Goal: Information Seeking & Learning: Find specific fact

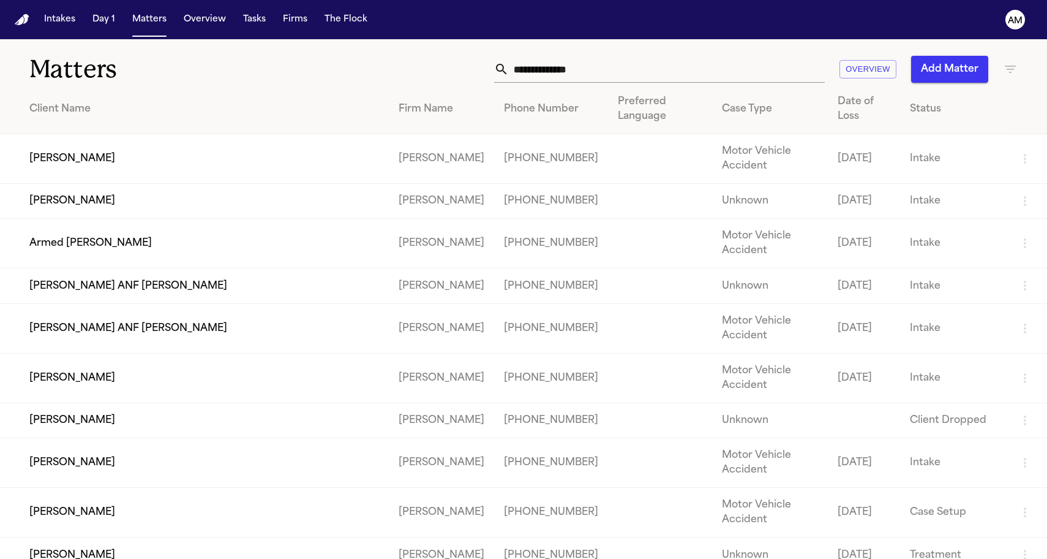
click at [1014, 70] on icon "button" at bounding box center [1010, 69] width 11 height 7
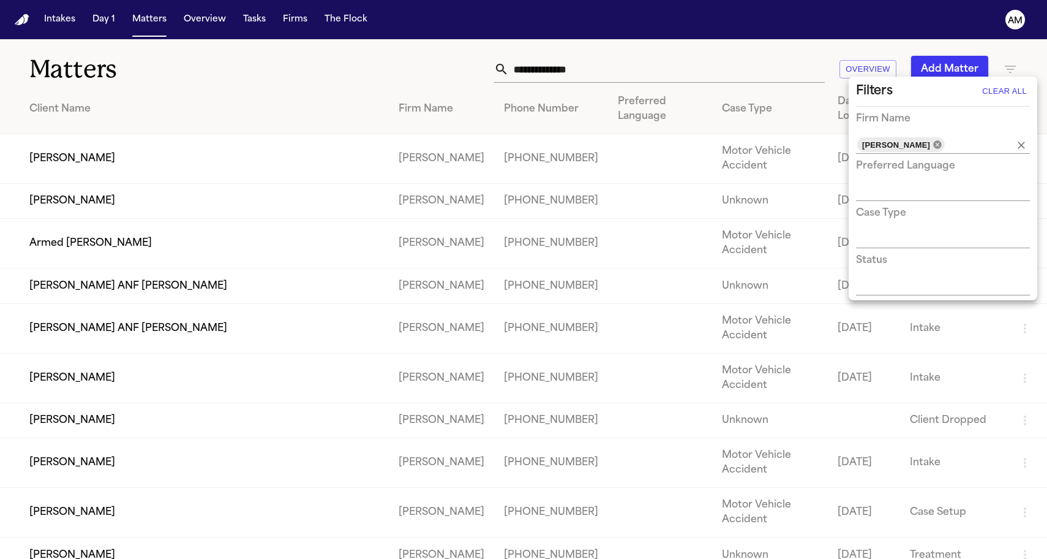
click at [941, 144] on icon at bounding box center [937, 144] width 8 height 8
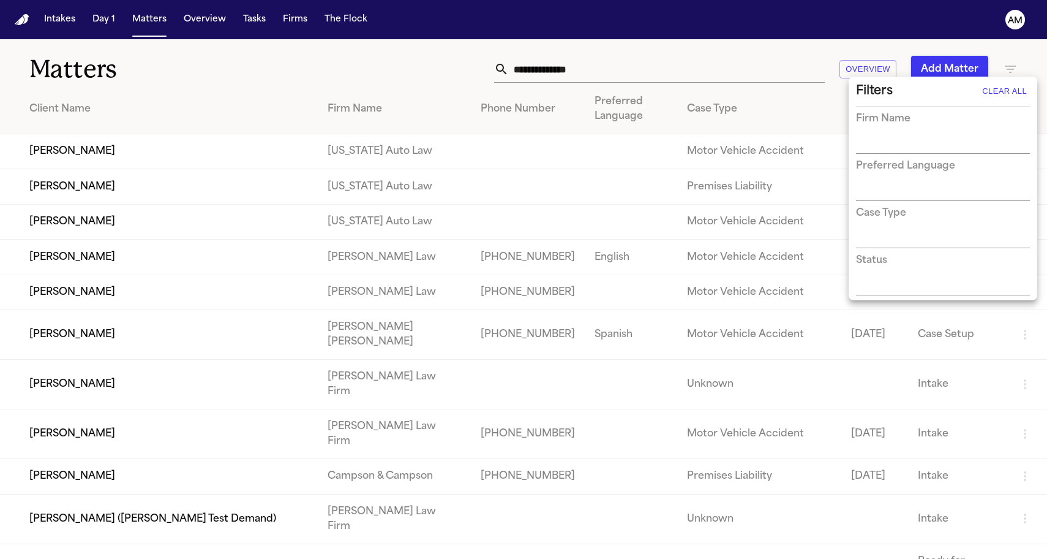
click at [921, 145] on input "text" at bounding box center [934, 144] width 156 height 17
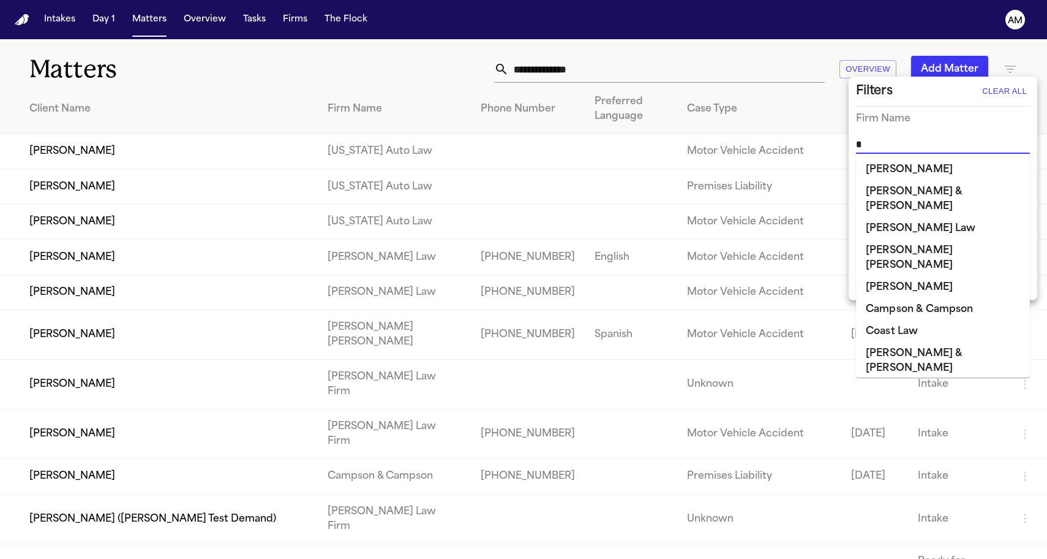
type input "**"
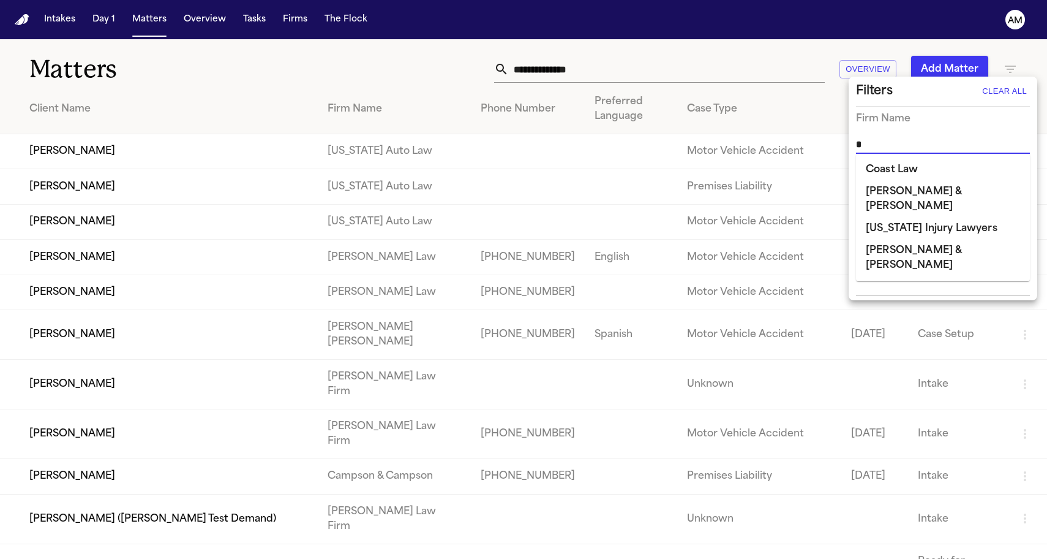
type input "**"
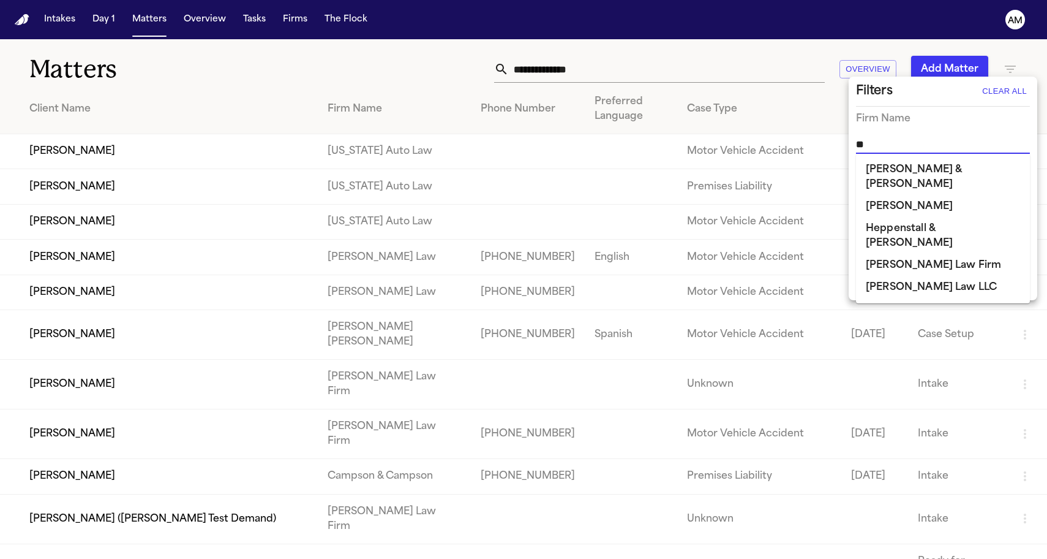
click at [948, 170] on li "[PERSON_NAME] & [PERSON_NAME]" at bounding box center [943, 177] width 174 height 37
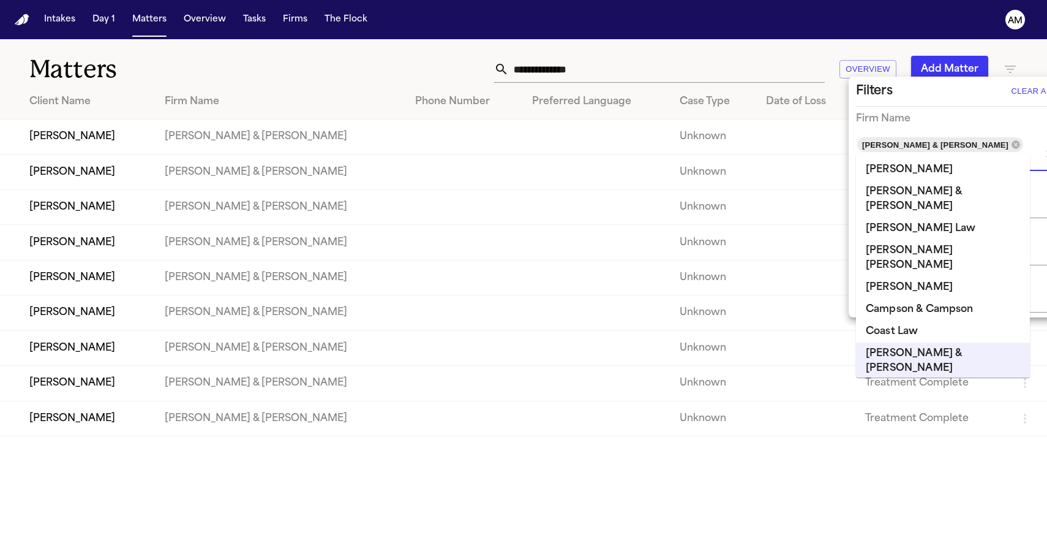
click at [410, 64] on div at bounding box center [523, 279] width 1047 height 559
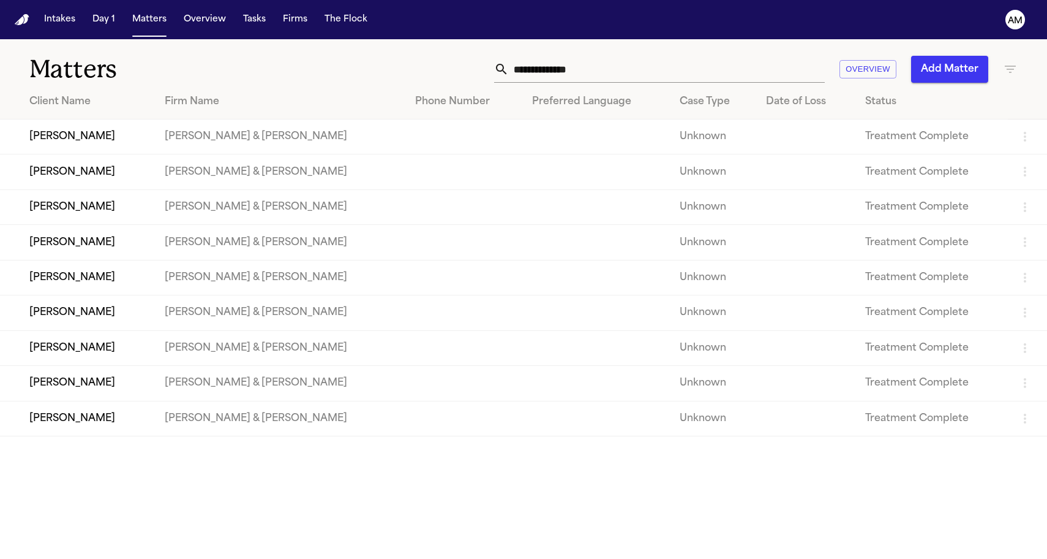
click at [46, 435] on td "[PERSON_NAME]" at bounding box center [77, 418] width 155 height 35
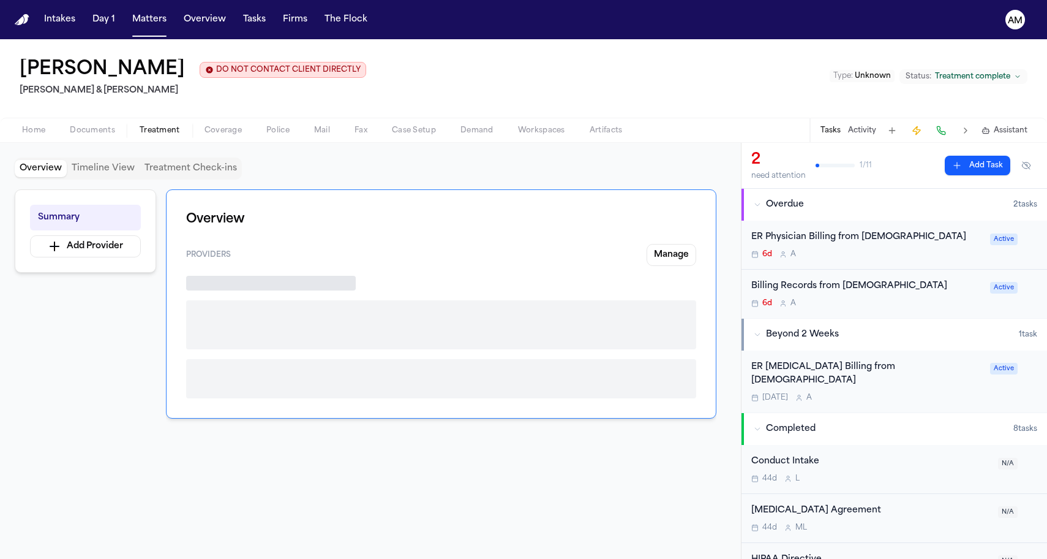
click at [164, 124] on button "Treatment" at bounding box center [159, 130] width 65 height 15
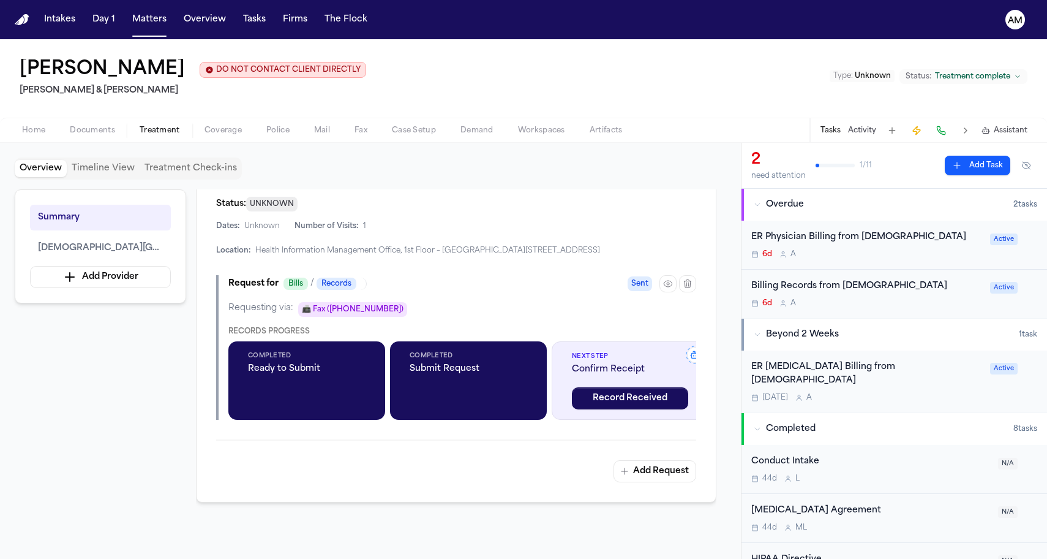
scroll to position [391, 0]
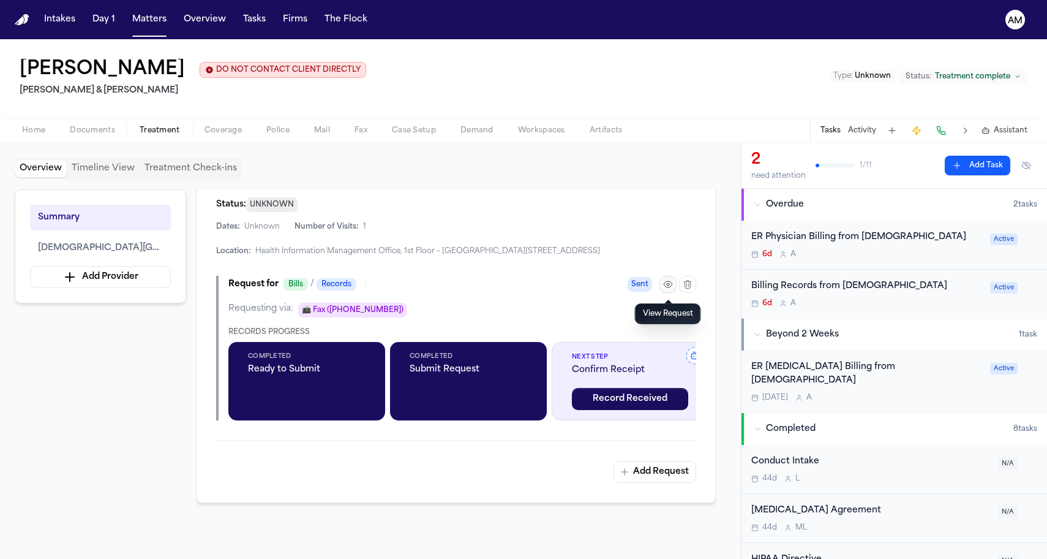
click at [664, 282] on icon "button" at bounding box center [668, 284] width 10 height 10
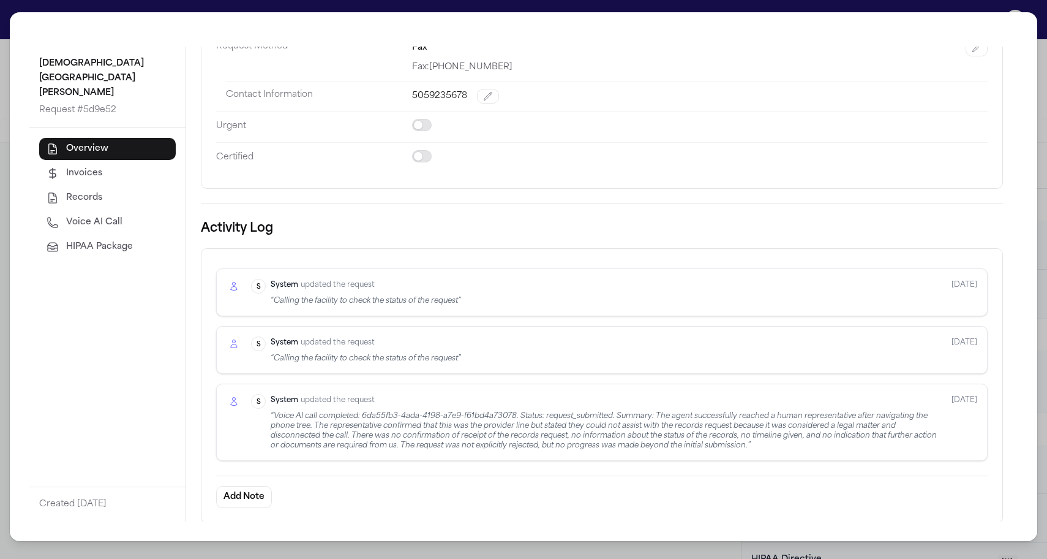
scroll to position [173, 0]
click at [389, 417] on div "“ Voice AI call completed: 6da55fb3-4ada-4198-a7e9-f61bd4a73078. Status: reques…" at bounding box center [606, 431] width 671 height 39
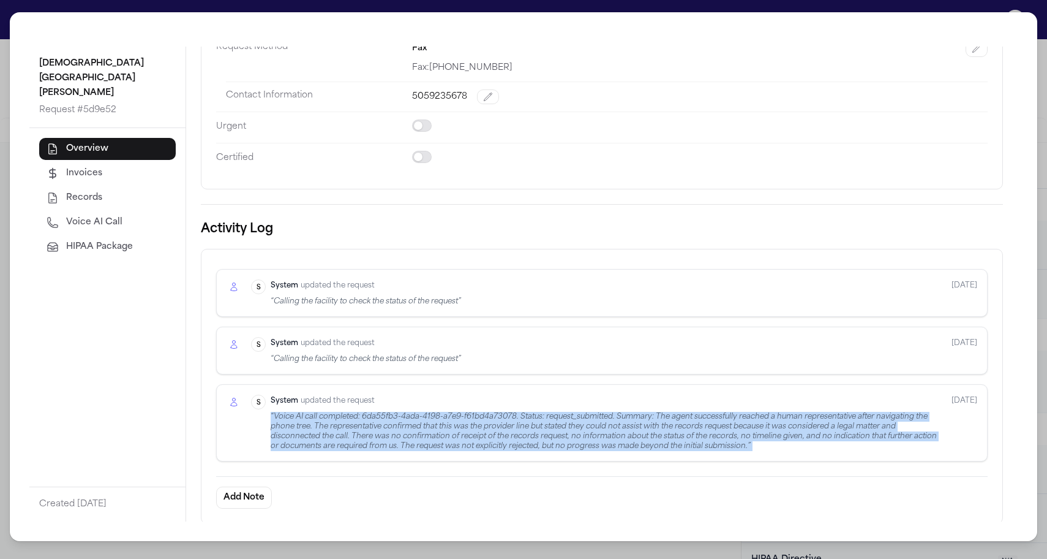
click at [389, 417] on div "“ Voice AI call completed: 6da55fb3-4ada-4198-a7e9-f61bd4a73078. Status: reques…" at bounding box center [606, 431] width 671 height 39
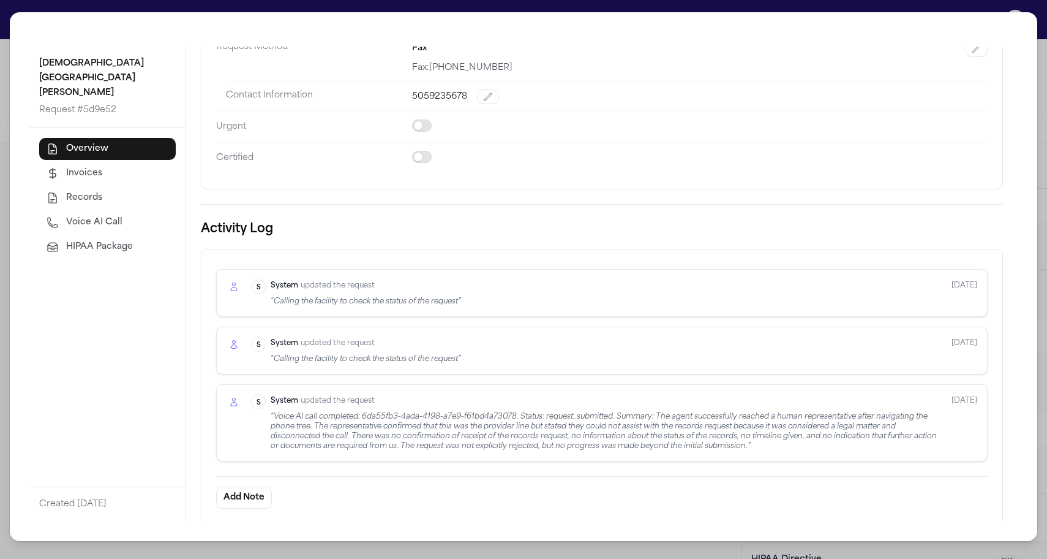
click at [2, 298] on div "Presbyterian Kaseman Hospital Request # 5d9e52 Overview Invoices Records Voice …" at bounding box center [523, 279] width 1047 height 559
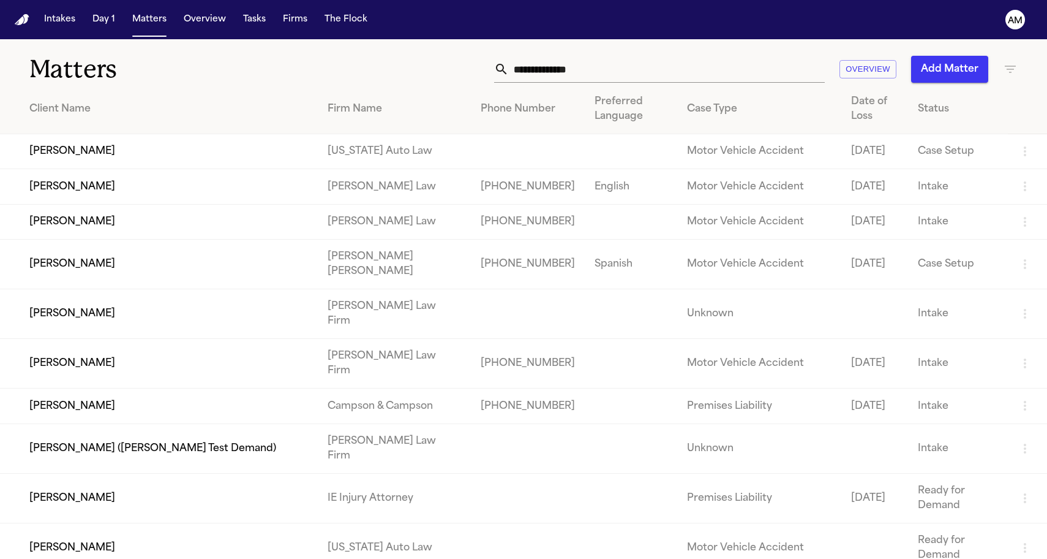
click at [1005, 70] on icon "button" at bounding box center [1010, 69] width 15 height 15
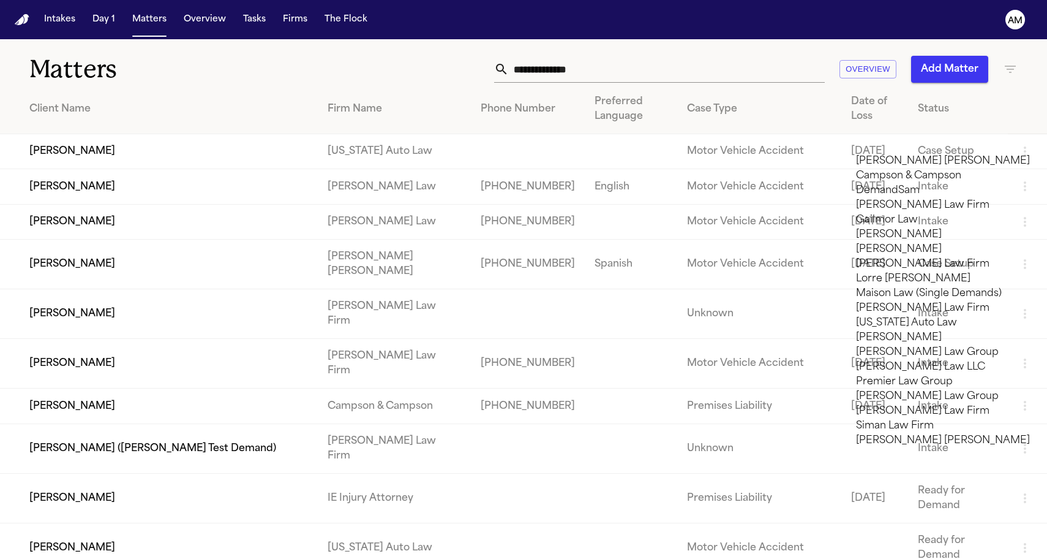
type input "**"
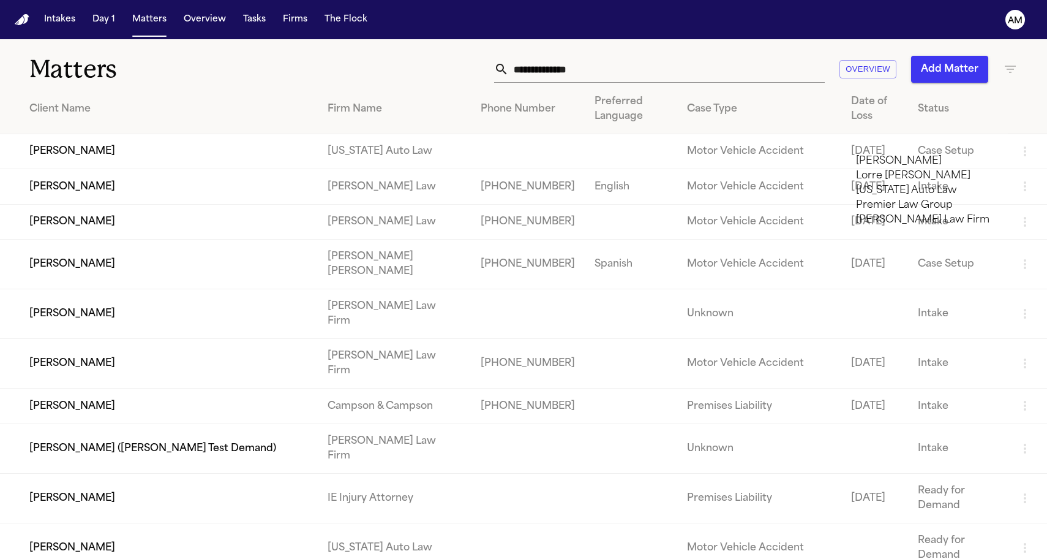
click at [914, 198] on li "[US_STATE] Auto Law" at bounding box center [943, 190] width 174 height 15
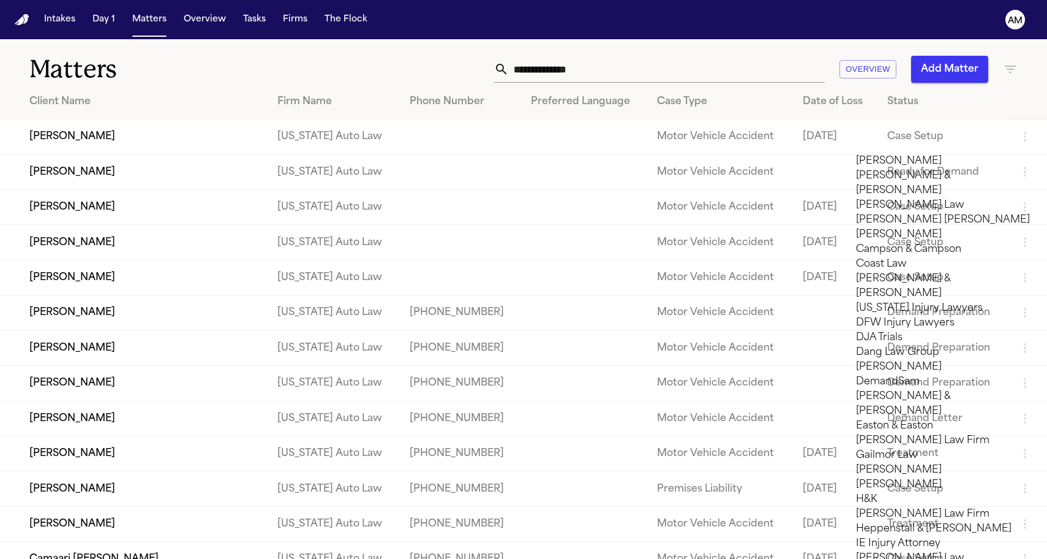
scroll to position [575, 0]
click at [373, 558] on div at bounding box center [523, 559] width 1047 height 0
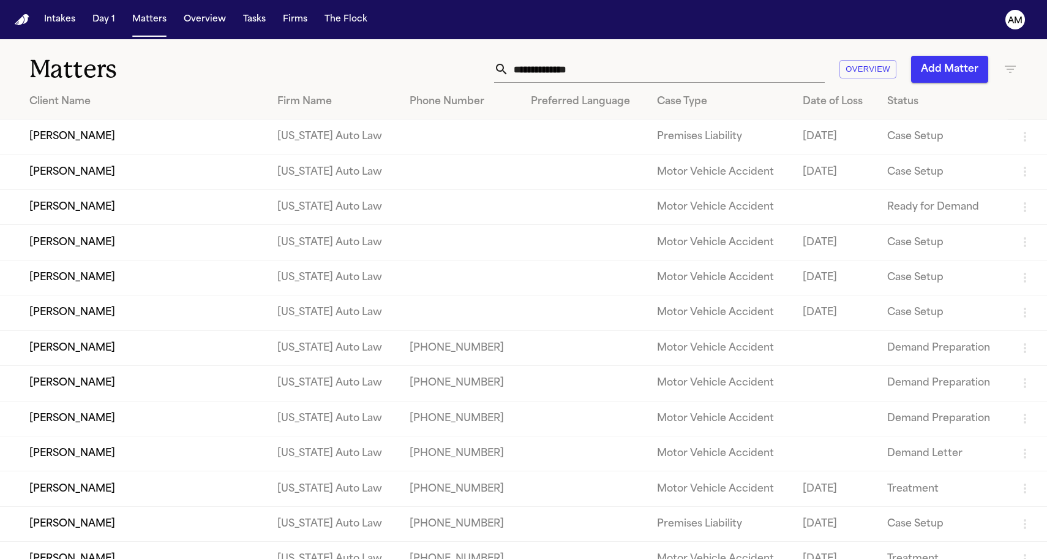
click at [58, 143] on td "[PERSON_NAME]" at bounding box center [134, 136] width 268 height 35
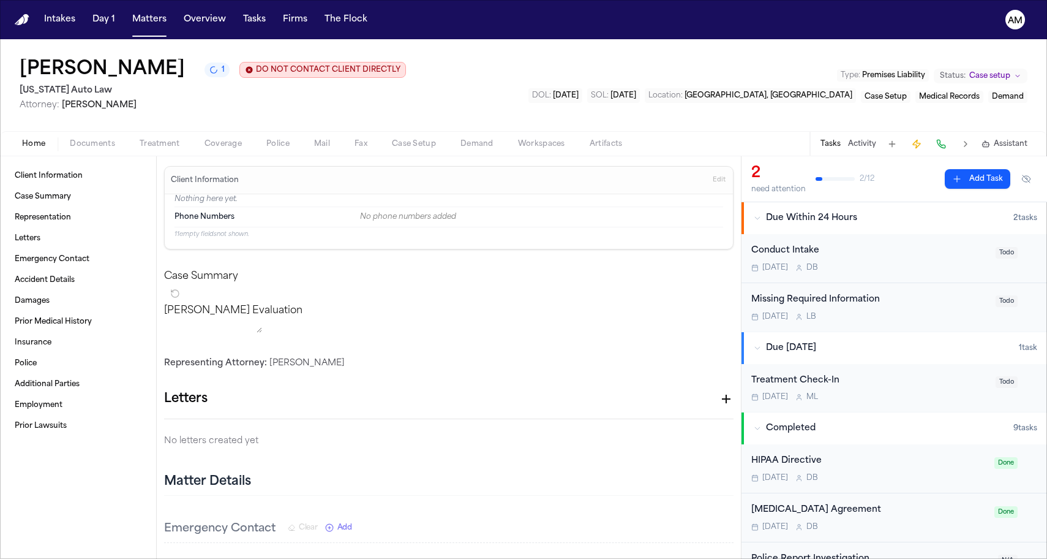
click at [86, 143] on span "Documents" at bounding box center [92, 144] width 45 height 10
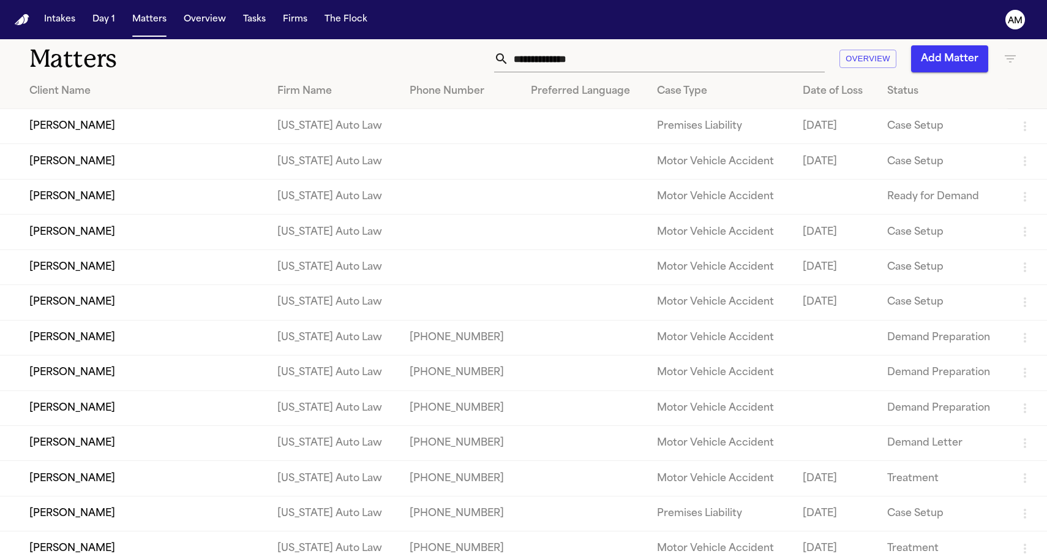
scroll to position [13, 0]
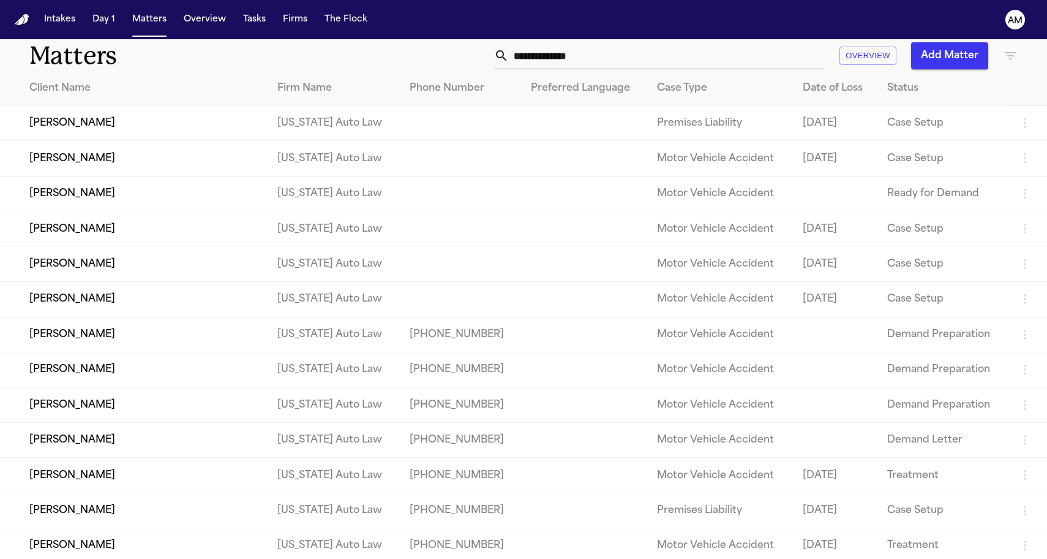
drag, startPoint x: 113, startPoint y: 334, endPoint x: 119, endPoint y: 325, distance: 11.0
click at [119, 310] on td "Lakeisha Taylor-Hunter" at bounding box center [134, 299] width 268 height 35
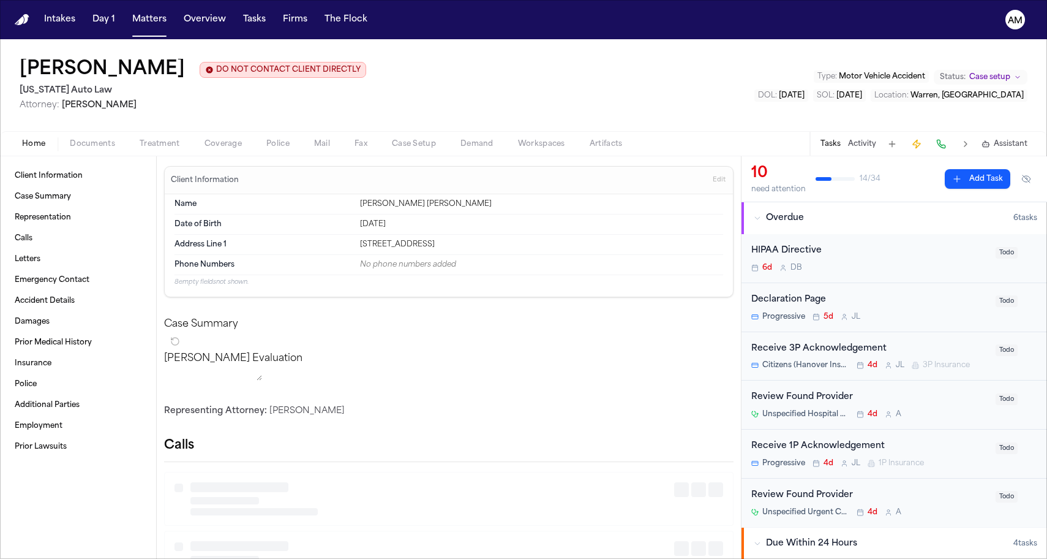
click at [113, 154] on div "Home Documents Treatment Coverage Police Mail Fax Case Setup Demand Workspaces …" at bounding box center [523, 143] width 1047 height 25
click at [109, 137] on button "Documents" at bounding box center [93, 144] width 70 height 15
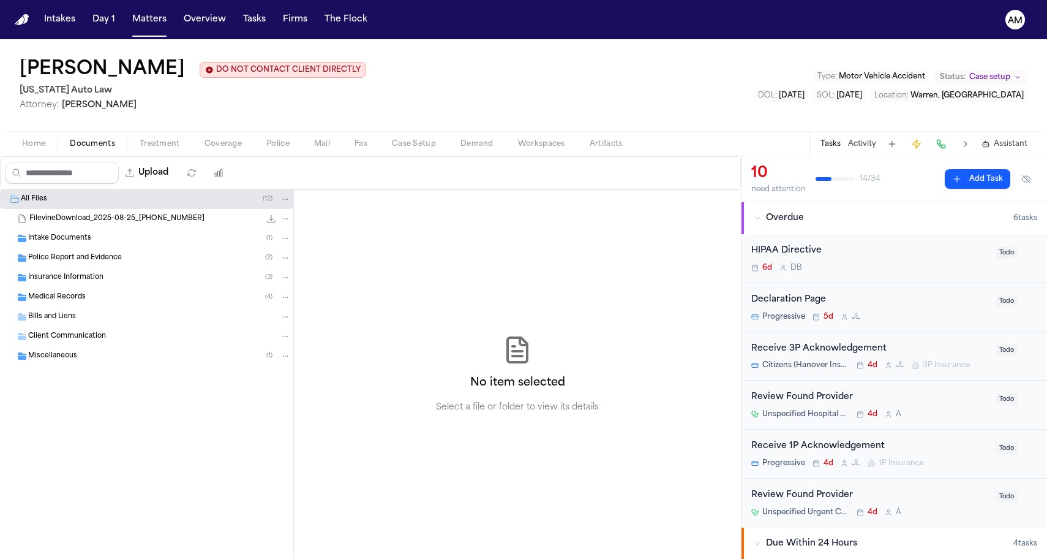
click at [91, 238] on div "Intake Documents ( 1 )" at bounding box center [159, 238] width 263 height 11
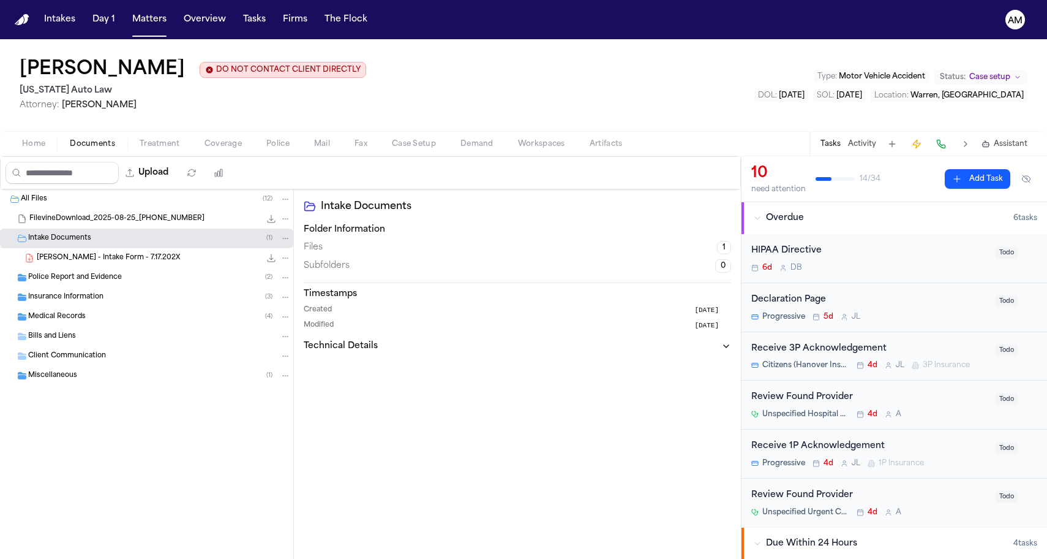
click at [89, 383] on div "Miscellaneous ( 1 )" at bounding box center [146, 376] width 293 height 20
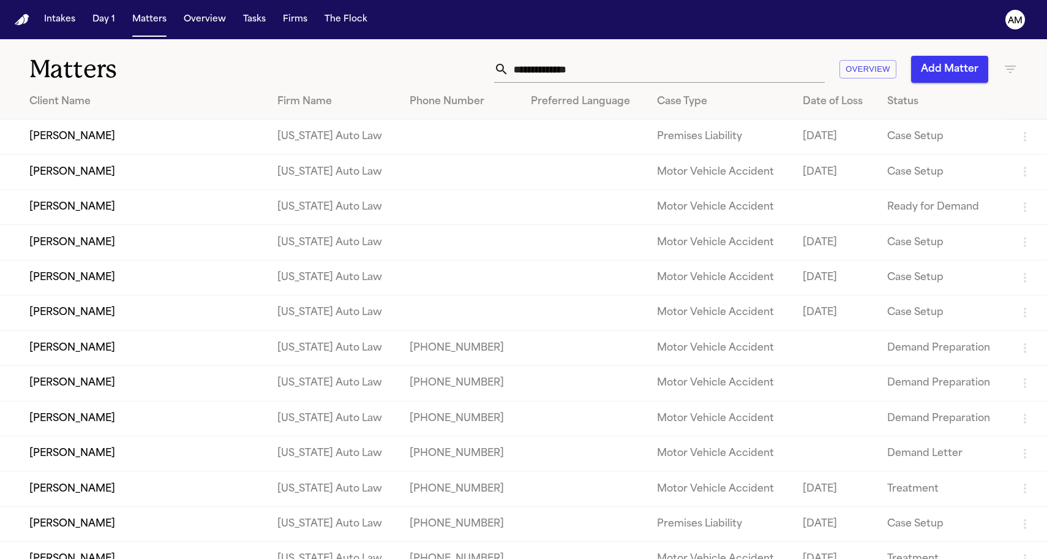
click at [69, 248] on td "Emma Welden" at bounding box center [134, 242] width 268 height 35
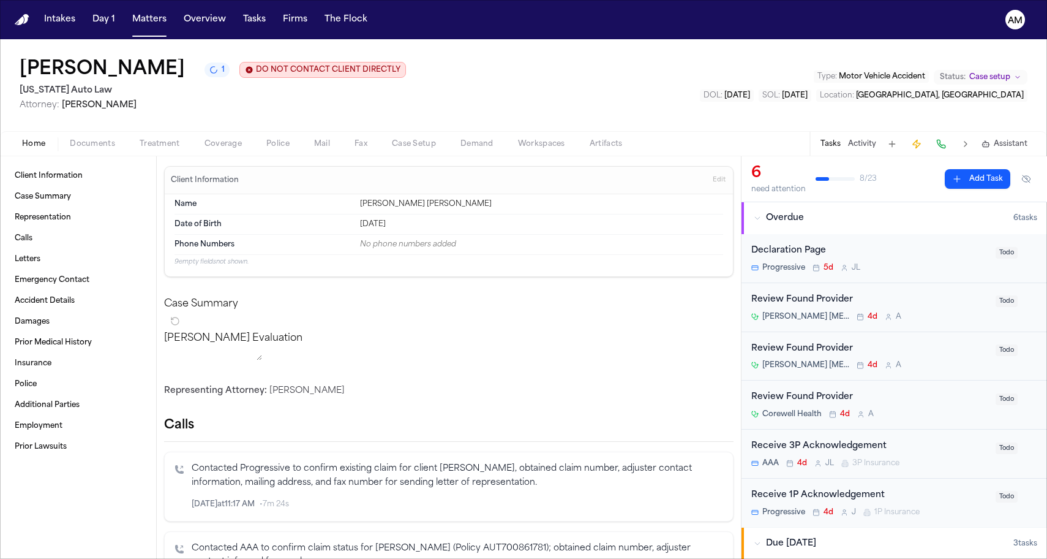
click at [94, 138] on button "Documents" at bounding box center [93, 144] width 70 height 15
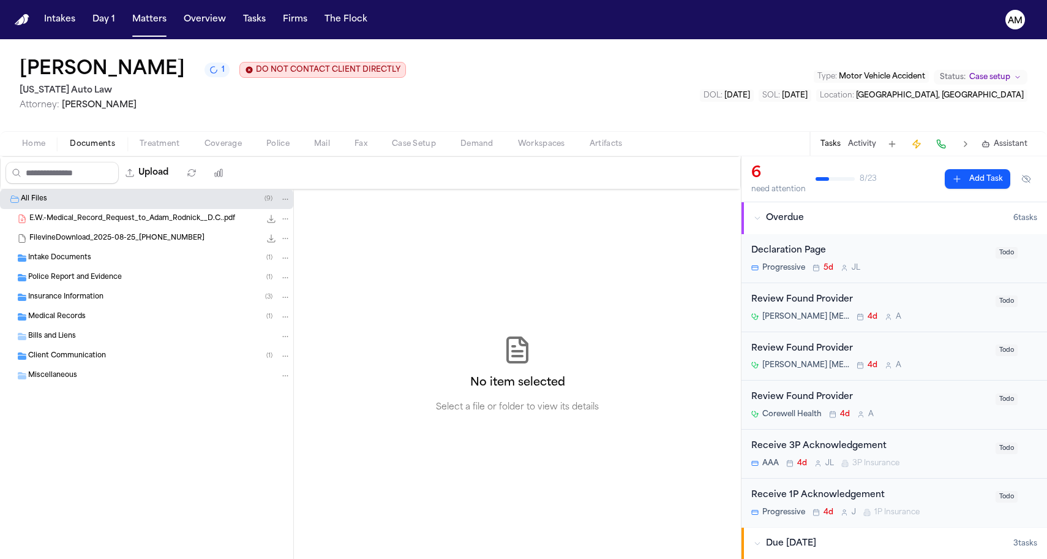
click at [57, 266] on div "Intake Documents ( 1 )" at bounding box center [146, 258] width 293 height 20
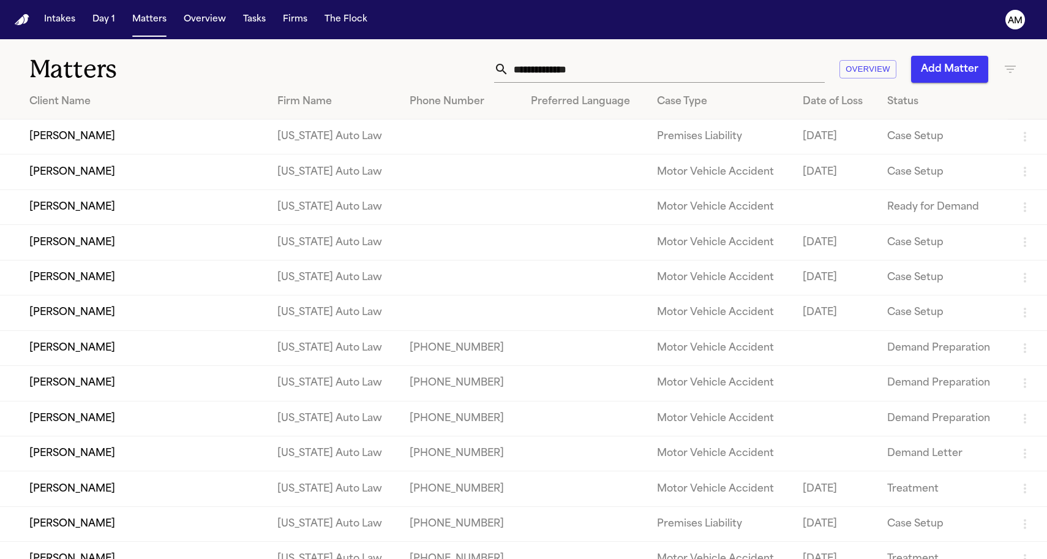
click at [74, 203] on td "Jamie Vanwey" at bounding box center [134, 206] width 268 height 35
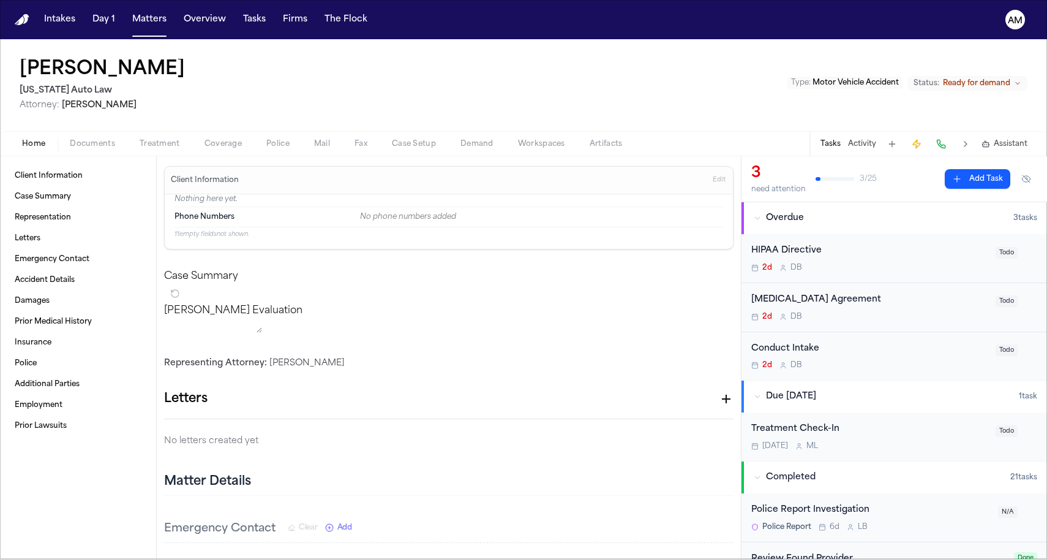
click at [89, 140] on span "Documents" at bounding box center [92, 144] width 45 height 10
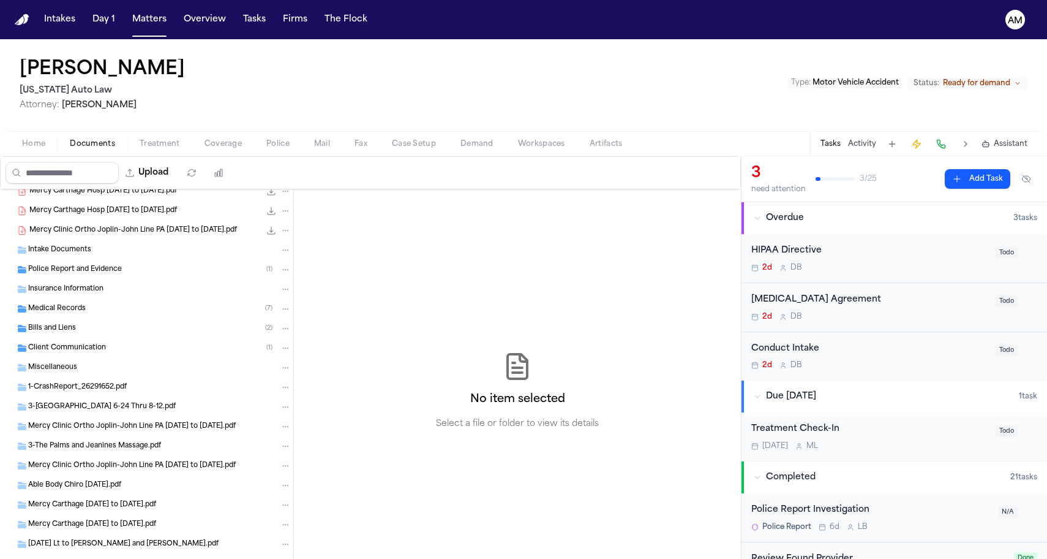
scroll to position [119, 0]
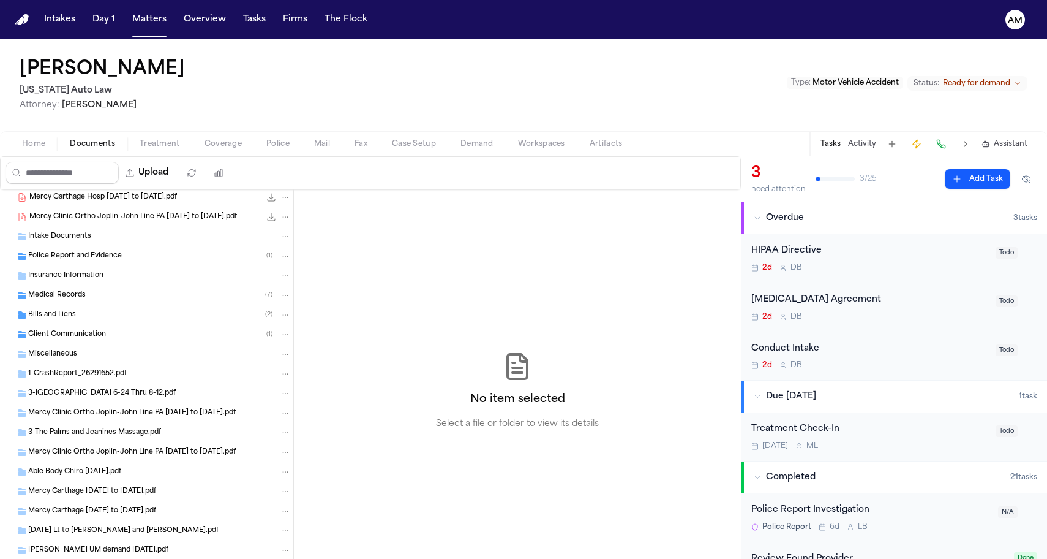
click at [83, 251] on span "Police Report and Evidence" at bounding box center [75, 256] width 94 height 10
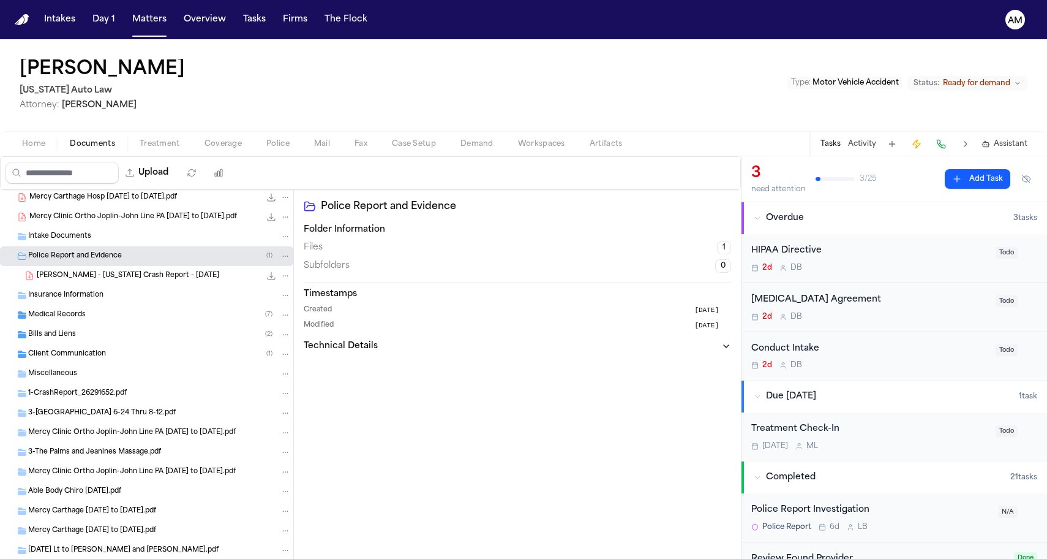
click at [75, 254] on span "Police Report and Evidence" at bounding box center [75, 256] width 94 height 10
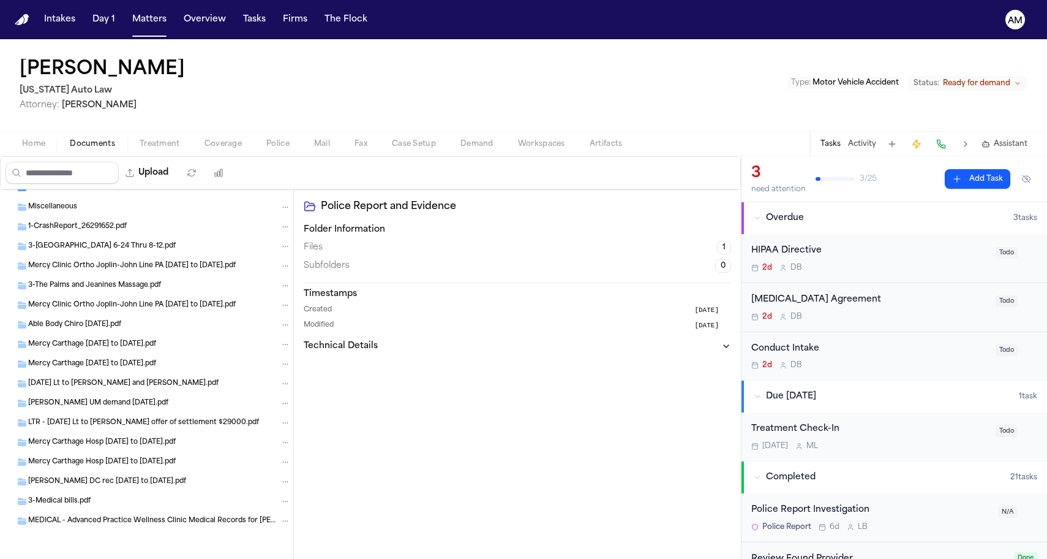
scroll to position [266, 0]
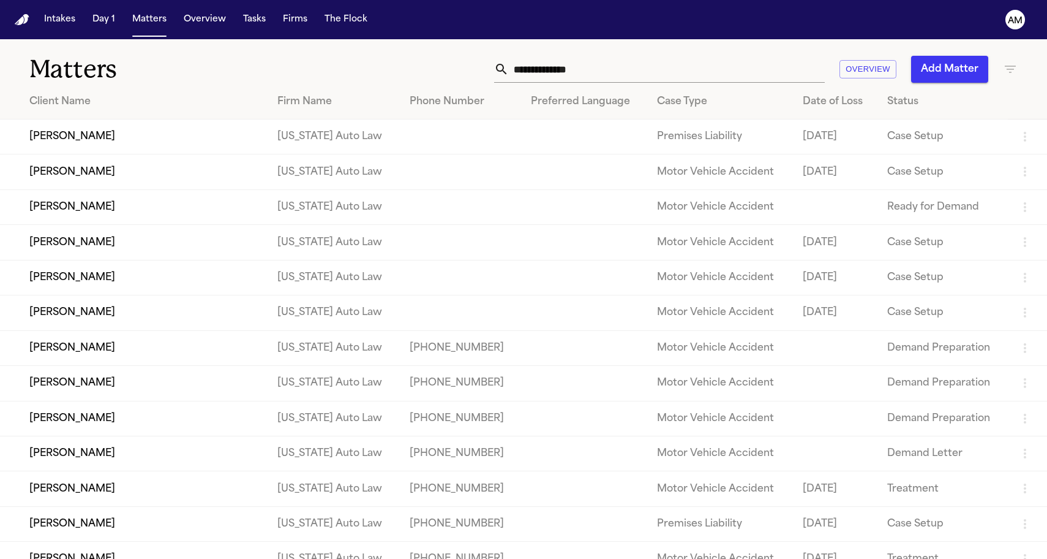
click at [86, 260] on td "Emma Welden" at bounding box center [134, 242] width 268 height 35
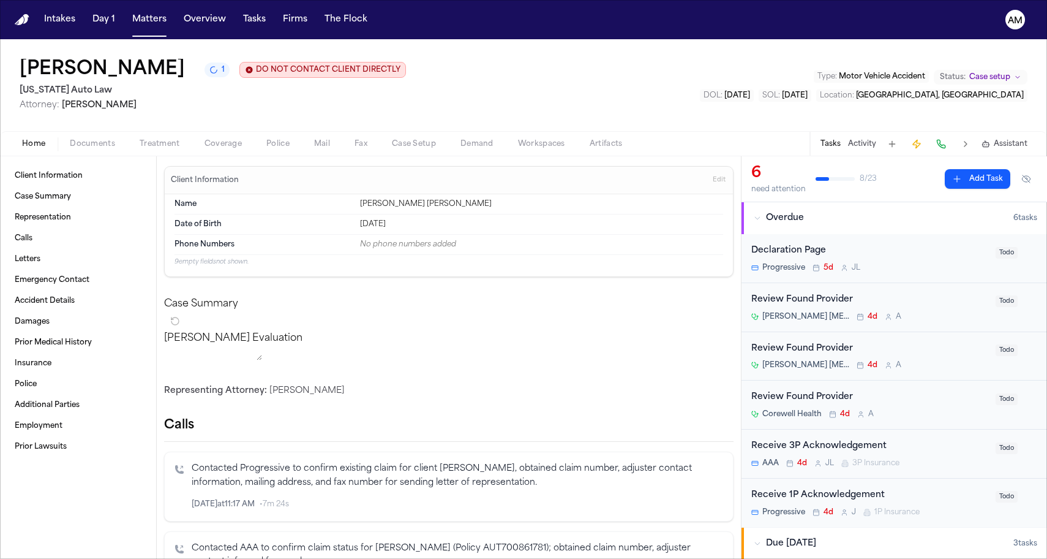
click at [86, 139] on span "Documents" at bounding box center [92, 144] width 45 height 10
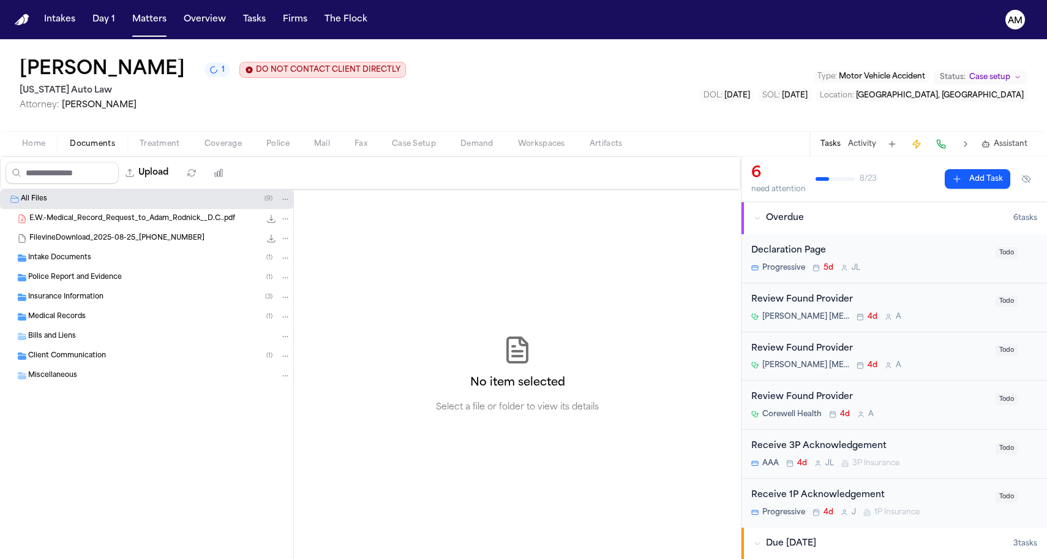
click at [69, 262] on span "Intake Documents" at bounding box center [59, 258] width 63 height 10
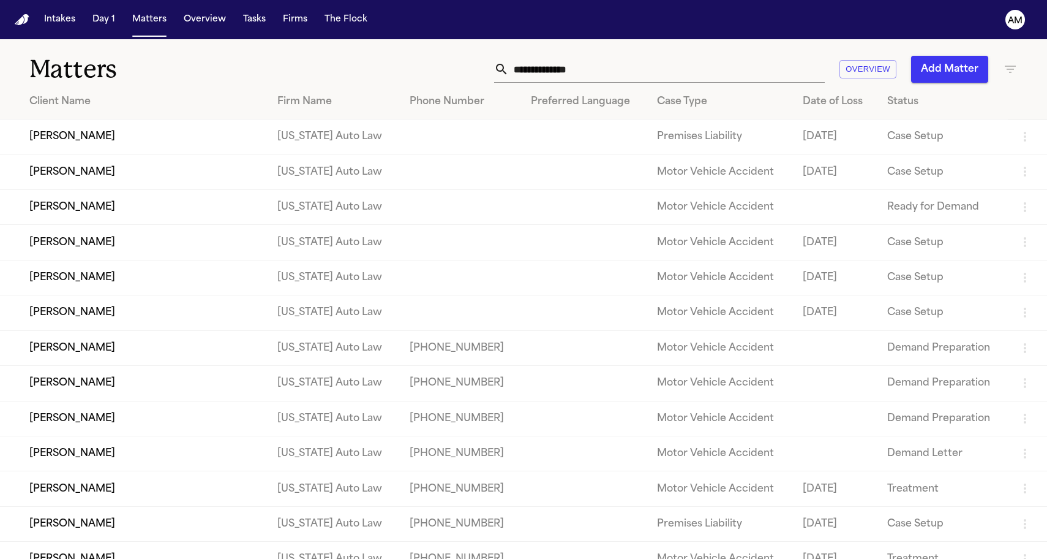
click at [61, 214] on td "Jamie Vanwey" at bounding box center [134, 206] width 268 height 35
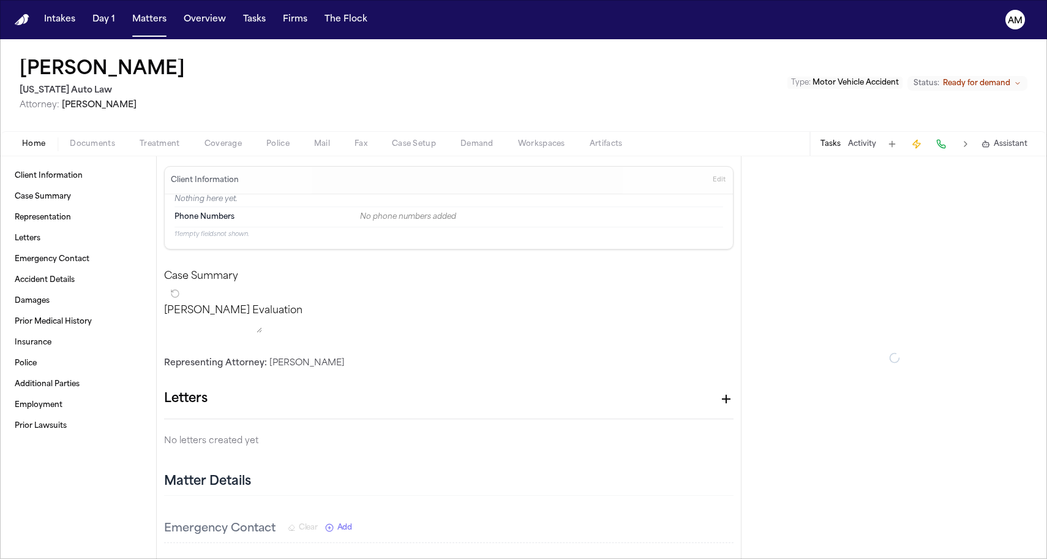
click at [102, 139] on span "Documents" at bounding box center [92, 144] width 45 height 10
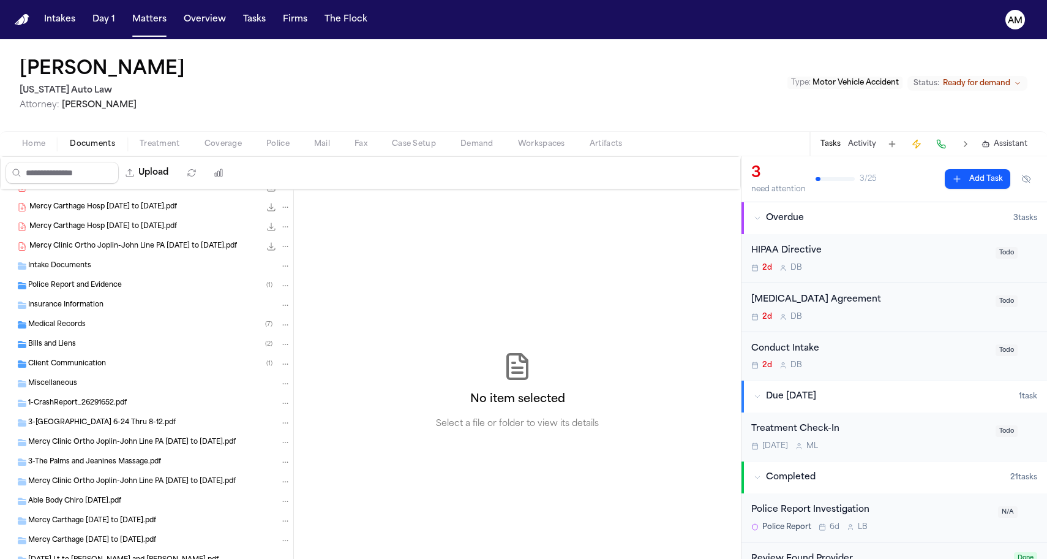
scroll to position [17, 0]
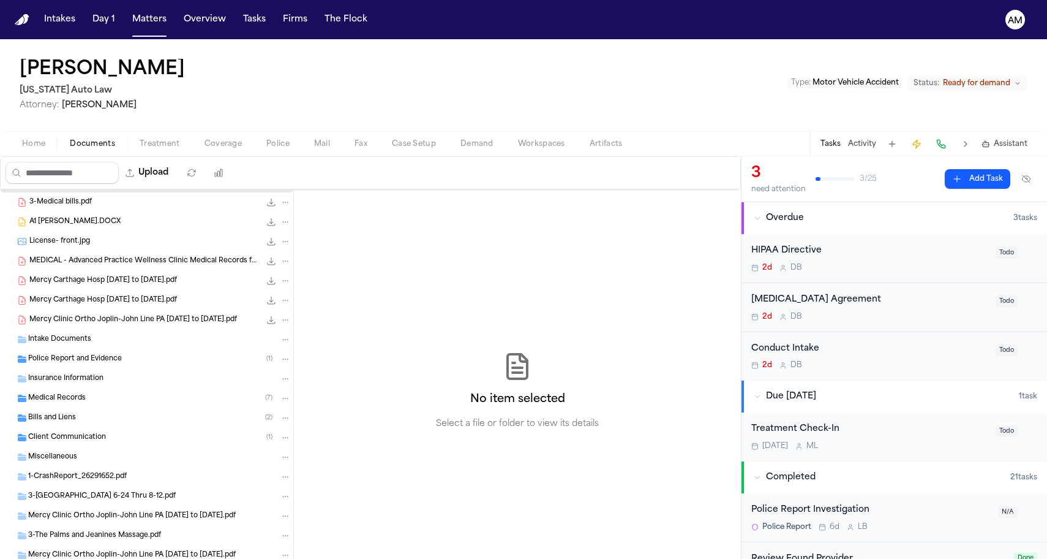
click at [83, 419] on div "Bills and Liens ( 2 )" at bounding box center [159, 417] width 263 height 11
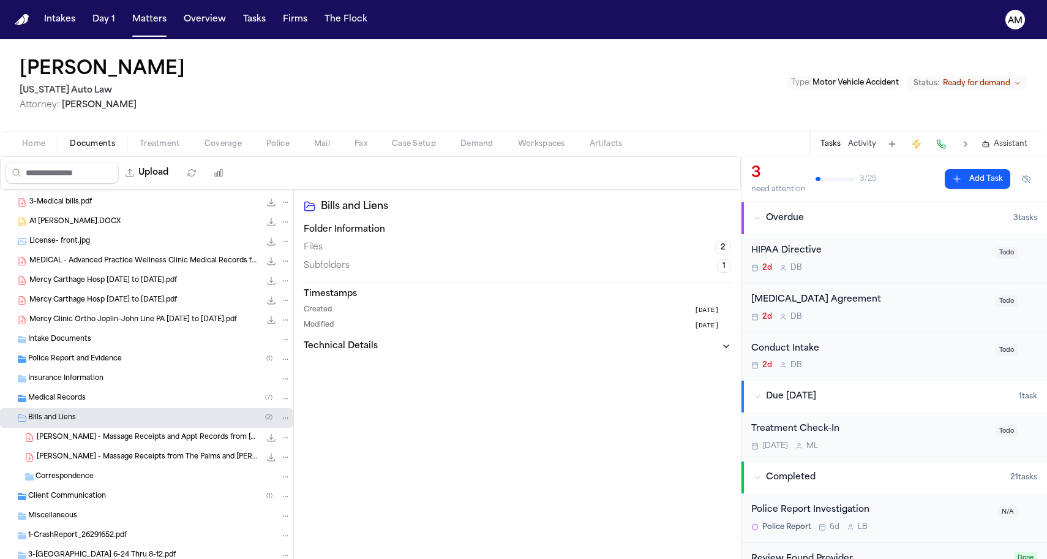
click at [83, 413] on div "Bills and Liens ( 2 )" at bounding box center [159, 417] width 263 height 11
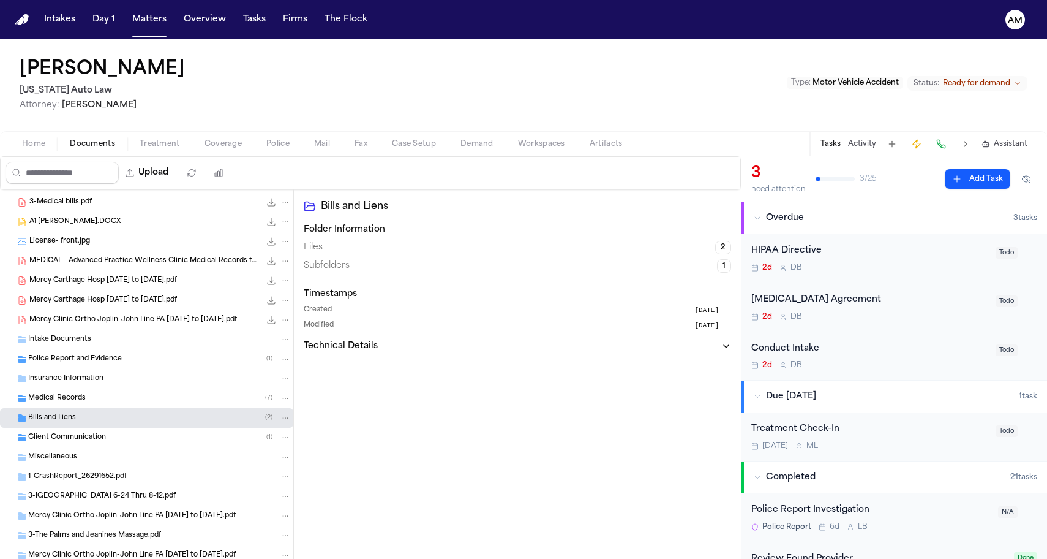
click at [85, 397] on span "Medical Records" at bounding box center [57, 398] width 58 height 10
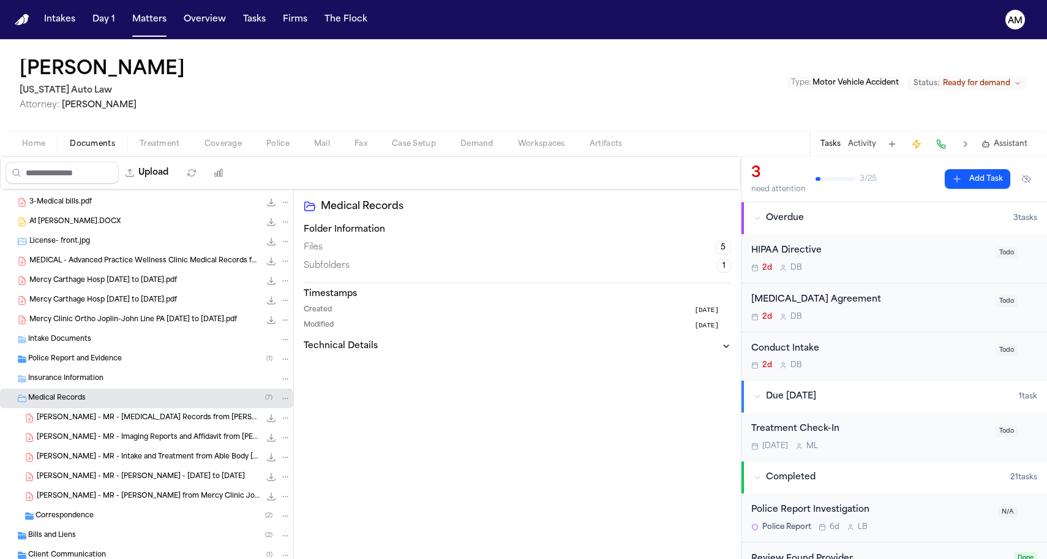
click at [84, 397] on span "Medical Records" at bounding box center [57, 398] width 58 height 10
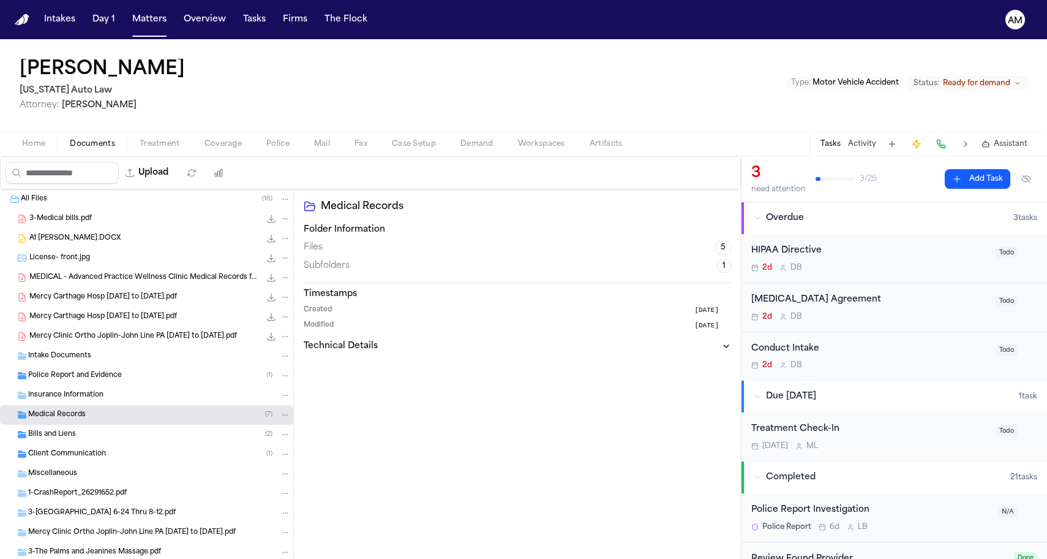
scroll to position [48, 0]
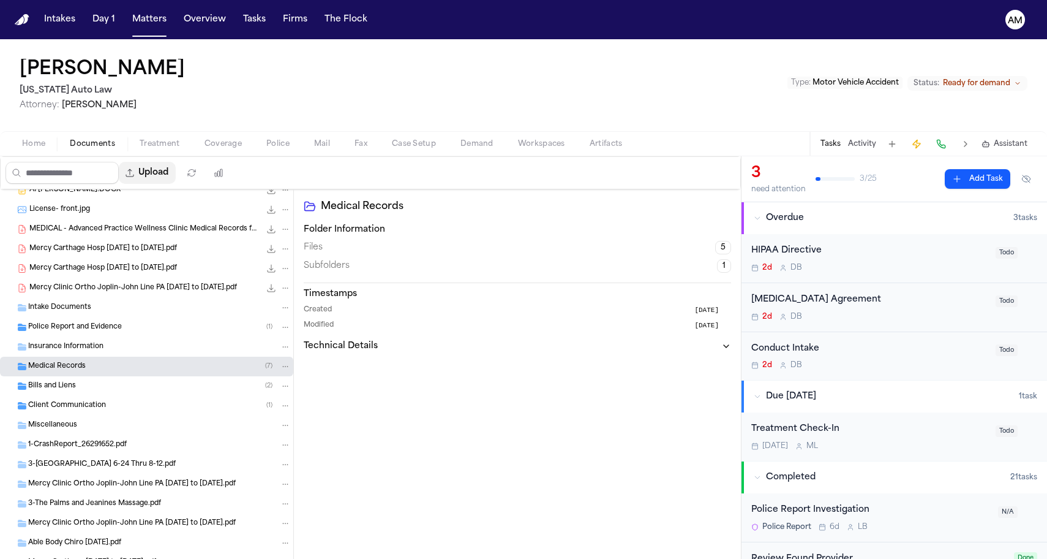
click at [176, 174] on button "Upload" at bounding box center [147, 173] width 57 height 22
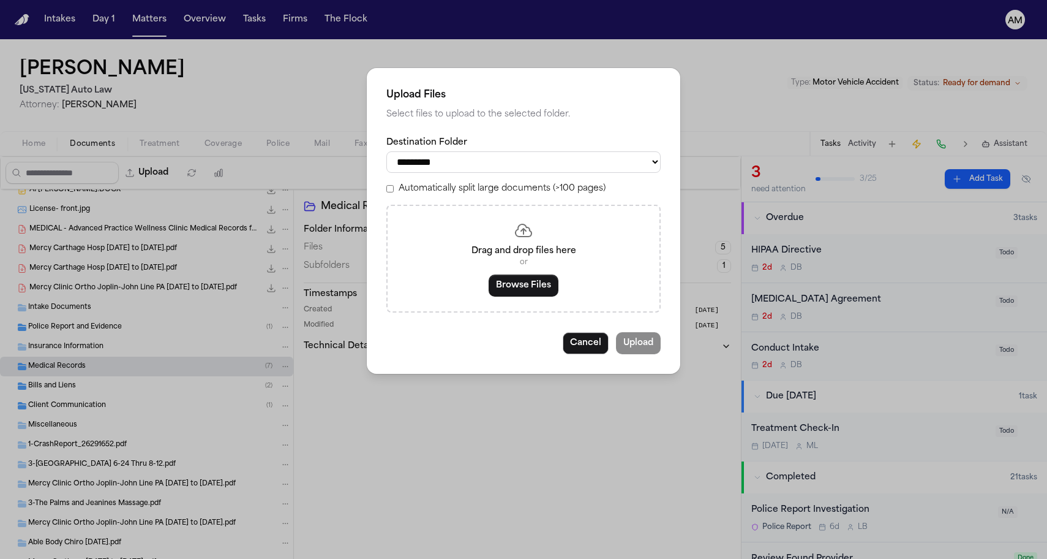
select select "**********"
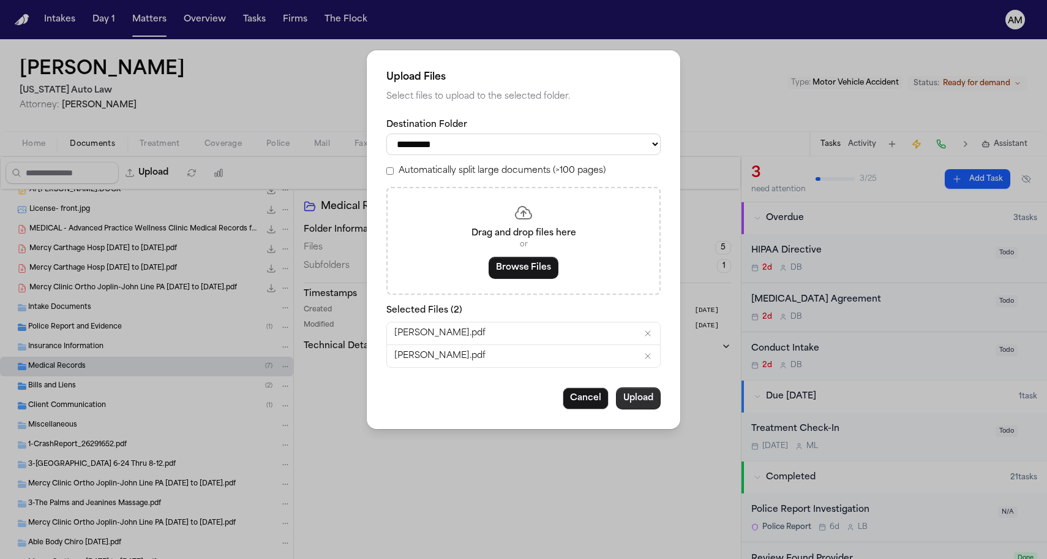
click at [633, 396] on button "Upload" at bounding box center [638, 398] width 45 height 22
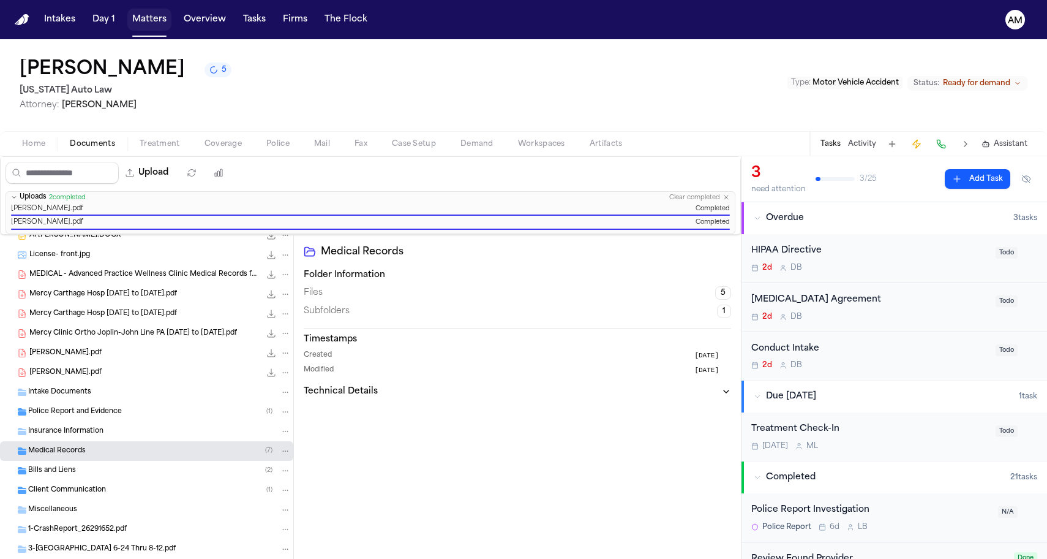
click at [154, 25] on button "Matters" at bounding box center [149, 20] width 44 height 22
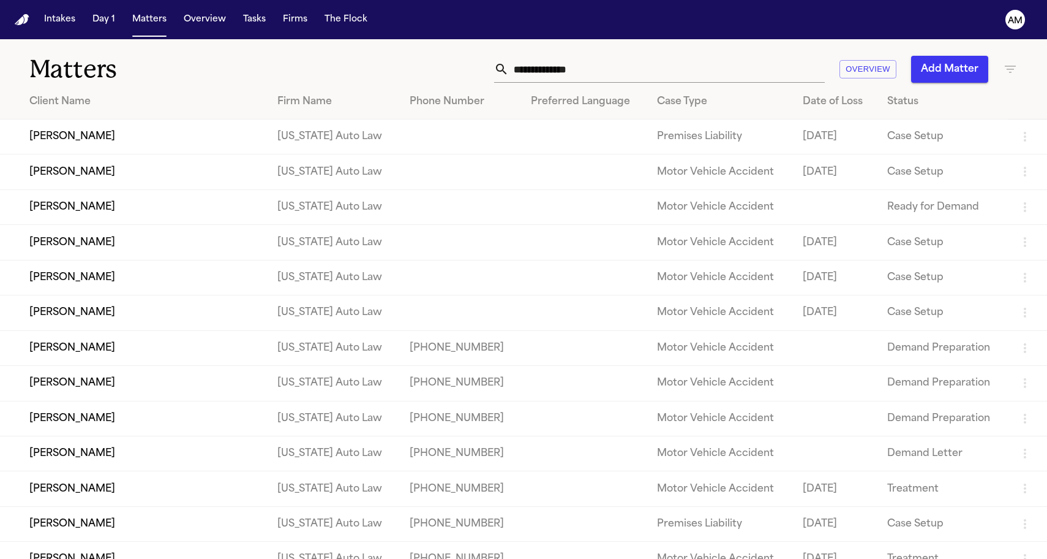
click at [94, 174] on td "Kevin Rowley" at bounding box center [134, 171] width 268 height 35
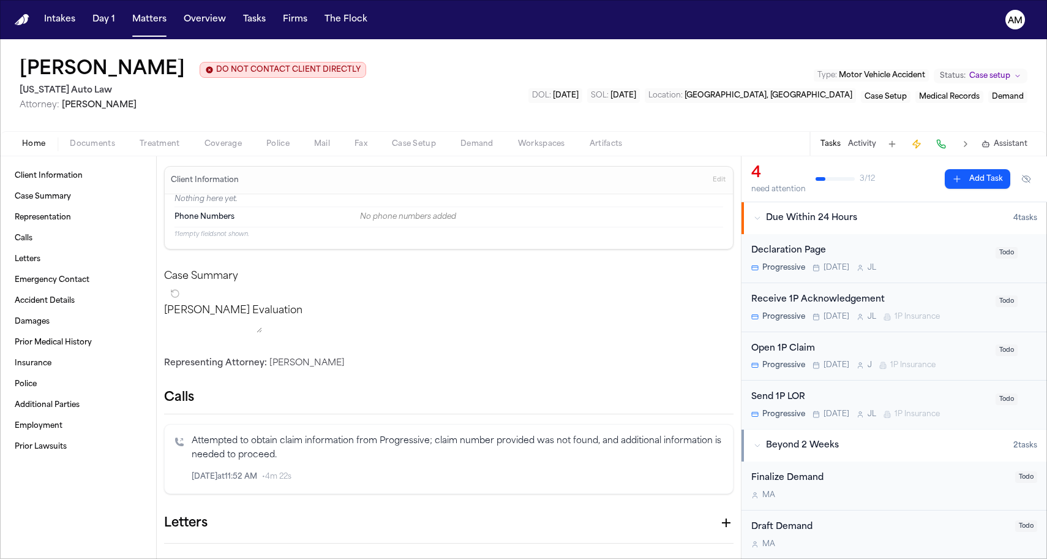
click at [118, 149] on button "Documents" at bounding box center [93, 144] width 70 height 15
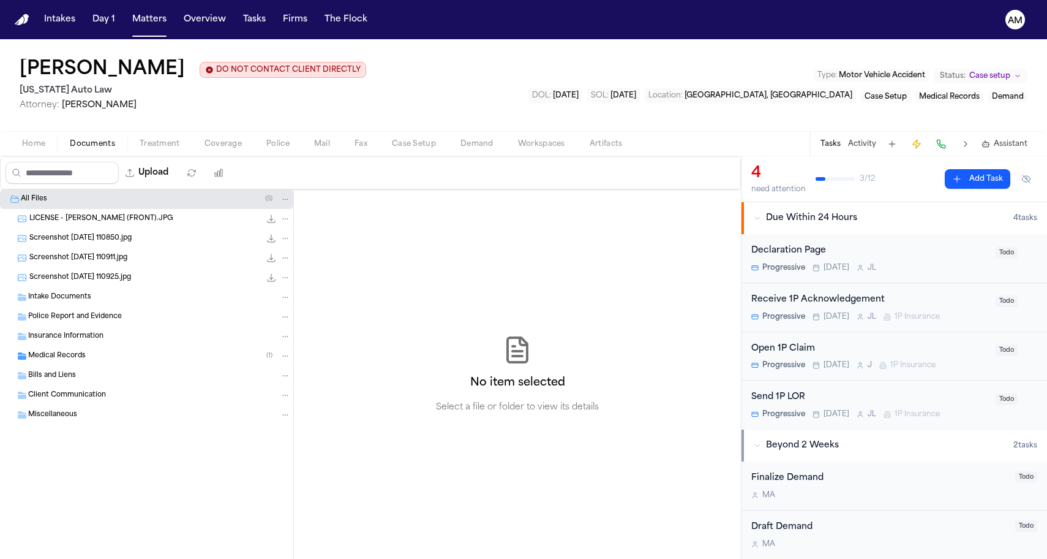
click at [88, 364] on div "Medical Records ( 1 )" at bounding box center [146, 356] width 293 height 20
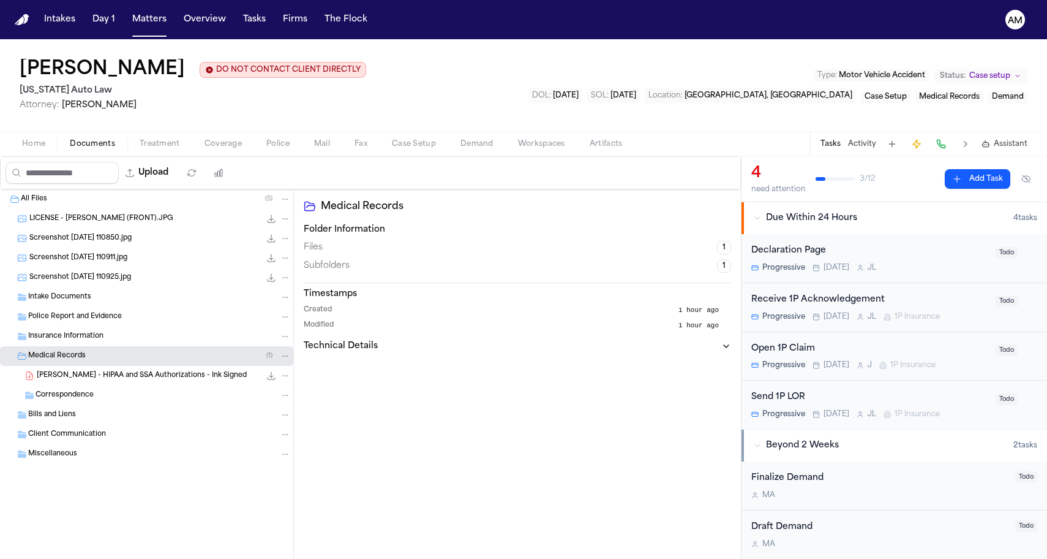
click at [847, 2] on nav "Intakes Day 1 Matters Overview Tasks Firms The Flock AM" at bounding box center [523, 19] width 1047 height 39
click at [148, 266] on div "Screenshot 2025-08-27 110911.jpg 187.3 KB • JPG" at bounding box center [146, 258] width 293 height 20
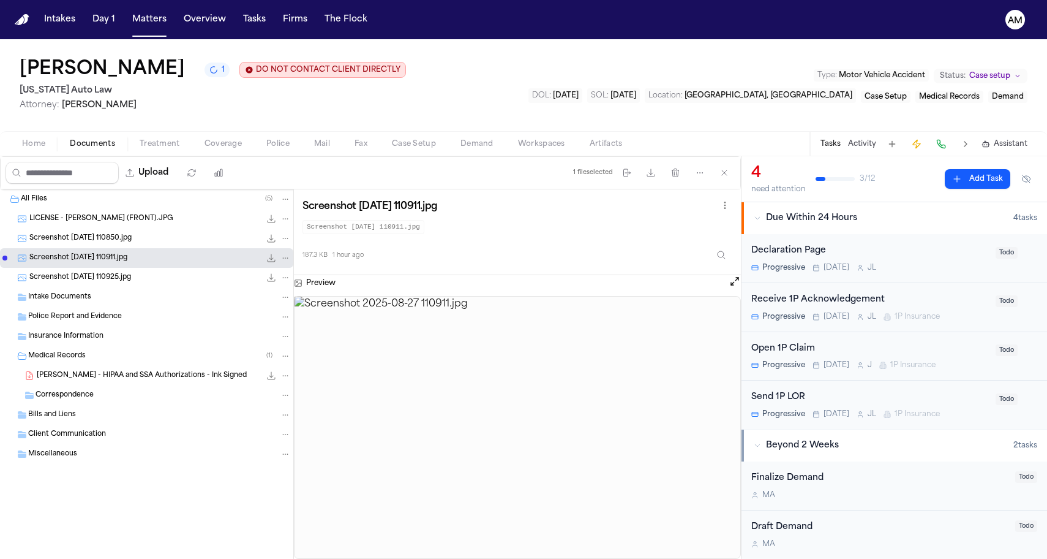
click at [131, 279] on span "Screenshot 2025-08-27 110925.jpg" at bounding box center [80, 278] width 102 height 10
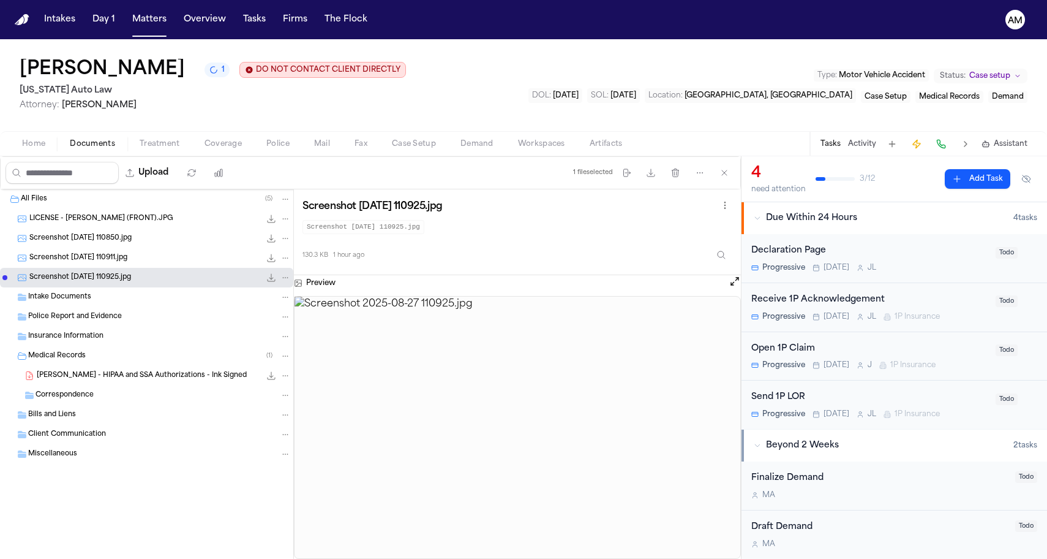
click at [127, 255] on span "Screenshot 2025-08-27 110911.jpg" at bounding box center [78, 258] width 98 height 10
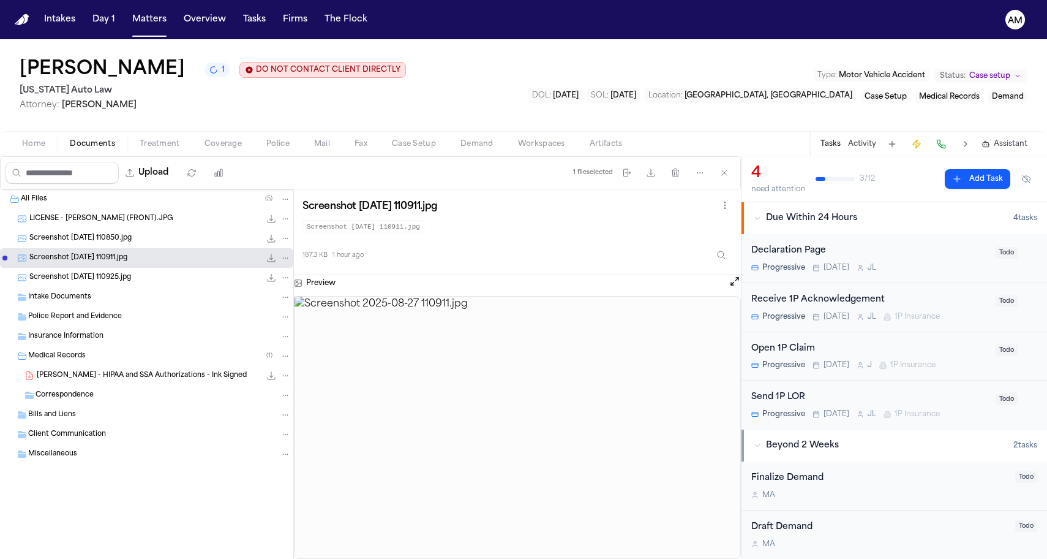
click at [137, 244] on div "Screenshot 2025-08-27 110850.jpg 180.3 KB • JPG" at bounding box center [160, 238] width 262 height 12
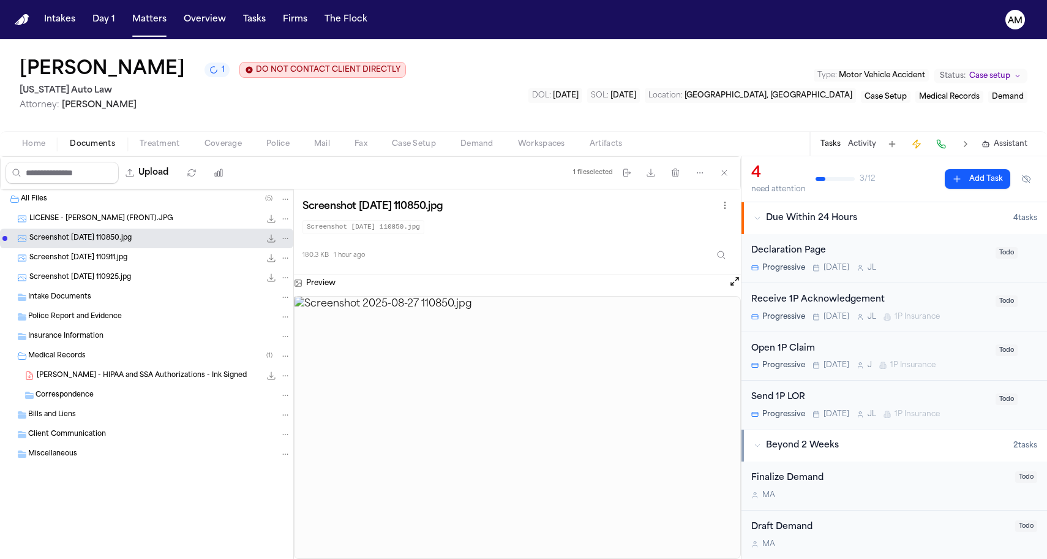
click at [164, 225] on div "LICENSE - ROWLEY (FRONT).JPG 614.2 KB • JPG" at bounding box center [160, 219] width 262 height 12
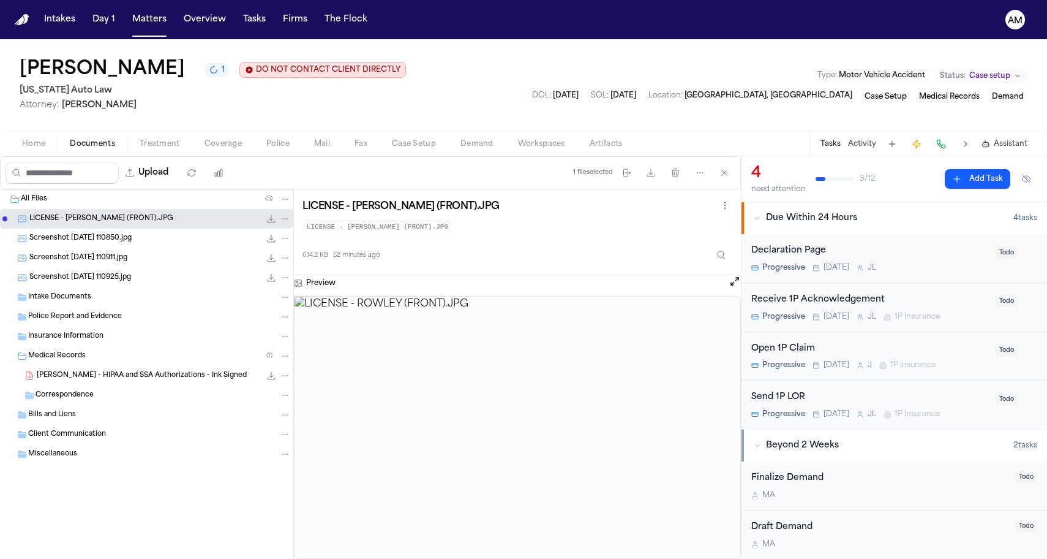
click at [104, 376] on span "K. Rowley - HIPAA and SSA Authorizations - Ink Signed" at bounding box center [142, 376] width 210 height 10
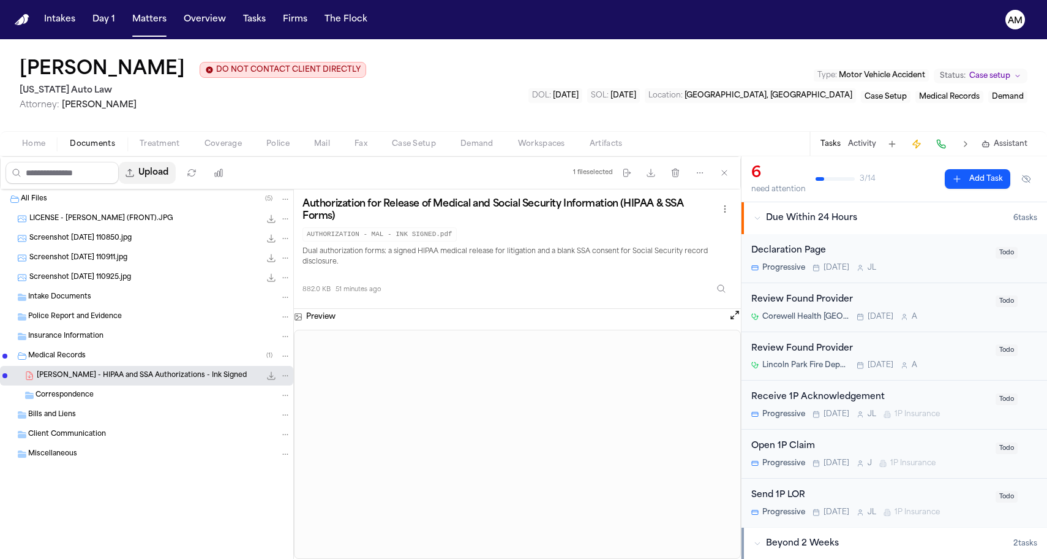
click at [176, 179] on button "Upload" at bounding box center [147, 173] width 57 height 22
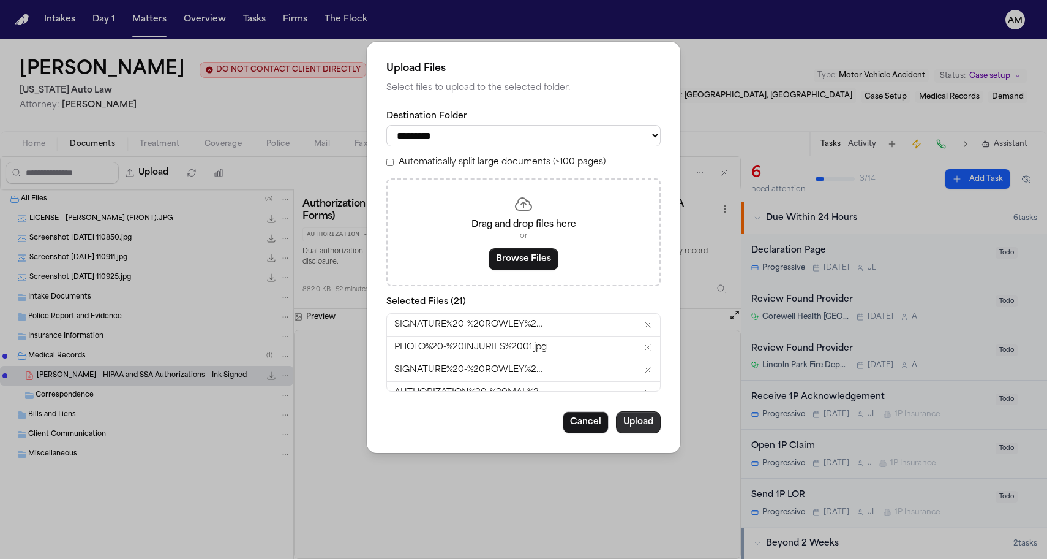
click at [643, 420] on button "Upload" at bounding box center [638, 422] width 45 height 22
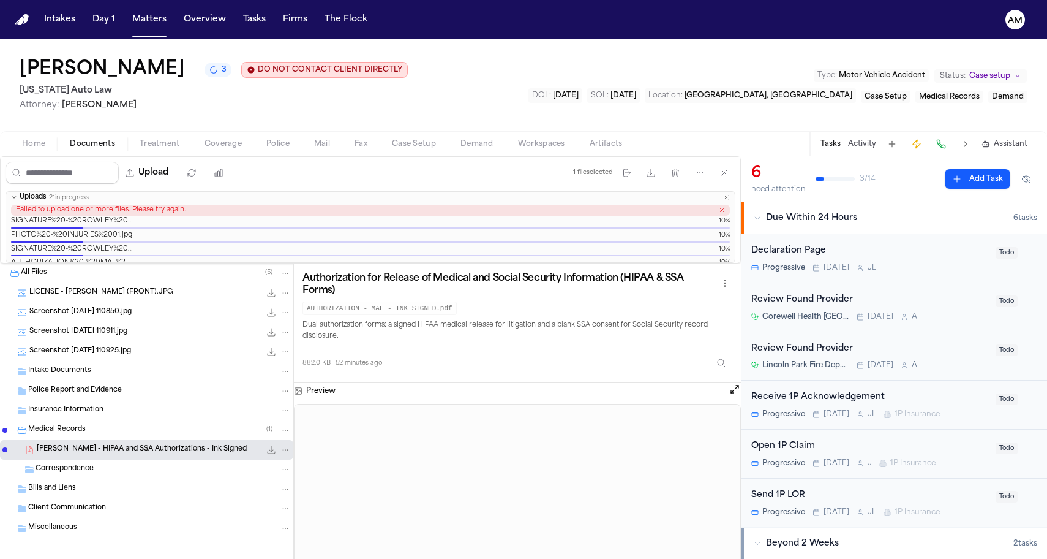
click at [723, 213] on icon "button" at bounding box center [722, 210] width 6 height 6
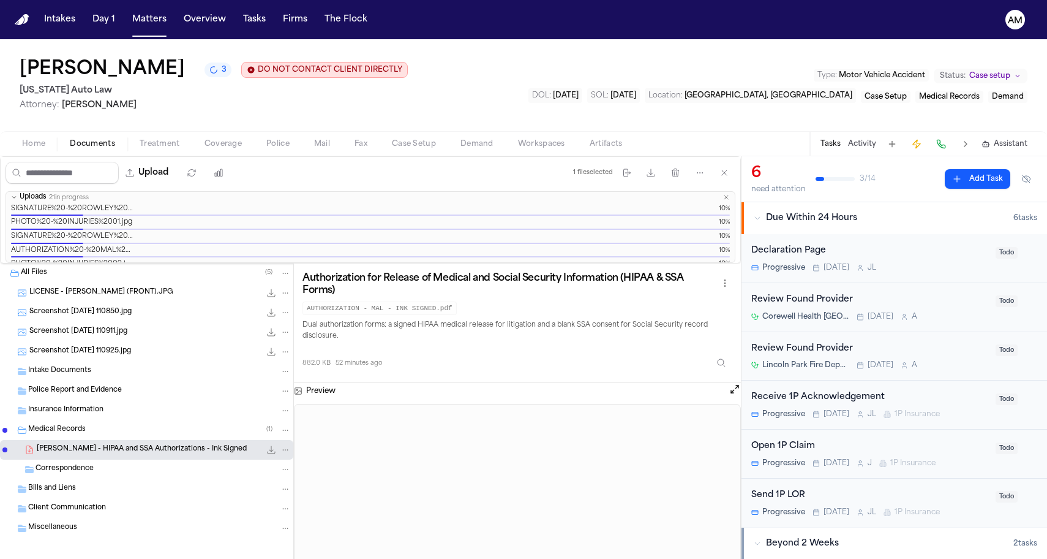
click at [209, 72] on icon "3 active tasks" at bounding box center [213, 70] width 9 height 9
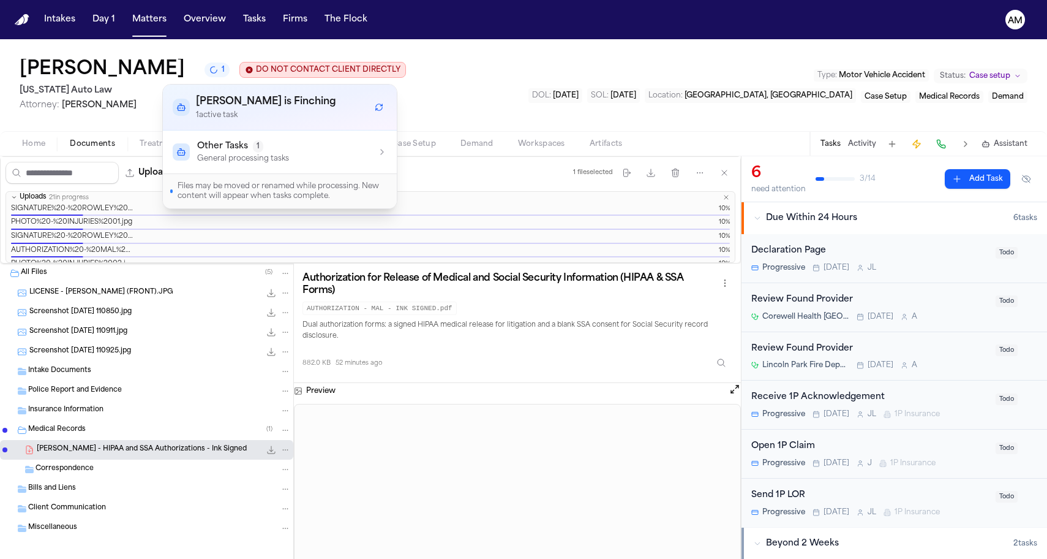
click at [209, 72] on icon "1 active task" at bounding box center [213, 70] width 9 height 9
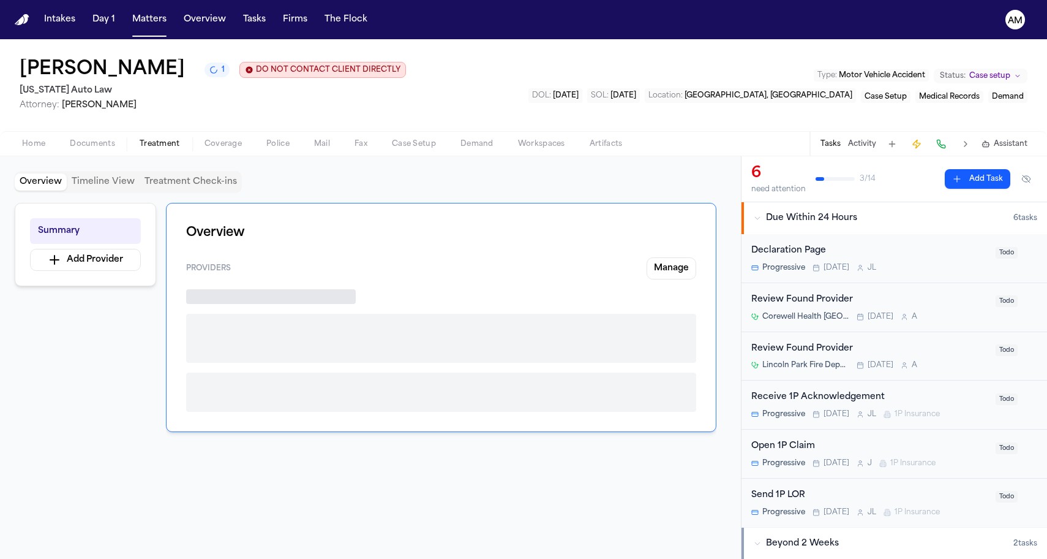
click at [164, 140] on span "Treatment" at bounding box center [160, 144] width 40 height 10
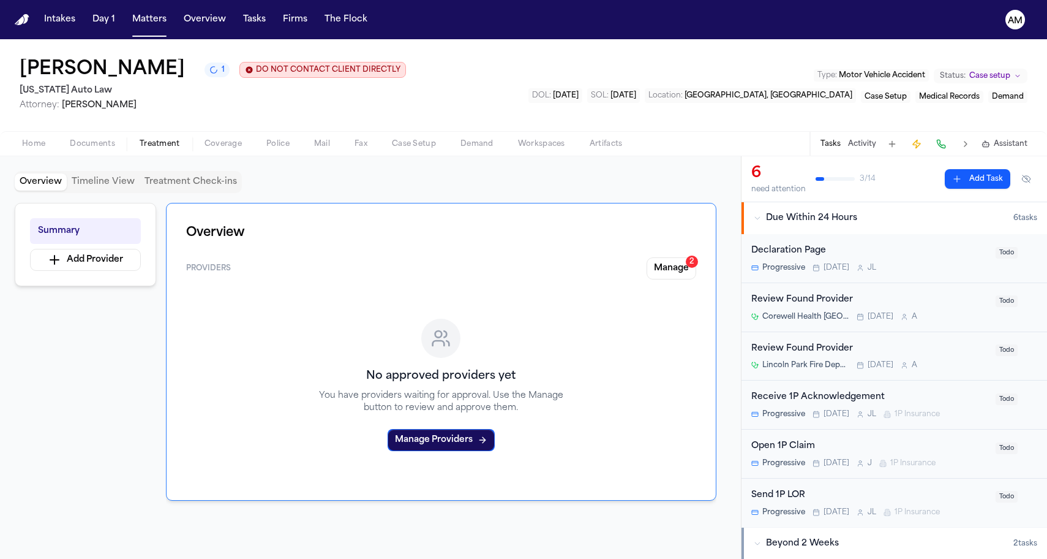
click at [86, 141] on span "Documents" at bounding box center [92, 144] width 45 height 10
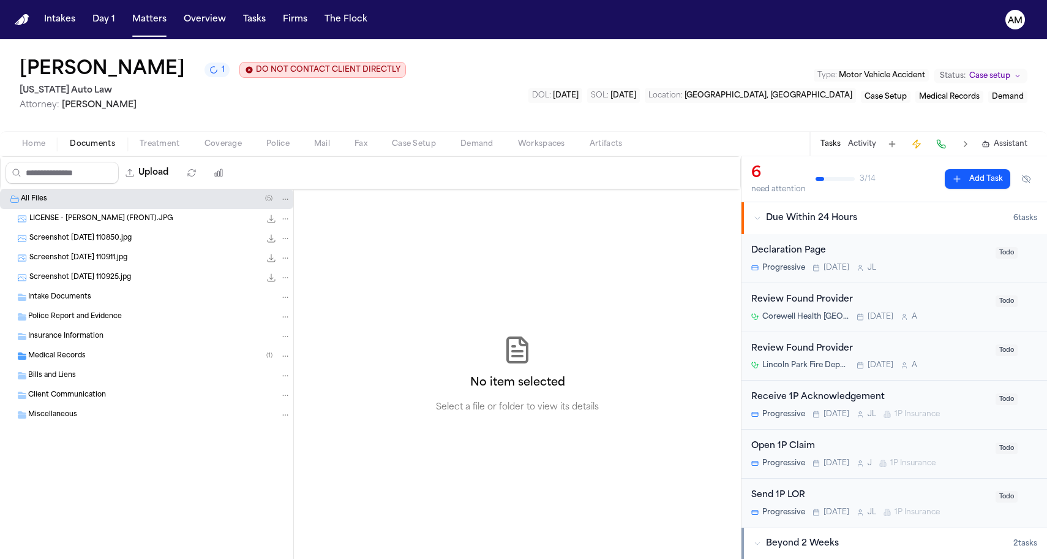
click at [205, 69] on button "1" at bounding box center [217, 69] width 25 height 15
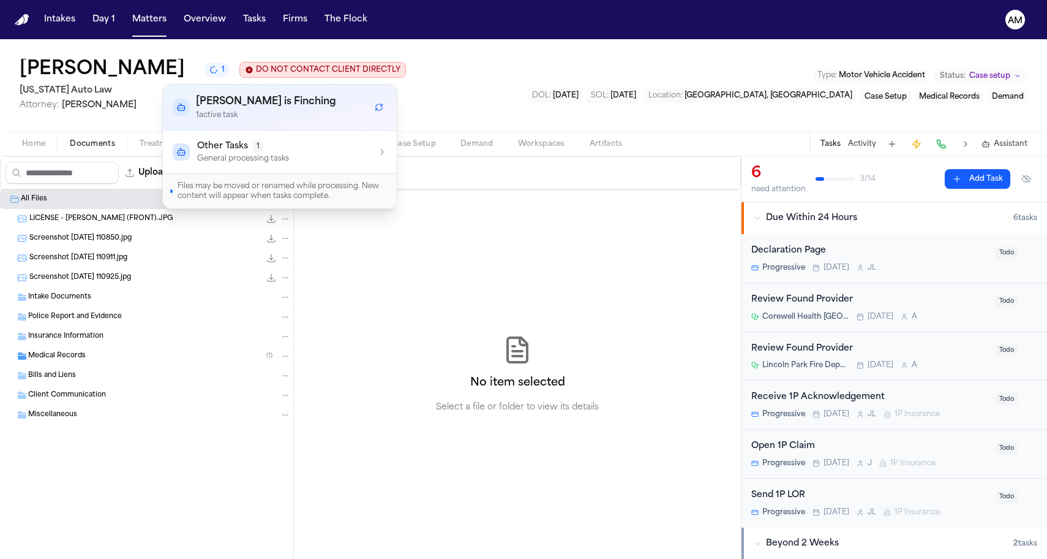
click at [224, 149] on span "Other Tasks" at bounding box center [222, 146] width 51 height 12
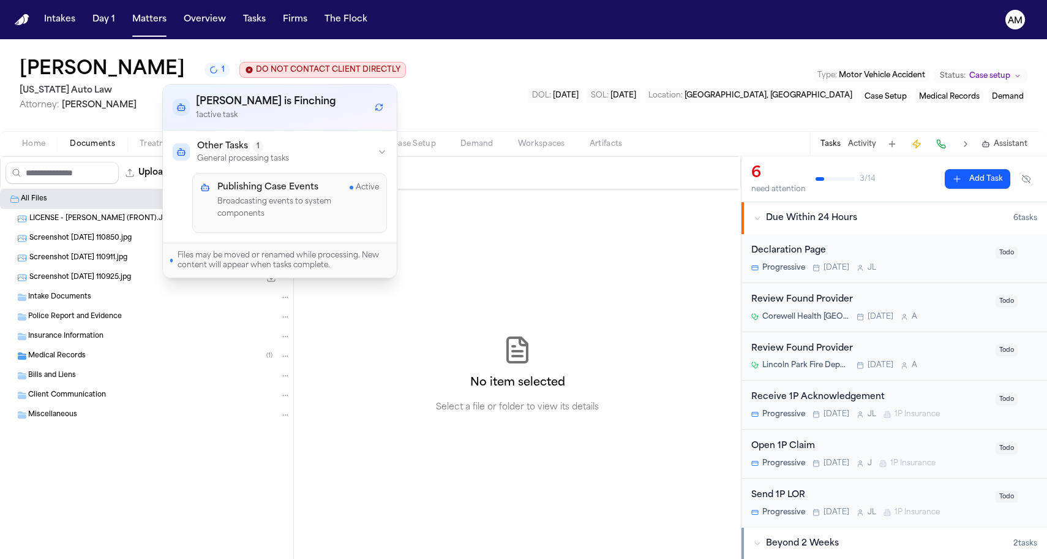
click at [224, 149] on span "Other Tasks" at bounding box center [222, 146] width 51 height 12
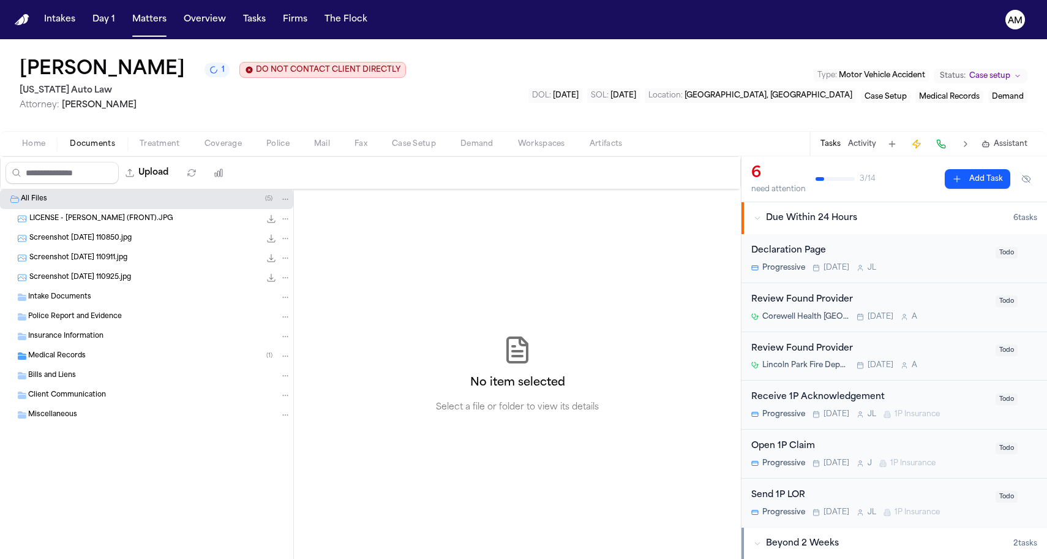
click at [552, 72] on div "Kevin Rowley 1 DO NOT CONTACT CLIENT DIRECTLY DO NOT CONTACT Michigan Auto Law …" at bounding box center [523, 85] width 1047 height 92
click at [176, 176] on button "Upload" at bounding box center [147, 173] width 57 height 22
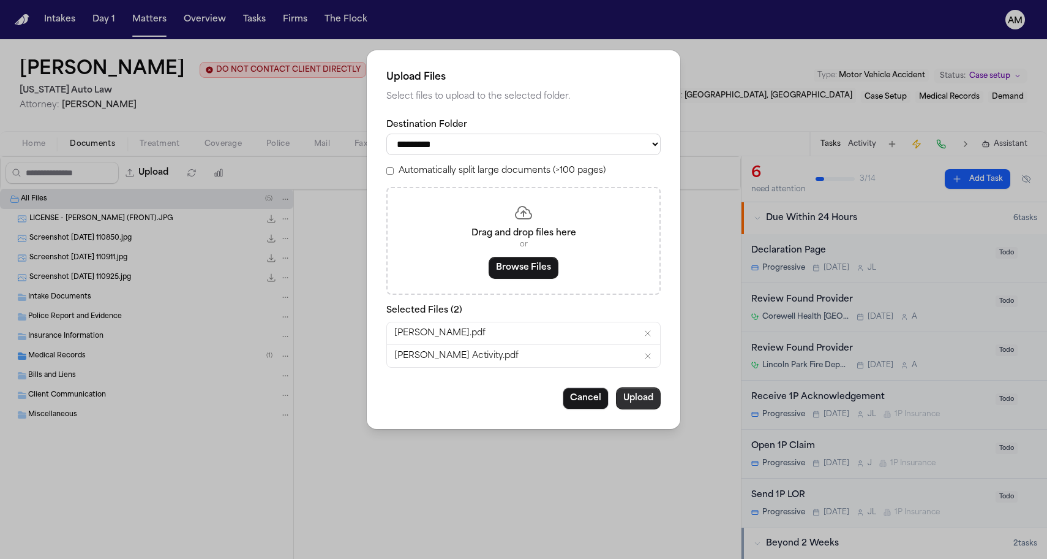
click at [650, 402] on button "Upload" at bounding box center [638, 398] width 45 height 22
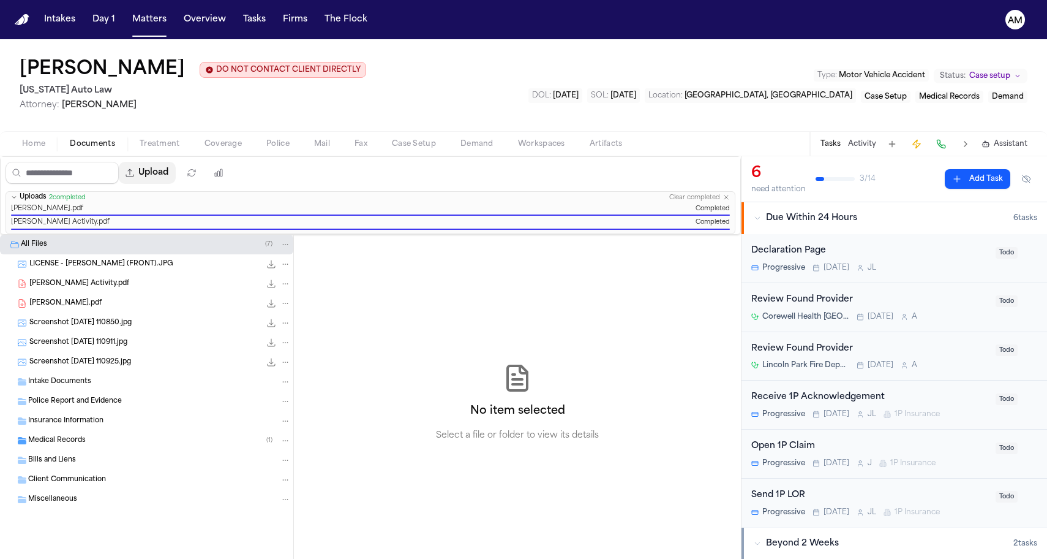
click at [176, 176] on button "Upload" at bounding box center [147, 173] width 57 height 22
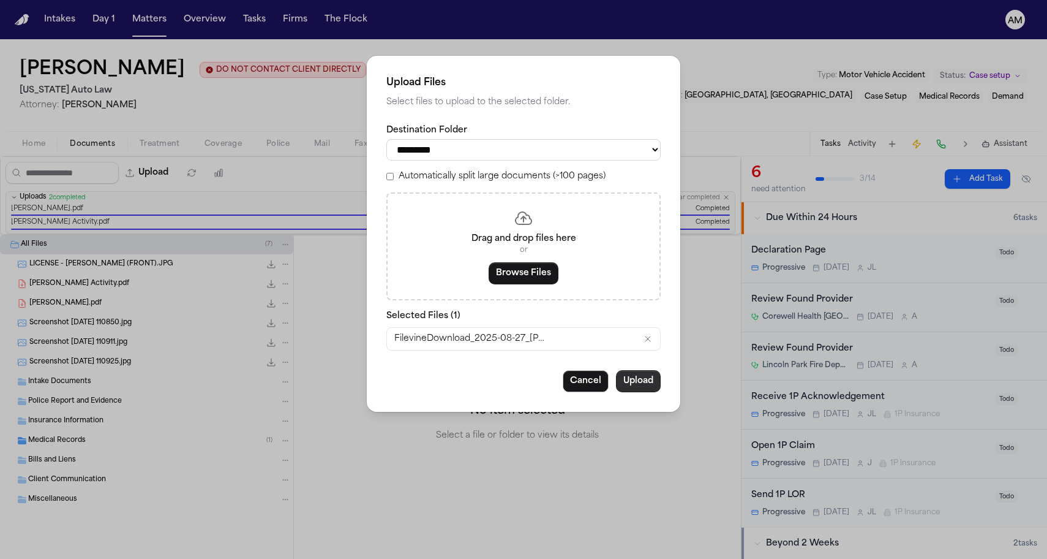
click at [639, 384] on button "Upload" at bounding box center [638, 381] width 45 height 22
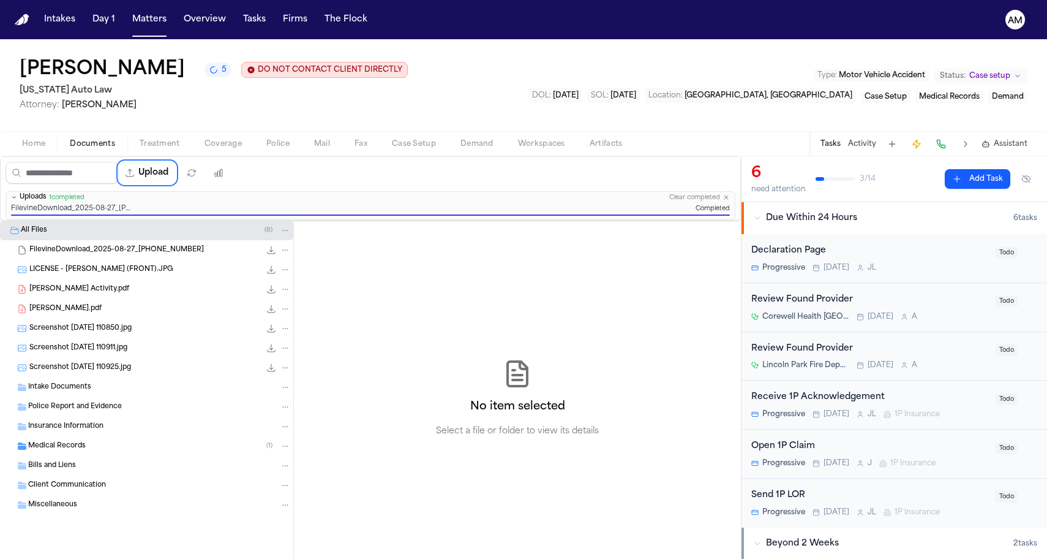
click at [522, 91] on div "Kevin Rowley 5 DO NOT CONTACT CLIENT DIRECTLY DO NOT CONTACT Michigan Auto Law …" at bounding box center [523, 85] width 1047 height 92
click at [322, 96] on h2 "[US_STATE] Auto Law" at bounding box center [213, 90] width 387 height 15
click at [156, 32] on nav "Intakes Day 1 Matters Overview Tasks Firms The Flock AM" at bounding box center [523, 19] width 1047 height 39
click at [154, 23] on button "Matters" at bounding box center [149, 20] width 44 height 22
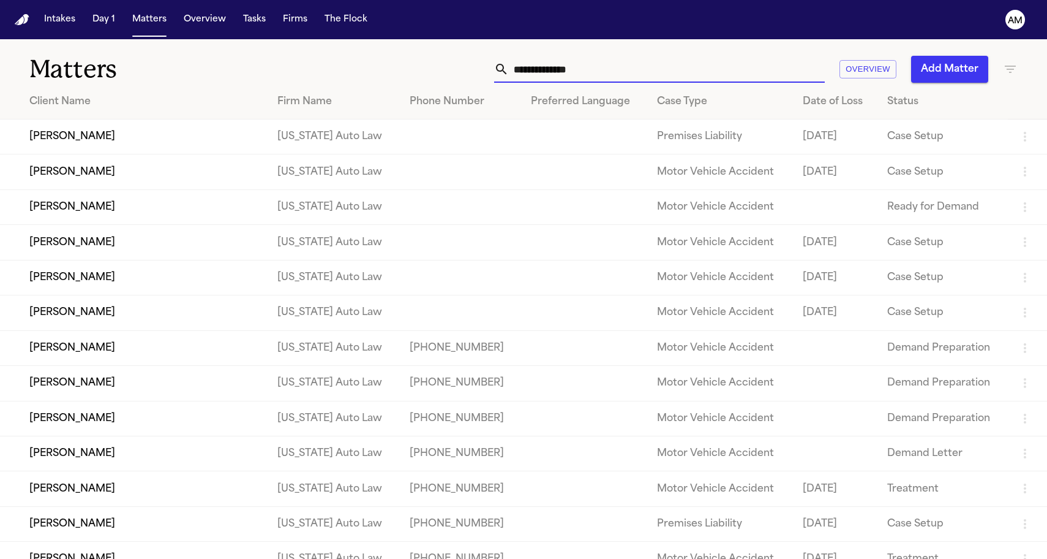
click at [598, 58] on input "text" at bounding box center [667, 69] width 316 height 27
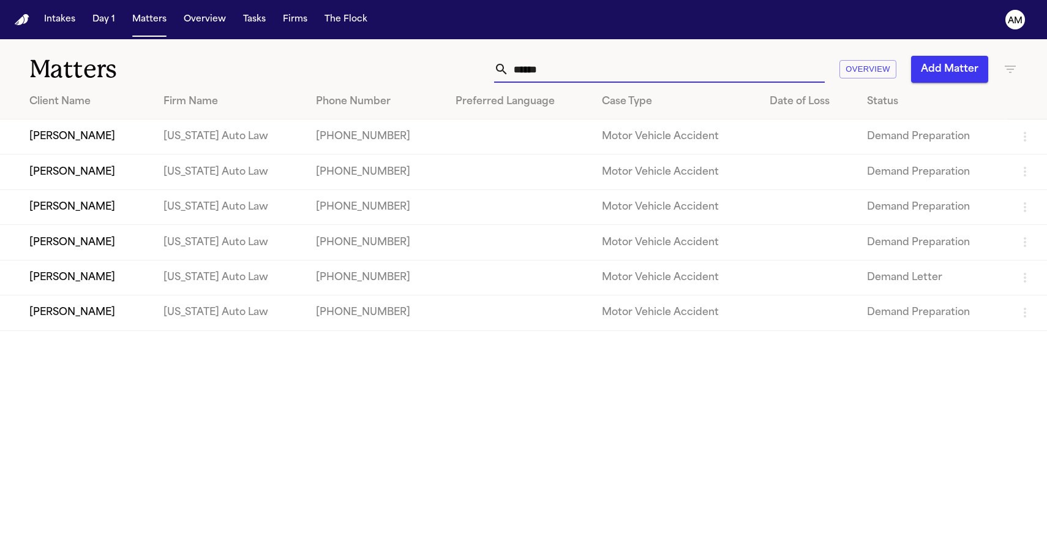
type input "******"
click at [132, 391] on main "Matters ****** Overview Add Matter Client Name Firm Name Phone Number Preferred…" at bounding box center [523, 298] width 1047 height 519
click at [1001, 61] on div "****** Overview Add Matter" at bounding box center [665, 69] width 706 height 27
click at [1002, 61] on div "****** Overview Add Matter" at bounding box center [665, 69] width 706 height 27
click at [1006, 64] on icon "button" at bounding box center [1010, 69] width 15 height 15
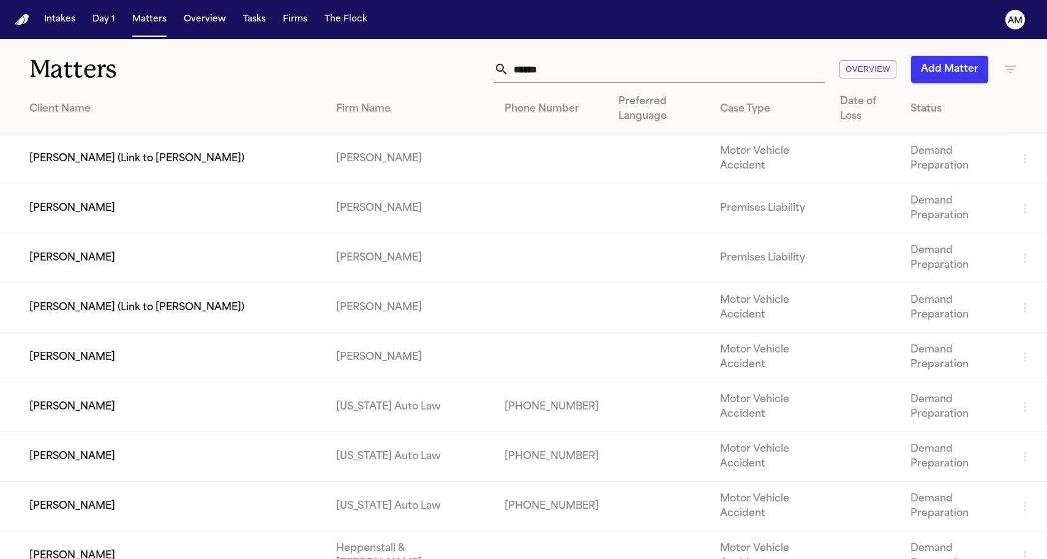
click at [344, 558] on div at bounding box center [523, 559] width 1047 height 0
click at [609, 86] on th "Preferred Language" at bounding box center [659, 110] width 101 height 50
click at [598, 75] on input "******" at bounding box center [667, 69] width 316 height 27
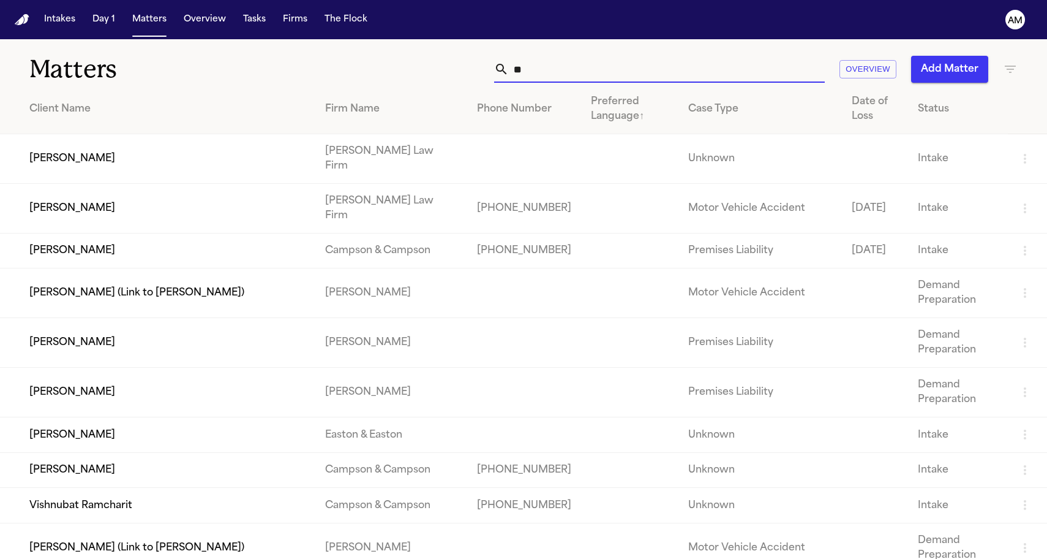
type input "*"
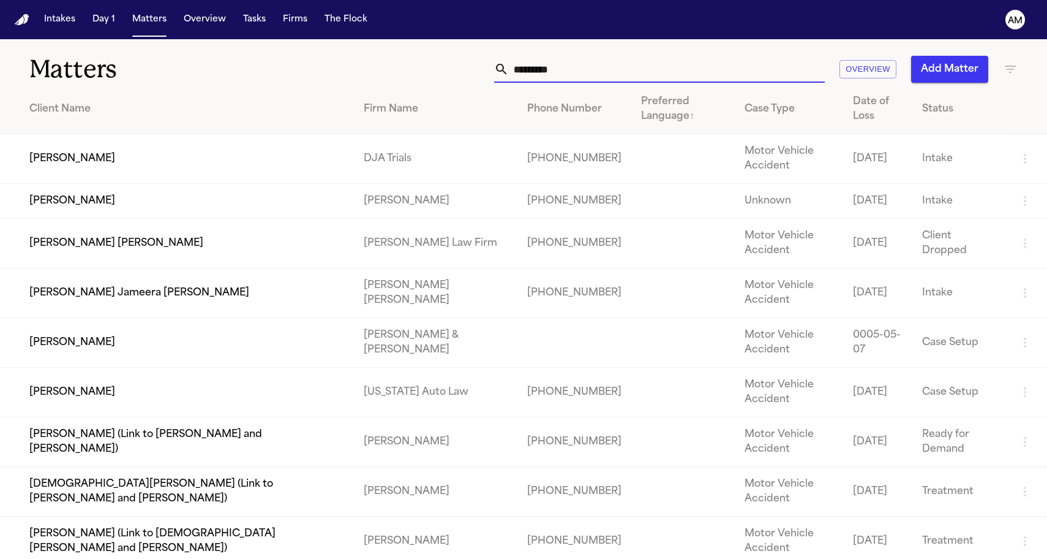
type input "*********"
click at [1006, 62] on icon "button" at bounding box center [1010, 69] width 15 height 15
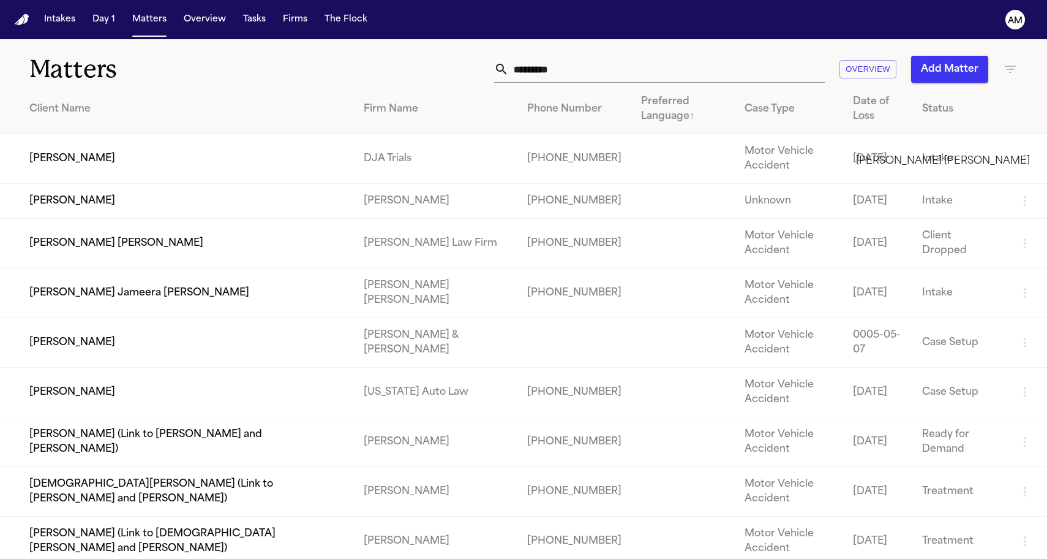
type input "*"
type input "***"
drag, startPoint x: 913, startPoint y: 144, endPoint x: 850, endPoint y: 144, distance: 62.5
click at [341, 558] on div at bounding box center [523, 559] width 1047 height 0
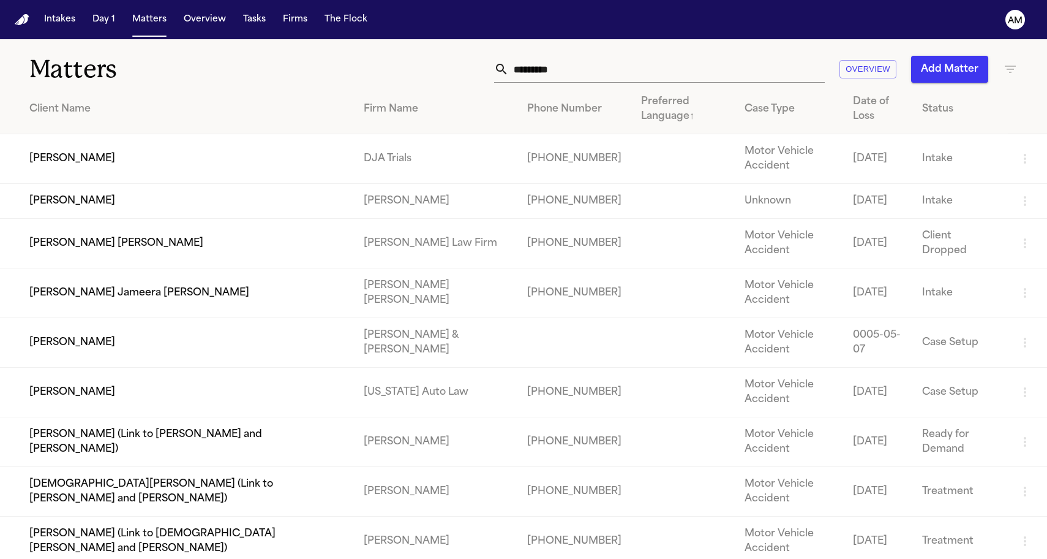
click at [1014, 69] on icon "button" at bounding box center [1010, 69] width 15 height 15
click at [671, 558] on div at bounding box center [523, 559] width 1047 height 0
drag, startPoint x: 578, startPoint y: 75, endPoint x: 410, endPoint y: 75, distance: 167.8
click at [410, 75] on div "********* Overview Add Matter" at bounding box center [665, 69] width 706 height 27
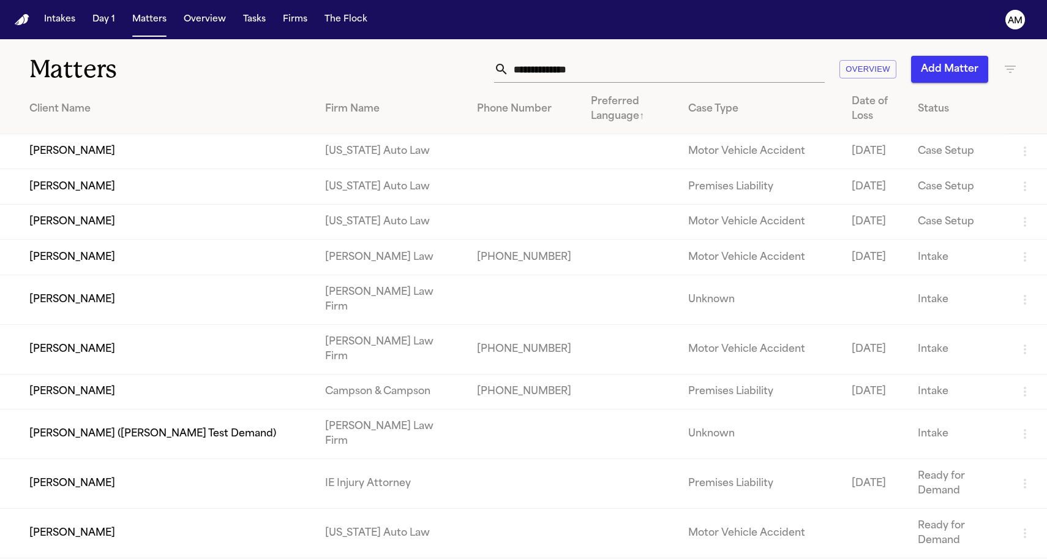
click at [385, 94] on th "Firm Name" at bounding box center [391, 110] width 152 height 50
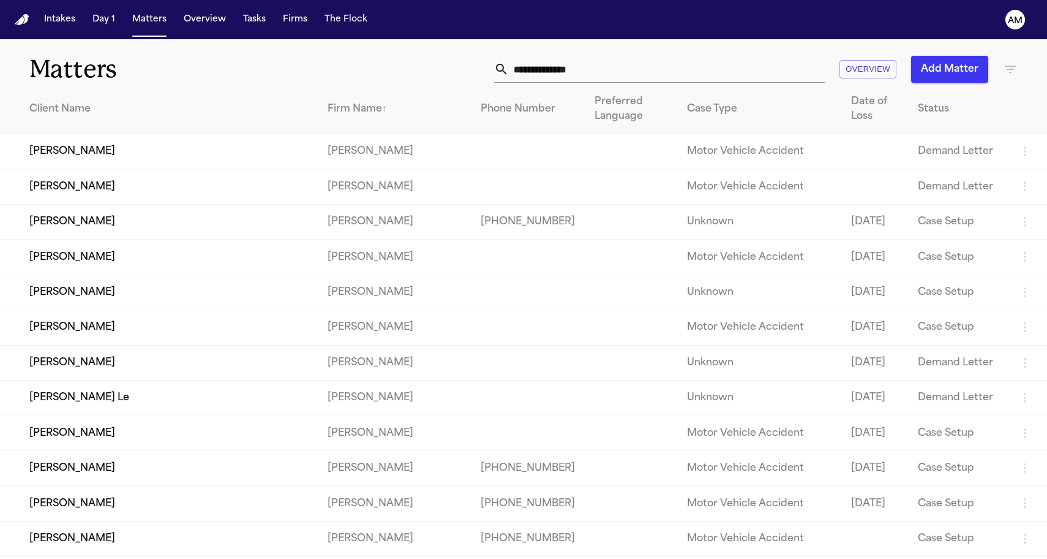
click at [1013, 70] on icon "button" at bounding box center [1010, 69] width 11 height 7
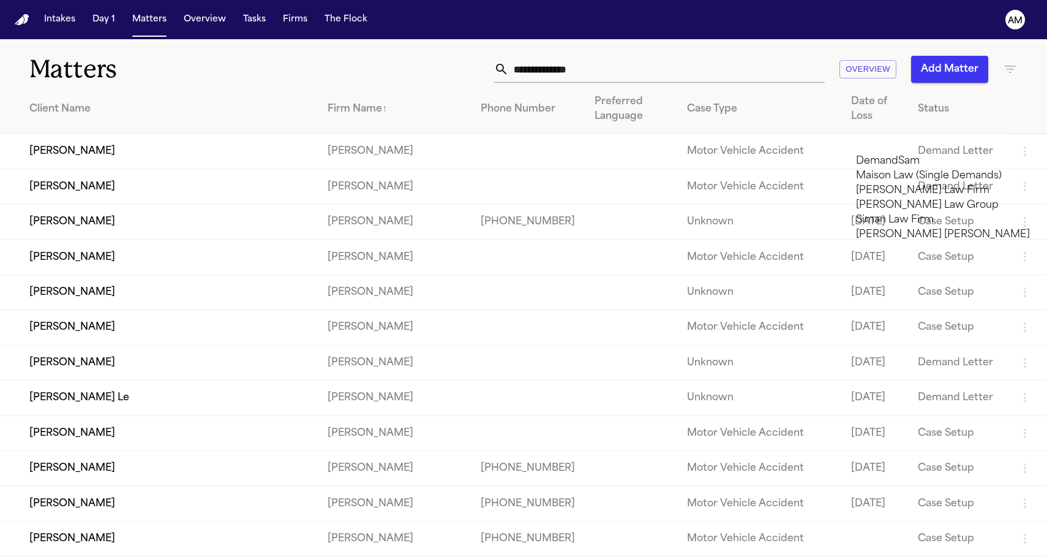
type input "***"
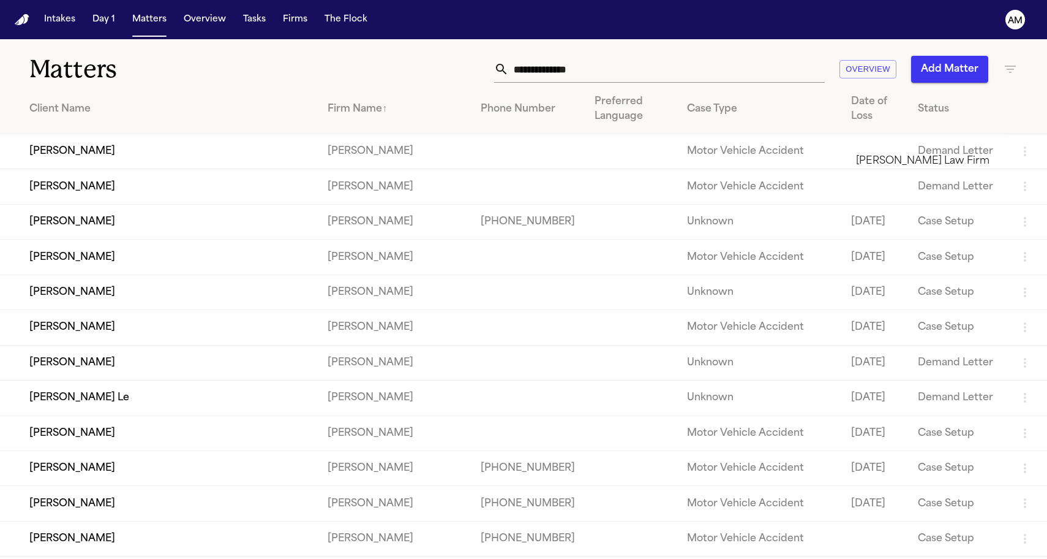
click at [945, 165] on li "[PERSON_NAME] Law Firm" at bounding box center [943, 161] width 174 height 15
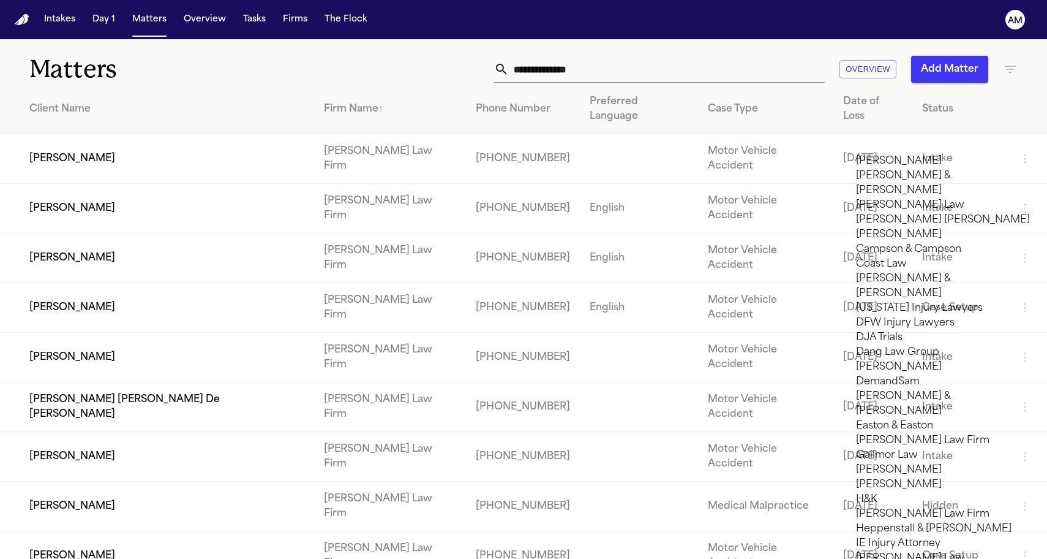
scroll to position [553, 0]
click at [363, 558] on div at bounding box center [523, 559] width 1047 height 0
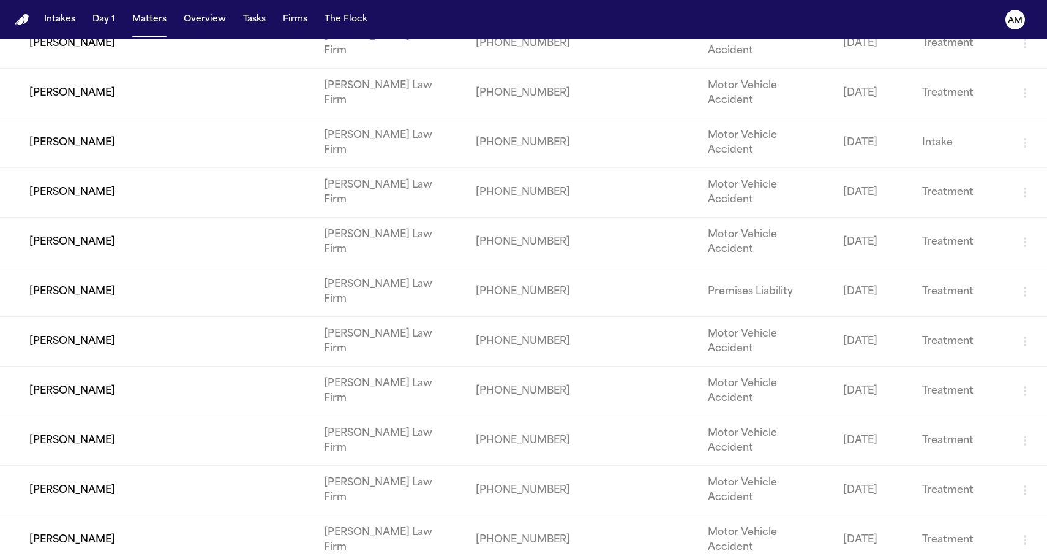
scroll to position [0, 0]
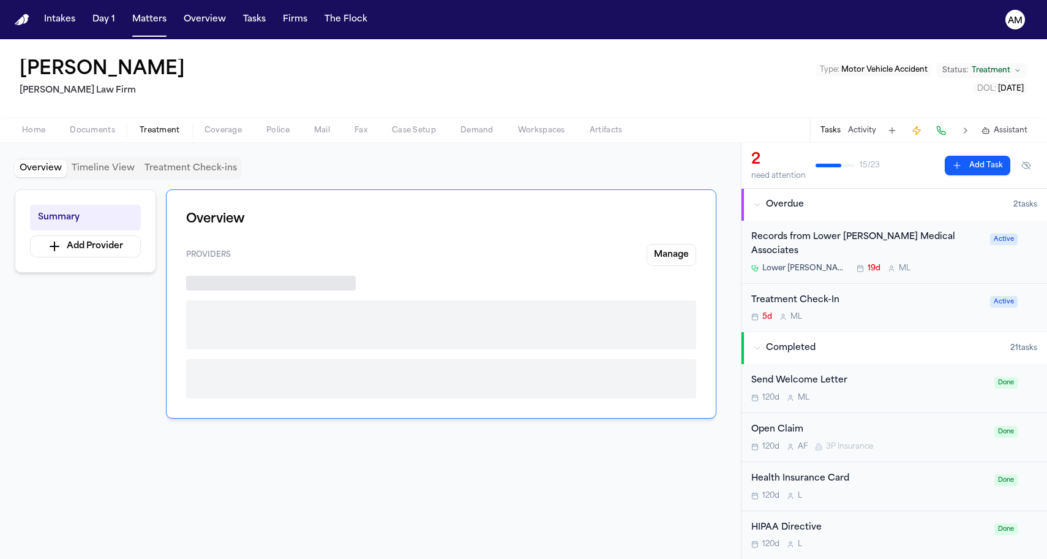
click at [164, 126] on span "Treatment" at bounding box center [160, 131] width 40 height 10
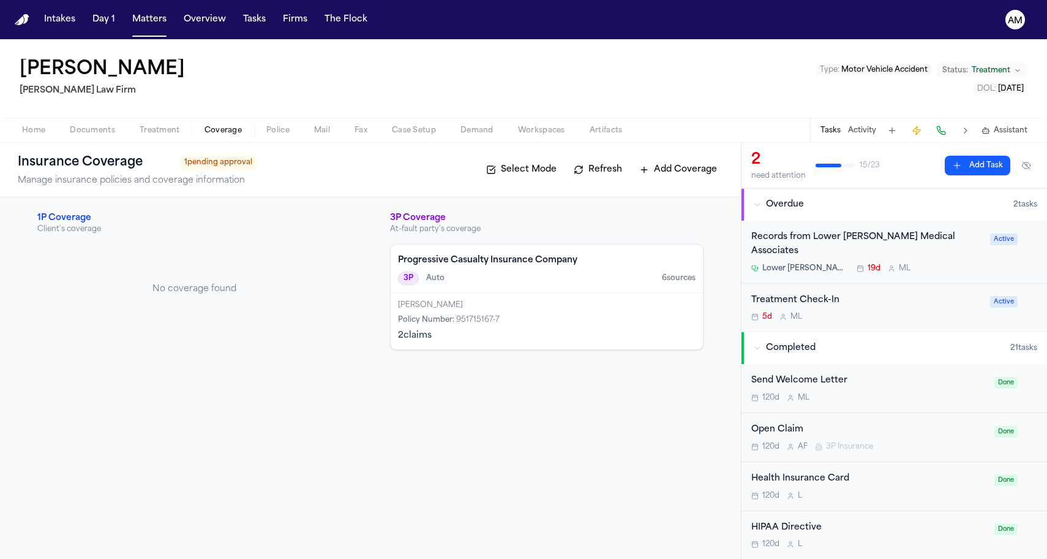
click at [223, 129] on span "Coverage" at bounding box center [223, 131] width 37 height 10
click at [441, 317] on span "Policy Number :" at bounding box center [426, 319] width 56 height 7
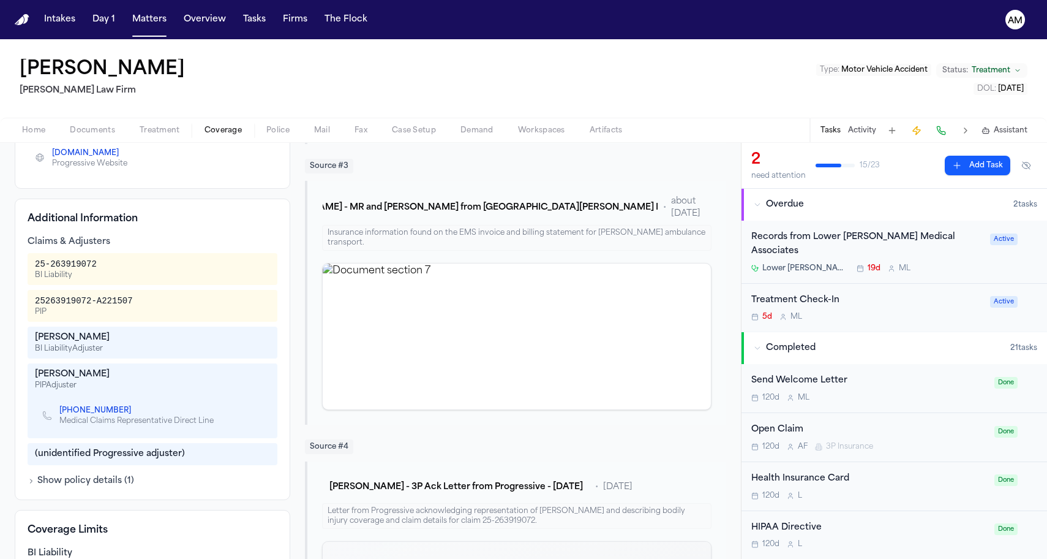
scroll to position [391, 0]
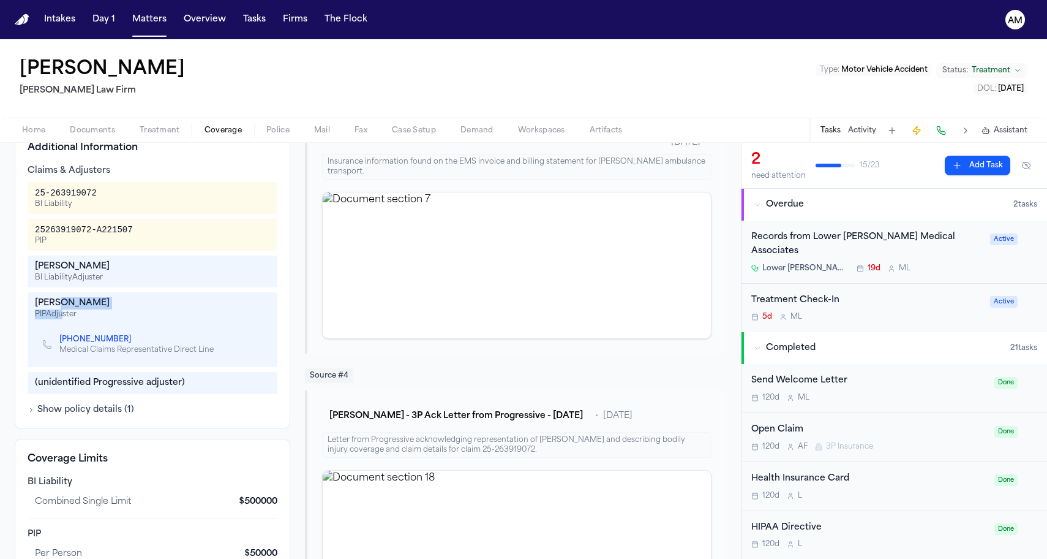
drag, startPoint x: 63, startPoint y: 319, endPoint x: 59, endPoint y: 304, distance: 15.2
click at [59, 304] on div "Diane L Bourque PIP Adjuster" at bounding box center [152, 308] width 235 height 22
click at [59, 304] on div "Diane L Bourque" at bounding box center [152, 303] width 235 height 12
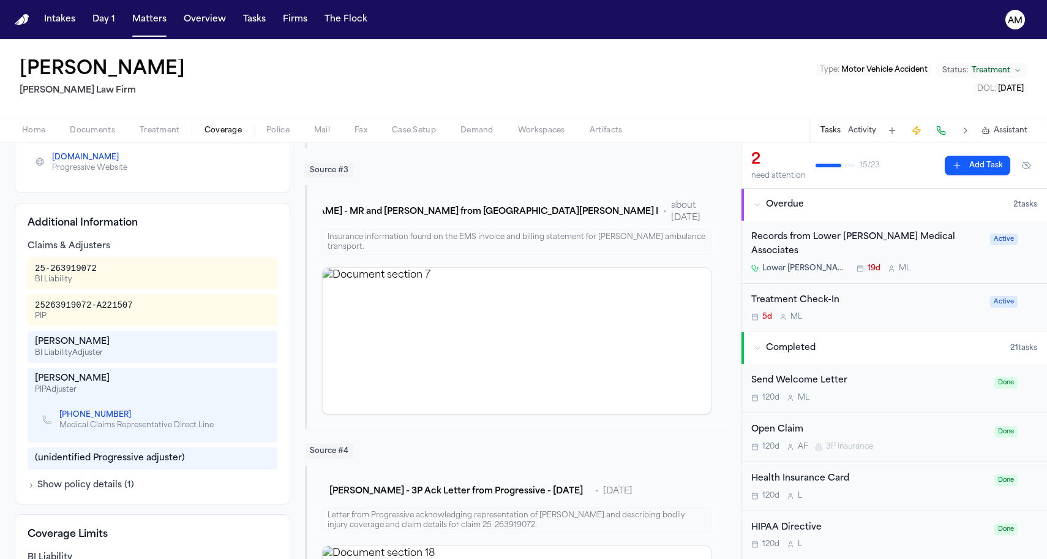
scroll to position [337, 0]
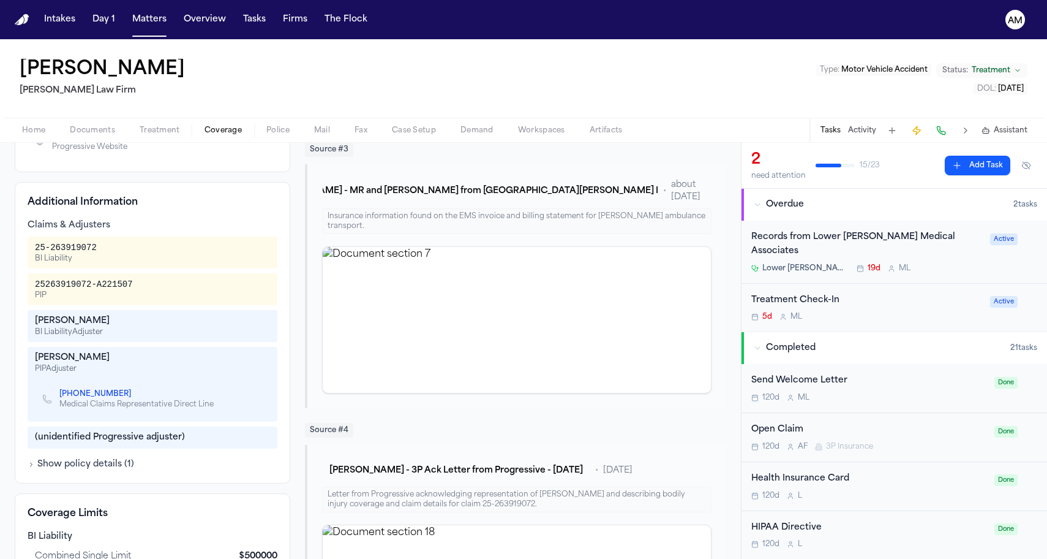
click at [94, 360] on div "Diane L Bourque" at bounding box center [152, 358] width 235 height 12
click at [127, 458] on button "Show policy details ( 1 )" at bounding box center [81, 464] width 107 height 12
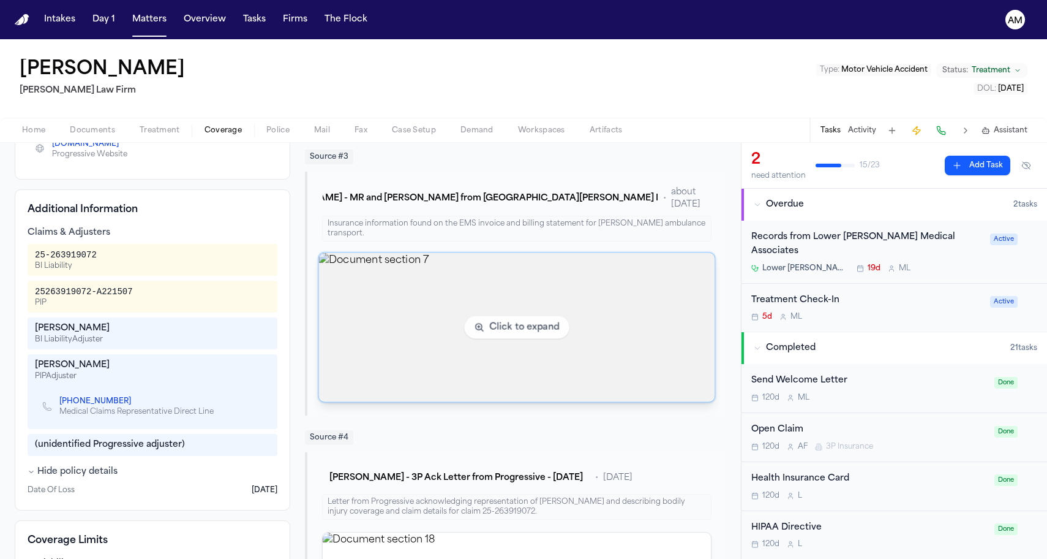
scroll to position [344, 0]
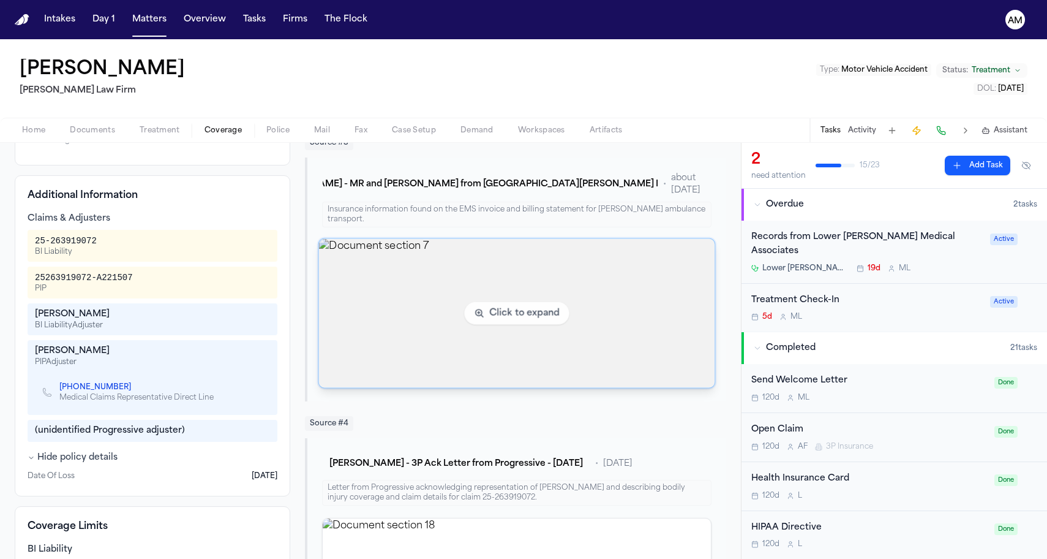
click at [467, 355] on img "View document section 7" at bounding box center [517, 313] width 396 height 149
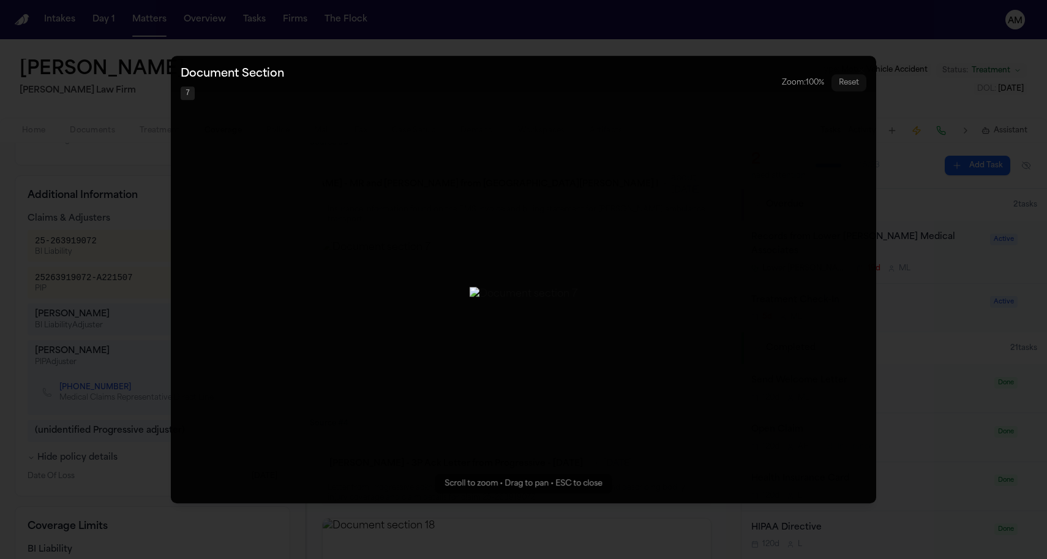
click at [171, 409] on button "Zoomable image viewer. Use mouse wheel to zoom, drag to pan, or press R to rese…" at bounding box center [524, 279] width 706 height 447
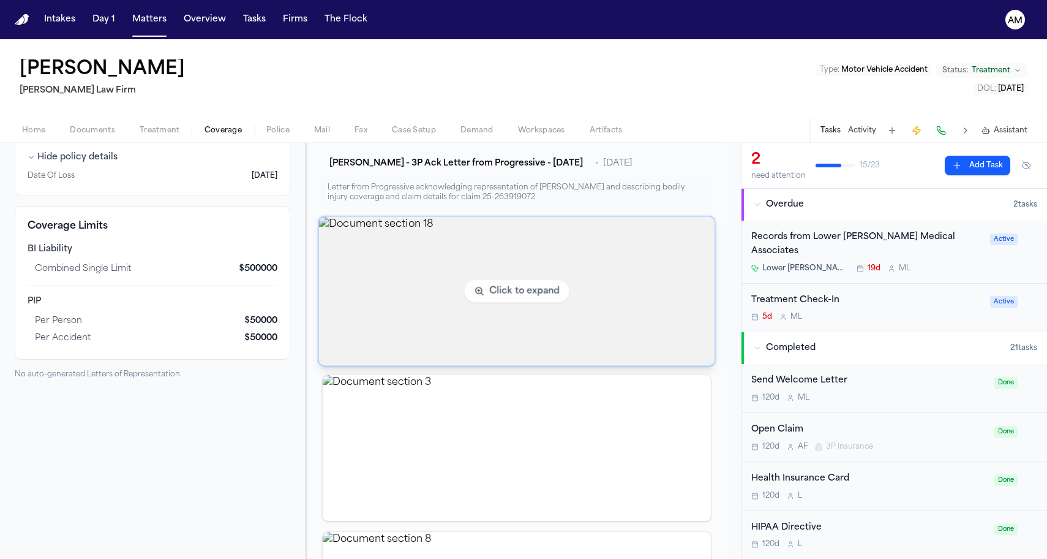
scroll to position [676, 0]
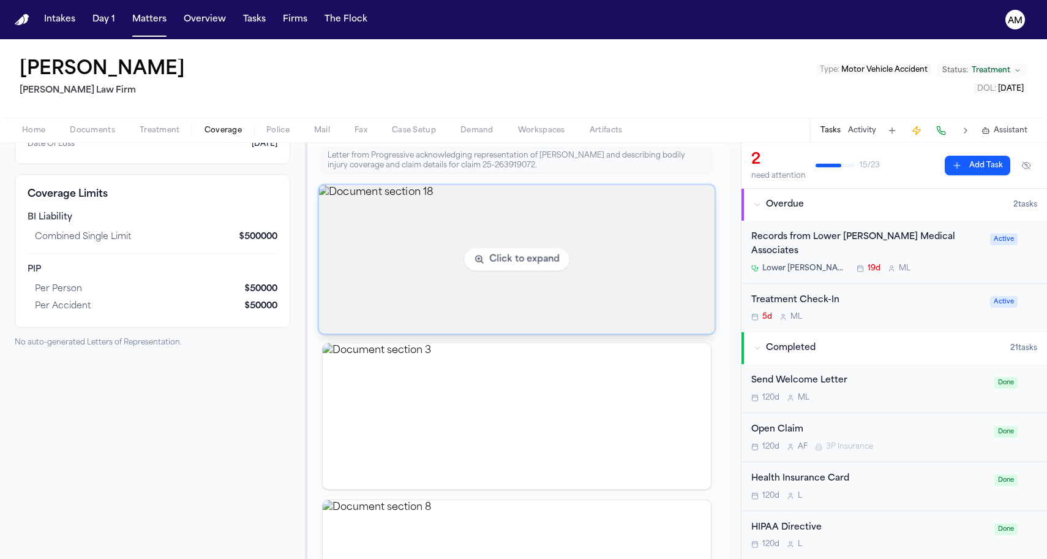
click at [469, 293] on img "View document section 18" at bounding box center [517, 259] width 396 height 149
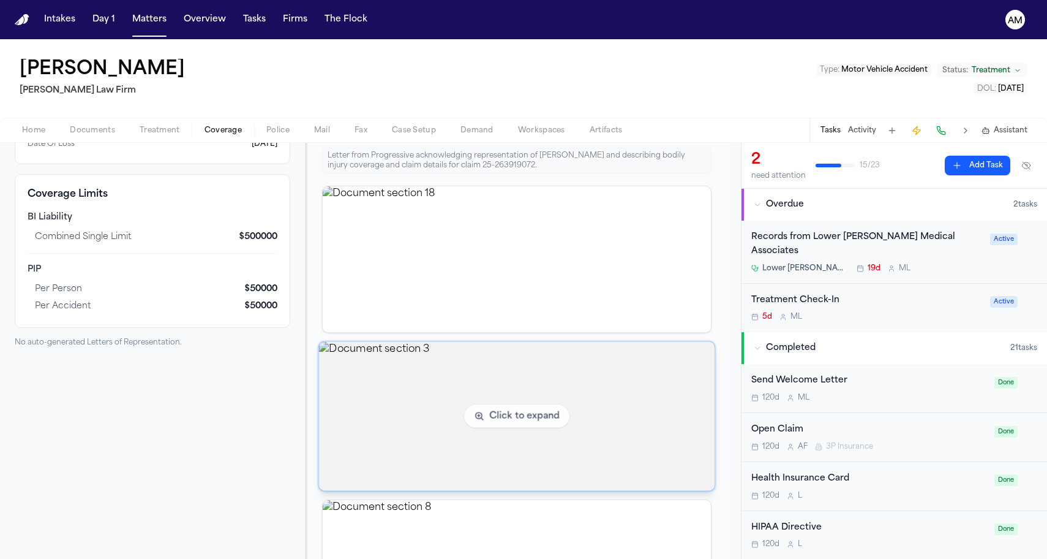
click at [480, 442] on img "View document section 3" at bounding box center [517, 416] width 396 height 149
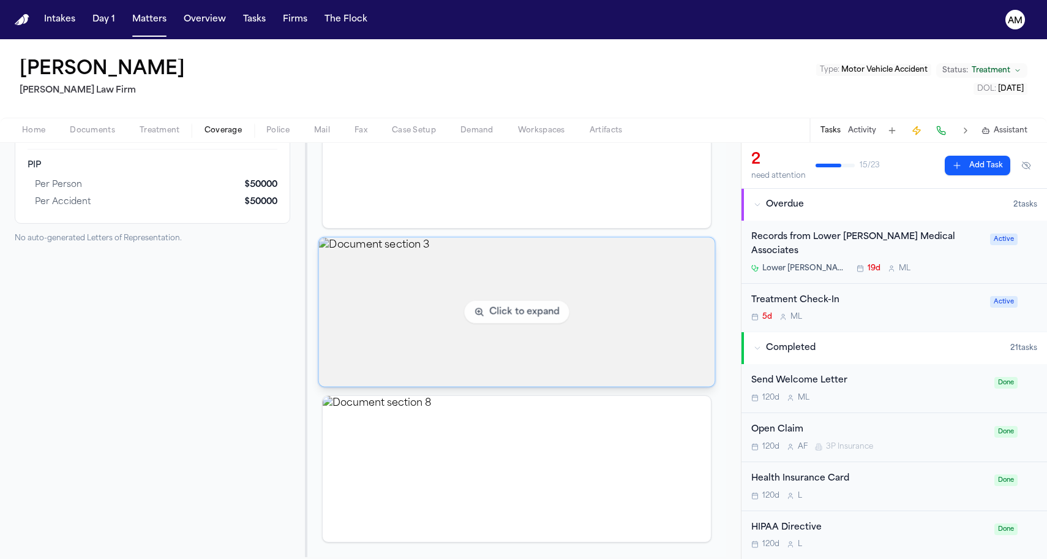
scroll to position [787, 0]
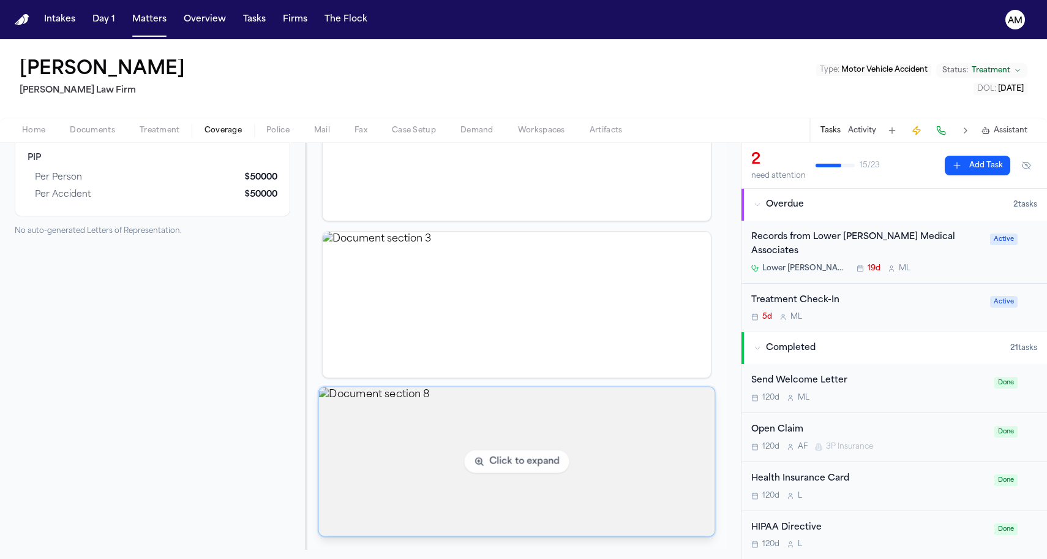
click at [414, 422] on img "View document section 8" at bounding box center [517, 461] width 396 height 149
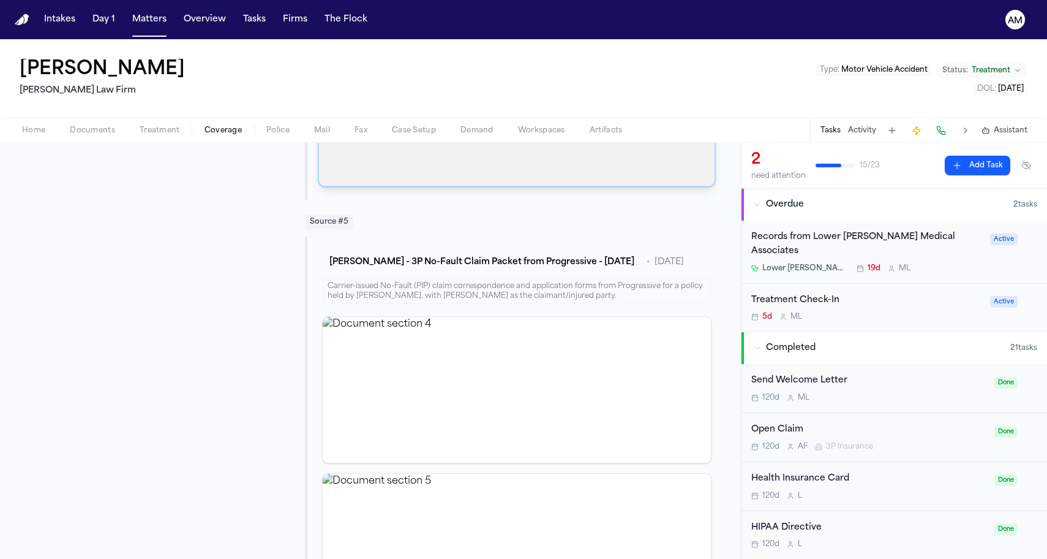
scroll to position [1153, 0]
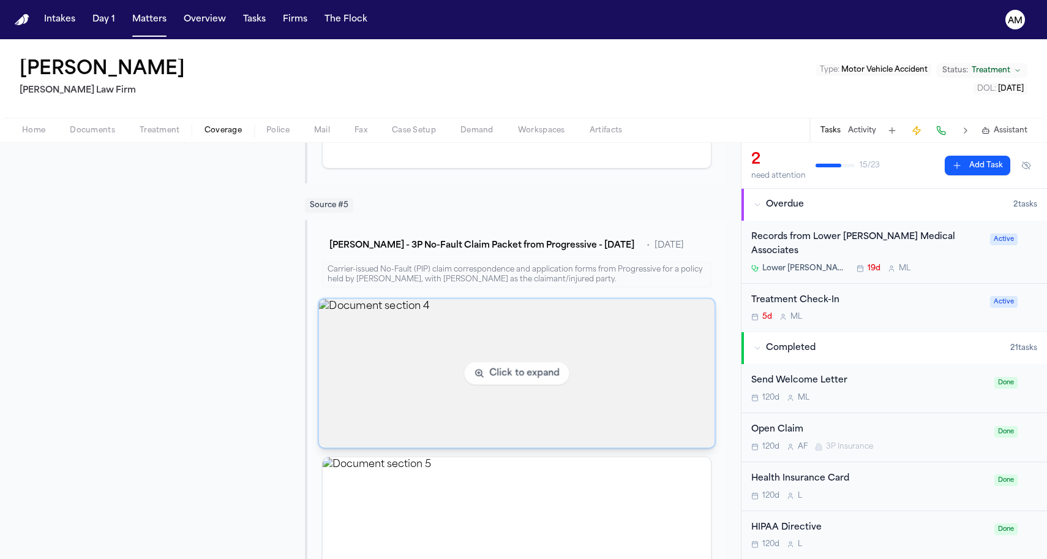
click at [376, 398] on img "View document section 4" at bounding box center [517, 373] width 396 height 149
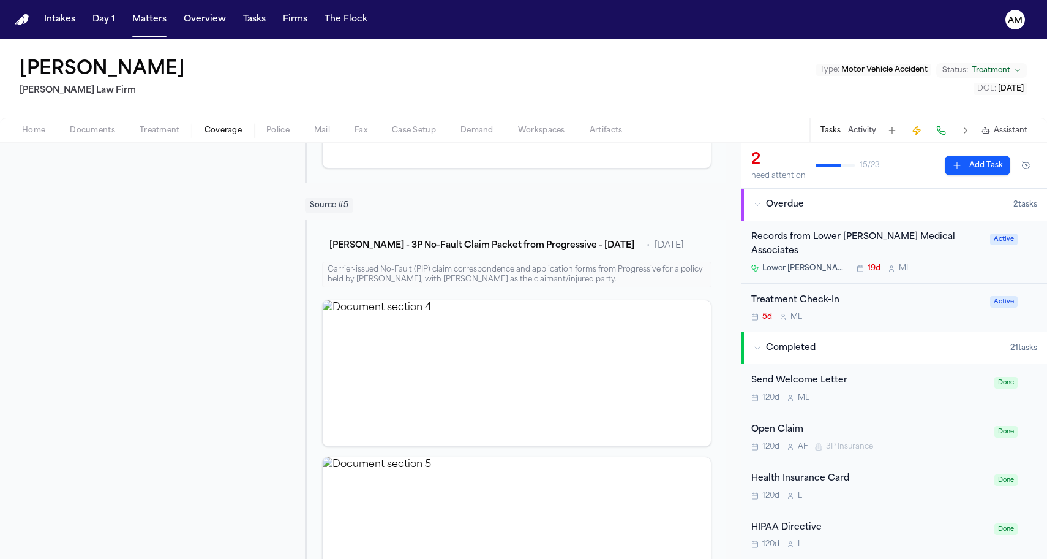
scroll to position [1358, 0]
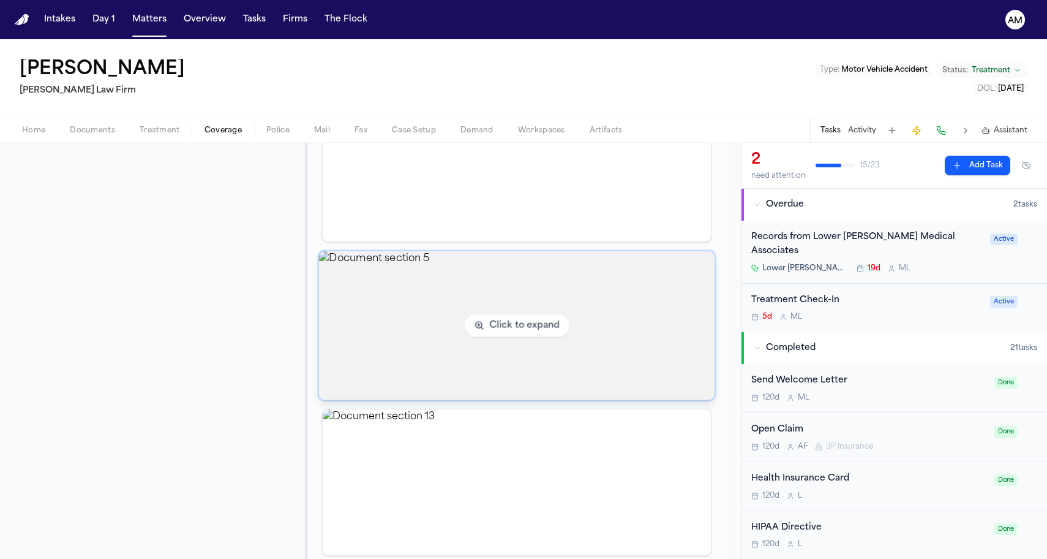
click at [397, 342] on img "View document section 5" at bounding box center [517, 325] width 396 height 149
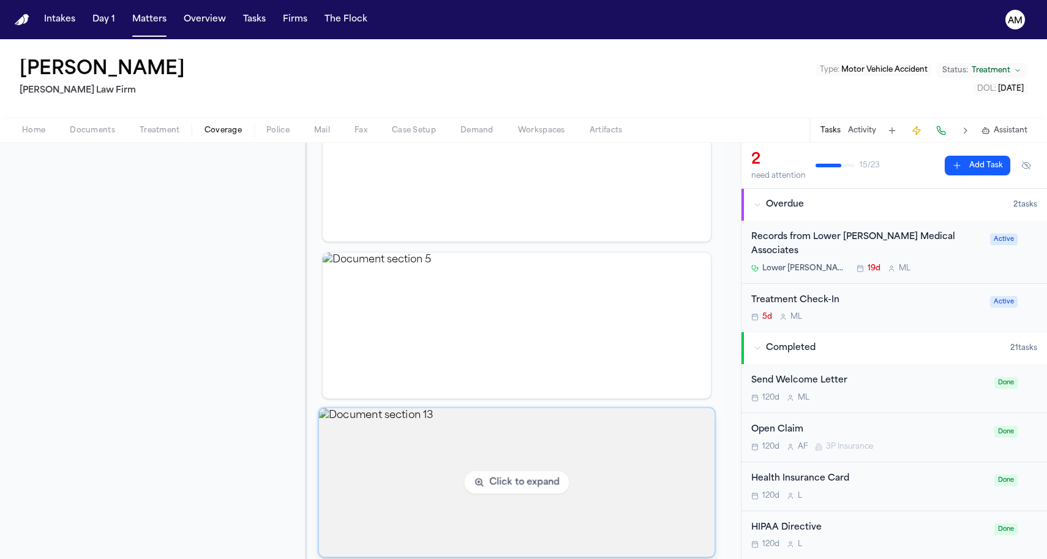
click at [432, 491] on img "View document section 13" at bounding box center [517, 482] width 396 height 149
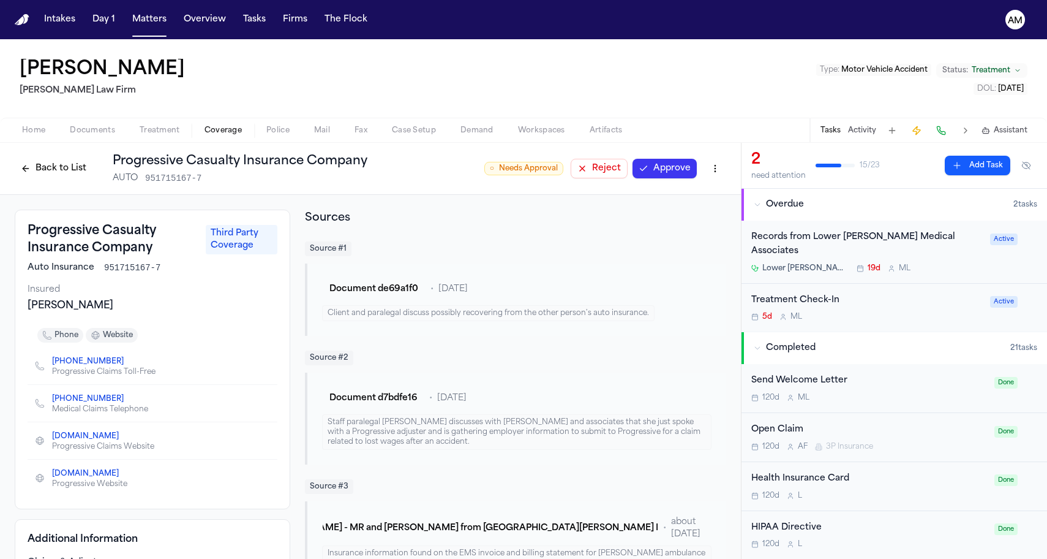
scroll to position [0, 0]
click at [108, 135] on span "Documents" at bounding box center [92, 131] width 45 height 10
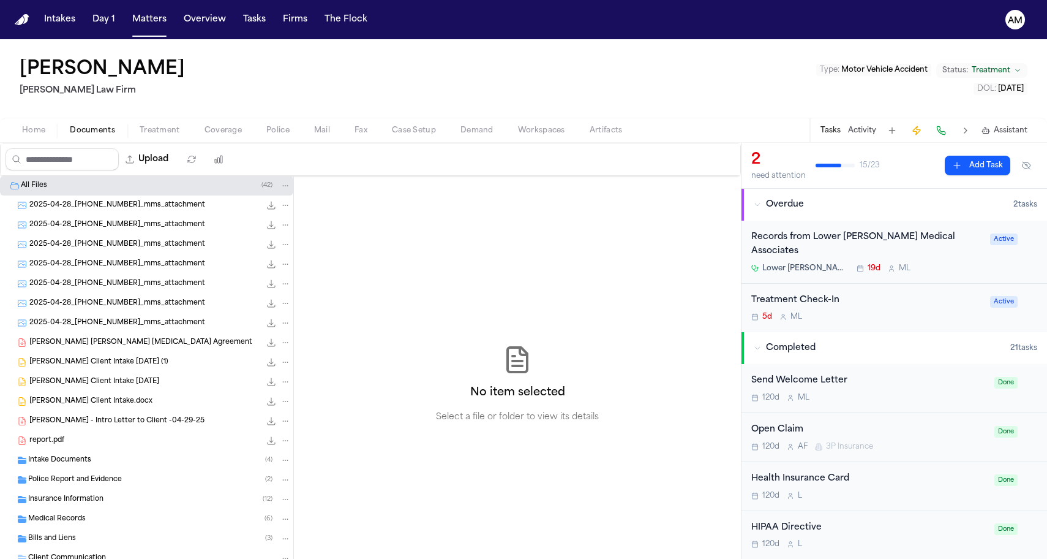
click at [211, 130] on span "Coverage" at bounding box center [223, 131] width 37 height 10
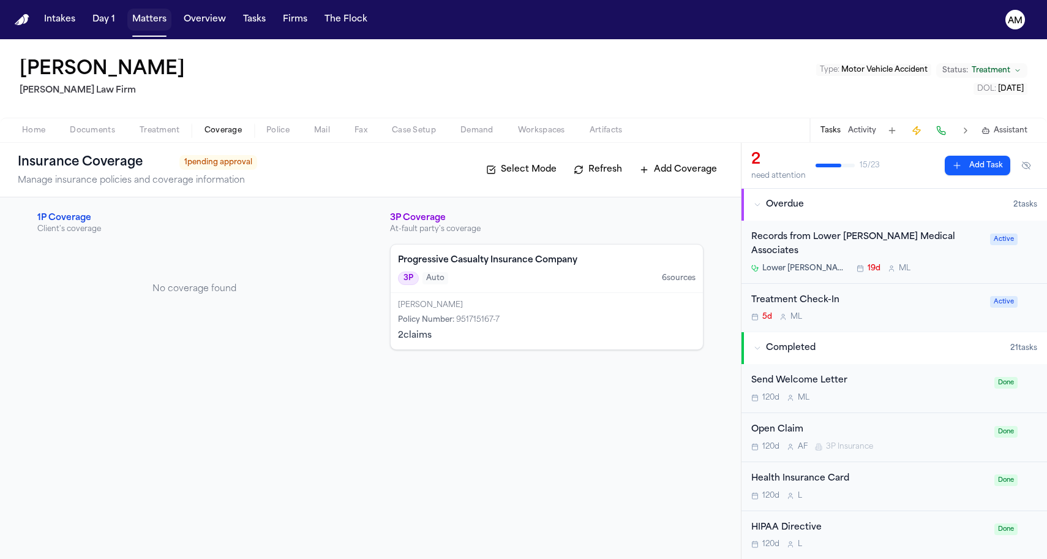
click at [155, 29] on button "Matters" at bounding box center [149, 20] width 44 height 22
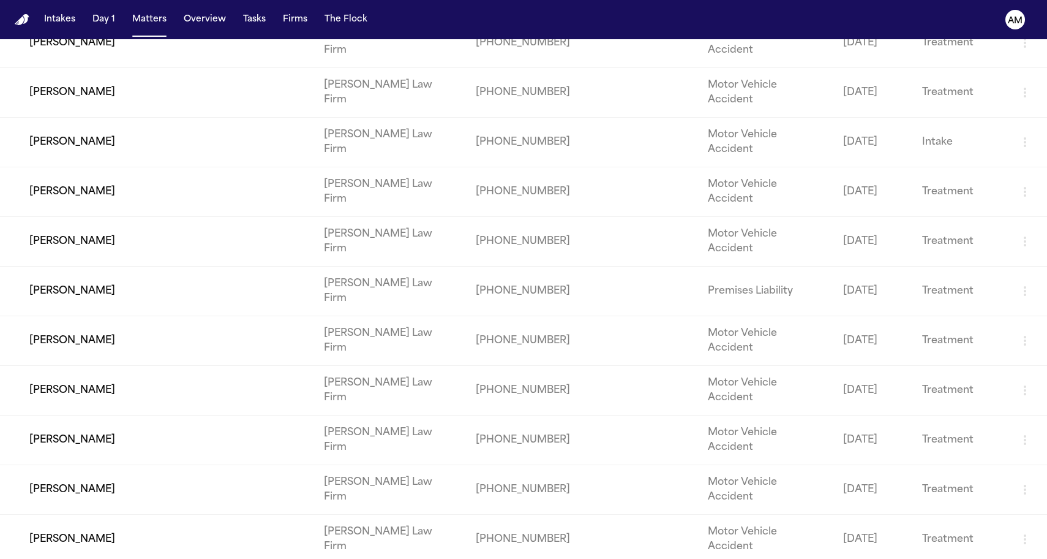
scroll to position [711, 0]
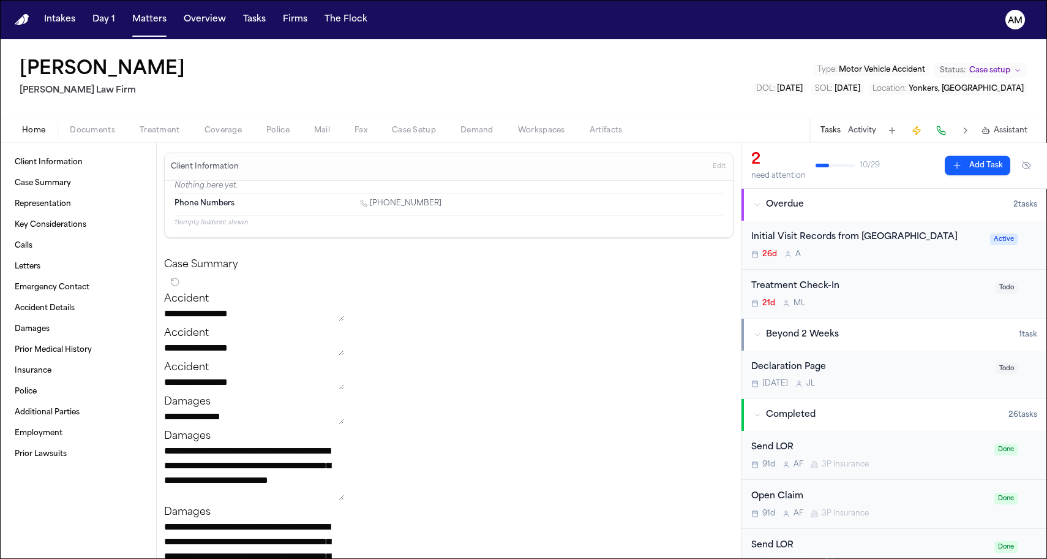
click at [162, 132] on span "Treatment" at bounding box center [160, 131] width 40 height 10
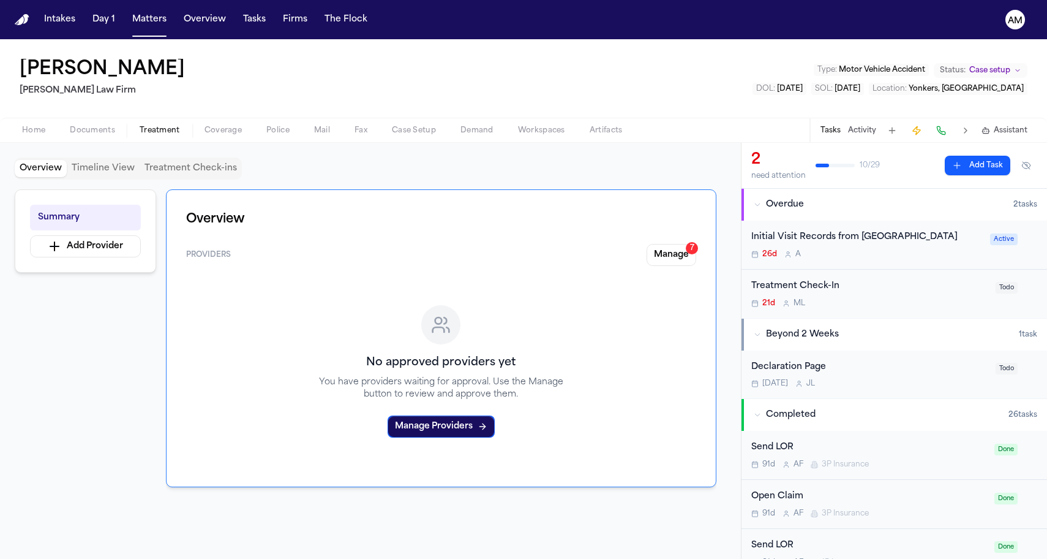
click at [232, 130] on span "Coverage" at bounding box center [223, 131] width 37 height 10
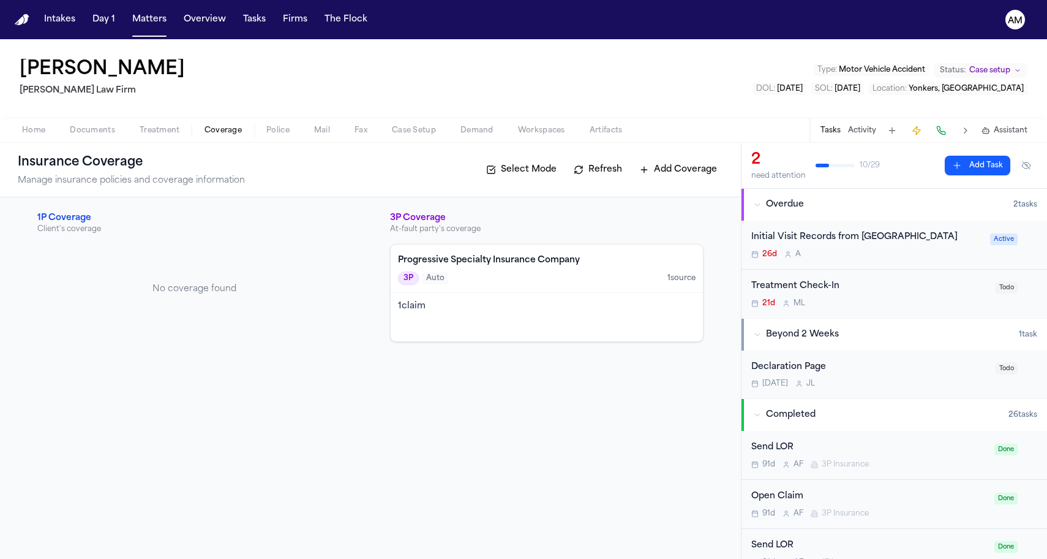
click at [557, 276] on div "3P Auto 1 source" at bounding box center [547, 277] width 298 height 13
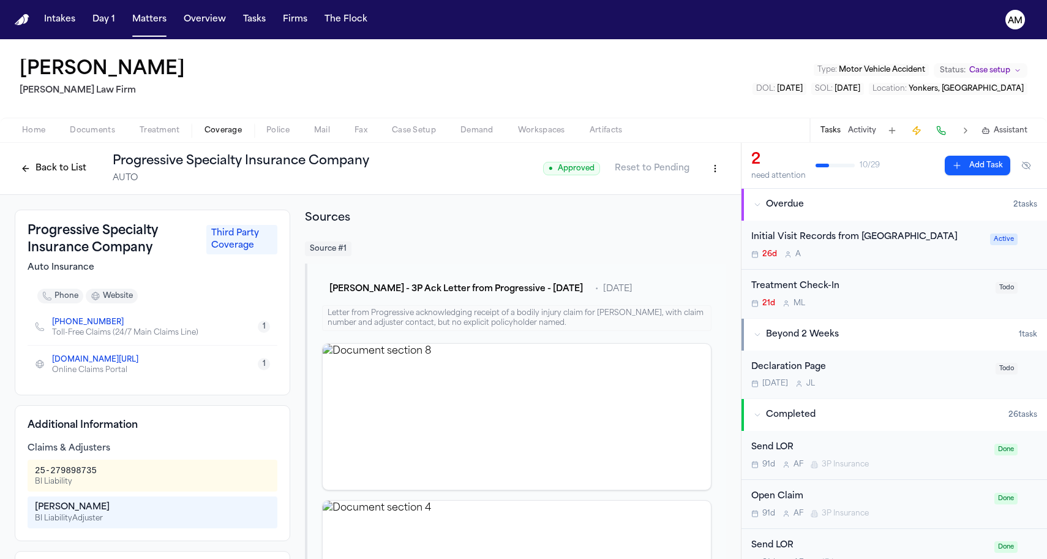
click at [92, 511] on div "Tiffany Sullivan" at bounding box center [152, 507] width 235 height 12
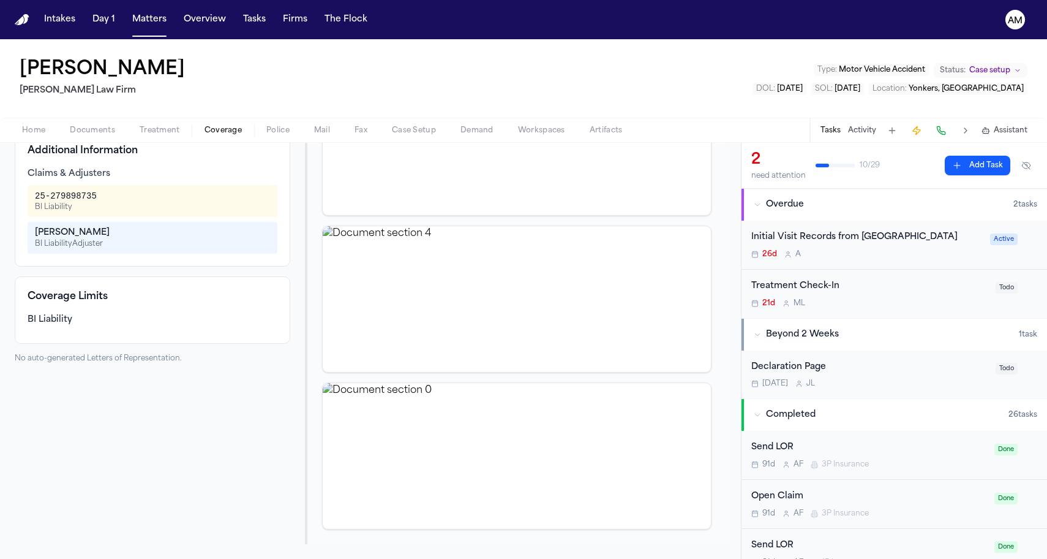
scroll to position [274, 0]
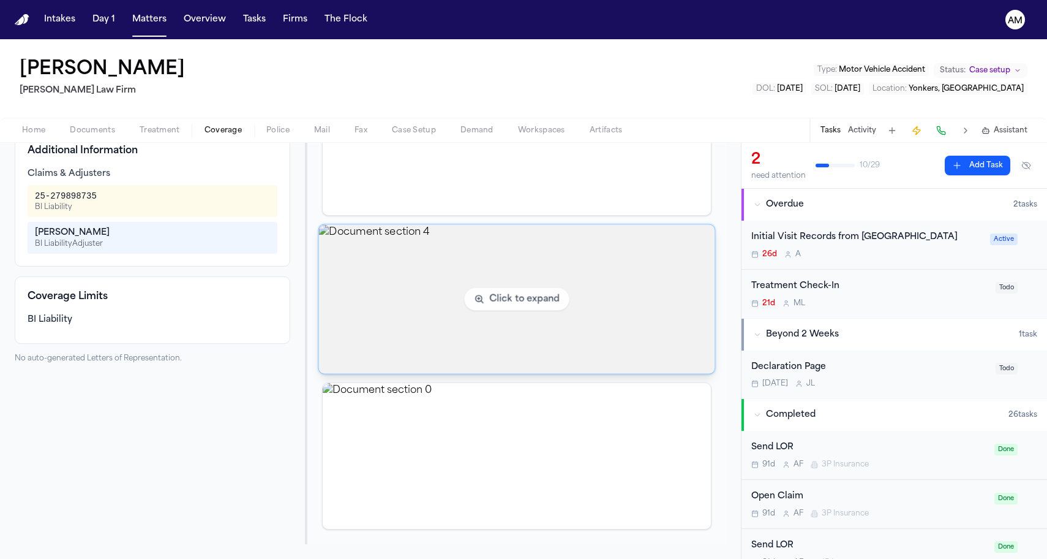
click at [402, 312] on img "View document section 4" at bounding box center [517, 299] width 396 height 149
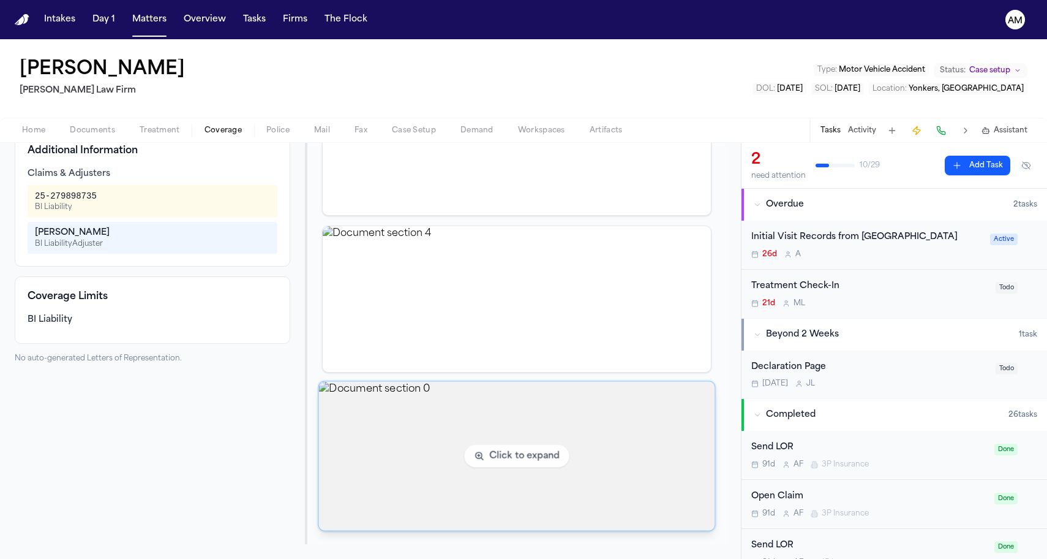
click at [451, 448] on img "View document section 0" at bounding box center [517, 456] width 396 height 149
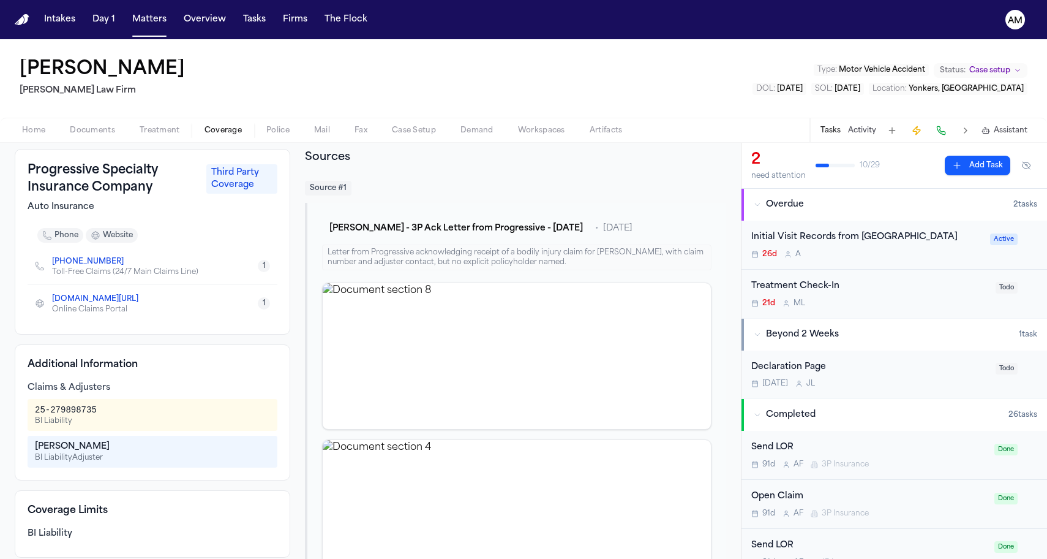
scroll to position [29, 0]
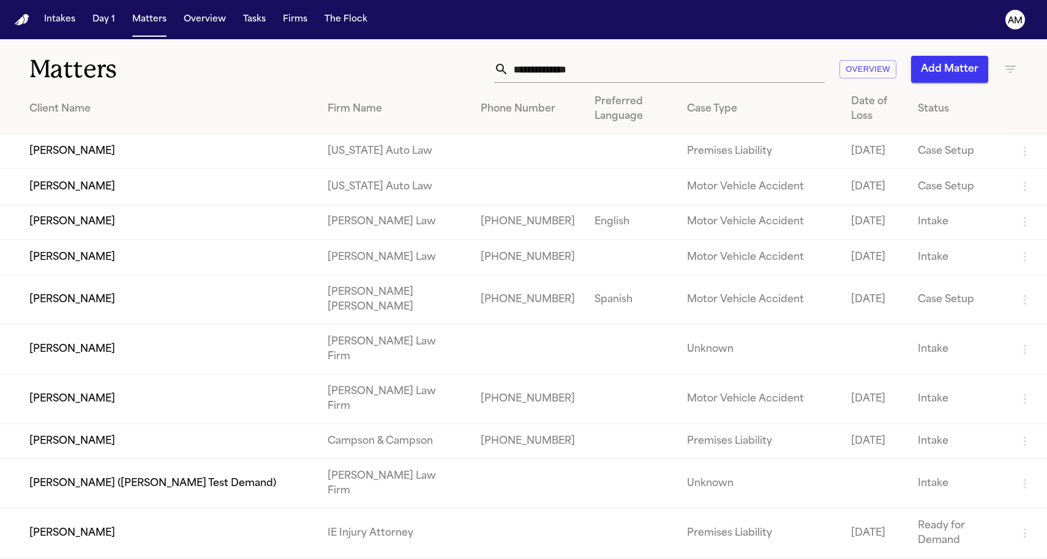
click at [785, 18] on nav "Intakes Day 1 Matters Overview Tasks Firms The Flock AM" at bounding box center [523, 19] width 1047 height 39
click at [1010, 75] on icon "button" at bounding box center [1010, 69] width 15 height 15
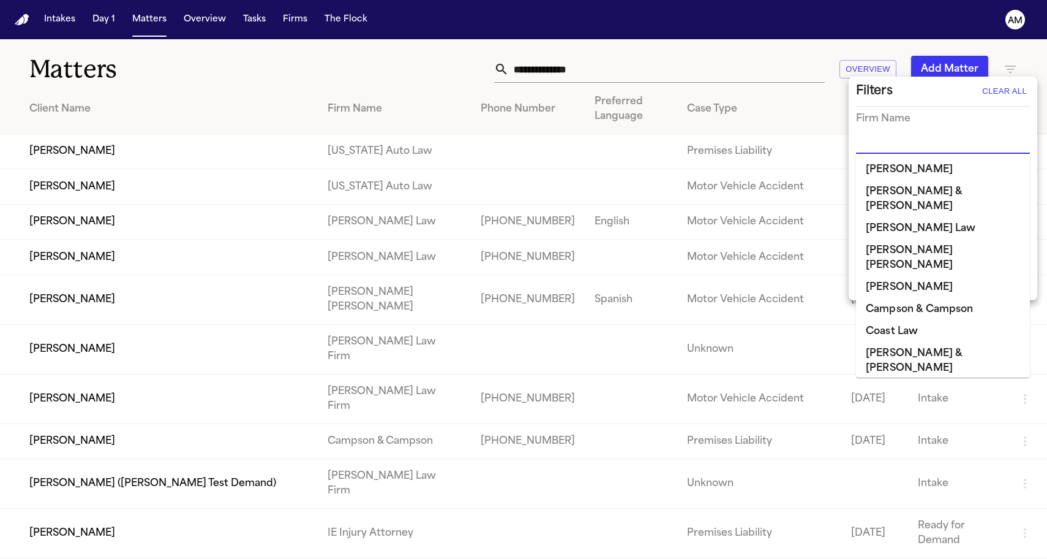
click at [909, 139] on input "text" at bounding box center [934, 144] width 156 height 17
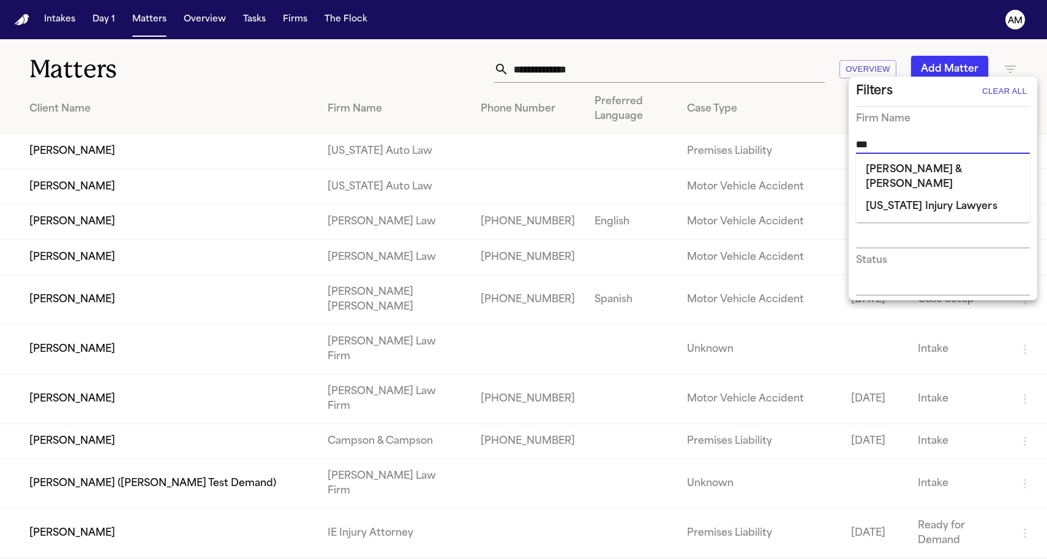
type input "****"
click at [912, 170] on li "Collins & Collins" at bounding box center [943, 177] width 174 height 37
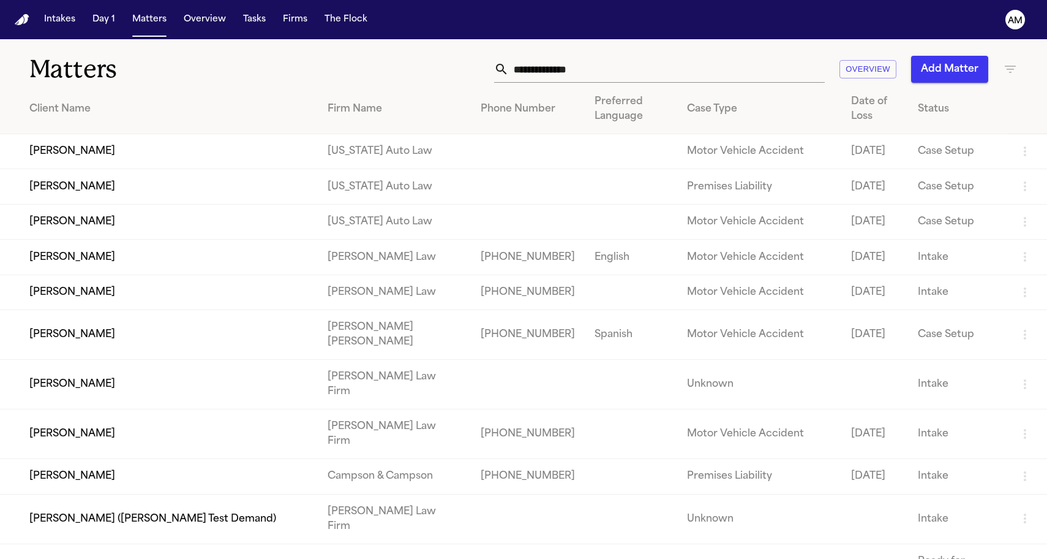
click at [1009, 66] on icon "button" at bounding box center [1010, 69] width 11 height 7
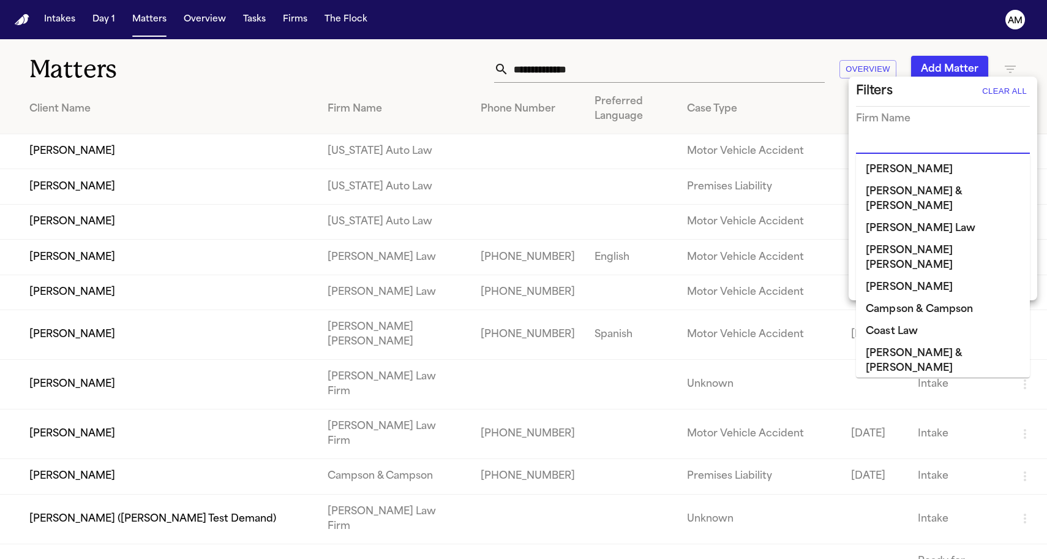
click at [893, 138] on input "text" at bounding box center [934, 144] width 156 height 17
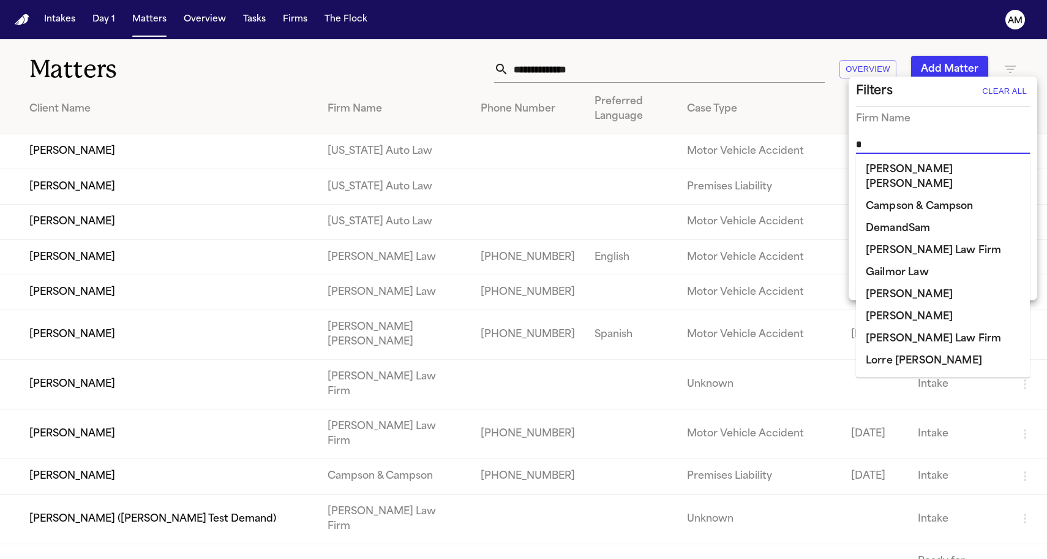
type input "**"
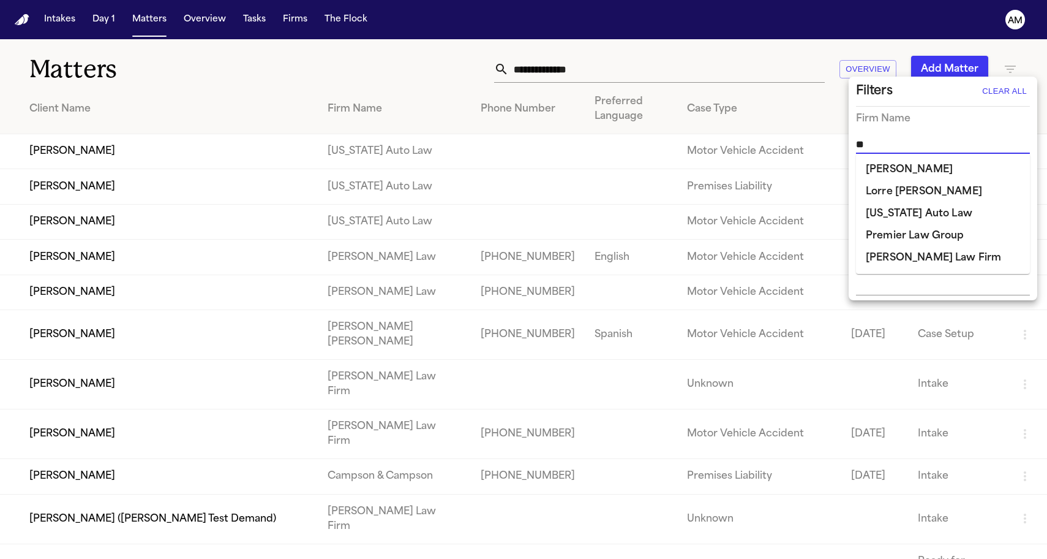
click at [921, 208] on li "Michigan Auto Law" at bounding box center [943, 214] width 174 height 22
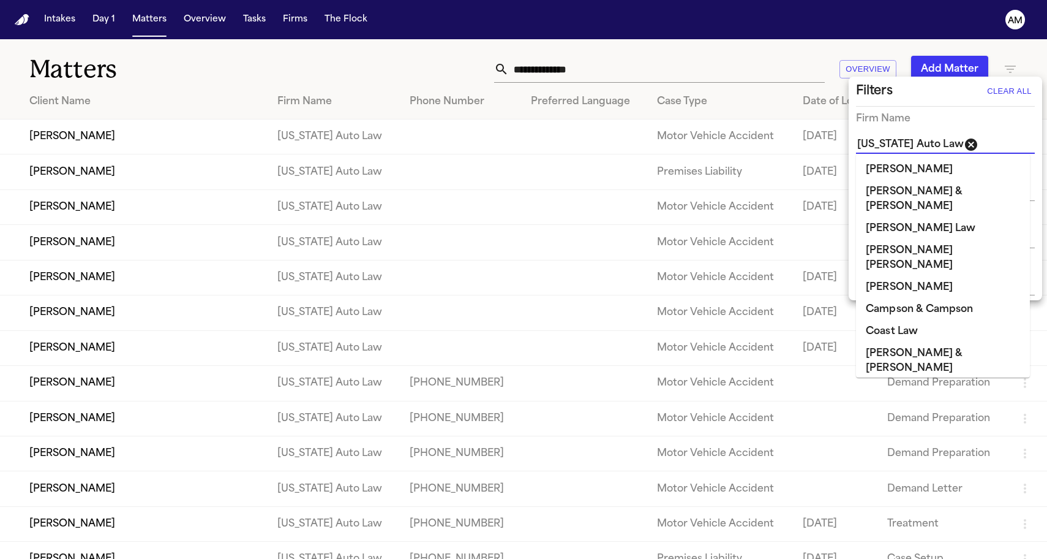
scroll to position [575, 0]
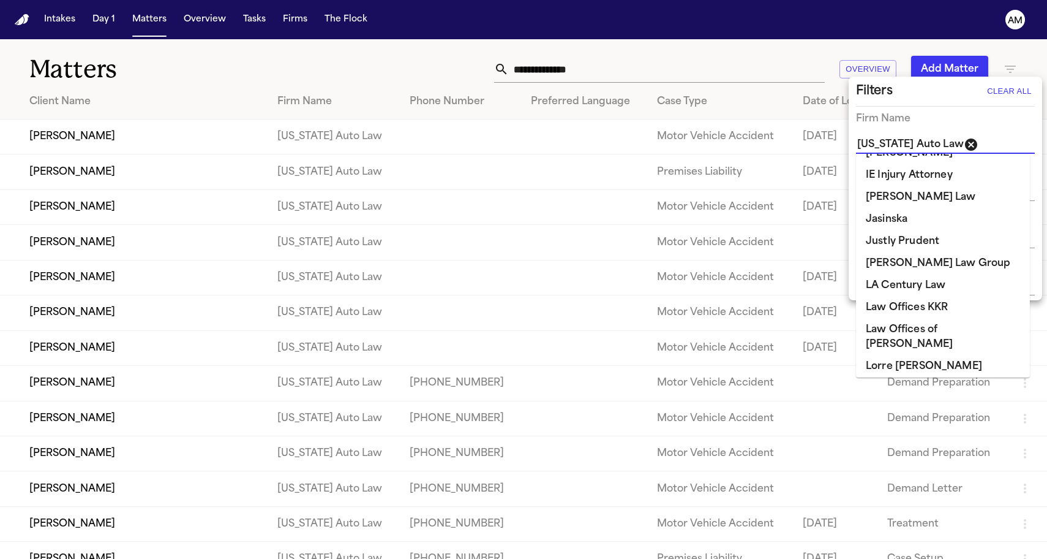
click at [448, 67] on div at bounding box center [523, 279] width 1047 height 559
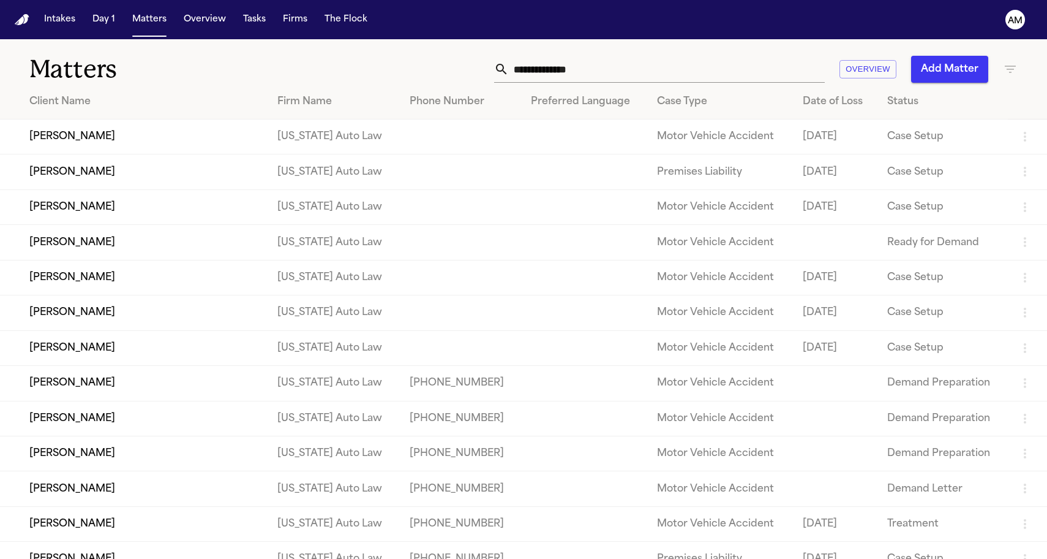
click at [78, 137] on td "Alaiya Barnes" at bounding box center [134, 136] width 268 height 35
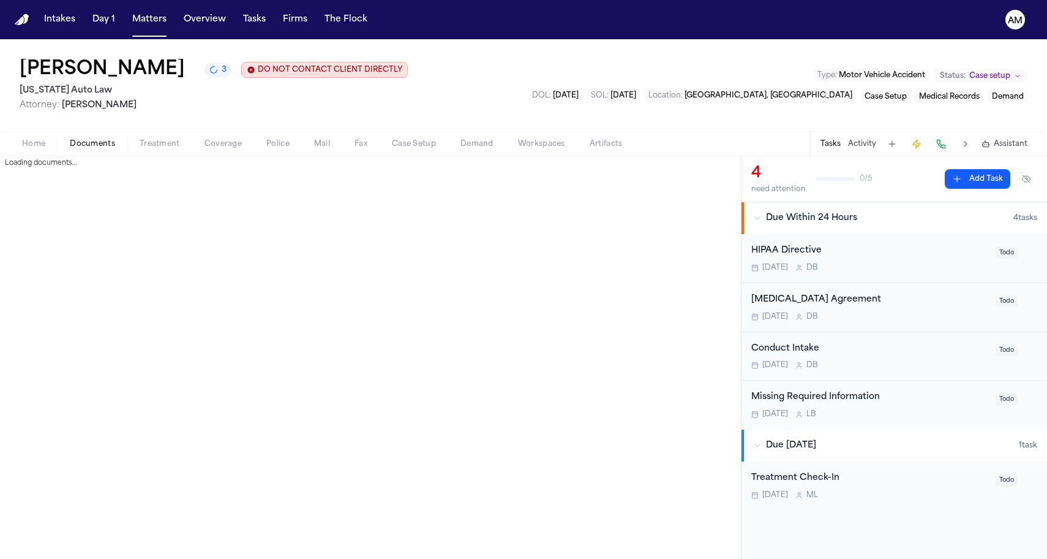
click at [110, 148] on span "Documents" at bounding box center [92, 144] width 45 height 10
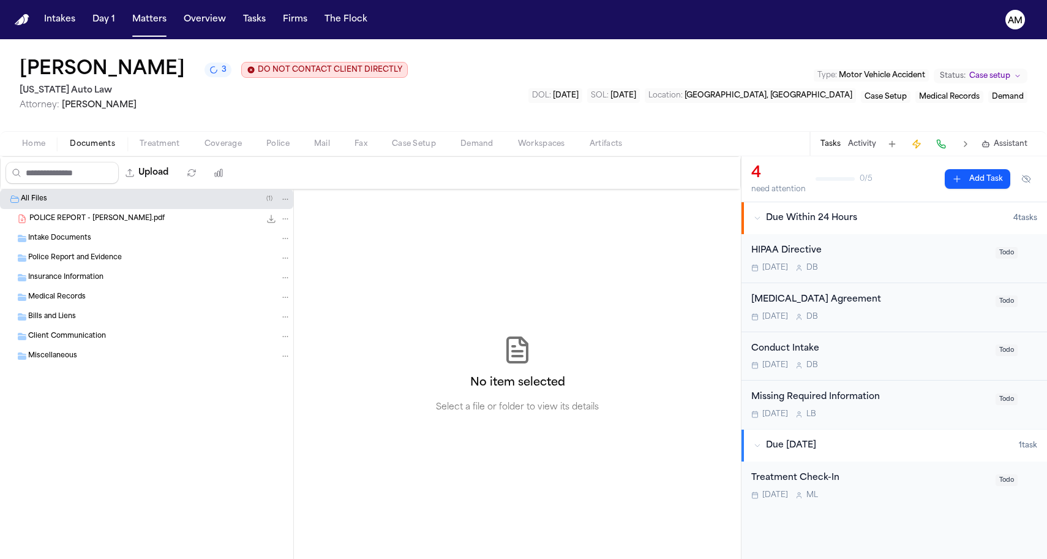
click at [205, 72] on button "3" at bounding box center [218, 69] width 27 height 15
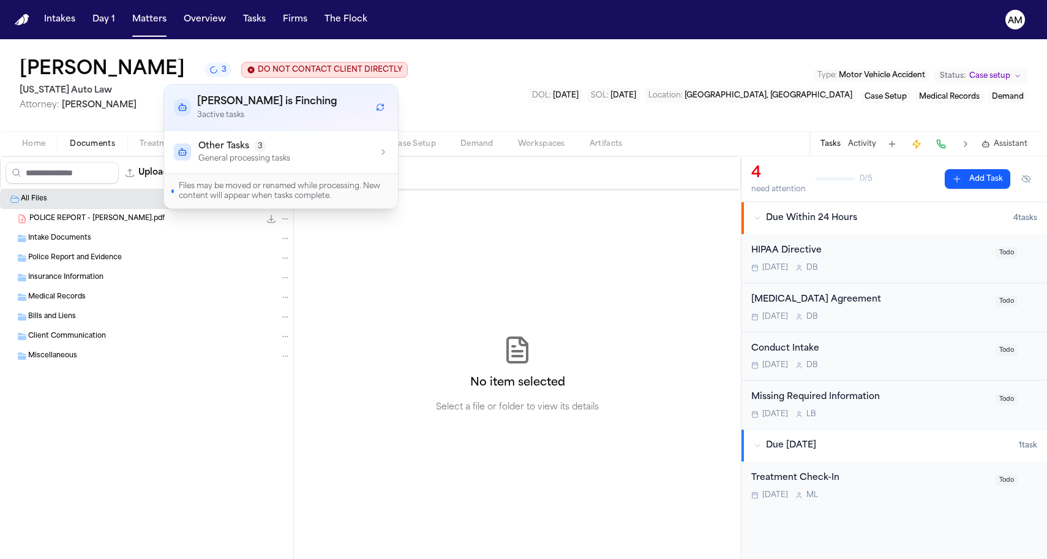
click at [240, 150] on span "Other Tasks" at bounding box center [223, 146] width 51 height 12
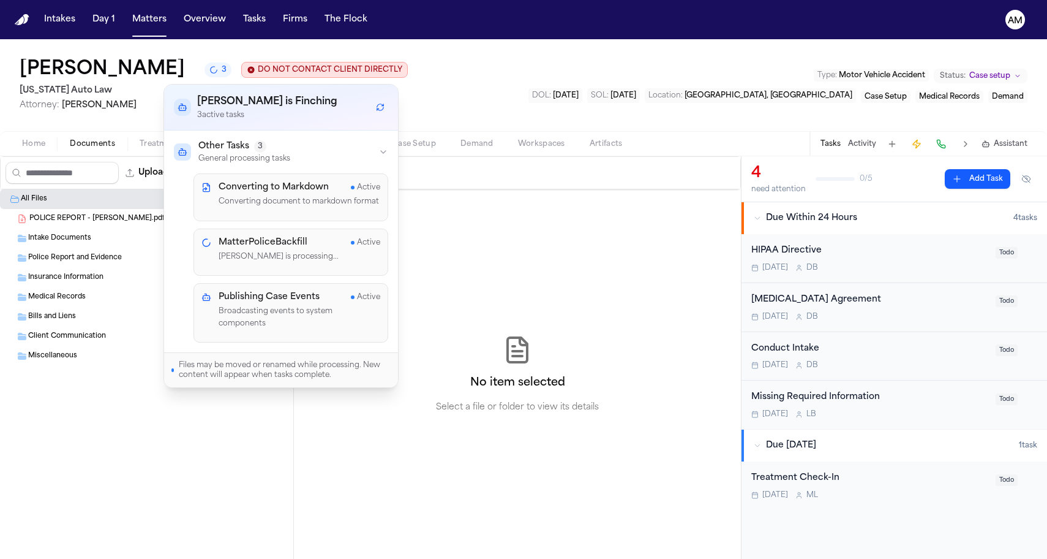
click at [230, 151] on span "Other Tasks" at bounding box center [223, 146] width 51 height 12
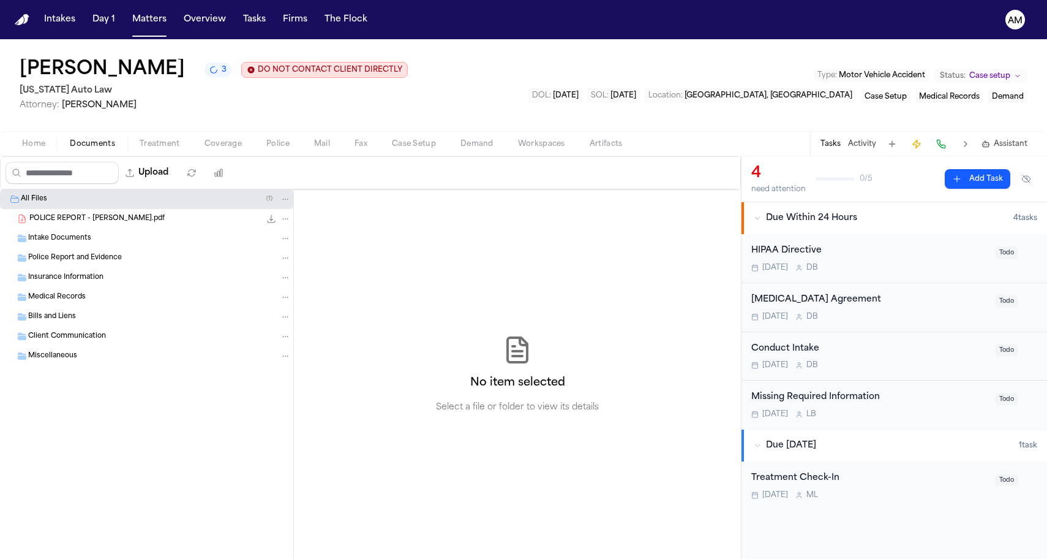
click at [434, 94] on div "Alaiya Barnes 3 DO NOT CONTACT CLIENT DIRECTLY DO NOT CONTACT Michigan Auto Law…" at bounding box center [523, 85] width 1047 height 92
click at [209, 74] on icon "5 active tasks" at bounding box center [213, 70] width 9 height 9
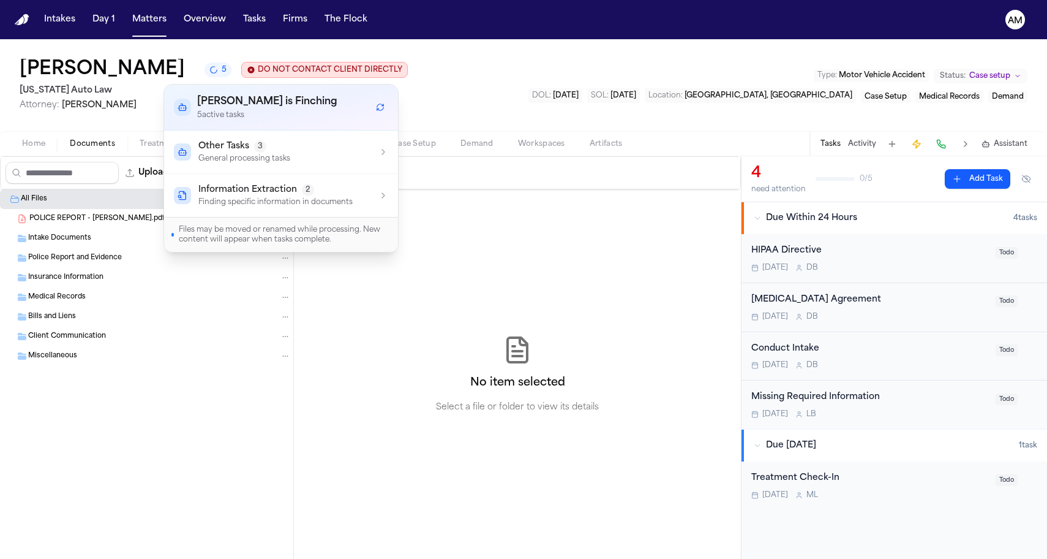
click at [209, 74] on icon "5 active tasks" at bounding box center [213, 70] width 9 height 9
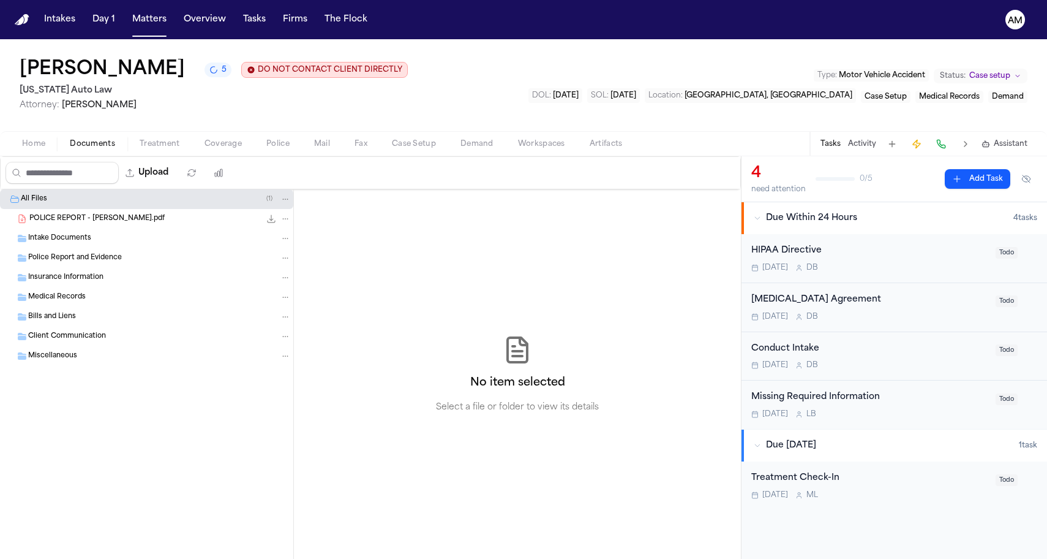
click at [414, 75] on div "Alaiya Barnes 5 DO NOT CONTACT CLIENT DIRECTLY DO NOT CONTACT Michigan Auto Law…" at bounding box center [523, 85] width 1047 height 92
click at [99, 1] on nav "Intakes Day 1 Matters Overview Tasks Firms The Flock AM" at bounding box center [523, 19] width 1047 height 39
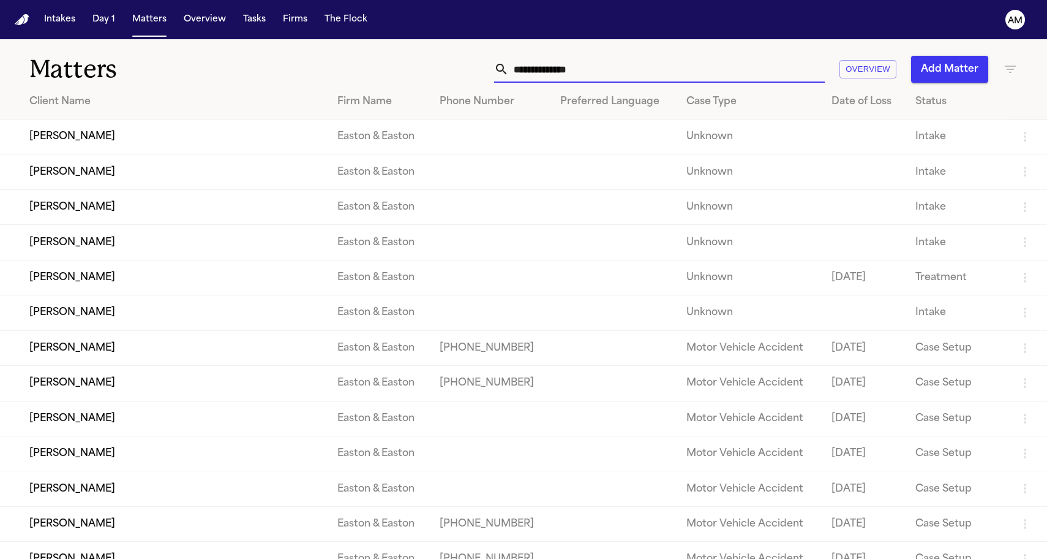
click at [580, 60] on input "text" at bounding box center [667, 69] width 316 height 27
click at [1014, 65] on icon "button" at bounding box center [1010, 69] width 15 height 15
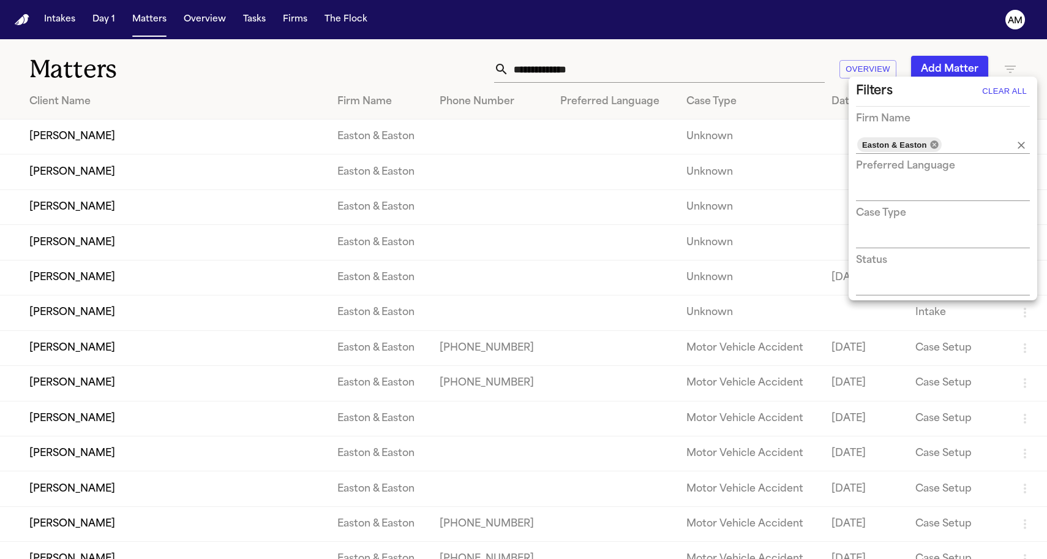
click at [933, 143] on icon at bounding box center [935, 145] width 10 height 10
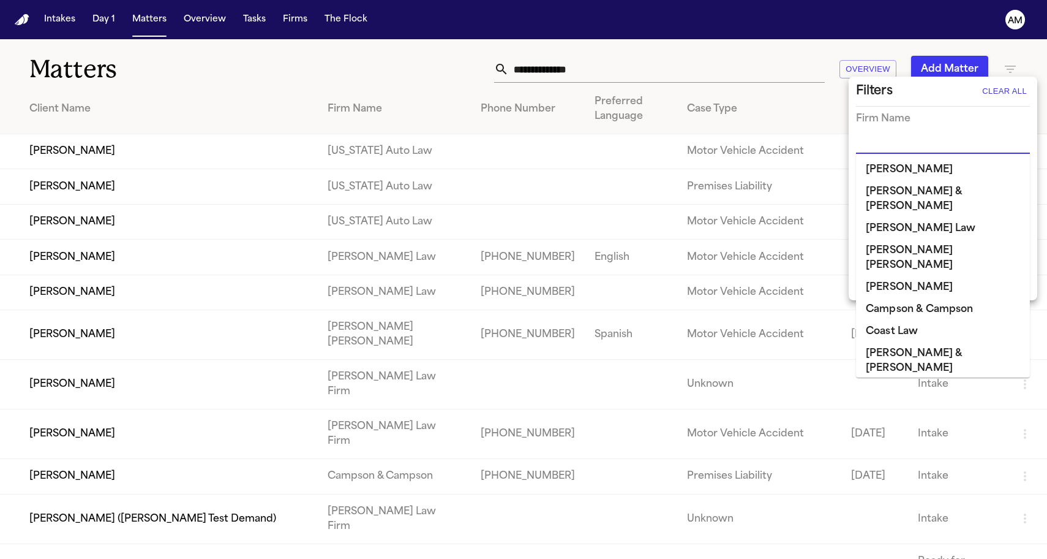
click at [924, 144] on input "text" at bounding box center [934, 144] width 156 height 17
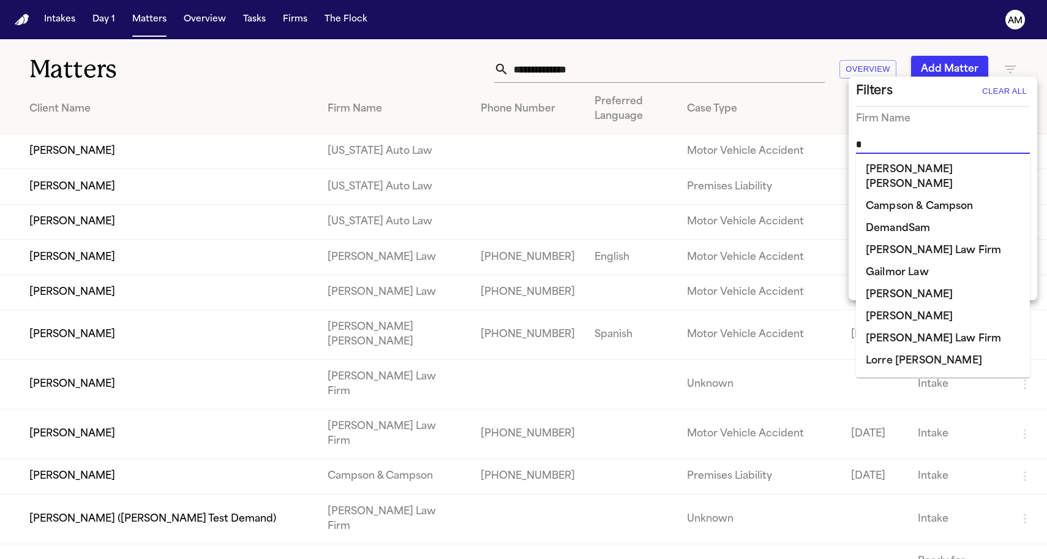
type input "**"
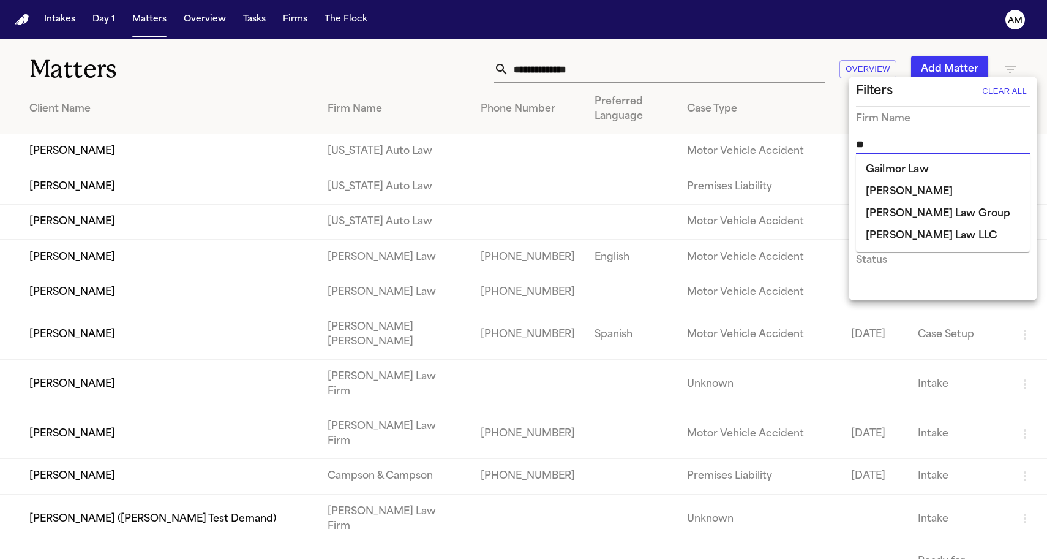
click at [940, 196] on li "[PERSON_NAME]" at bounding box center [943, 192] width 174 height 22
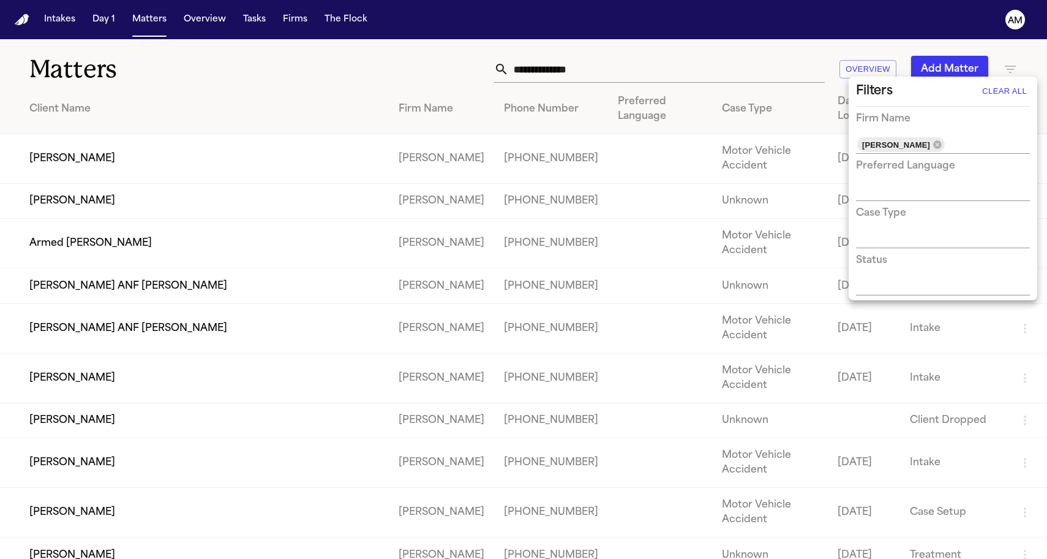
click at [405, 72] on div at bounding box center [523, 279] width 1047 height 559
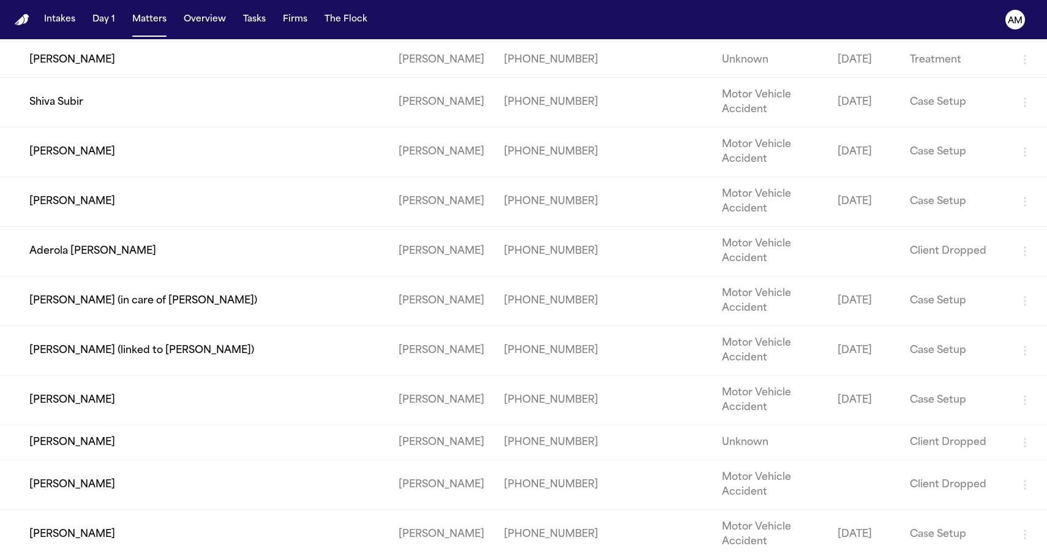
scroll to position [489, 0]
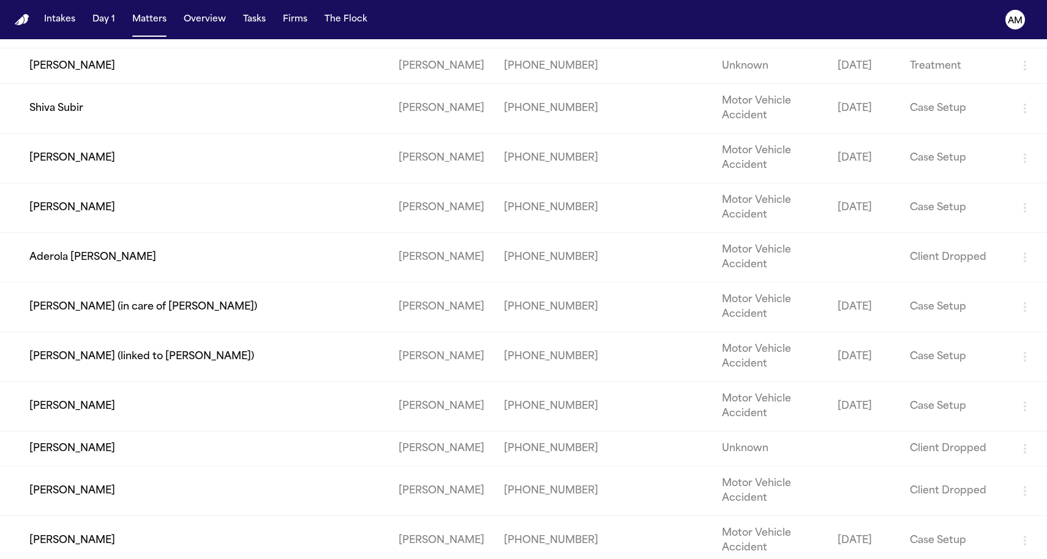
click at [167, 183] on td "[PERSON_NAME]" at bounding box center [194, 158] width 389 height 50
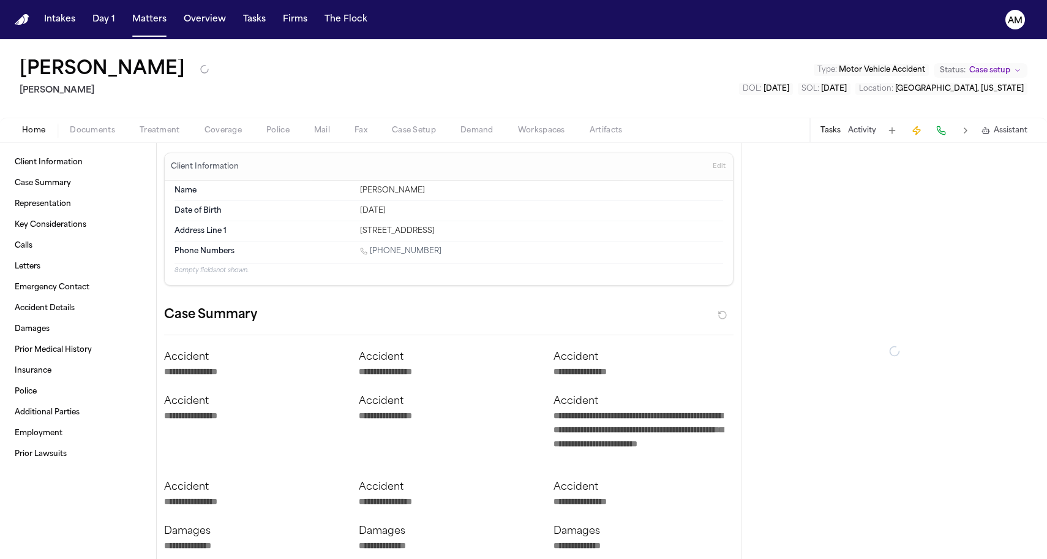
type textarea "*"
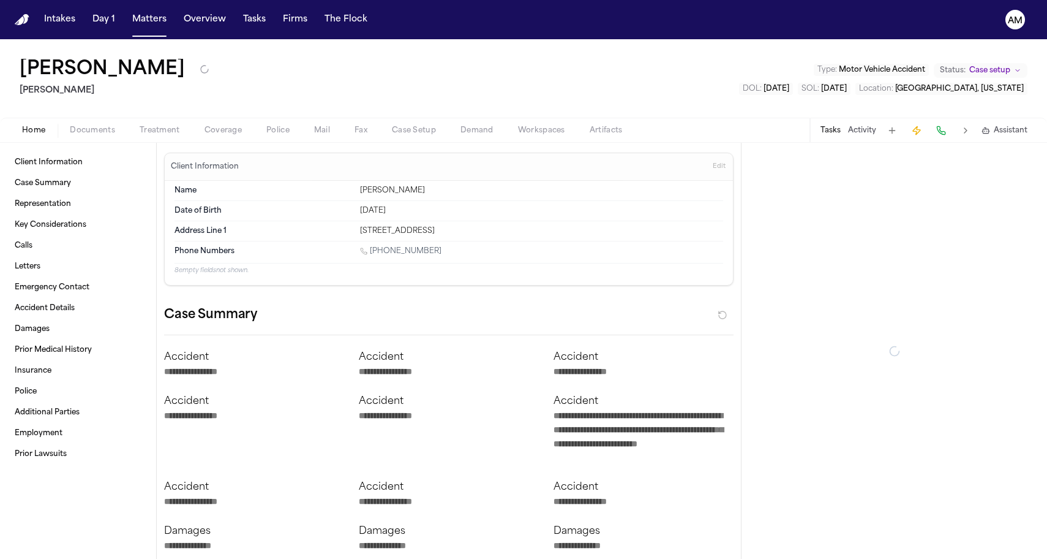
type textarea "*"
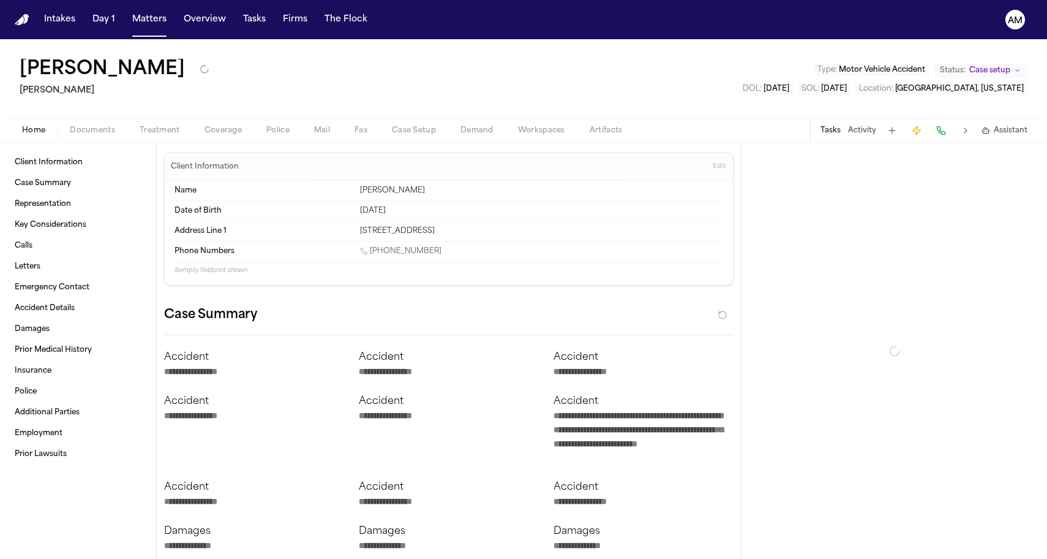
type textarea "*"
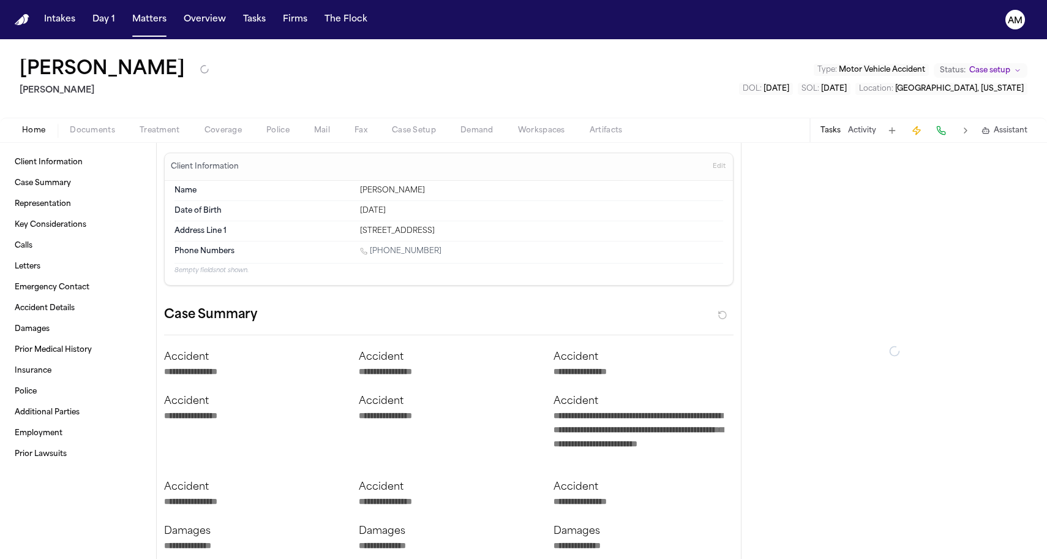
type textarea "*"
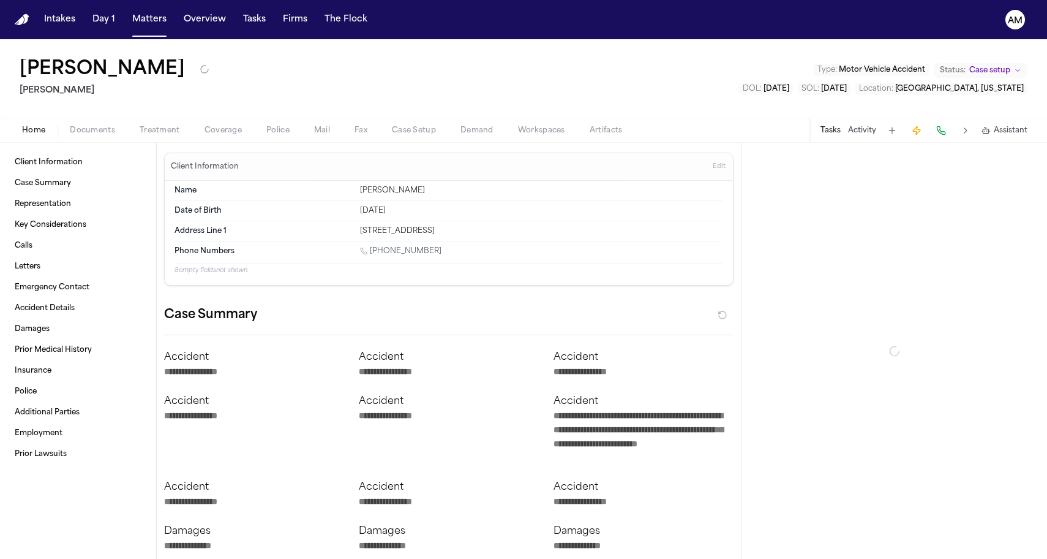
type textarea "*"
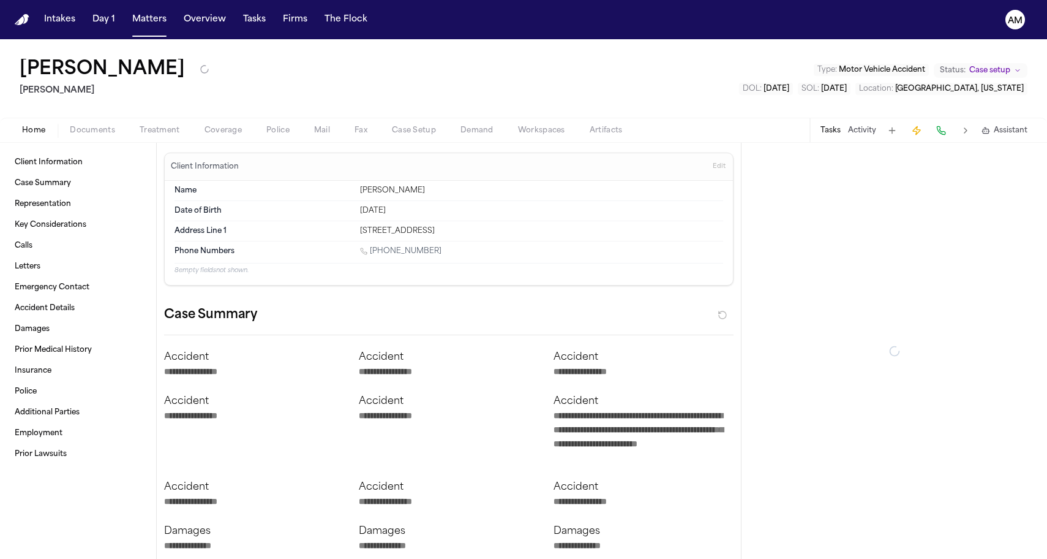
type textarea "*"
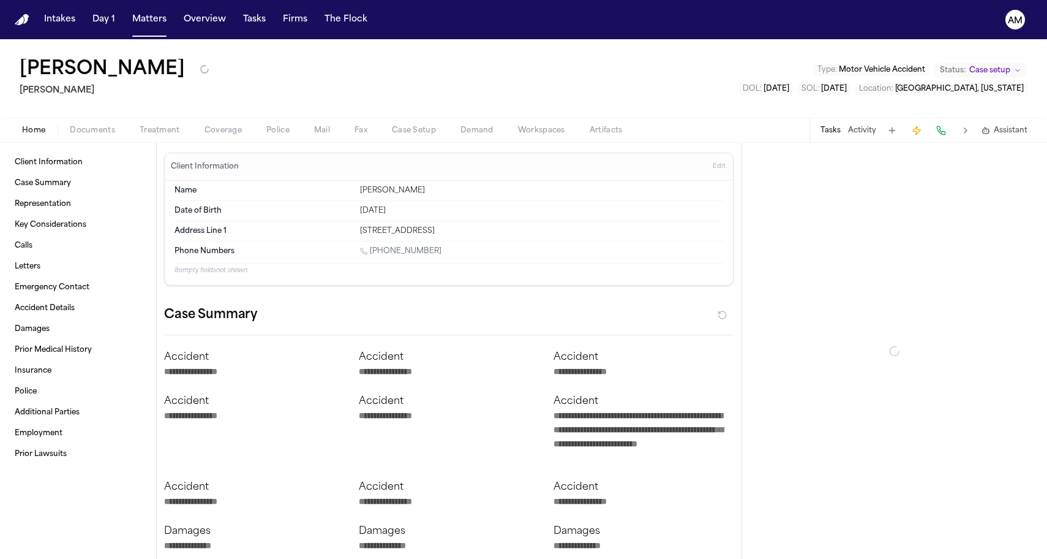
type textarea "*"
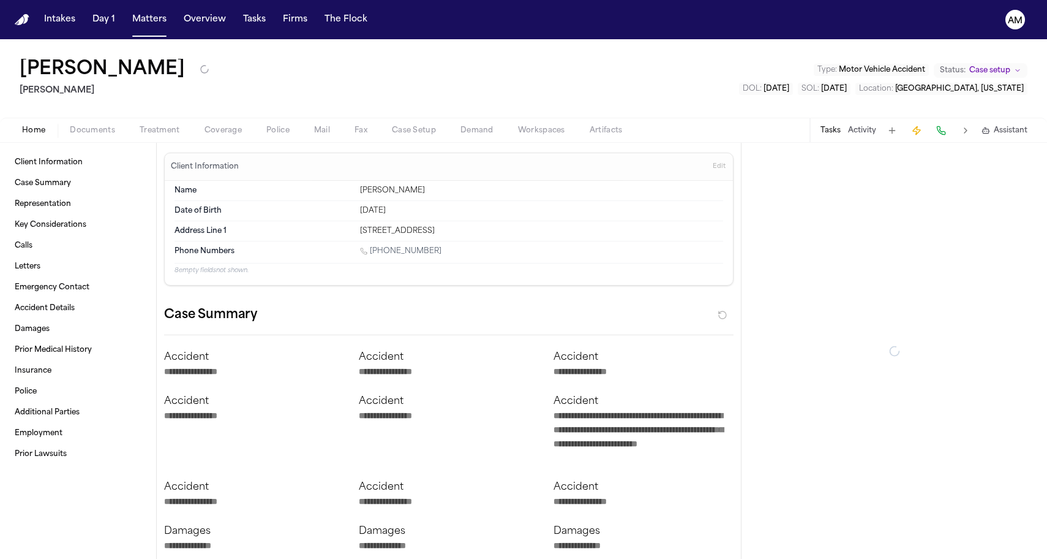
type textarea "*"
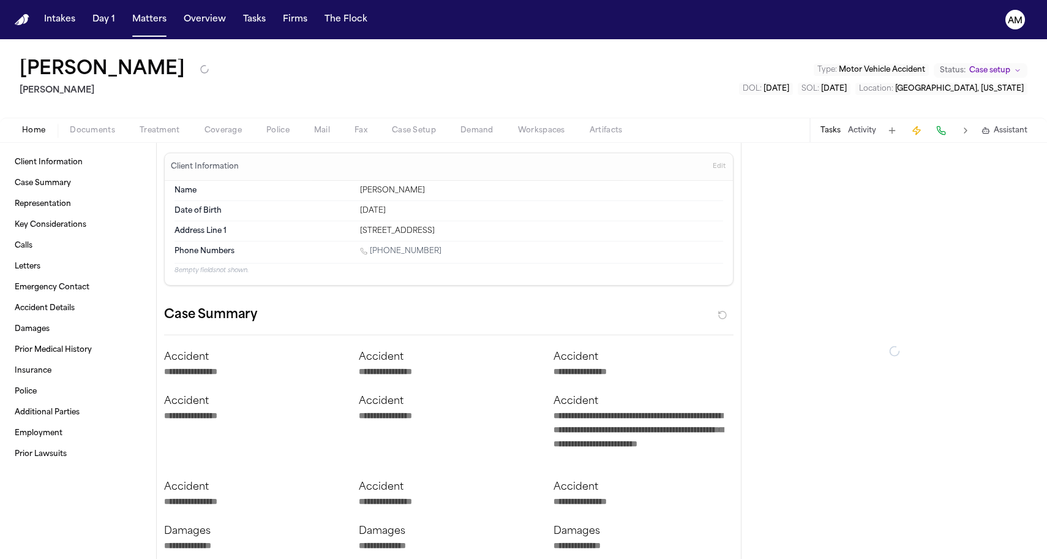
type textarea "*"
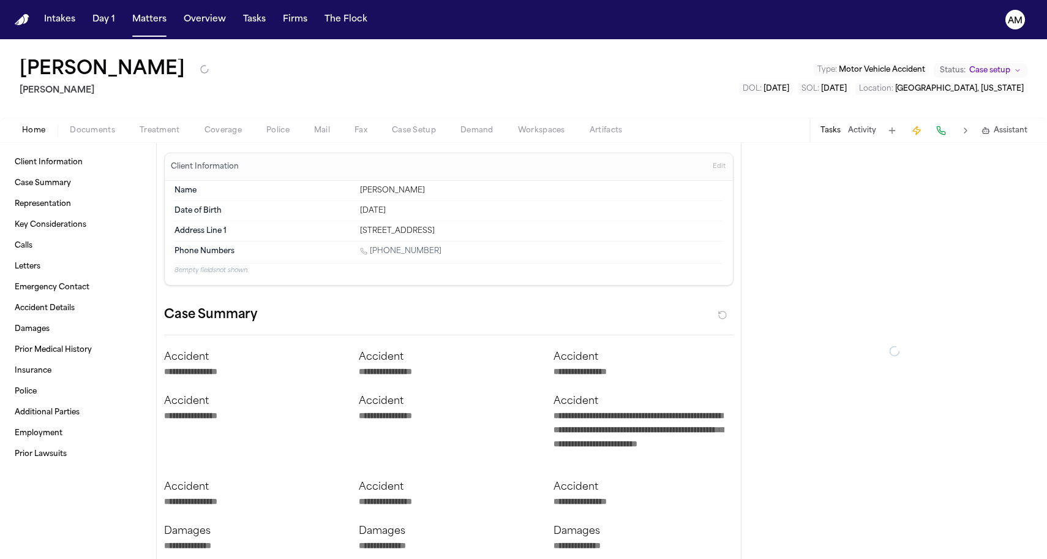
type textarea "*"
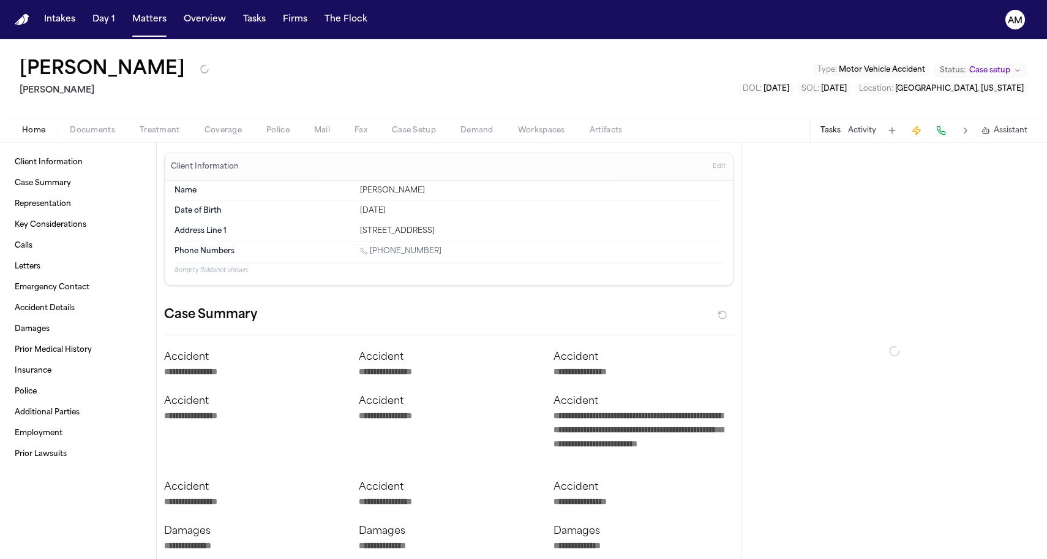
type textarea "*"
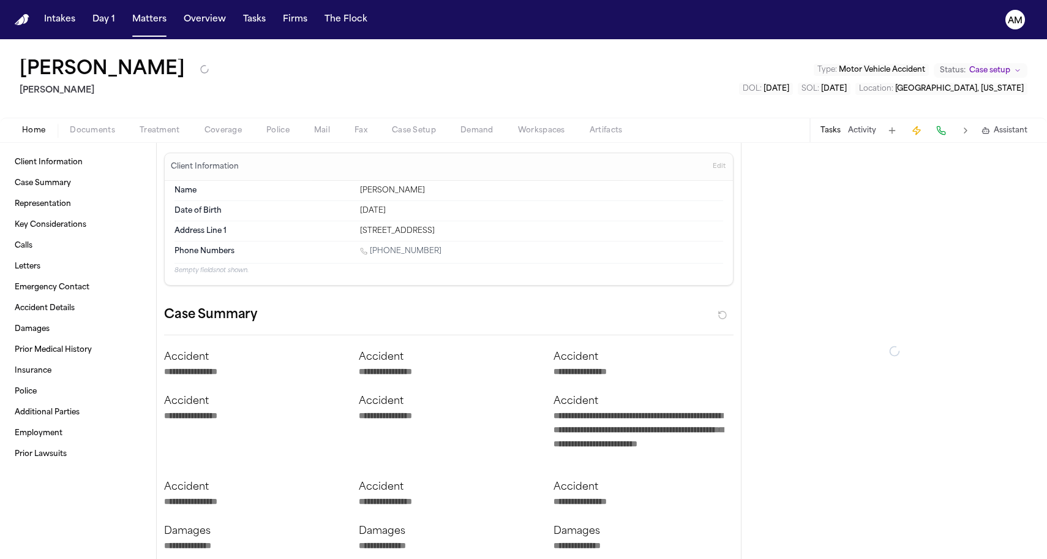
type textarea "*"
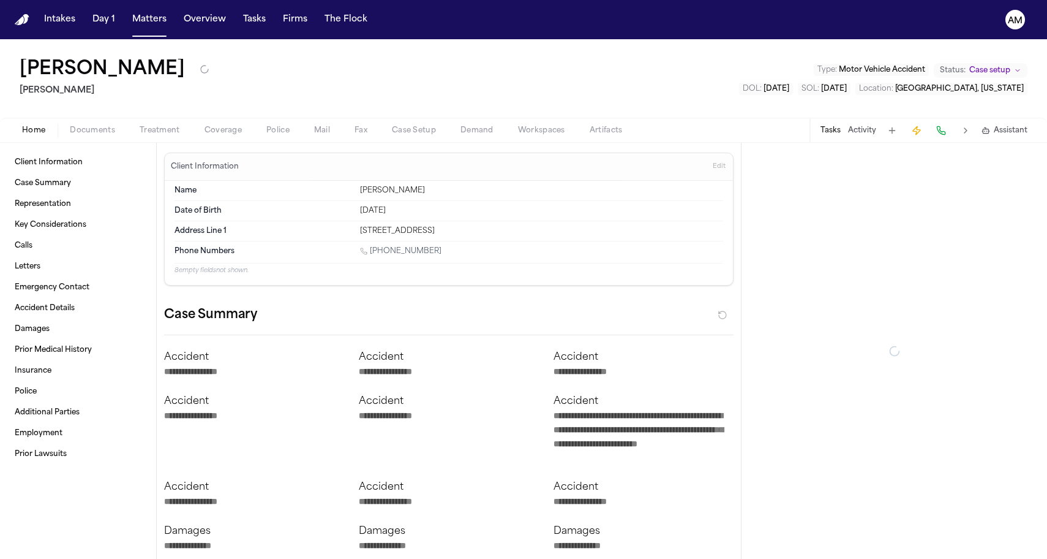
type textarea "*"
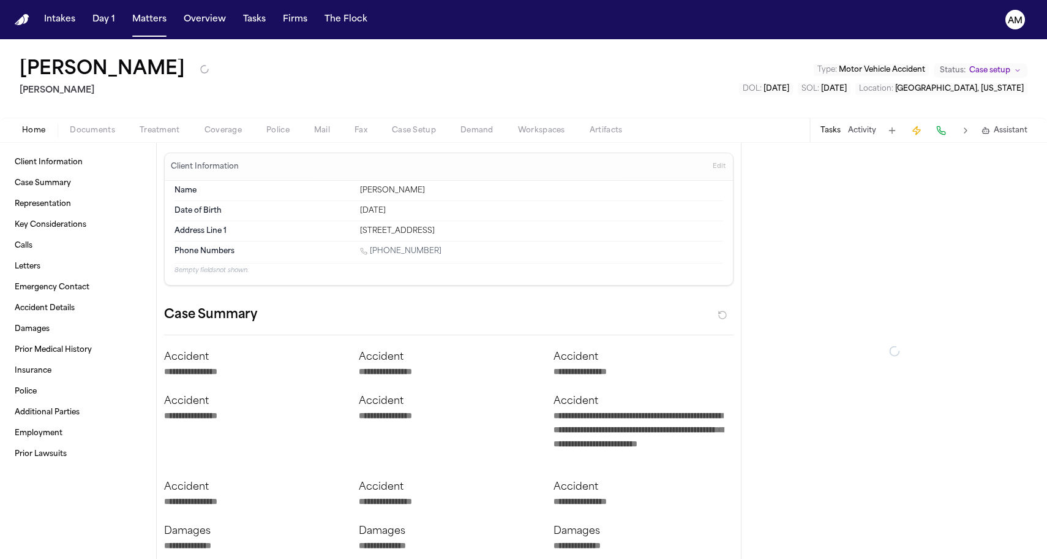
type textarea "*"
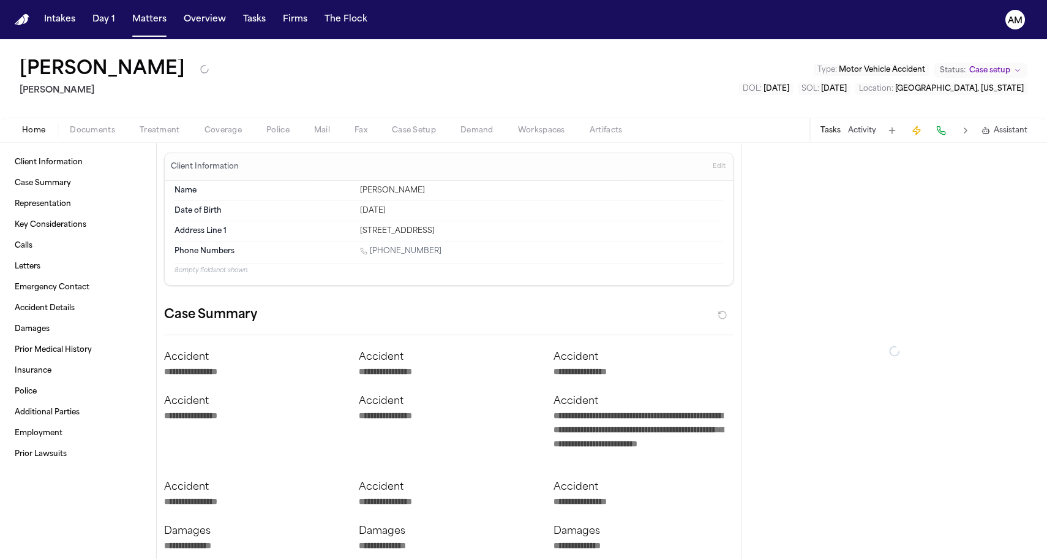
type textarea "*"
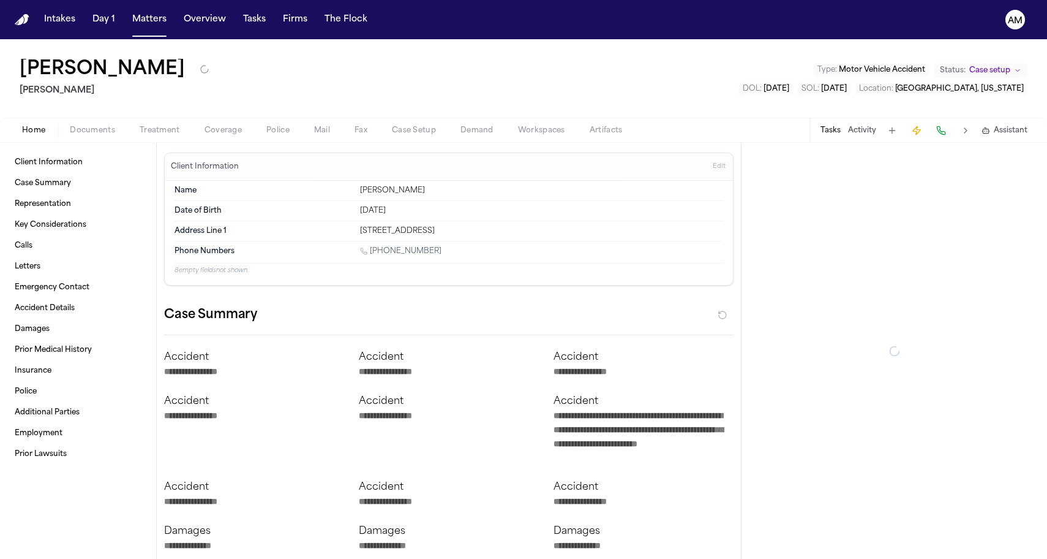
type textarea "*"
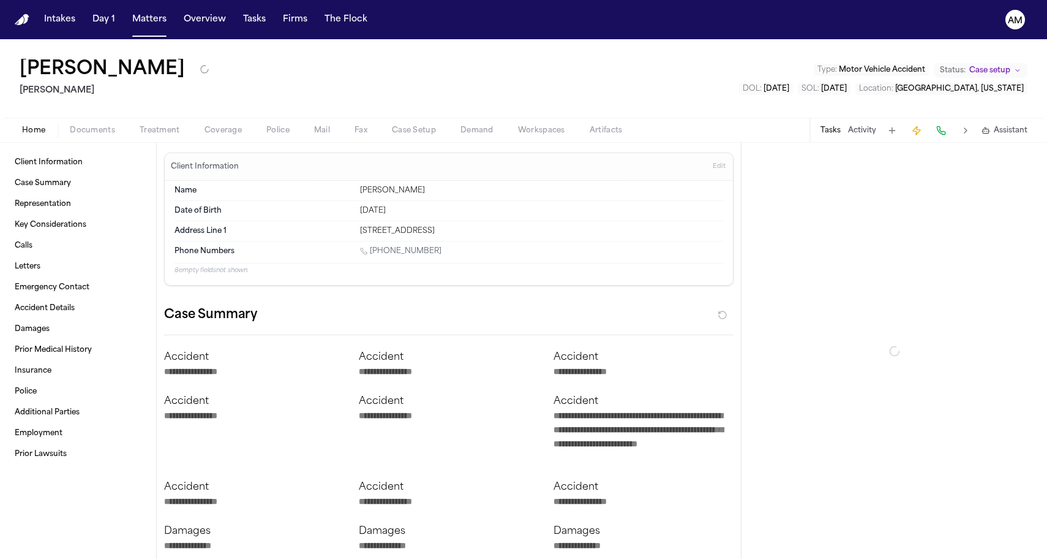
type textarea "*"
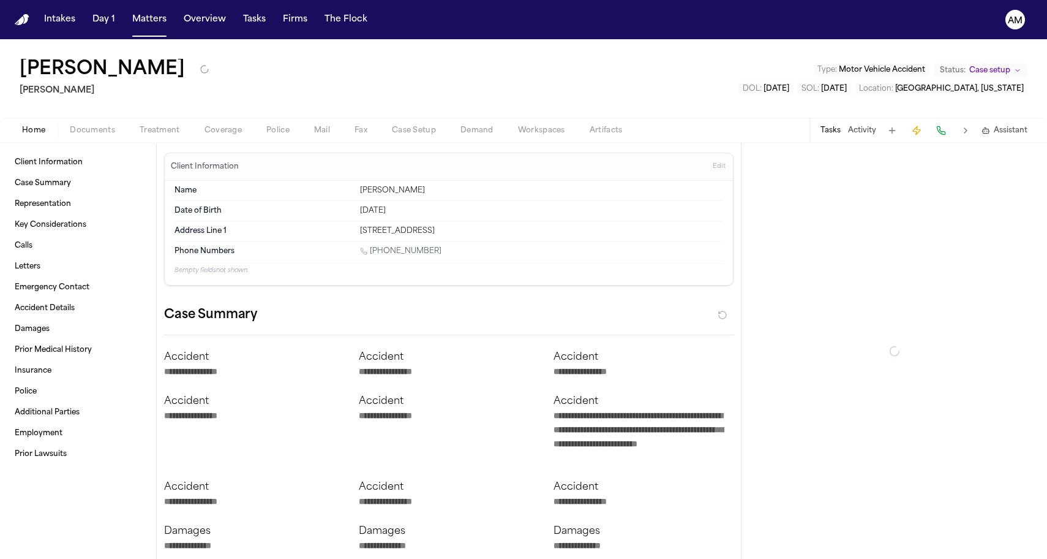
type textarea "*"
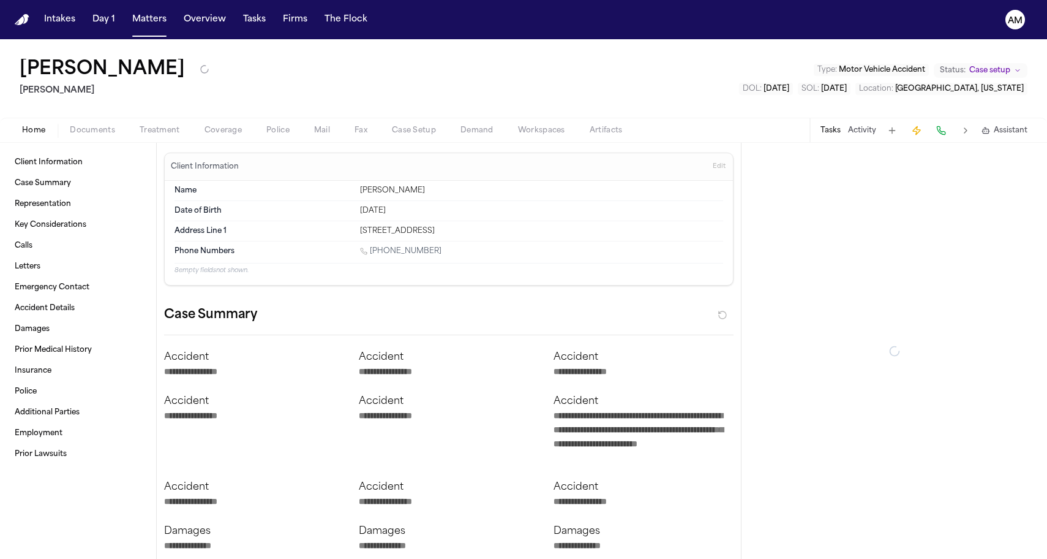
type textarea "*"
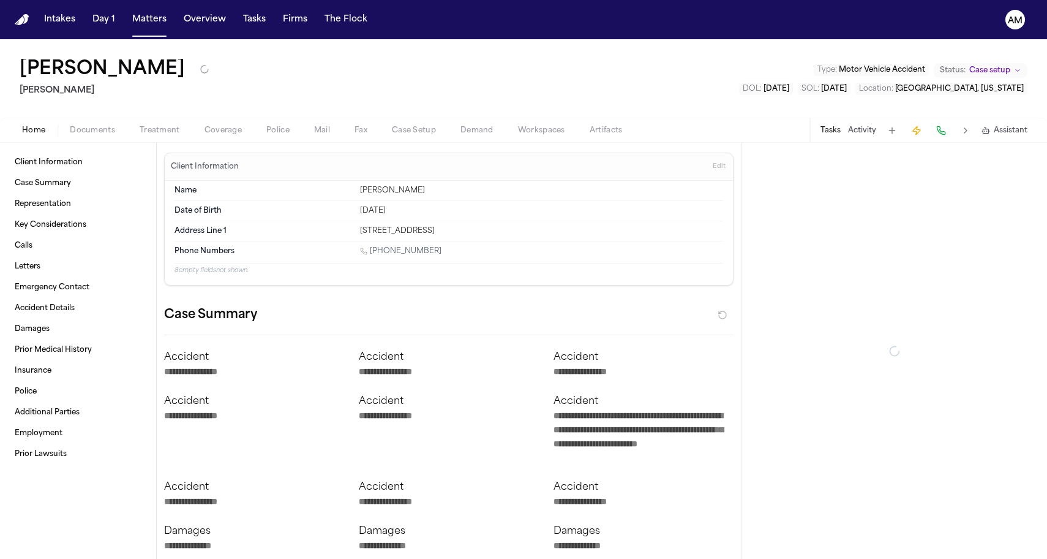
type textarea "*"
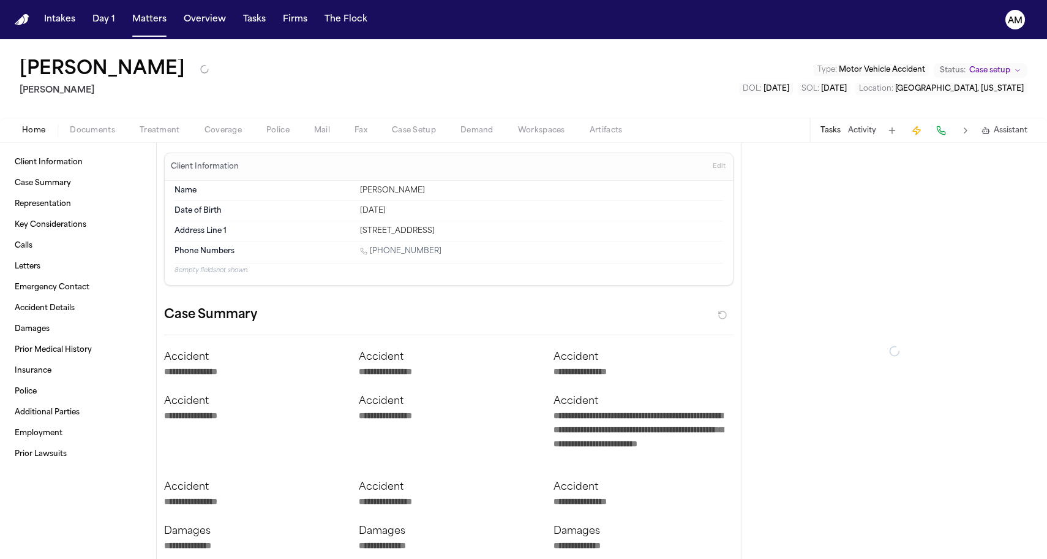
type textarea "*"
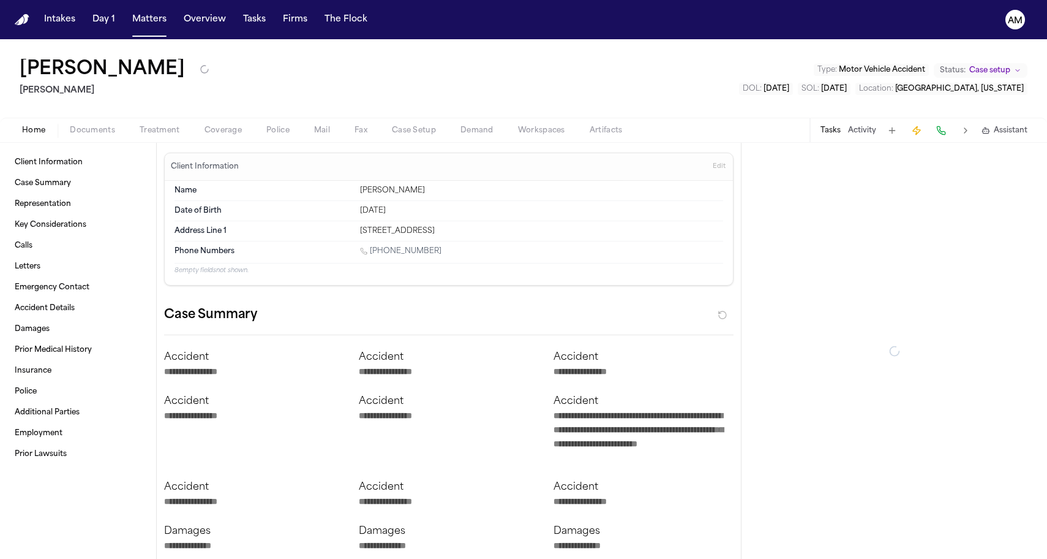
type textarea "*"
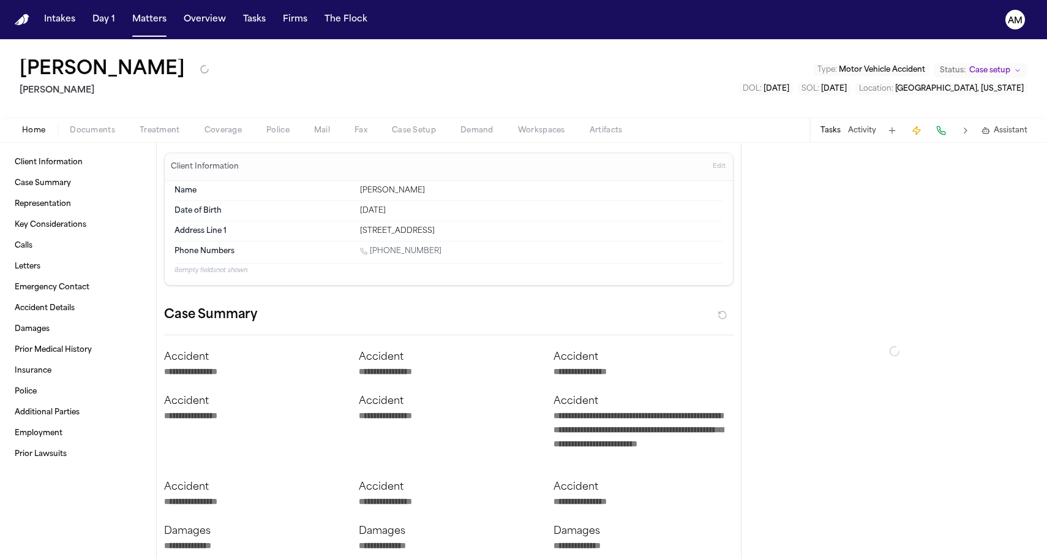
type textarea "*"
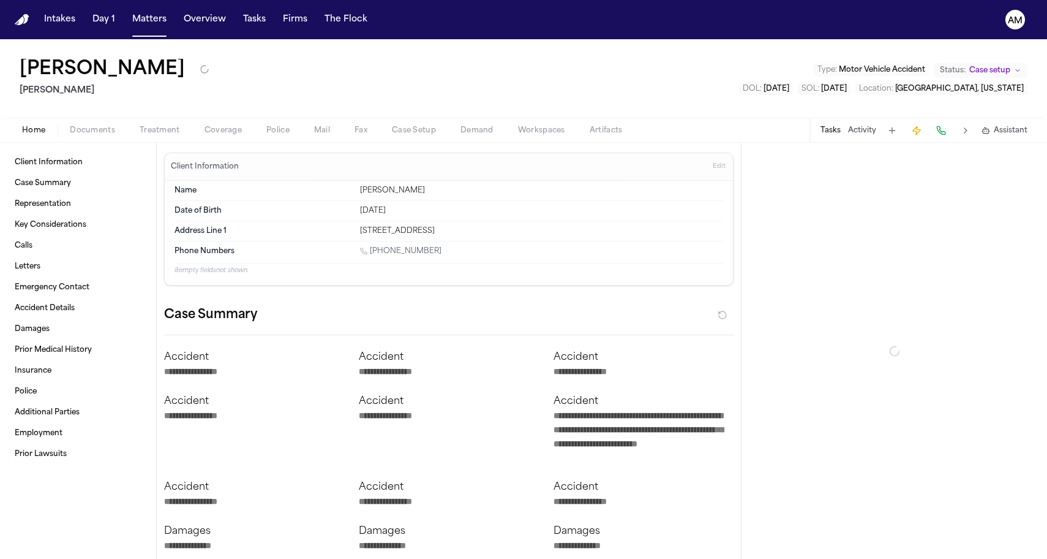
type textarea "*"
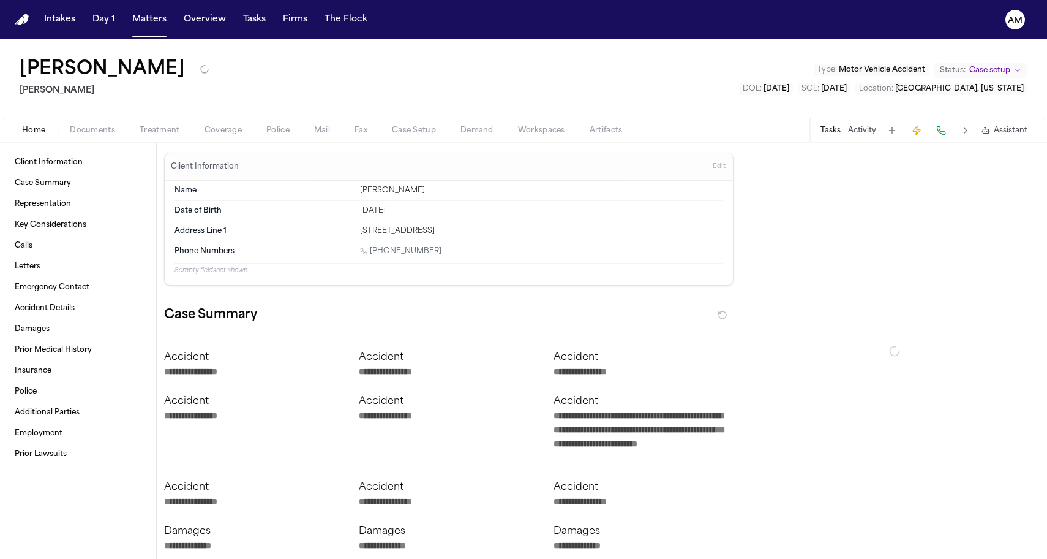
type textarea "*"
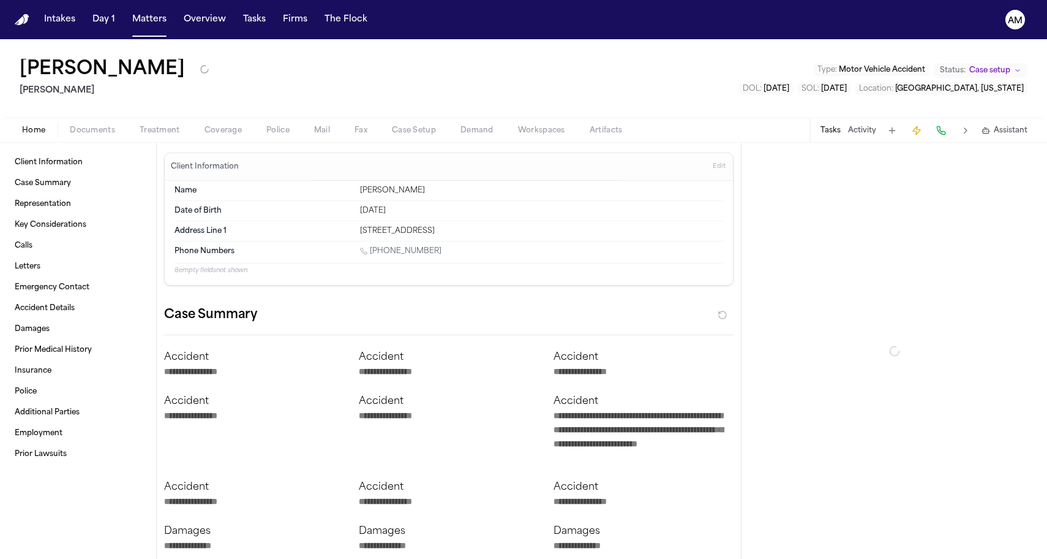
type textarea "*"
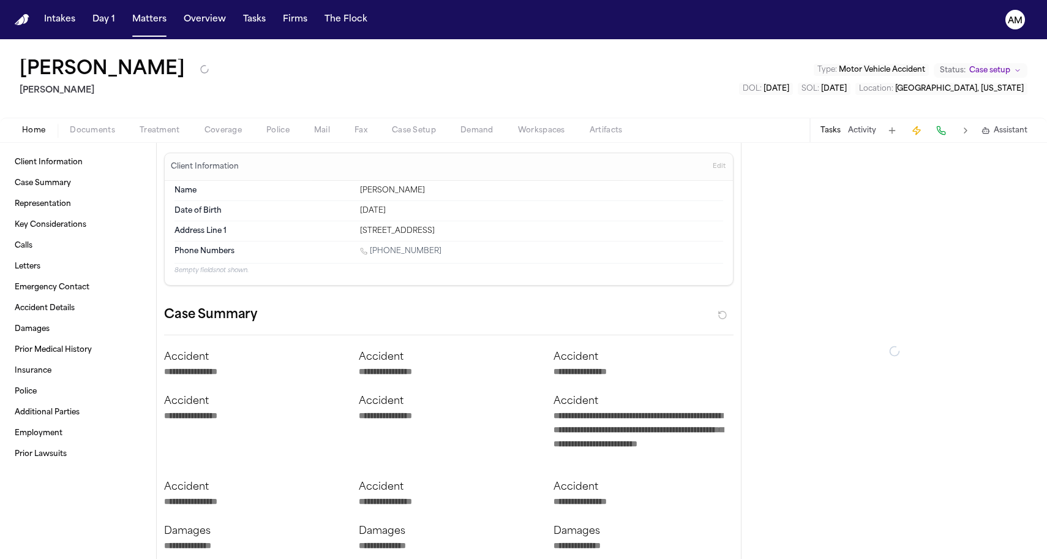
type textarea "*"
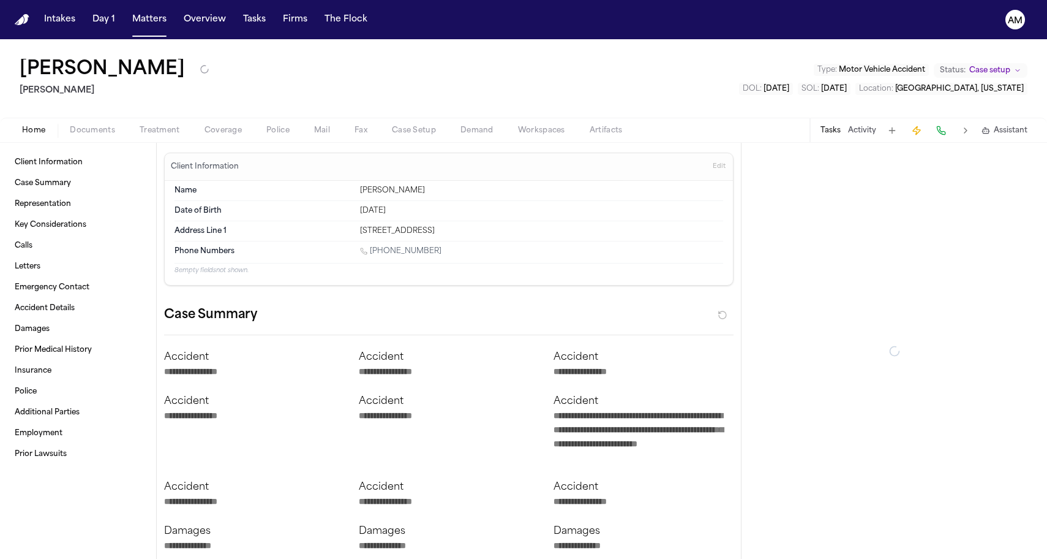
type textarea "*"
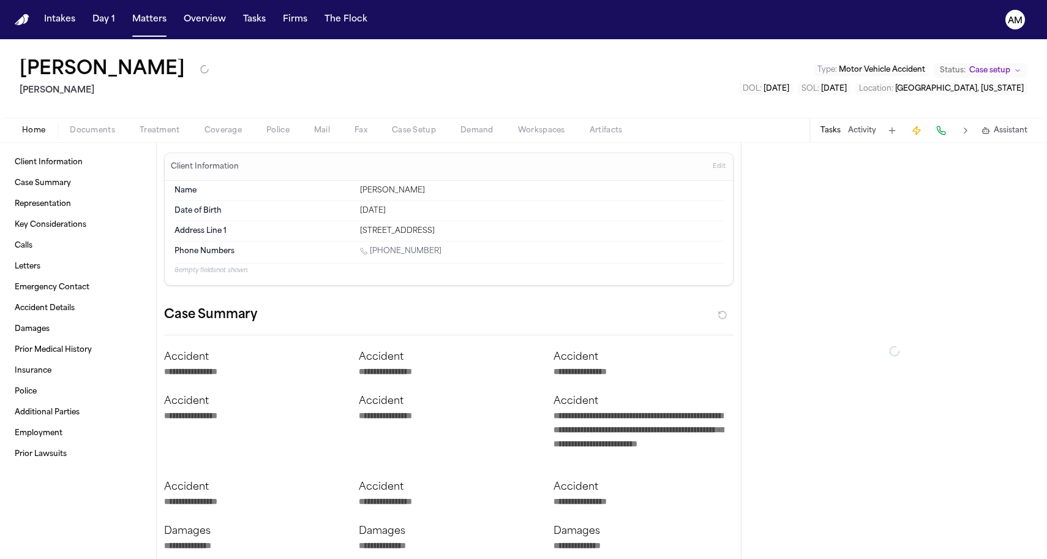
type textarea "*"
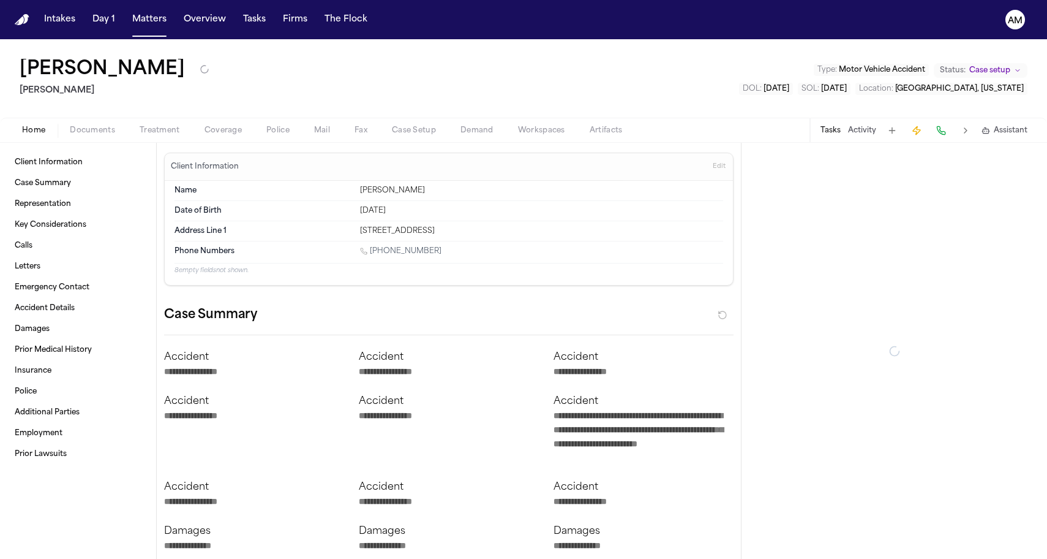
type textarea "*"
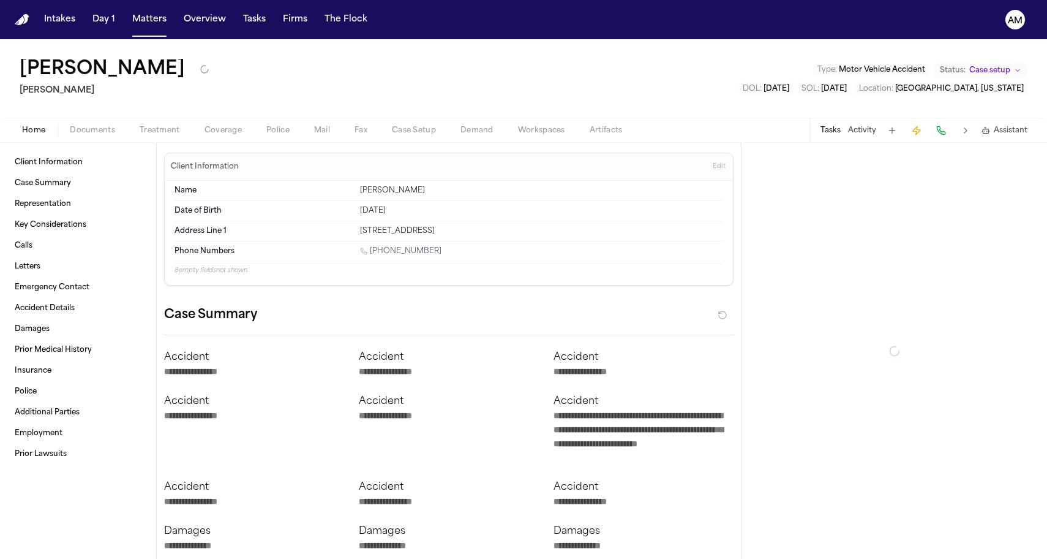
type textarea "*"
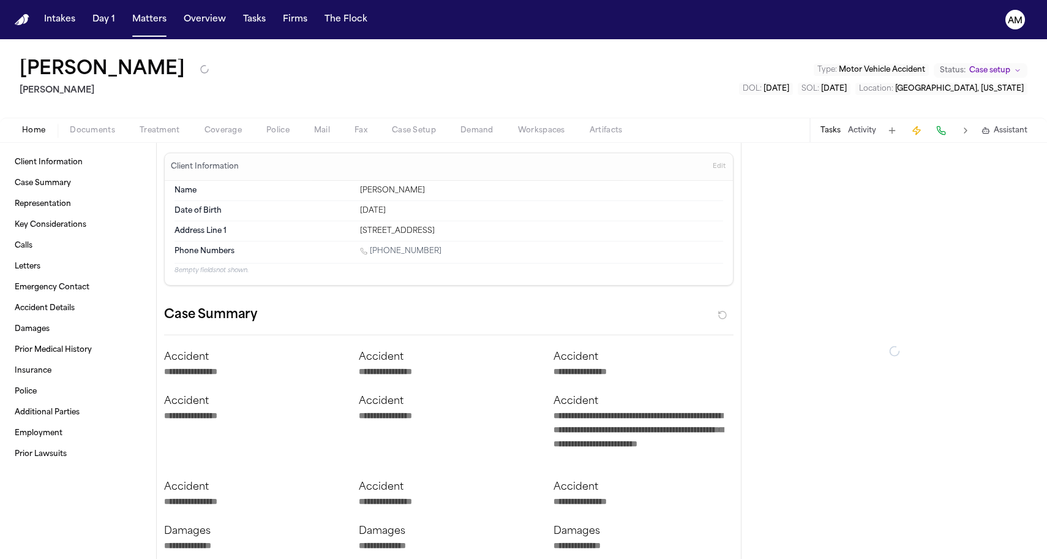
type textarea "*"
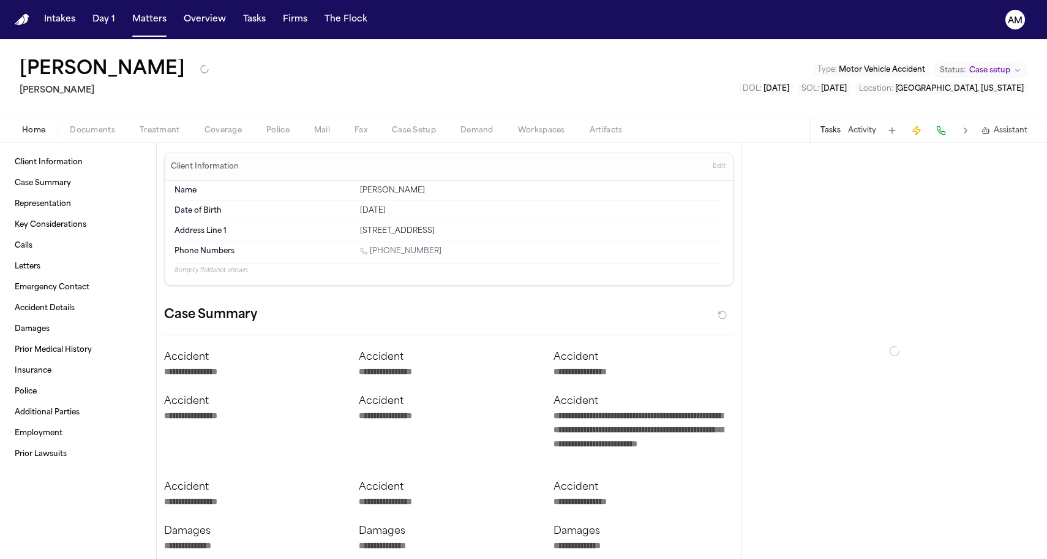
type textarea "*"
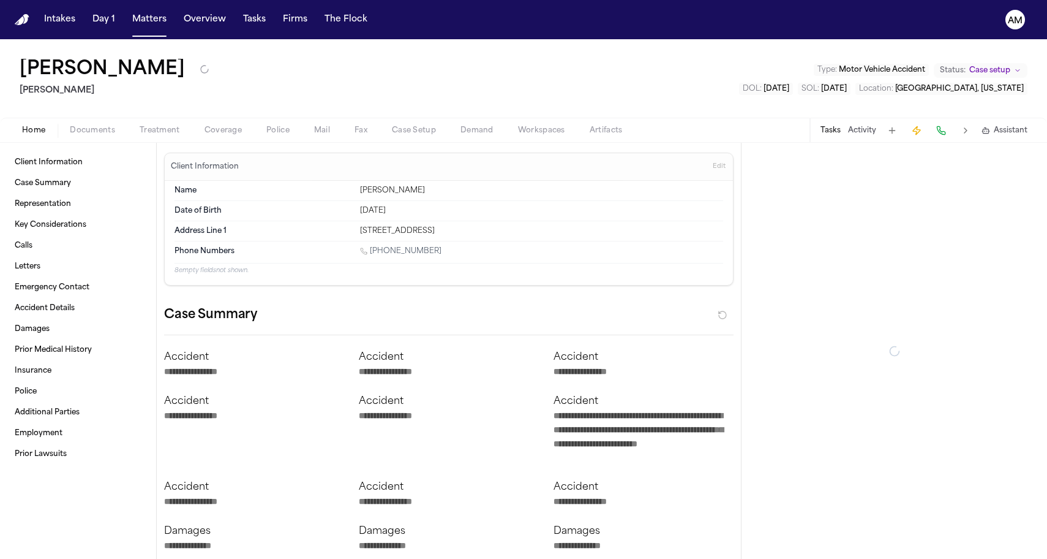
type textarea "*"
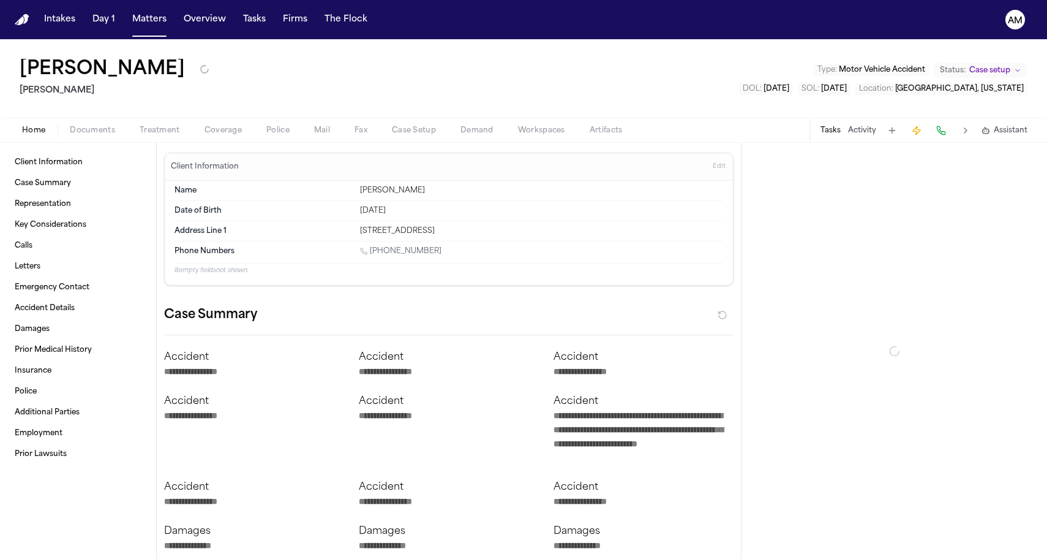
type textarea "*"
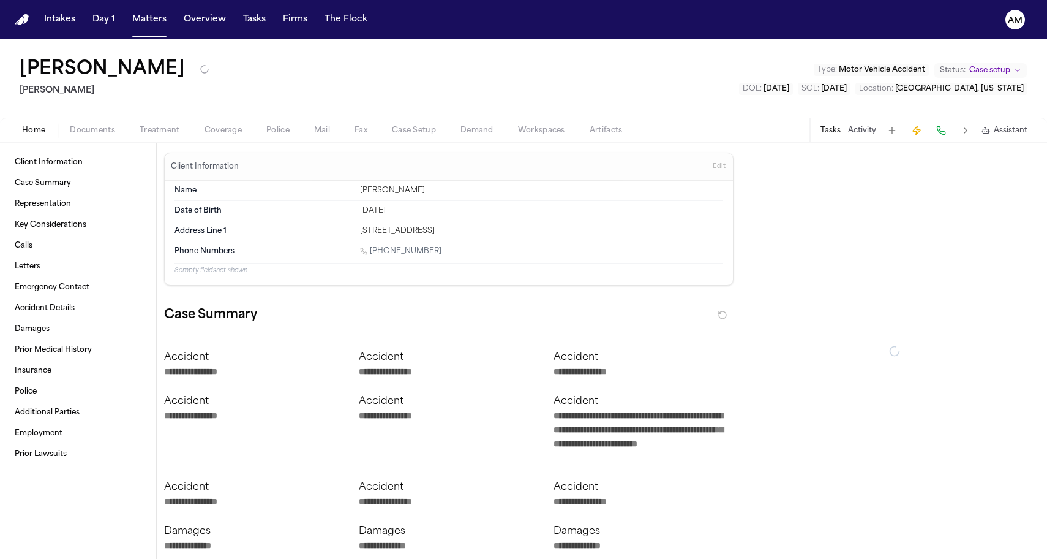
type textarea "*"
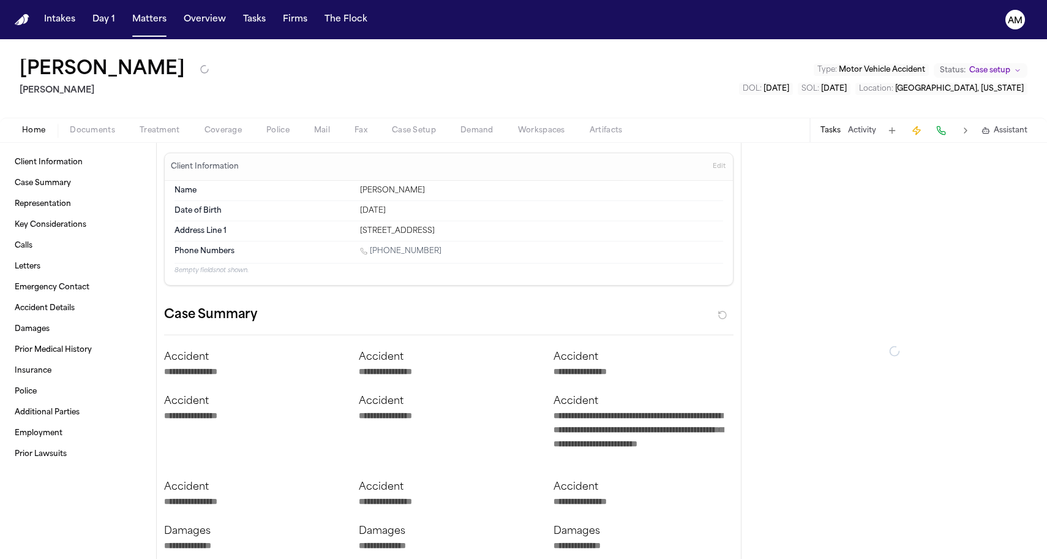
type textarea "*"
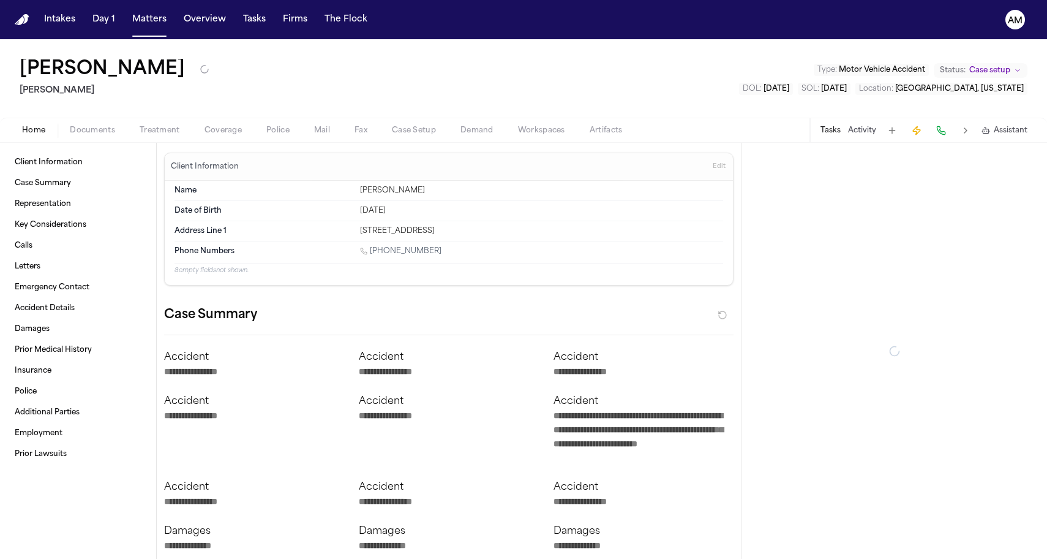
type textarea "*"
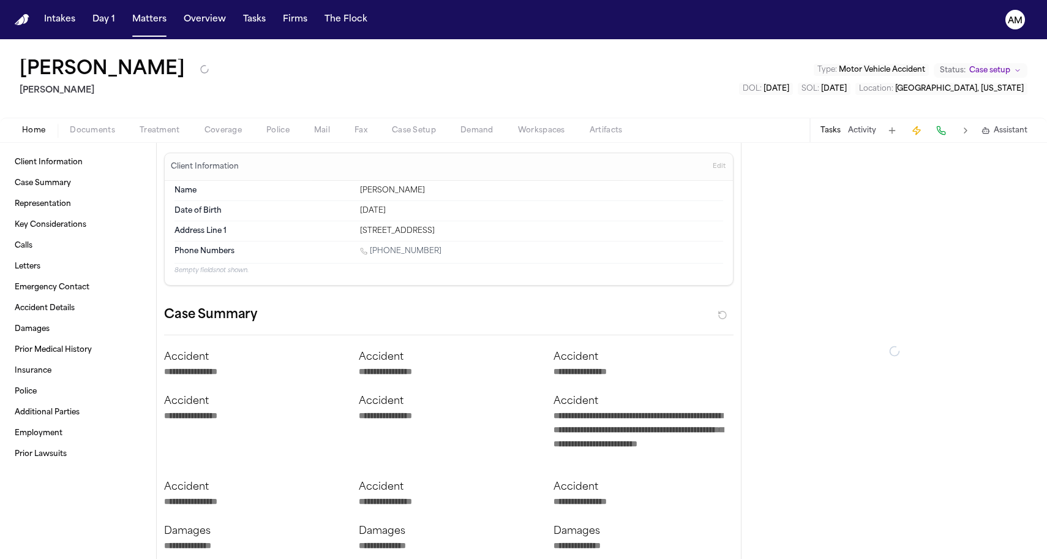
type textarea "*"
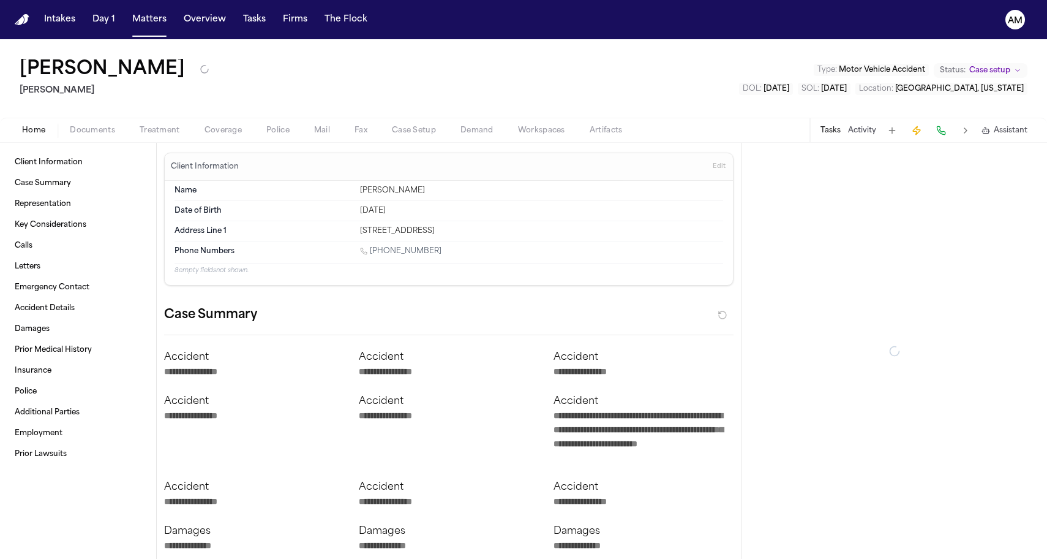
type textarea "*"
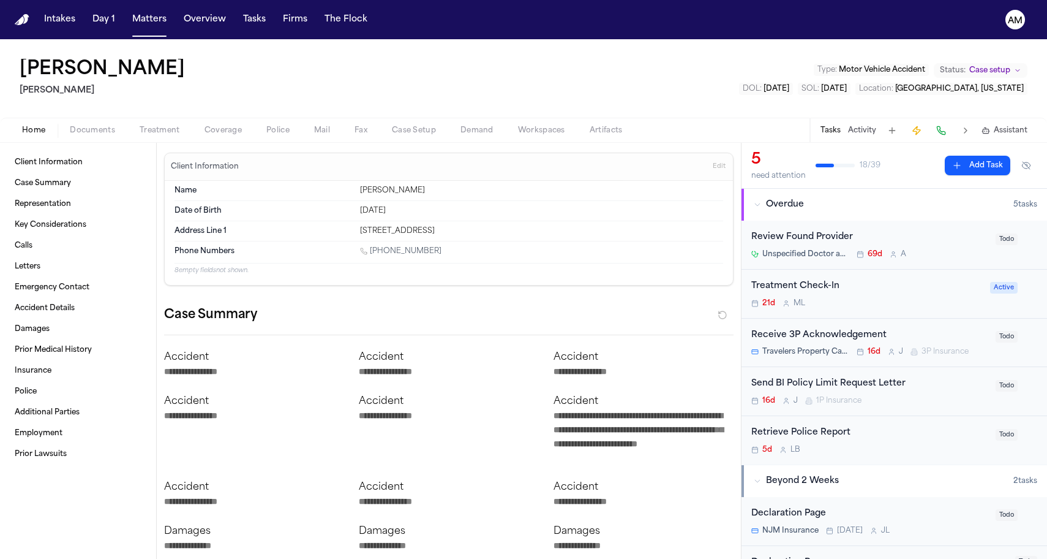
click at [111, 138] on div "Home Documents Treatment Coverage Police Mail Fax Case Setup Demand Workspaces …" at bounding box center [523, 130] width 1047 height 25
click at [104, 121] on div "Home Documents Treatment Coverage Police Mail Fax Case Setup Demand Workspaces …" at bounding box center [523, 130] width 1047 height 25
click at [103, 129] on span "Documents" at bounding box center [92, 131] width 45 height 10
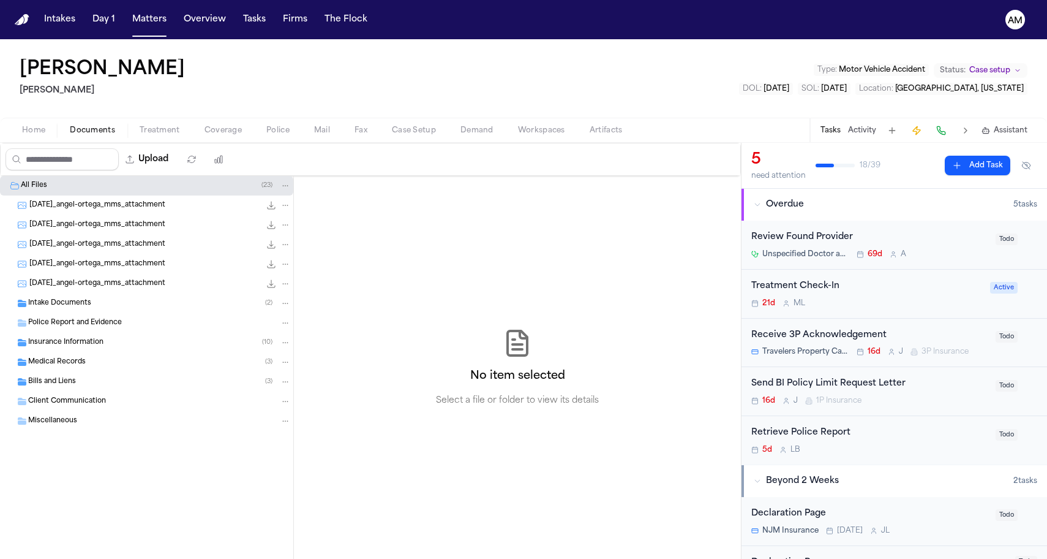
click at [156, 121] on div "Home Documents Treatment Coverage Police Mail Fax Case Setup Demand Workspaces …" at bounding box center [523, 130] width 1047 height 25
click at [87, 301] on span "Intake Documents" at bounding box center [59, 303] width 63 height 10
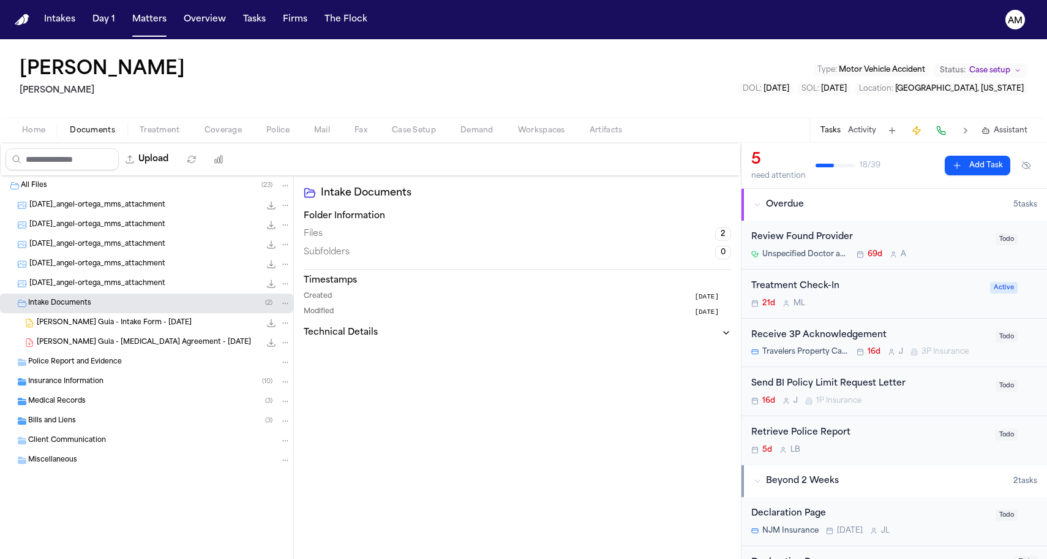
click at [77, 391] on div "Insurance Information ( 10 )" at bounding box center [146, 382] width 293 height 20
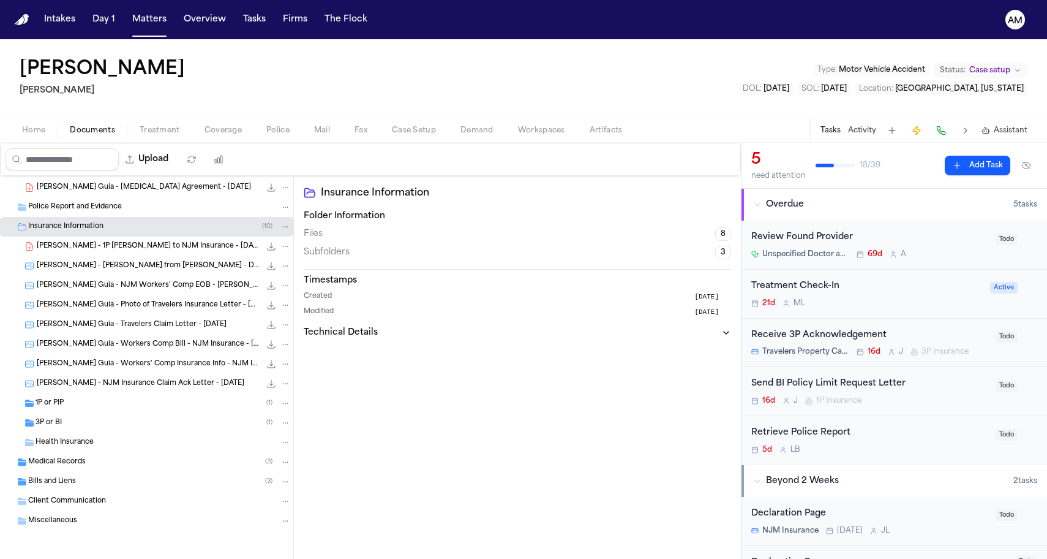
click at [77, 421] on div "3P or BI ( 1 )" at bounding box center [163, 422] width 255 height 11
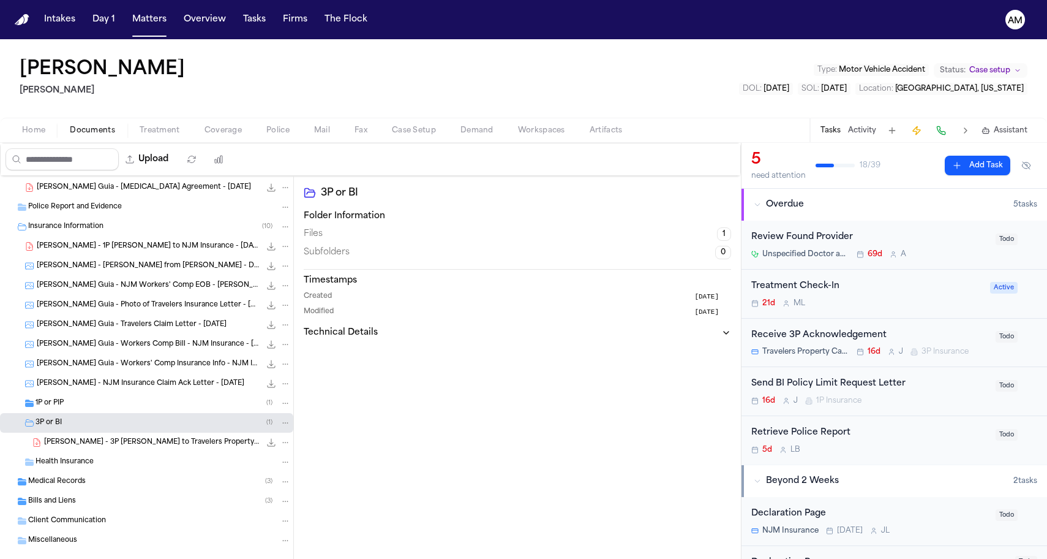
click at [83, 405] on div "1P or PIP ( 1 )" at bounding box center [163, 403] width 255 height 11
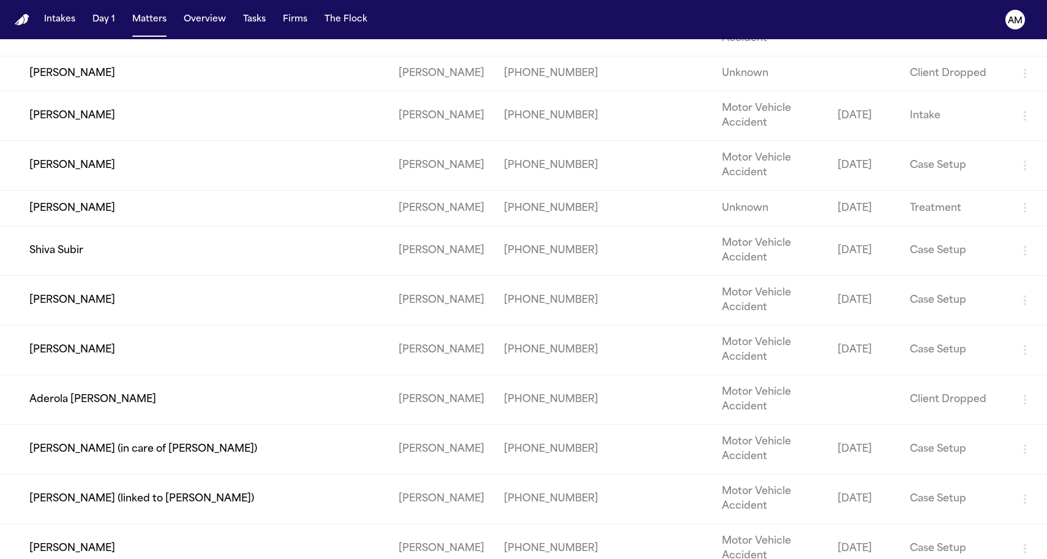
scroll to position [350, 0]
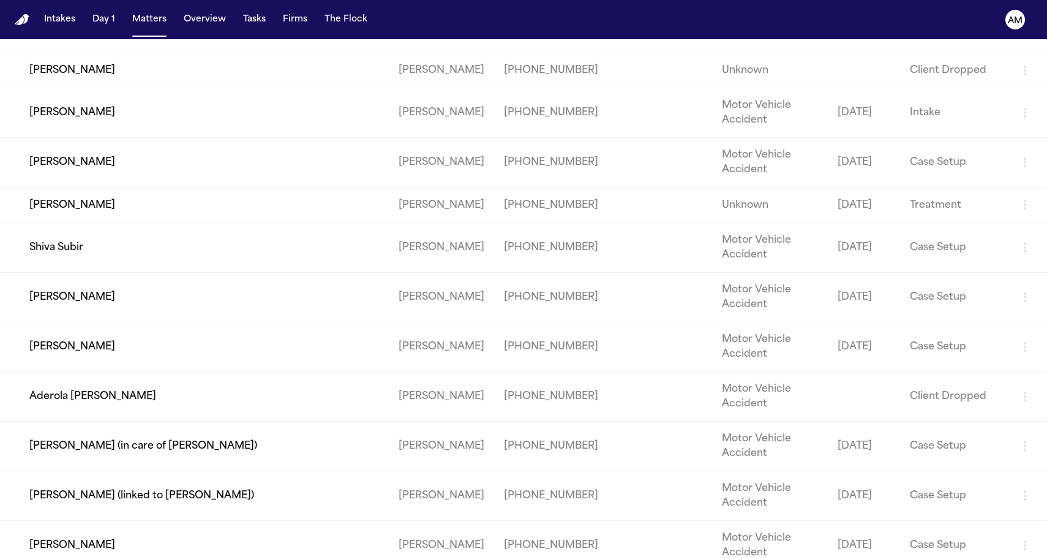
click at [85, 272] on td "Shiva Subir" at bounding box center [194, 247] width 389 height 50
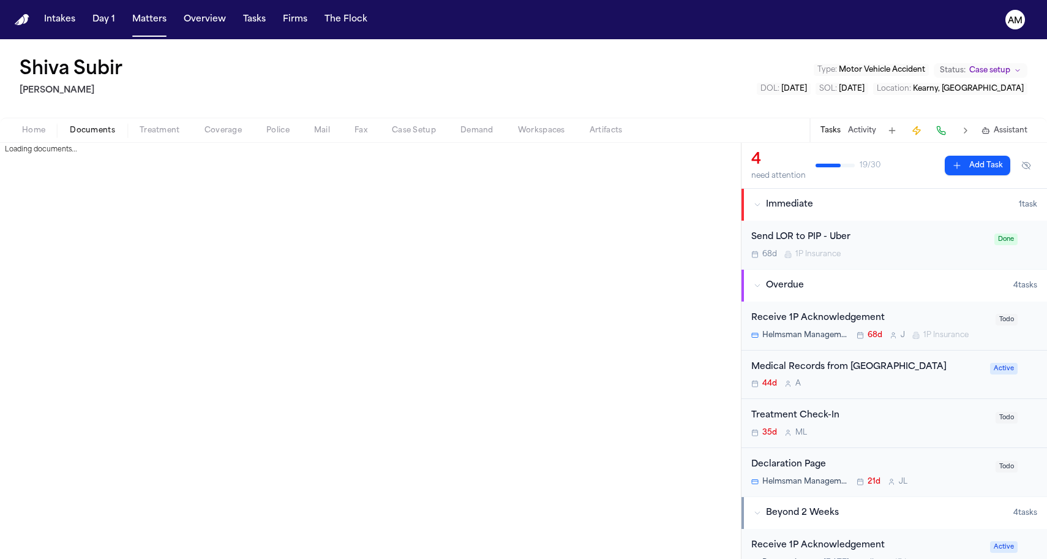
click at [110, 135] on span "Documents" at bounding box center [92, 131] width 45 height 10
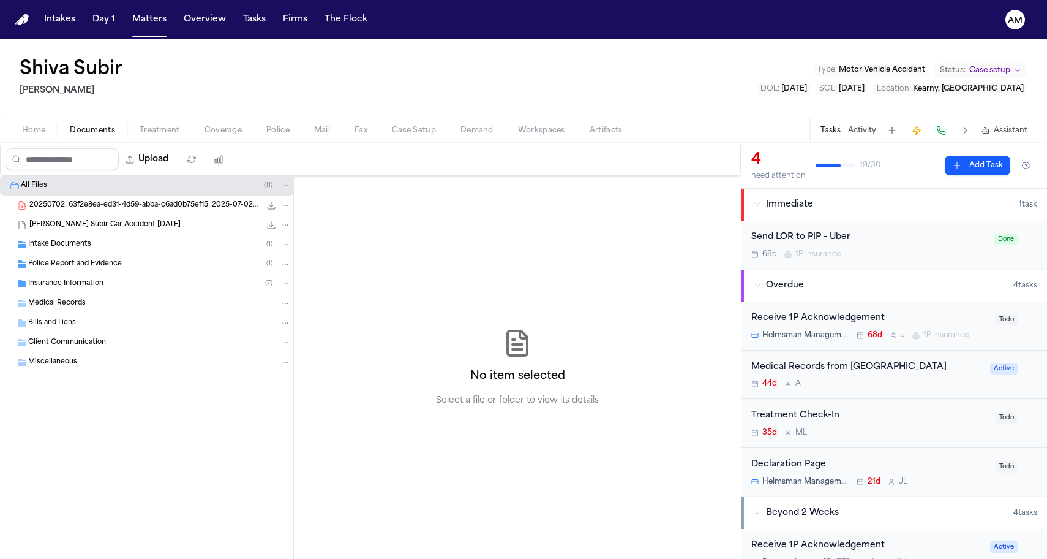
click at [62, 247] on span "Intake Documents" at bounding box center [59, 244] width 63 height 10
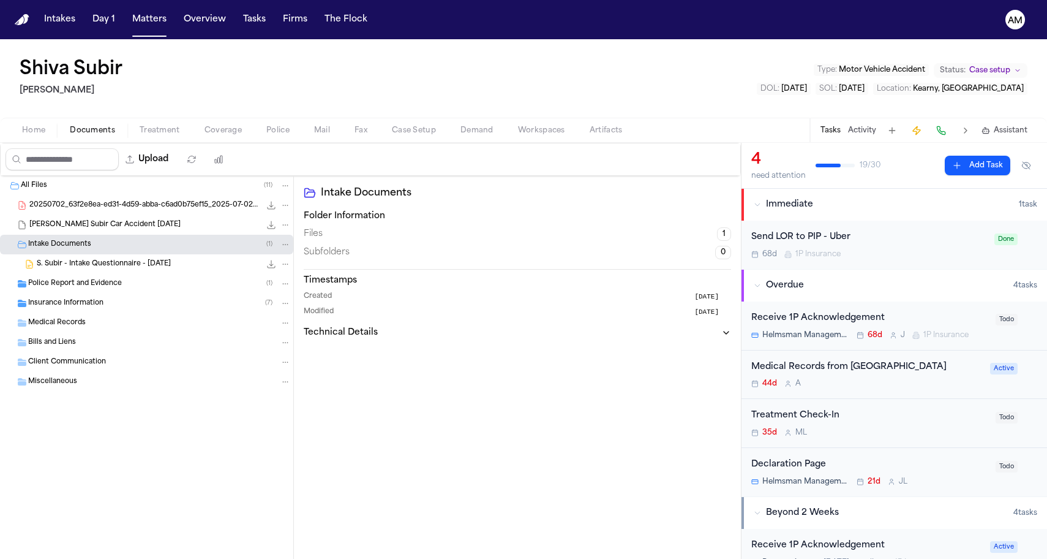
click at [62, 290] on div "Police Report and Evidence ( 1 )" at bounding box center [146, 284] width 293 height 20
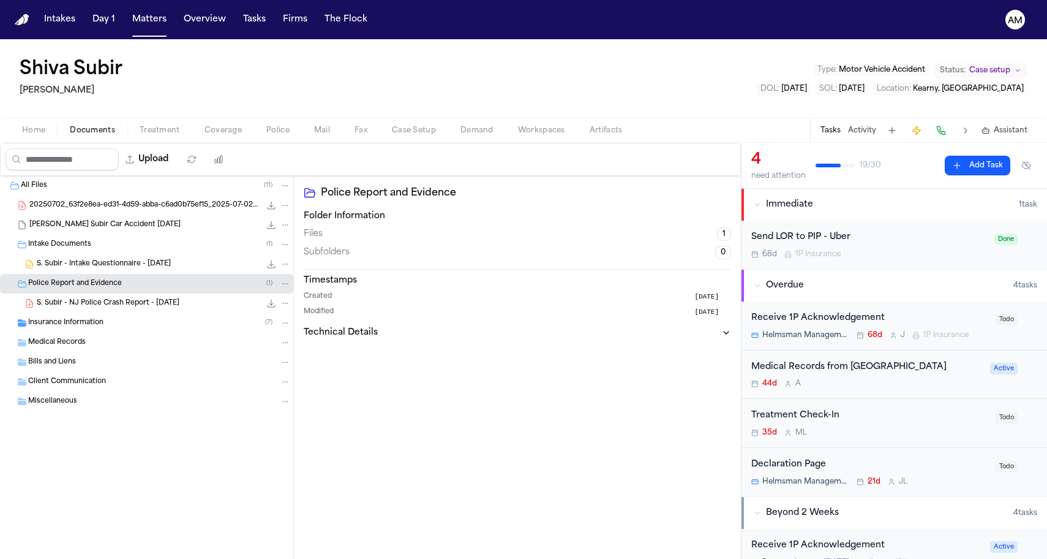
click at [77, 306] on span "S. Subir - NJ Police Crash Report - 6.17.25" at bounding box center [108, 303] width 143 height 10
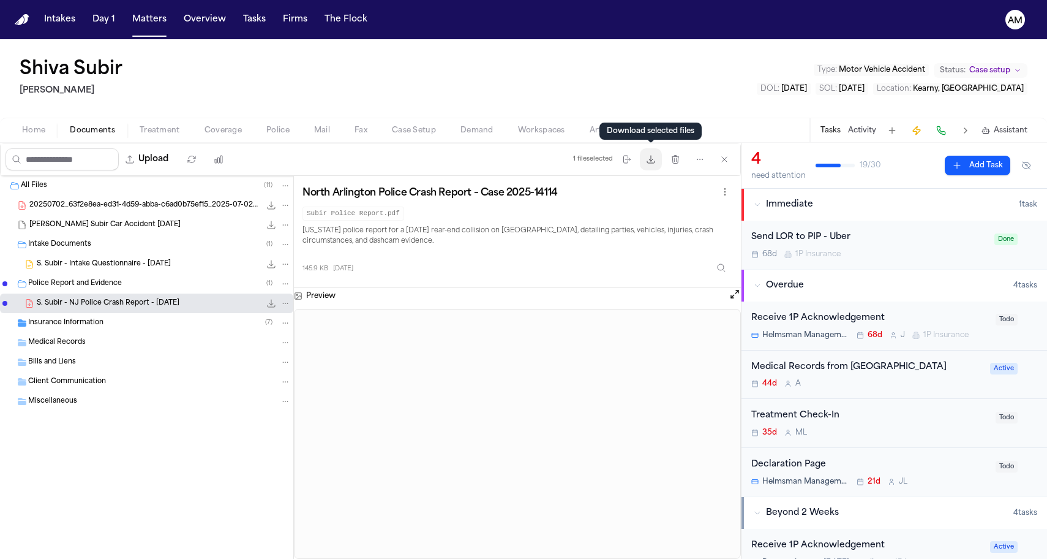
click at [655, 158] on icon "button" at bounding box center [651, 159] width 10 height 10
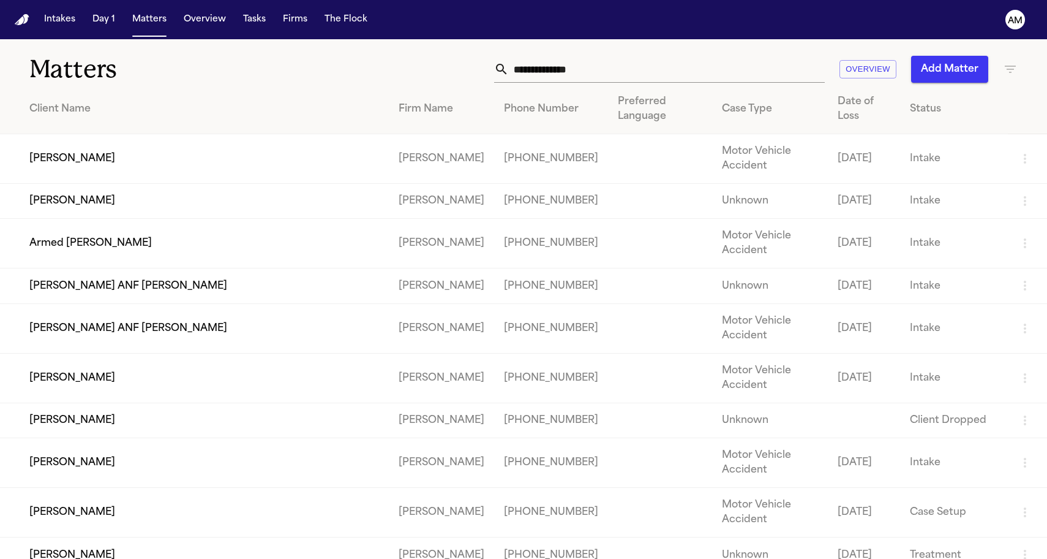
click at [1017, 59] on div "Overview Add Matter" at bounding box center [665, 69] width 706 height 27
click at [1010, 70] on icon "button" at bounding box center [1010, 69] width 11 height 7
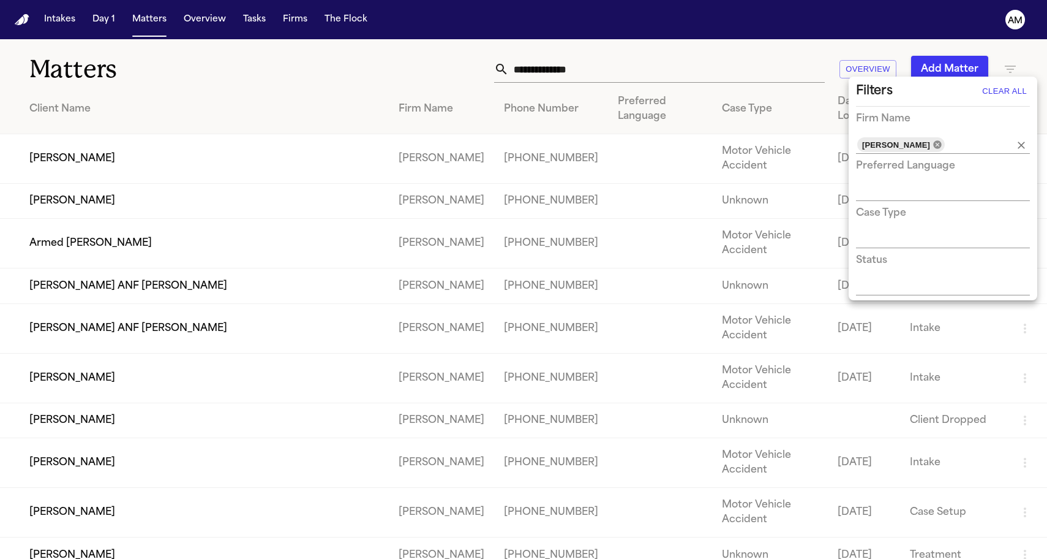
click at [941, 148] on icon at bounding box center [937, 144] width 8 height 8
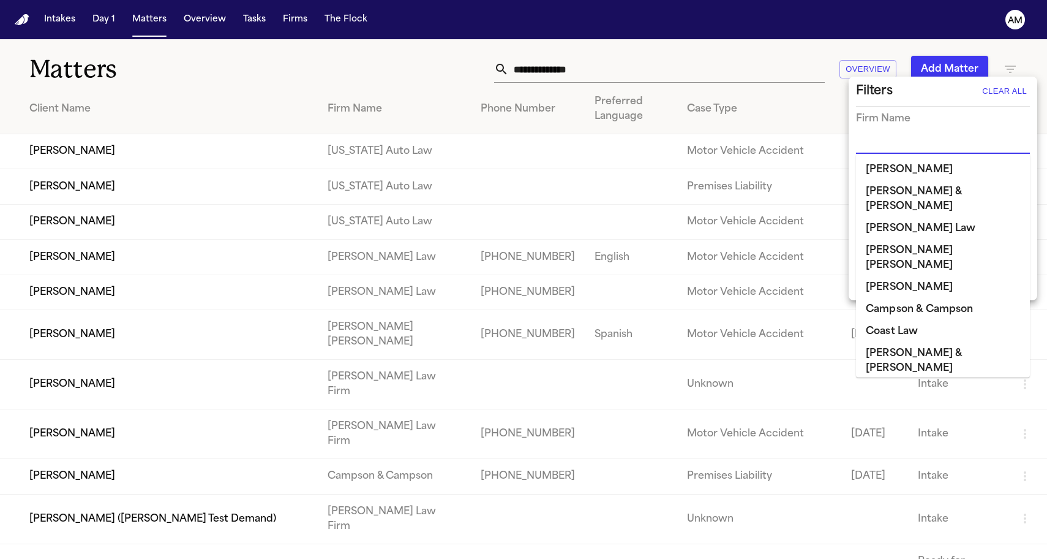
click at [930, 145] on input "text" at bounding box center [934, 144] width 156 height 17
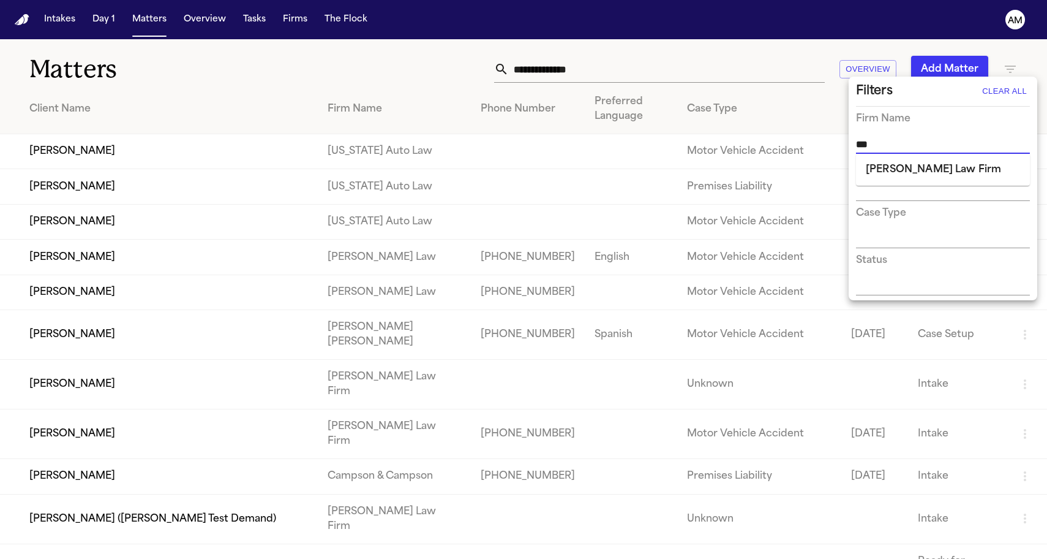
click at [935, 162] on li "[PERSON_NAME] Law Firm" at bounding box center [943, 170] width 174 height 22
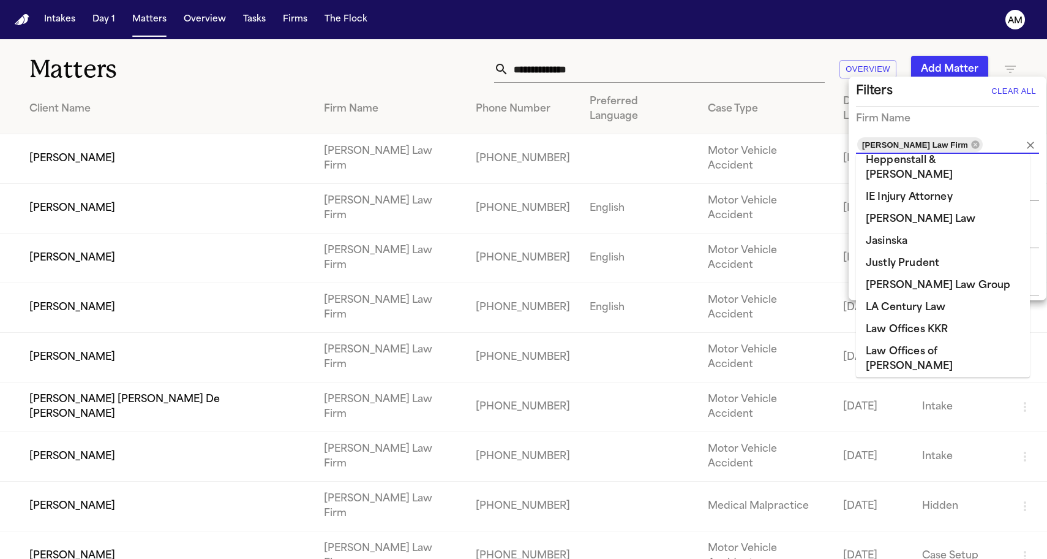
click at [327, 65] on div at bounding box center [523, 279] width 1047 height 559
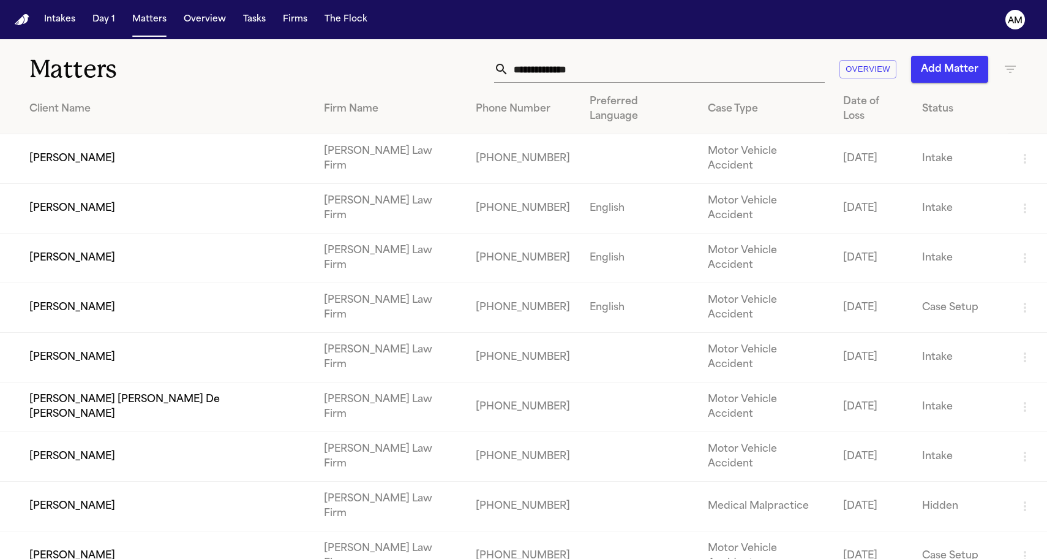
scroll to position [0, 0]
click at [92, 107] on div "Client Name" at bounding box center [166, 109] width 275 height 15
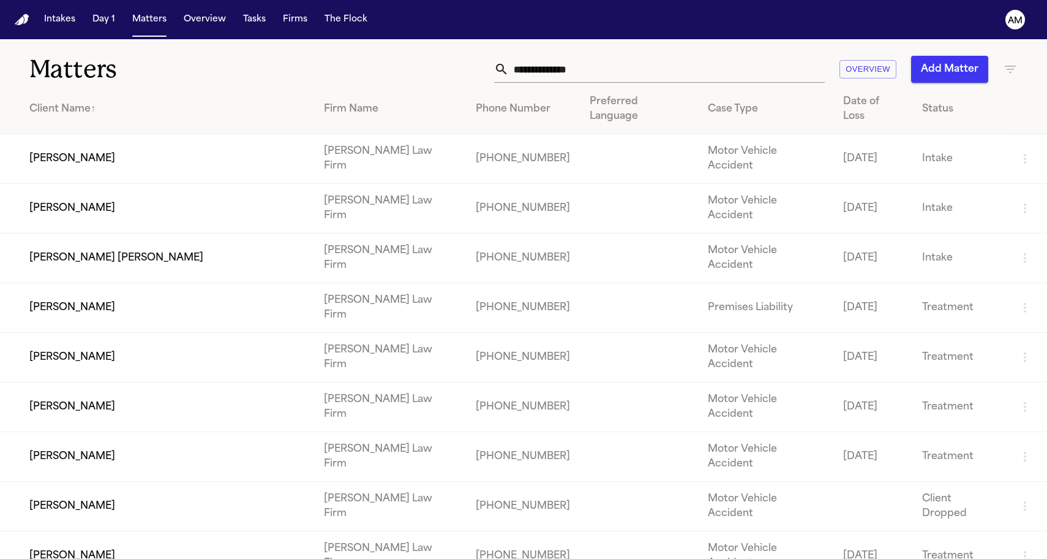
click at [62, 147] on td "[PERSON_NAME]" at bounding box center [157, 159] width 314 height 50
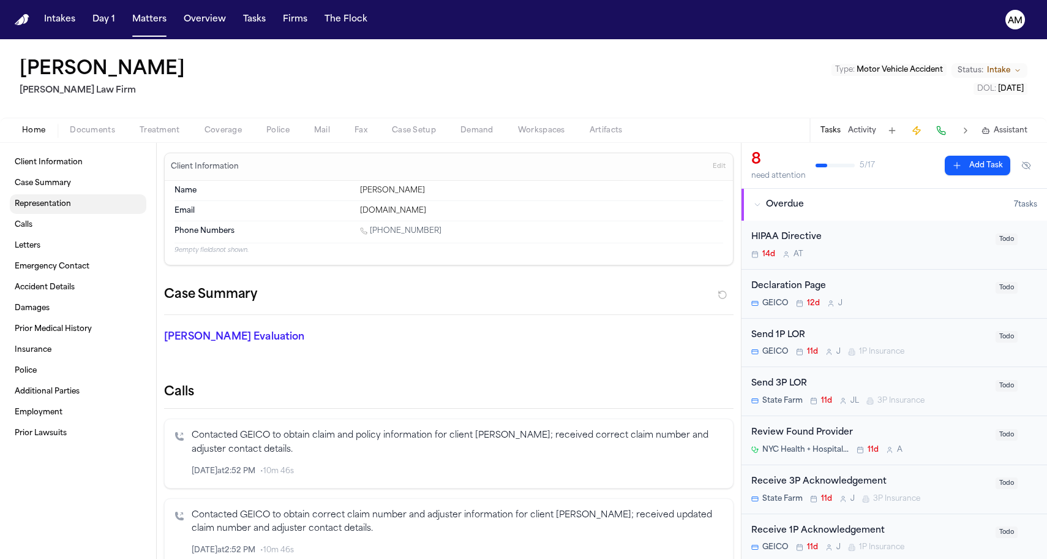
click at [77, 211] on link "Representation" at bounding box center [78, 204] width 137 height 20
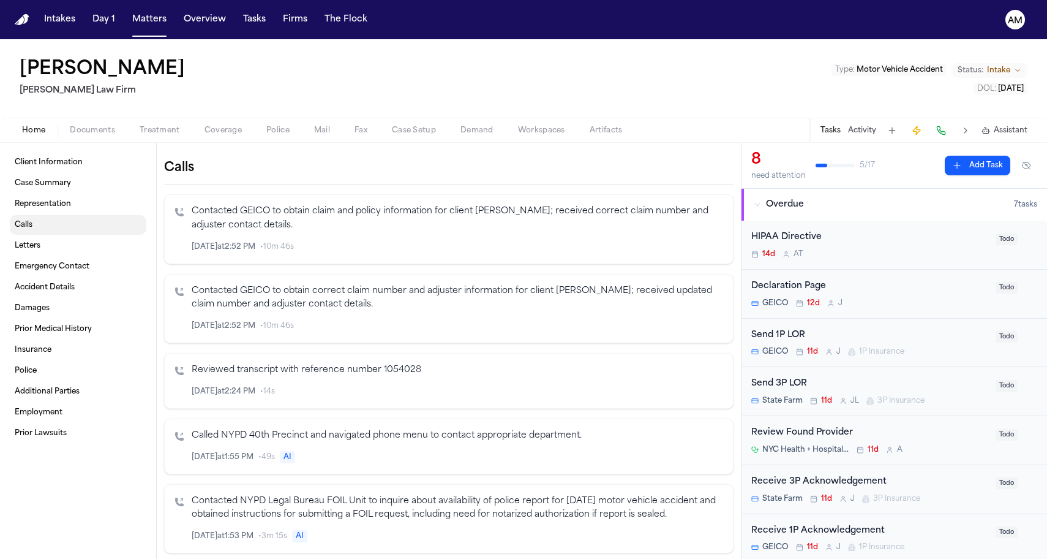
click at [63, 228] on link "Calls" at bounding box center [78, 225] width 137 height 20
click at [53, 246] on link "Letters" at bounding box center [78, 246] width 137 height 20
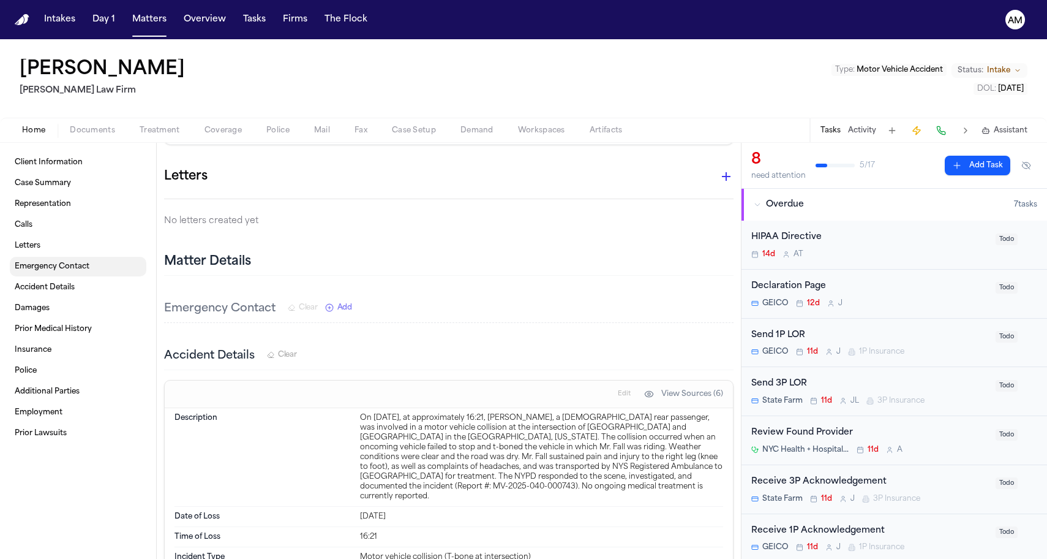
click at [51, 262] on span "Emergency Contact" at bounding box center [52, 267] width 75 height 10
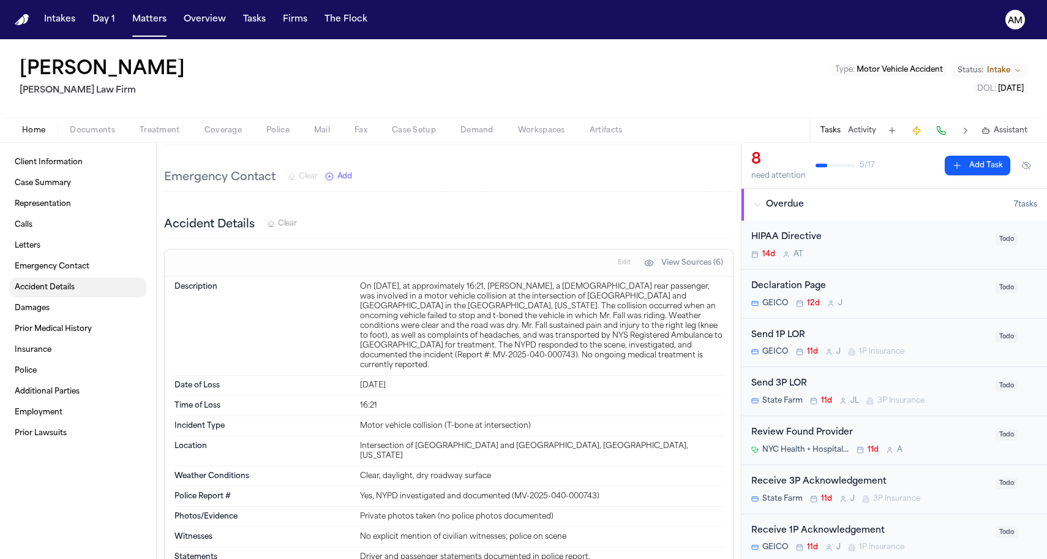
click at [43, 287] on span "Accident Details" at bounding box center [45, 287] width 60 height 10
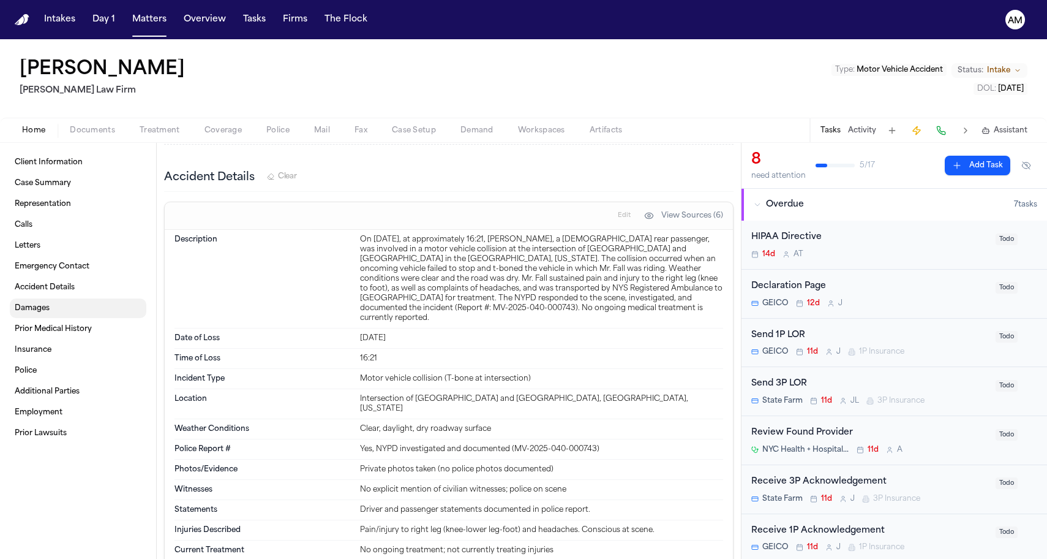
click at [38, 317] on link "Damages" at bounding box center [78, 308] width 137 height 20
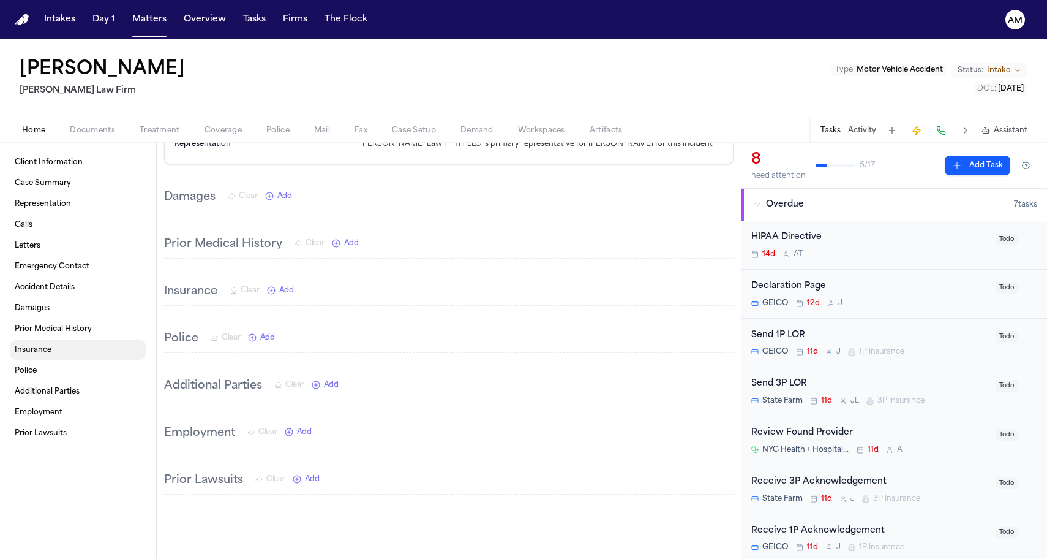
click at [38, 350] on span "Insurance" at bounding box center [33, 350] width 37 height 10
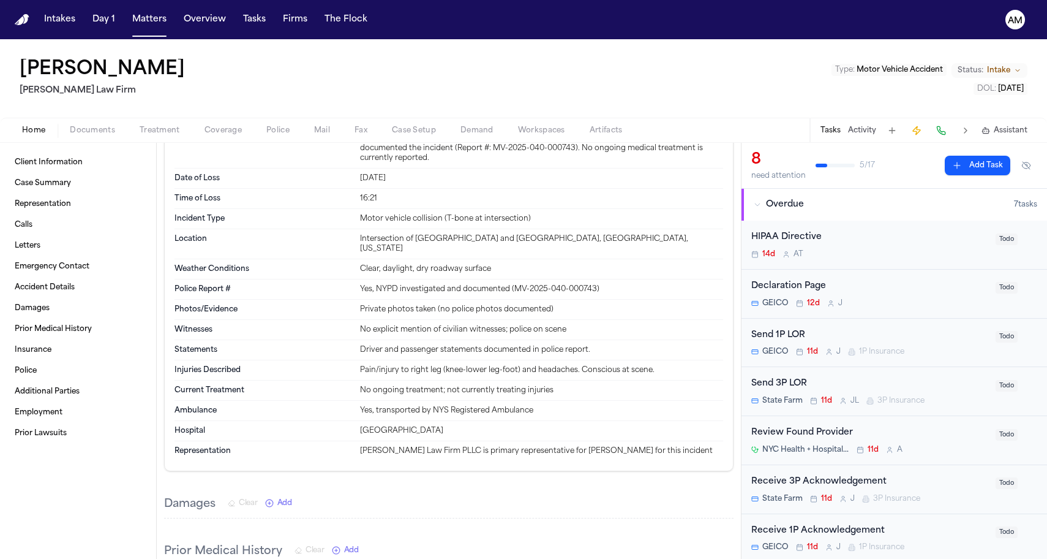
scroll to position [1228, 0]
click at [277, 0] on nav "Intakes Day 1 Matters Overview Tasks Firms The Flock AM" at bounding box center [523, 19] width 1047 height 39
click at [99, 132] on span "Documents" at bounding box center [92, 131] width 45 height 10
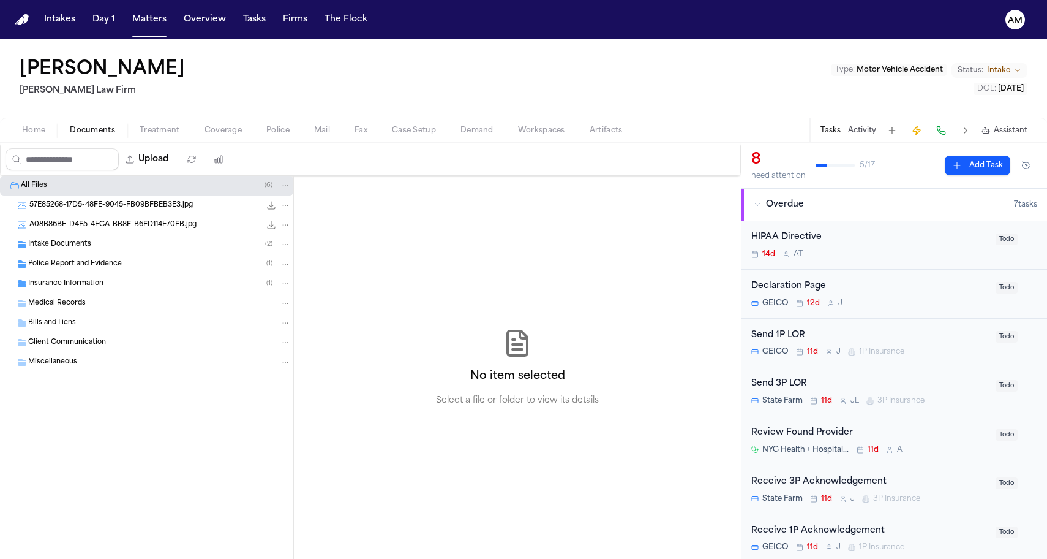
click at [78, 271] on div "Police Report and Evidence ( 1 )" at bounding box center [146, 264] width 293 height 20
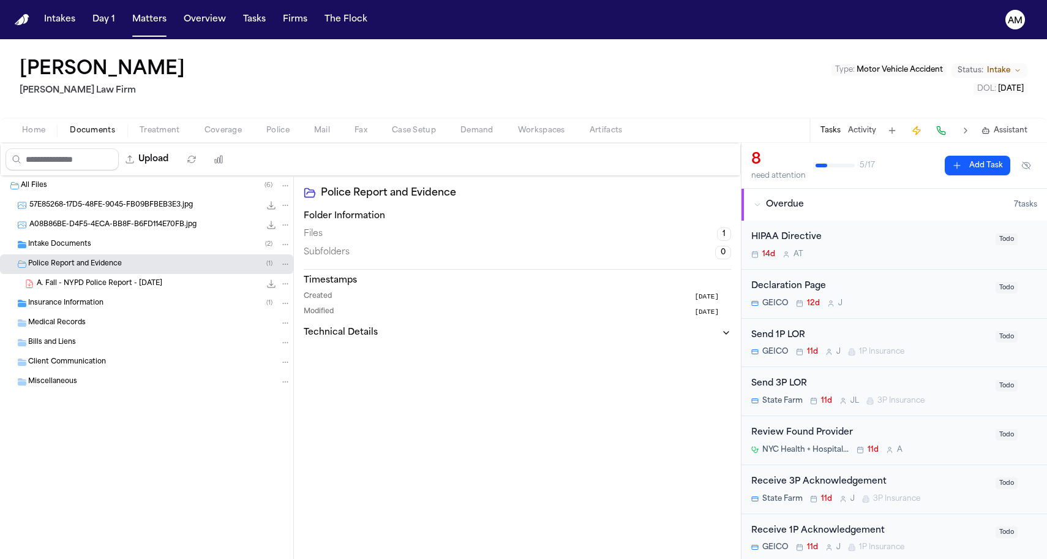
click at [77, 304] on span "Insurance Information" at bounding box center [65, 303] width 75 height 10
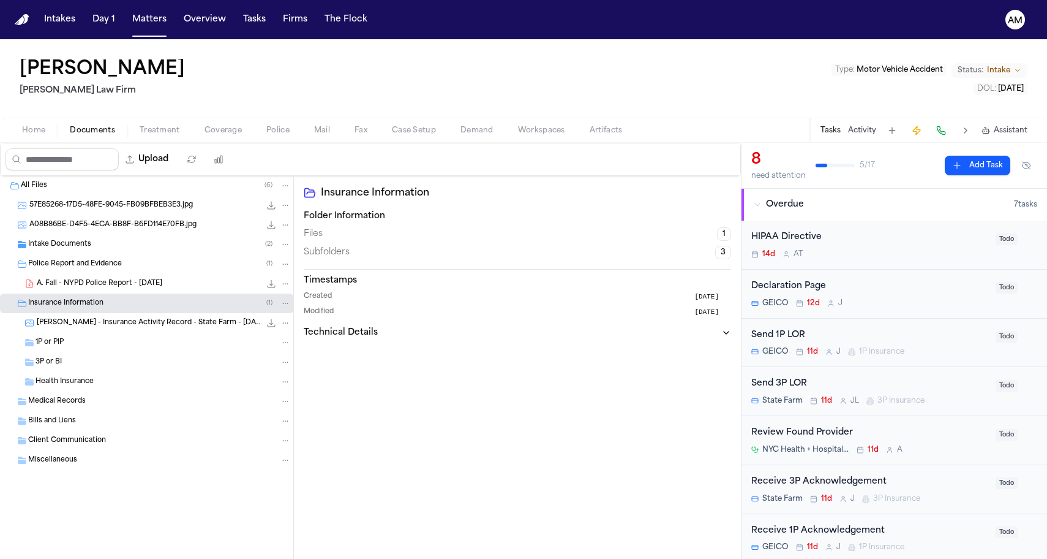
click at [80, 323] on span "Adama Fall - Insurance Activity Record - State Farm - 5.22.25 to 8.21.25" at bounding box center [149, 323] width 224 height 10
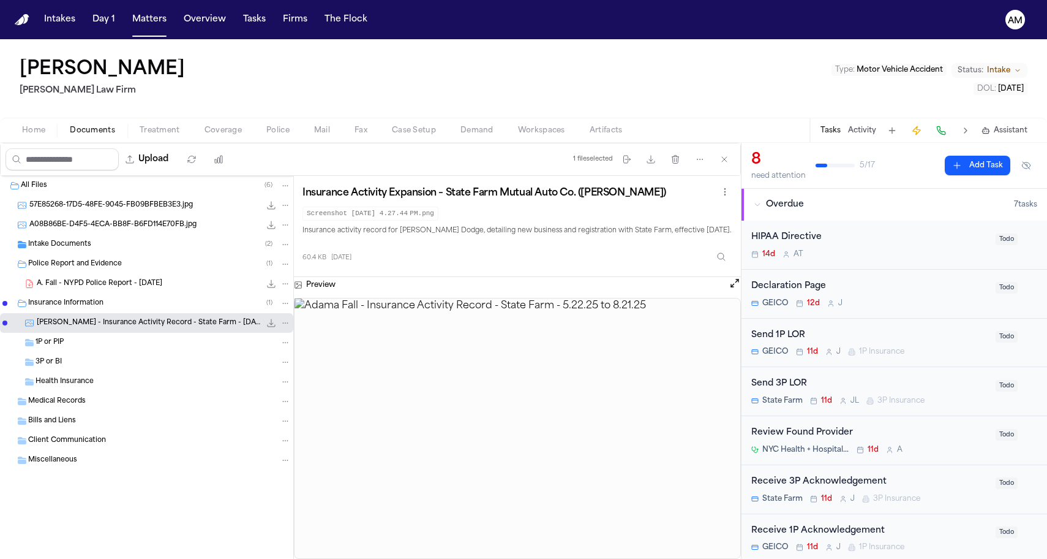
click at [104, 301] on div "Insurance Information ( 1 )" at bounding box center [159, 303] width 263 height 11
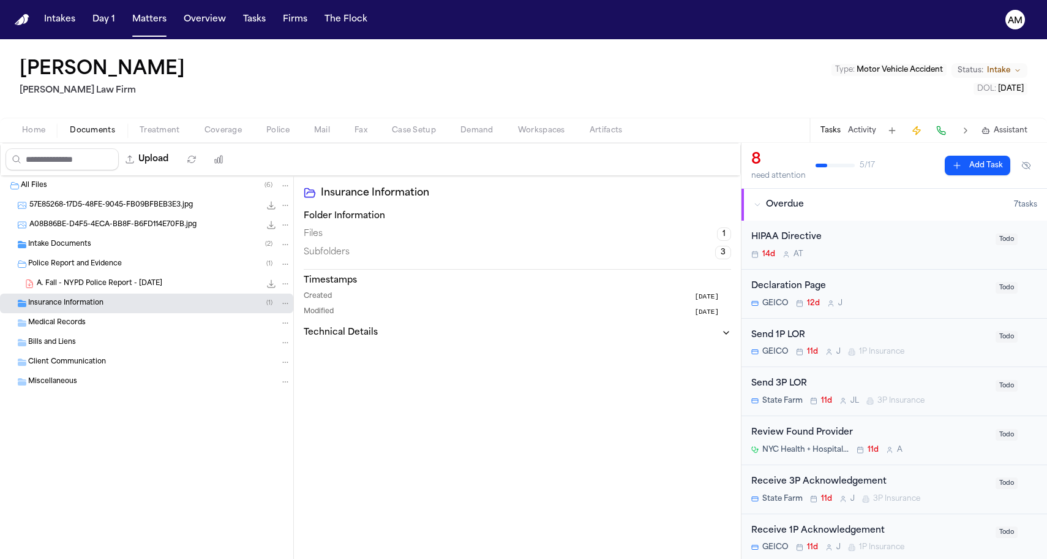
click at [108, 292] on div "A. Fall - NYPD Police Report - 8.6.25 145.0 KB • PDF" at bounding box center [146, 284] width 293 height 20
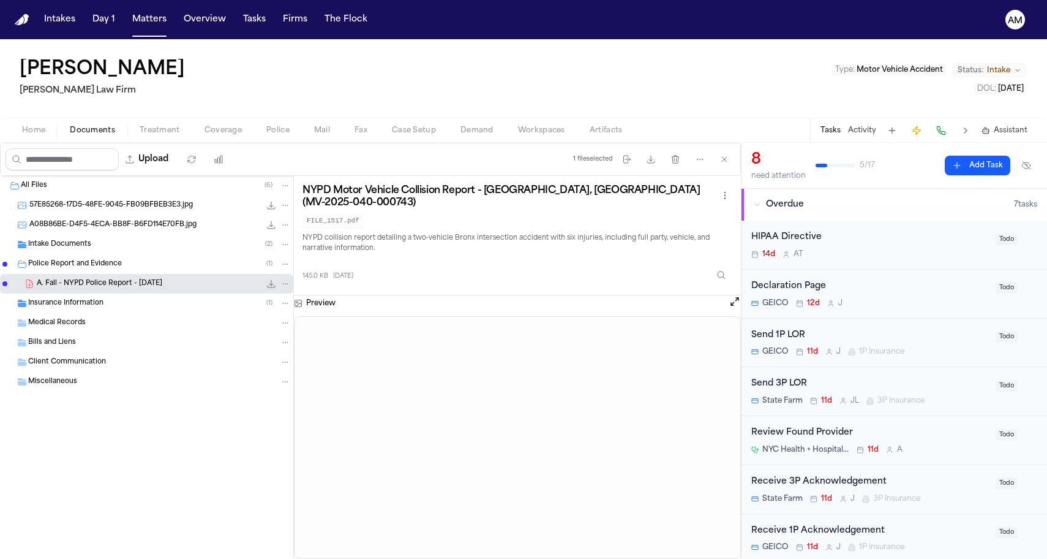
click at [118, 254] on div "Intake Documents ( 2 )" at bounding box center [146, 245] width 293 height 20
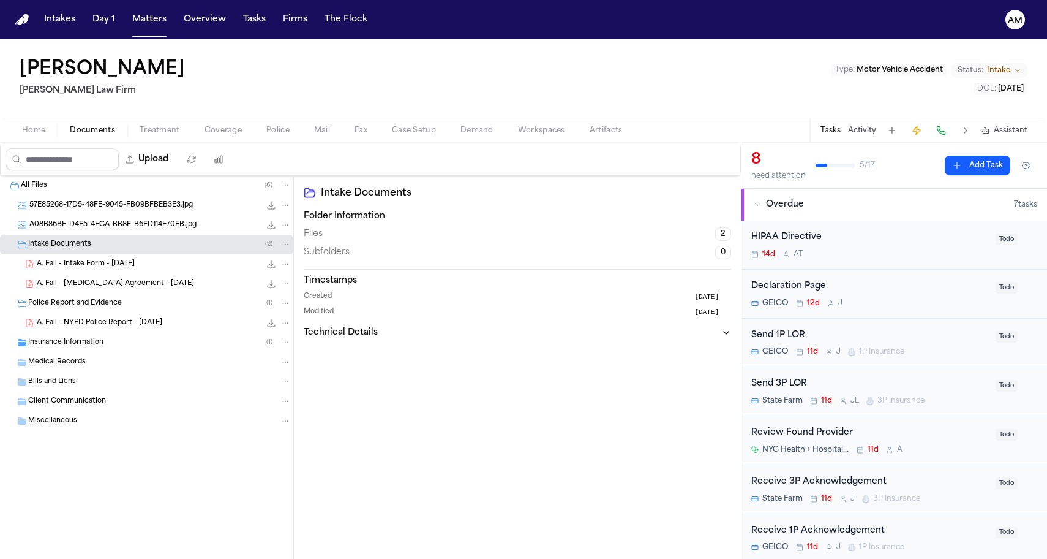
click at [106, 267] on span "A. Fall - Intake Form - 8.13.25" at bounding box center [86, 264] width 98 height 10
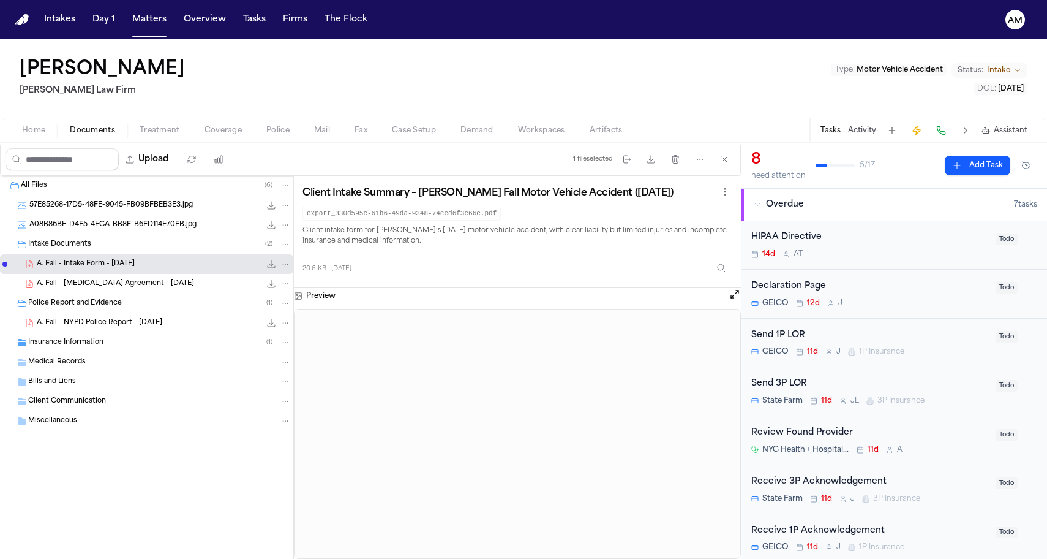
click at [50, 129] on button "Home" at bounding box center [34, 130] width 48 height 15
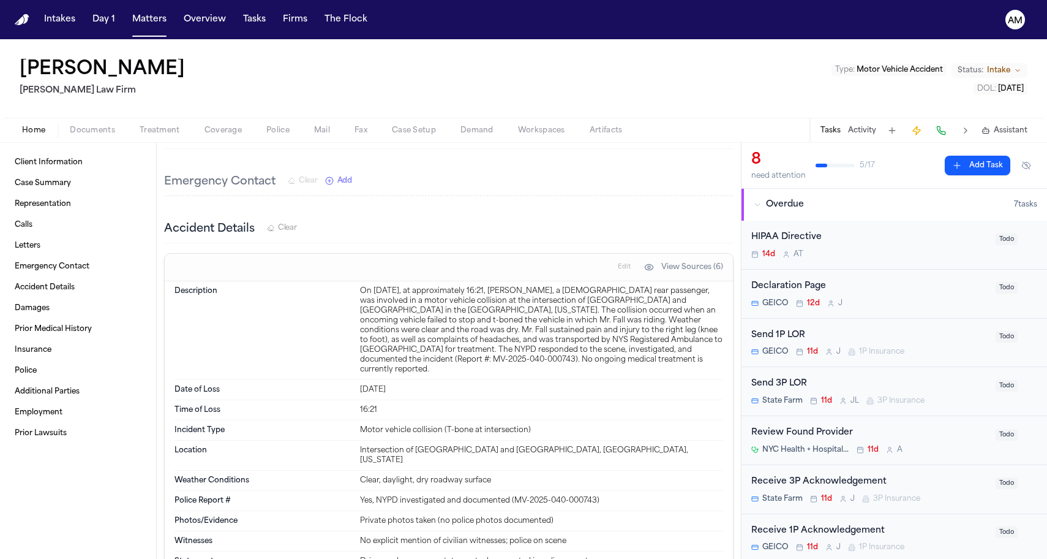
scroll to position [1099, 0]
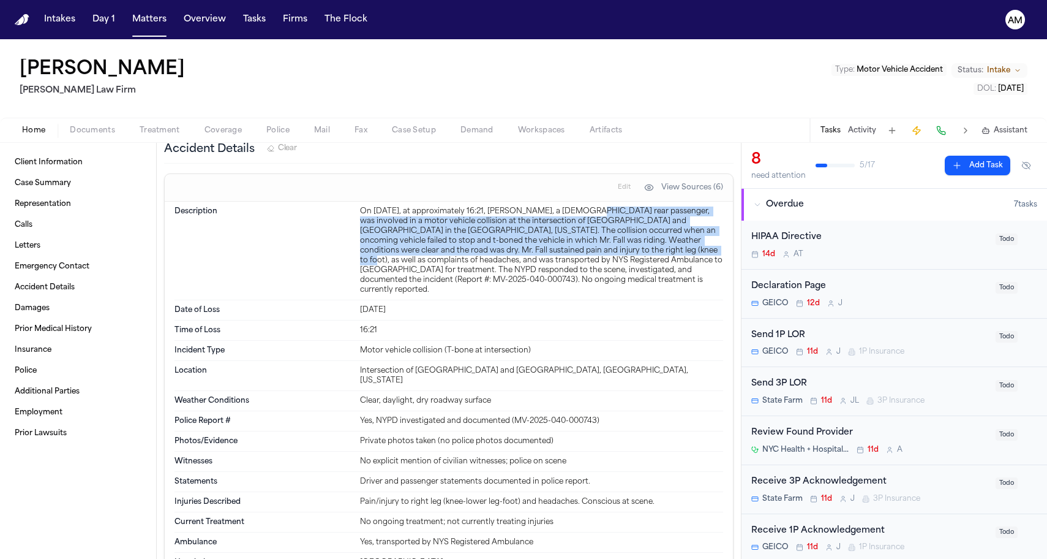
drag, startPoint x: 575, startPoint y: 204, endPoint x: 571, endPoint y: 246, distance: 41.8
click at [571, 246] on div "On August 6, 2025, at approximately 16:21, Adama Fall, a 24-year-old rear passe…" at bounding box center [541, 250] width 363 height 88
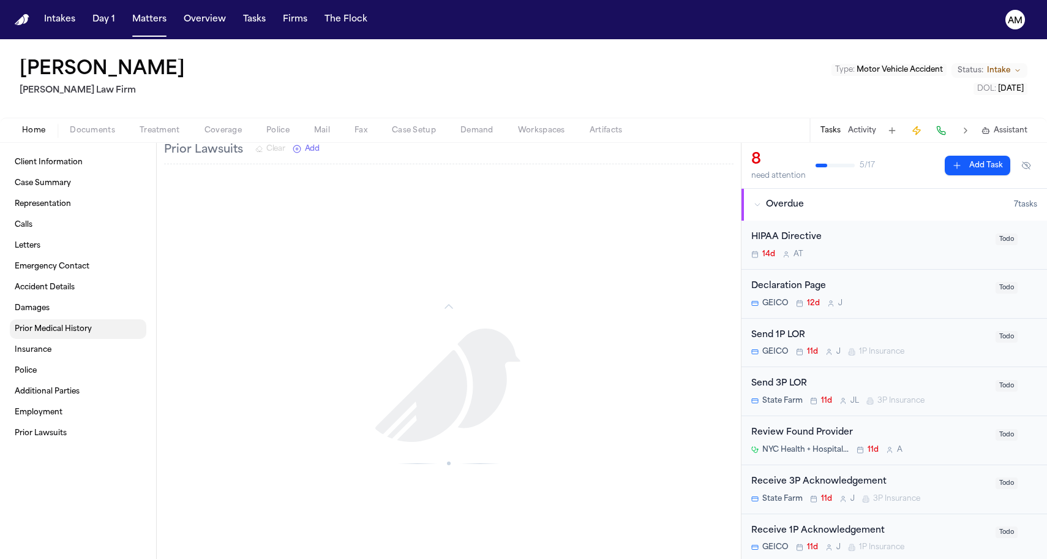
scroll to position [1867, 0]
click at [106, 164] on link "Client Information" at bounding box center [78, 163] width 137 height 20
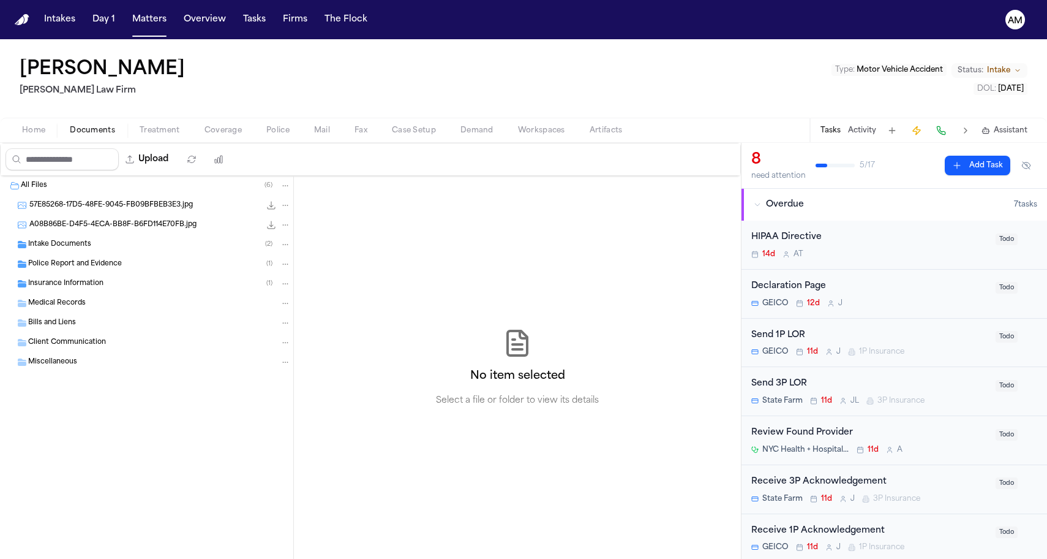
click at [80, 131] on span "Documents" at bounding box center [92, 131] width 45 height 10
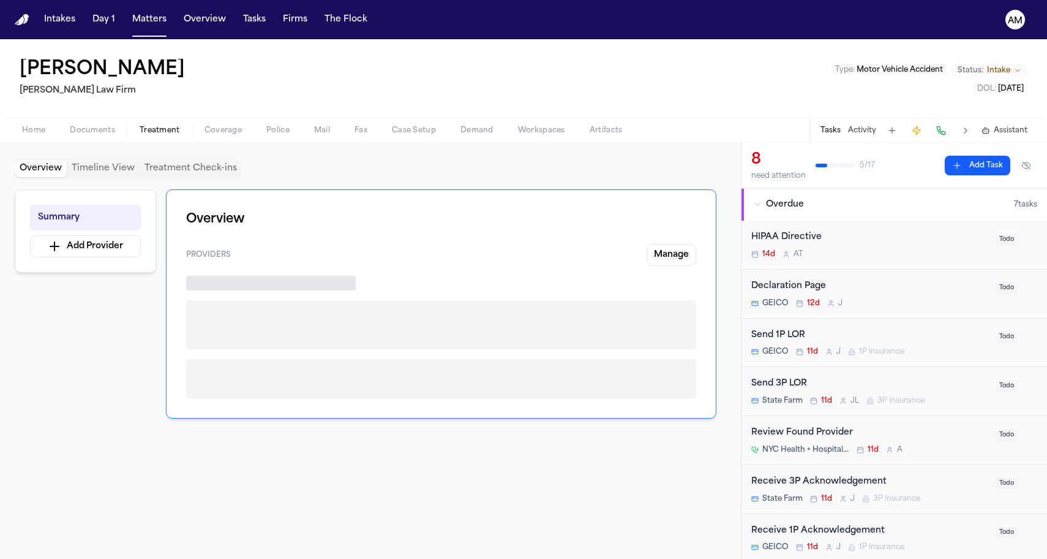
click at [144, 134] on span "Treatment" at bounding box center [160, 131] width 40 height 10
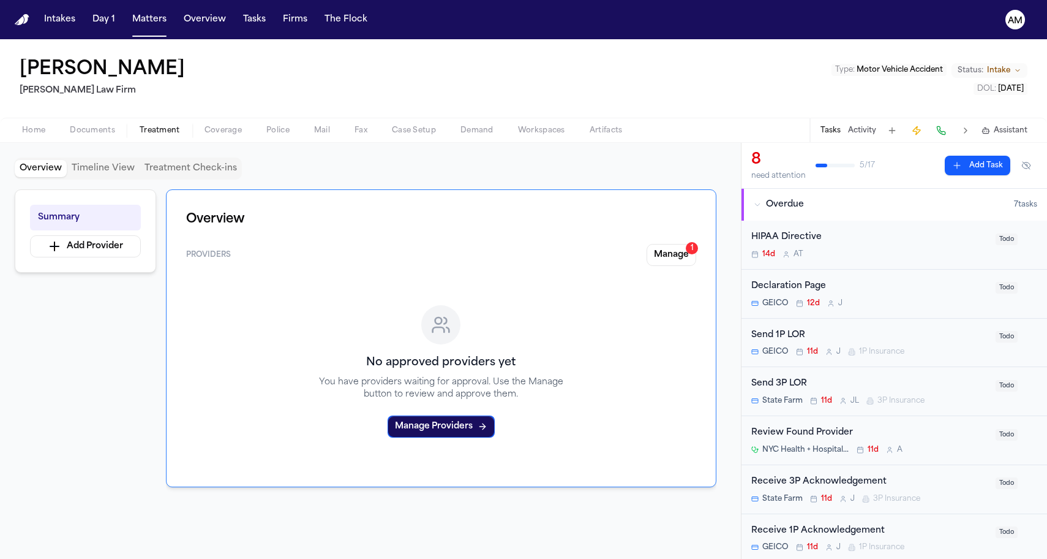
click at [213, 132] on span "Coverage" at bounding box center [223, 131] width 37 height 10
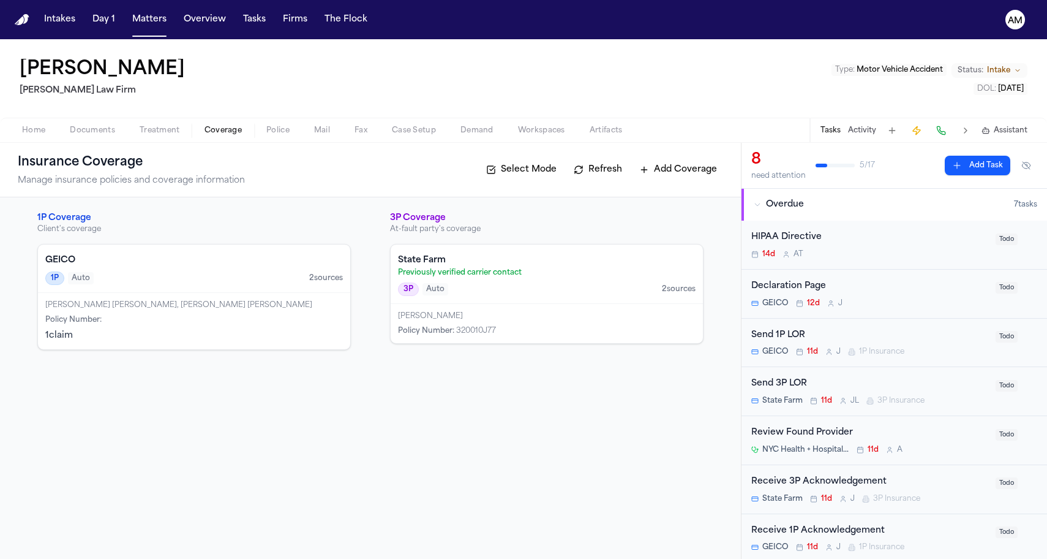
click at [119, 311] on div "Richardson Rabil, RICHARDSON RABIL Policy Number : 1 claim" at bounding box center [194, 321] width 312 height 56
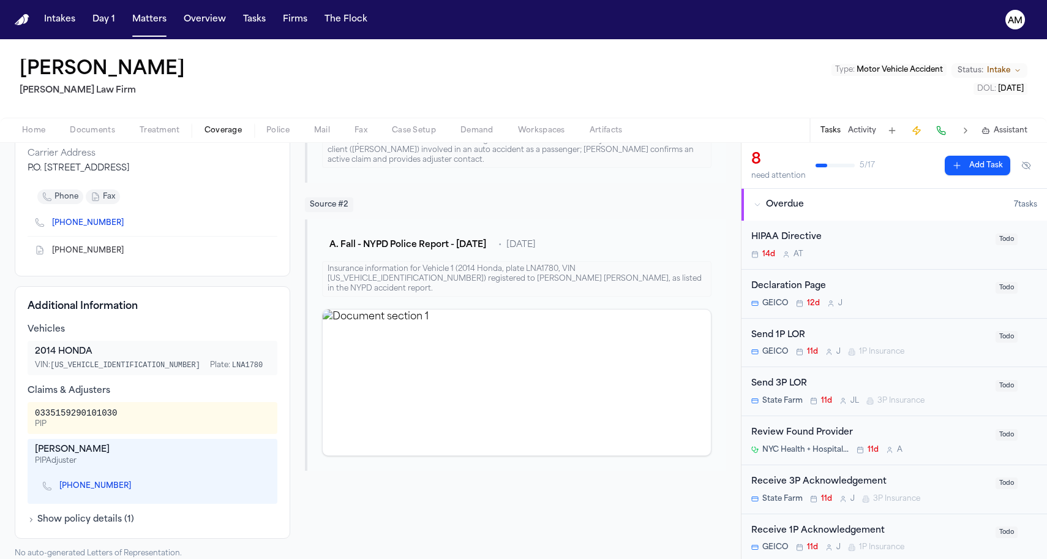
click at [75, 513] on button "Show policy details ( 1 )" at bounding box center [81, 519] width 107 height 12
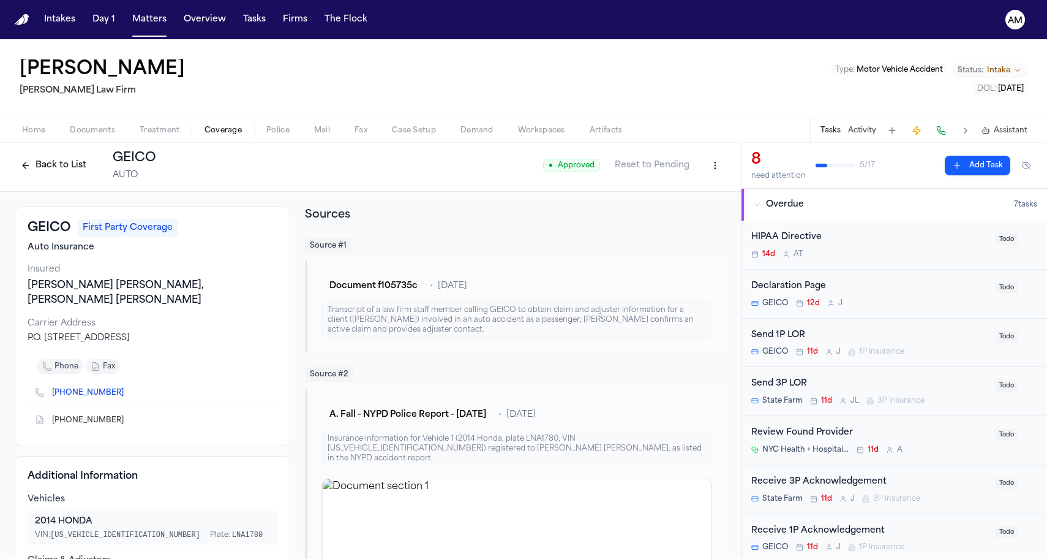
scroll to position [1, 0]
click at [59, 170] on button "Back to List" at bounding box center [54, 167] width 78 height 20
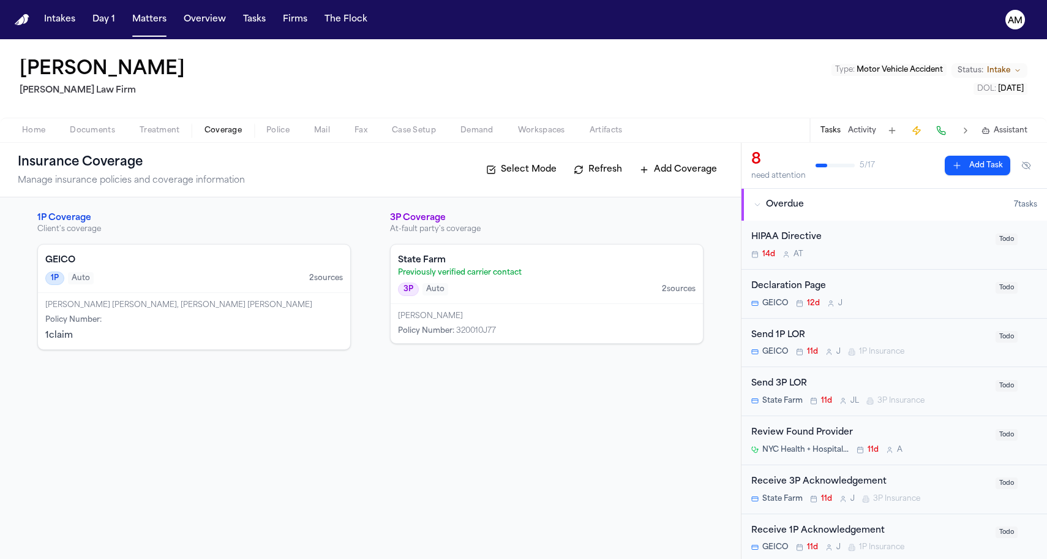
click at [492, 273] on p "Previously verified carrier contact" at bounding box center [547, 273] width 298 height 10
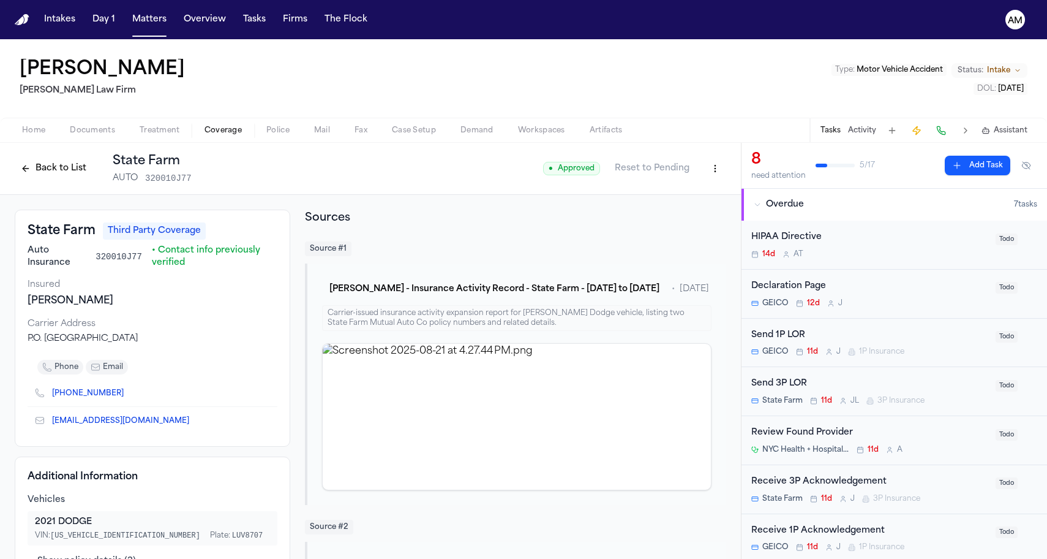
click at [42, 171] on button "Back to List" at bounding box center [54, 169] width 78 height 20
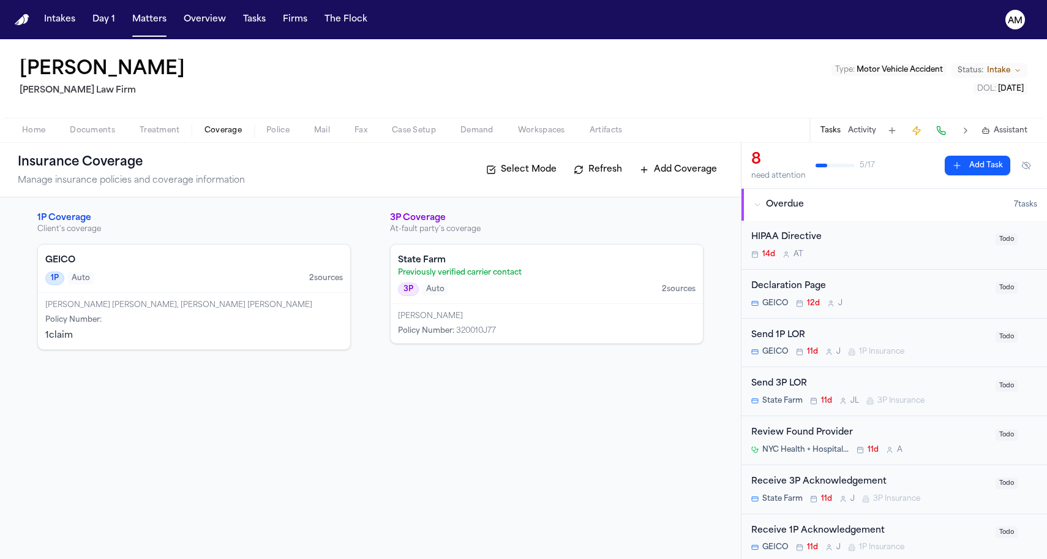
click at [153, 293] on div "Richardson Rabil, RICHARDSON RABIL Policy Number : 1 claim" at bounding box center [194, 321] width 312 height 56
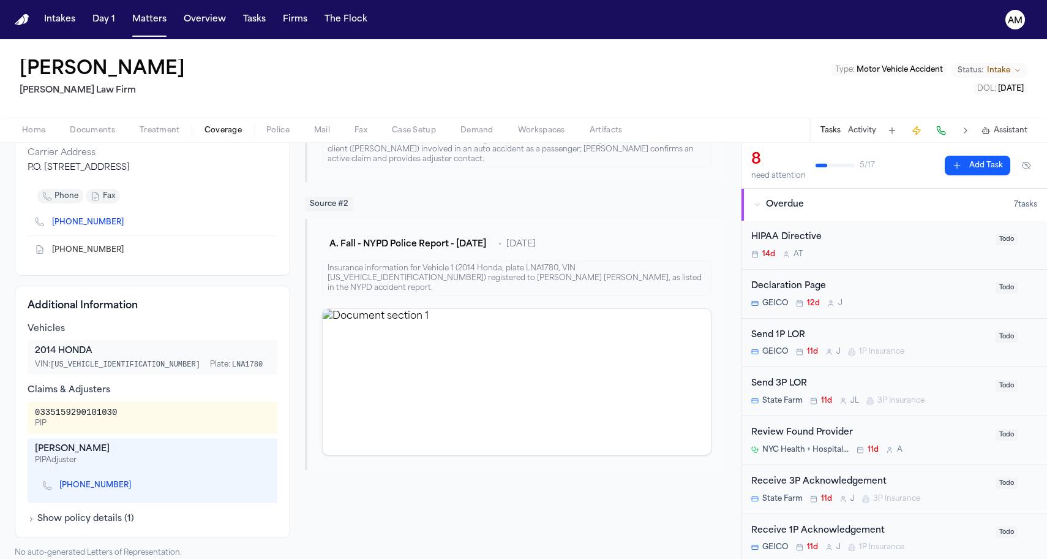
scroll to position [173, 0]
click at [140, 514] on div "Additional Information Vehicles 2014 HONDA VIN: 1HGCR2F33EA010976 Plate: LNA178…" at bounding box center [153, 412] width 276 height 252
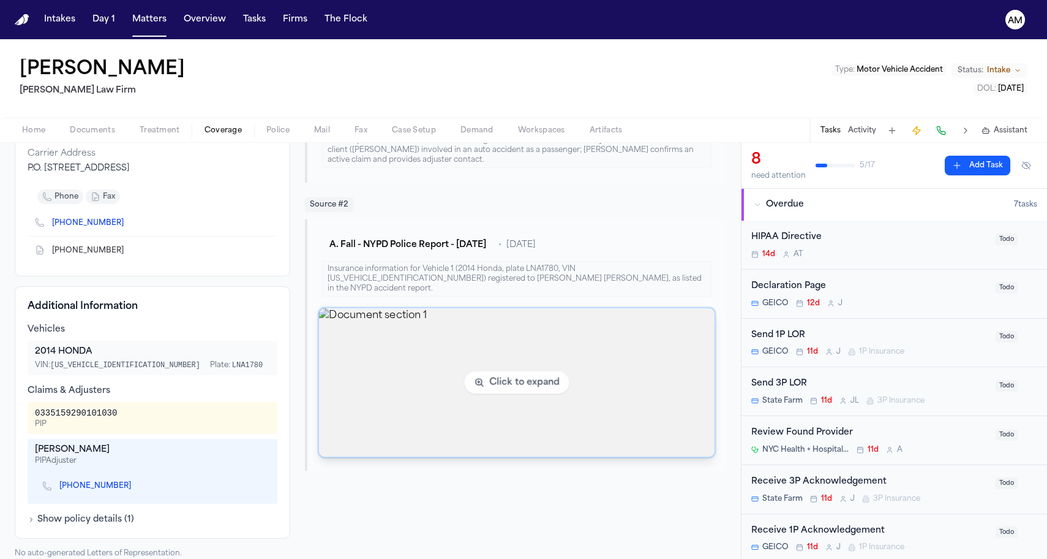
click at [390, 375] on img "View document section 1" at bounding box center [517, 382] width 396 height 149
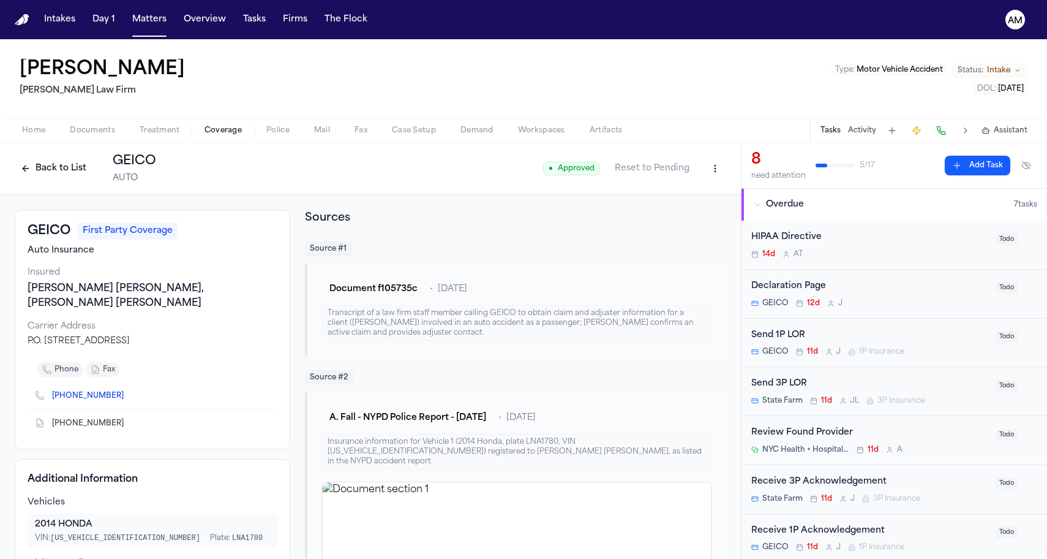
scroll to position [0, 0]
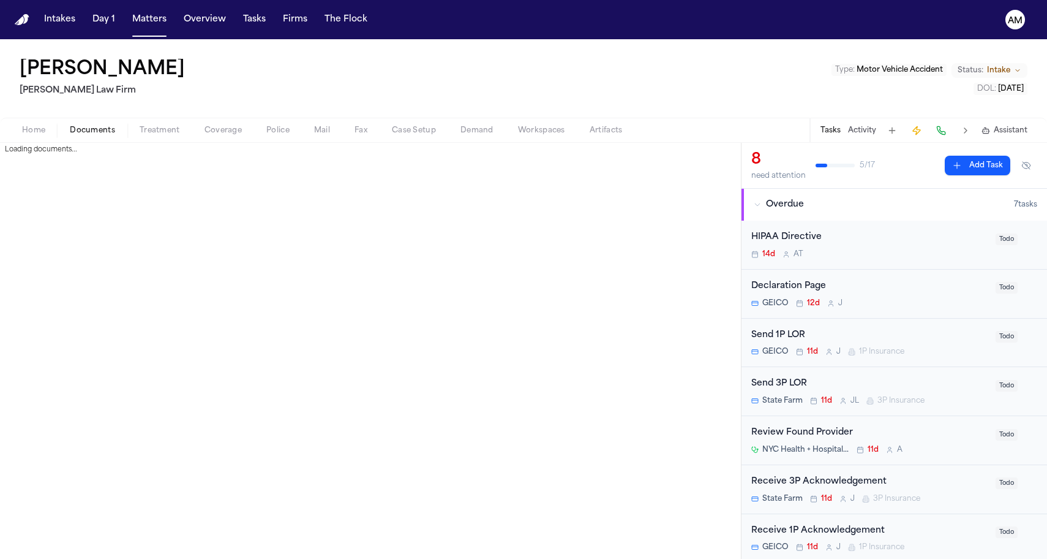
click at [107, 127] on span "Documents" at bounding box center [92, 131] width 45 height 10
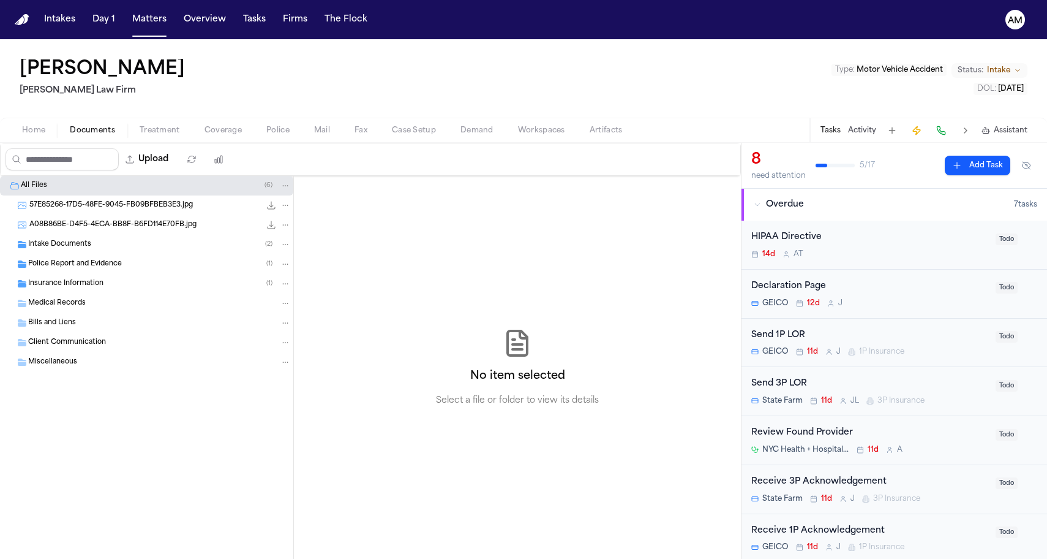
click at [132, 277] on div "Insurance Information ( 1 )" at bounding box center [146, 284] width 293 height 20
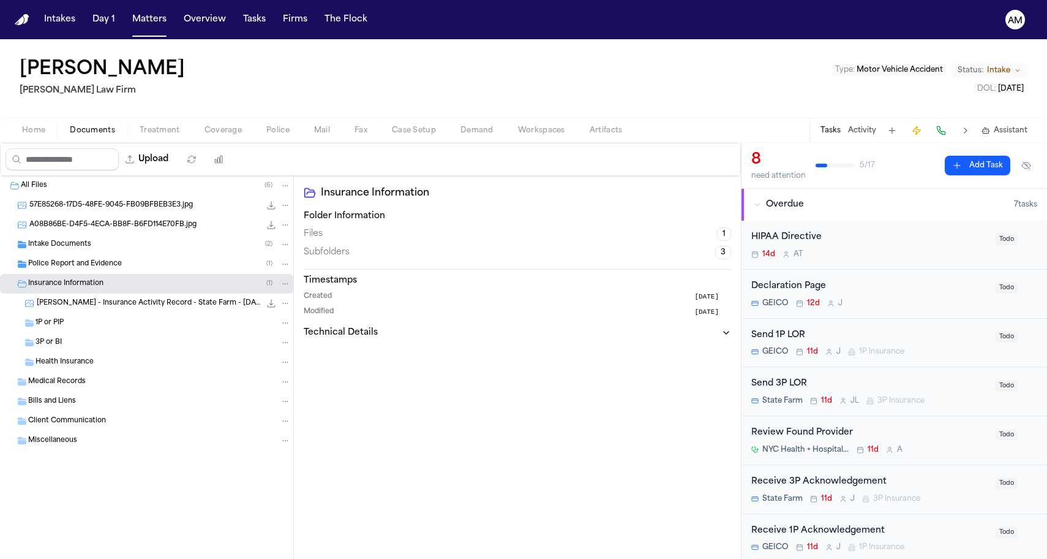
click at [121, 300] on span "Adama Fall - Insurance Activity Record - State Farm - 5.22.25 to 8.21.25" at bounding box center [149, 303] width 224 height 10
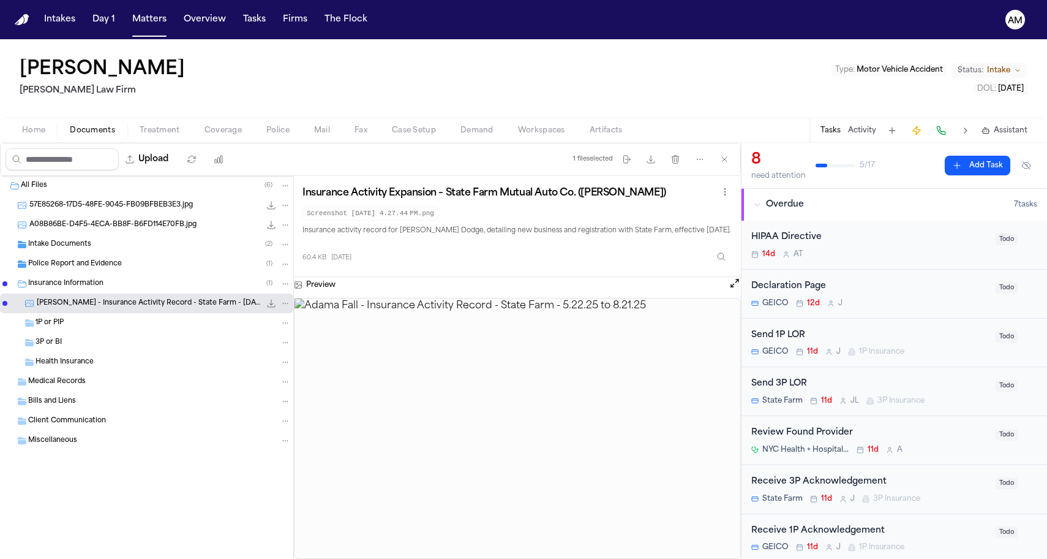
click at [94, 270] on div "Police Report and Evidence ( 1 )" at bounding box center [146, 264] width 293 height 20
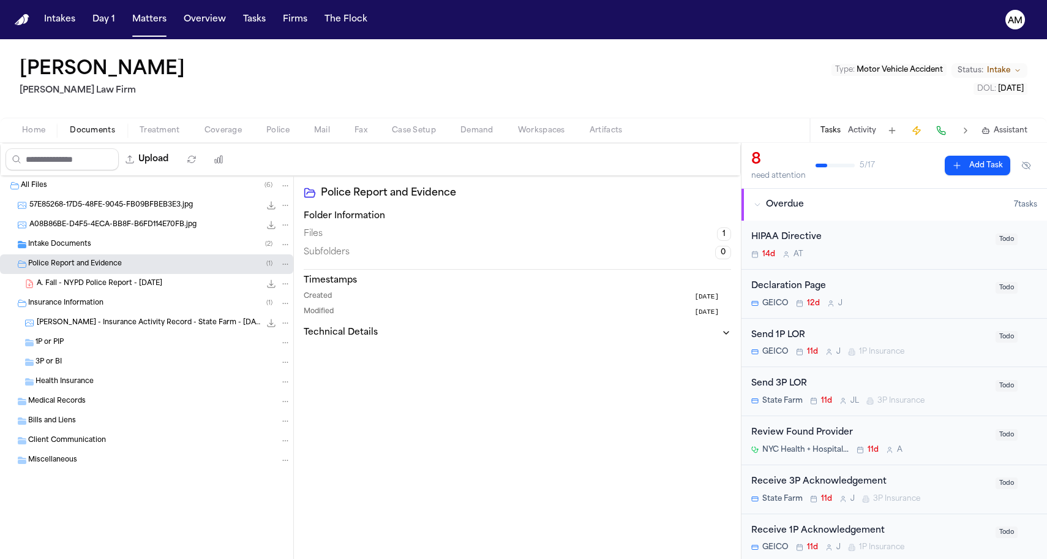
click at [102, 252] on div "Intake Documents ( 2 )" at bounding box center [146, 245] width 293 height 20
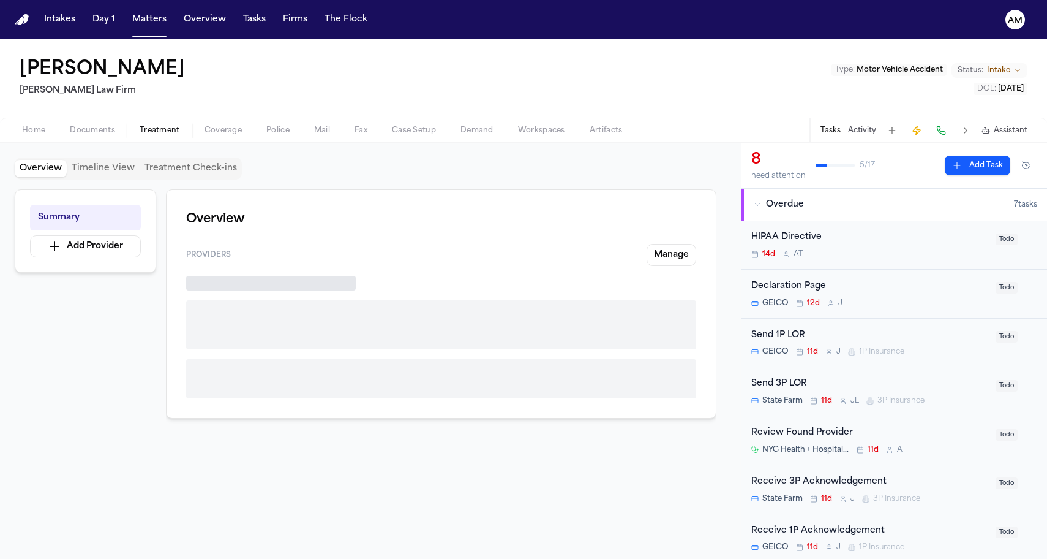
click at [165, 130] on span "Treatment" at bounding box center [160, 131] width 40 height 10
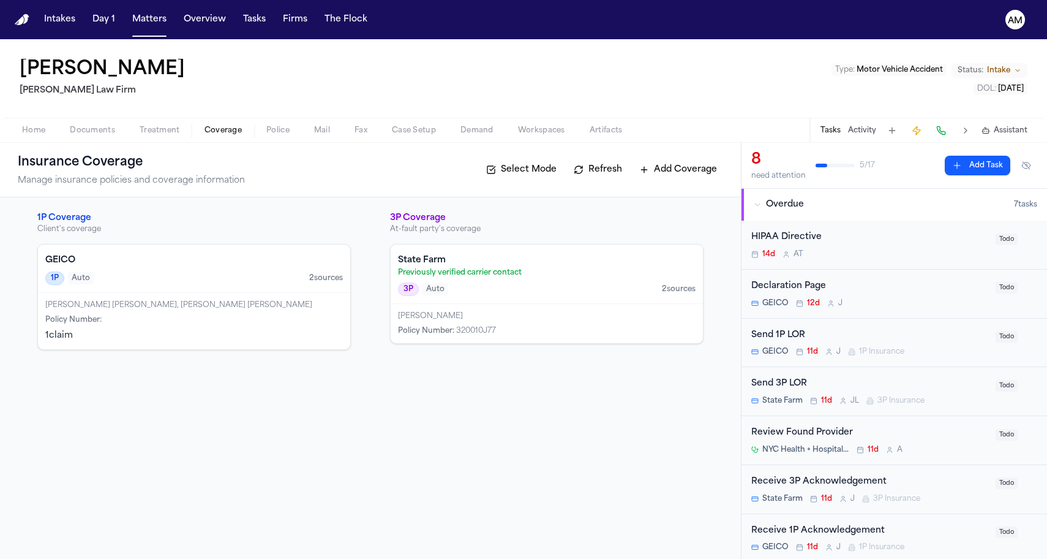
click at [222, 126] on span "Coverage" at bounding box center [223, 131] width 37 height 10
click at [150, 326] on div "Richardson Rabil, RICHARDSON RABIL Policy Number : 1 claim" at bounding box center [194, 321] width 312 height 56
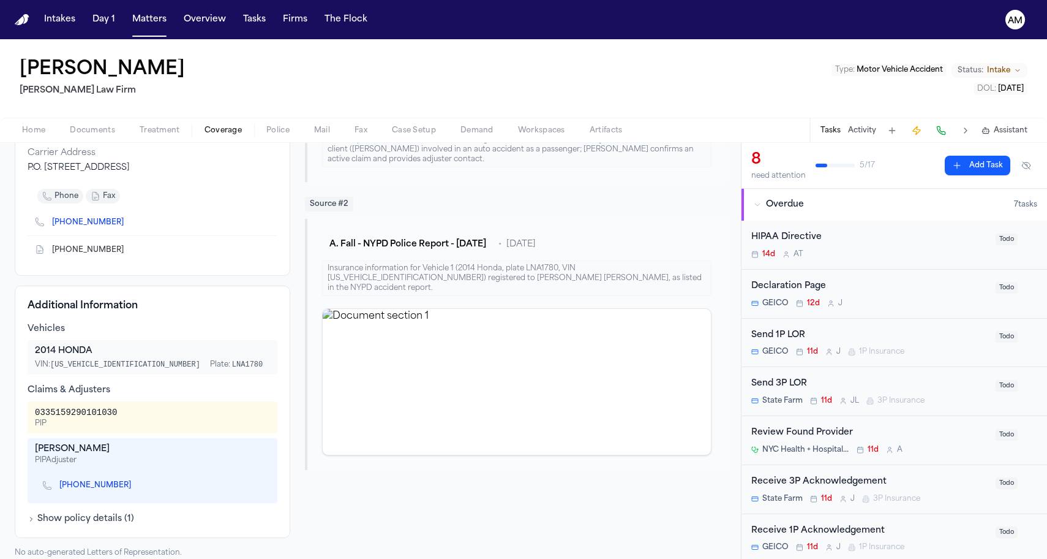
scroll to position [173, 0]
click at [135, 483] on icon "Copy to clipboard" at bounding box center [137, 486] width 4 height 6
drag, startPoint x: 37, startPoint y: 433, endPoint x: 104, endPoint y: 436, distance: 66.8
click at [104, 443] on div "Nicole Embrey" at bounding box center [152, 449] width 235 height 12
copy div "Nicole Embrey"
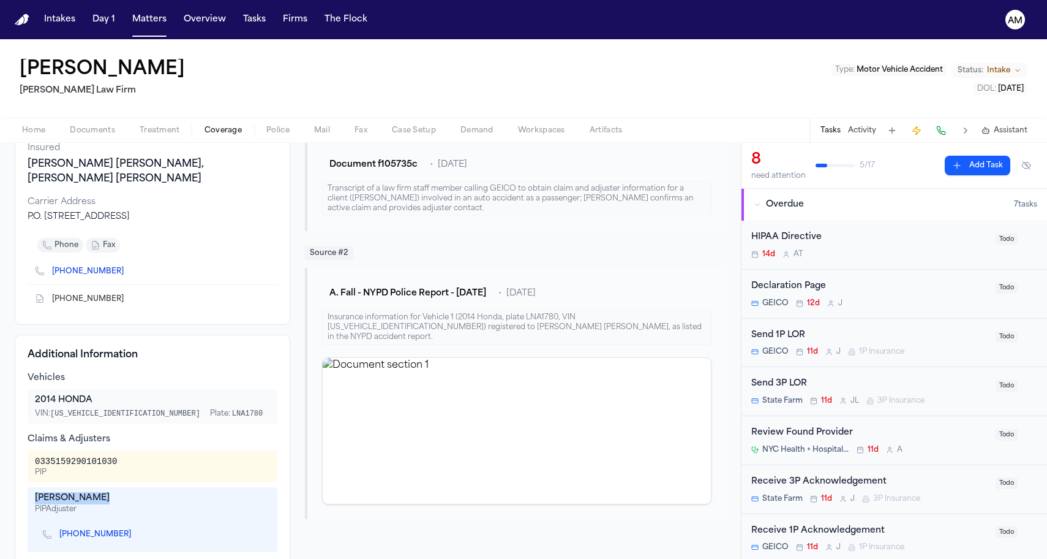
scroll to position [113, 0]
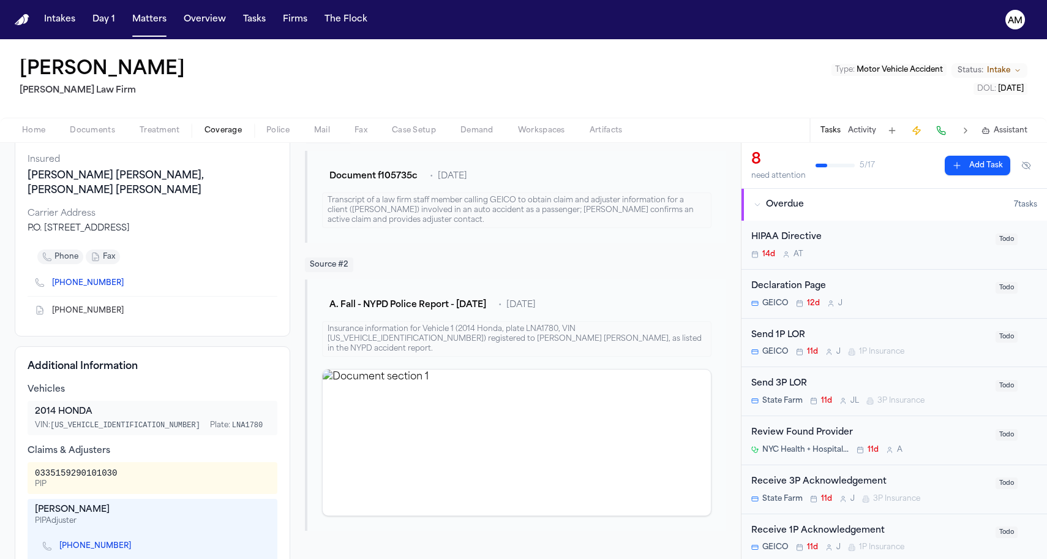
click at [149, 178] on div "Richardson Rabil, RICHARDSON RABIL" at bounding box center [153, 182] width 250 height 29
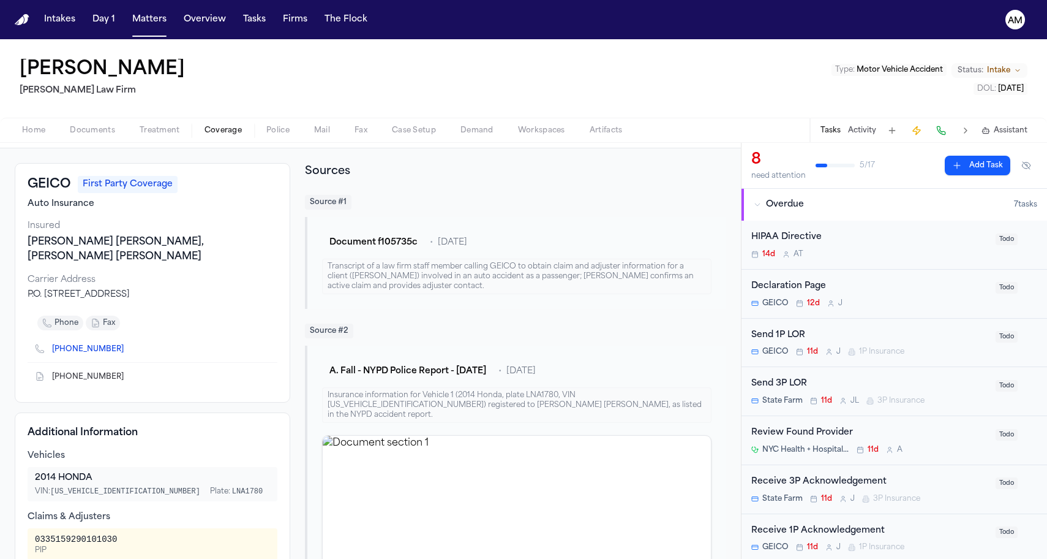
scroll to position [46, 0]
click at [130, 189] on span "First Party Coverage" at bounding box center [128, 184] width 100 height 17
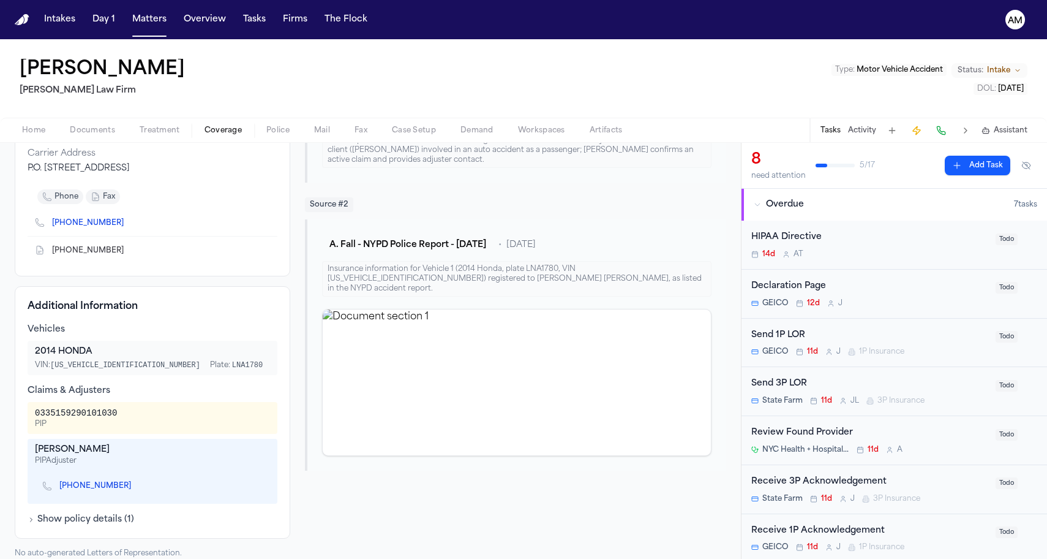
scroll to position [0, 0]
click at [83, 345] on div "2014 HONDA" at bounding box center [152, 351] width 235 height 12
click at [73, 407] on div "0335159290101030" at bounding box center [76, 413] width 82 height 12
click at [118, 513] on button "Show policy details ( 1 )" at bounding box center [81, 519] width 107 height 12
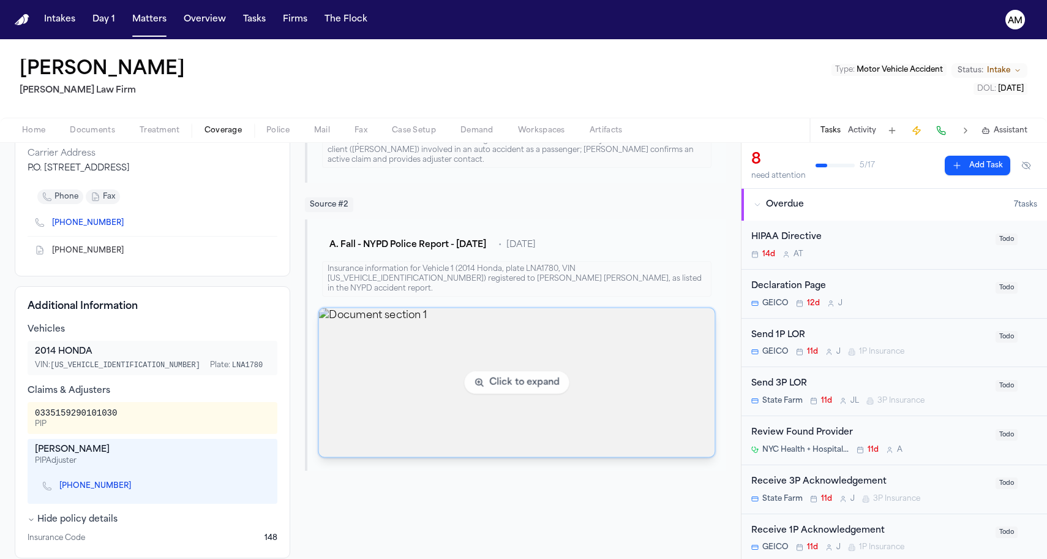
click at [429, 388] on img "View document section 1" at bounding box center [517, 382] width 396 height 149
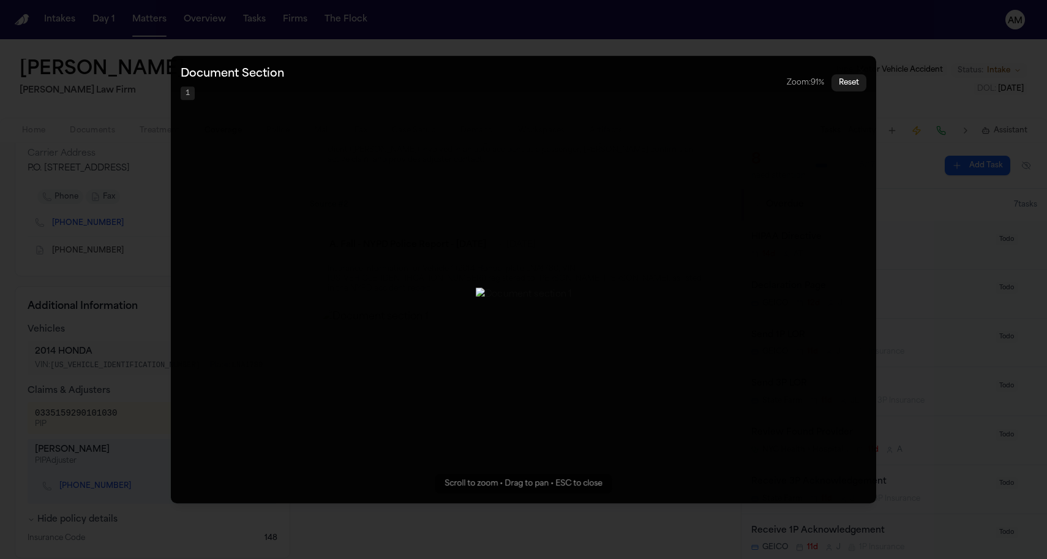
click at [555, 287] on img "Zoomable image viewer. Use mouse wheel to zoom, drag to pan, or press R to rese…" at bounding box center [524, 293] width 96 height 13
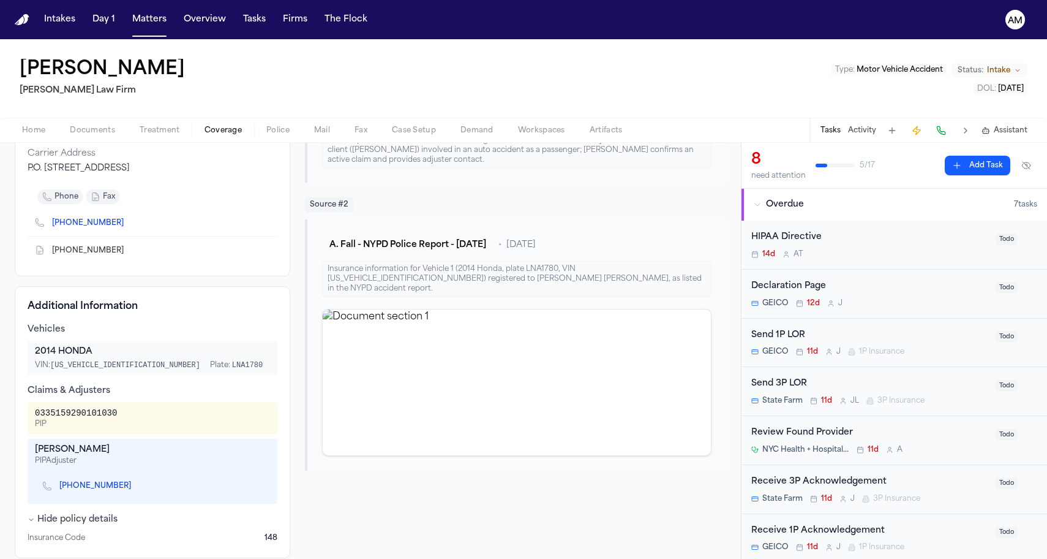
drag, startPoint x: 123, startPoint y: 473, endPoint x: 153, endPoint y: 480, distance: 31.4
click at [153, 480] on div "(540) 286-3893" at bounding box center [152, 486] width 235 height 26
click at [135, 483] on icon "Copy to clipboard" at bounding box center [137, 486] width 4 height 6
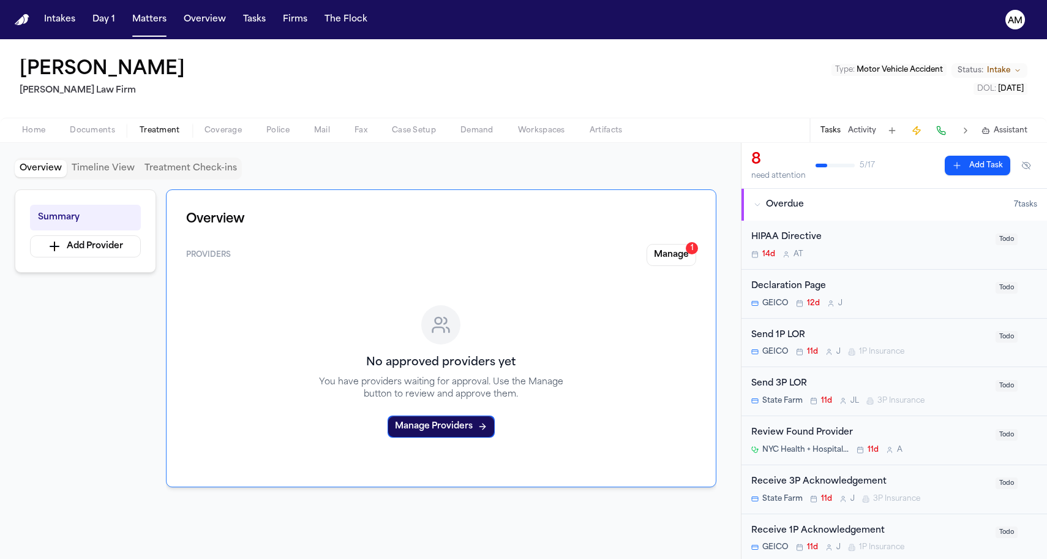
click at [145, 129] on span "Treatment" at bounding box center [160, 131] width 40 height 10
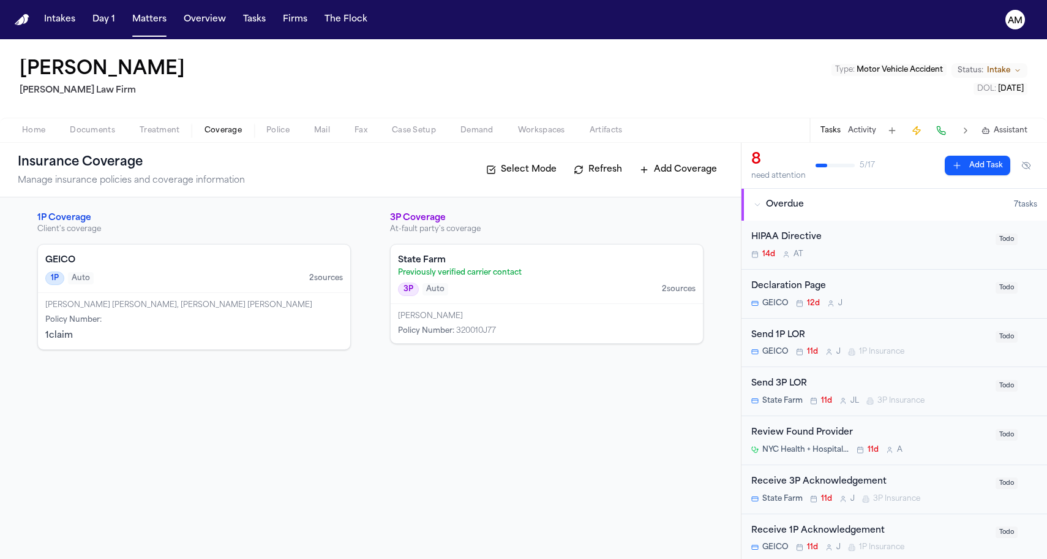
click at [205, 131] on span "Coverage" at bounding box center [223, 131] width 37 height 10
click at [167, 282] on div "1P Auto 2 source s" at bounding box center [194, 277] width 298 height 13
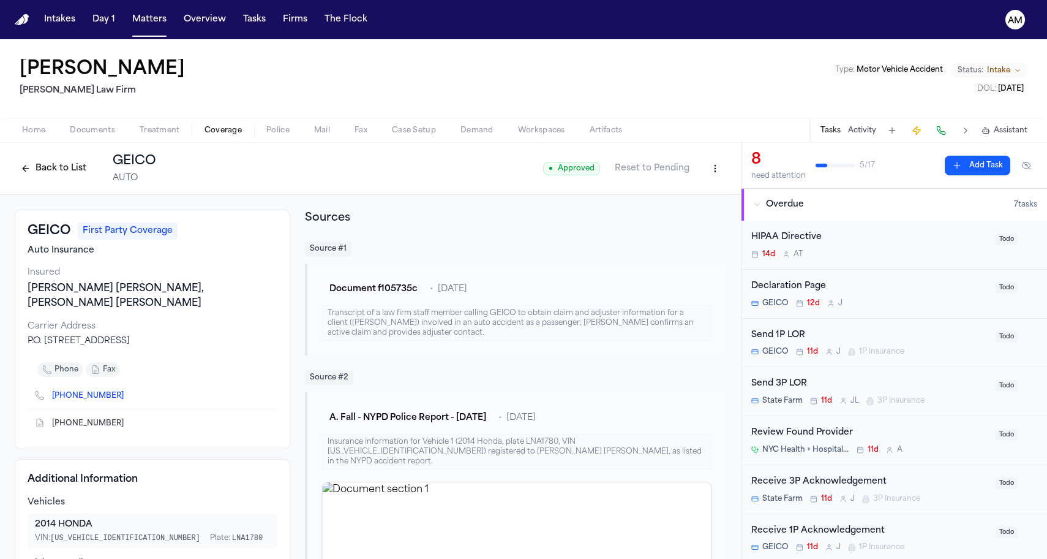
drag, startPoint x: 28, startPoint y: 328, endPoint x: 226, endPoint y: 328, distance: 197.8
click at [226, 335] on div "P.O. Box 9507 Fredricksburg, VA 22403" at bounding box center [153, 341] width 250 height 12
copy div "P.O. Box 9507 Fredricksburg, VA 22403"
click at [358, 316] on div "Transcript of a law firm staff member calling GEICO to obtain claim and adjuste…" at bounding box center [517, 323] width 390 height 36
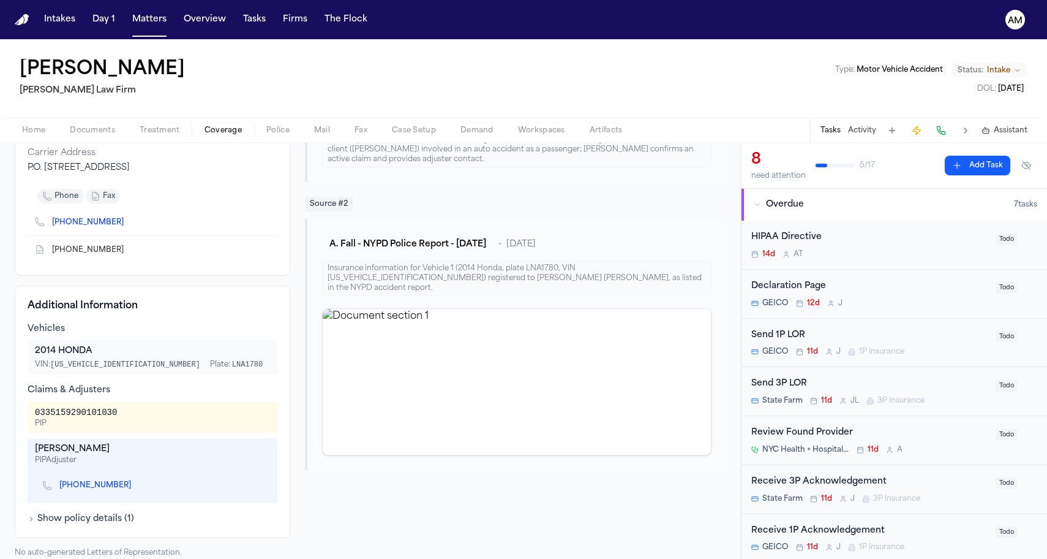
scroll to position [173, 0]
drag, startPoint x: 36, startPoint y: 439, endPoint x: 121, endPoint y: 442, distance: 85.2
click at [121, 443] on div "Nicole Embrey" at bounding box center [152, 449] width 235 height 12
copy div "Nicole Embrey"
click at [123, 407] on div "0335159290101030 PIP" at bounding box center [152, 418] width 235 height 22
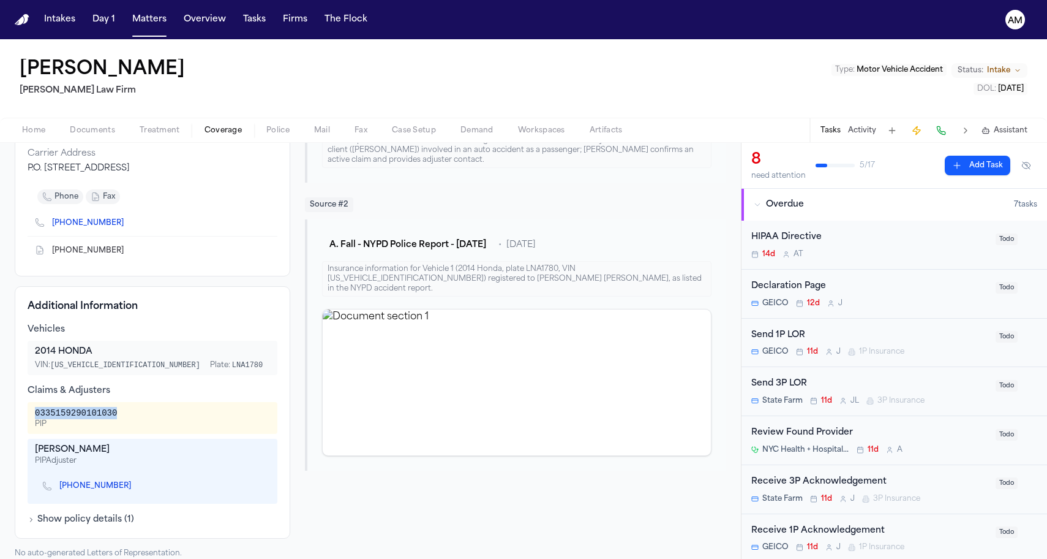
drag, startPoint x: 36, startPoint y: 399, endPoint x: 120, endPoint y: 401, distance: 83.9
click at [120, 407] on div "0335159290101030 PIP" at bounding box center [152, 418] width 235 height 22
copy div "0335159290101030"
click at [220, 300] on div "Additional Information Vehicles 2014 HONDA VIN: 1HGCR2F33EA010976 Plate: LNA178…" at bounding box center [153, 412] width 276 height 252
click at [128, 473] on div "(540) 286-3893" at bounding box center [152, 486] width 235 height 26
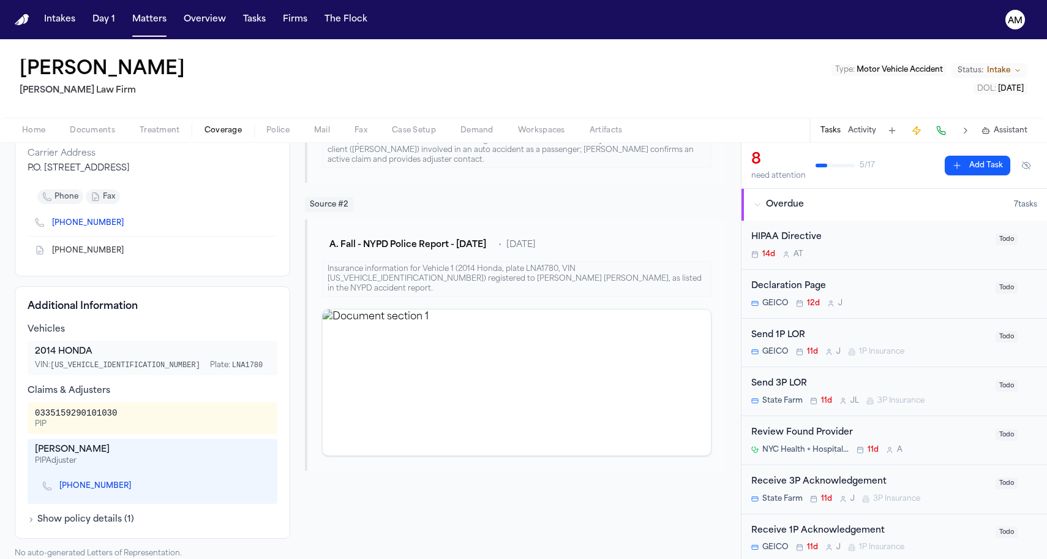
click at [135, 483] on icon "Copy to clipboard" at bounding box center [137, 486] width 4 height 6
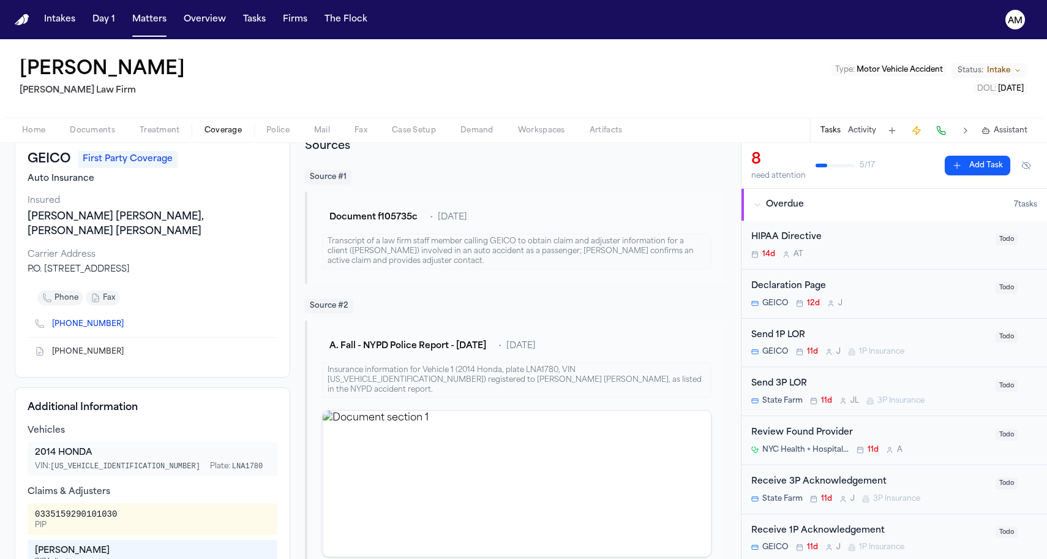
scroll to position [13, 0]
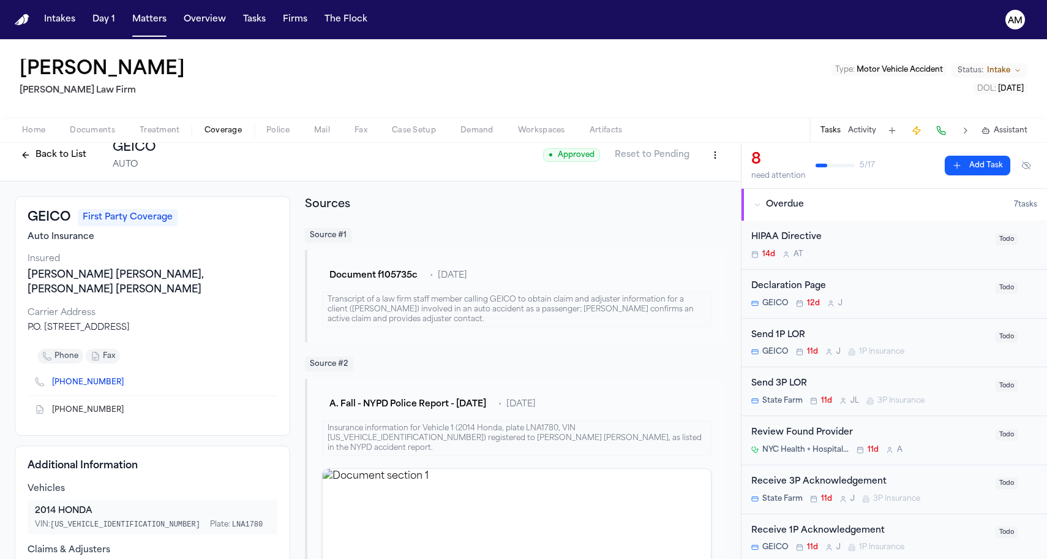
click at [127, 409] on icon "Copy to clipboard" at bounding box center [129, 411] width 4 height 4
click at [128, 407] on icon "Copy to clipboard" at bounding box center [130, 410] width 4 height 6
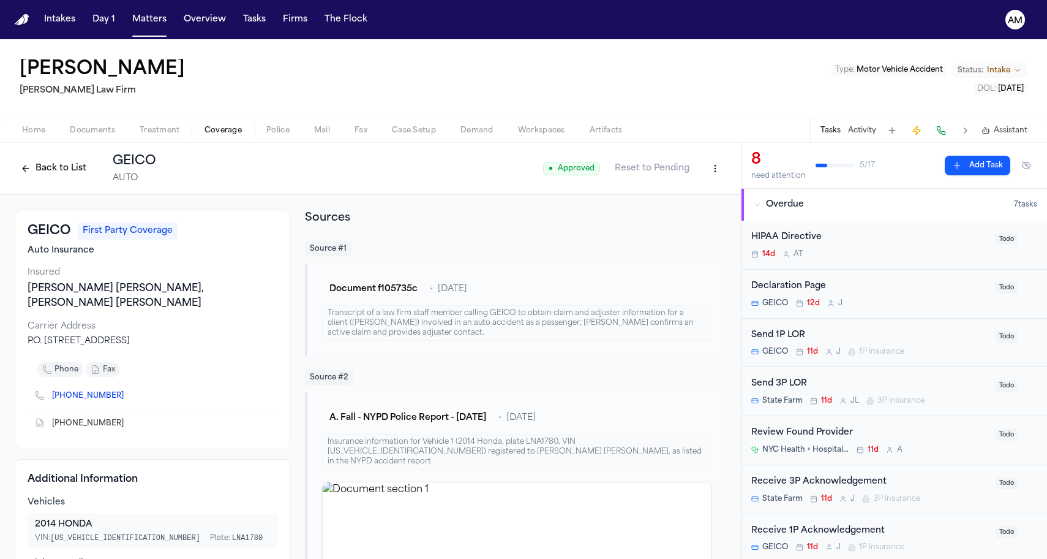
scroll to position [0, 0]
click at [205, 132] on span "Coverage" at bounding box center [223, 131] width 37 height 10
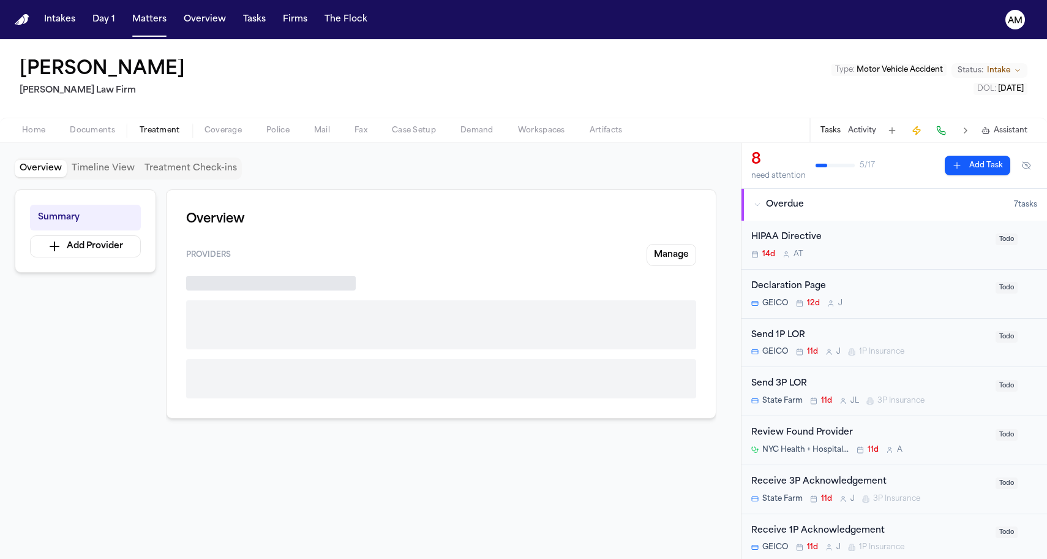
click at [163, 132] on span "Treatment" at bounding box center [160, 131] width 40 height 10
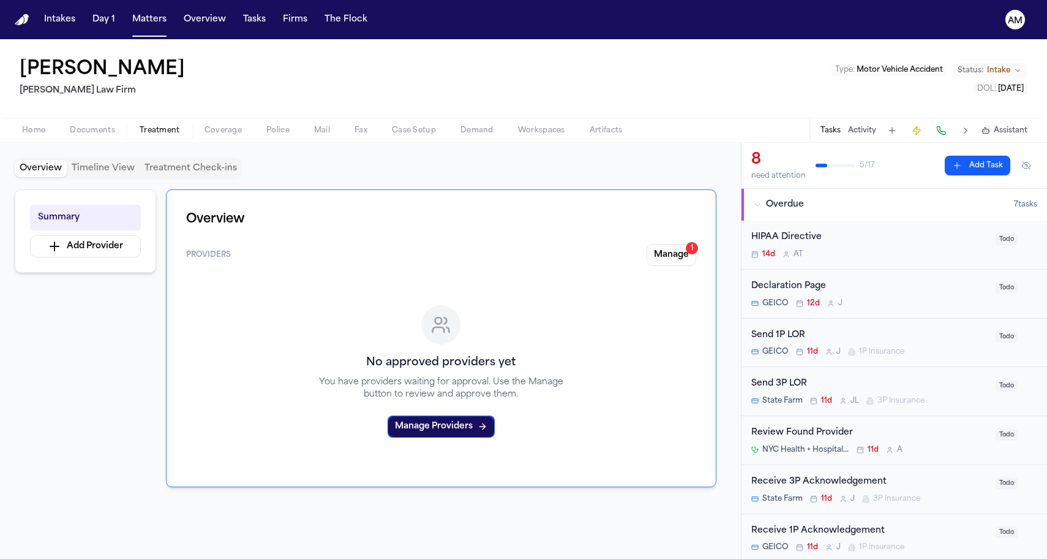
click at [214, 130] on span "Coverage" at bounding box center [223, 131] width 37 height 10
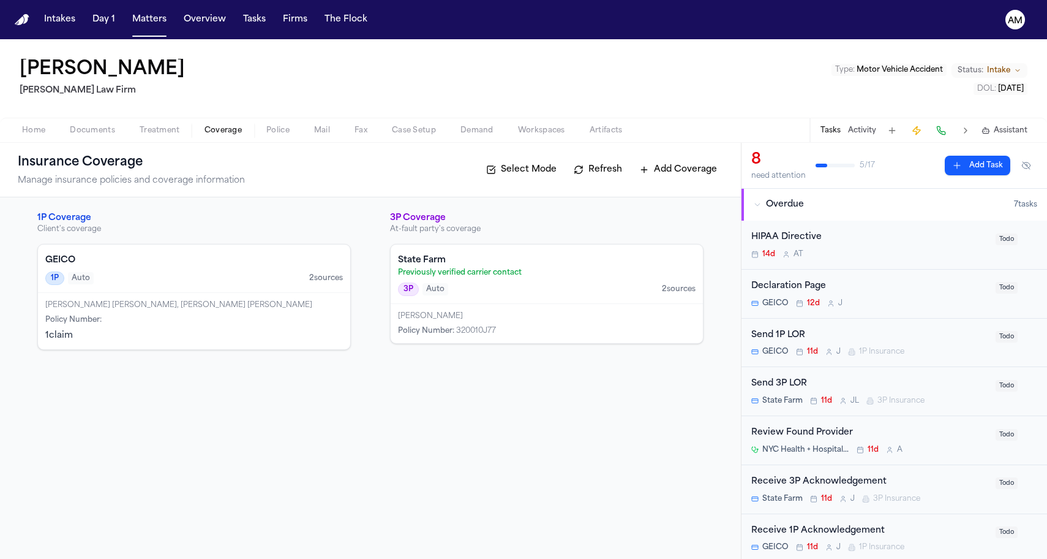
click at [511, 286] on div "3P Auto 2 source s" at bounding box center [547, 288] width 298 height 13
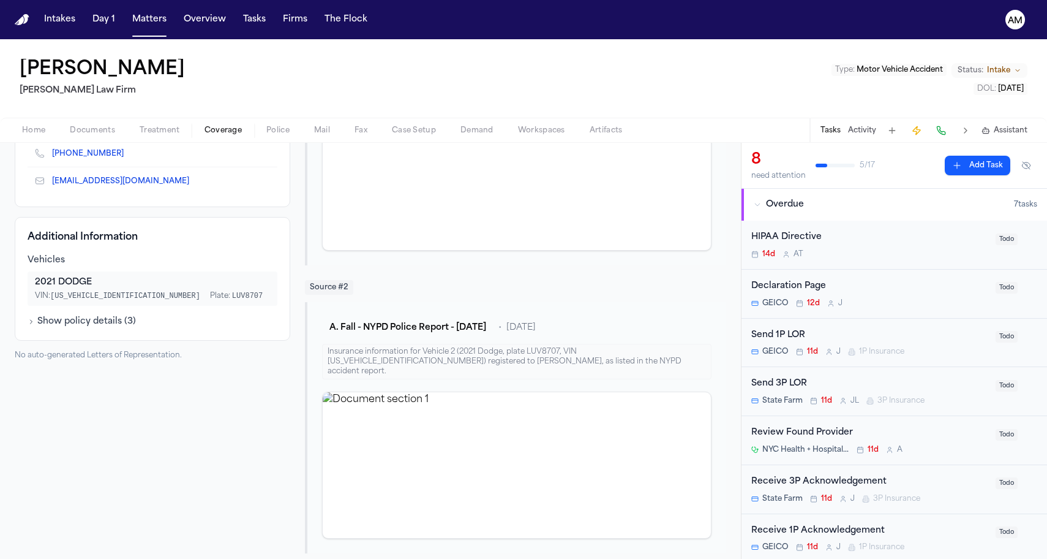
scroll to position [239, 0]
click at [48, 328] on button "Show policy details ( 3 )" at bounding box center [82, 322] width 108 height 12
click at [48, 328] on button "Hide policy details" at bounding box center [73, 322] width 90 height 12
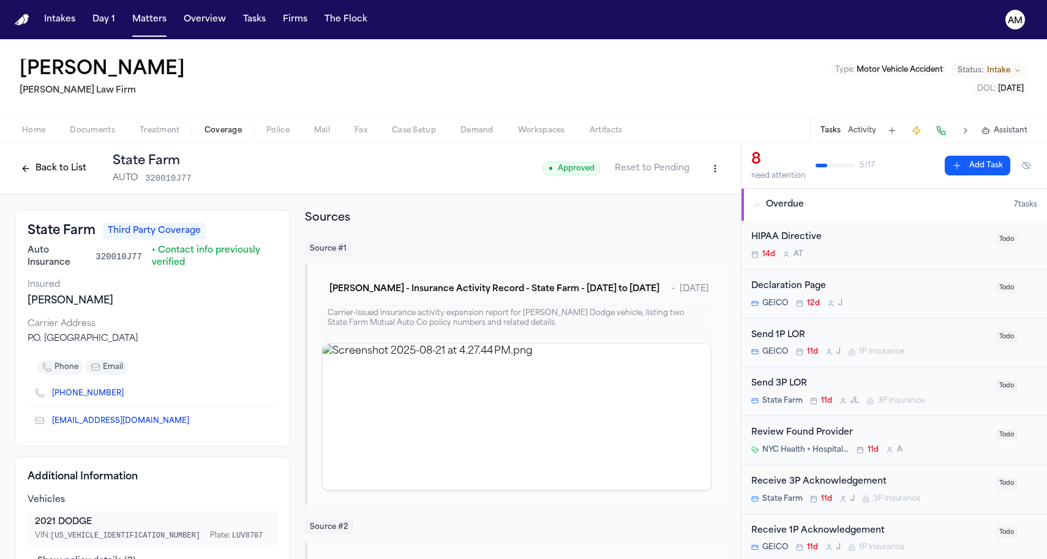
scroll to position [0, 0]
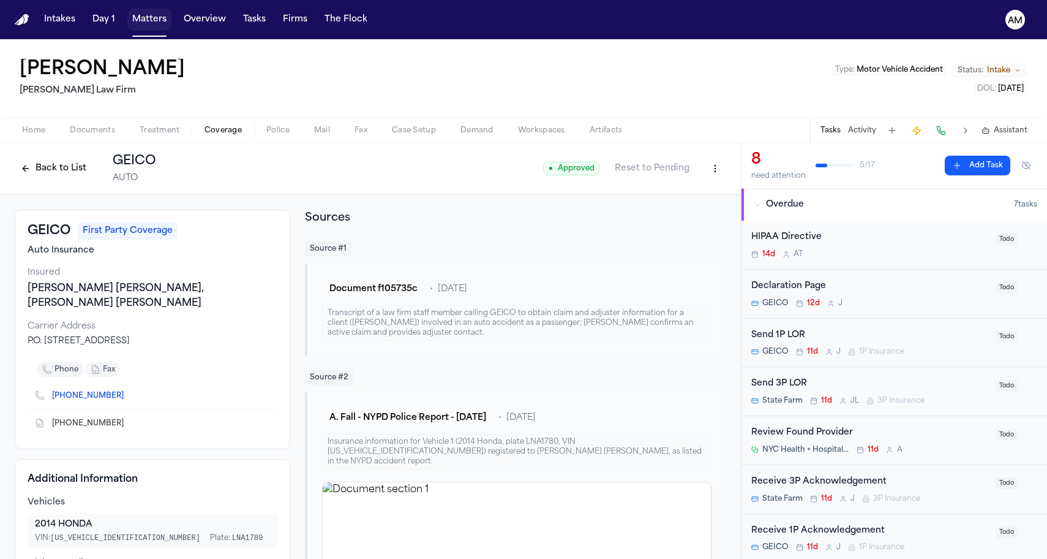
click at [146, 15] on button "Matters" at bounding box center [149, 20] width 44 height 22
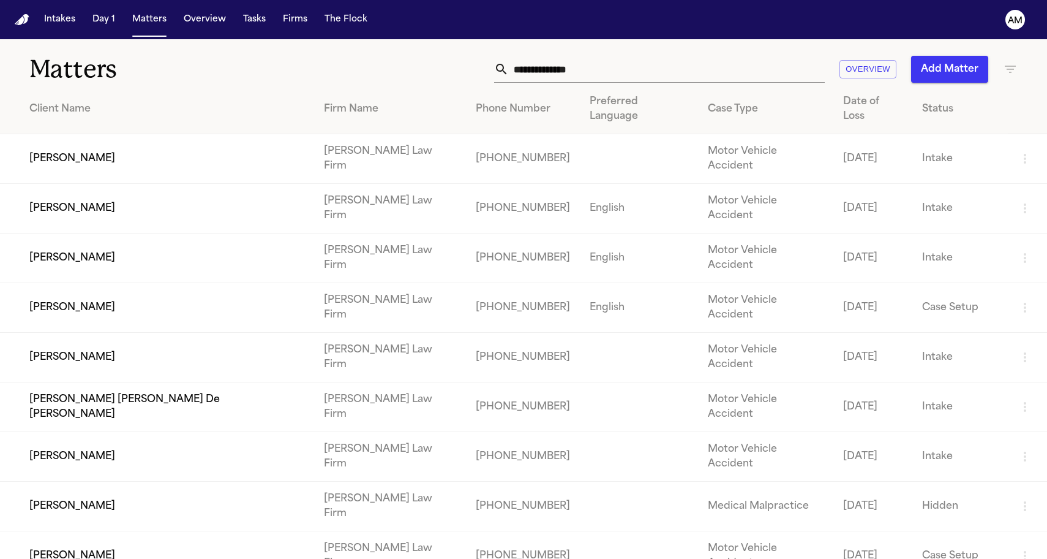
click at [93, 382] on td "[PERSON_NAME] [PERSON_NAME] De [PERSON_NAME]" at bounding box center [157, 407] width 314 height 50
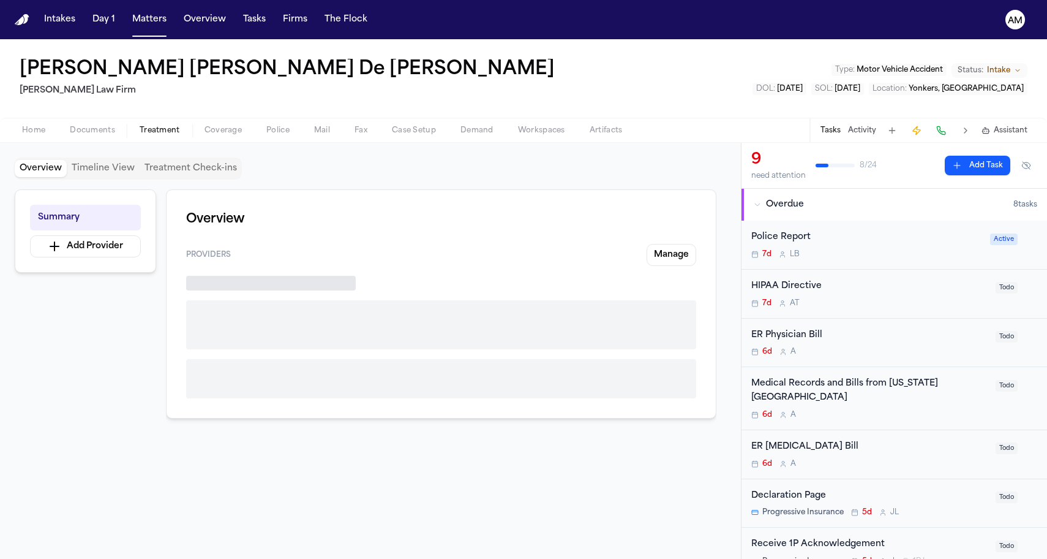
click at [167, 128] on span "Treatment" at bounding box center [160, 131] width 40 height 10
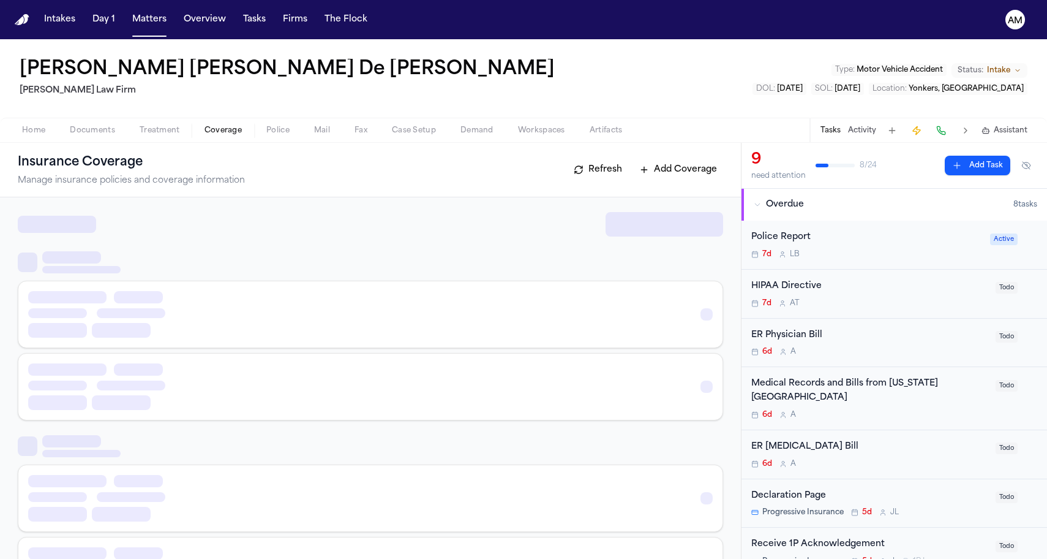
click at [217, 126] on span "Coverage" at bounding box center [223, 131] width 37 height 10
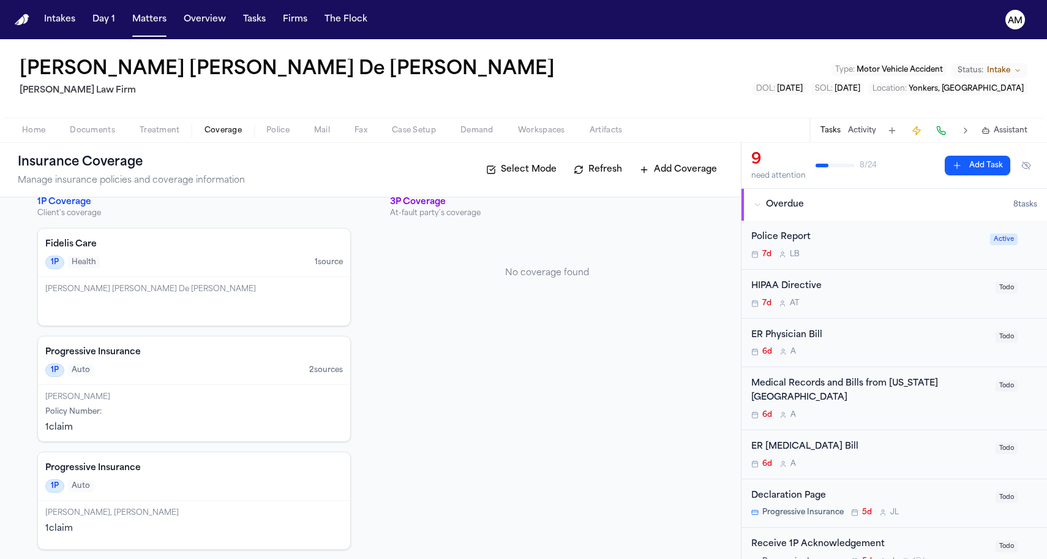
scroll to position [17, 0]
click at [201, 317] on div "[PERSON_NAME] [PERSON_NAME] De [PERSON_NAME]" at bounding box center [194, 300] width 312 height 48
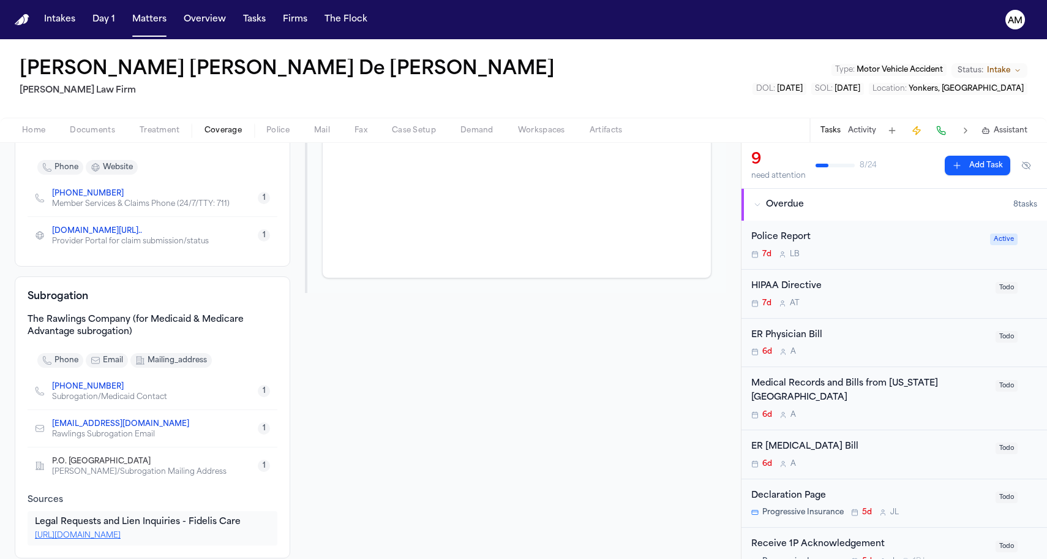
scroll to position [202, 0]
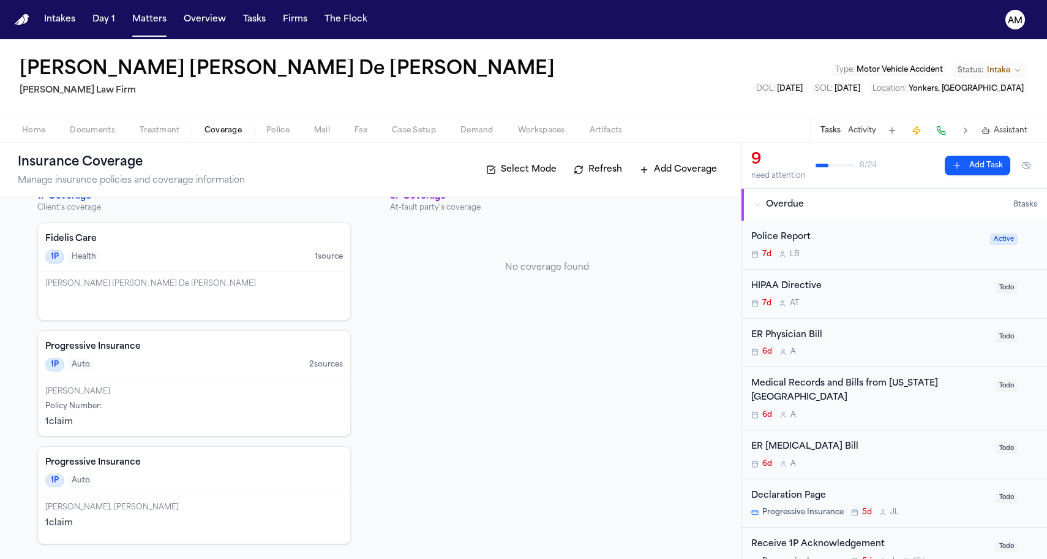
scroll to position [21, 0]
click at [162, 472] on div "Progressive Insurance 1P Auto" at bounding box center [194, 471] width 312 height 48
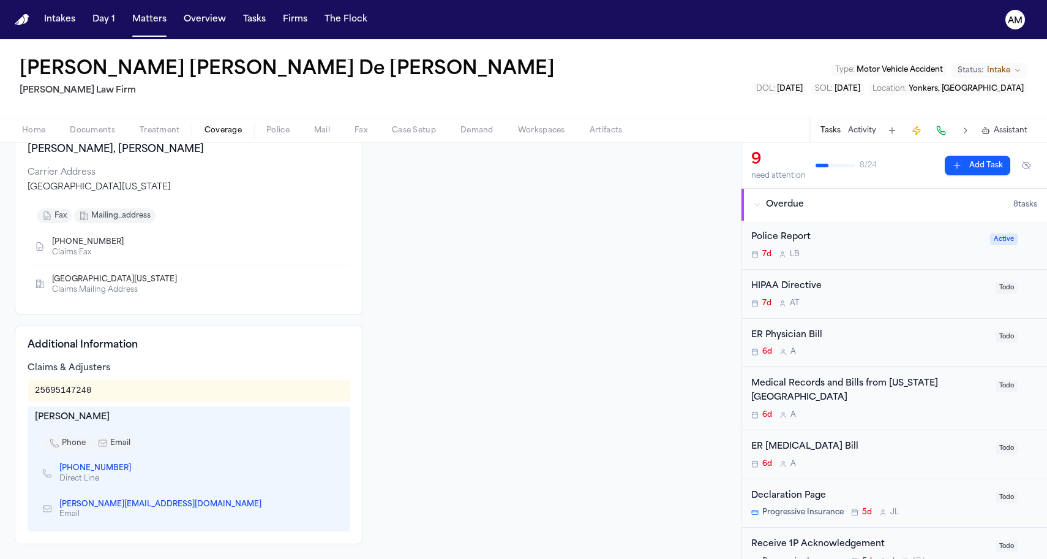
scroll to position [138, 0]
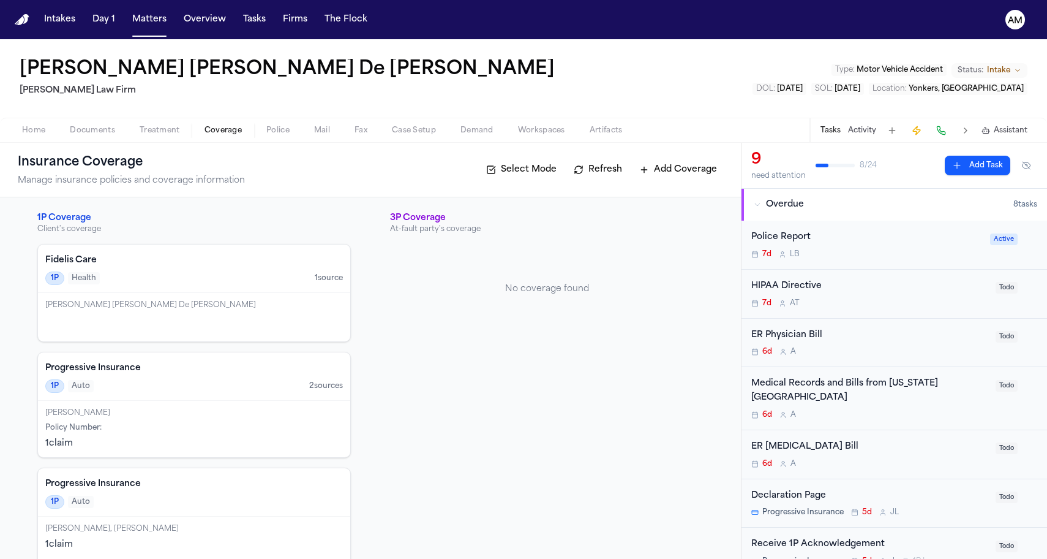
click at [132, 436] on div "Juan Escobar Policy Number : 1 claim" at bounding box center [194, 429] width 312 height 56
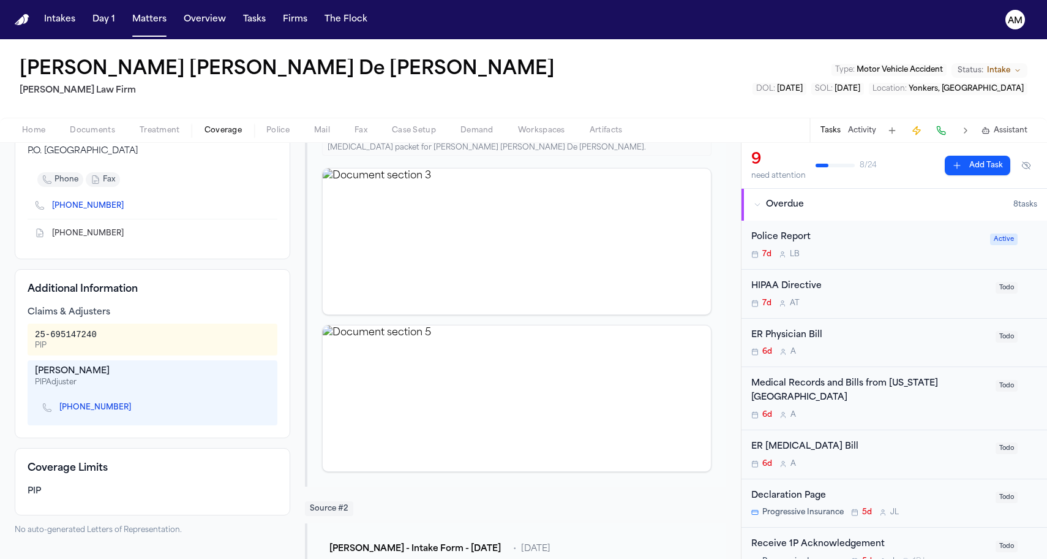
scroll to position [36, 0]
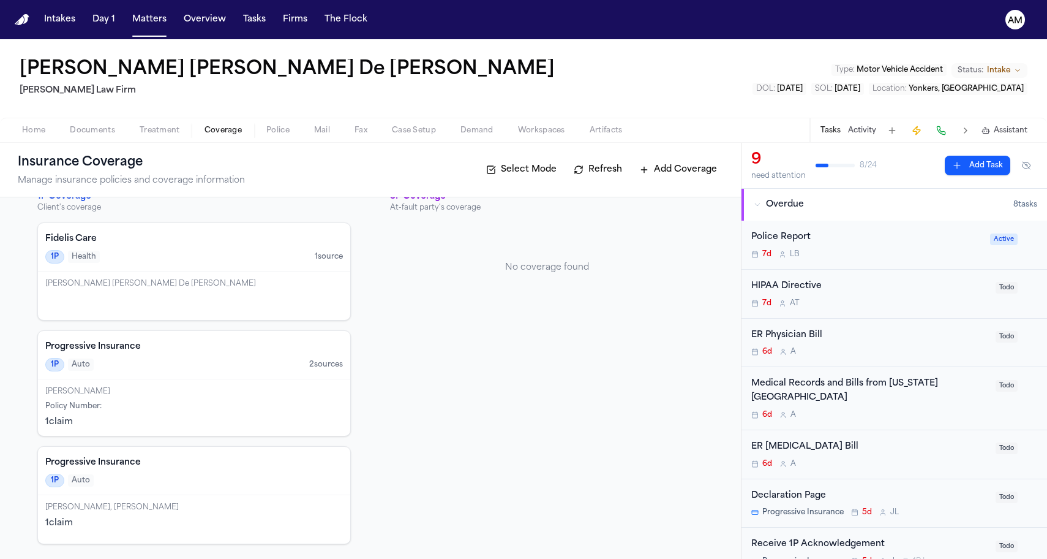
scroll to position [21, 0]
click at [179, 505] on div "Juan Escobar, Jeniffer De Leon" at bounding box center [194, 507] width 298 height 10
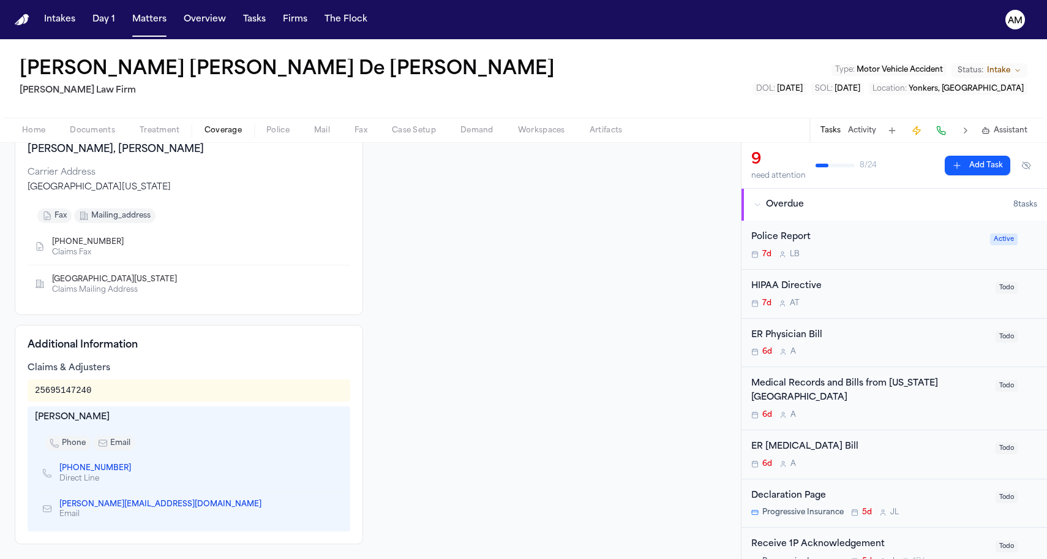
scroll to position [138, 0]
drag, startPoint x: 35, startPoint y: 418, endPoint x: 153, endPoint y: 421, distance: 118.3
click at [154, 421] on div "Alexander German" at bounding box center [189, 418] width 308 height 12
click at [153, 421] on div "Alexander German" at bounding box center [189, 418] width 308 height 12
click at [266, 503] on icon "Copy to clipboard" at bounding box center [268, 504] width 4 height 6
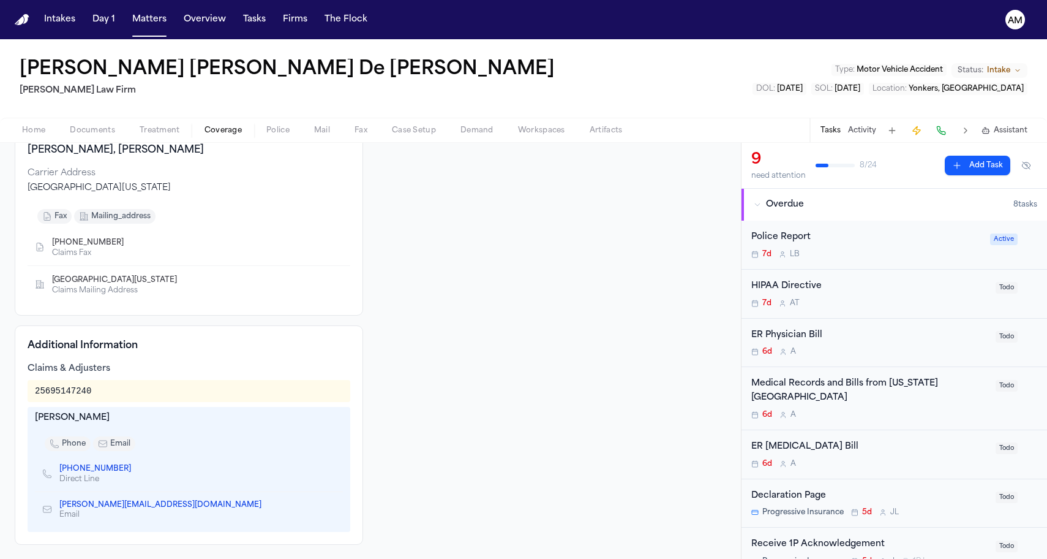
click at [135, 468] on icon "Copy to clipboard" at bounding box center [137, 469] width 4 height 6
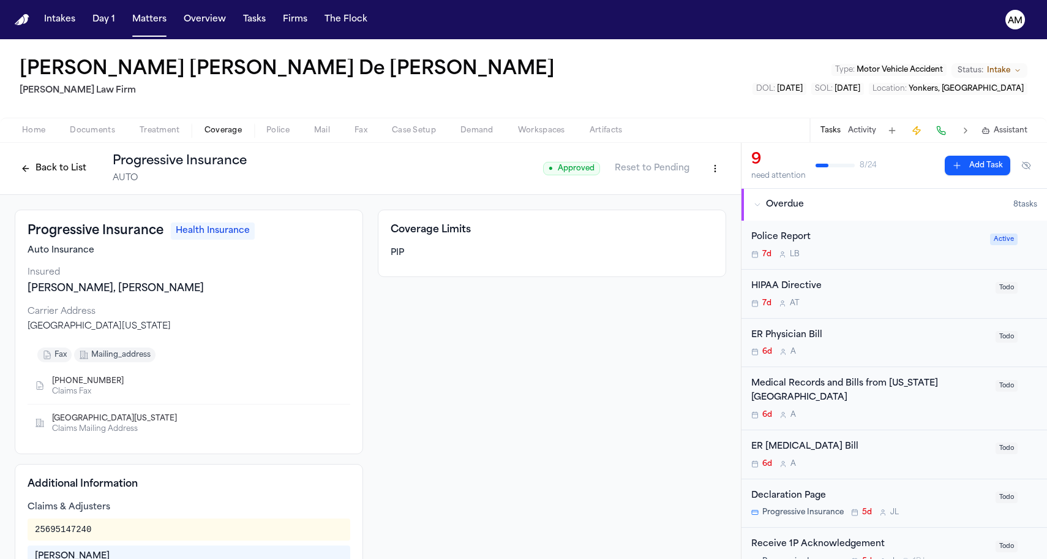
scroll to position [0, 0]
drag, startPoint x: 29, startPoint y: 326, endPoint x: 217, endPoint y: 328, distance: 187.4
click at [217, 328] on div "PO Box 94670, Cleveland, Ohio 44101" at bounding box center [189, 326] width 323 height 12
copy div "PO Box 94670, Cleveland, Ohio 44101"
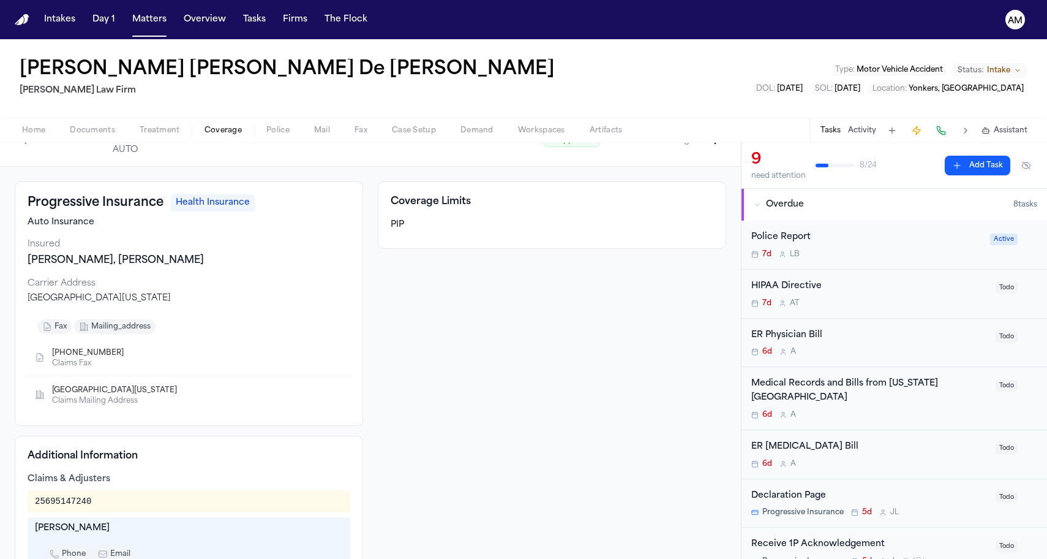
scroll to position [37, 0]
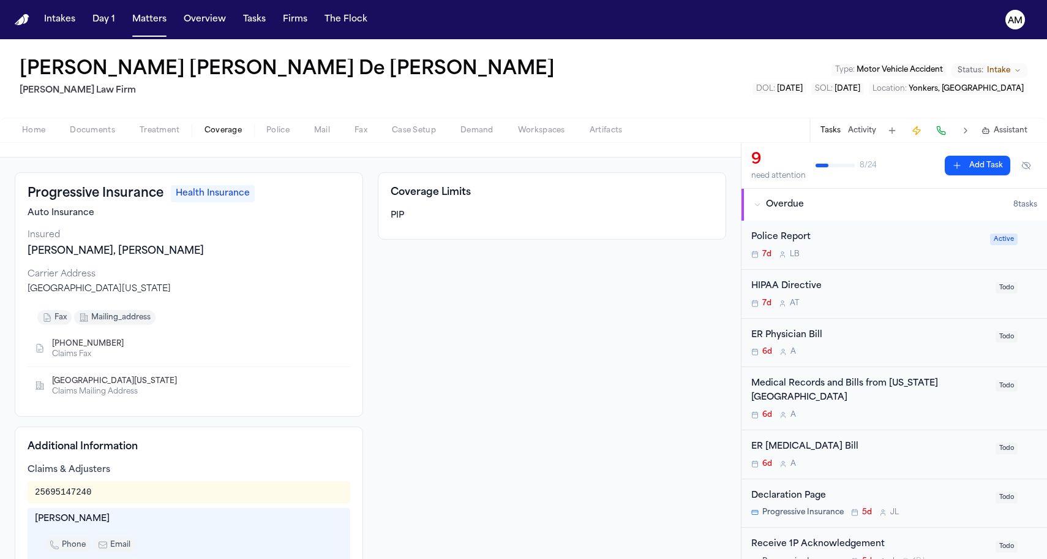
click at [127, 345] on icon "Copy to clipboard" at bounding box center [129, 345] width 4 height 4
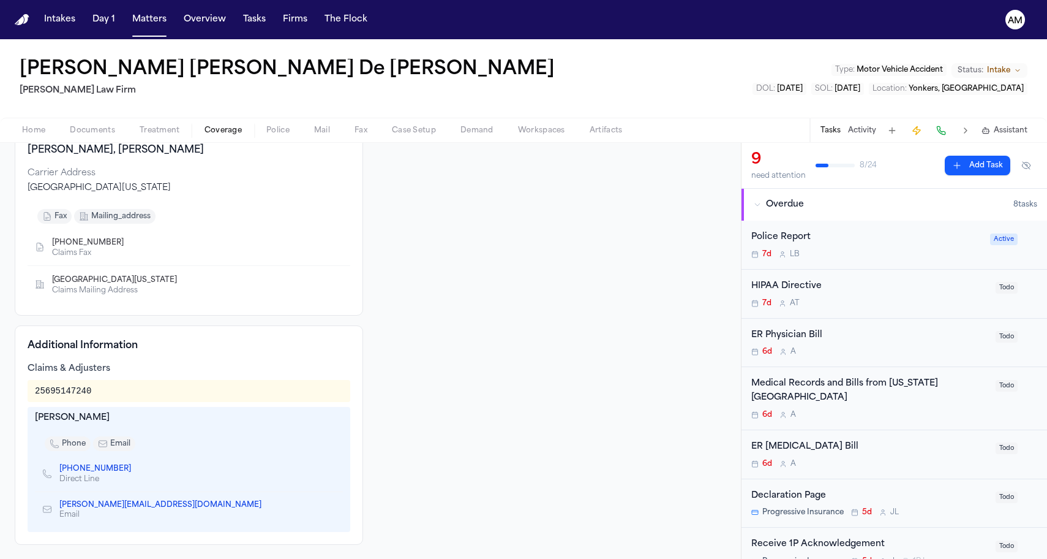
scroll to position [0, 0]
click at [135, 468] on icon "Copy to clipboard" at bounding box center [137, 470] width 4 height 4
click at [153, 378] on div "Claims & Adjusters 25695147240 Alexander German phone email (518) 560-3025 Dire…" at bounding box center [189, 447] width 323 height 169
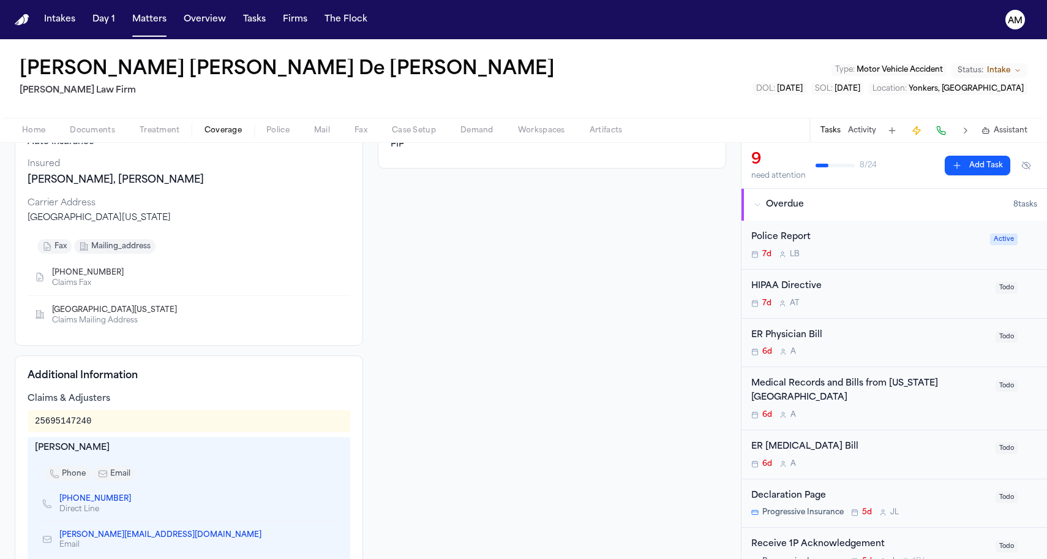
scroll to position [107, 0]
drag, startPoint x: 97, startPoint y: 424, endPoint x: 22, endPoint y: 423, distance: 75.4
click at [22, 423] on div "Additional Information Claims & Adjusters 25695147240 Alexander German phone em…" at bounding box center [189, 466] width 349 height 219
copy div "25695147240"
click at [143, 288] on div "(833) 905-1748 Claims Fax" at bounding box center [189, 278] width 323 height 37
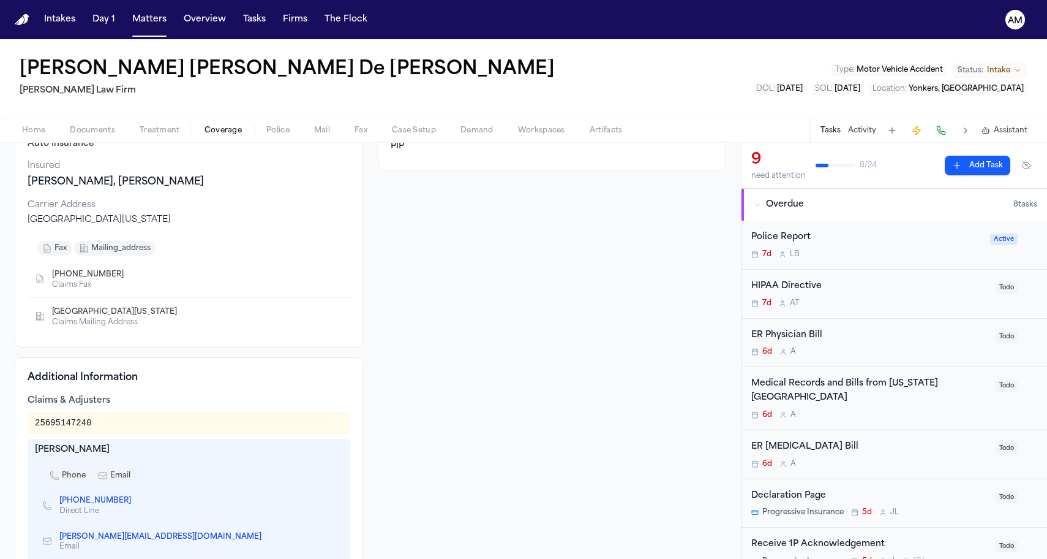
click at [126, 274] on icon "Copy to clipboard" at bounding box center [129, 274] width 7 height 7
click at [174, 223] on div "PO Box 94670, Cleveland, Ohio 44101" at bounding box center [189, 220] width 323 height 12
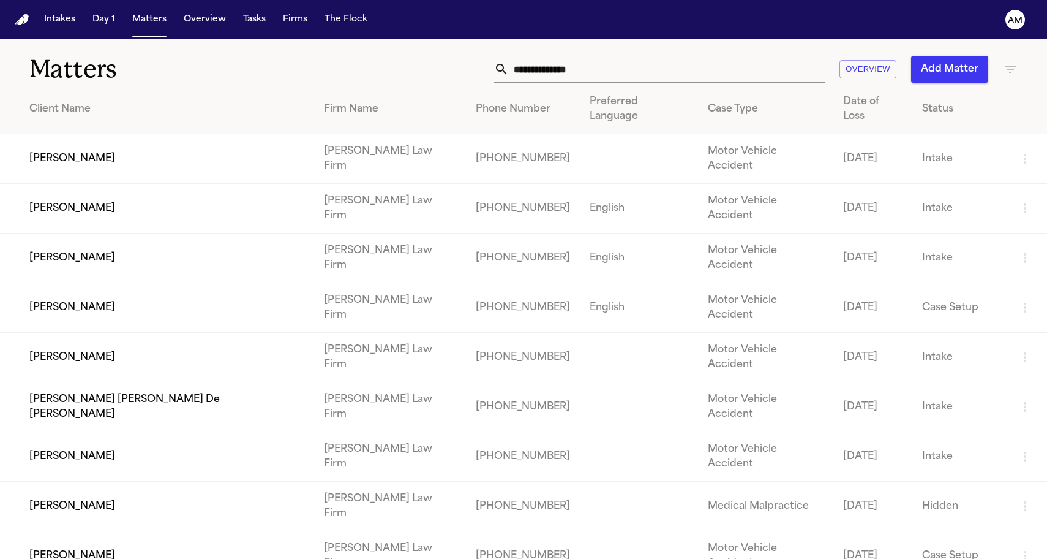
click at [56, 333] on td "[PERSON_NAME]" at bounding box center [157, 358] width 314 height 50
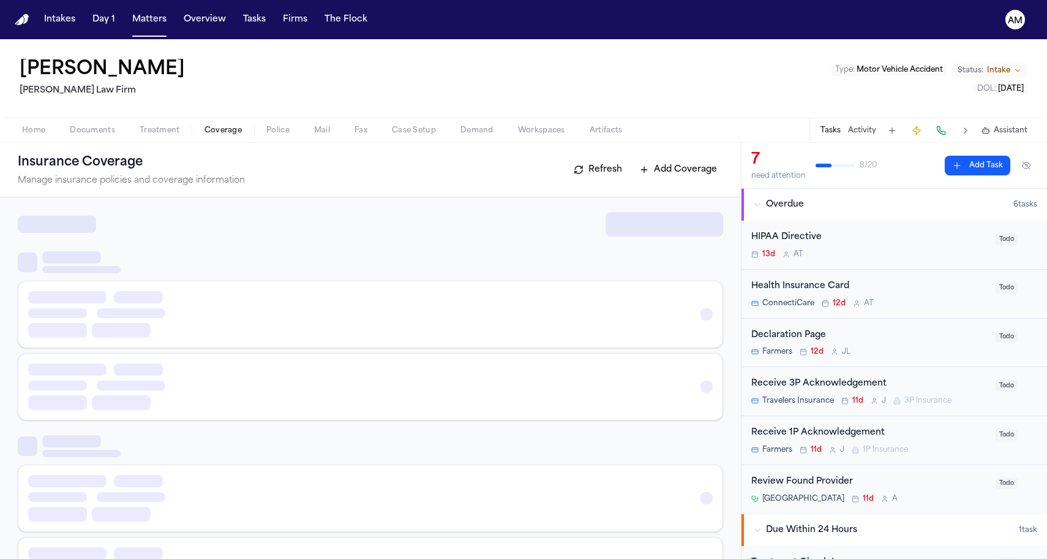
click at [208, 133] on span "Coverage" at bounding box center [223, 131] width 37 height 10
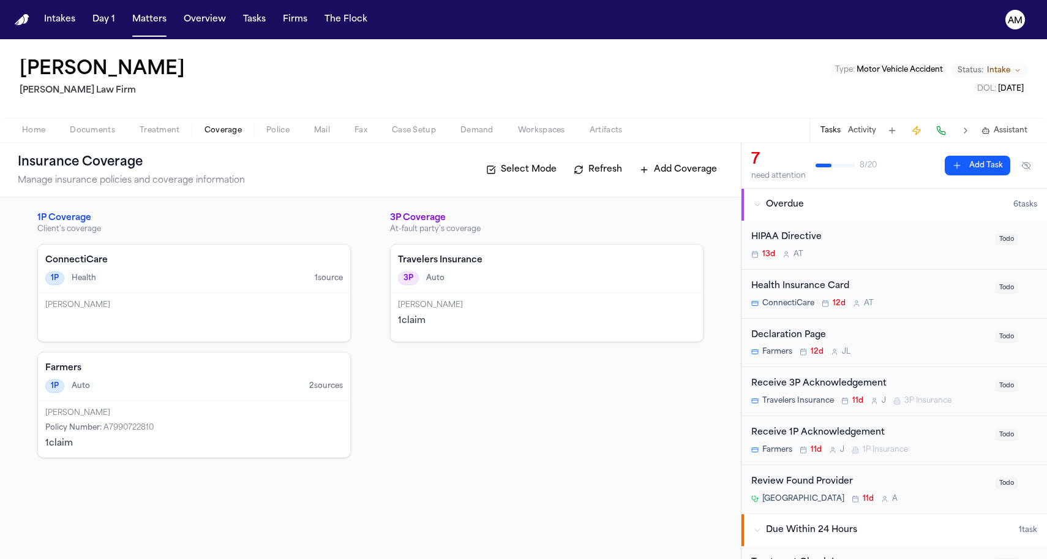
click at [140, 391] on div "1P Auto 2 source s" at bounding box center [194, 385] width 298 height 13
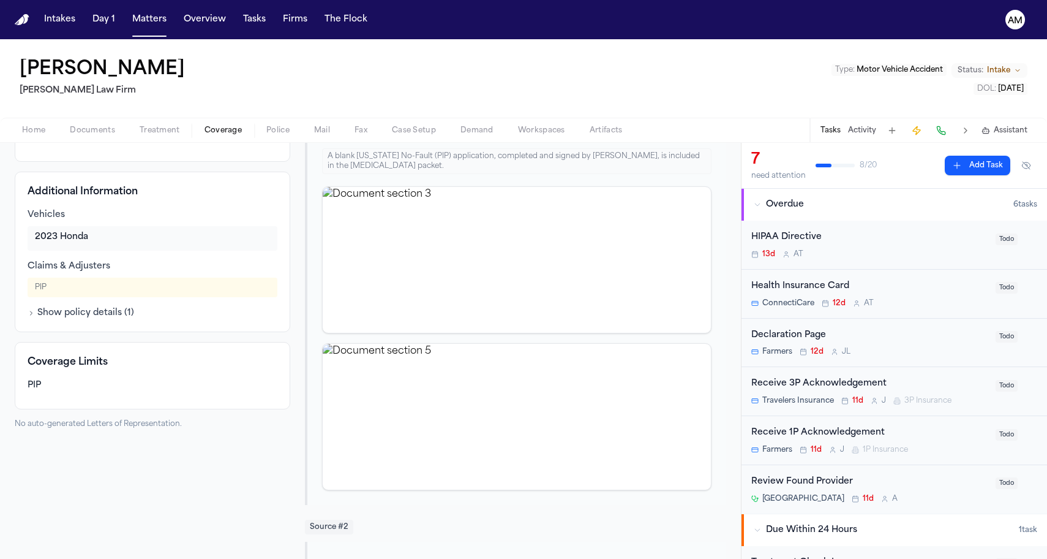
scroll to position [158, 0]
click at [109, 317] on button "Show policy details ( 1 )" at bounding box center [81, 312] width 107 height 12
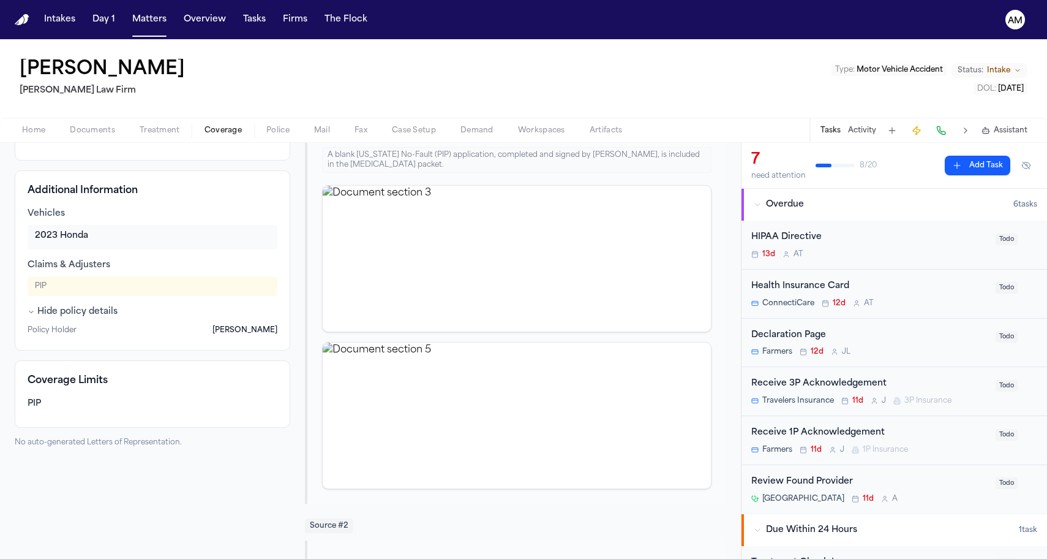
click at [51, 291] on div "PIP" at bounding box center [153, 286] width 250 height 20
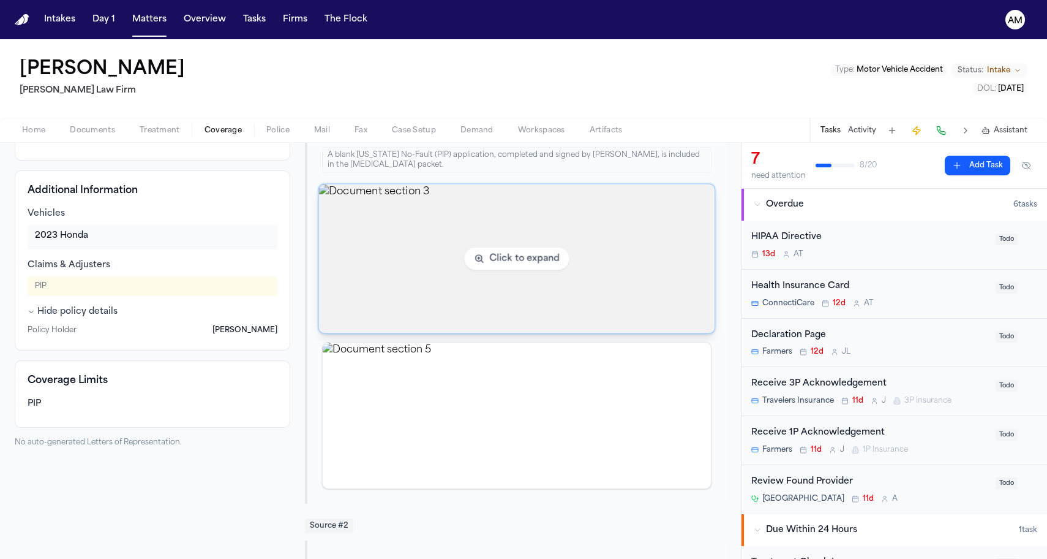
click at [350, 329] on img "View document section 3" at bounding box center [517, 258] width 396 height 149
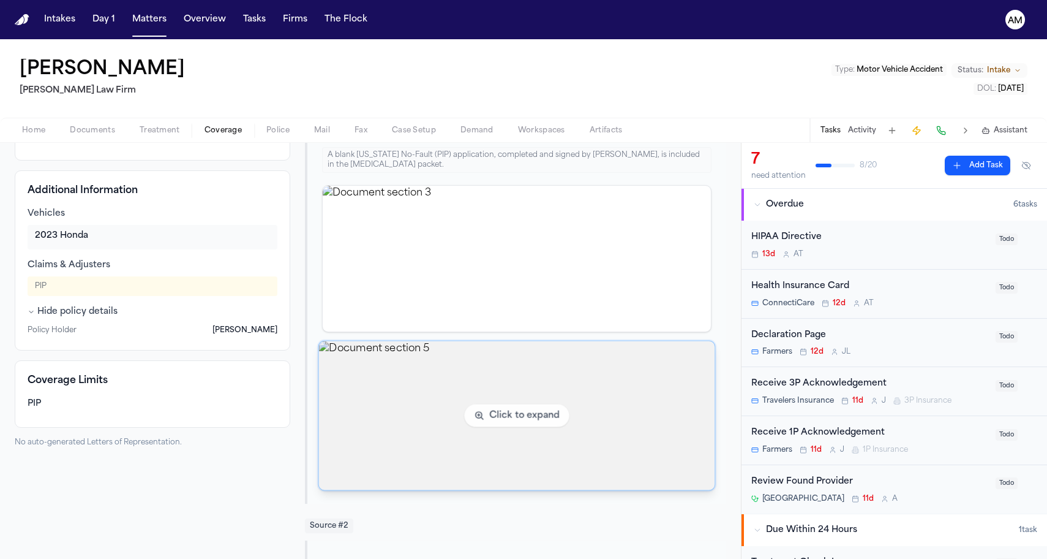
click at [399, 415] on img "View document section 5" at bounding box center [517, 415] width 396 height 149
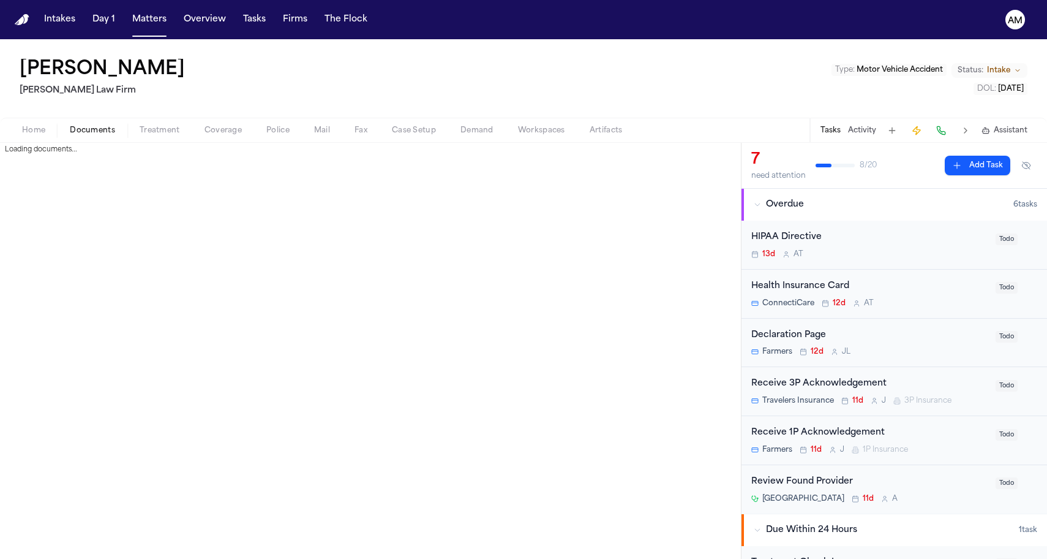
click at [104, 133] on span "Documents" at bounding box center [92, 131] width 45 height 10
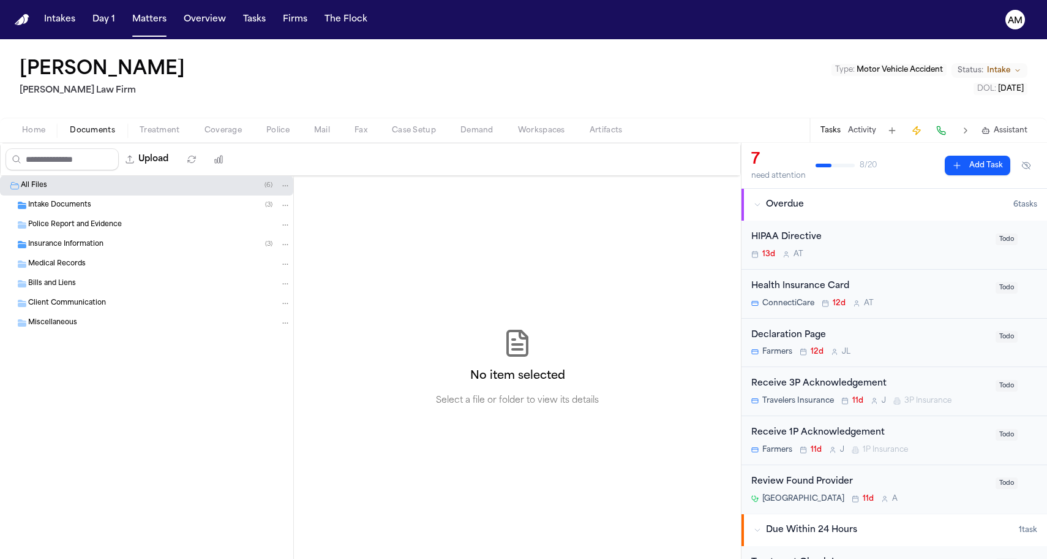
click at [99, 246] on span "Insurance Information" at bounding box center [65, 244] width 75 height 10
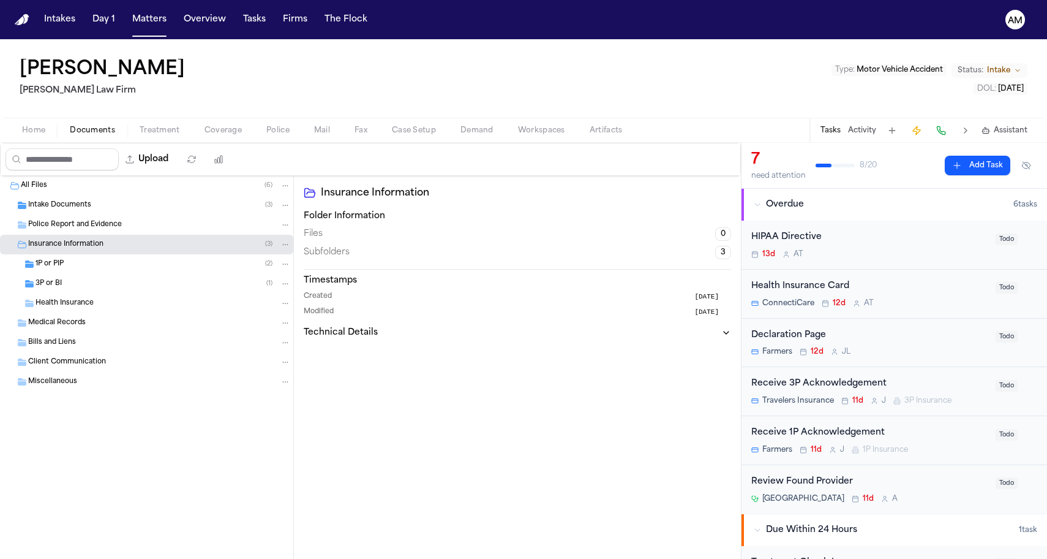
click at [86, 262] on div "1P or PIP ( 2 )" at bounding box center [163, 263] width 255 height 11
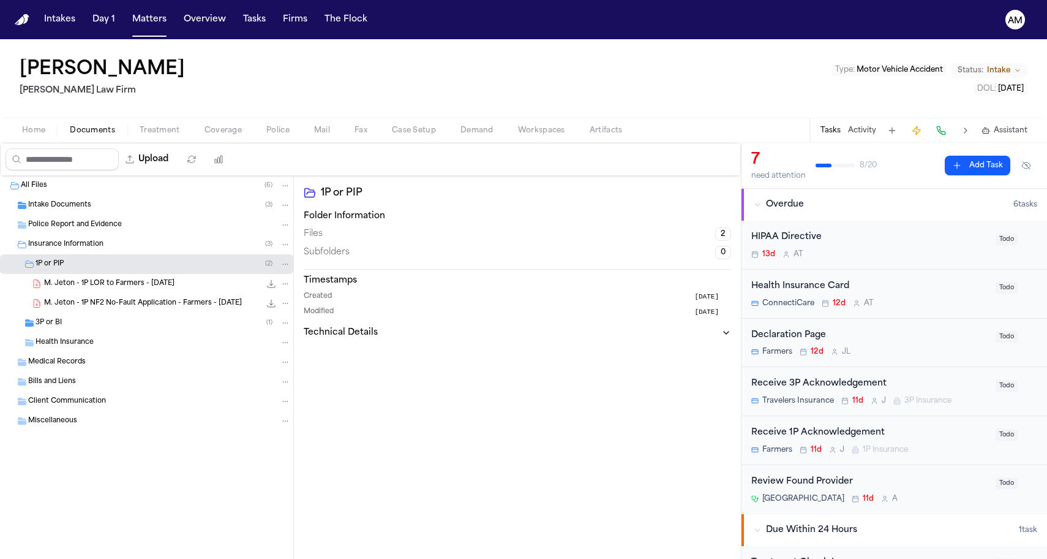
click at [78, 282] on span "M. Jeton - 1P LOR to Farmers - 8.15.25" at bounding box center [109, 284] width 130 height 10
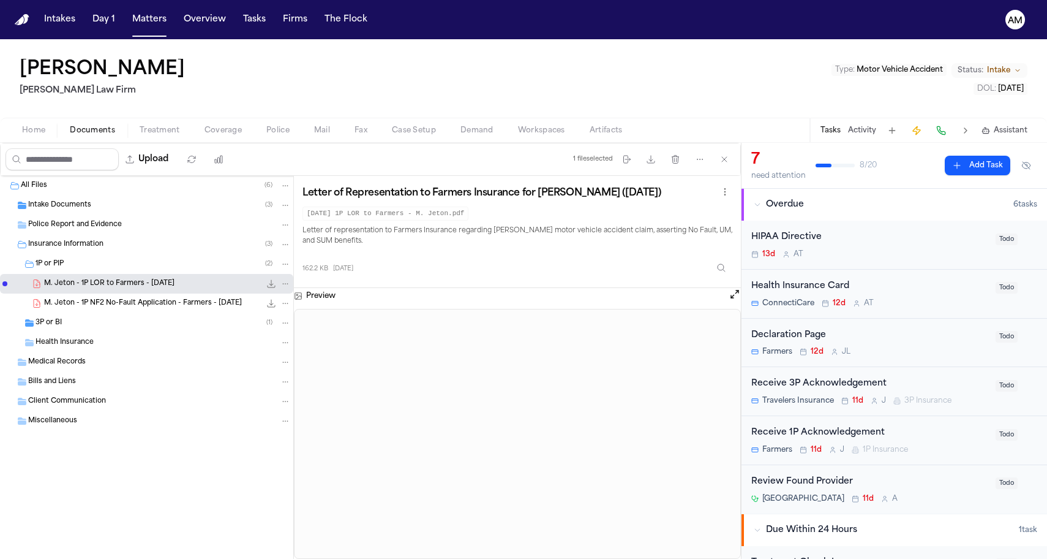
click at [170, 312] on div "M. Jeton - 1P NF2 No-Fault Application - Farmers - 8.15.25 327.1 KB • PDF" at bounding box center [146, 303] width 293 height 20
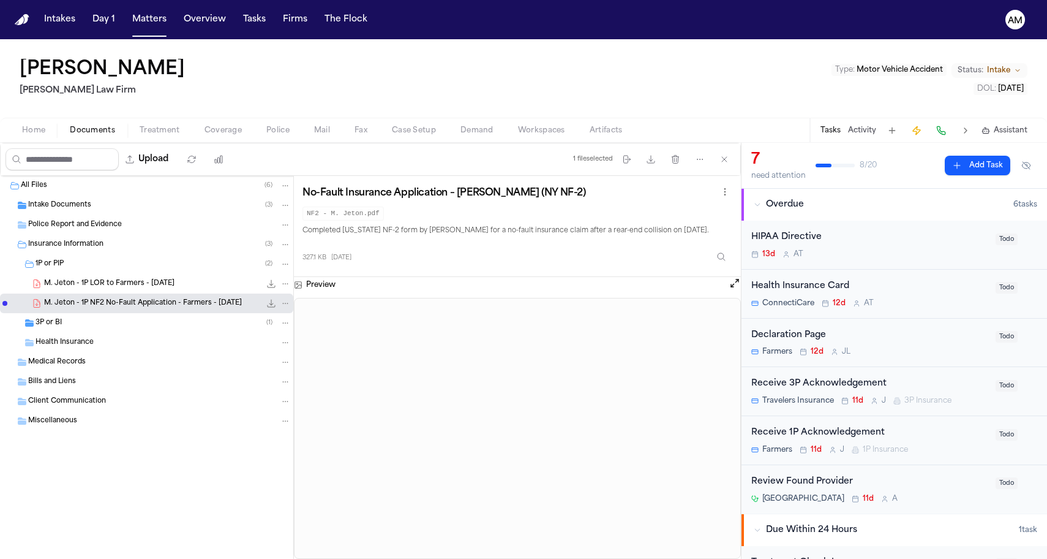
click at [162, 320] on div "3P or BI ( 1 )" at bounding box center [163, 322] width 255 height 11
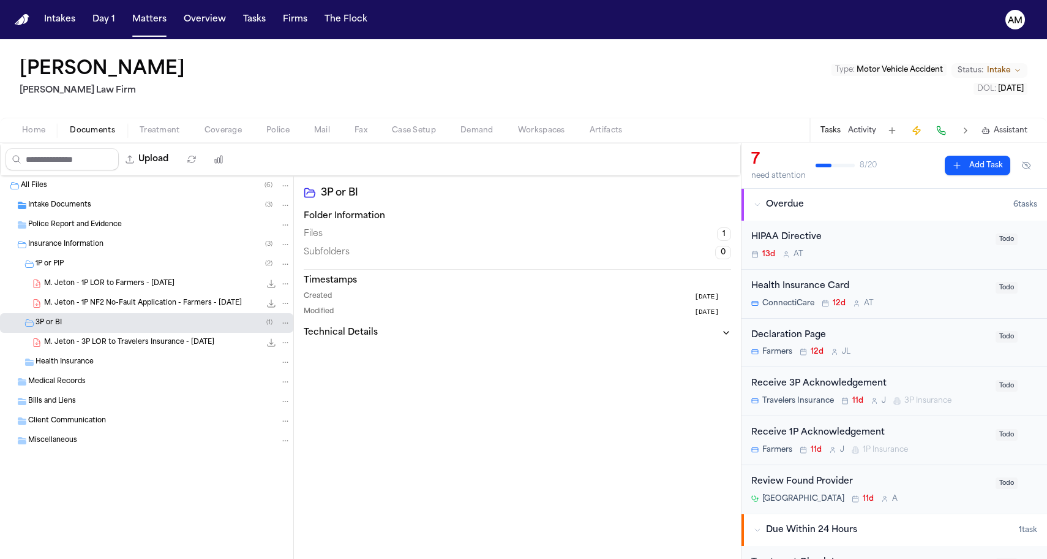
click at [140, 349] on div "M. Jeton - 3P LOR to Travelers Insurance - 8.20.25 136.4 KB • PDF" at bounding box center [146, 343] width 293 height 20
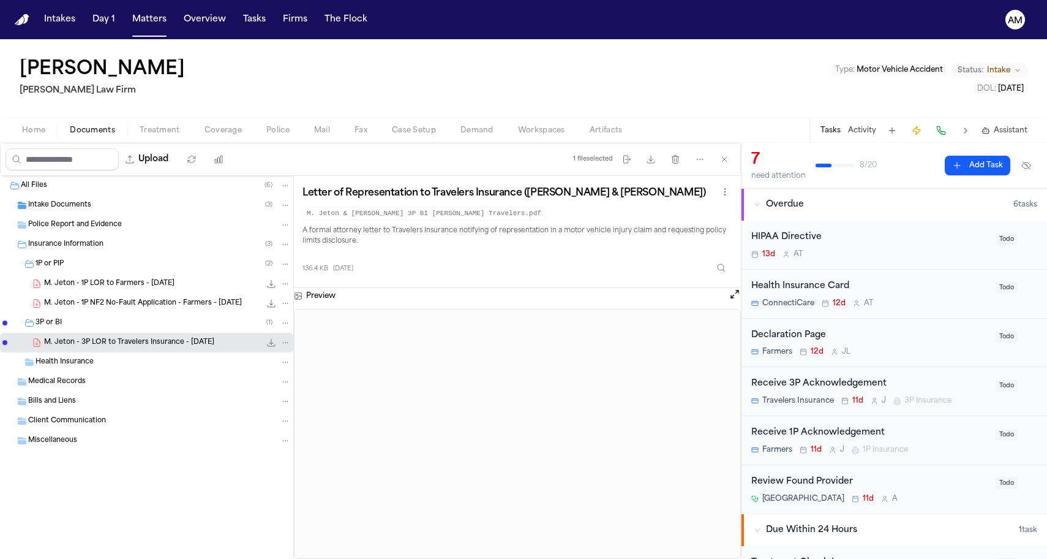
click at [149, 131] on span "Treatment" at bounding box center [160, 131] width 40 height 10
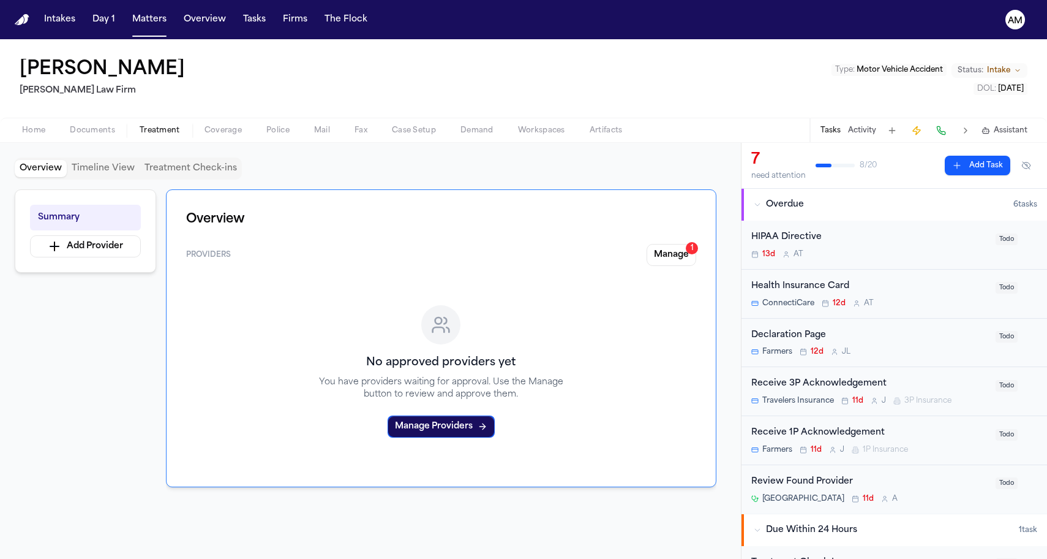
click at [226, 122] on div "Home Documents Treatment Coverage Police Mail Fax Case Setup Demand Workspaces …" at bounding box center [523, 130] width 1047 height 25
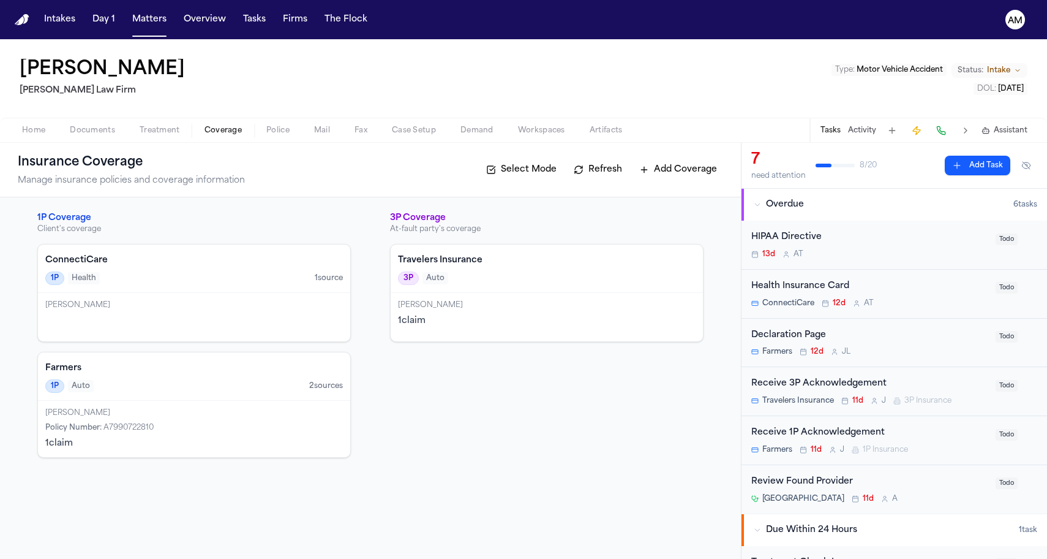
click at [226, 126] on span "Coverage" at bounding box center [223, 131] width 37 height 10
click at [462, 309] on div "Michael Joseph Divestea" at bounding box center [547, 305] width 298 height 10
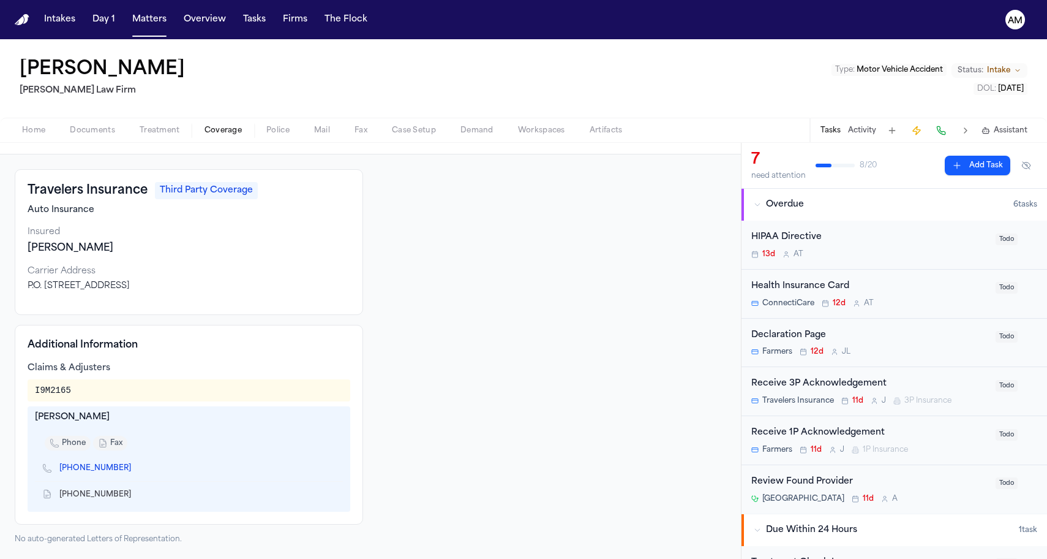
scroll to position [40, 0]
drag, startPoint x: 37, startPoint y: 419, endPoint x: 140, endPoint y: 423, distance: 103.6
click at [140, 423] on div "Jeannette Pomara" at bounding box center [189, 418] width 308 height 12
copy div "Jeannette Pomara"
click at [143, 311] on div "Travelers Insurance Third Party Coverage Auto Insurance Insured Michael Joseph …" at bounding box center [189, 243] width 349 height 146
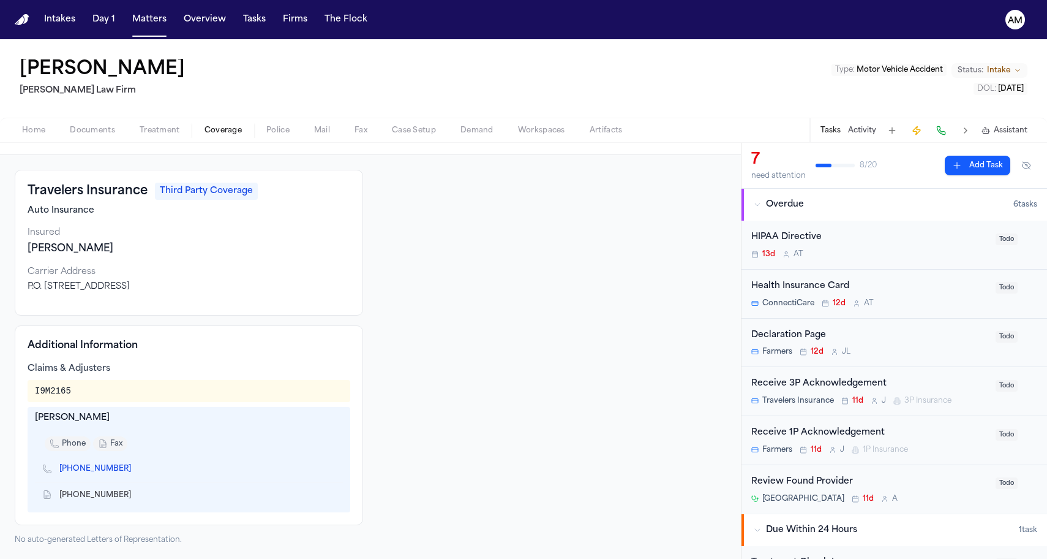
scroll to position [0, 0]
drag, startPoint x: 121, startPoint y: 472, endPoint x: 162, endPoint y: 477, distance: 41.3
click at [162, 477] on div "(631) 577-7392" at bounding box center [189, 469] width 308 height 26
click at [135, 469] on icon "Copy to clipboard" at bounding box center [137, 470] width 4 height 4
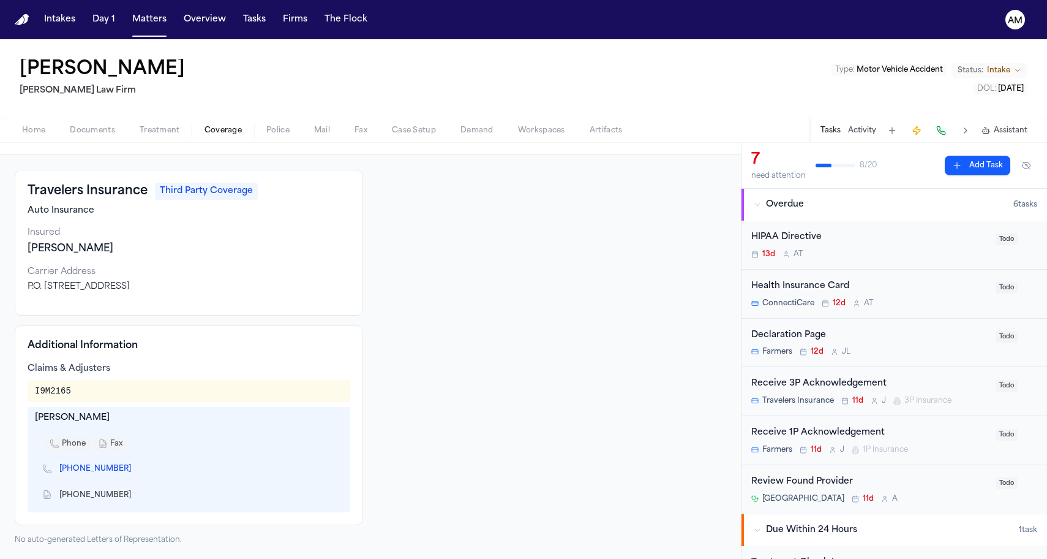
drag, startPoint x: 36, startPoint y: 419, endPoint x: 127, endPoint y: 420, distance: 90.7
click at [127, 420] on div "Jeannette Pomara" at bounding box center [189, 418] width 308 height 12
copy div "Jeannette Pomara"
click at [121, 499] on span "(866) 889-8376" at bounding box center [99, 495] width 81 height 10
click at [135, 496] on icon "Copy to clipboard" at bounding box center [137, 496] width 4 height 4
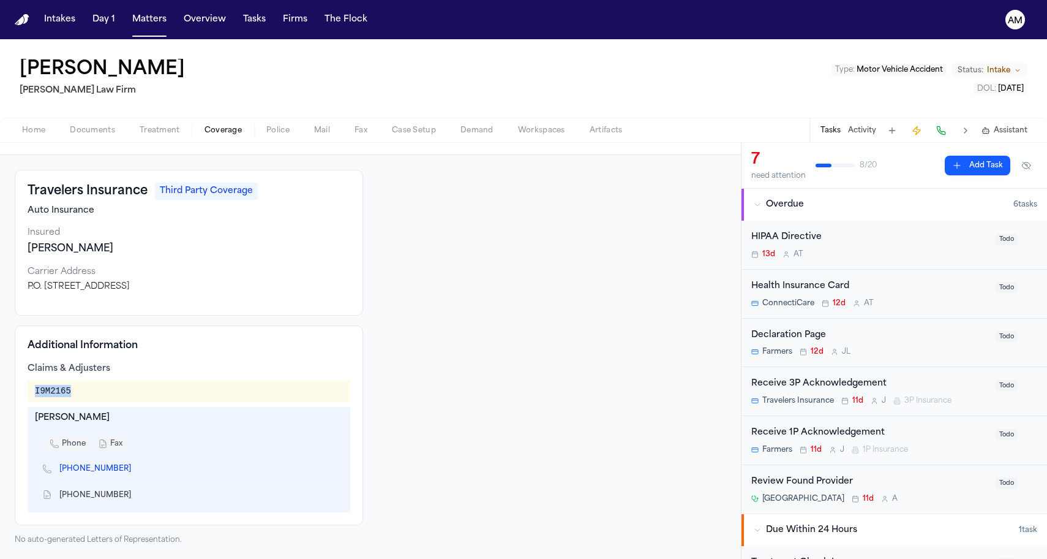
drag, startPoint x: 74, startPoint y: 392, endPoint x: 32, endPoint y: 391, distance: 41.7
click at [32, 391] on div "I9M2165" at bounding box center [189, 391] width 323 height 22
copy div "I9M2165"
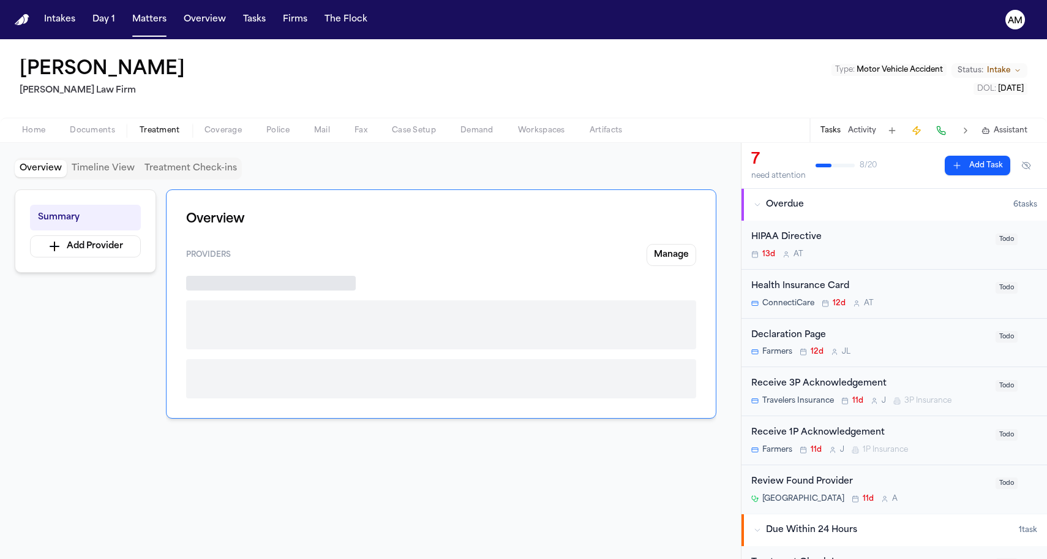
click at [156, 135] on span "Treatment" at bounding box center [160, 131] width 40 height 10
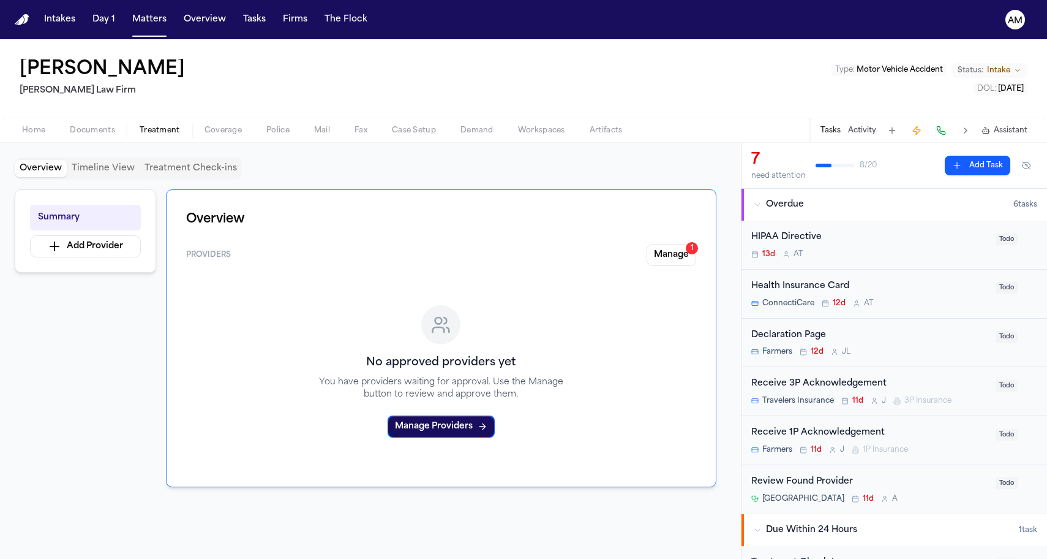
click at [221, 135] on span "Coverage" at bounding box center [223, 131] width 37 height 10
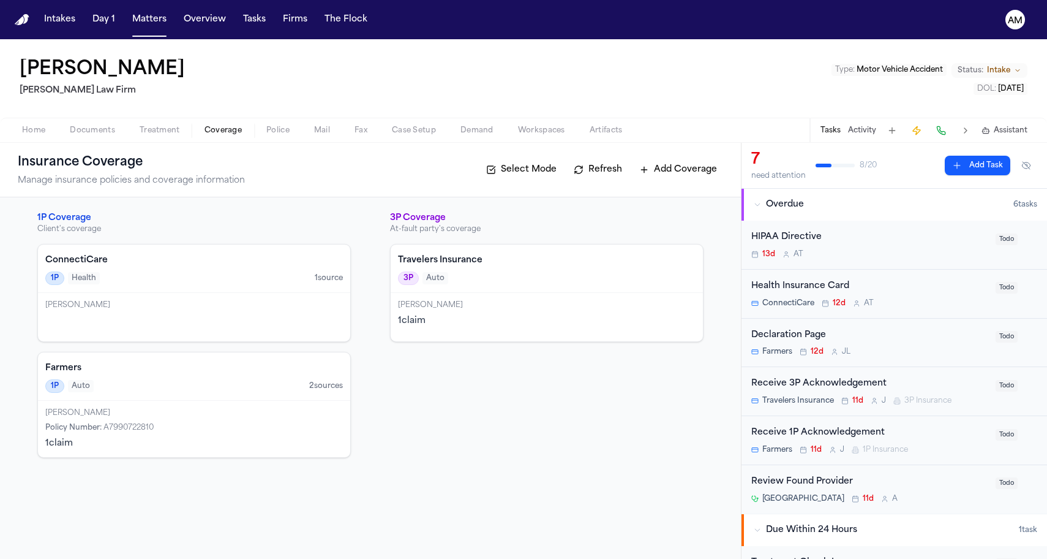
click at [104, 394] on div "Farmers 1P Auto 2 source s" at bounding box center [194, 376] width 312 height 48
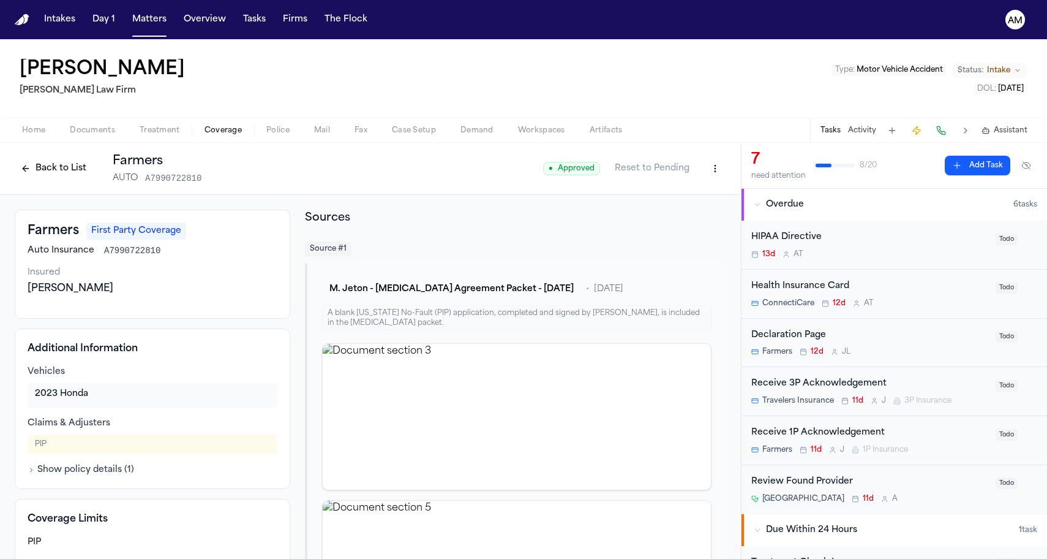
click at [205, 132] on span "Coverage" at bounding box center [223, 131] width 37 height 10
click at [104, 464] on button "Show policy details ( 1 )" at bounding box center [81, 470] width 107 height 12
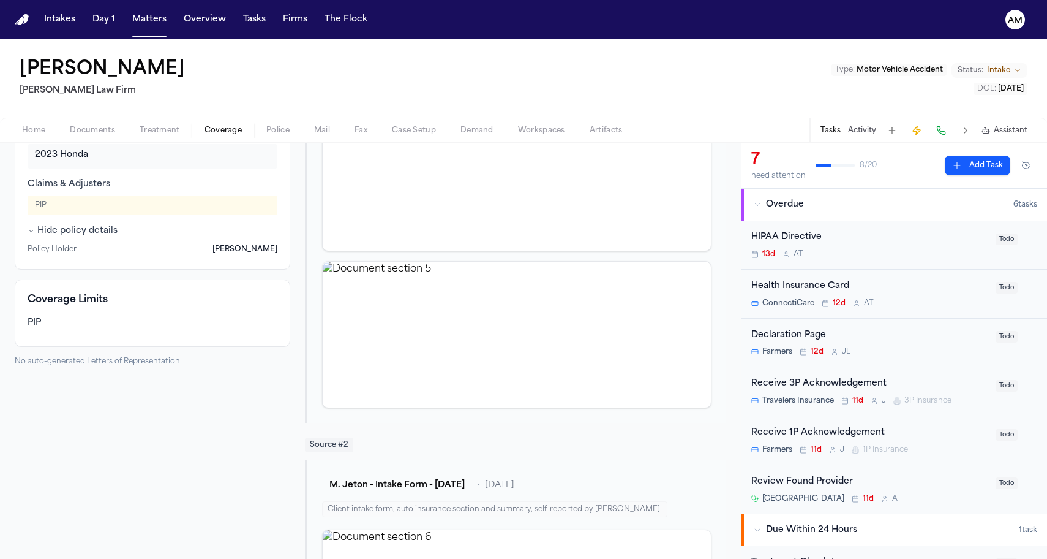
scroll to position [182, 0]
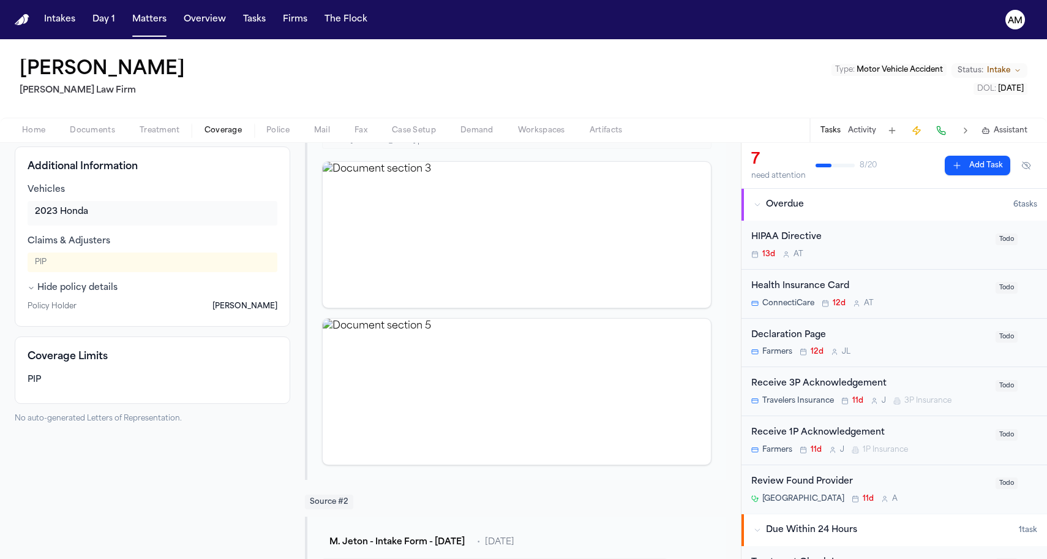
click at [158, 123] on button "Treatment" at bounding box center [159, 130] width 65 height 15
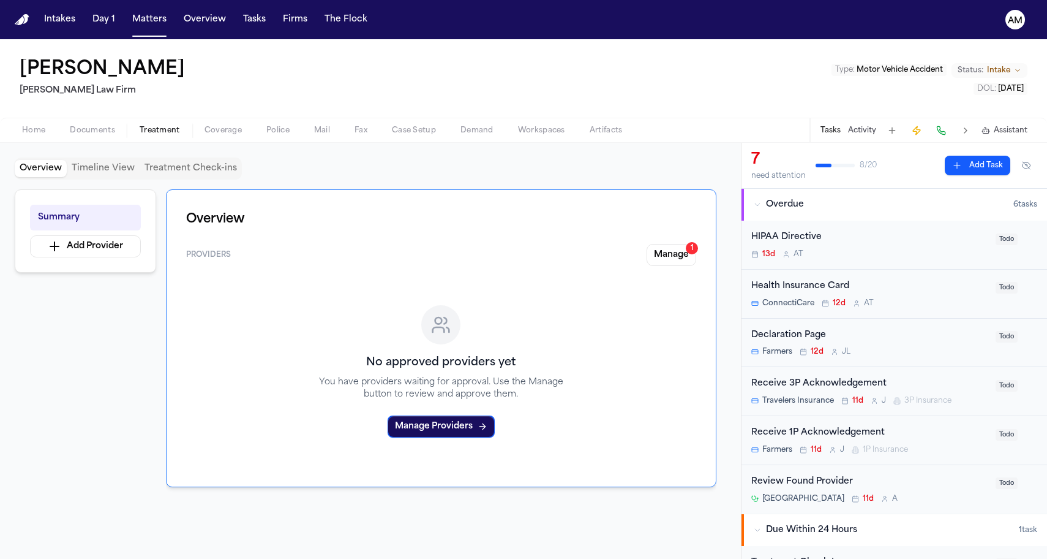
click at [206, 130] on span "Coverage" at bounding box center [223, 131] width 37 height 10
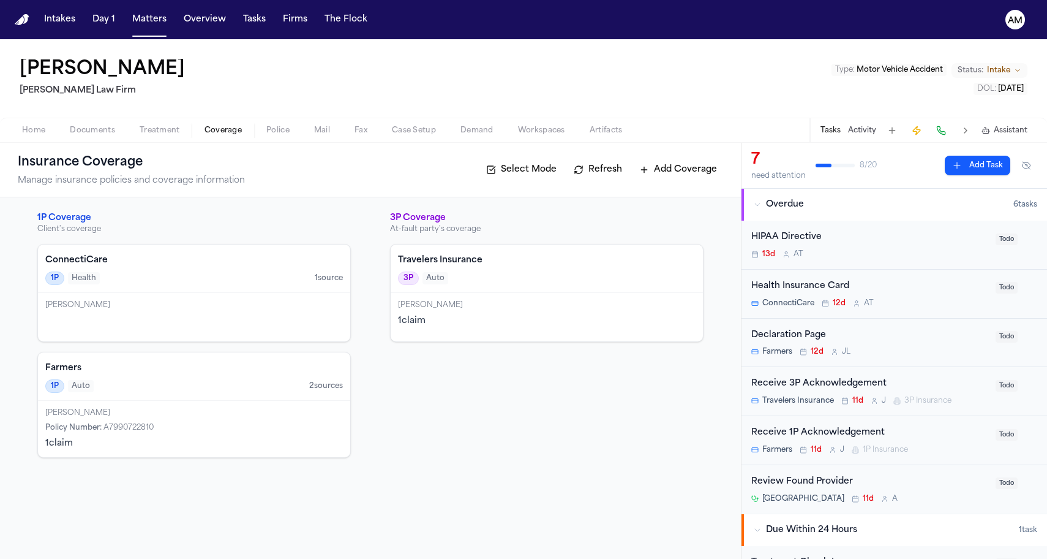
click at [134, 279] on div "1P Health 1 source" at bounding box center [194, 277] width 298 height 13
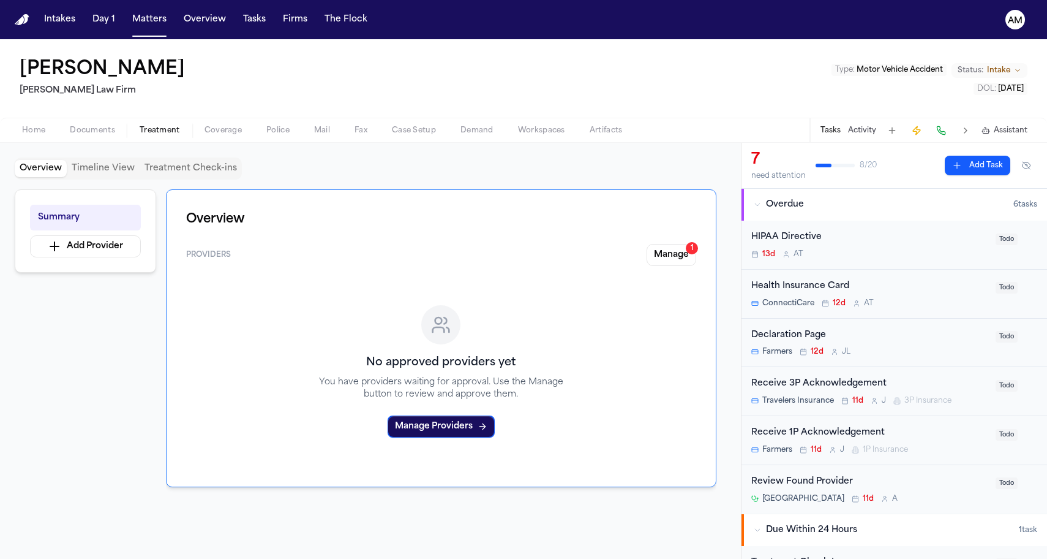
click at [162, 130] on span "Treatment" at bounding box center [160, 131] width 40 height 10
click at [149, 14] on button "Matters" at bounding box center [149, 20] width 44 height 22
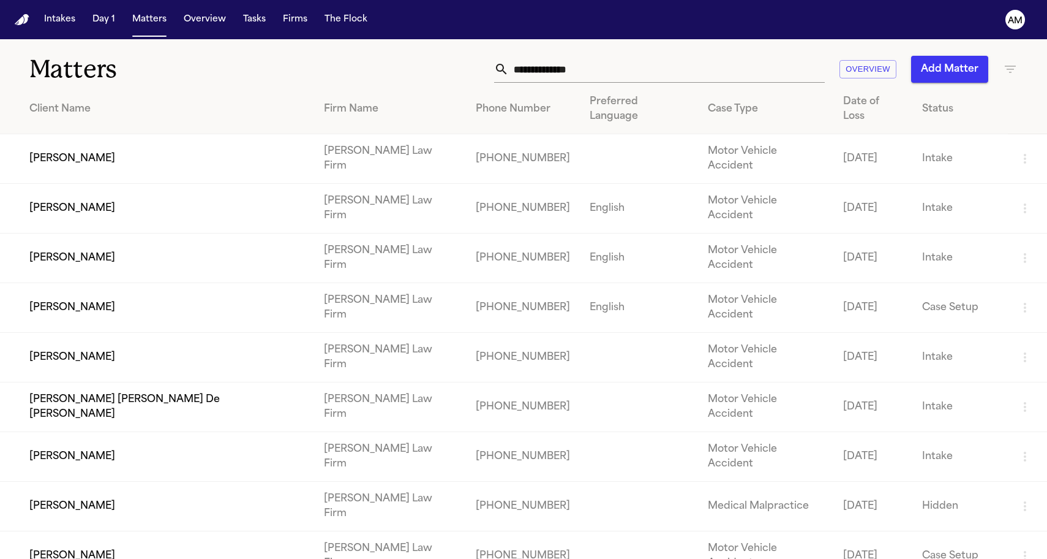
click at [82, 283] on td "[PERSON_NAME]" at bounding box center [157, 308] width 314 height 50
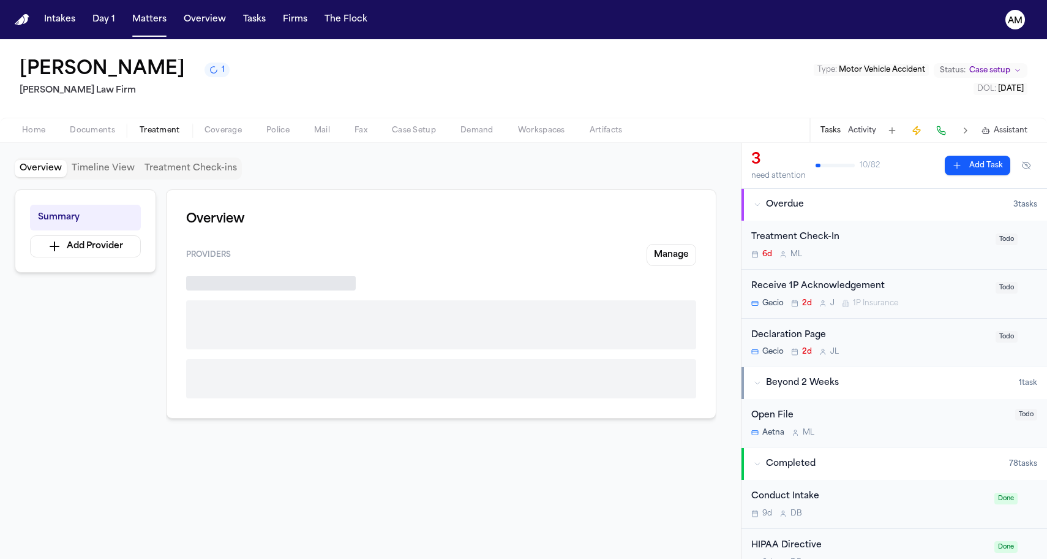
click at [173, 128] on span "Treatment" at bounding box center [160, 131] width 40 height 10
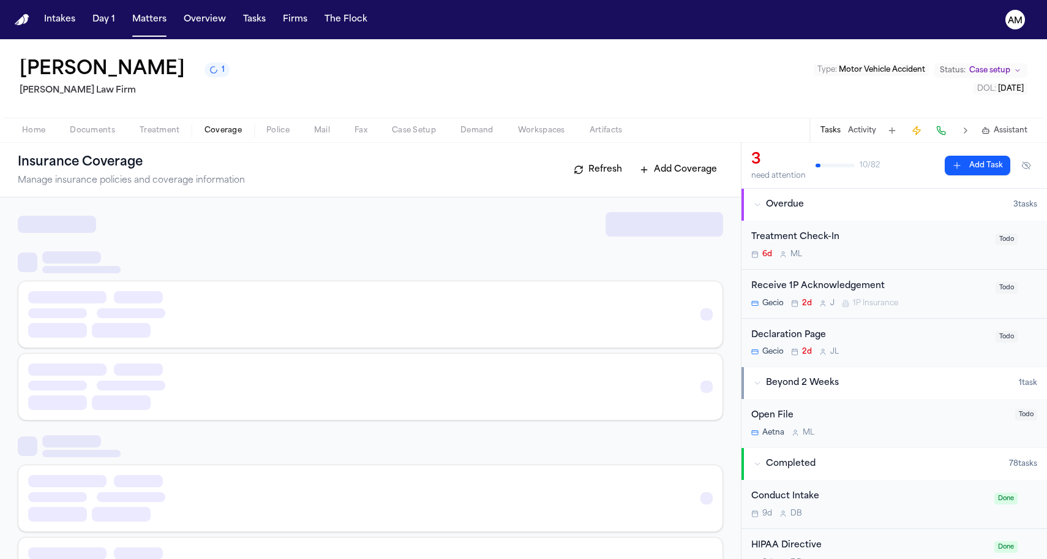
click at [211, 127] on span "Coverage" at bounding box center [223, 131] width 37 height 10
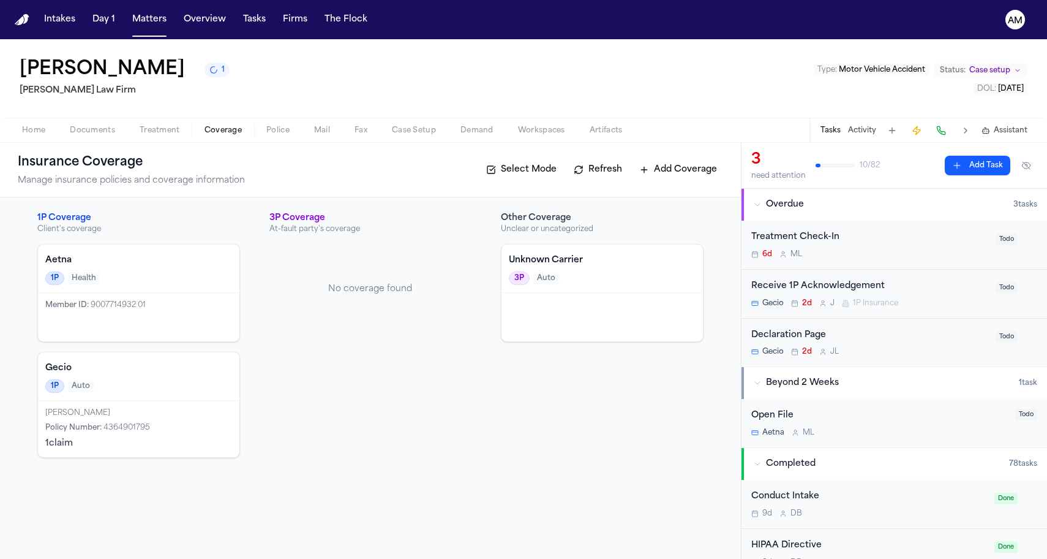
click at [138, 431] on span "4364901795" at bounding box center [127, 427] width 47 height 7
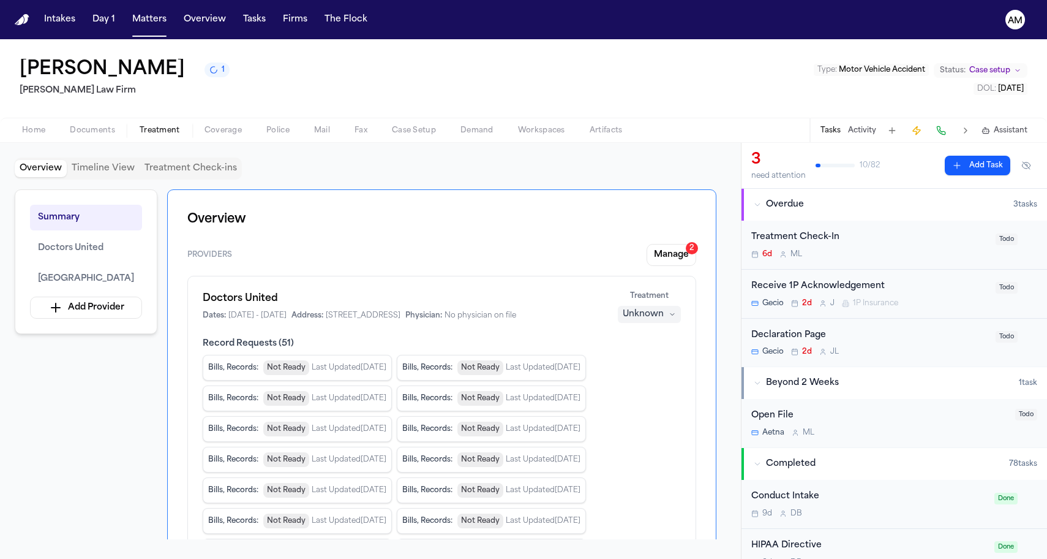
drag, startPoint x: 160, startPoint y: 134, endPoint x: 215, endPoint y: 133, distance: 55.1
click at [215, 133] on div "Home Documents Treatment Coverage Police Mail Fax Case Setup Demand Workspaces …" at bounding box center [322, 130] width 625 height 15
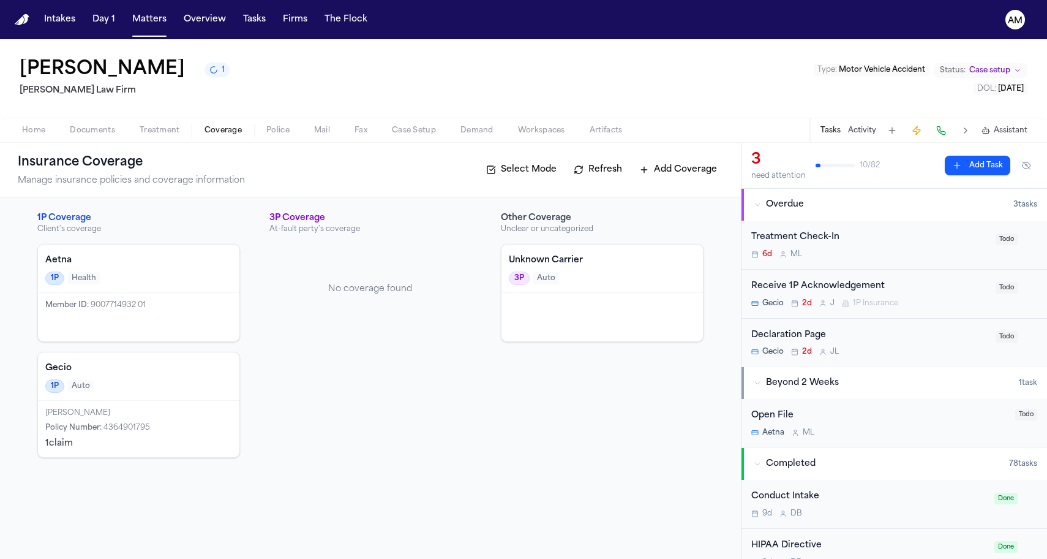
click at [215, 133] on span "Coverage" at bounding box center [223, 131] width 37 height 10
click at [124, 371] on h4 "Gecio" at bounding box center [138, 368] width 187 height 12
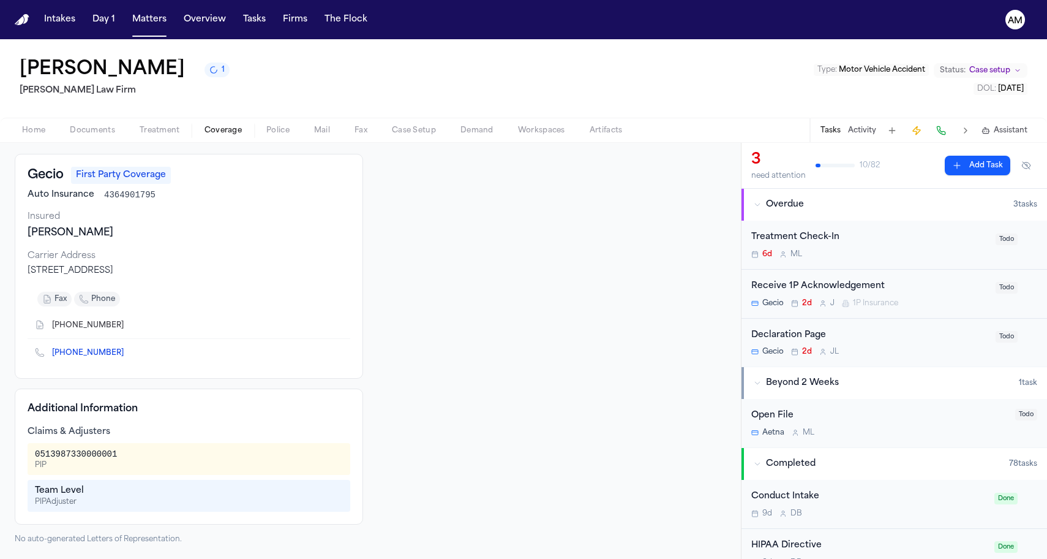
click at [56, 505] on div "PIP Adjuster" at bounding box center [189, 502] width 308 height 10
click at [58, 491] on div "Team Level" at bounding box center [189, 491] width 308 height 12
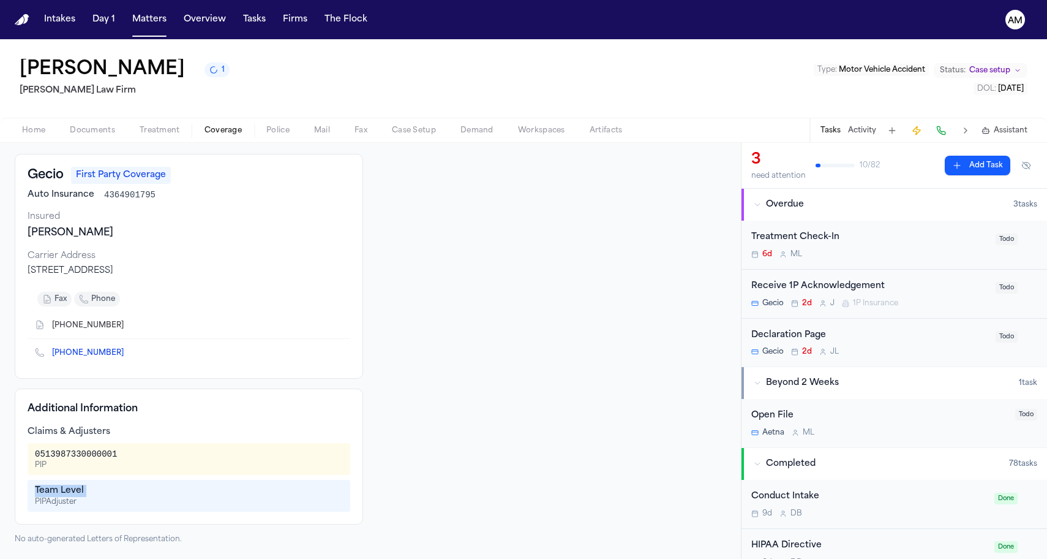
click at [58, 491] on div "Team Level" at bounding box center [189, 491] width 308 height 12
click at [54, 497] on div "PIP Adjuster" at bounding box center [189, 502] width 308 height 10
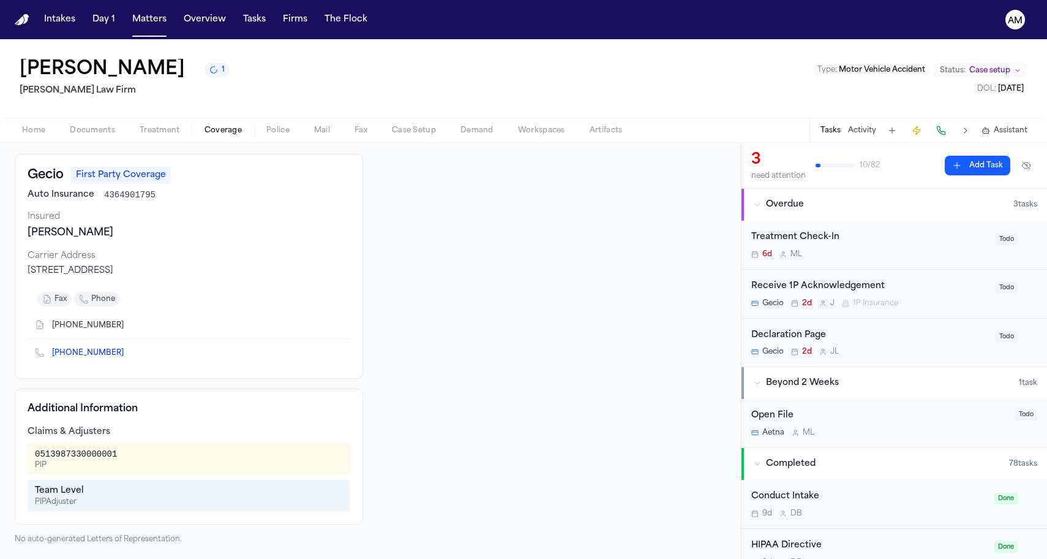
click at [54, 497] on div "PIP Adjuster" at bounding box center [189, 502] width 308 height 10
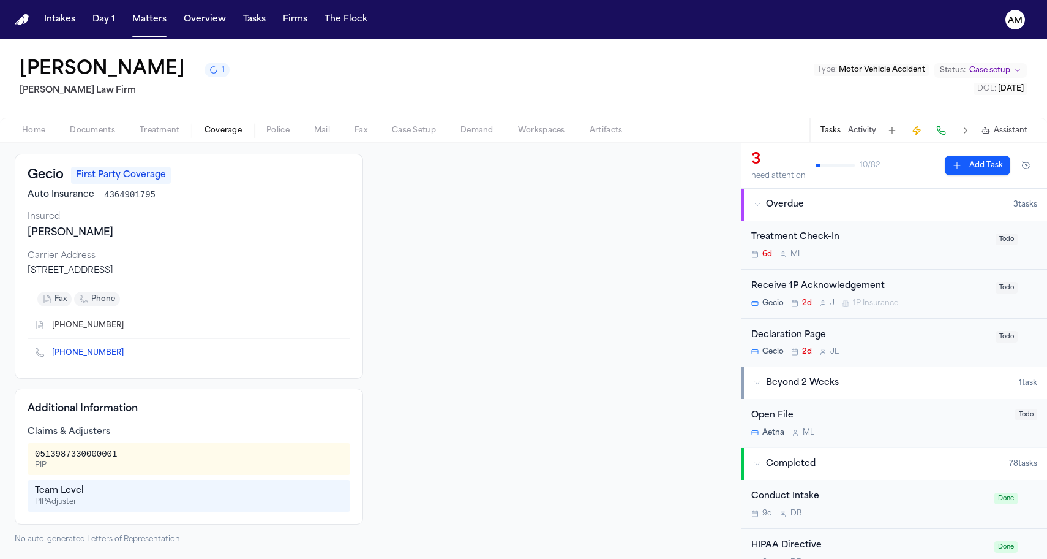
click at [55, 492] on div "Team Level" at bounding box center [189, 491] width 308 height 12
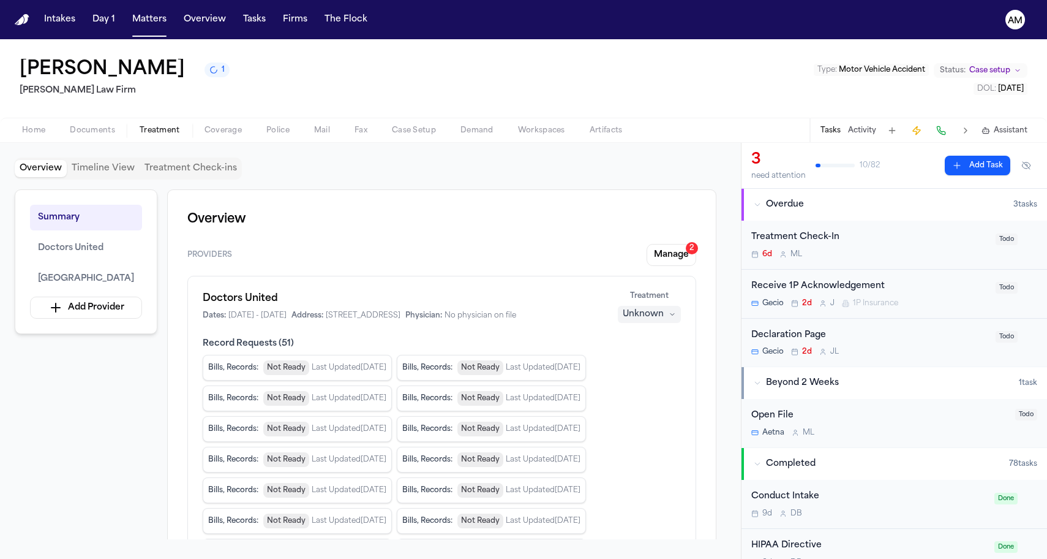
drag, startPoint x: 147, startPoint y: 130, endPoint x: 192, endPoint y: 129, distance: 45.4
click at [147, 130] on span "Treatment" at bounding box center [160, 131] width 40 height 10
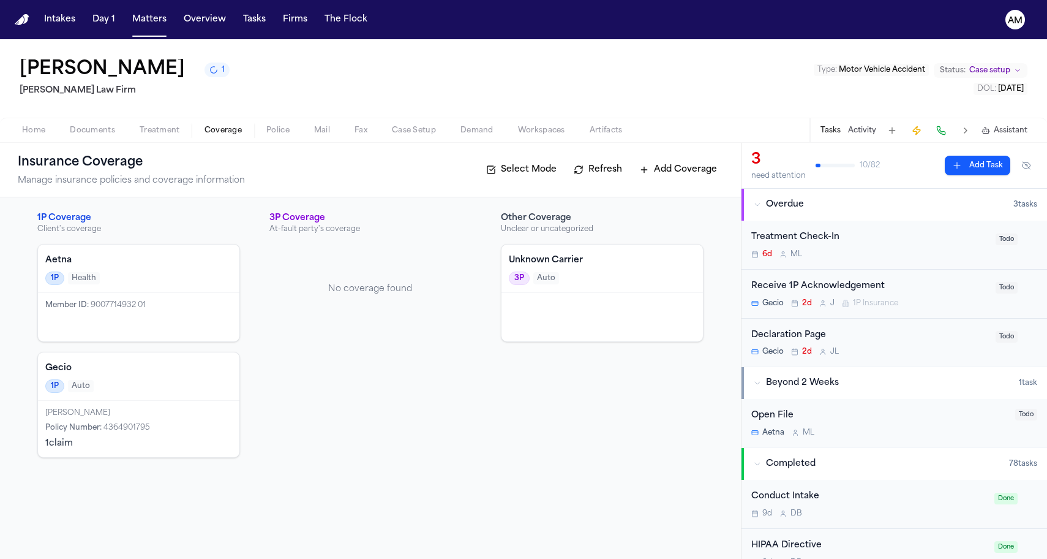
click at [197, 129] on button "Coverage" at bounding box center [223, 130] width 62 height 15
click at [564, 265] on h4 "Unknown Carrier" at bounding box center [602, 260] width 187 height 12
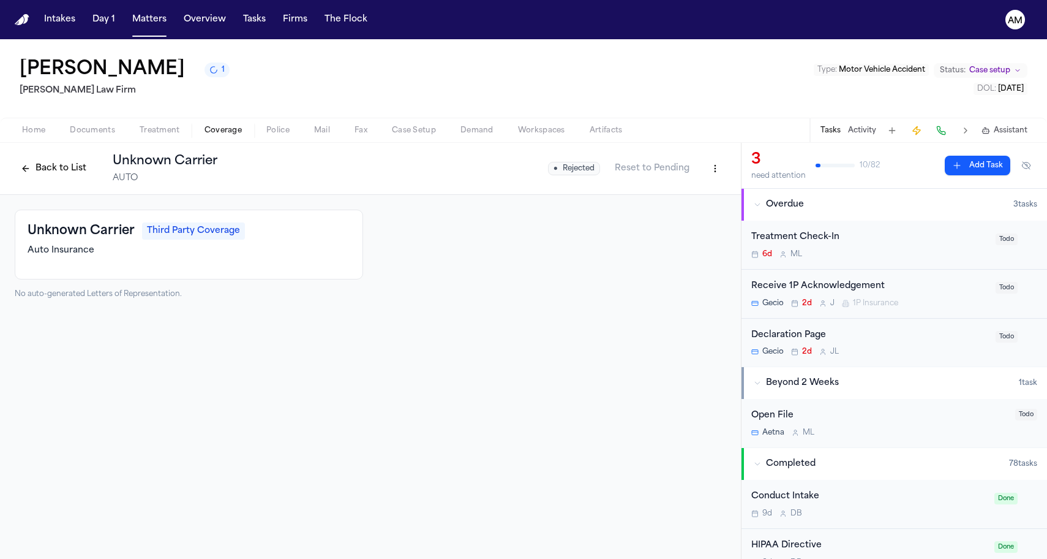
click at [208, 129] on span "Coverage" at bounding box center [223, 131] width 37 height 10
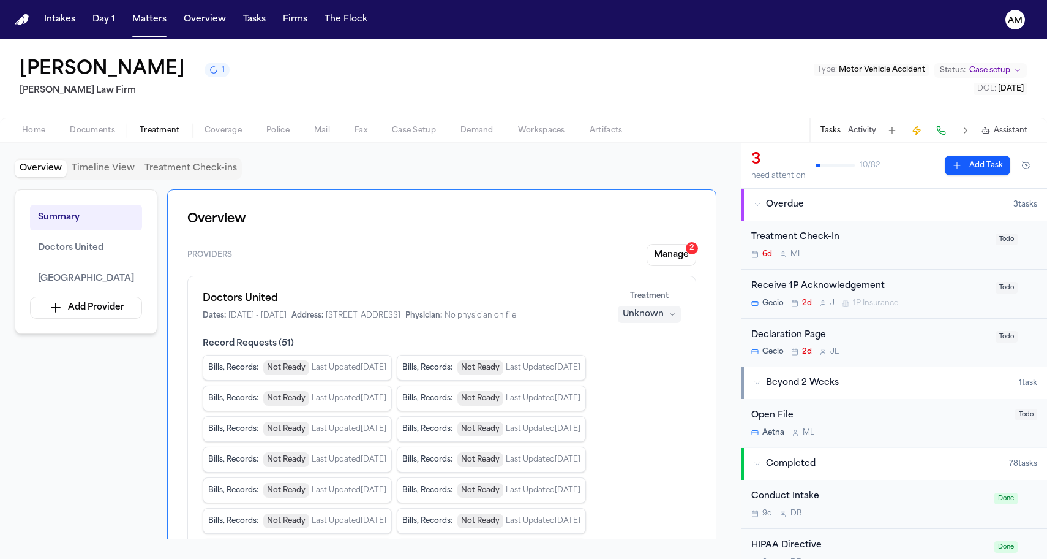
click at [159, 132] on span "Treatment" at bounding box center [160, 131] width 40 height 10
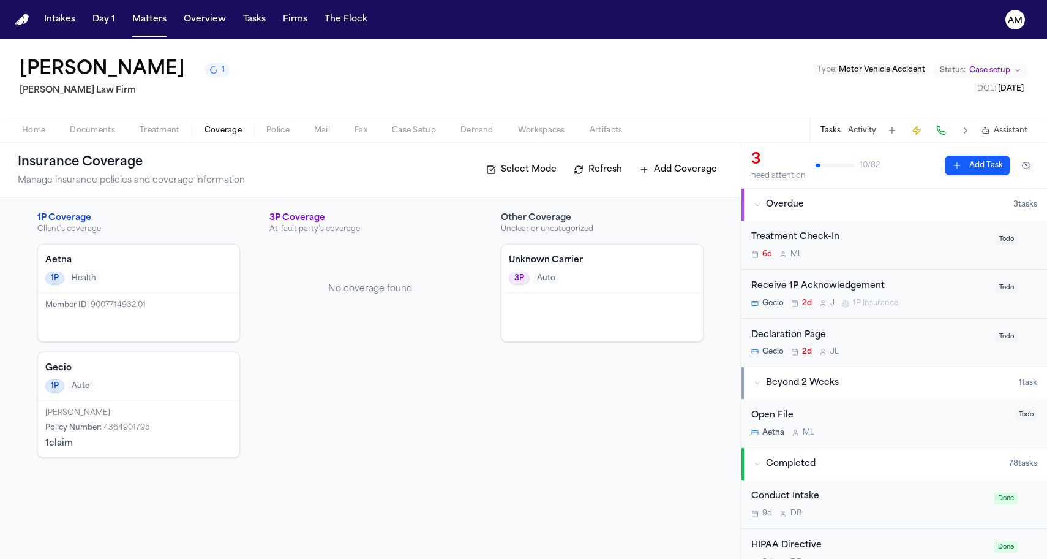
click at [195, 132] on button "Coverage" at bounding box center [223, 130] width 62 height 15
click at [75, 439] on div "1 claim" at bounding box center [138, 443] width 187 height 12
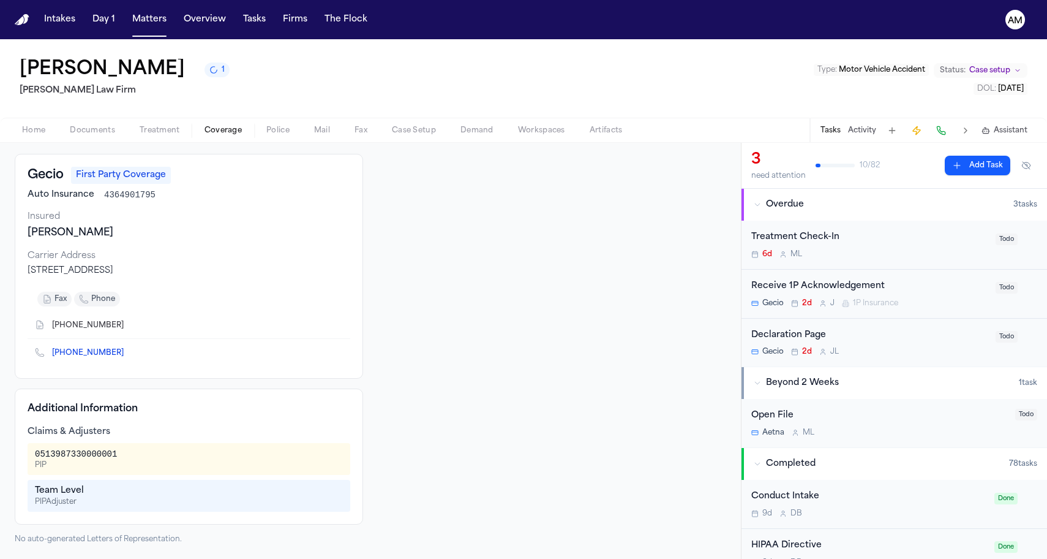
scroll to position [56, 0]
click at [126, 354] on icon "Copy to clipboard" at bounding box center [129, 352] width 7 height 7
click at [126, 326] on icon "Copy to clipboard" at bounding box center [129, 325] width 7 height 7
drag, startPoint x: 198, startPoint y: 268, endPoint x: 21, endPoint y: 267, distance: 177.6
click at [21, 267] on div "Gecio First Party Coverage Auto Insurance 4364901795 Insured Jenni Perez Carrie…" at bounding box center [189, 266] width 349 height 225
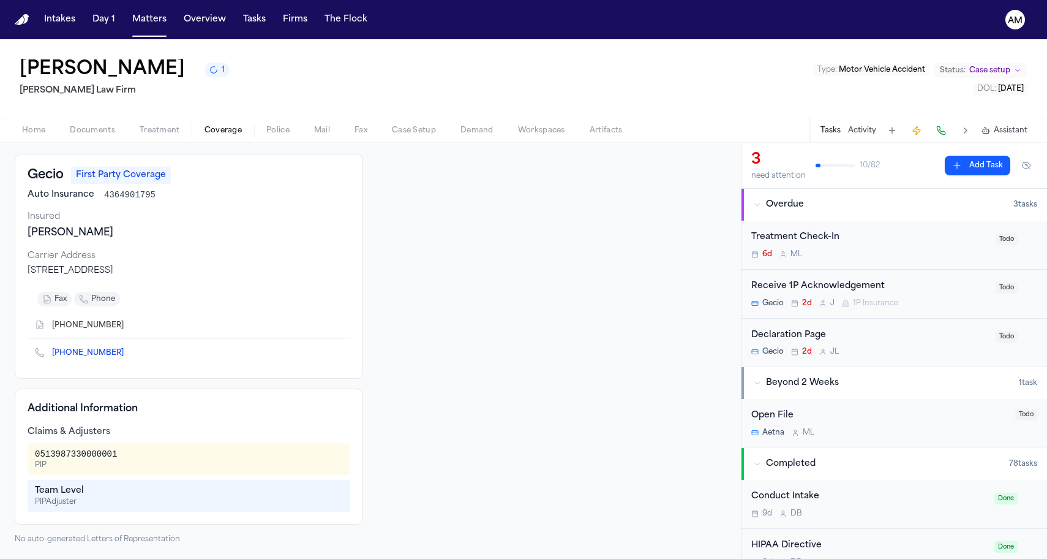
copy div "PO Box 9506, Fredericksburg, VA 22403"
click at [208, 276] on div "PO Box 9506, Fredericksburg, VA 22403" at bounding box center [189, 271] width 323 height 12
drag, startPoint x: 28, startPoint y: 273, endPoint x: 254, endPoint y: 275, distance: 226.6
click at [254, 275] on div "PO Box 9506, Fredericksburg, VA 22403" at bounding box center [189, 271] width 323 height 12
click at [128, 326] on div "(214) 442-5164" at bounding box center [189, 324] width 323 height 27
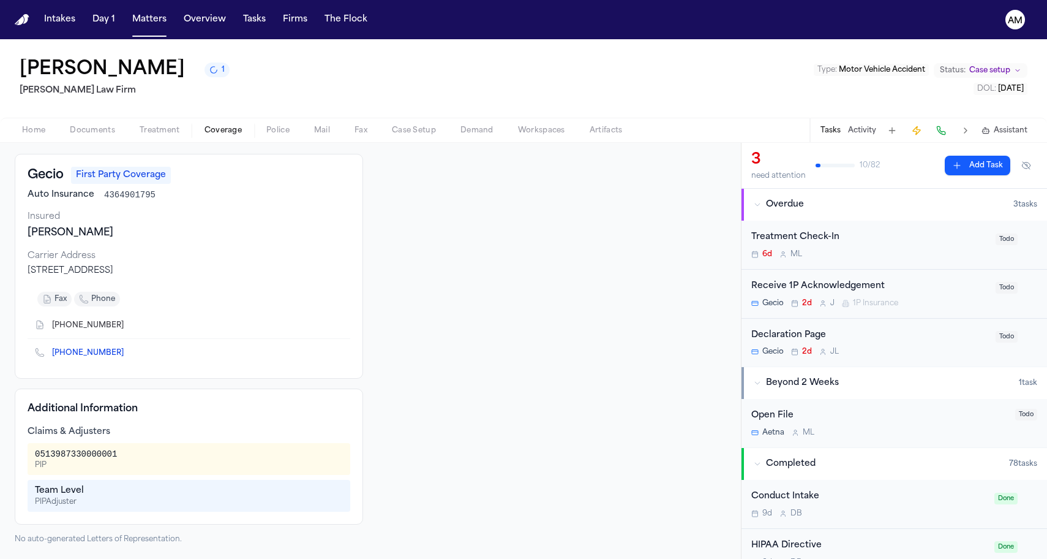
click at [126, 327] on icon "Copy to clipboard" at bounding box center [129, 325] width 7 height 7
click at [128, 352] on icon "Copy to clipboard" at bounding box center [130, 353] width 4 height 6
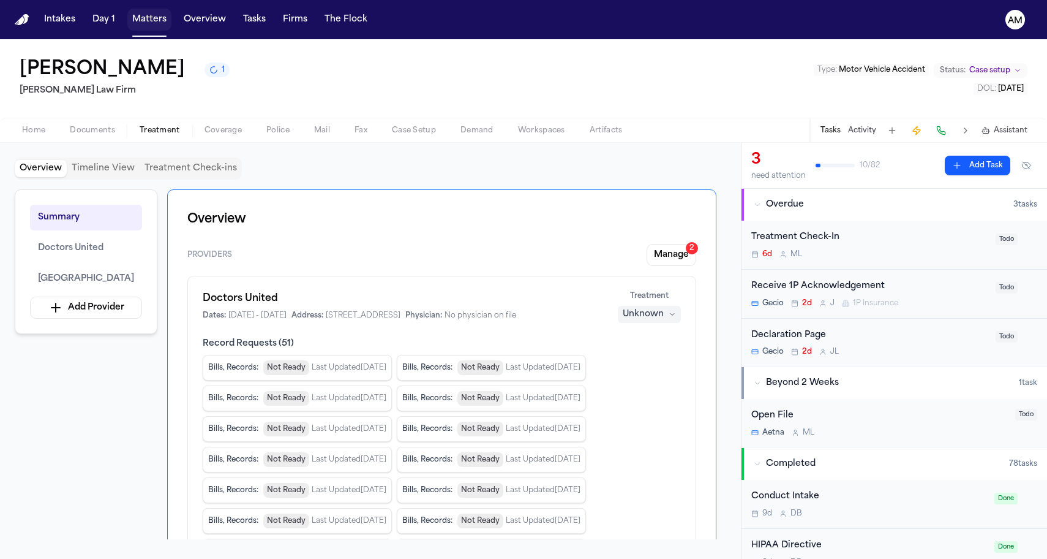
click at [139, 23] on button "Matters" at bounding box center [149, 20] width 44 height 22
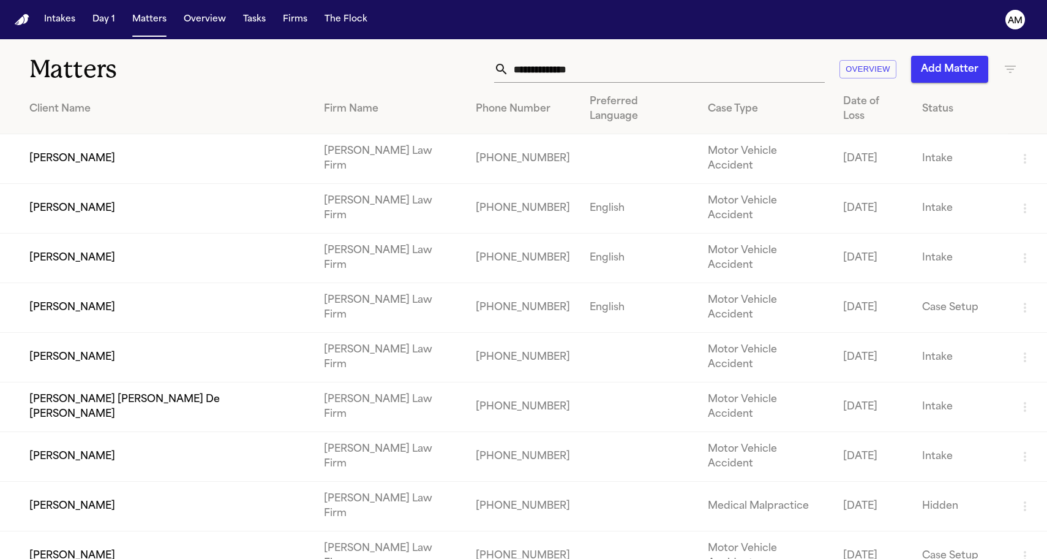
click at [116, 233] on td "[PERSON_NAME]" at bounding box center [157, 258] width 314 height 50
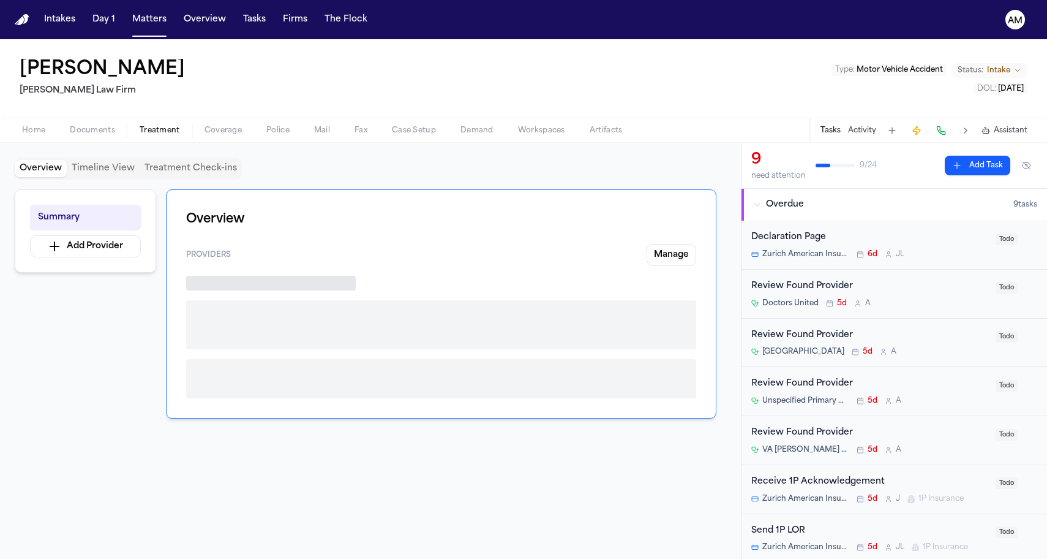
click at [170, 129] on span "Treatment" at bounding box center [160, 131] width 40 height 10
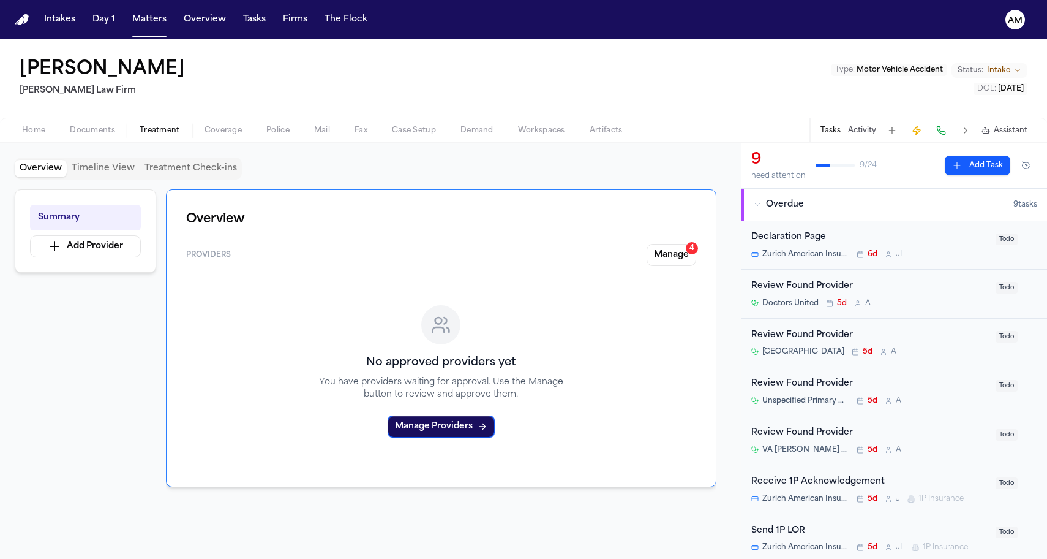
click at [239, 117] on div "Phillip Brockington Martello Law Firm Type : Motor Vehicle Accident Status: Int…" at bounding box center [523, 78] width 1047 height 78
click at [234, 129] on span "Coverage" at bounding box center [223, 131] width 37 height 10
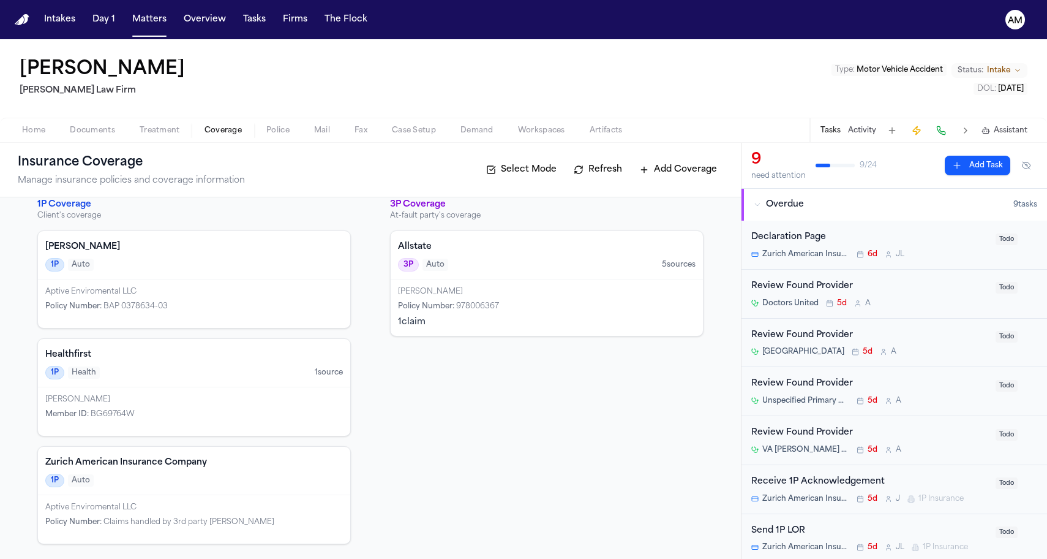
scroll to position [13, 0]
click at [184, 415] on div "Member ID : BG69764W" at bounding box center [194, 414] width 298 height 10
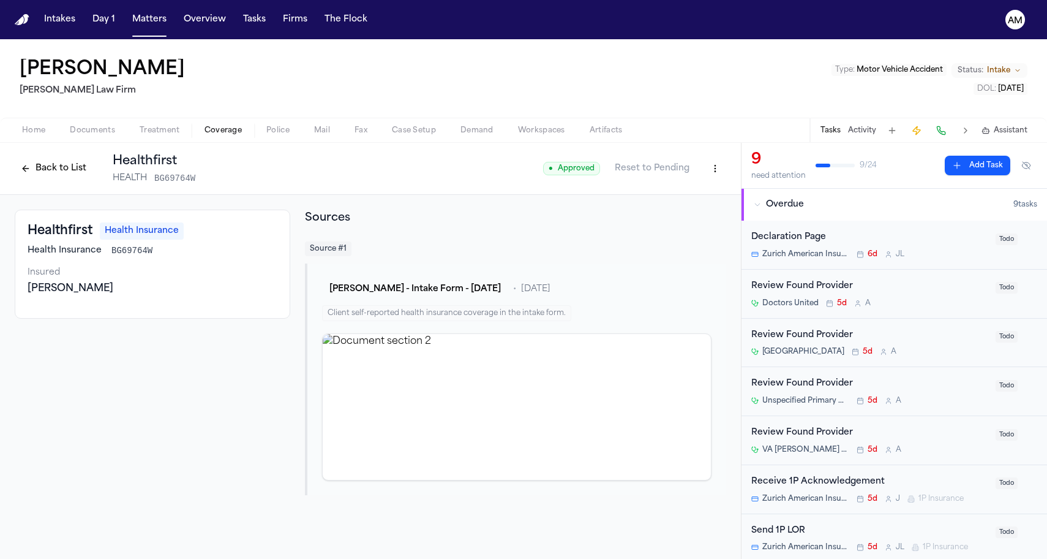
click at [225, 126] on span "Coverage" at bounding box center [223, 131] width 37 height 10
click at [177, 126] on span "Treatment" at bounding box center [160, 131] width 40 height 10
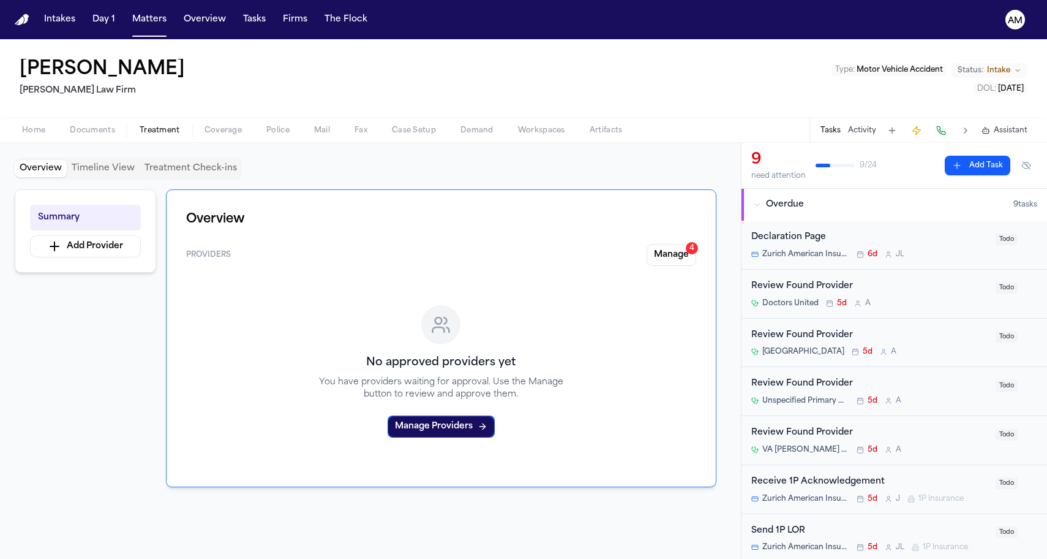
click at [221, 127] on span "Coverage" at bounding box center [223, 131] width 37 height 10
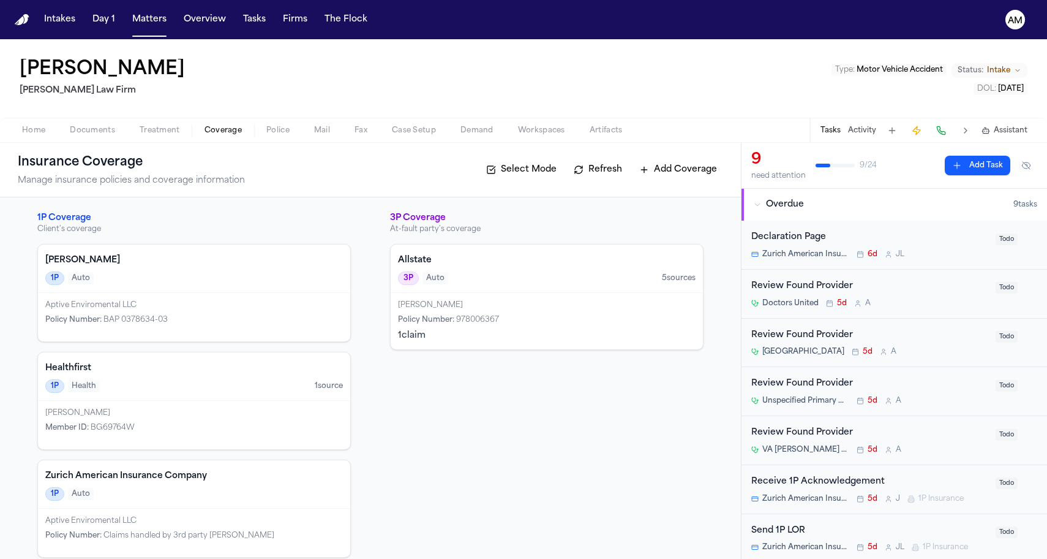
click at [489, 284] on div "3P Auto 5 source s" at bounding box center [547, 277] width 298 height 13
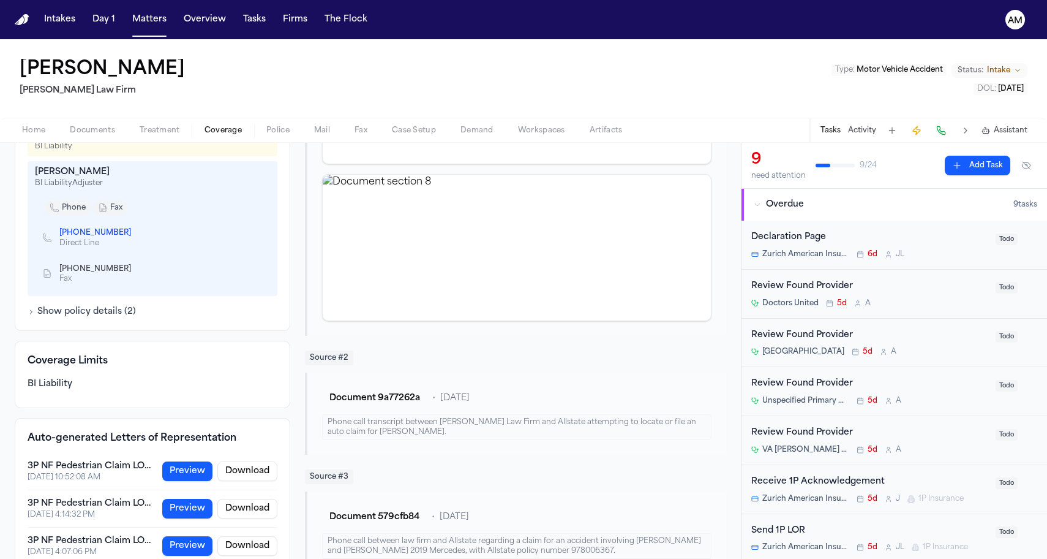
scroll to position [483, 0]
click at [135, 233] on icon "Copy to clipboard" at bounding box center [137, 234] width 4 height 4
click at [135, 267] on icon "Copy to clipboard" at bounding box center [137, 268] width 4 height 6
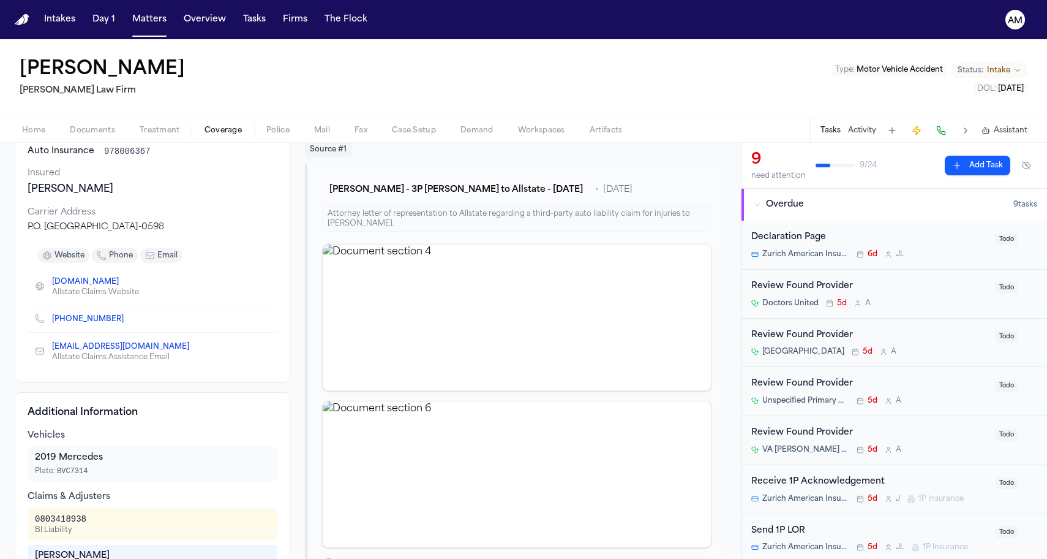
scroll to position [88, 0]
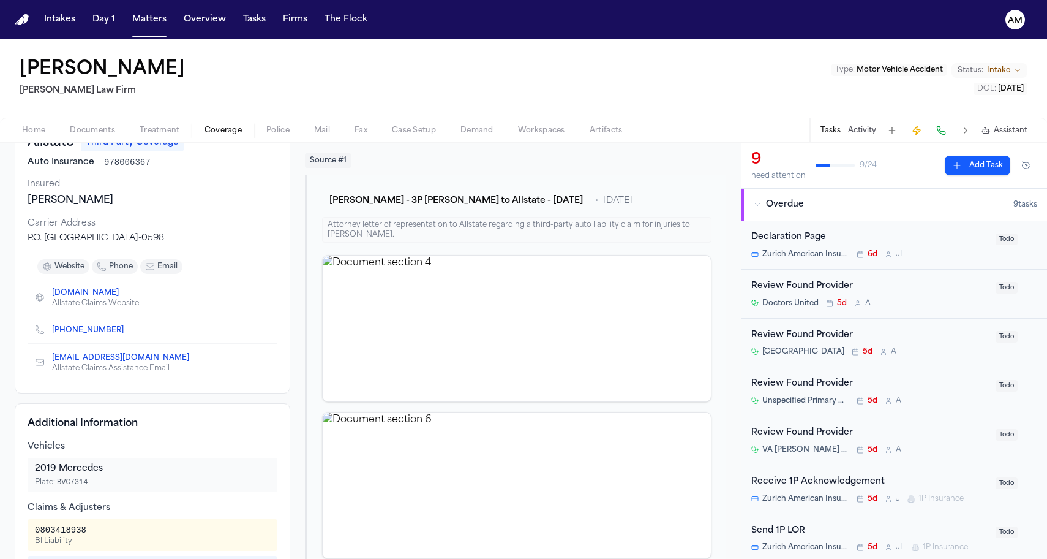
drag, startPoint x: 29, startPoint y: 236, endPoint x: 218, endPoint y: 239, distance: 188.7
click at [218, 239] on div "P.O. Box 660598 Dallas, TX 75266-0598" at bounding box center [153, 238] width 250 height 12
click at [282, 297] on div "Allstate Third Party Coverage Auto Insurance 978006367 Insured Eric Rosen Carri…" at bounding box center [153, 257] width 276 height 272
click at [194, 358] on icon "Copy to clipboard" at bounding box center [196, 358] width 4 height 6
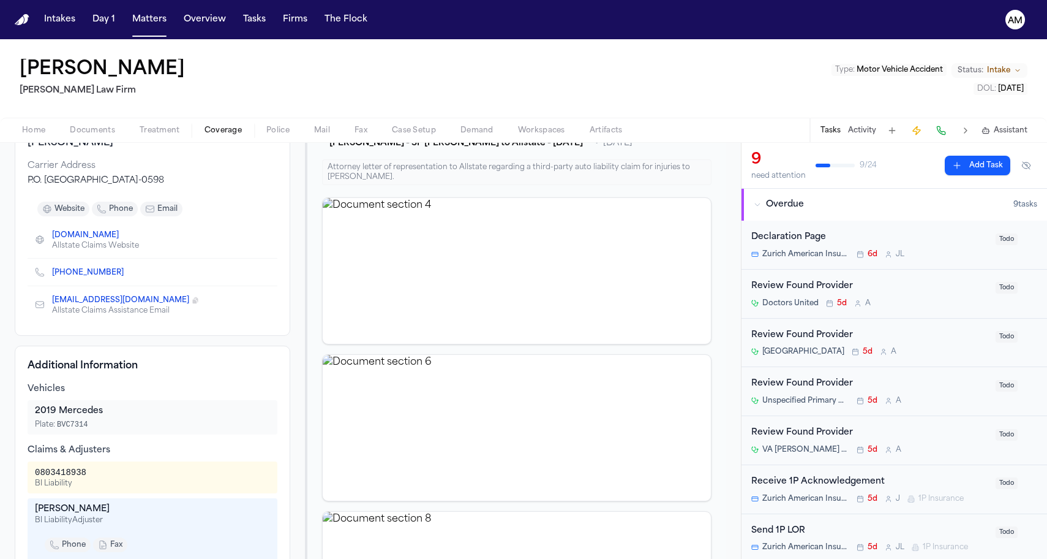
scroll to position [149, 0]
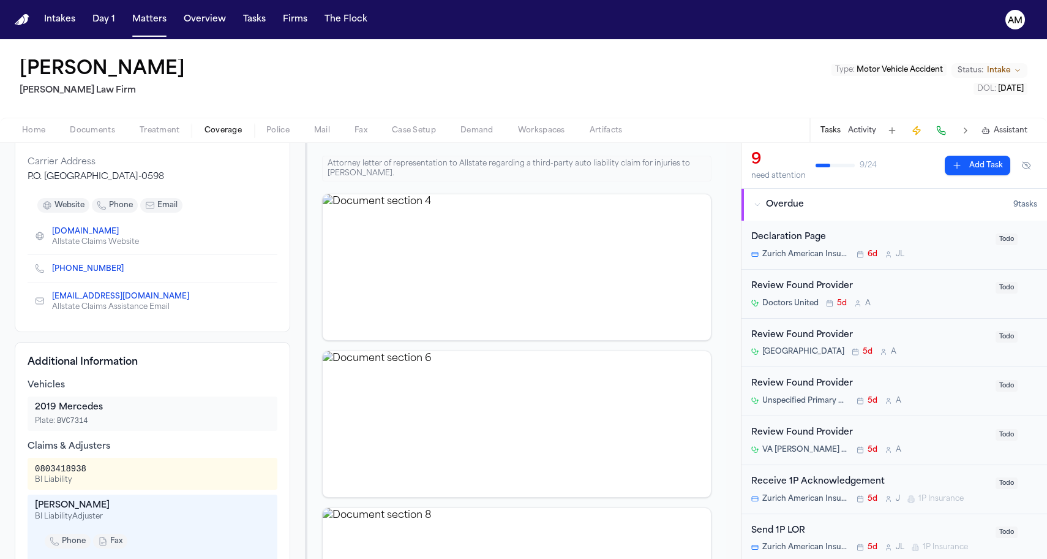
click at [194, 296] on icon "Copy to clipboard" at bounding box center [196, 296] width 4 height 6
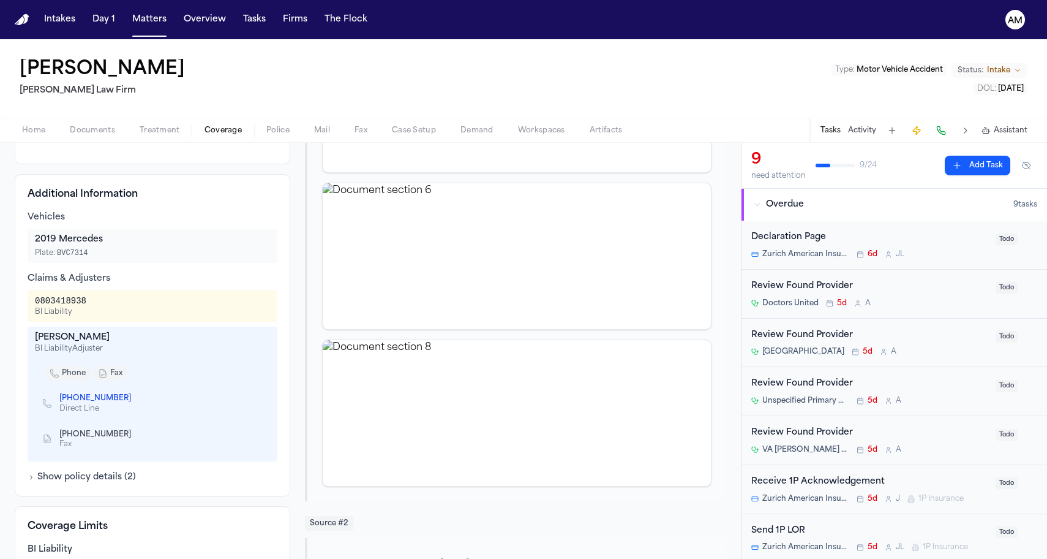
scroll to position [398, 0]
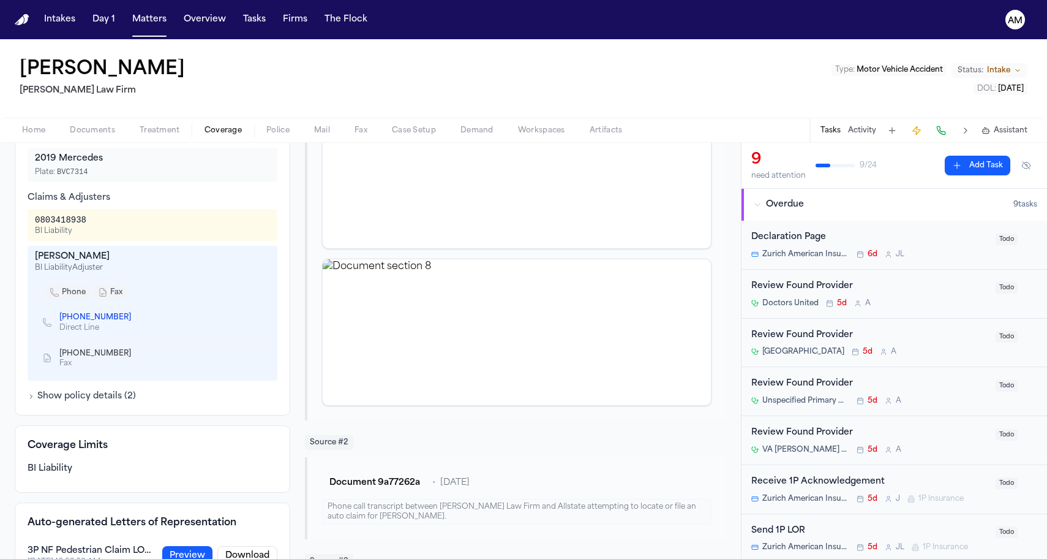
click at [135, 320] on icon "Copy to clipboard" at bounding box center [137, 319] width 4 height 4
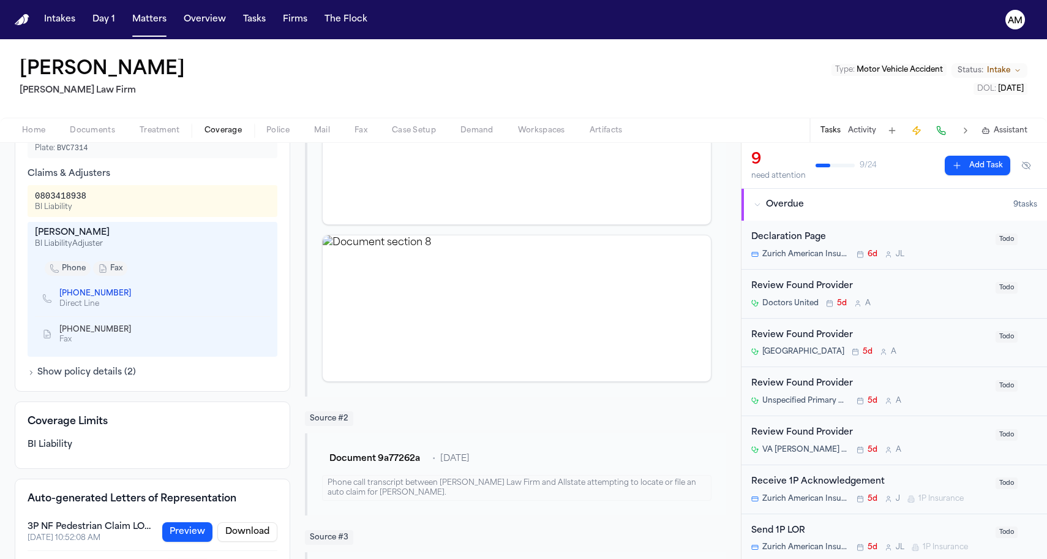
click at [135, 329] on icon "Copy to clipboard" at bounding box center [137, 329] width 4 height 6
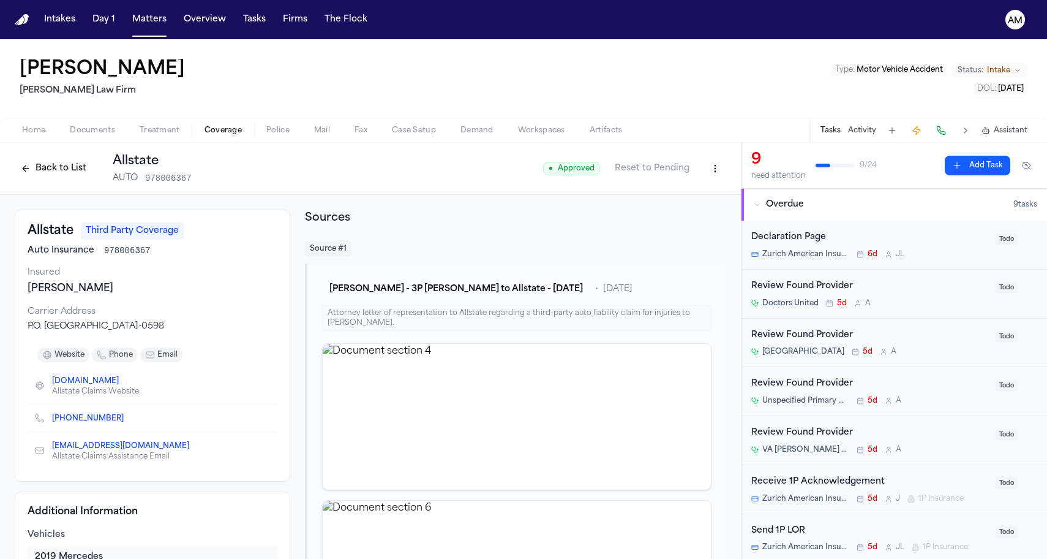
scroll to position [0, 0]
drag, startPoint x: 143, startPoint y: 326, endPoint x: 225, endPoint y: 330, distance: 81.5
click at [225, 330] on div "P.O. Box 660598 Dallas, TX 75266-0598" at bounding box center [153, 326] width 250 height 12
drag, startPoint x: 124, startPoint y: 327, endPoint x: 1, endPoint y: 330, distance: 123.8
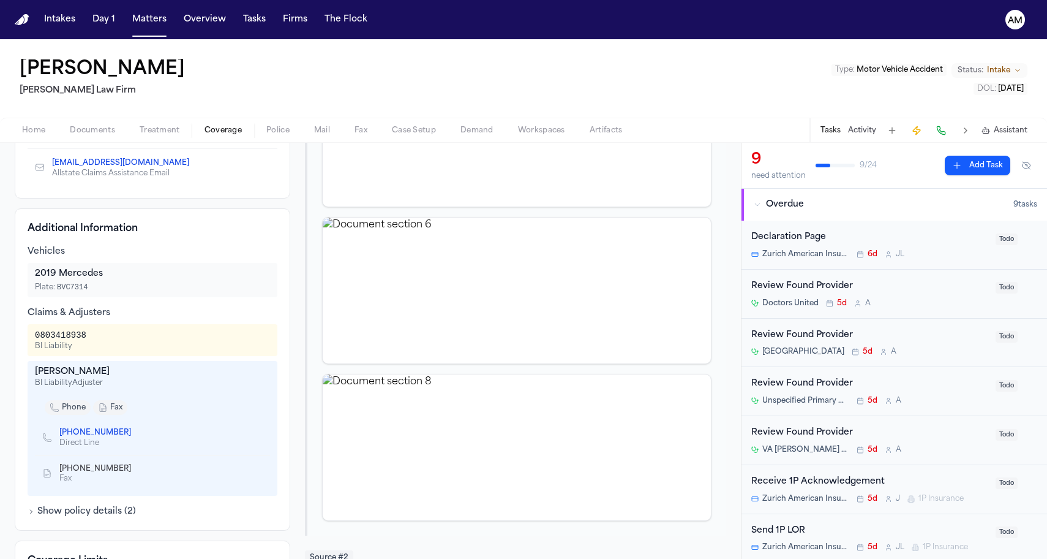
scroll to position [284, 0]
drag, startPoint x: 36, startPoint y: 370, endPoint x: 151, endPoint y: 372, distance: 115.2
click at [152, 372] on div "Ticora Hudson" at bounding box center [152, 371] width 235 height 12
drag, startPoint x: 36, startPoint y: 338, endPoint x: 104, endPoint y: 341, distance: 68.1
click at [104, 341] on div "0803418938 BI Liability" at bounding box center [152, 339] width 235 height 22
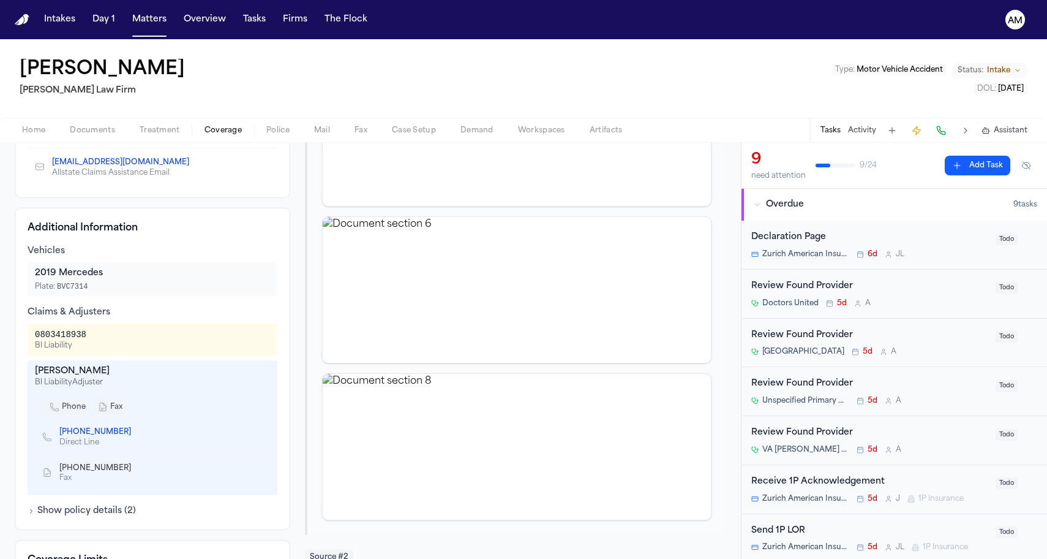
click at [60, 349] on div "BI Liability" at bounding box center [60, 346] width 51 height 10
click at [134, 434] on icon "Copy to clipboard" at bounding box center [137, 431] width 7 height 7
click at [135, 469] on icon "Copy to clipboard" at bounding box center [137, 469] width 4 height 4
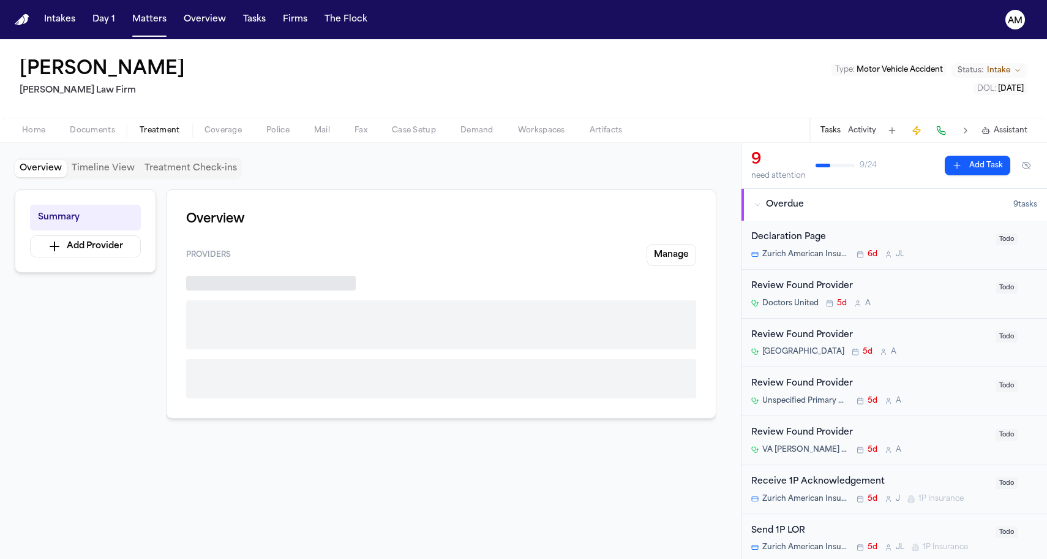
click at [164, 130] on span "Treatment" at bounding box center [160, 131] width 40 height 10
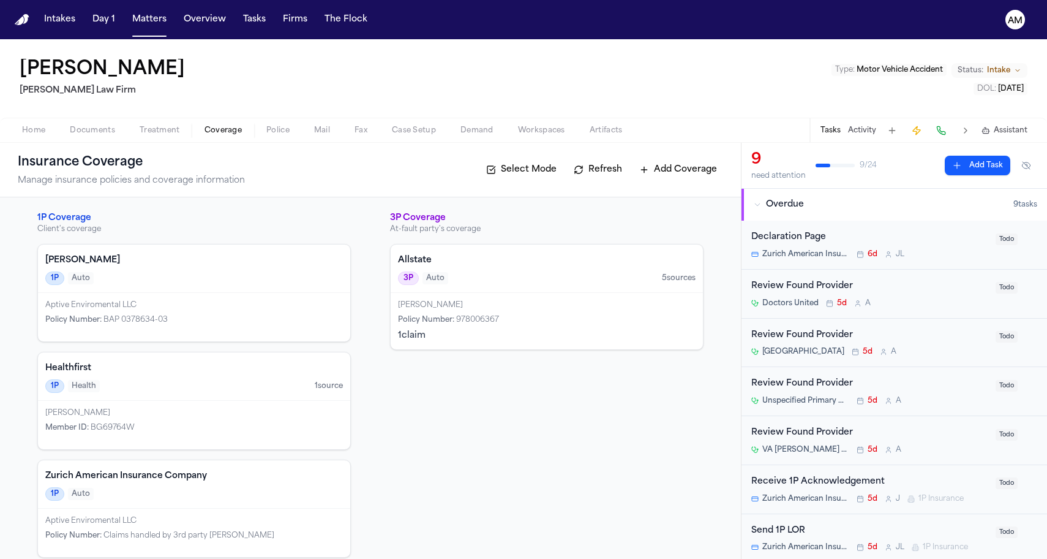
click at [209, 130] on span "Coverage" at bounding box center [223, 131] width 37 height 10
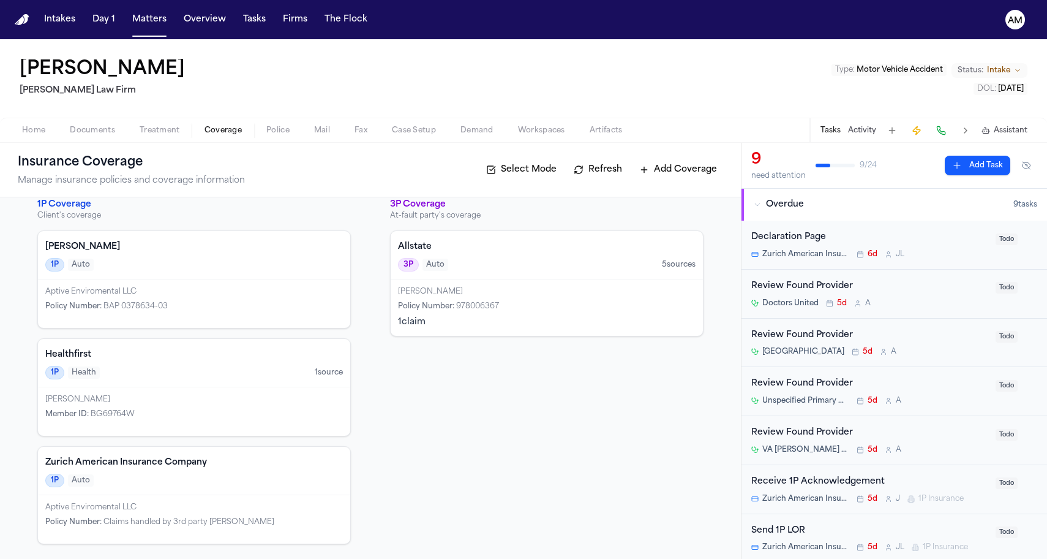
scroll to position [13, 0]
click at [129, 15] on button "Matters" at bounding box center [149, 20] width 44 height 22
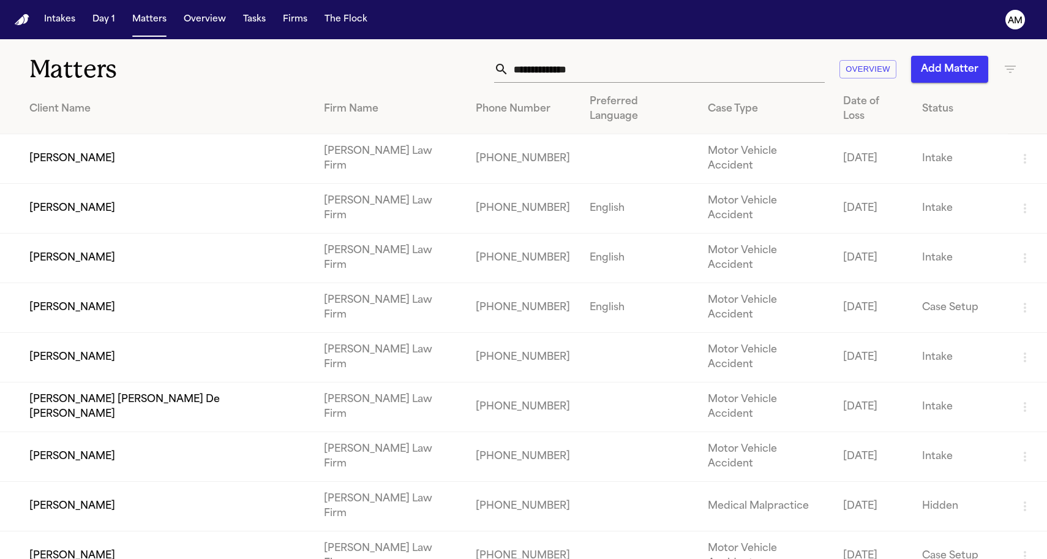
click at [80, 184] on td "[PERSON_NAME]" at bounding box center [157, 209] width 314 height 50
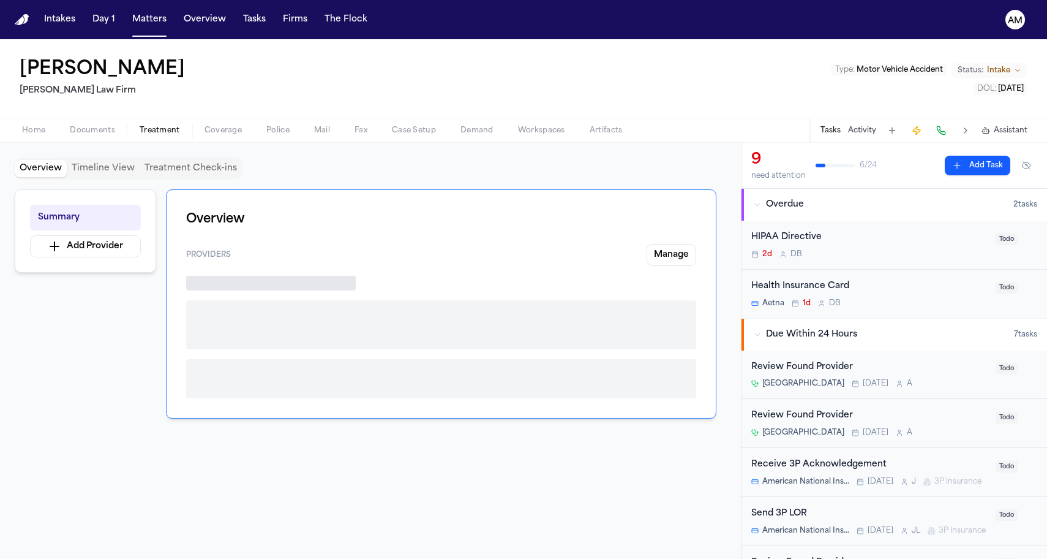
click at [142, 129] on span "Treatment" at bounding box center [160, 131] width 40 height 10
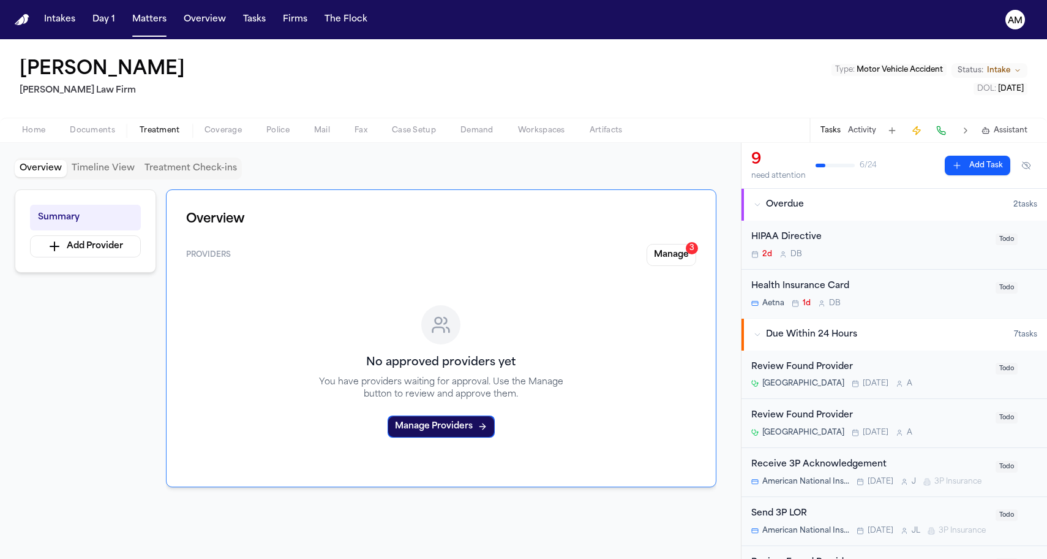
click at [219, 135] on span "Coverage" at bounding box center [223, 131] width 37 height 10
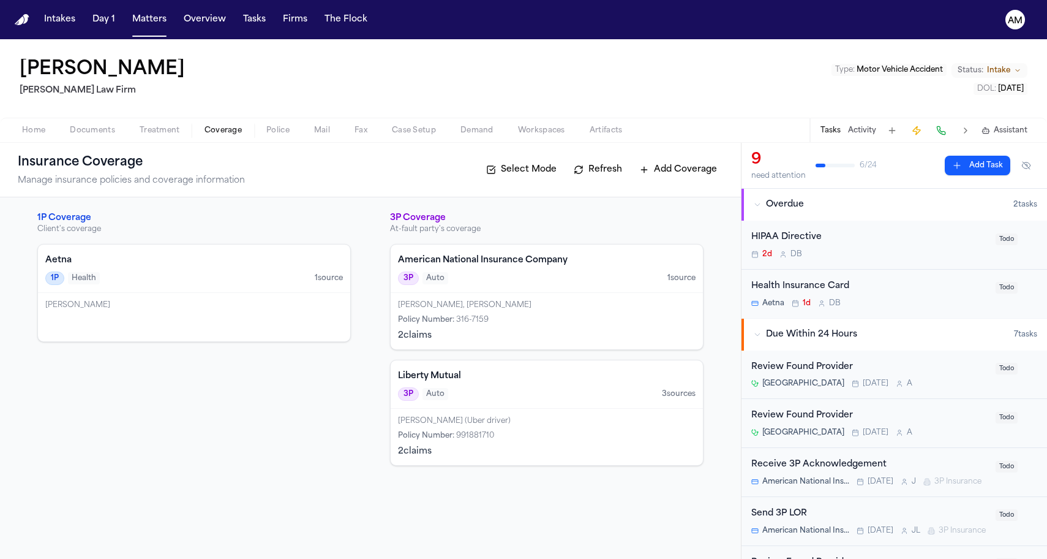
click at [494, 285] on div "American National Insurance Company 3P Auto 1 source" at bounding box center [547, 268] width 312 height 48
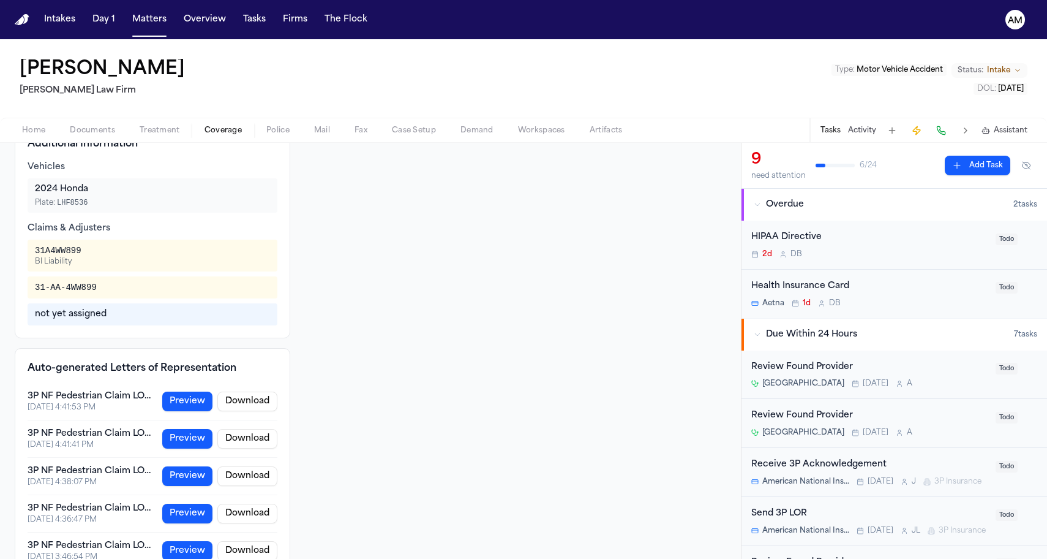
click at [149, 123] on button "Treatment" at bounding box center [159, 130] width 65 height 15
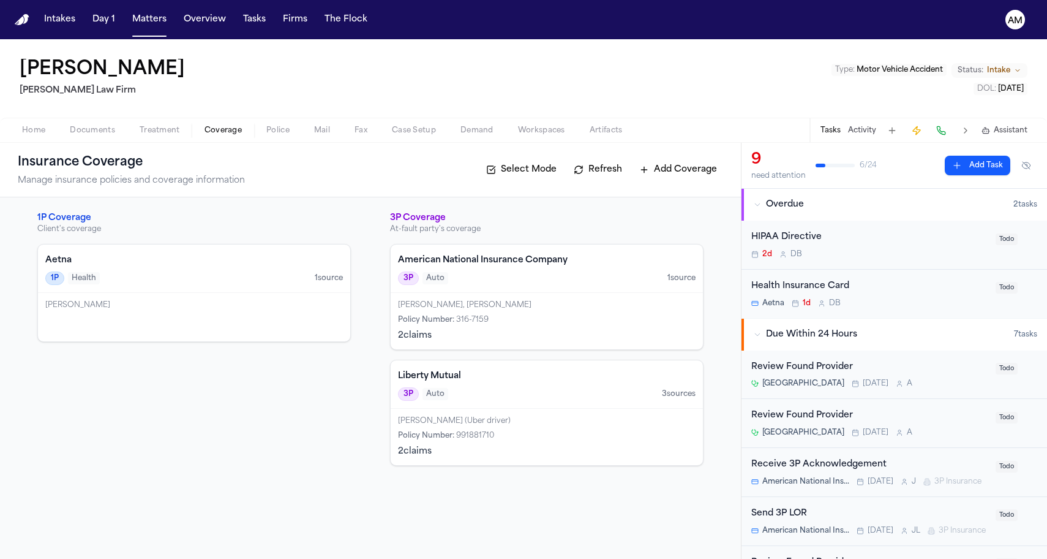
click at [229, 137] on span "button" at bounding box center [223, 137] width 52 height 1
click at [475, 387] on div "Liberty Mutual 3P Auto 3 source s" at bounding box center [547, 384] width 312 height 48
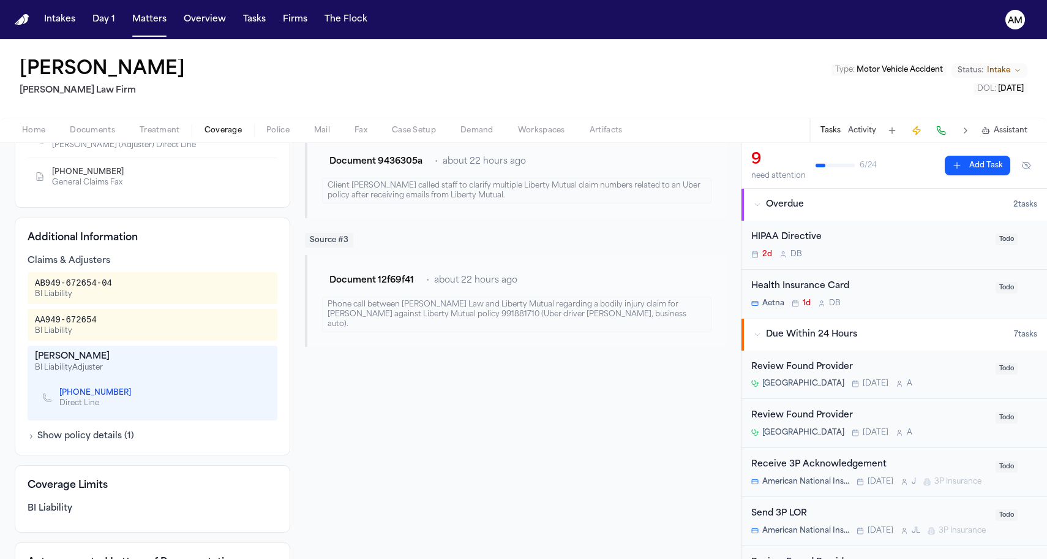
scroll to position [242, 0]
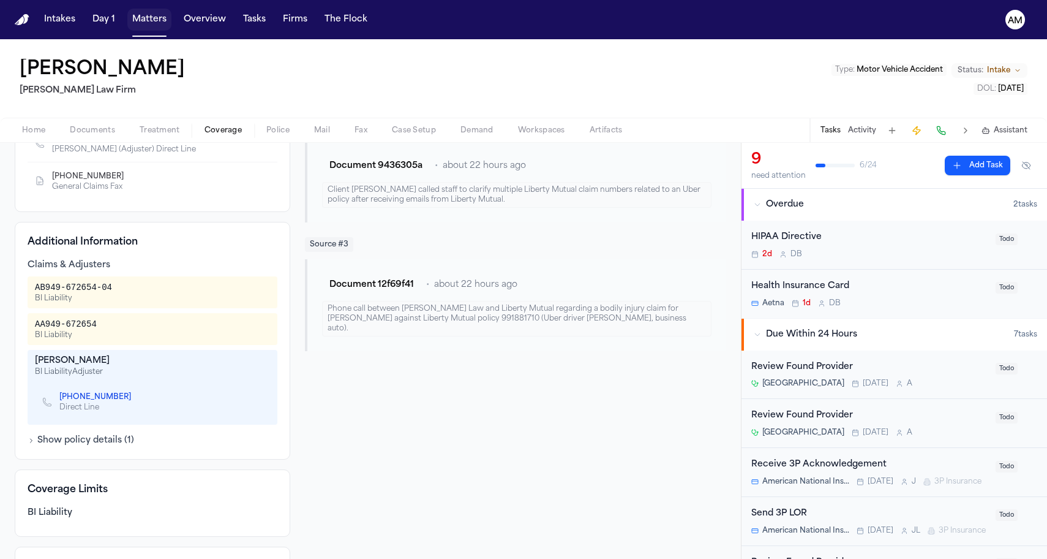
click at [143, 26] on button "Matters" at bounding box center [149, 20] width 44 height 22
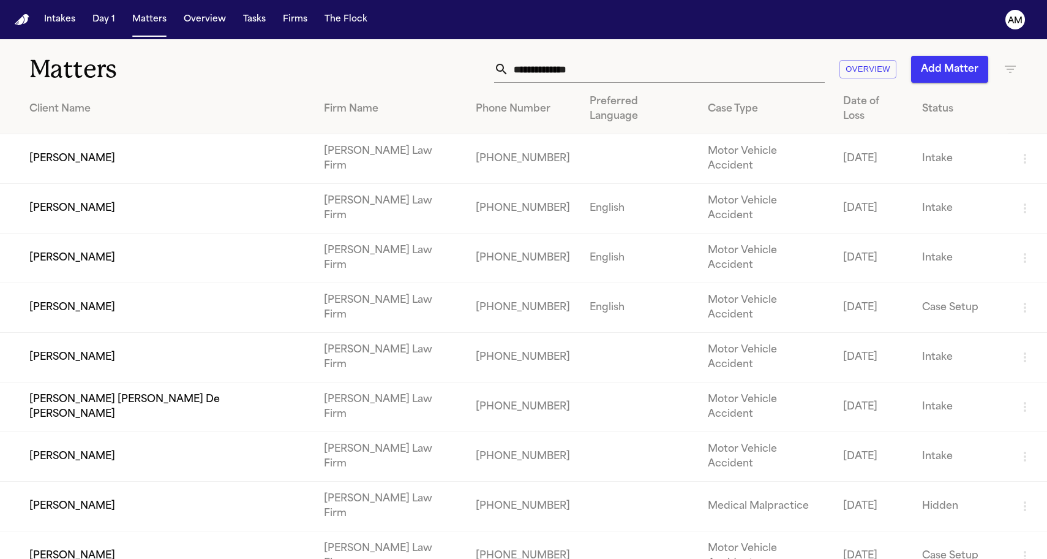
click at [102, 184] on td "[PERSON_NAME]" at bounding box center [157, 209] width 314 height 50
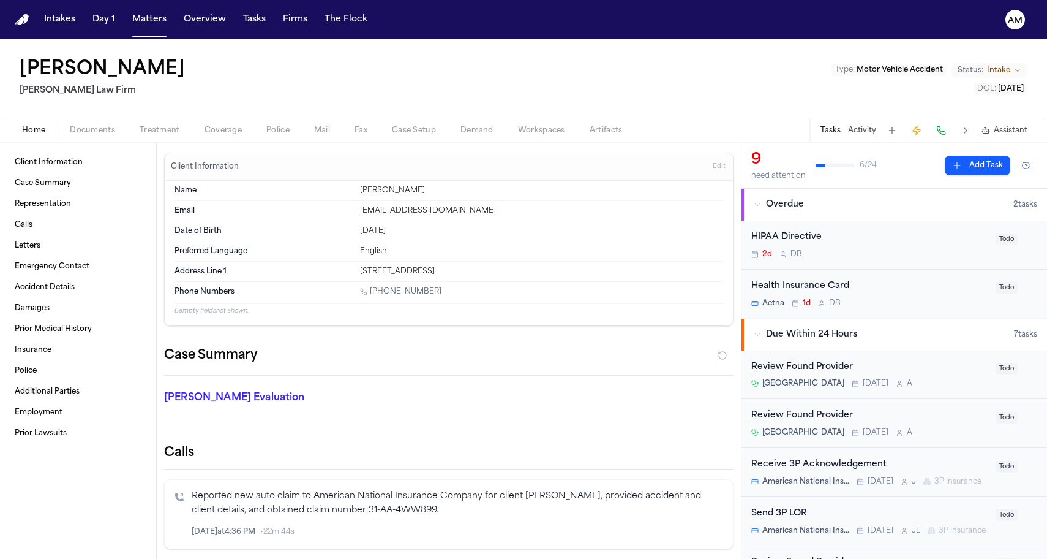
click at [210, 123] on button "Coverage" at bounding box center [223, 130] width 62 height 15
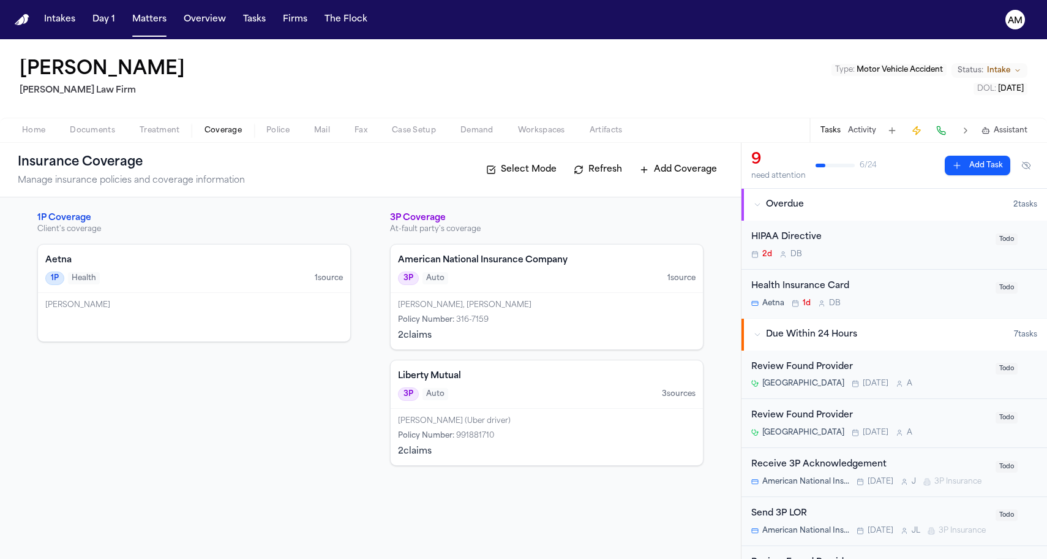
click at [453, 372] on h4 "Liberty Mutual" at bounding box center [547, 376] width 298 height 12
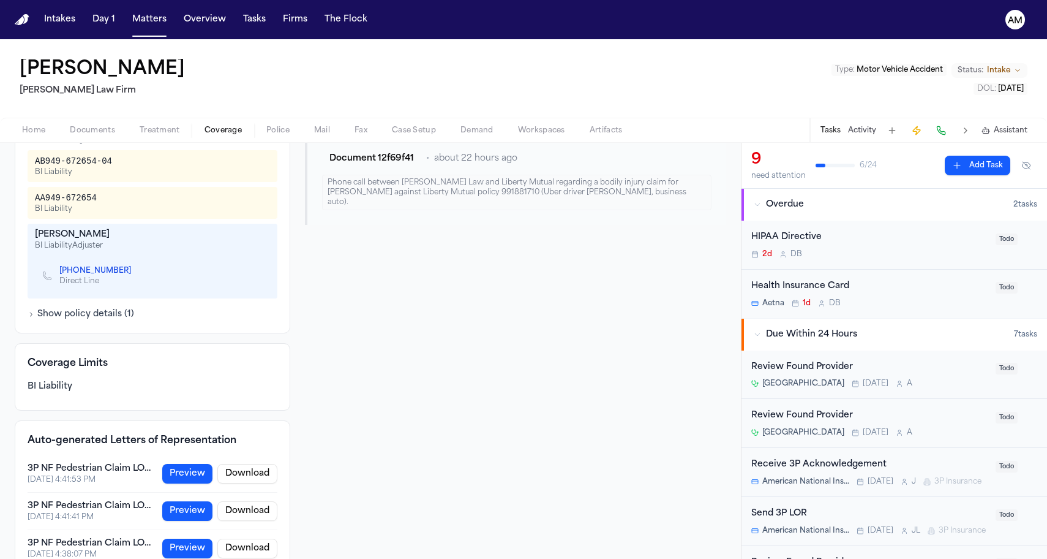
scroll to position [381, 0]
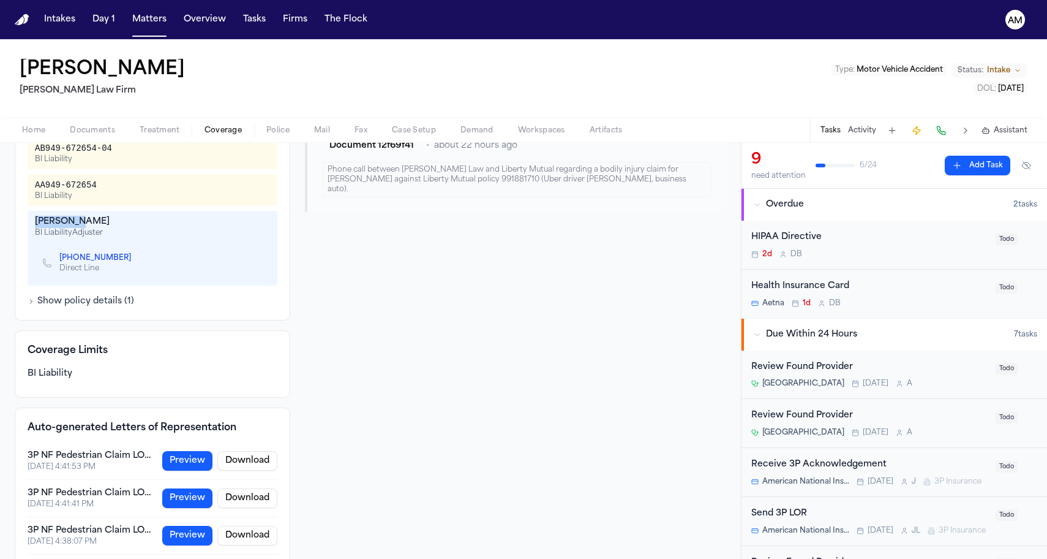
drag, startPoint x: 34, startPoint y: 220, endPoint x: 78, endPoint y: 226, distance: 43.9
click at [78, 226] on div "Catherine Sanchez BI Liability Adjuster +1 (470) 482-2803 Direct Line" at bounding box center [153, 248] width 250 height 75
click at [227, 297] on div "Show policy details ( 1 )" at bounding box center [153, 301] width 250 height 12
click at [134, 257] on icon "Copy to clipboard" at bounding box center [137, 257] width 7 height 7
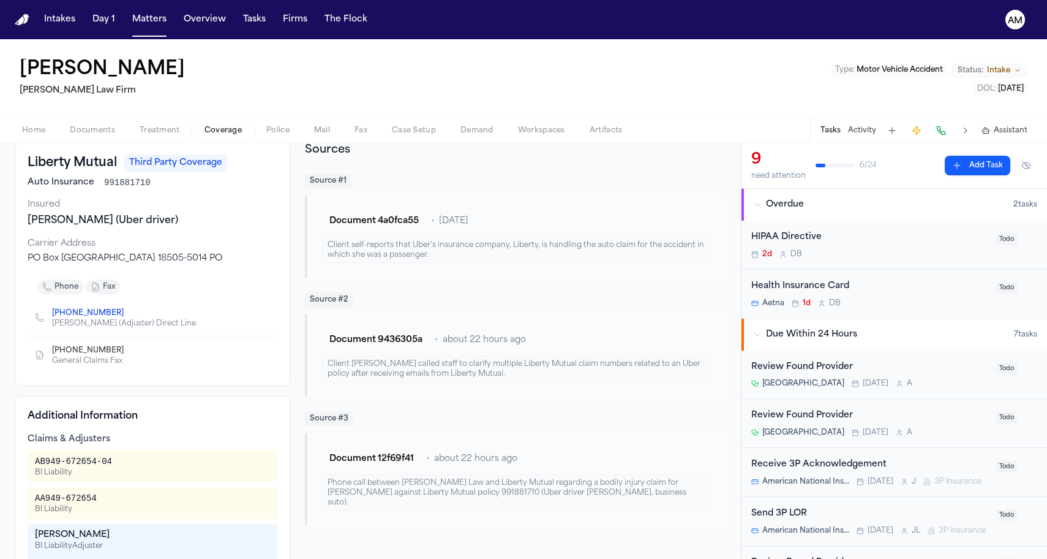
scroll to position [10, 0]
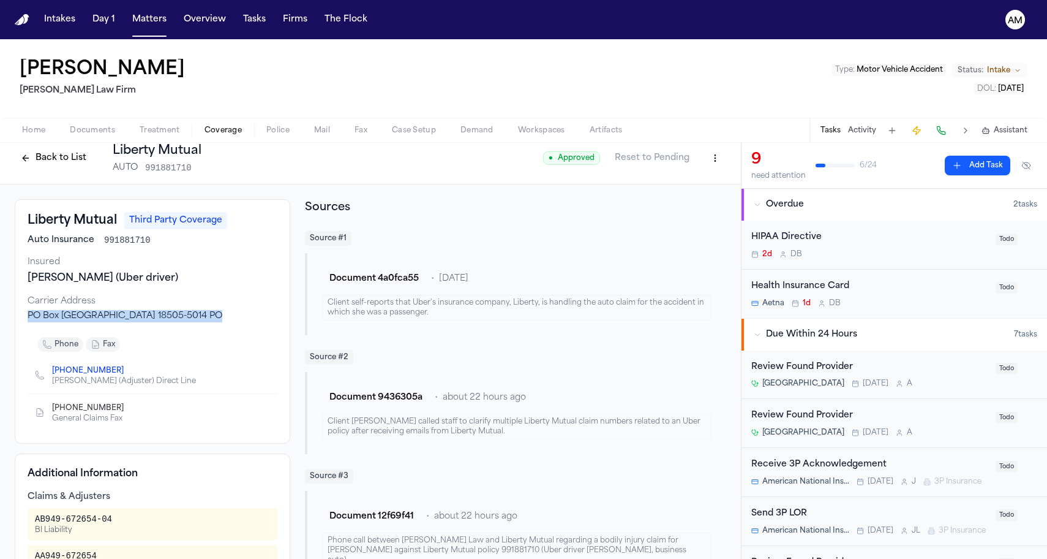
drag, startPoint x: 26, startPoint y: 316, endPoint x: 246, endPoint y: 319, distance: 219.9
click at [247, 319] on div "Liberty Mutual Third Party Coverage Auto Insurance 991881710 Insured Uber, Mich…" at bounding box center [153, 321] width 276 height 244
click at [203, 277] on div "Uber, Michael, Michael (Uber driver)" at bounding box center [153, 278] width 250 height 15
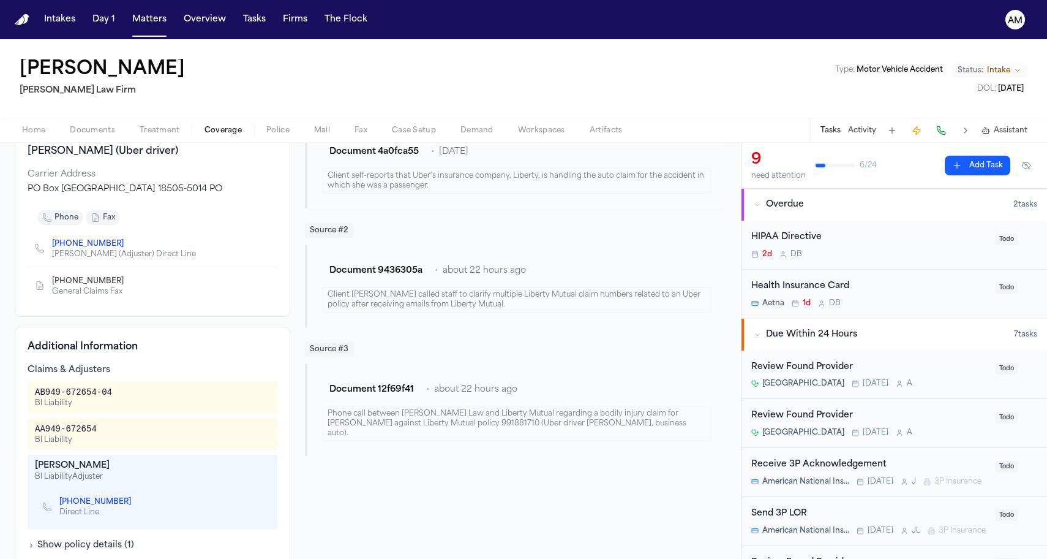
scroll to position [82, 0]
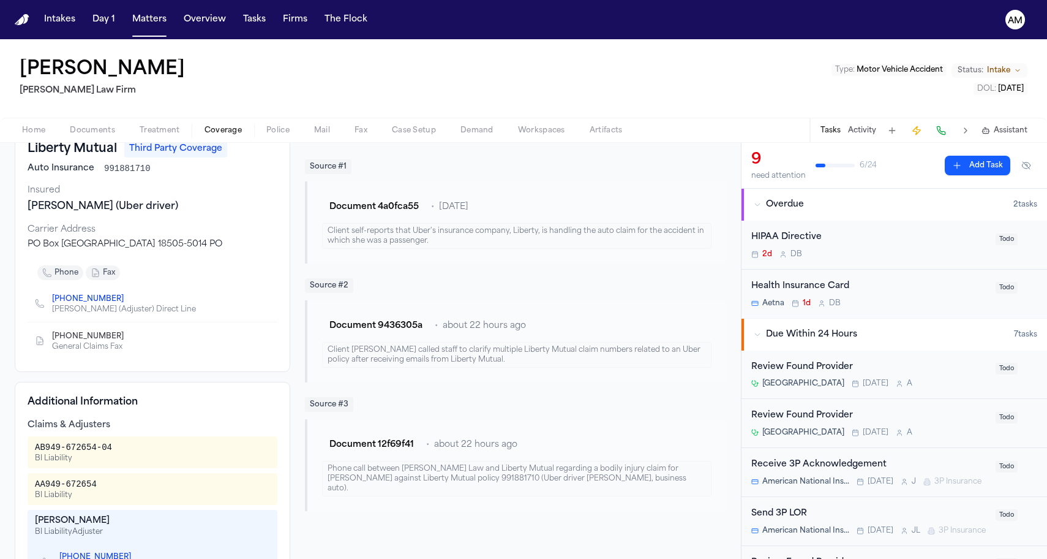
click at [127, 336] on icon "Copy to clipboard" at bounding box center [129, 338] width 4 height 4
click at [312, 253] on div "Document 4a0fca55 • 2 days ago Client self-reports that Uber's insurance compan…" at bounding box center [515, 222] width 421 height 82
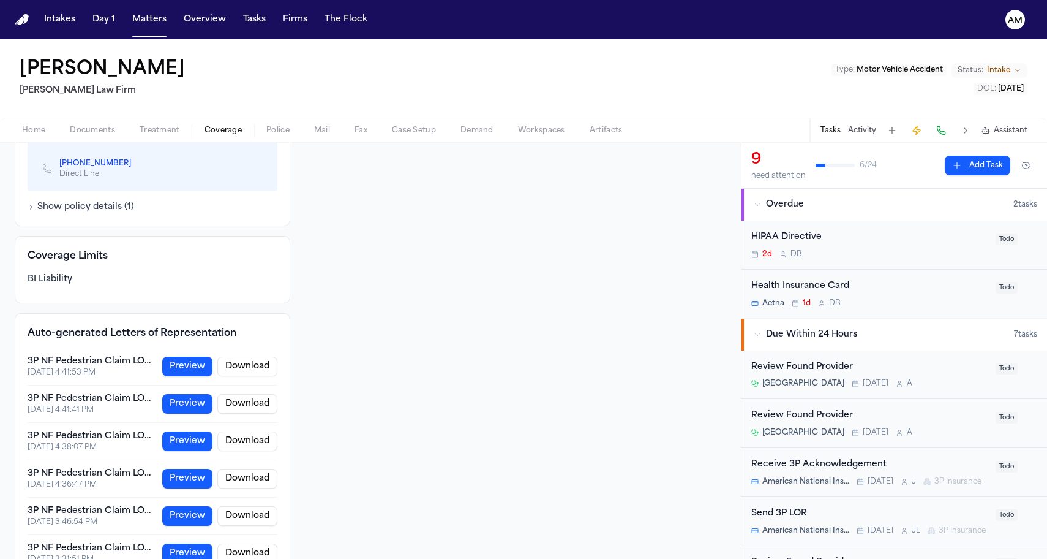
scroll to position [473, 0]
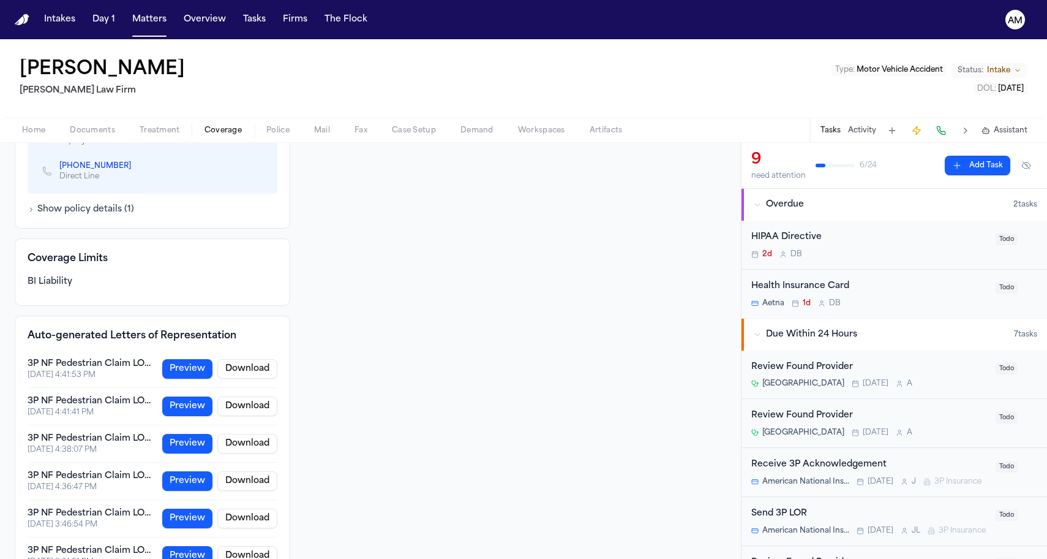
click at [146, 214] on div "Show policy details ( 1 )" at bounding box center [153, 209] width 250 height 12
click at [107, 211] on button "Show policy details ( 1 )" at bounding box center [81, 209] width 107 height 12
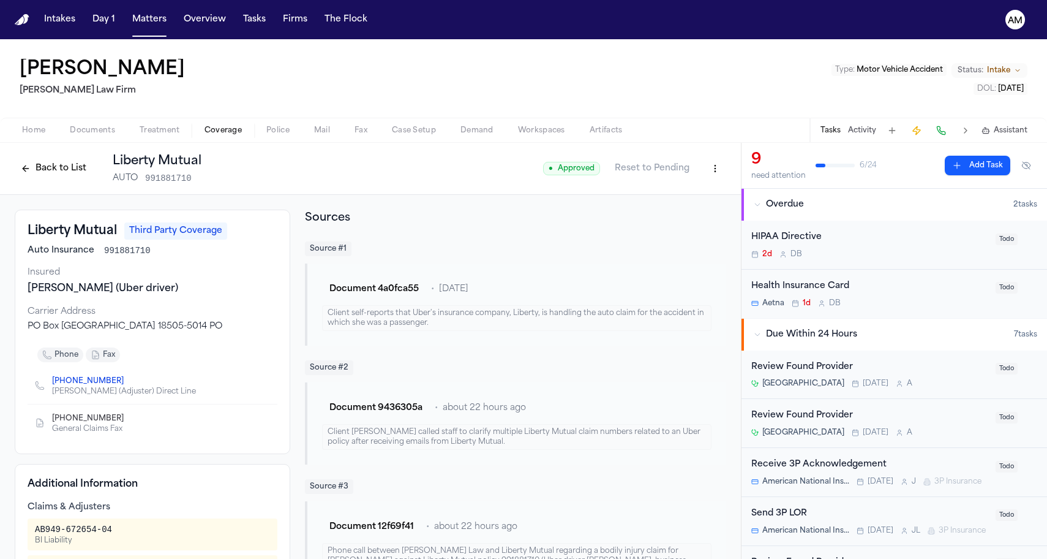
scroll to position [0, 0]
click at [165, 133] on span "Treatment" at bounding box center [160, 131] width 40 height 10
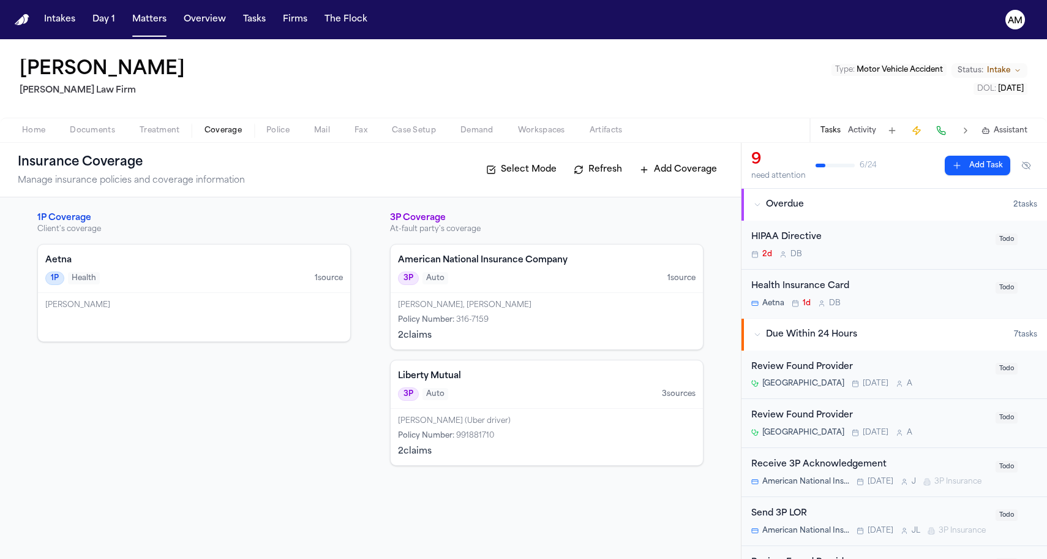
click at [222, 133] on span "Coverage" at bounding box center [223, 131] width 37 height 10
click at [521, 402] on div "Liberty Mutual 3P Auto 3 source s" at bounding box center [547, 384] width 312 height 48
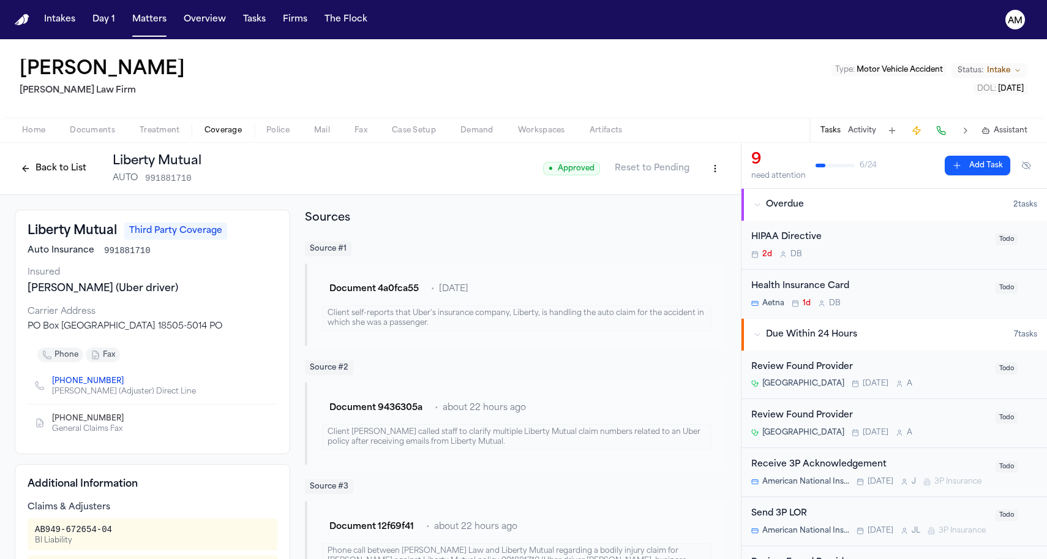
click at [83, 127] on span "Documents" at bounding box center [92, 131] width 45 height 10
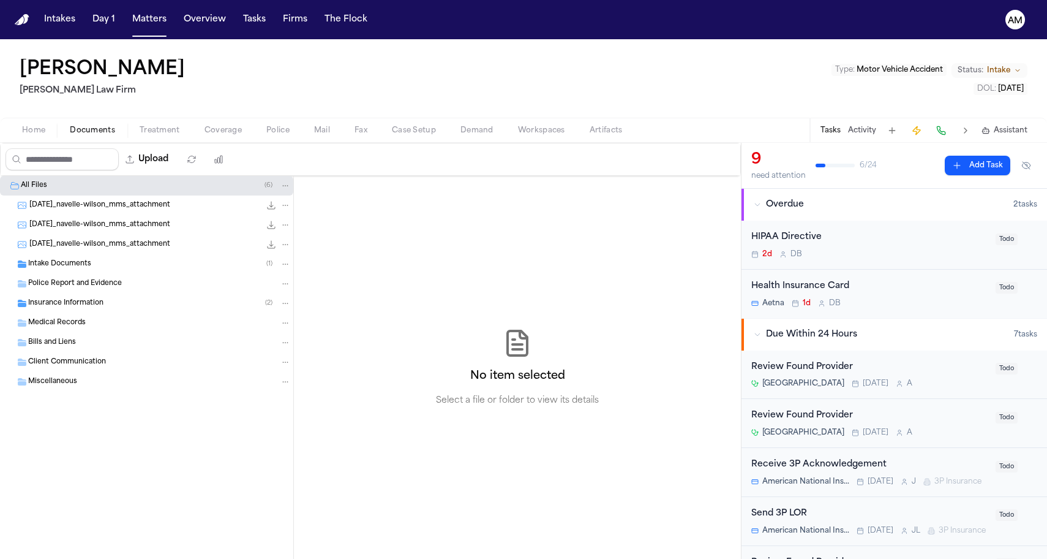
click at [95, 306] on span "Insurance Information" at bounding box center [65, 303] width 75 height 10
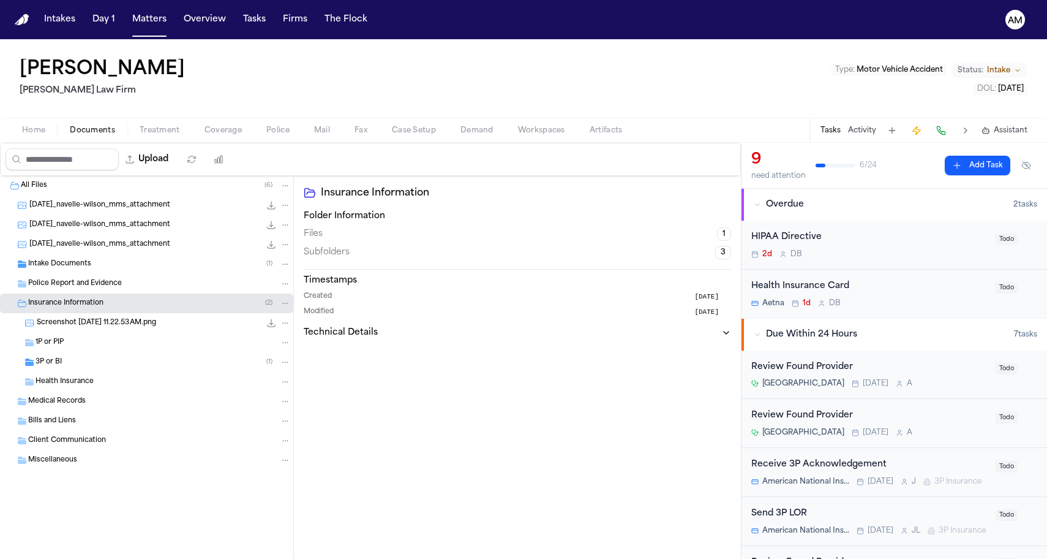
click at [85, 353] on div "3P or BI ( 1 )" at bounding box center [146, 362] width 293 height 20
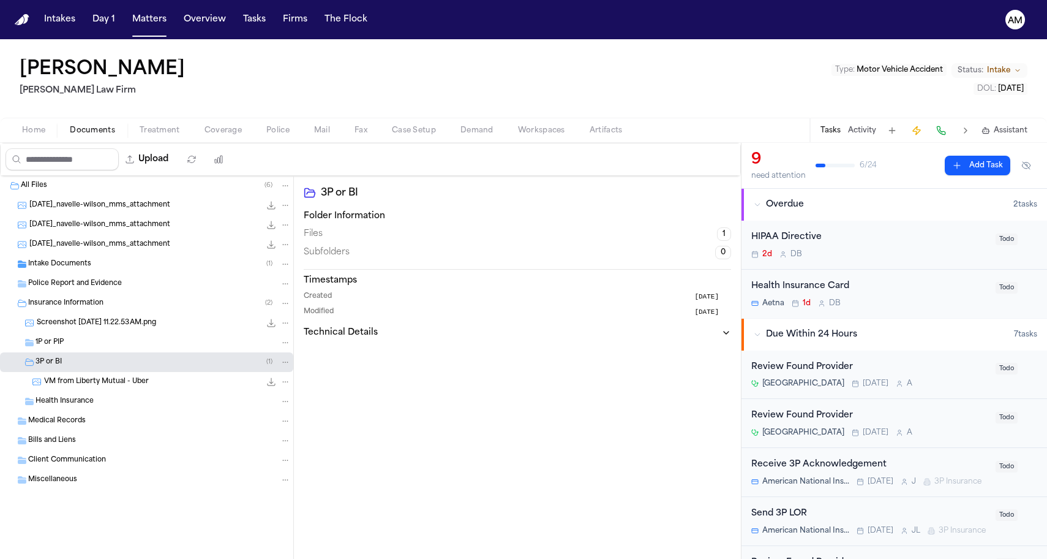
click at [94, 388] on div "VM from Liberty Mutual - Uber 141.5 KB • JPG" at bounding box center [146, 382] width 293 height 20
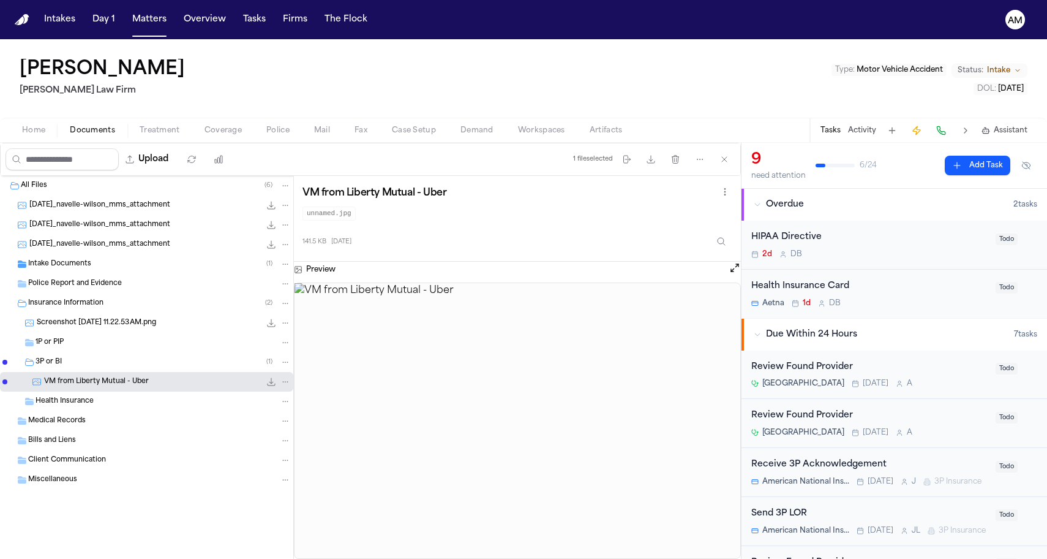
click at [86, 268] on span "Intake Documents" at bounding box center [59, 264] width 63 height 10
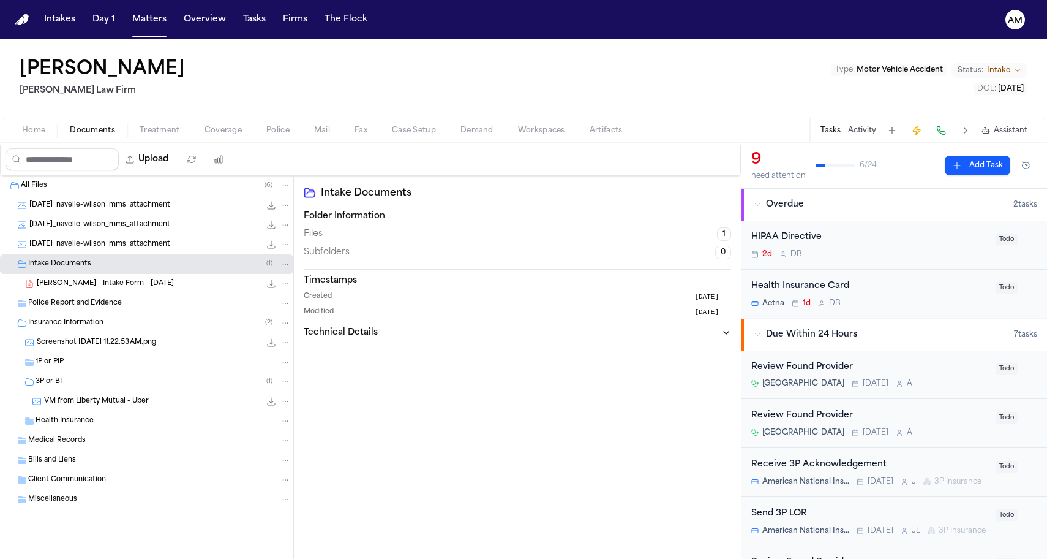
click at [81, 282] on span "N. Wilson - Intake Form - 8.25.25" at bounding box center [105, 284] width 137 height 10
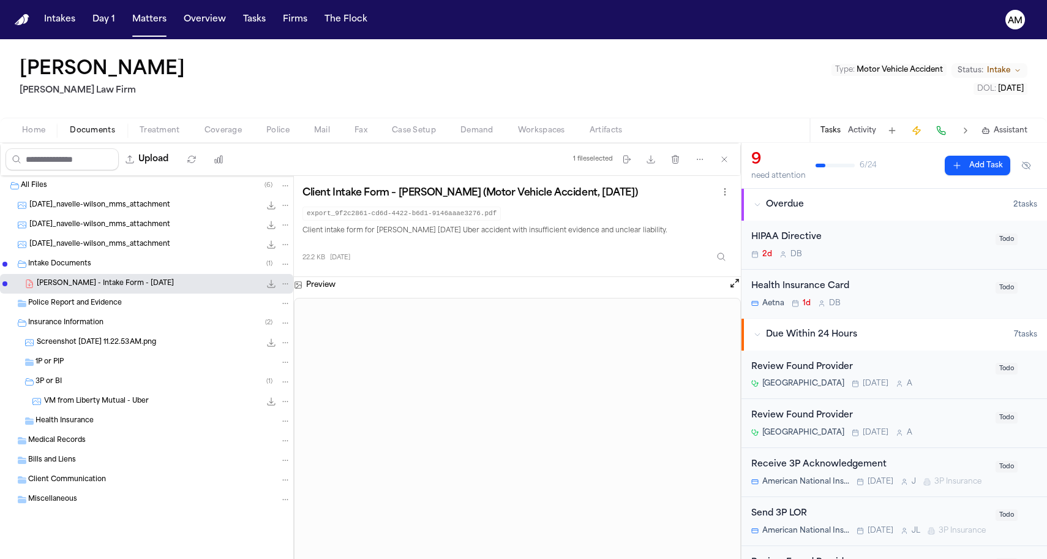
click at [108, 238] on div "2025-08-26_navelle-wilson_mms_attachment 205.7 KB • PNG" at bounding box center [146, 245] width 293 height 20
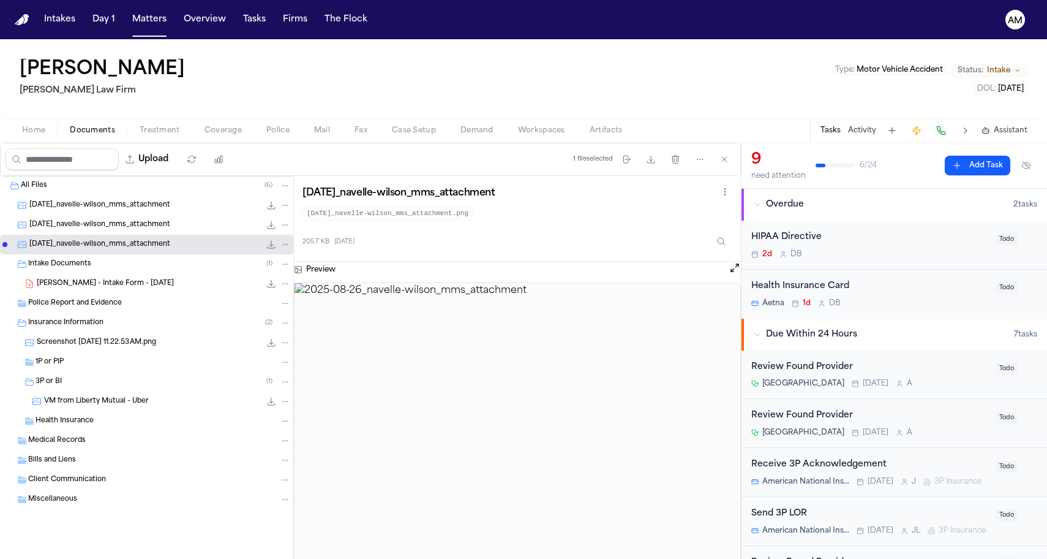
click at [111, 228] on span "2025-08-26_navelle-wilson_mms_attachment" at bounding box center [99, 225] width 141 height 10
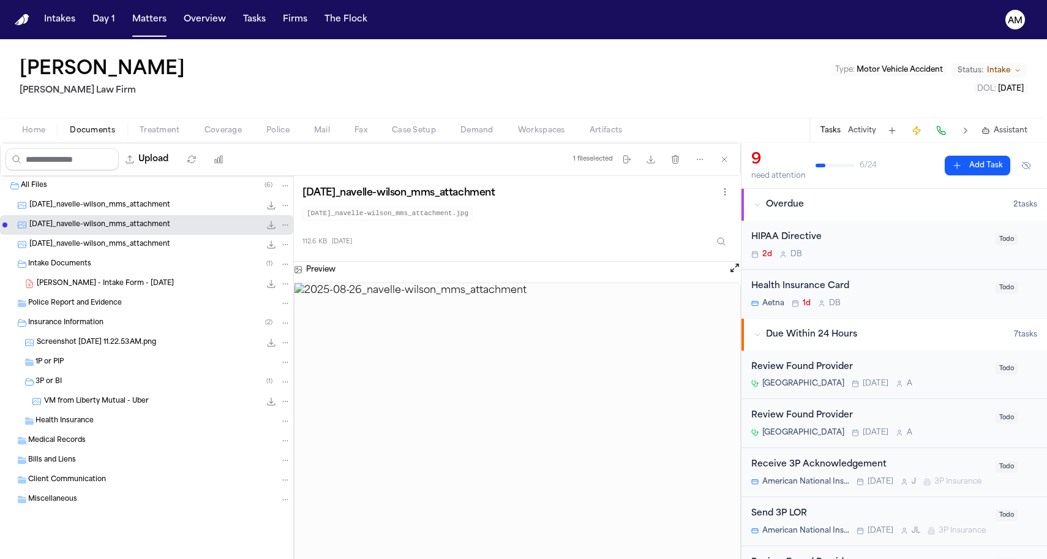
click at [115, 215] on div "2025-08-26_navelle-wilson_mms_attachment 112.6 KB • JPG" at bounding box center [146, 225] width 293 height 20
click at [118, 209] on span "2025-08-26_navelle-wilson_mms_attachment" at bounding box center [99, 205] width 141 height 10
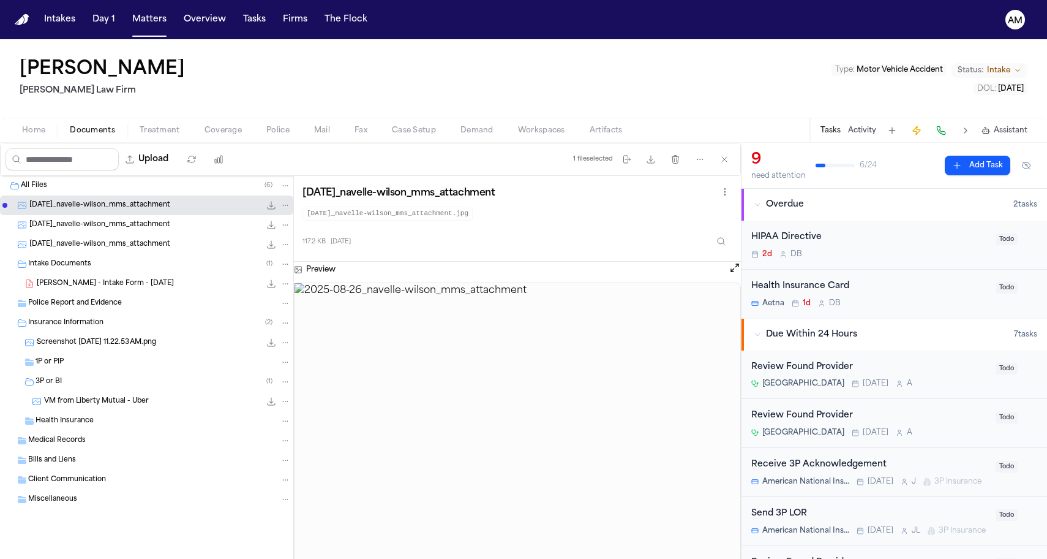
click at [94, 287] on span "N. Wilson - Intake Form - 8.25.25" at bounding box center [105, 284] width 137 height 10
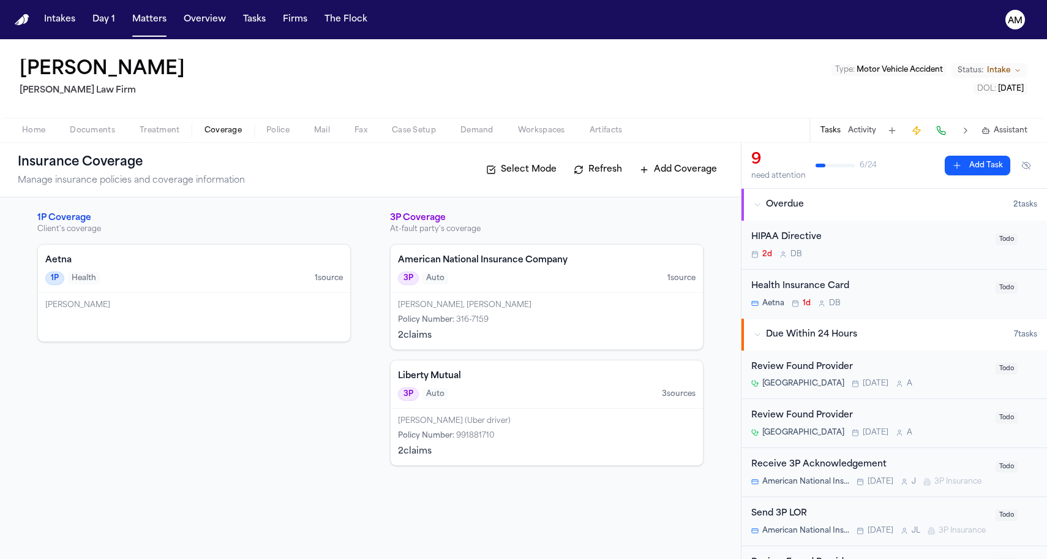
click at [233, 129] on span "Coverage" at bounding box center [223, 131] width 37 height 10
click at [498, 452] on div "2 claim s" at bounding box center [547, 451] width 298 height 12
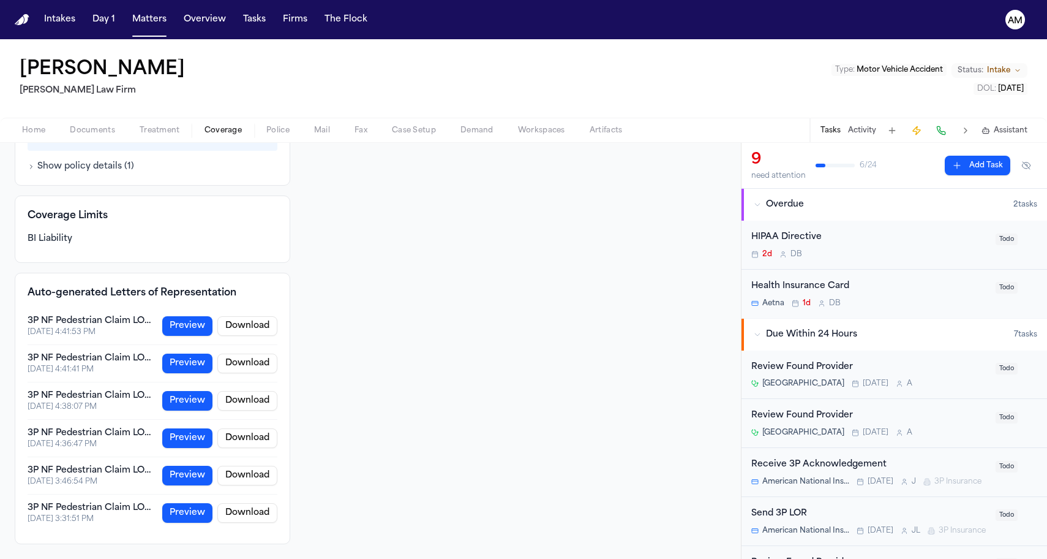
scroll to position [515, 0]
click at [140, 321] on div "3P NF Pedestrian Claim LOR - Template" at bounding box center [91, 321] width 127 height 12
click at [170, 320] on button "Preview" at bounding box center [187, 327] width 50 height 20
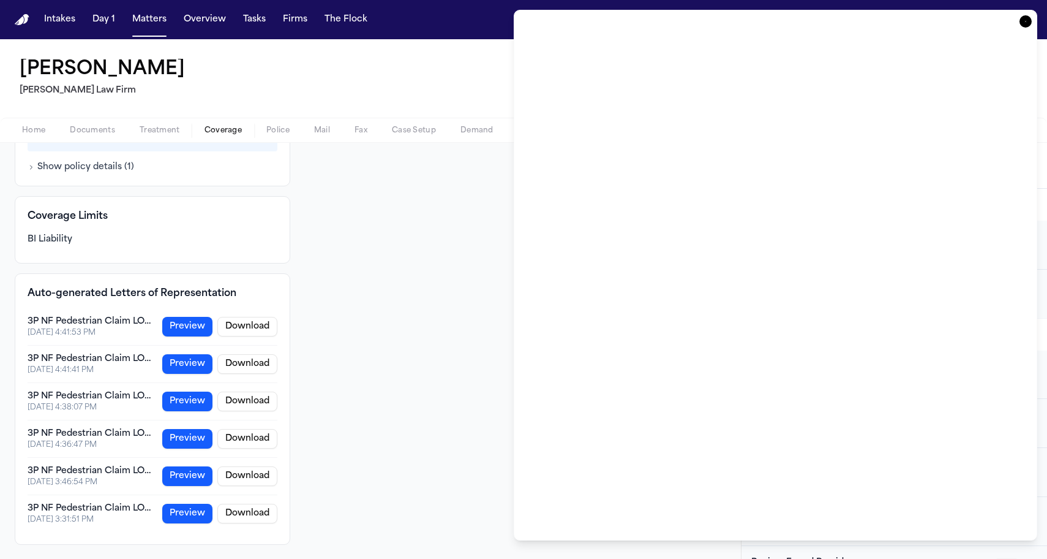
click at [1022, 20] on icon "button" at bounding box center [1026, 21] width 12 height 12
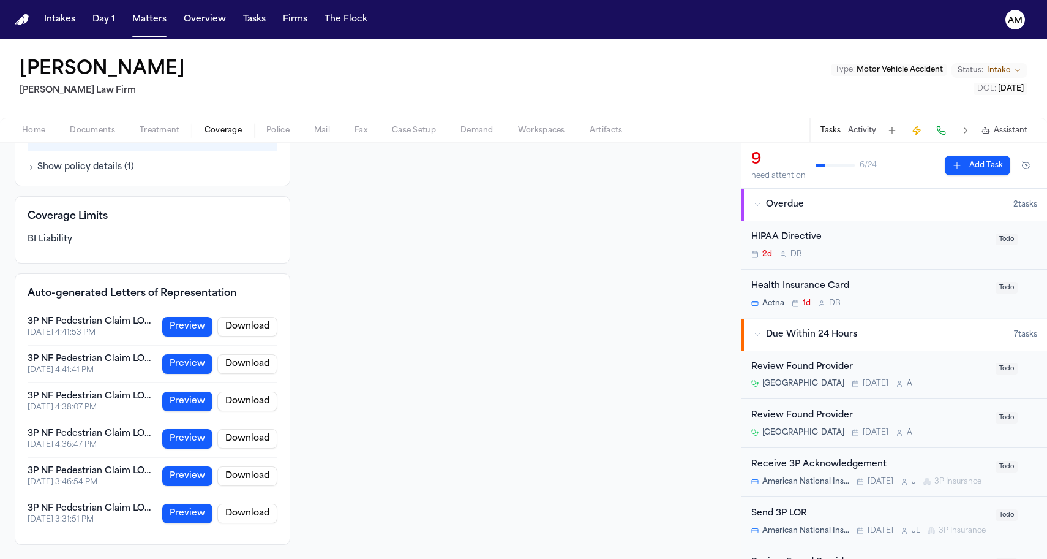
click at [198, 322] on button "Preview" at bounding box center [187, 327] width 50 height 20
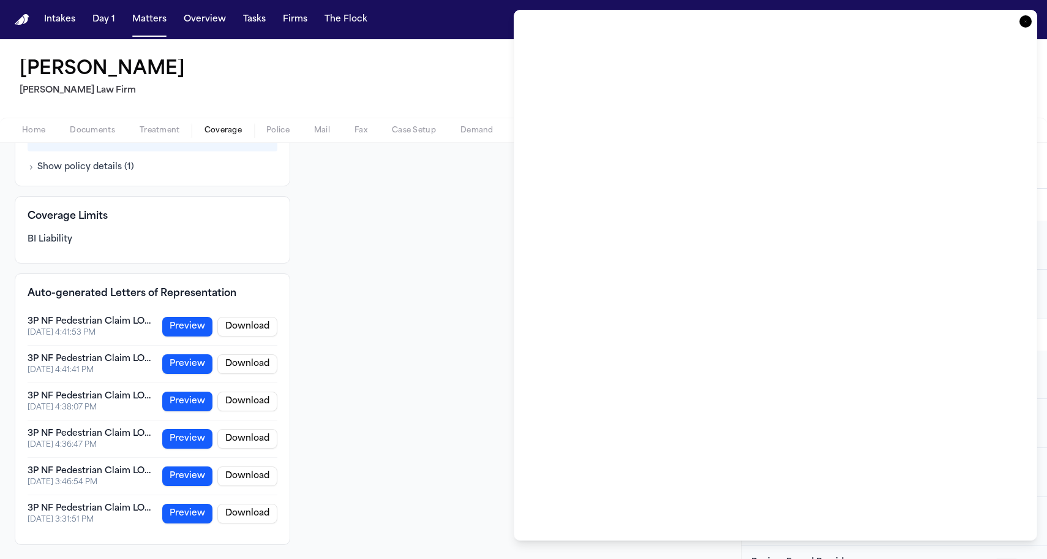
click at [384, 227] on div at bounding box center [523, 279] width 1047 height 559
click at [1021, 18] on icon "button" at bounding box center [1026, 21] width 12 height 12
click at [1023, 13] on div "Letter of Representation (Preview) Close" at bounding box center [776, 275] width 524 height 530
click at [1025, 17] on icon "button" at bounding box center [1026, 21] width 12 height 12
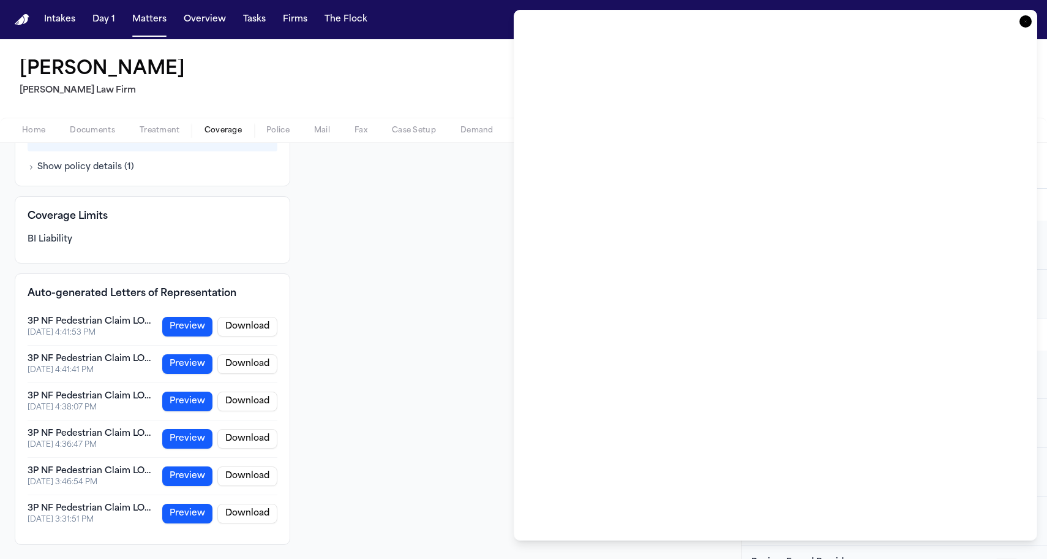
click at [298, 307] on div at bounding box center [523, 279] width 1047 height 559
click at [1027, 22] on icon "button" at bounding box center [1026, 21] width 12 height 12
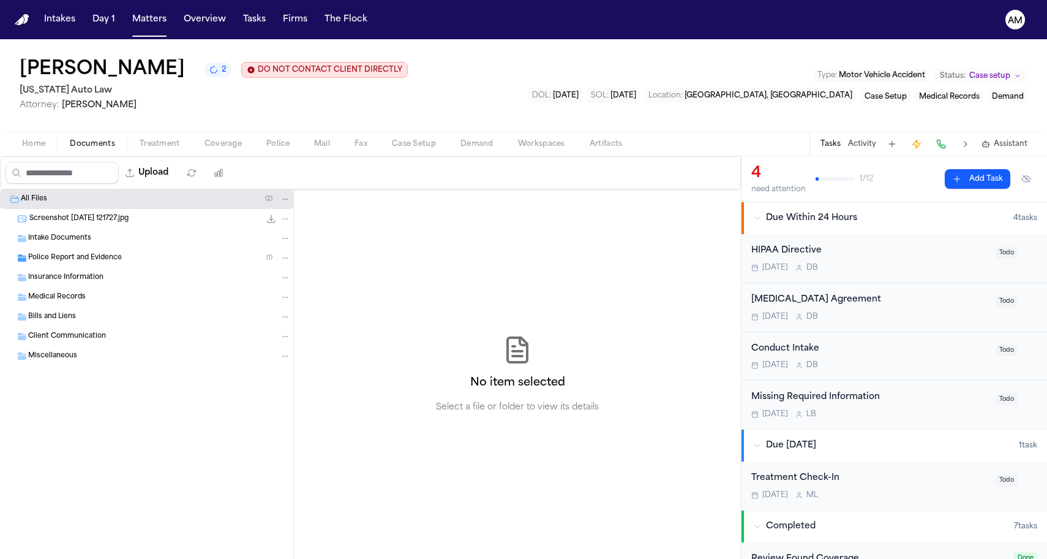
click at [158, 252] on div "Police Report and Evidence ( 1 )" at bounding box center [146, 258] width 293 height 20
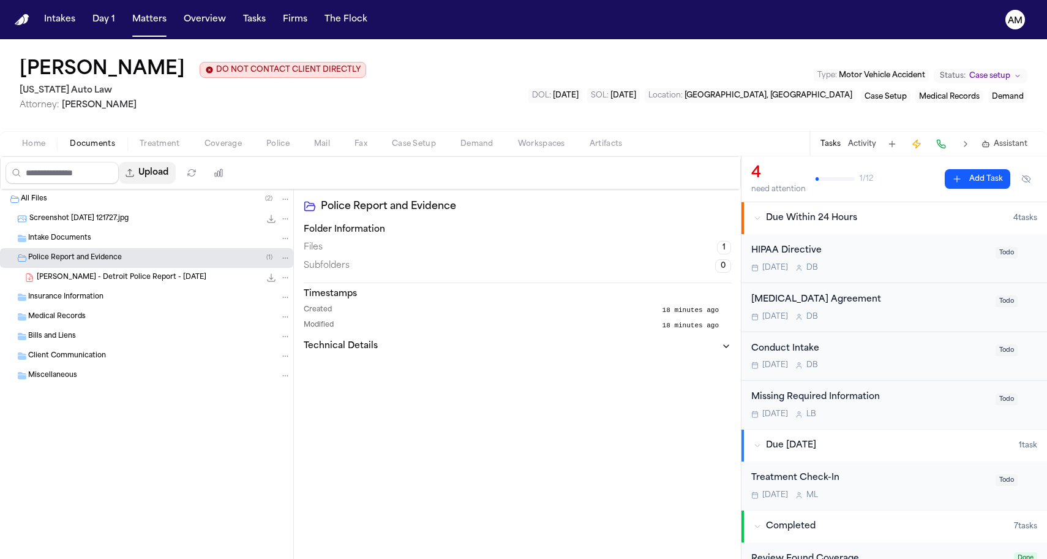
click at [176, 169] on button "Upload" at bounding box center [147, 173] width 57 height 22
select select "**********"
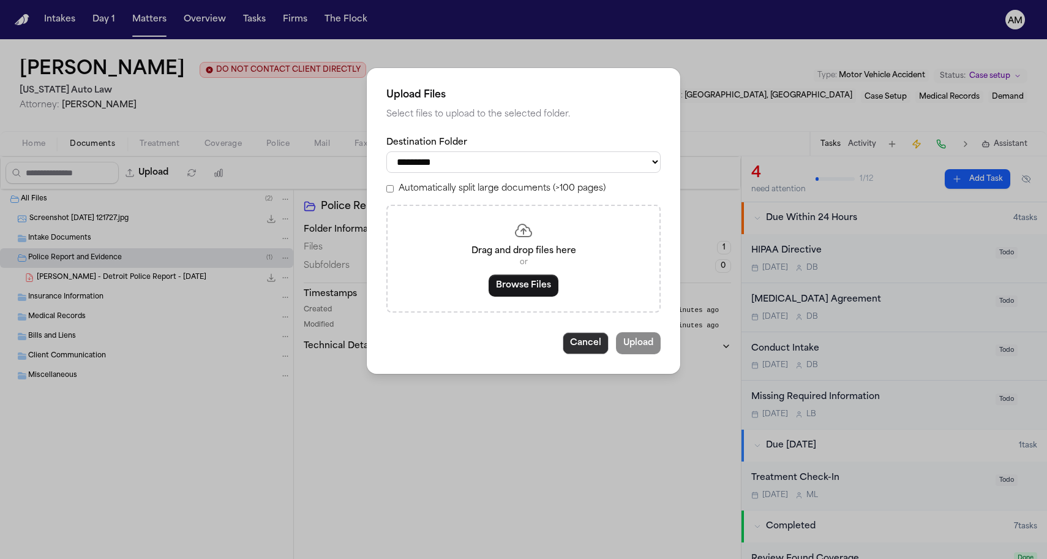
click at [597, 340] on button "Cancel" at bounding box center [586, 343] width 46 height 22
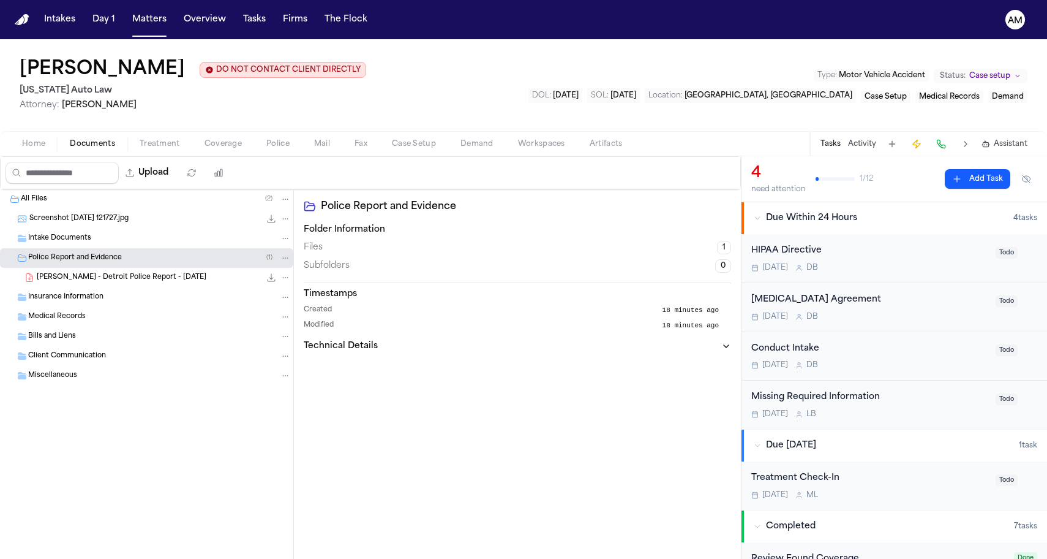
click at [232, 227] on div "Screenshot [DATE] 121727.jpg 139.4 KB • JPG" at bounding box center [146, 219] width 293 height 20
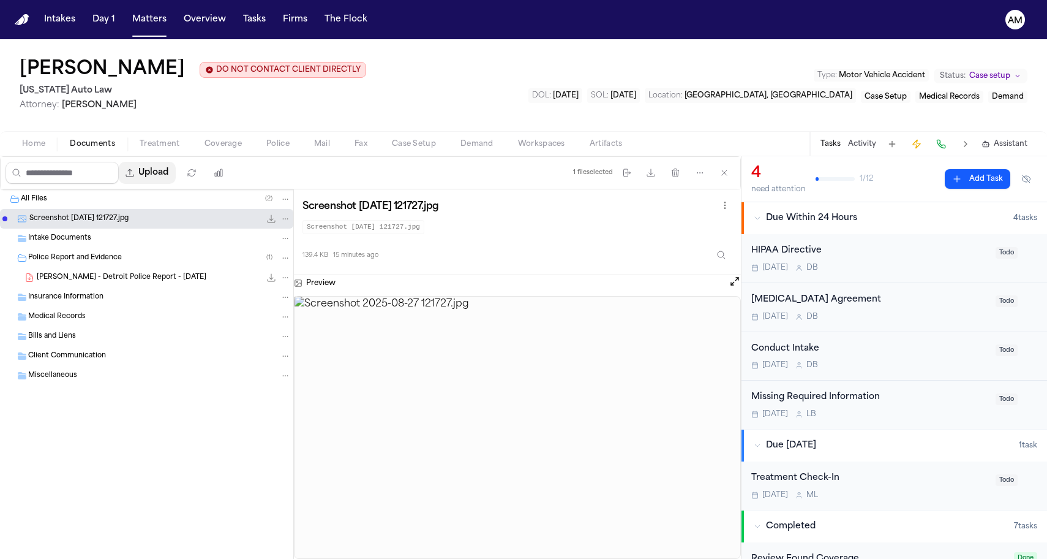
click at [173, 170] on button "Upload" at bounding box center [147, 173] width 57 height 22
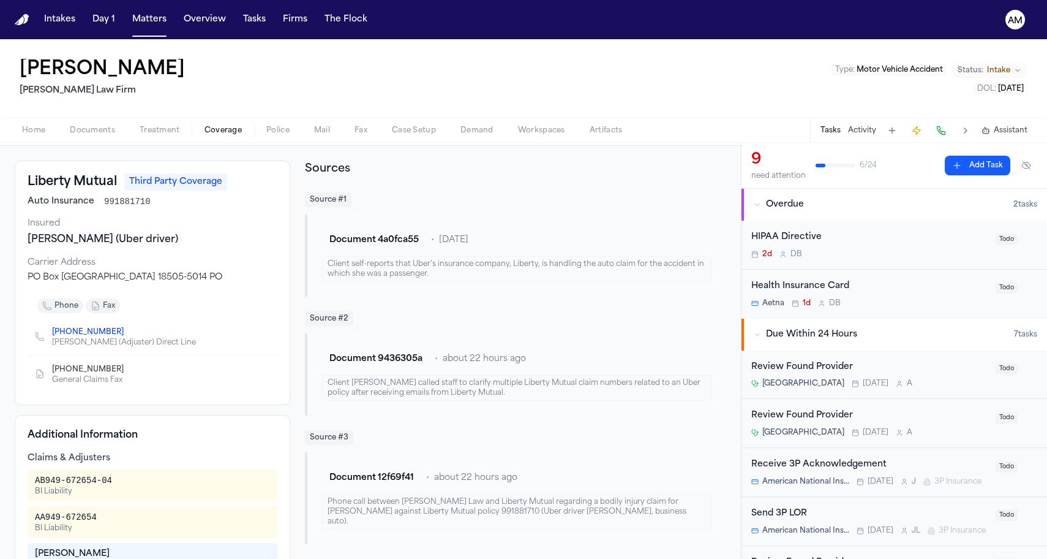
scroll to position [50, 0]
click at [20, 248] on div "Liberty Mutual Third Party Coverage Auto Insurance 991881710 Insured [PERSON_NA…" at bounding box center [153, 281] width 276 height 244
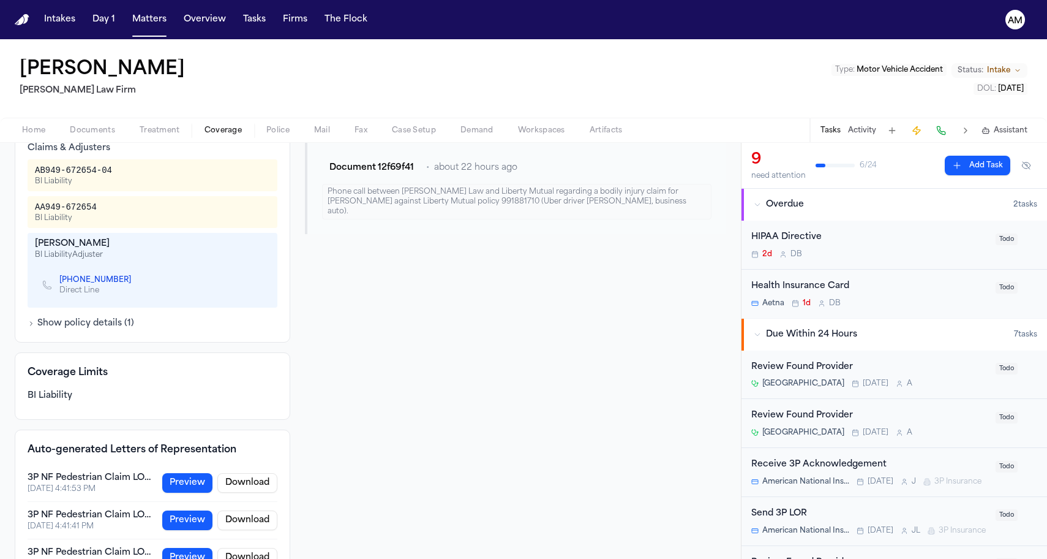
scroll to position [360, 0]
click at [48, 325] on button "Show policy details ( 1 )" at bounding box center [81, 322] width 107 height 12
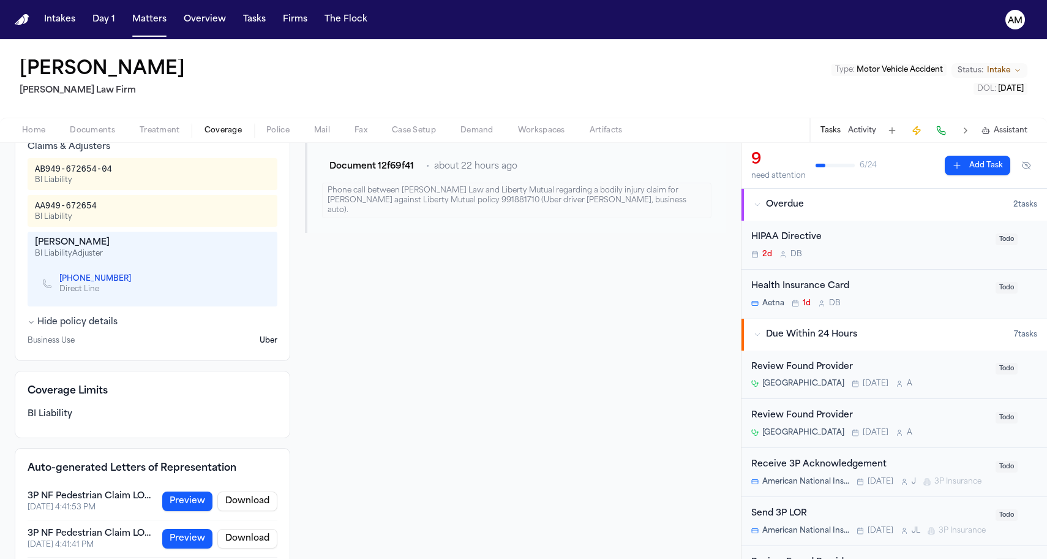
click at [86, 293] on div "Direct Line" at bounding box center [99, 289] width 81 height 10
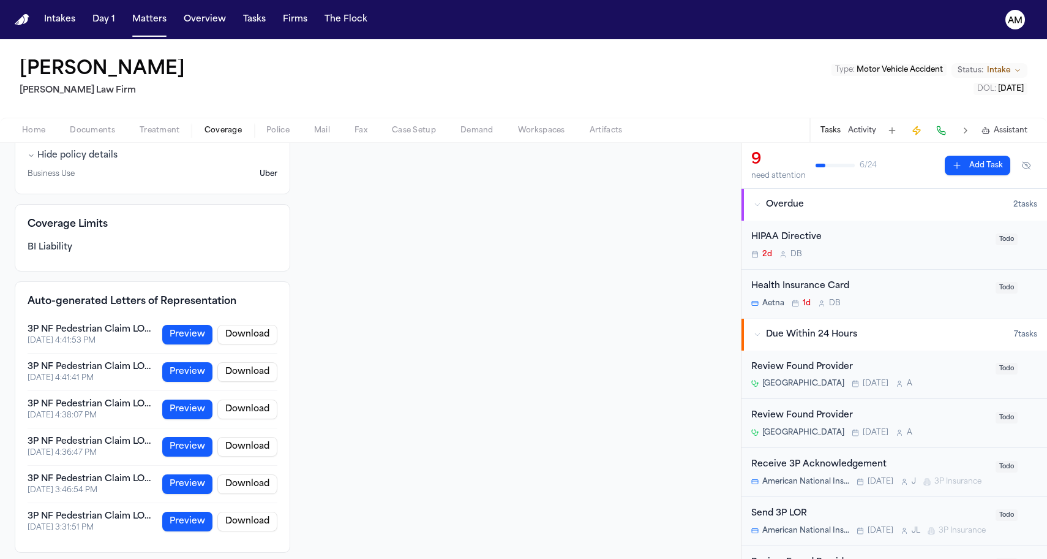
scroll to position [534, 0]
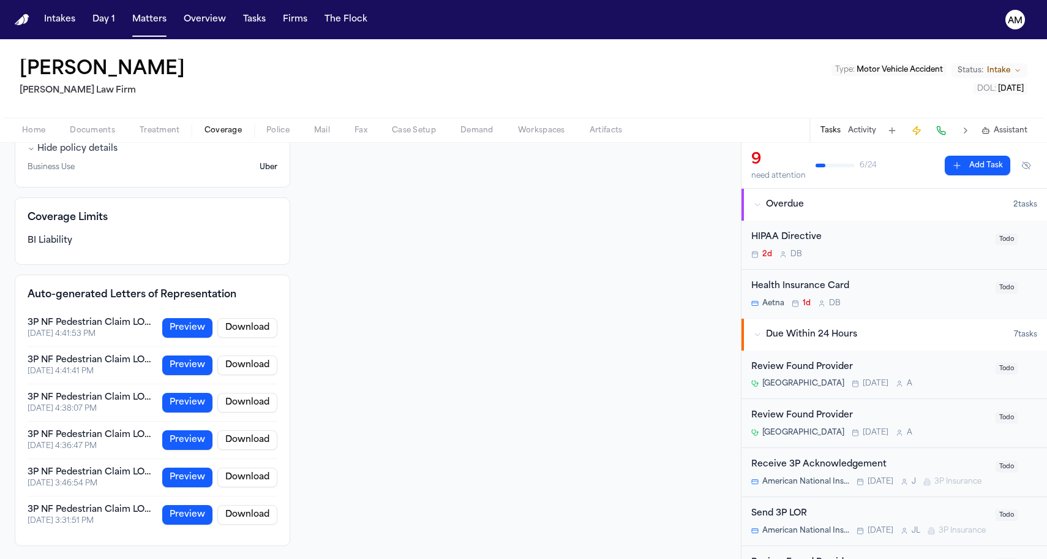
click at [187, 322] on button "Preview" at bounding box center [187, 328] width 50 height 20
click at [266, 327] on button "Download" at bounding box center [247, 328] width 60 height 20
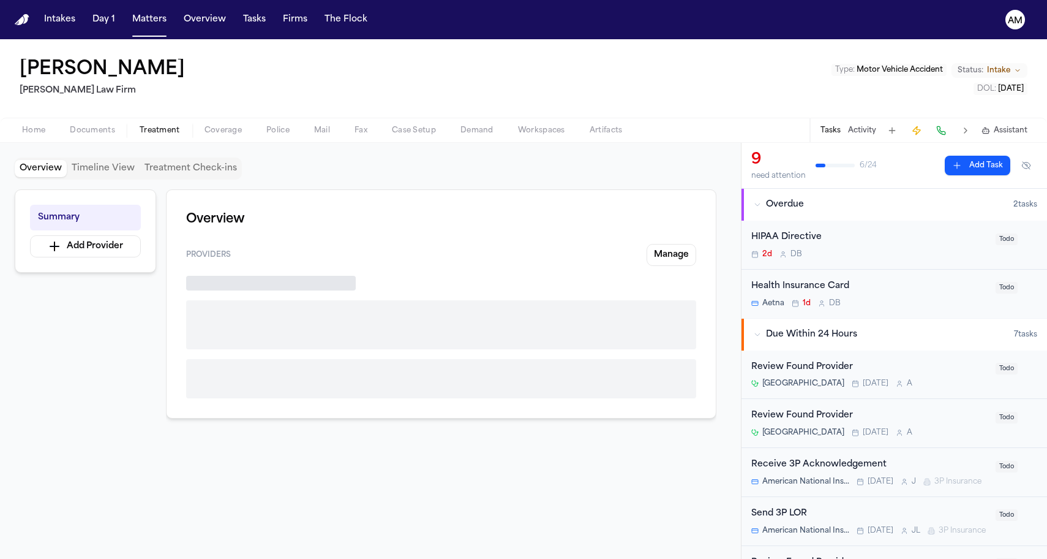
click at [179, 129] on button "Treatment" at bounding box center [159, 130] width 65 height 15
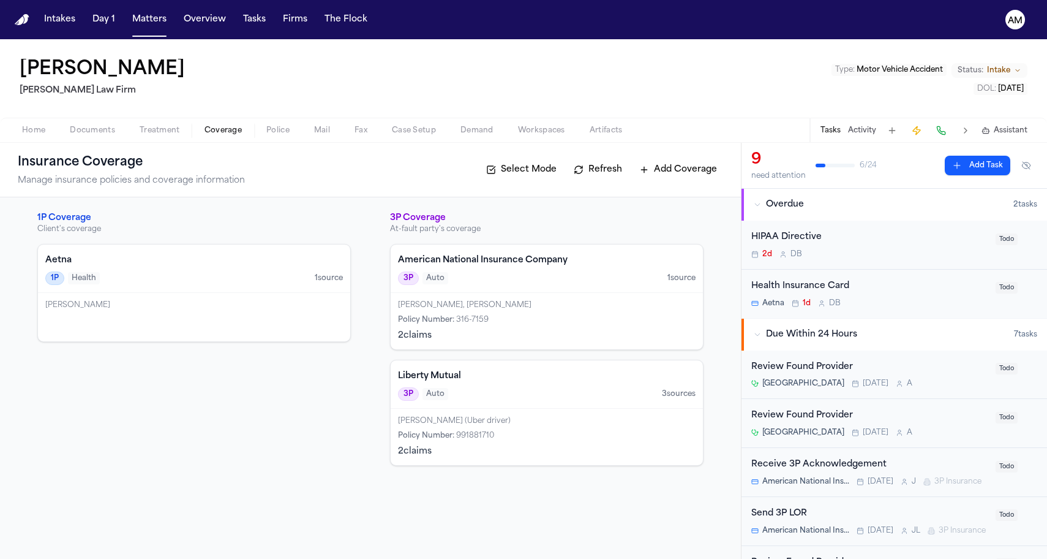
click at [205, 129] on span "Coverage" at bounding box center [223, 131] width 37 height 10
click at [487, 394] on div "3P Auto 3 source s" at bounding box center [547, 393] width 298 height 13
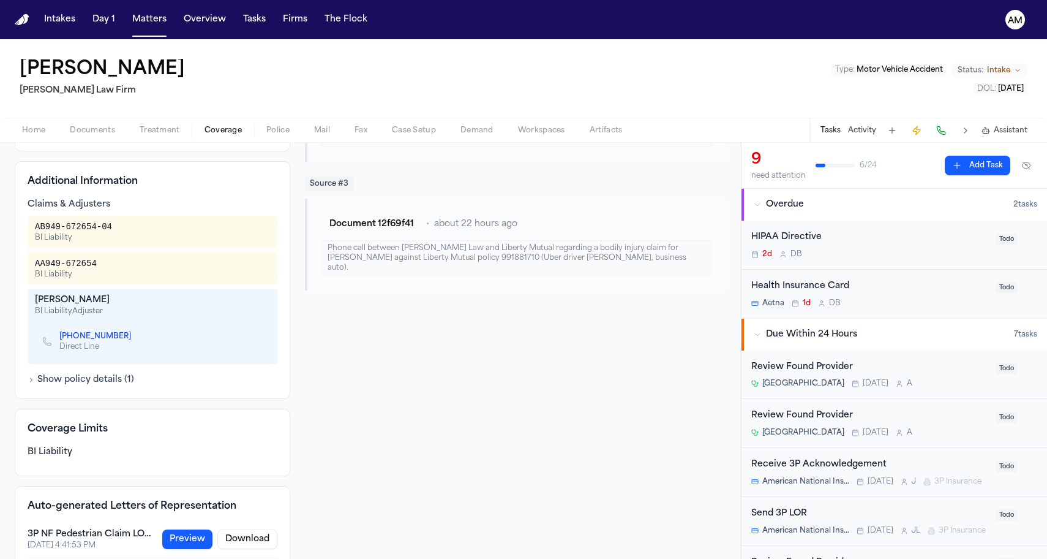
scroll to position [302, 0]
drag, startPoint x: 34, startPoint y: 301, endPoint x: 89, endPoint y: 301, distance: 55.1
click at [89, 301] on div "[PERSON_NAME] BI Liability Adjuster [PHONE_NUMBER] Direct Line" at bounding box center [153, 327] width 250 height 75
click at [89, 301] on div "[PERSON_NAME]" at bounding box center [152, 301] width 235 height 12
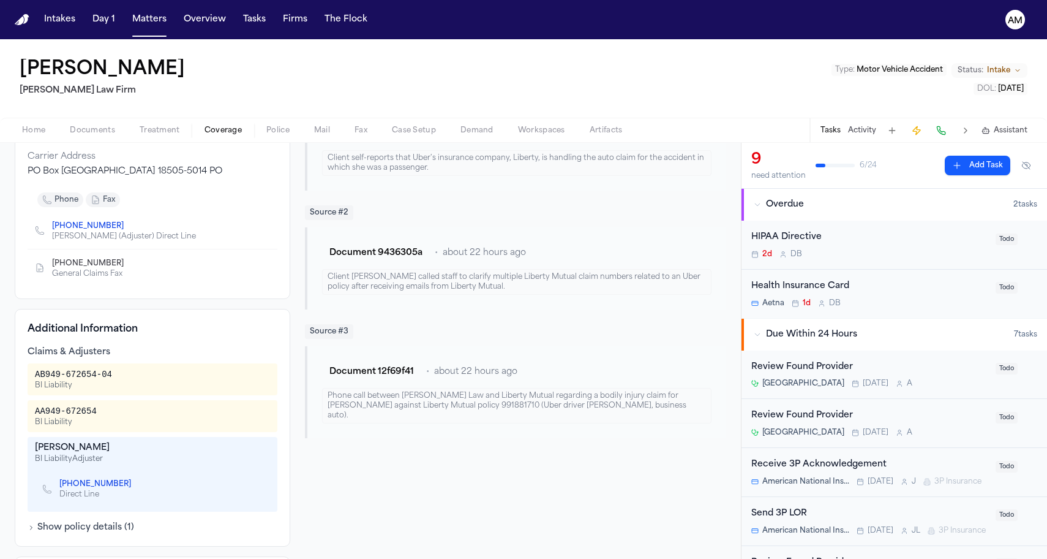
scroll to position [153, 0]
click at [126, 228] on icon "Copy to clipboard" at bounding box center [129, 227] width 7 height 7
drag, startPoint x: 206, startPoint y: 174, endPoint x: 18, endPoint y: 170, distance: 188.1
click at [18, 169] on div "Liberty Mutual Third Party Coverage Auto Insurance 991881710 Insured [PERSON_NA…" at bounding box center [153, 178] width 276 height 244
copy div "PO Box [GEOGRAPHIC_DATA] 18505-5014 PO"
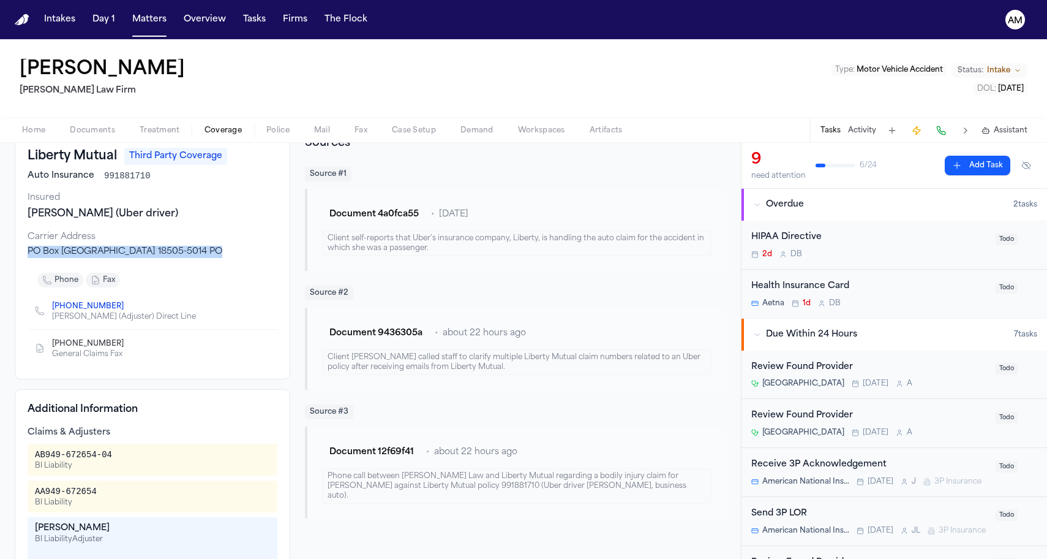
scroll to position [74, 0]
click at [30, 352] on div "[PHONE_NUMBER] General Claims Fax" at bounding box center [153, 348] width 250 height 37
click at [127, 347] on icon "Copy to clipboard" at bounding box center [129, 346] width 4 height 4
click at [358, 78] on div "[PERSON_NAME] Law Firm Type : Motor Vehicle Accident Status: Intake DOL : [DATE]" at bounding box center [523, 78] width 1047 height 78
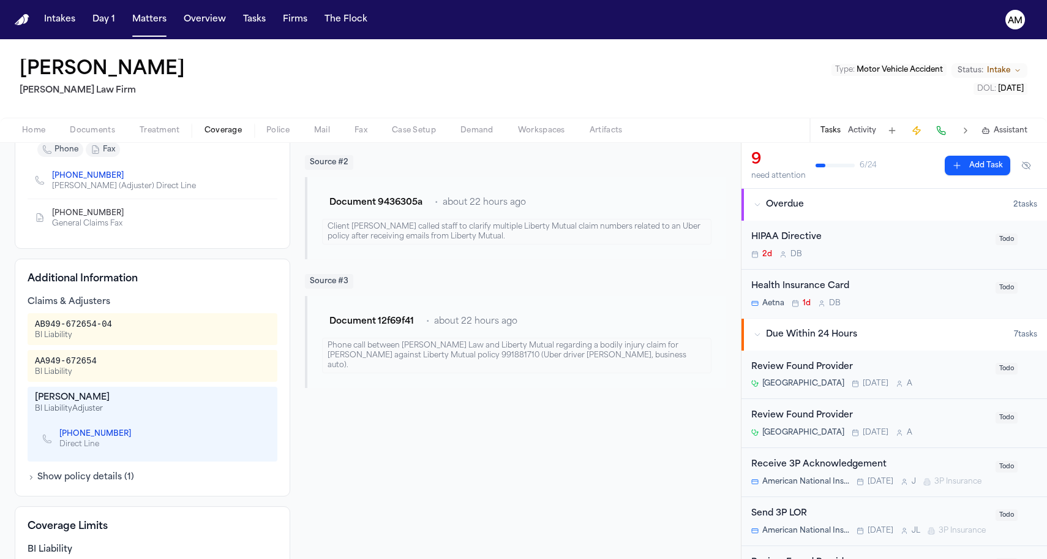
scroll to position [278, 0]
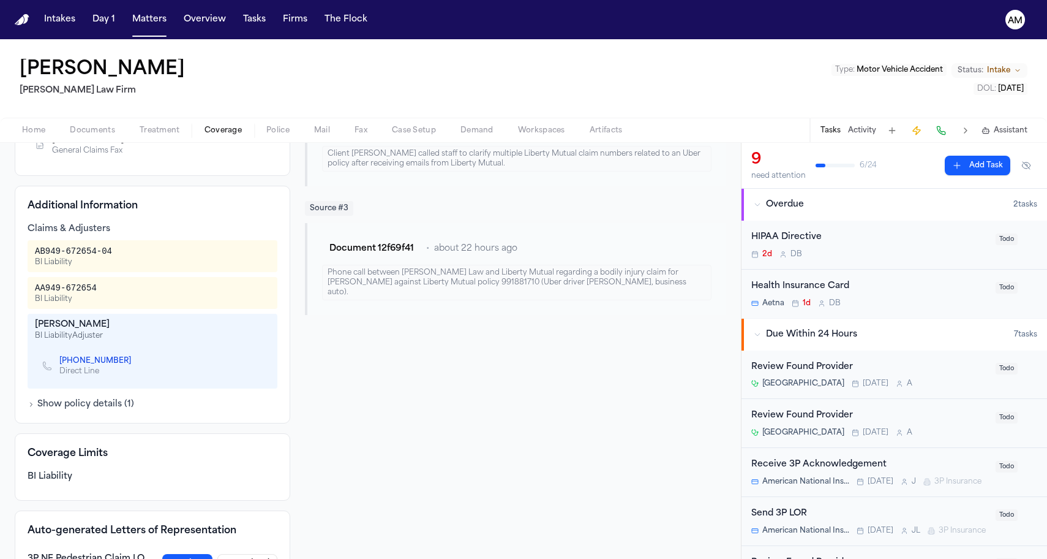
click at [135, 360] on icon "Copy to clipboard" at bounding box center [137, 361] width 4 height 6
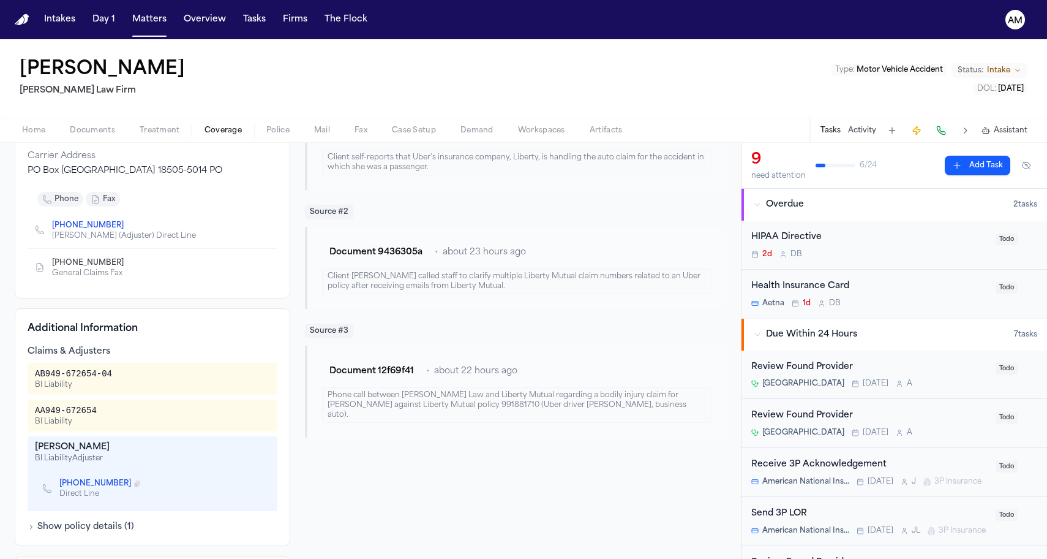
scroll to position [153, 0]
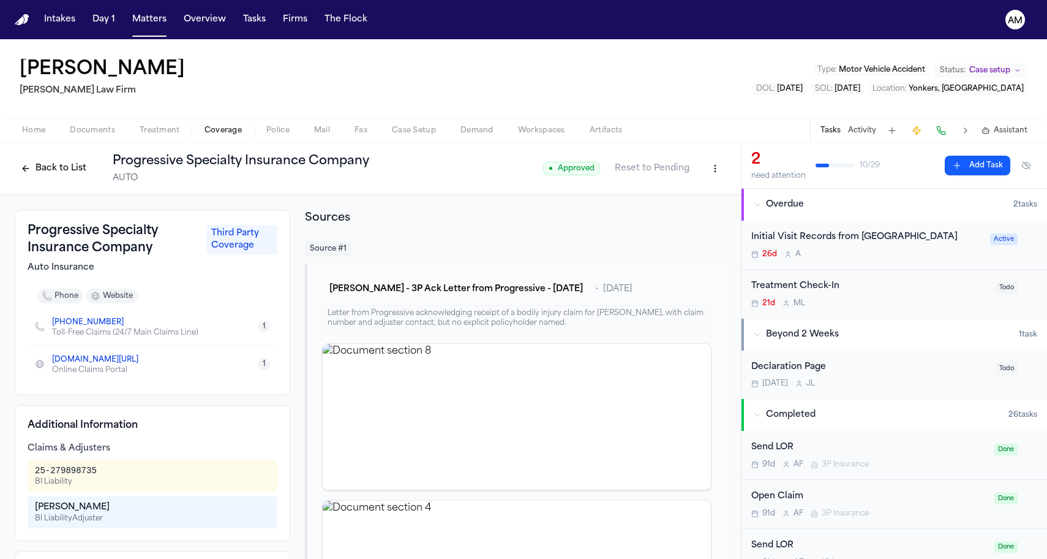
scroll to position [29, 0]
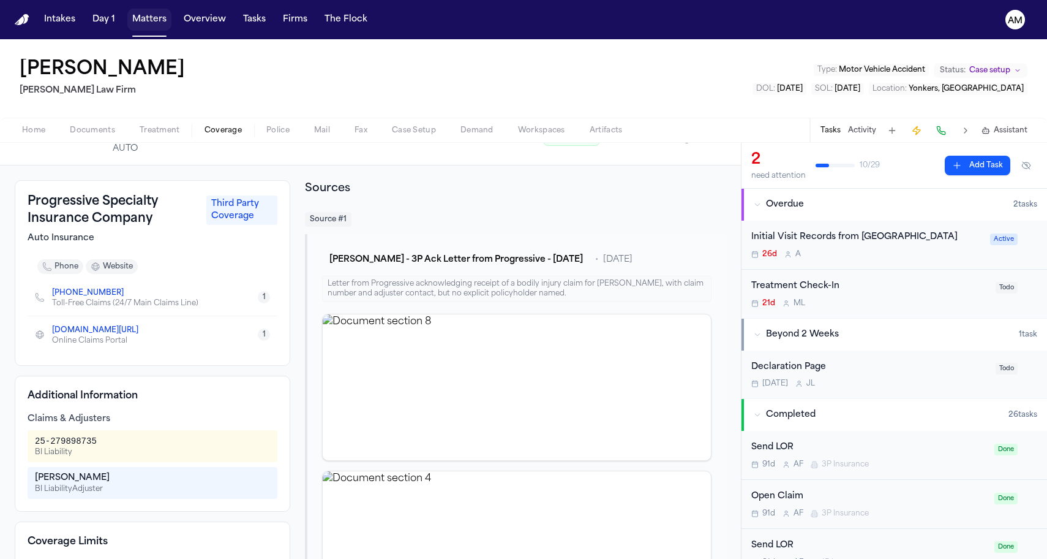
click at [152, 19] on button "Matters" at bounding box center [149, 20] width 44 height 22
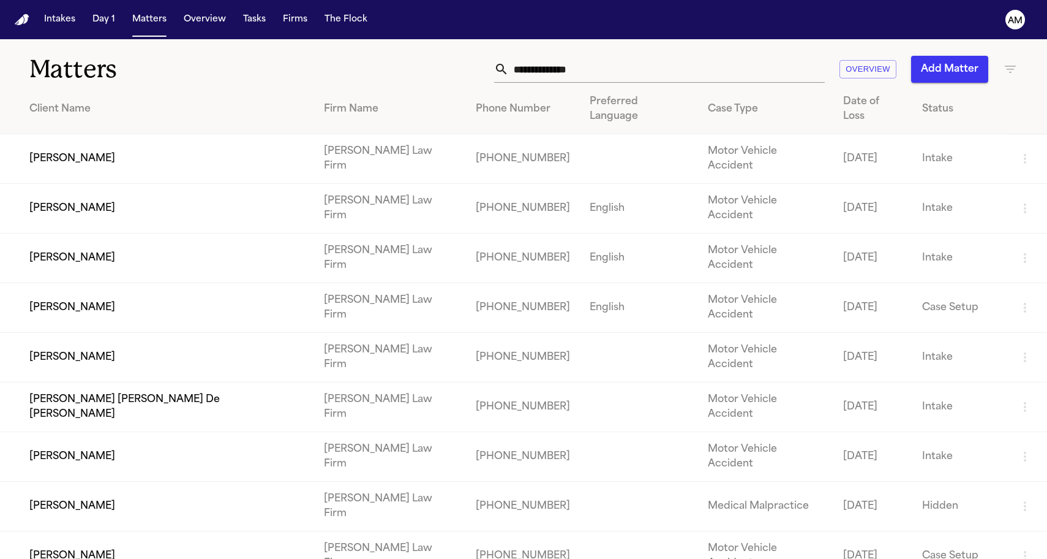
click at [231, 140] on td "[PERSON_NAME]" at bounding box center [157, 159] width 314 height 50
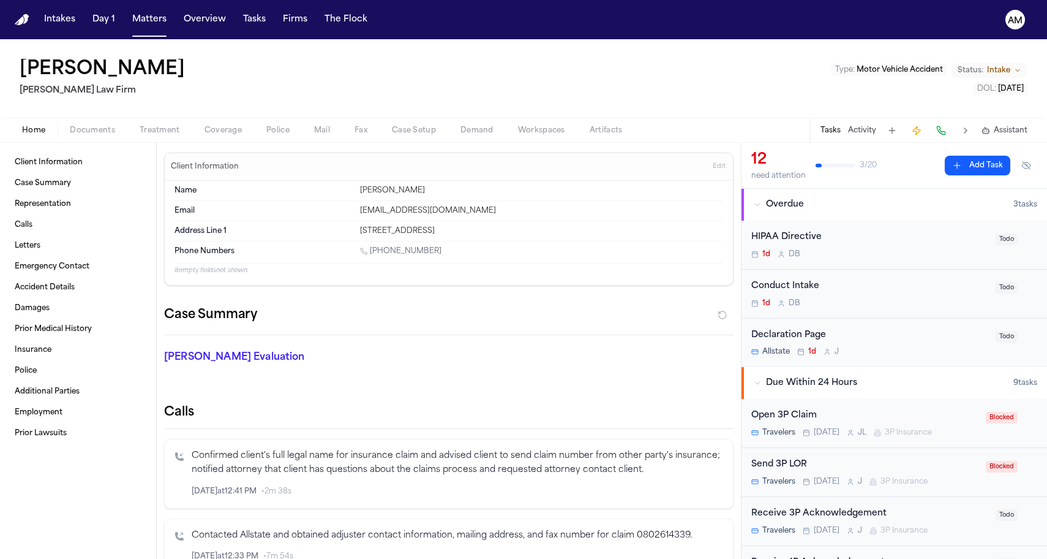
click at [219, 135] on span "Coverage" at bounding box center [223, 131] width 37 height 10
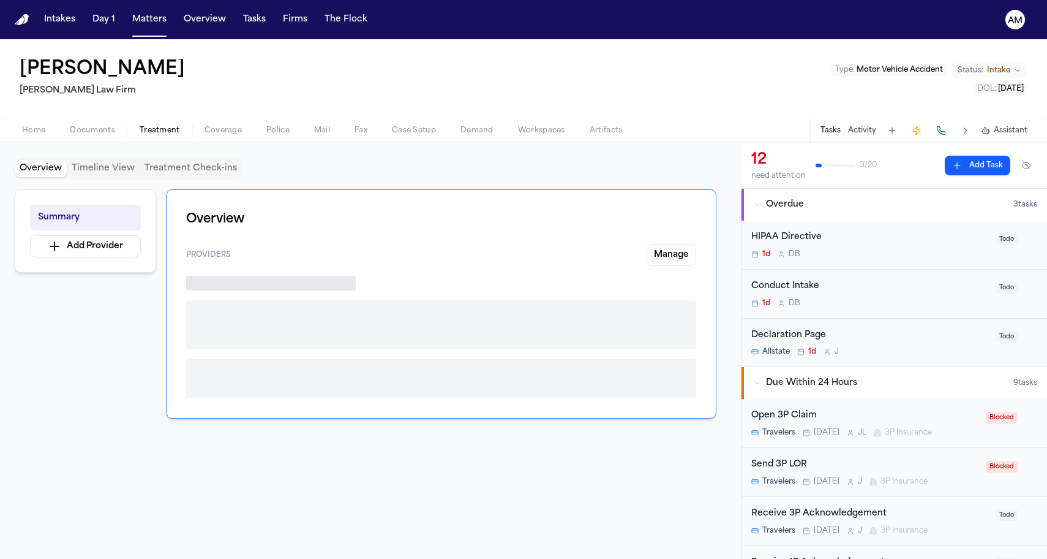
click at [144, 126] on span "Treatment" at bounding box center [160, 131] width 40 height 10
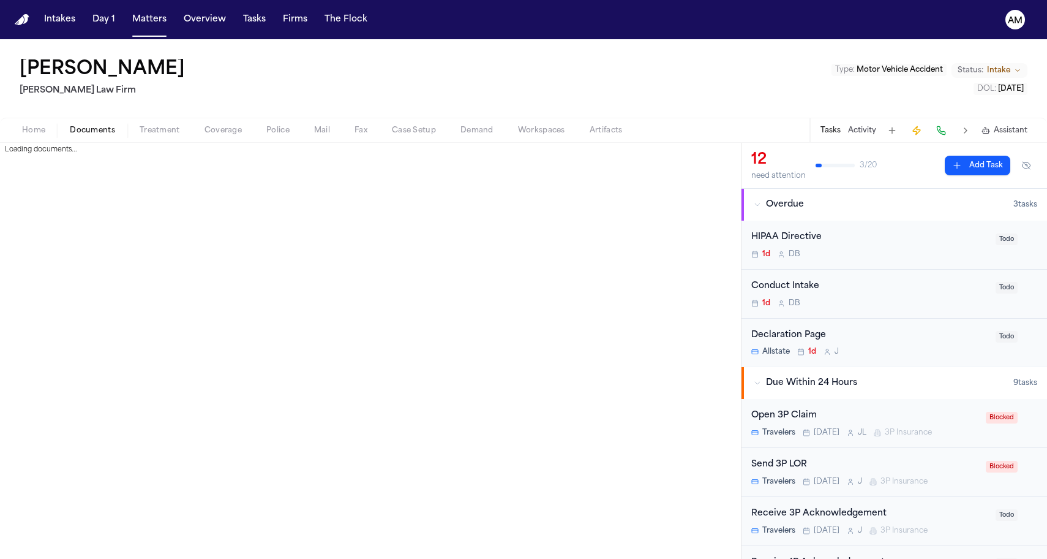
click at [104, 135] on span "Documents" at bounding box center [92, 131] width 45 height 10
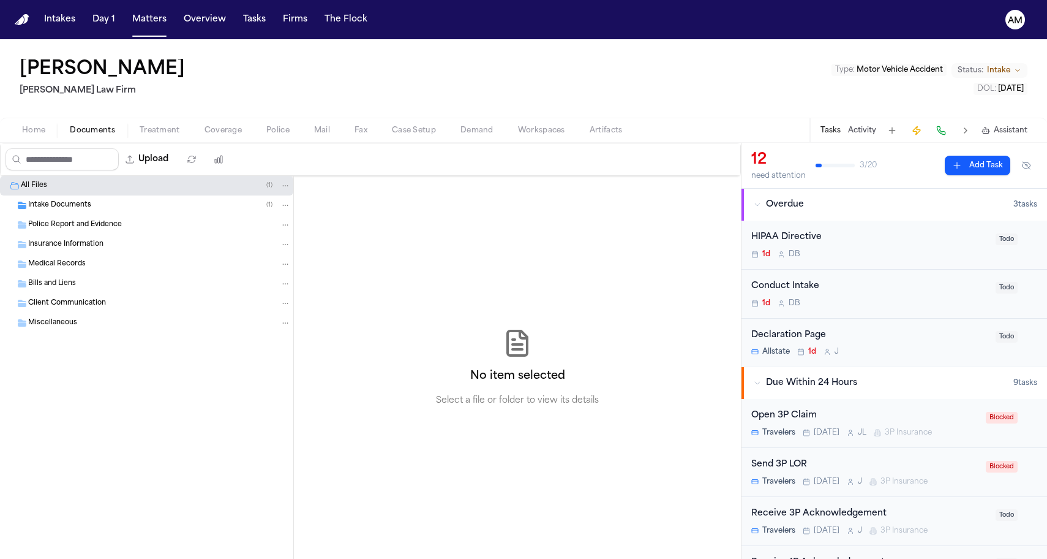
click at [88, 194] on div "All Files ( 1 )" at bounding box center [146, 186] width 293 height 20
click at [86, 202] on span "Intake Documents" at bounding box center [59, 205] width 63 height 10
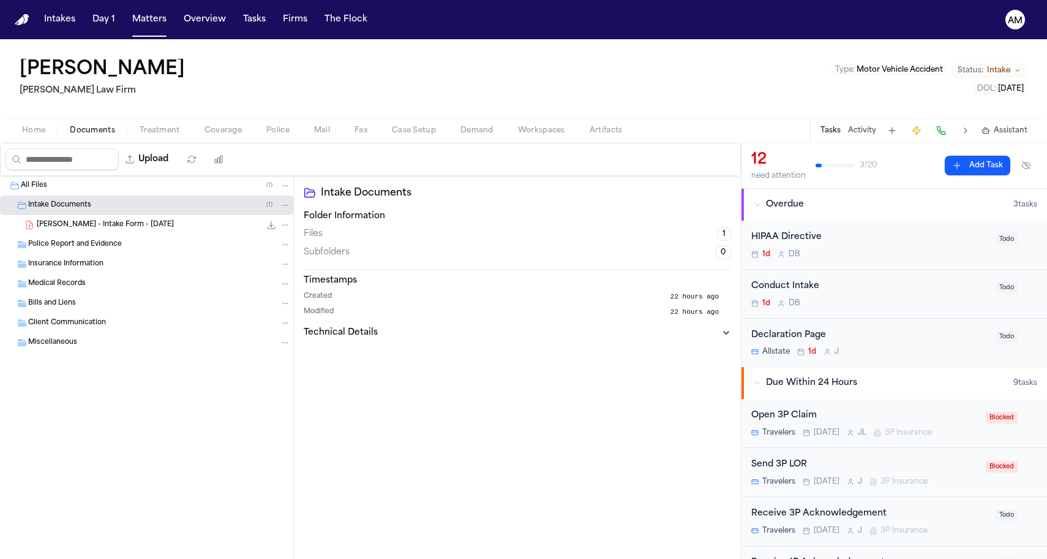
click at [87, 230] on div "[PERSON_NAME] - Intake Form - [DATE] 22.4 KB • PDF" at bounding box center [164, 225] width 254 height 12
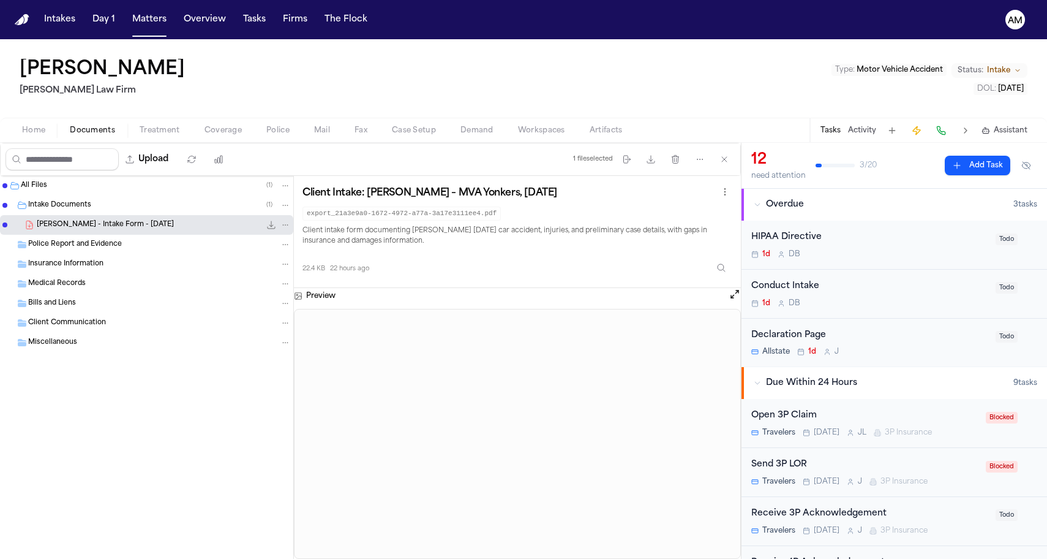
click at [362, 0] on nav "Intakes Day 1 Matters Overview Tasks Firms The Flock AM" at bounding box center [523, 19] width 1047 height 39
click at [149, 18] on button "Matters" at bounding box center [149, 20] width 44 height 22
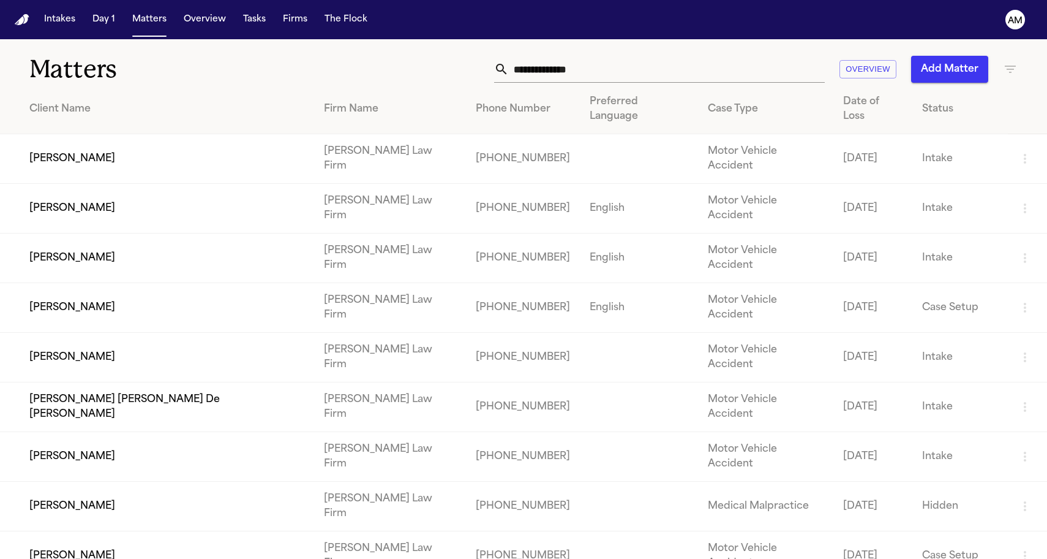
click at [96, 481] on td "[PERSON_NAME]" at bounding box center [157, 506] width 314 height 50
click at [102, 283] on td "[PERSON_NAME]" at bounding box center [157, 308] width 314 height 50
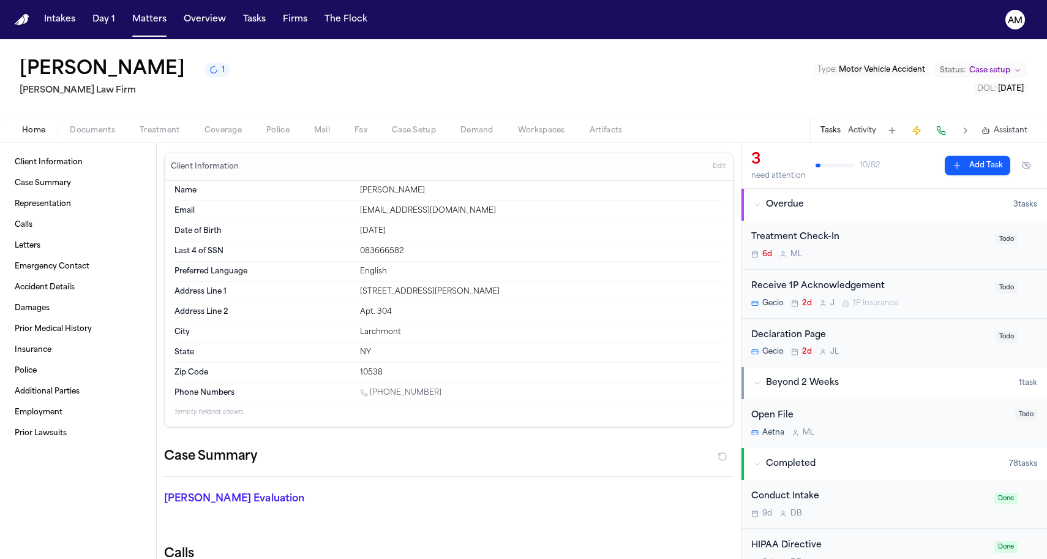
click at [221, 141] on div "Home Documents Treatment Coverage Police Mail Fax Case Setup Demand Workspaces …" at bounding box center [523, 130] width 1047 height 25
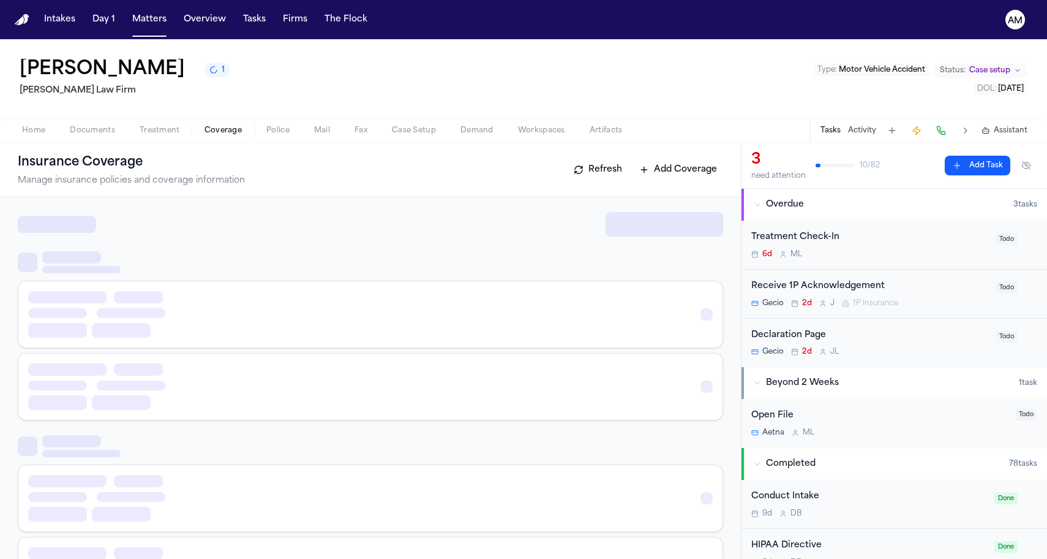
click at [221, 130] on span "Coverage" at bounding box center [223, 131] width 37 height 10
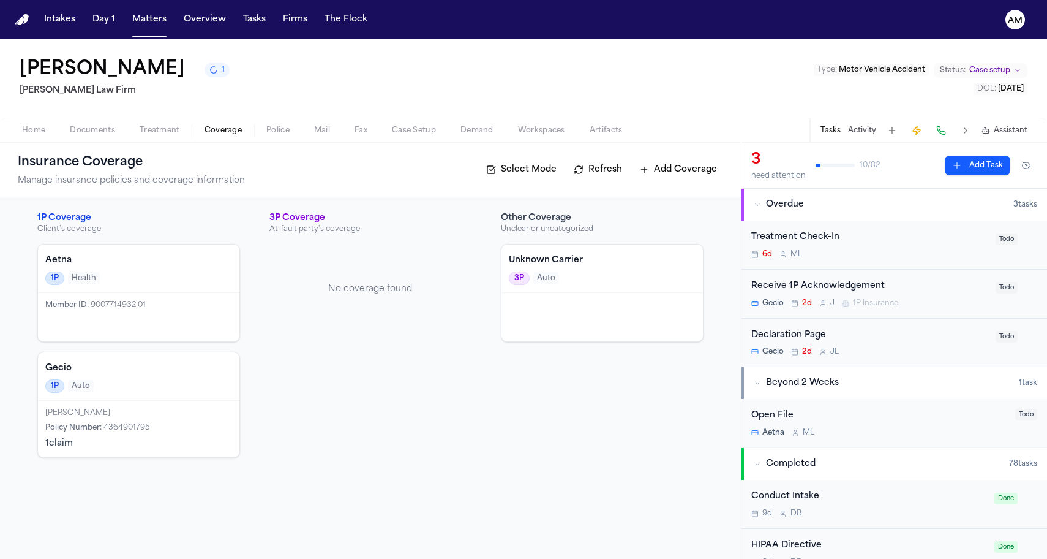
click at [186, 382] on div "1P Auto" at bounding box center [138, 385] width 187 height 13
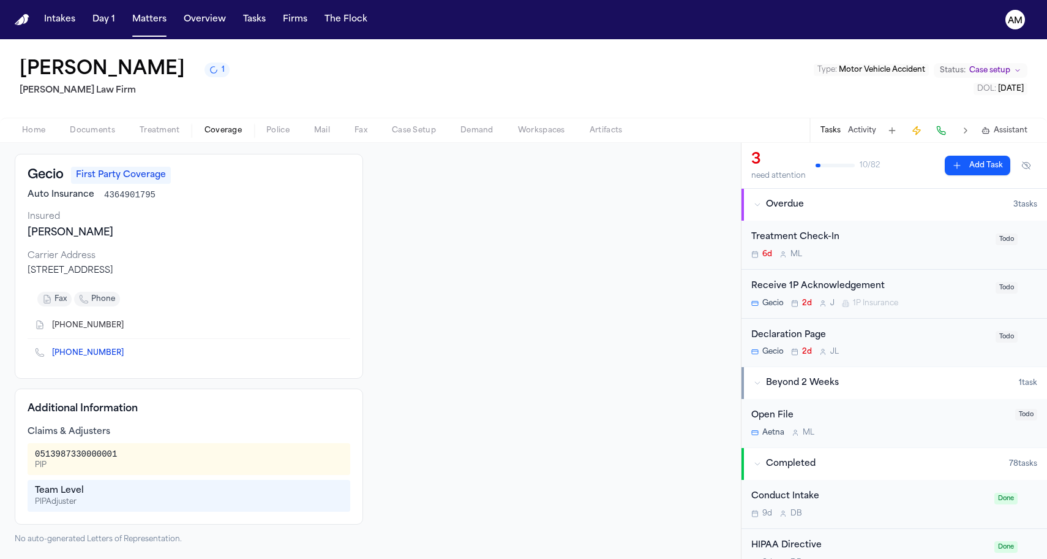
scroll to position [56, 0]
click at [127, 328] on icon "Copy to clipboard" at bounding box center [129, 327] width 4 height 4
drag, startPoint x: 25, startPoint y: 273, endPoint x: 226, endPoint y: 275, distance: 201.5
click at [226, 275] on div "Gecio First Party Coverage Auto Insurance 4364901795 Insured [PERSON_NAME] Carr…" at bounding box center [189, 266] width 349 height 225
copy div "[STREET_ADDRESS]"
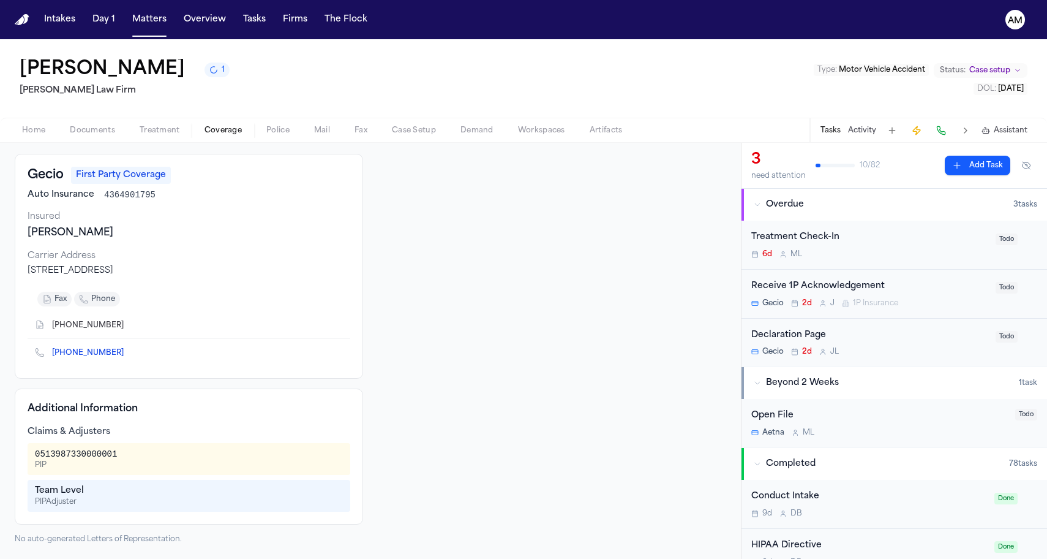
click at [126, 353] on icon "Copy to clipboard" at bounding box center [129, 352] width 7 height 7
click at [225, 225] on div "[PERSON_NAME]" at bounding box center [189, 232] width 323 height 15
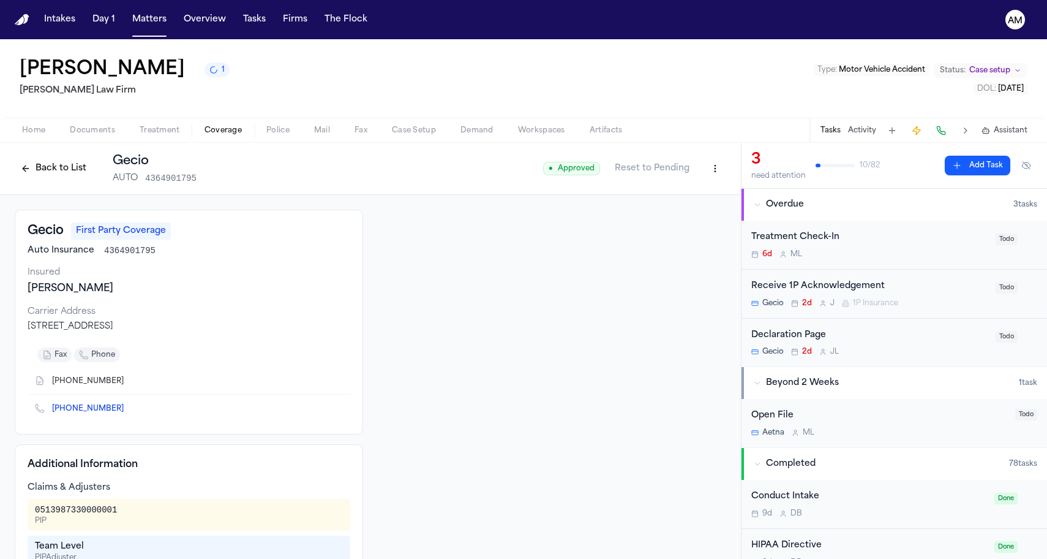
scroll to position [0, 0]
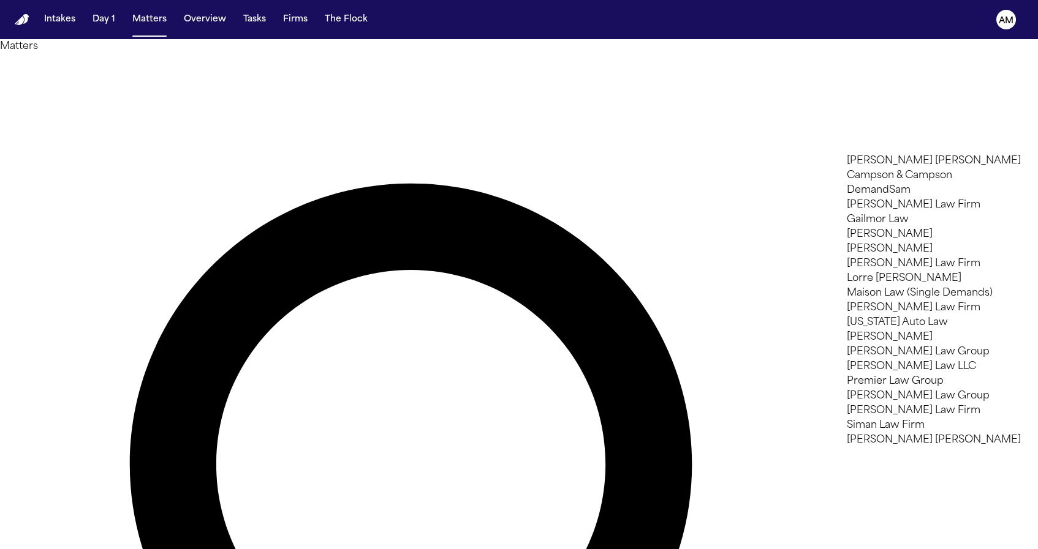
type input "**"
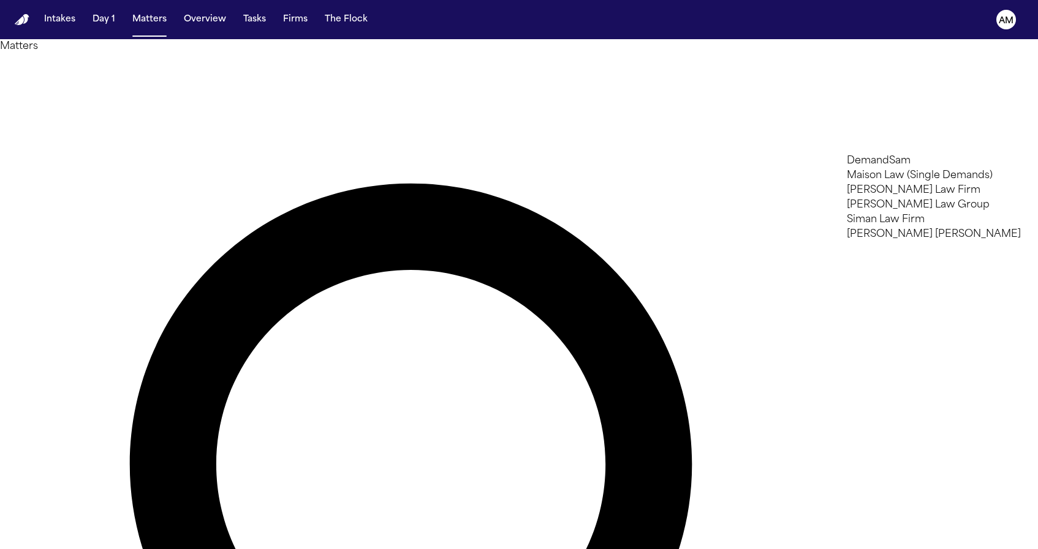
click at [871, 198] on li "[PERSON_NAME] Law Firm" at bounding box center [934, 190] width 174 height 15
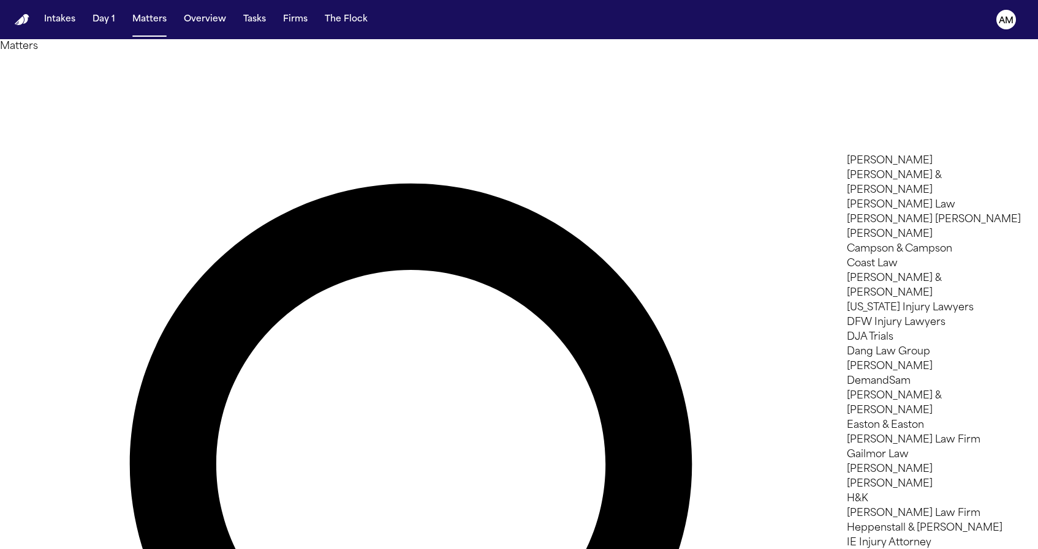
click at [352, 549] on div at bounding box center [519, 549] width 1038 height 0
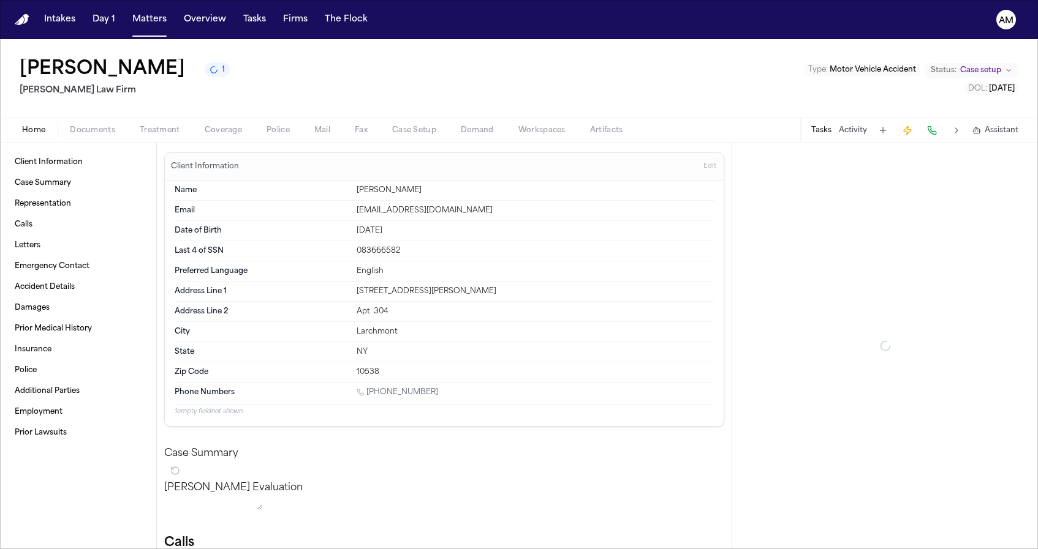
click at [230, 130] on span "Coverage" at bounding box center [223, 131] width 37 height 10
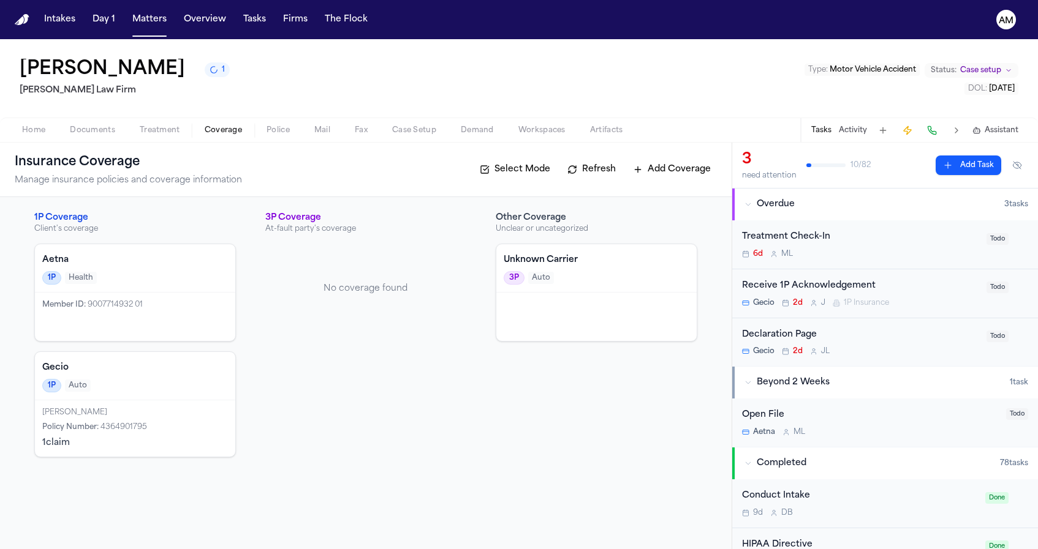
click at [199, 398] on div "Gecio 1P Auto" at bounding box center [135, 376] width 200 height 48
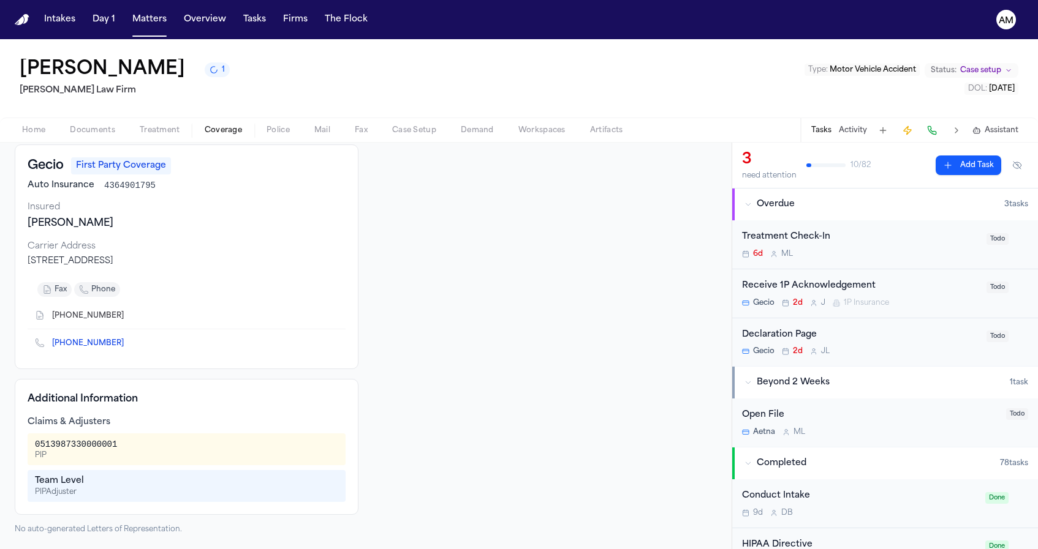
scroll to position [66, 0]
click at [127, 345] on icon "Copy to clipboard" at bounding box center [129, 345] width 4 height 4
click at [128, 317] on icon "Copy to clipboard" at bounding box center [130, 316] width 4 height 6
drag, startPoint x: 83, startPoint y: 265, endPoint x: 29, endPoint y: 262, distance: 53.4
click at [29, 262] on div "PO Box 9506, Fredericksburg, VA 22403" at bounding box center [187, 261] width 318 height 12
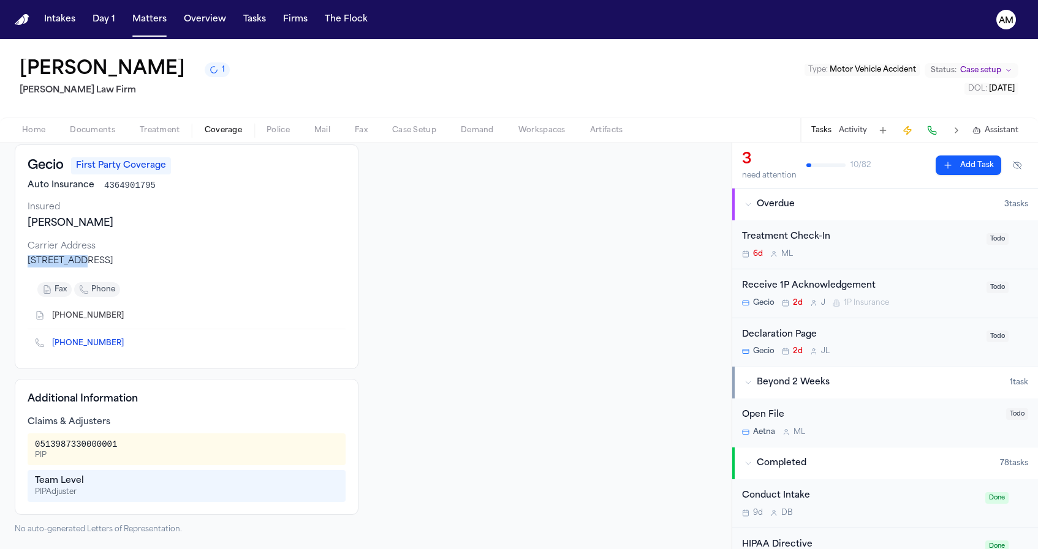
copy div "PO Box 9506"
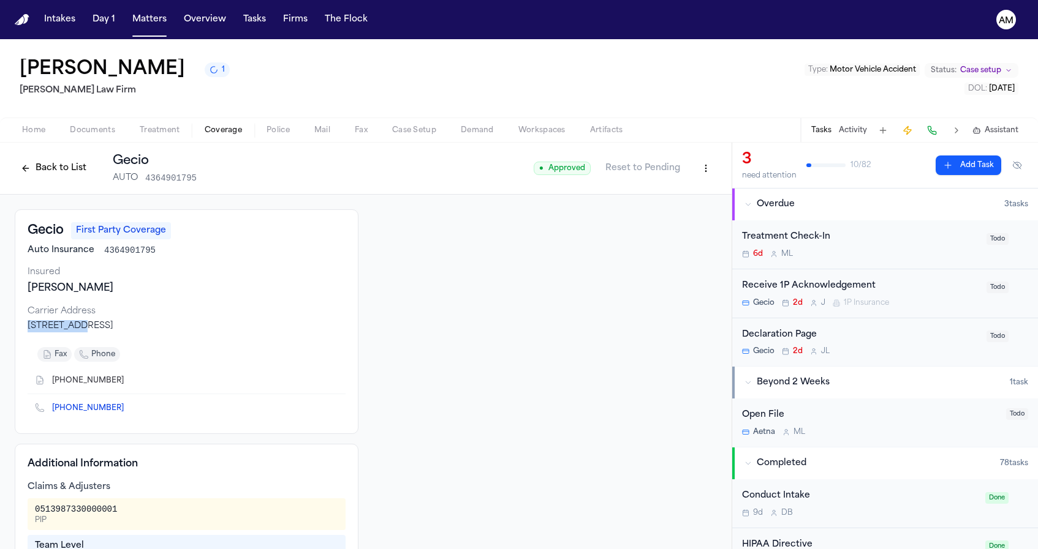
scroll to position [0, 0]
click at [154, 181] on span "4364901795" at bounding box center [170, 178] width 51 height 12
click at [50, 183] on div "Back to List Gecio AUTO 4364901795" at bounding box center [106, 169] width 182 height 32
click at [53, 175] on button "Back to List" at bounding box center [54, 169] width 78 height 20
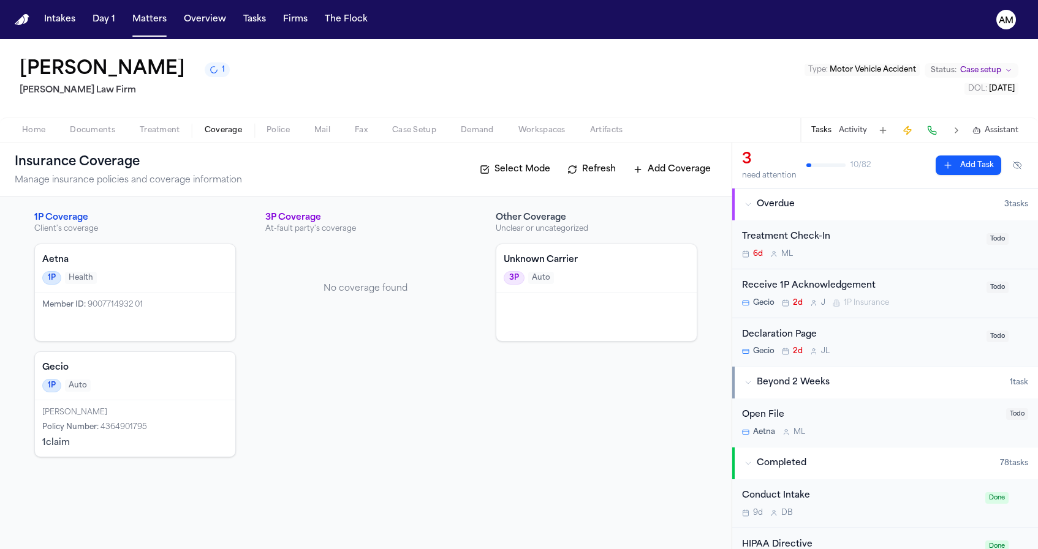
click at [181, 330] on div "Member ID : 9007714932 01" at bounding box center [135, 317] width 200 height 48
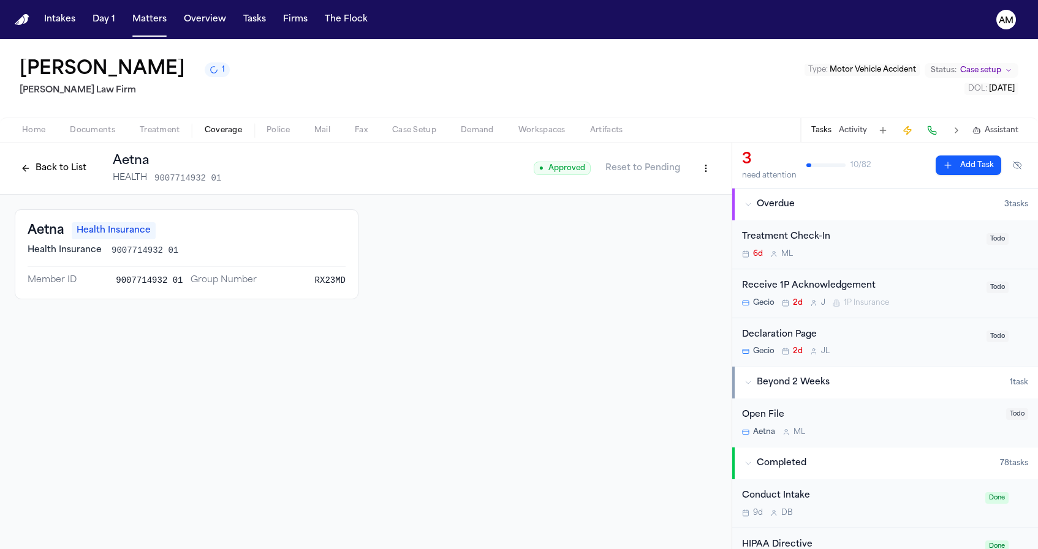
click at [62, 162] on button "Back to List" at bounding box center [54, 169] width 78 height 20
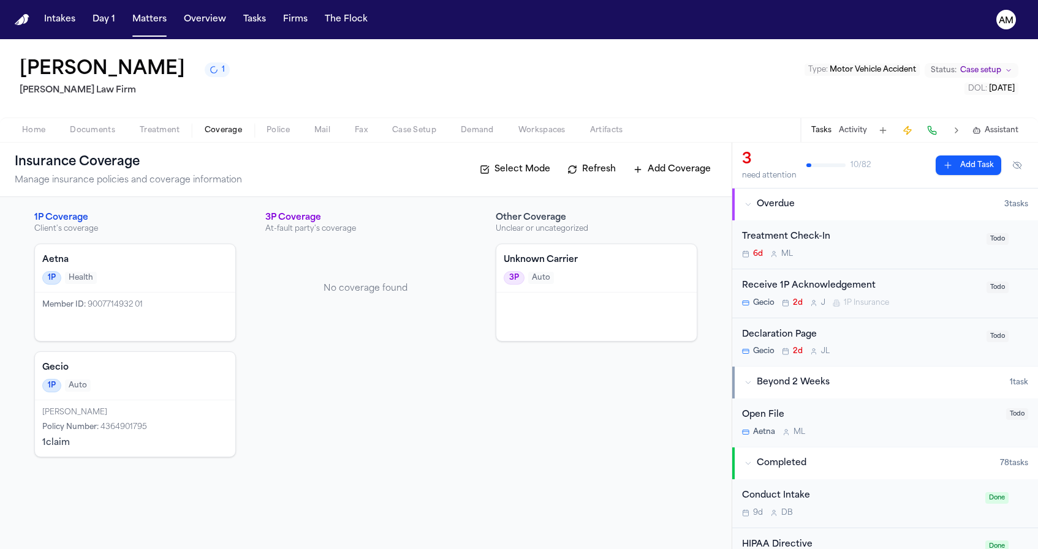
click at [523, 334] on div at bounding box center [596, 317] width 200 height 48
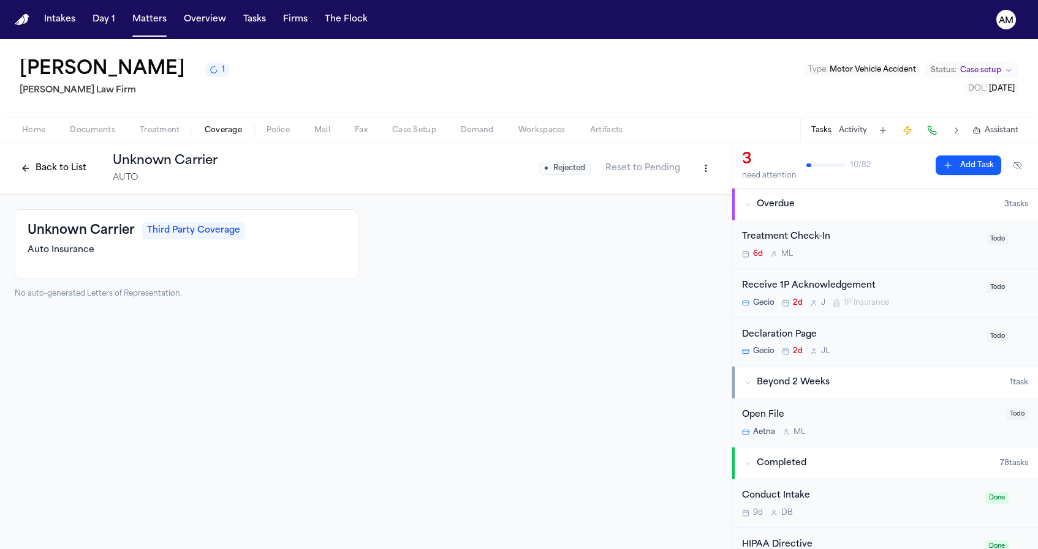
click at [86, 166] on button "Back to List" at bounding box center [54, 169] width 78 height 20
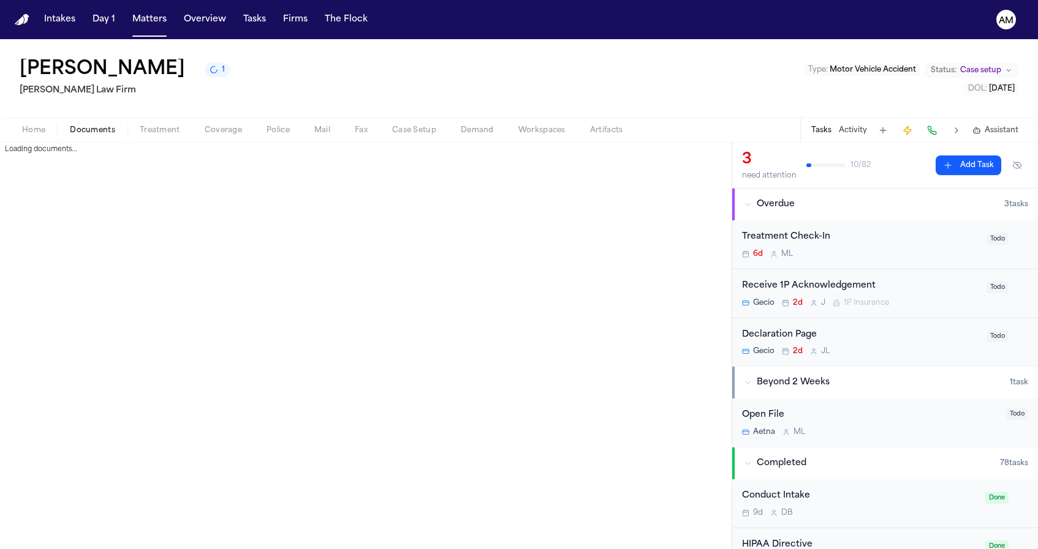
click at [111, 133] on span "Documents" at bounding box center [92, 131] width 45 height 10
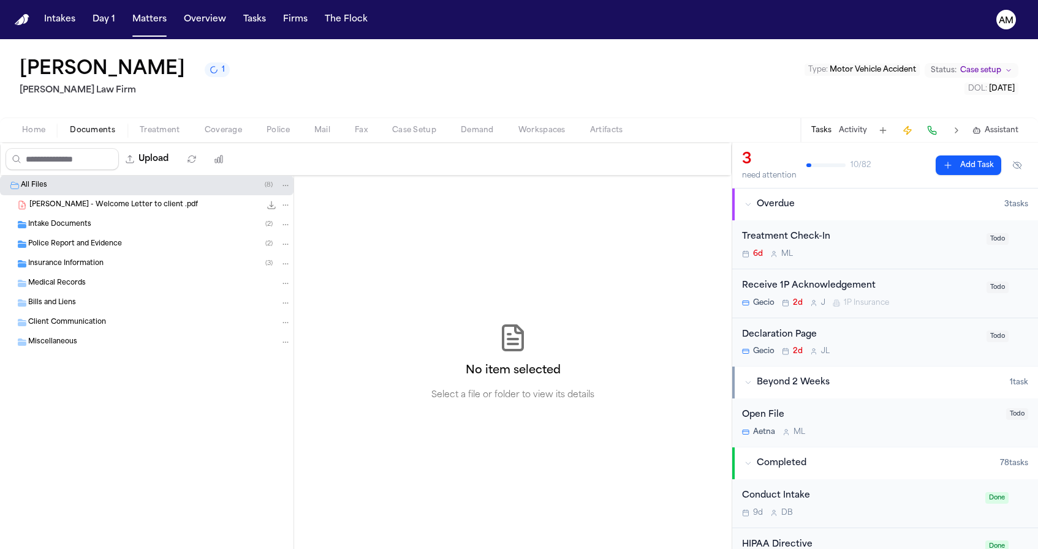
click at [111, 269] on div "Insurance Information ( 3 )" at bounding box center [159, 263] width 263 height 11
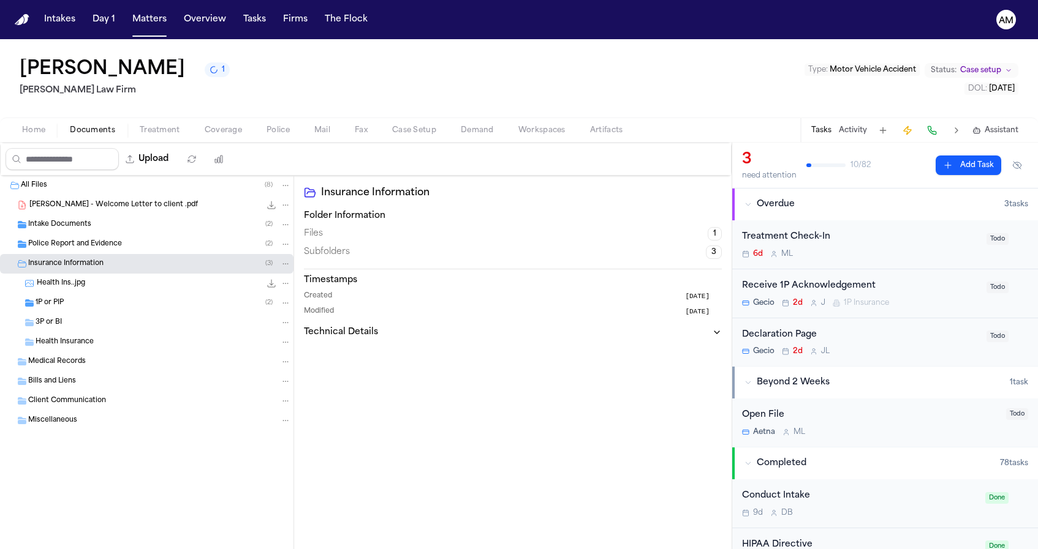
click at [96, 299] on div "1P or PIP ( 2 )" at bounding box center [163, 303] width 255 height 11
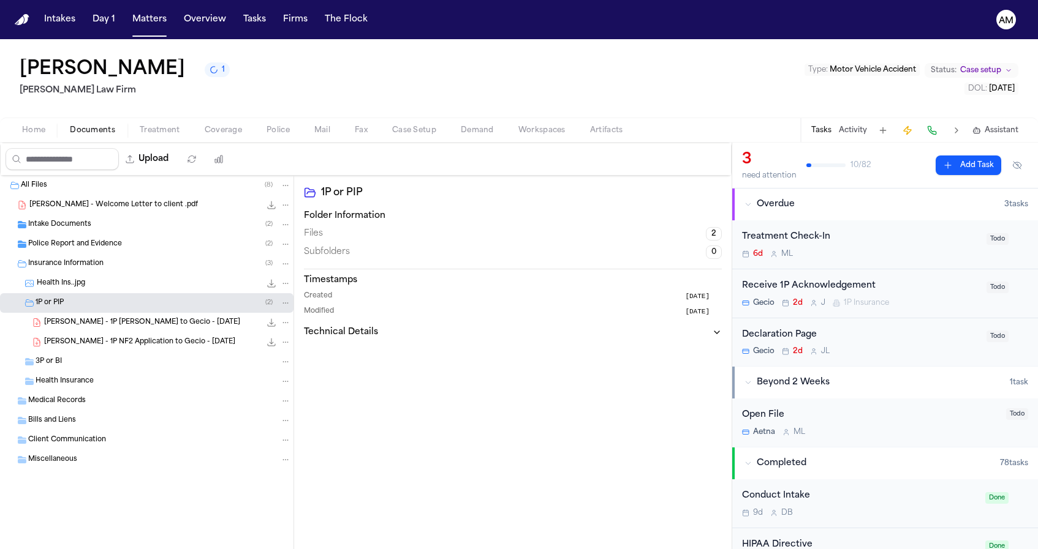
click at [94, 319] on span "J. Perez - 1P LOR to Gecio - 8.18.25" at bounding box center [142, 323] width 196 height 10
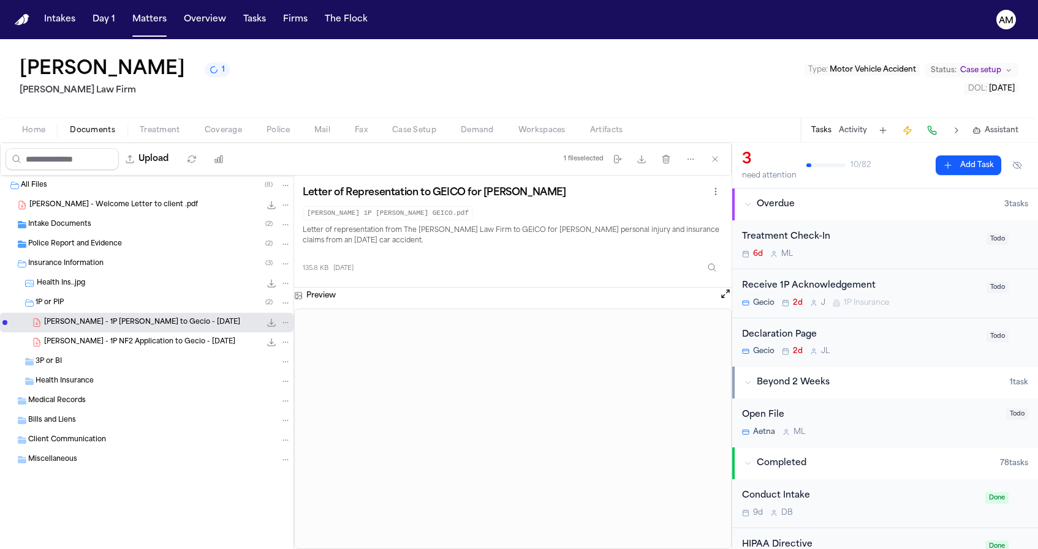
click at [171, 342] on span "J. Perez - 1P NF2 Application to Gecio - 8.18.25" at bounding box center [139, 343] width 191 height 10
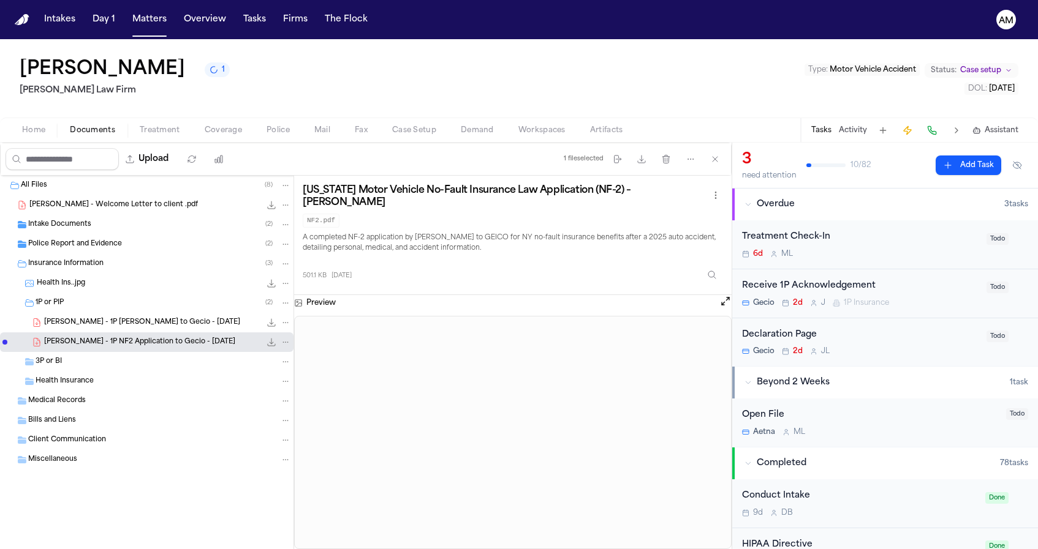
click at [105, 230] on div "Intake Documents ( 2 )" at bounding box center [159, 224] width 263 height 11
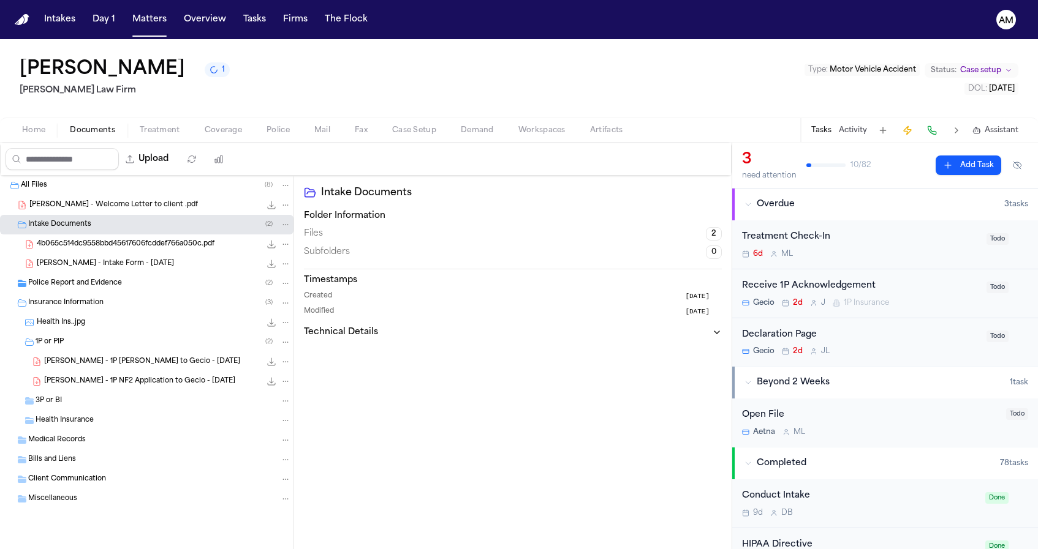
click at [105, 230] on div "Intake Documents ( 2 )" at bounding box center [159, 224] width 263 height 11
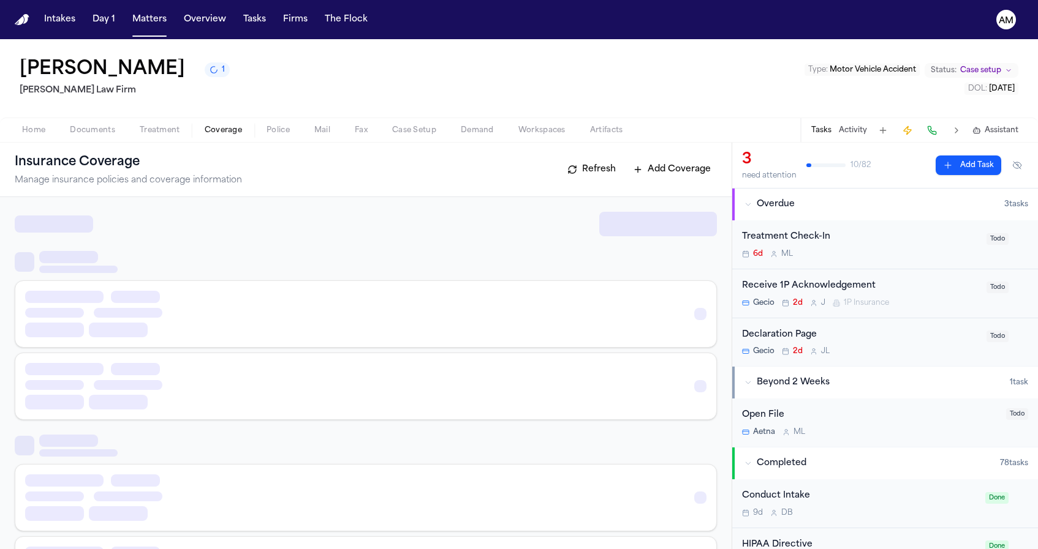
click at [216, 134] on span "Coverage" at bounding box center [223, 131] width 37 height 10
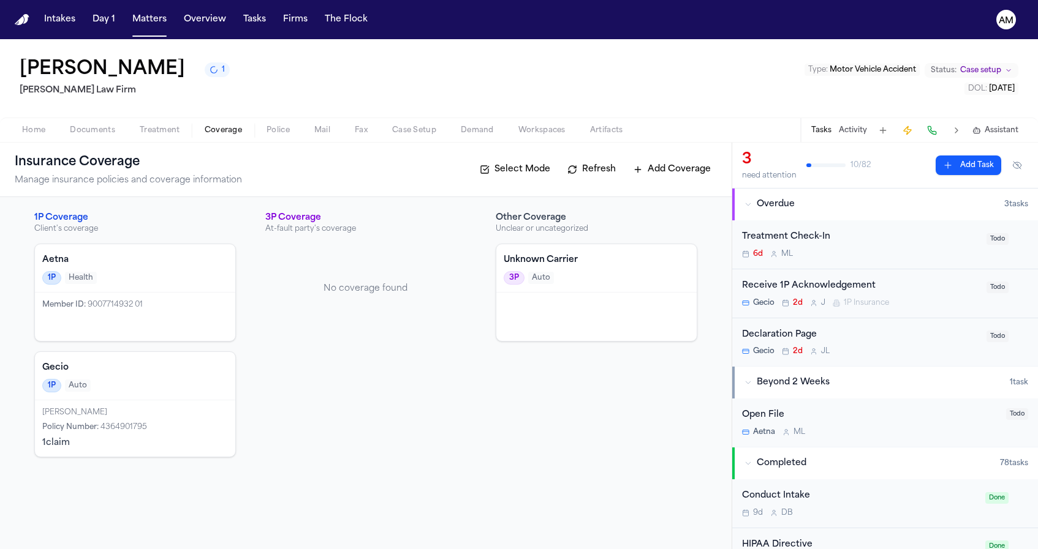
click at [168, 406] on div "Jenni Perez Policy Number : 4364901795 1 claim" at bounding box center [135, 429] width 200 height 56
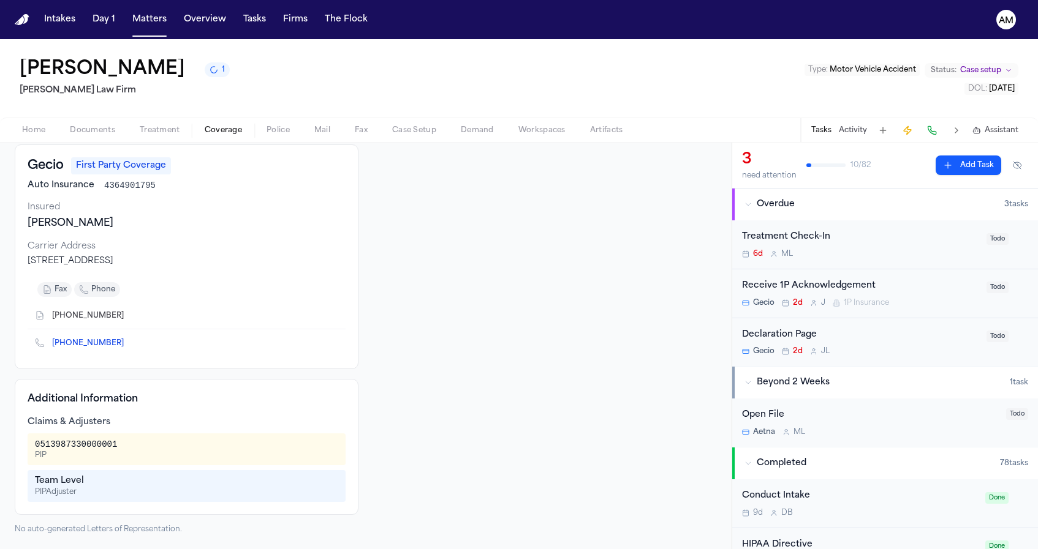
scroll to position [66, 0]
click at [127, 345] on icon "Copy to clipboard" at bounding box center [129, 345] width 4 height 4
drag, startPoint x: 203, startPoint y: 262, endPoint x: 18, endPoint y: 262, distance: 185.6
click at [18, 262] on div "Gecio First Party Coverage Auto Insurance 4364901795 Insured Jenni Perez Carrie…" at bounding box center [187, 257] width 344 height 225
copy div "PO Box 9506, Fredericksburg, VA 22403"
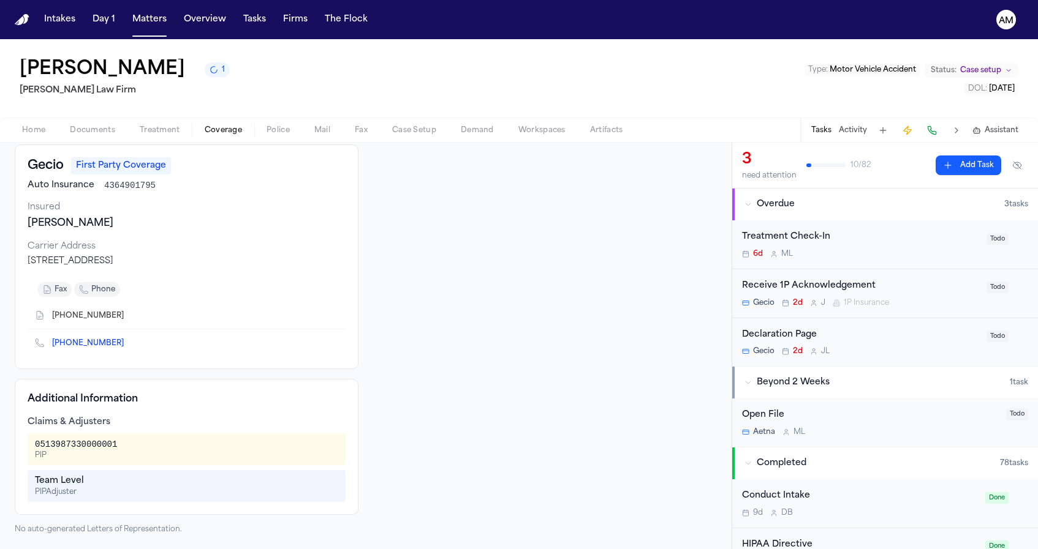
click at [128, 318] on icon "Copy to clipboard" at bounding box center [130, 316] width 4 height 6
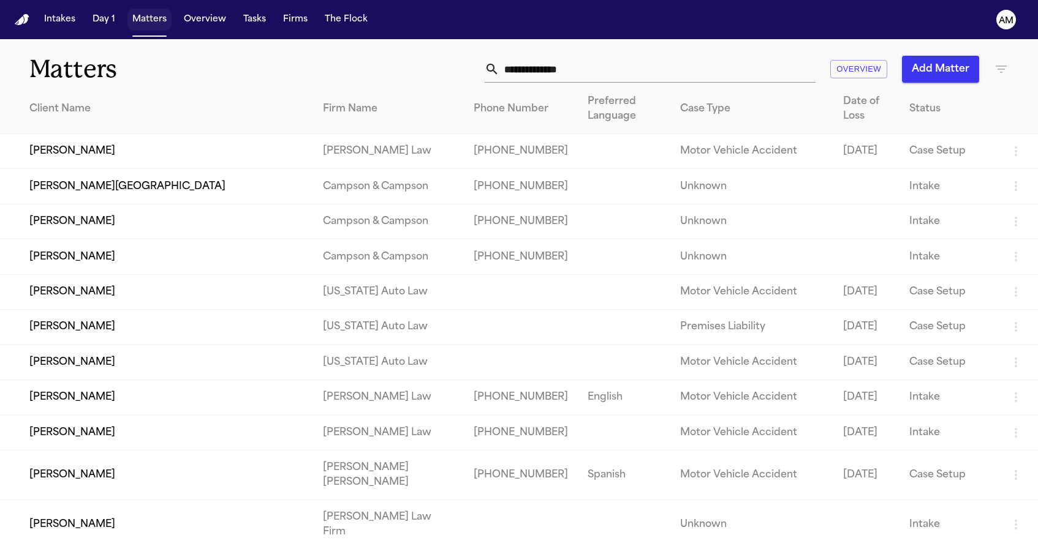
click at [149, 24] on button "Matters" at bounding box center [149, 20] width 44 height 22
click at [993, 64] on div "Overview Add Matter" at bounding box center [659, 69] width 700 height 27
click at [994, 64] on icon "button" at bounding box center [1001, 69] width 15 height 15
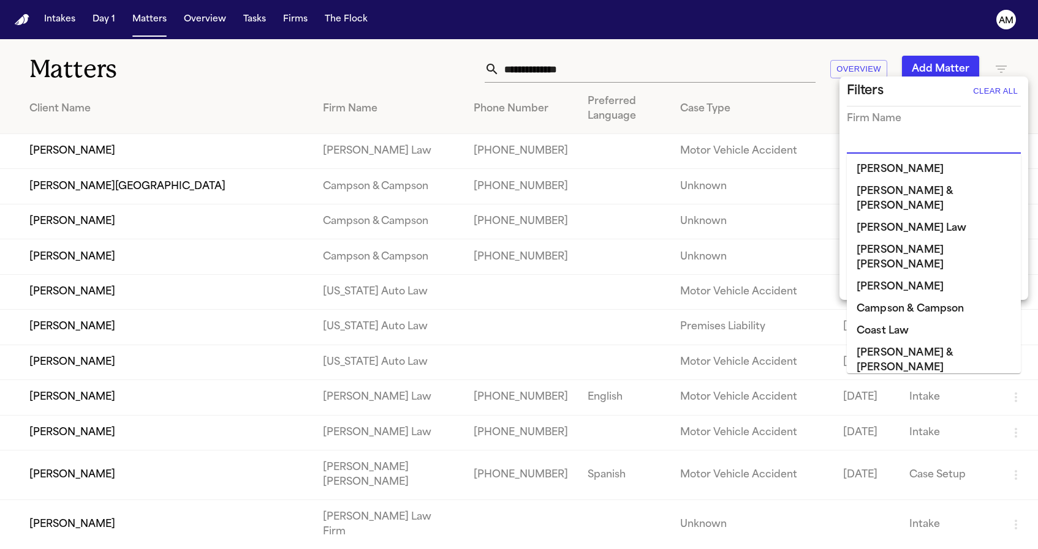
click at [875, 148] on input "text" at bounding box center [925, 144] width 156 height 17
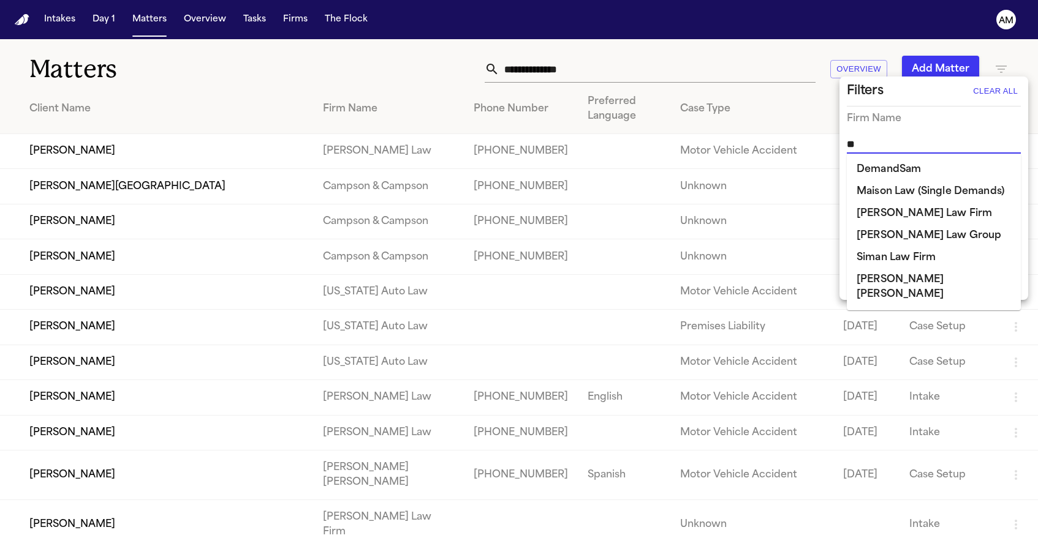
type input "***"
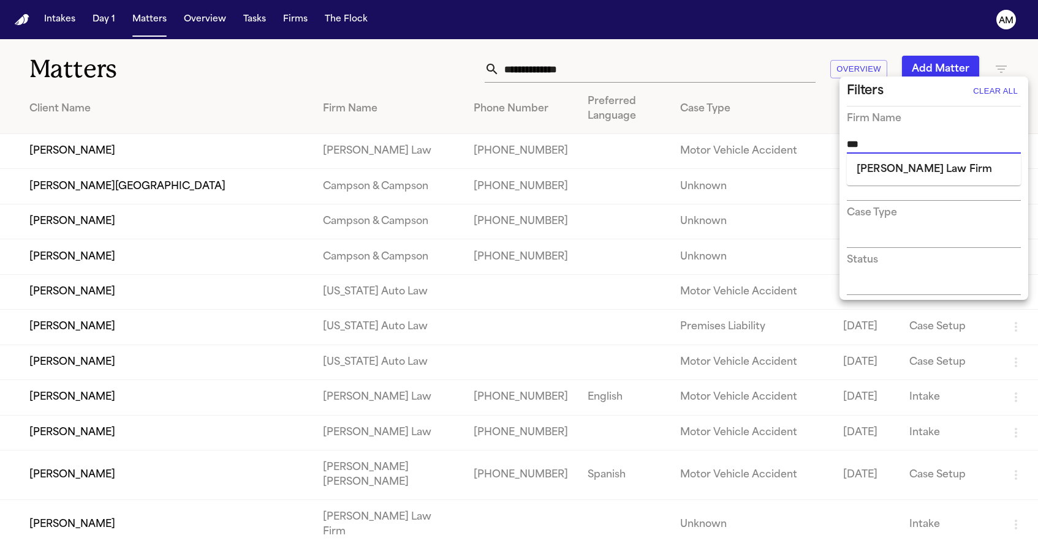
click at [870, 173] on li "[PERSON_NAME] Law Firm" at bounding box center [934, 170] width 174 height 22
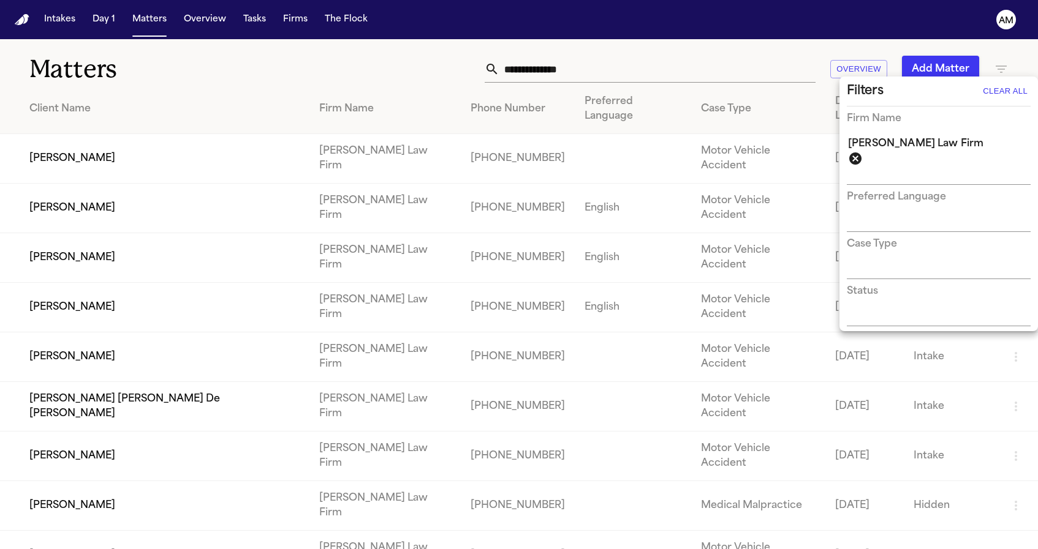
click at [594, 26] on div at bounding box center [519, 274] width 1038 height 549
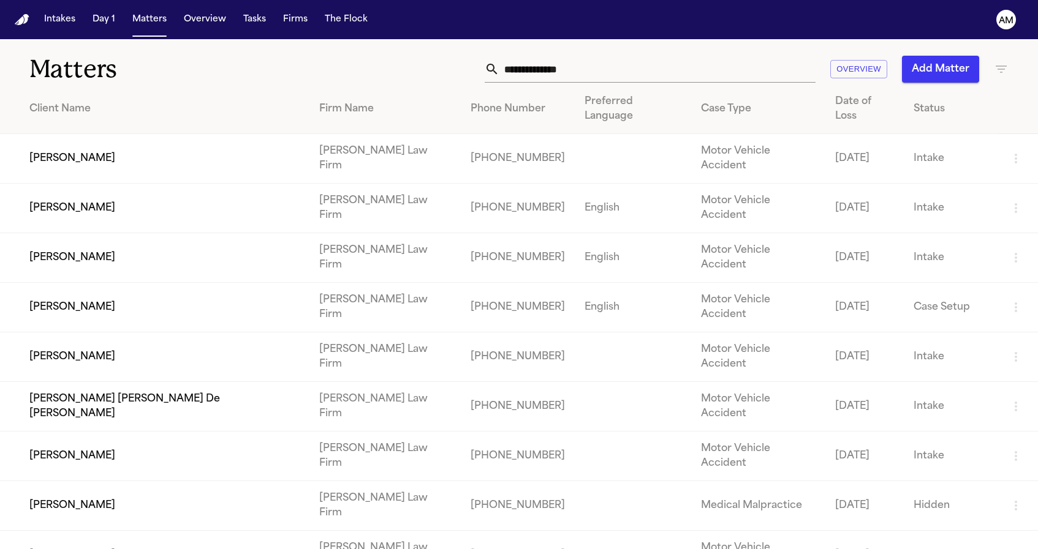
click at [51, 481] on td "[PERSON_NAME]" at bounding box center [154, 506] width 309 height 50
click at [59, 531] on td "[PERSON_NAME]" at bounding box center [154, 556] width 309 height 50
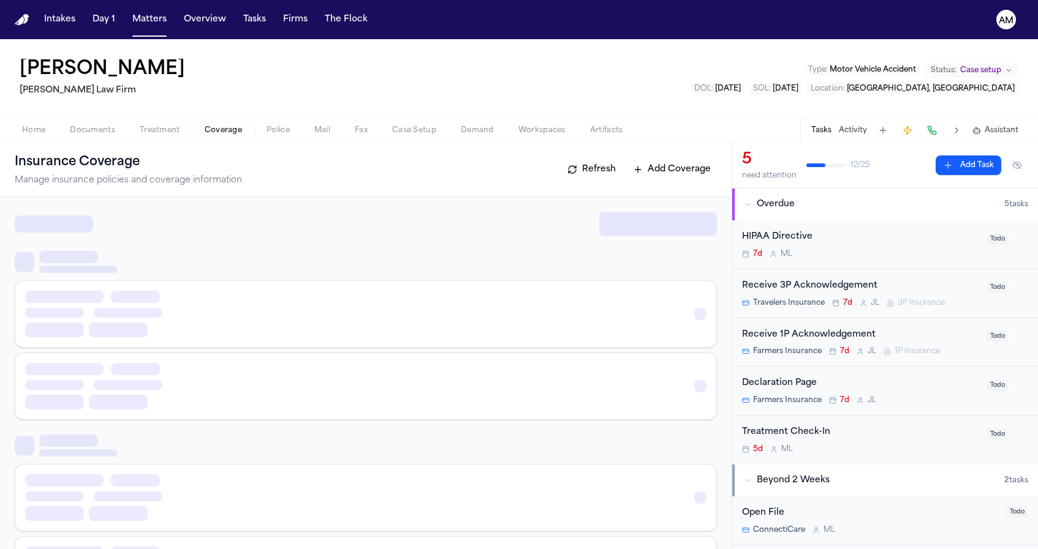
click at [211, 129] on span "Coverage" at bounding box center [223, 131] width 37 height 10
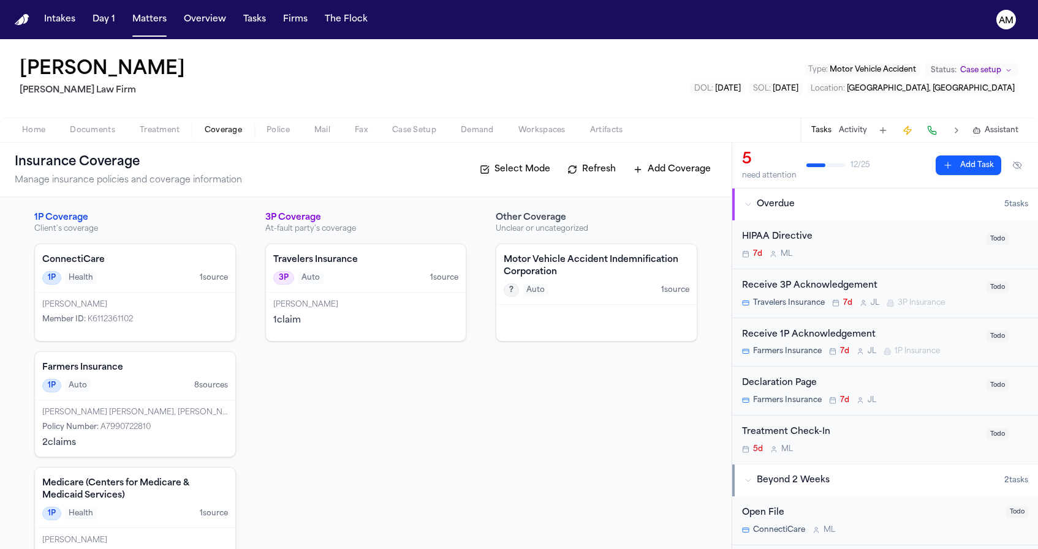
click at [110, 374] on h4 "Farmers Insurance" at bounding box center [135, 368] width 186 height 12
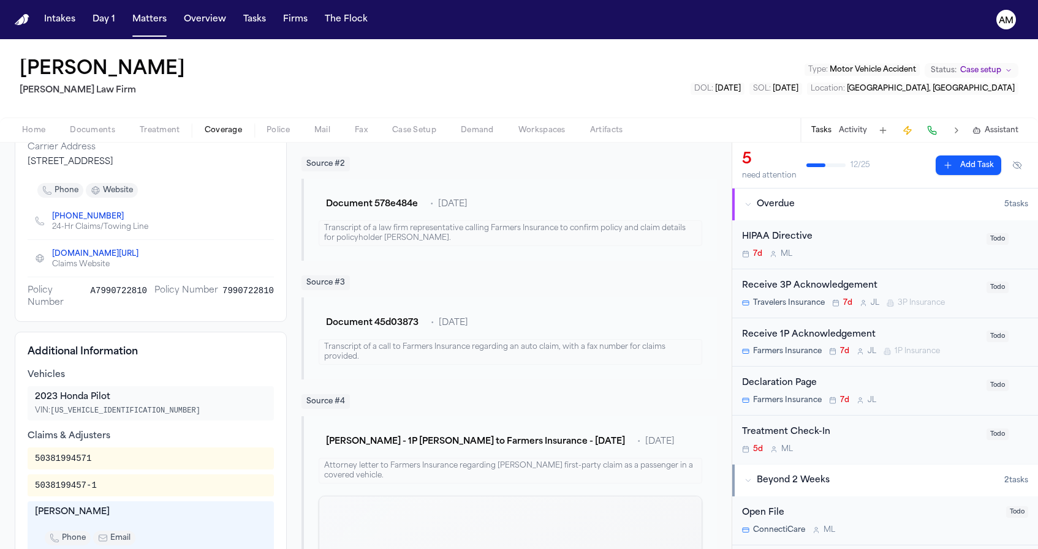
scroll to position [300, 0]
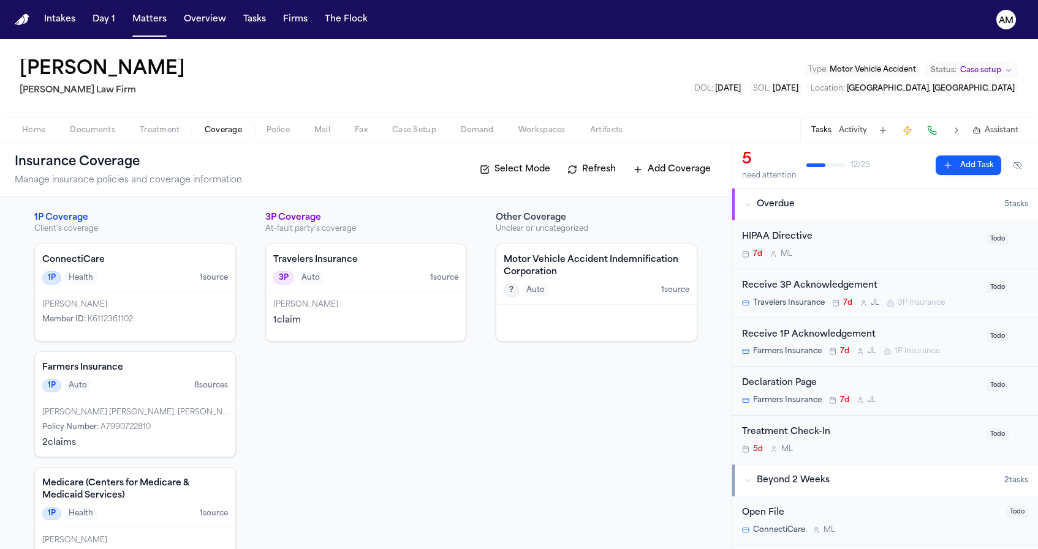
click at [322, 318] on div "1 claim" at bounding box center [366, 321] width 186 height 12
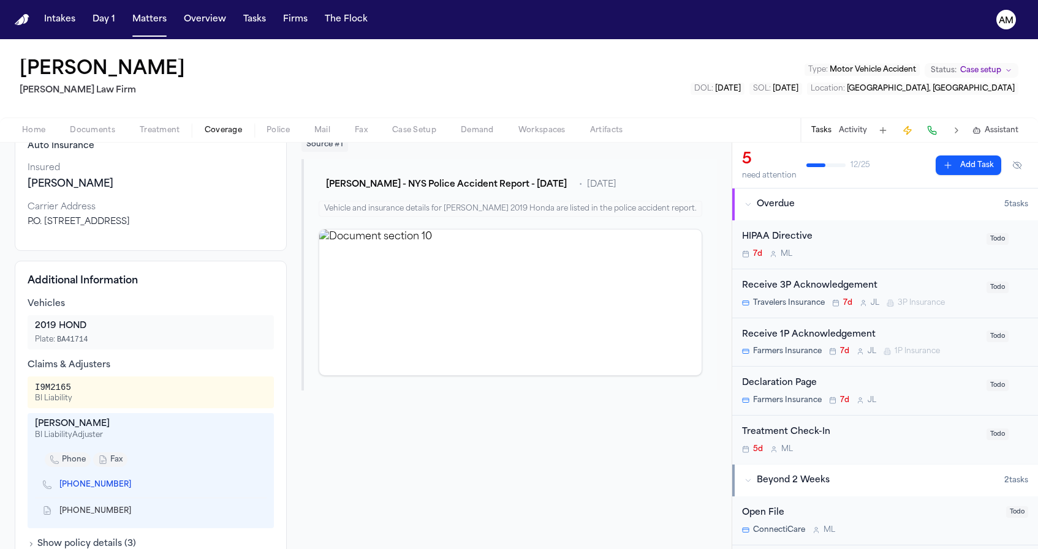
scroll to position [105, 0]
click at [205, 130] on span "Coverage" at bounding box center [223, 131] width 37 height 10
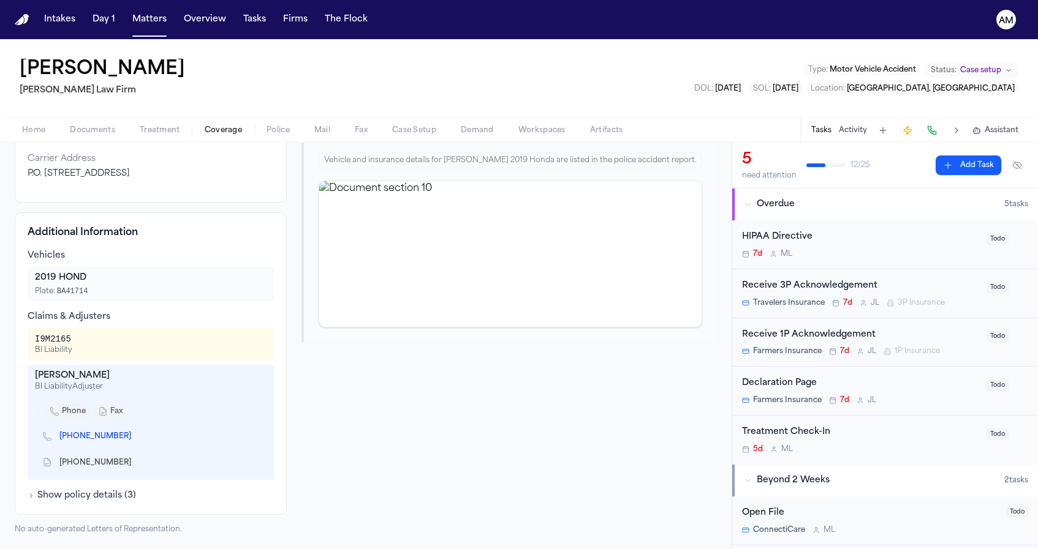
scroll to position [153, 0]
drag, startPoint x: 37, startPoint y: 377, endPoint x: 135, endPoint y: 382, distance: 98.8
click at [135, 382] on div "[PERSON_NAME]" at bounding box center [151, 376] width 232 height 12
copy div "[PERSON_NAME]"
click at [135, 438] on icon "Copy to clipboard" at bounding box center [137, 438] width 4 height 4
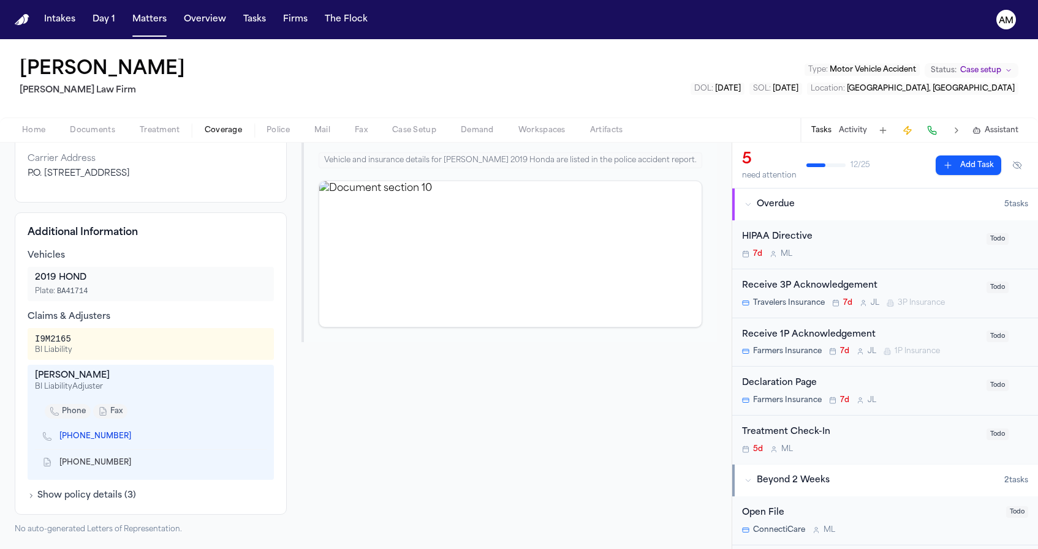
click at [135, 437] on icon "Copy to clipboard" at bounding box center [137, 438] width 4 height 4
click at [134, 466] on icon "Copy to clipboard" at bounding box center [137, 462] width 7 height 7
drag, startPoint x: 34, startPoint y: 338, endPoint x: 86, endPoint y: 338, distance: 52.1
click at [86, 338] on div "I9M2165 BI Liability" at bounding box center [151, 344] width 246 height 32
copy div "I9M2165"
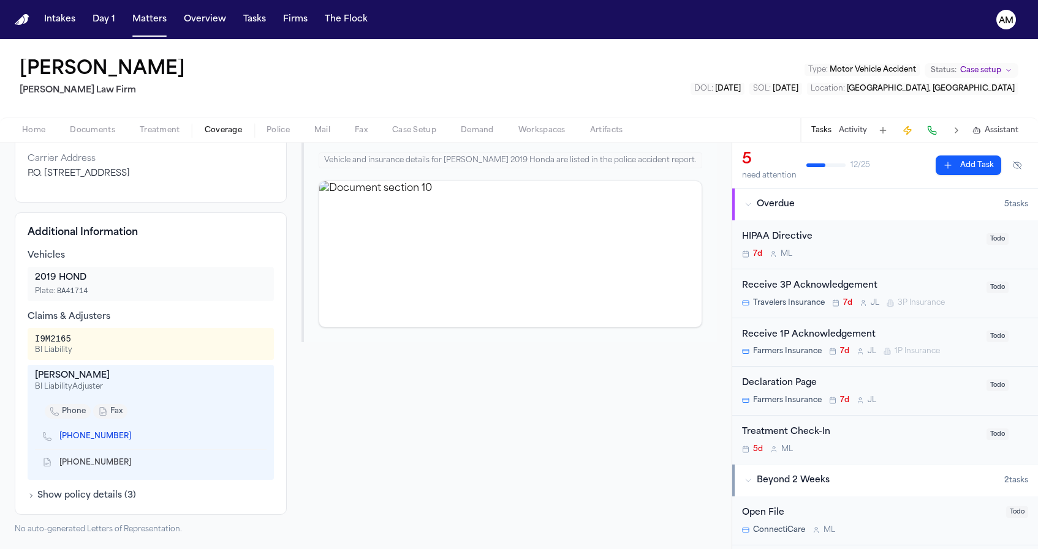
click at [196, 262] on div "Vehicles 2019 HOND Plate: BA41714" at bounding box center [151, 275] width 246 height 51
click at [222, 132] on span "Coverage" at bounding box center [223, 131] width 37 height 10
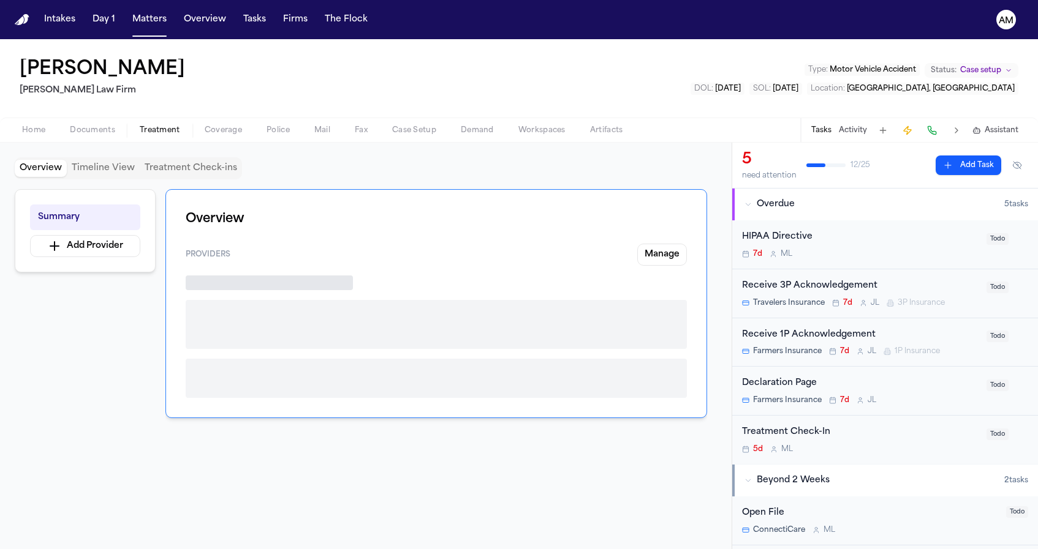
click at [165, 130] on span "Treatment" at bounding box center [160, 131] width 40 height 10
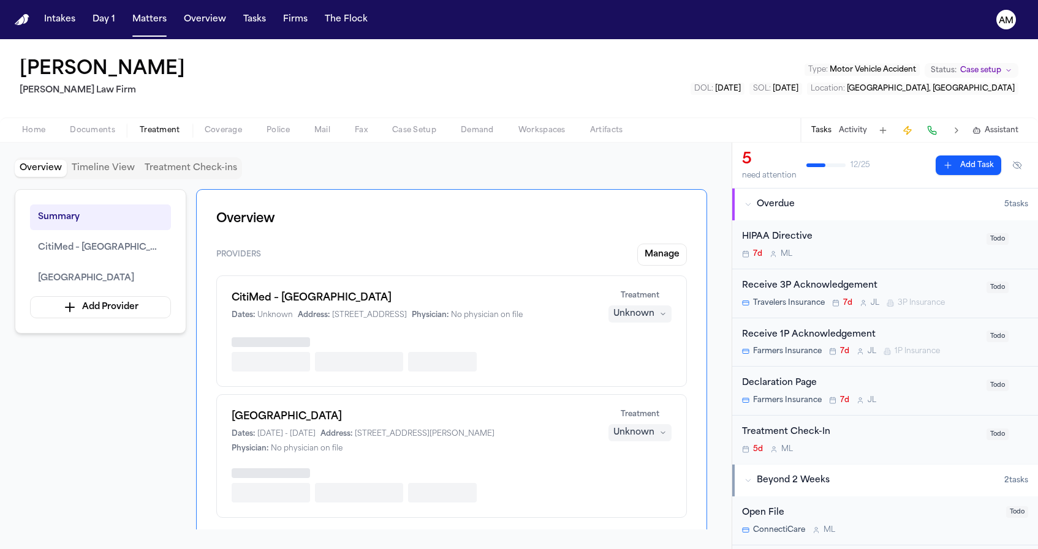
click at [215, 130] on span "Coverage" at bounding box center [223, 131] width 37 height 10
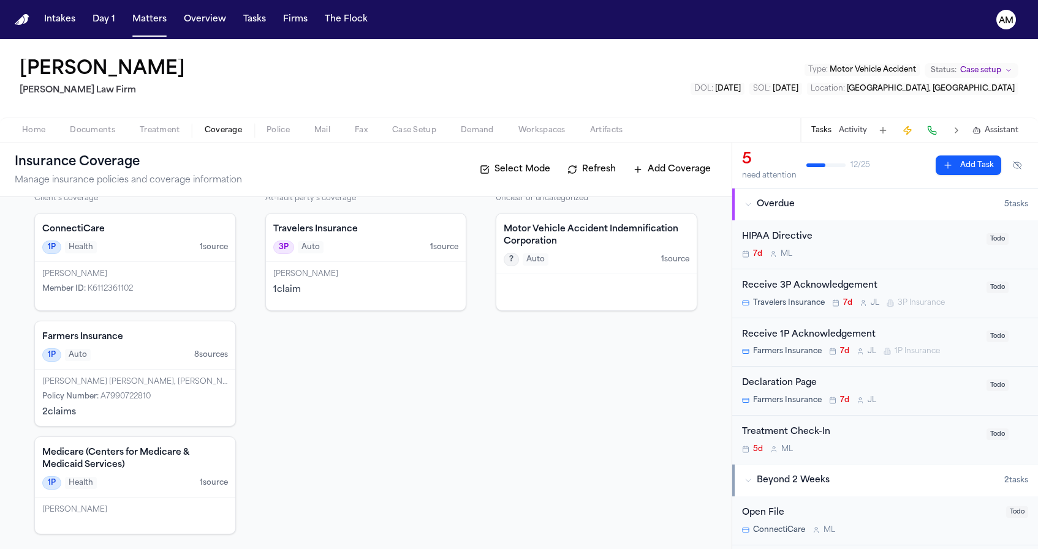
scroll to position [31, 0]
click at [186, 393] on div "Policy Number : A7990722810" at bounding box center [135, 397] width 186 height 10
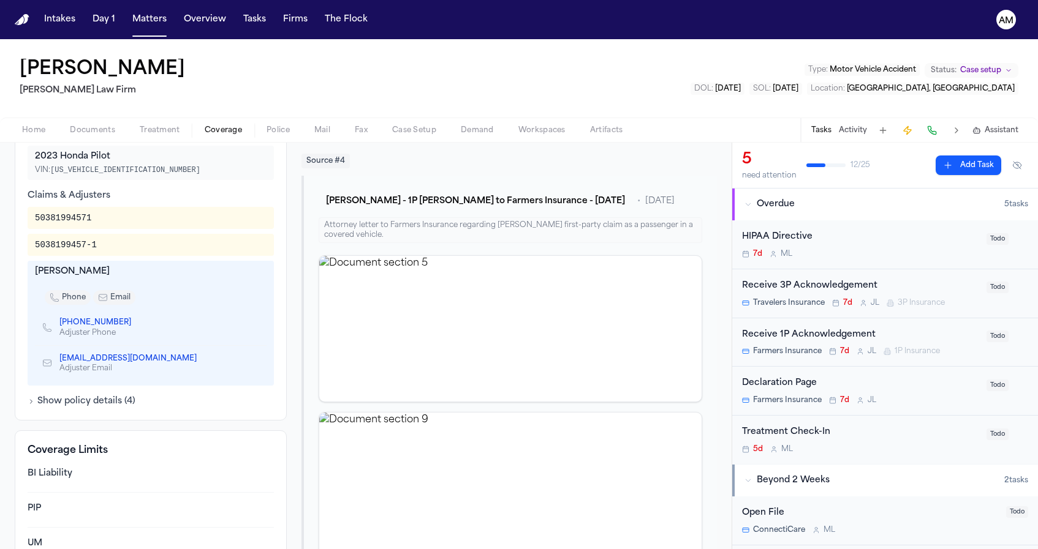
scroll to position [436, 0]
drag, startPoint x: 35, startPoint y: 257, endPoint x: 121, endPoint y: 262, distance: 85.9
click at [121, 265] on div "Jake Malone" at bounding box center [151, 271] width 232 height 12
copy div "Jake Malone"
click at [175, 265] on div "Jake Malone" at bounding box center [151, 271] width 232 height 12
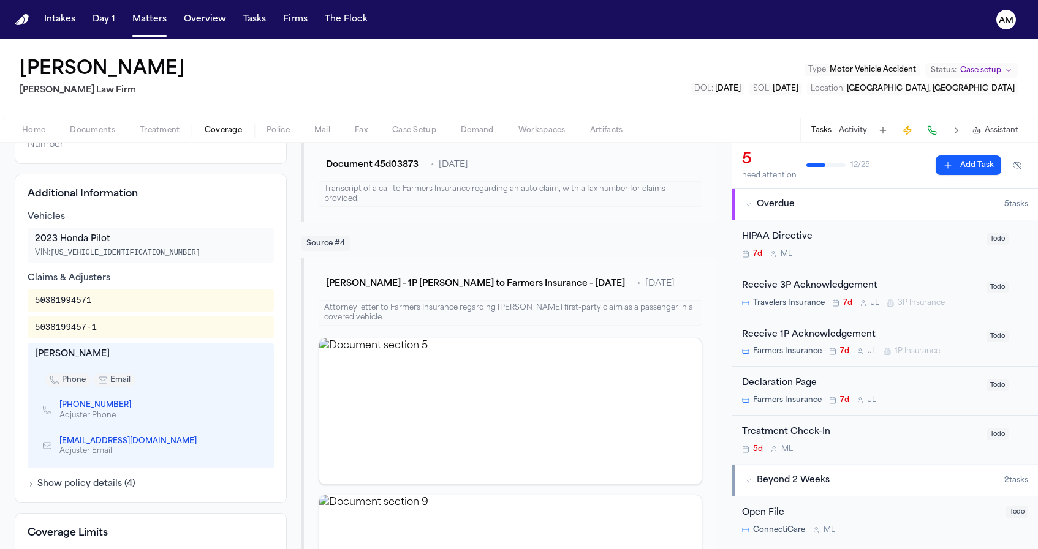
scroll to position [334, 0]
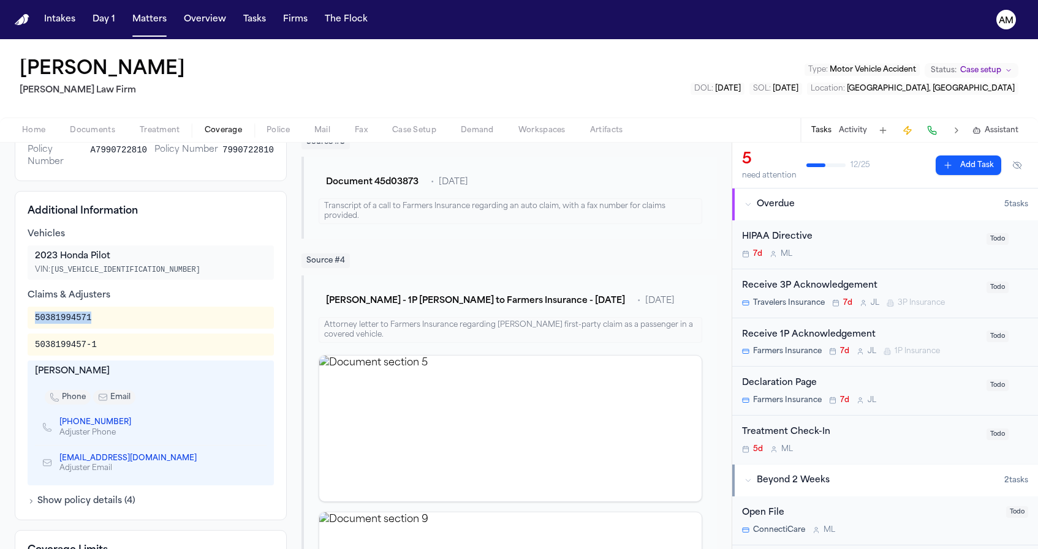
drag, startPoint x: 35, startPoint y: 306, endPoint x: 136, endPoint y: 306, distance: 101.1
click at [137, 312] on div "50381994571" at bounding box center [151, 318] width 232 height 12
copy div "50381994571"
click at [44, 339] on div "5038199457-1" at bounding box center [66, 345] width 62 height 12
drag, startPoint x: 37, startPoint y: 334, endPoint x: 115, endPoint y: 333, distance: 77.8
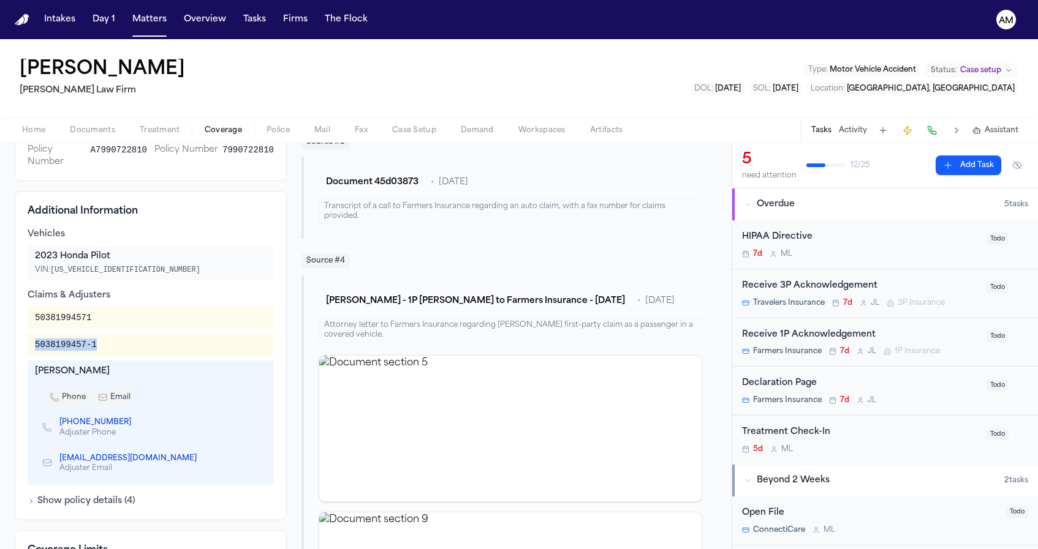
click at [115, 339] on div "5038199457-1" at bounding box center [151, 345] width 232 height 12
copy div "5038199457-1"
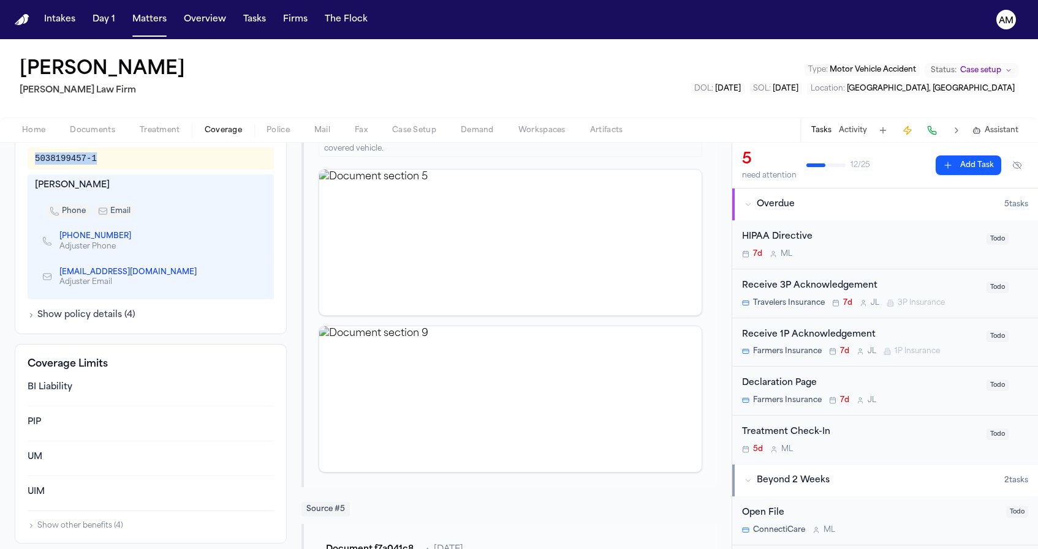
scroll to position [505, 0]
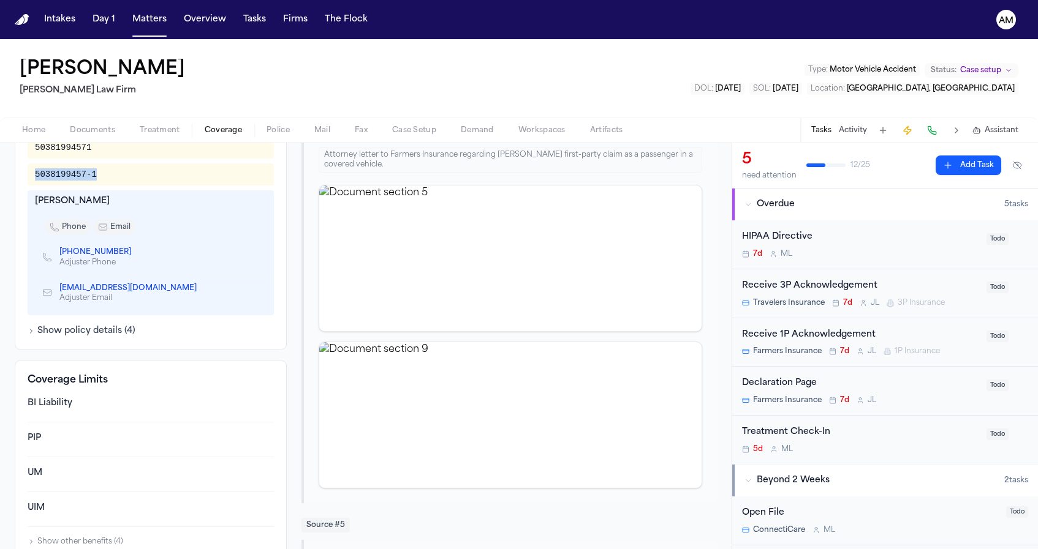
click at [135, 252] on icon "Copy to clipboard" at bounding box center [137, 254] width 4 height 4
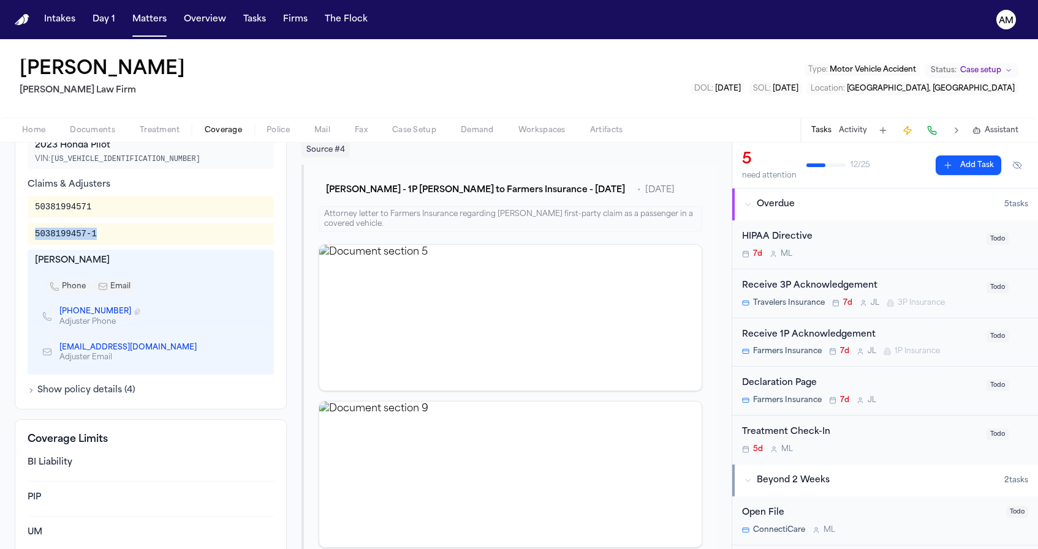
scroll to position [431, 0]
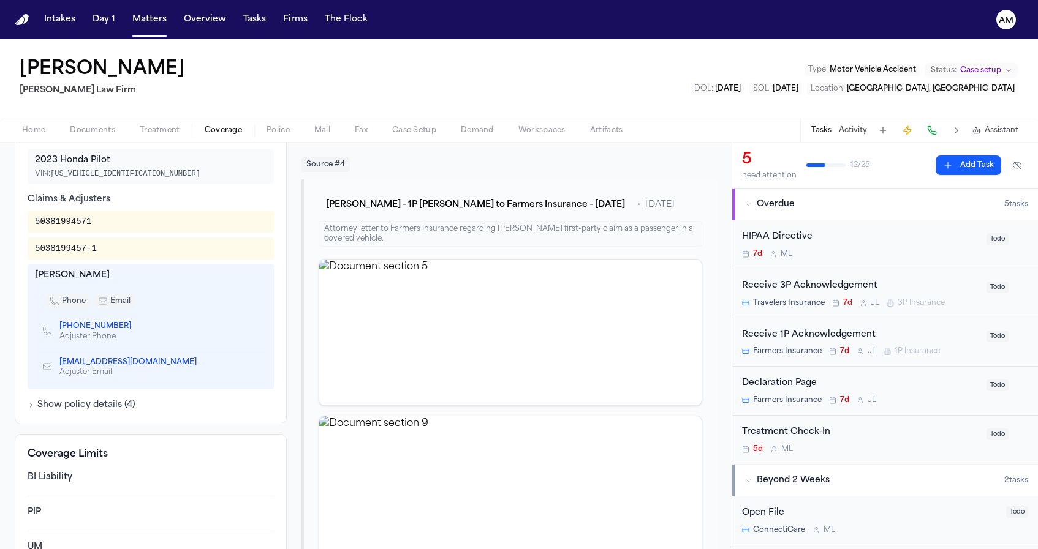
click at [560, 1] on nav "Intakes Day 1 Matters Overview Tasks Firms The Flock AM" at bounding box center [519, 19] width 1038 height 39
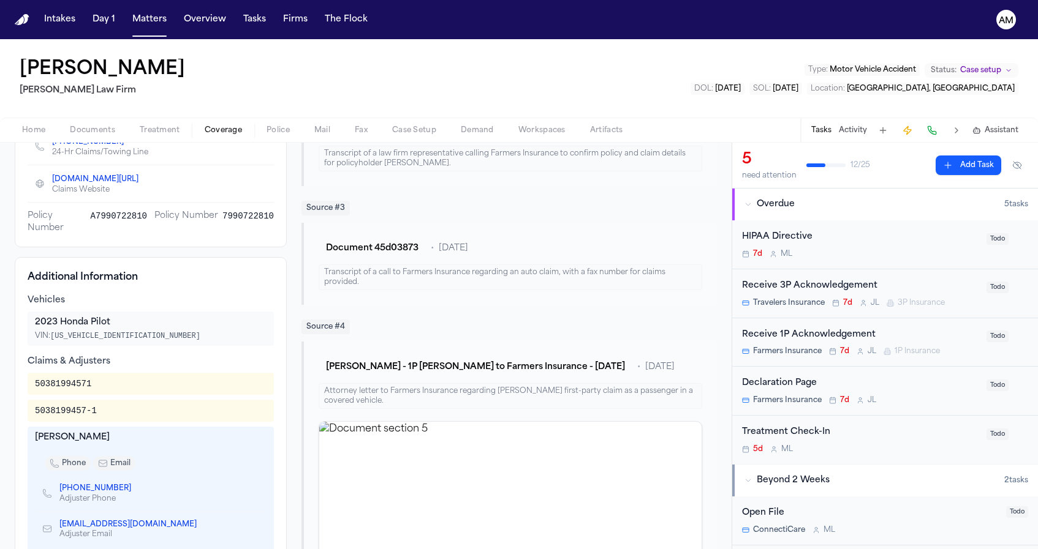
scroll to position [374, 0]
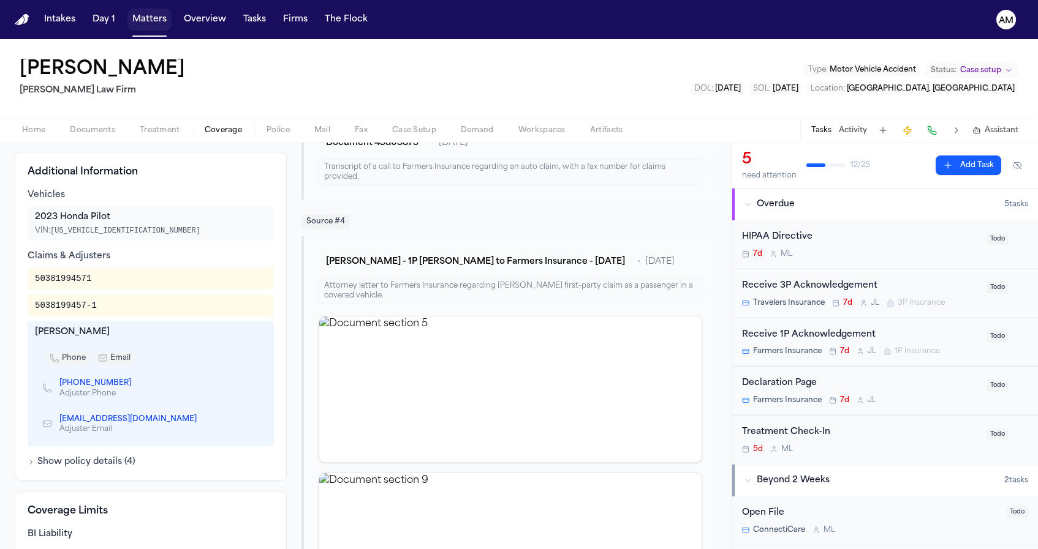
click at [160, 22] on button "Matters" at bounding box center [149, 20] width 44 height 22
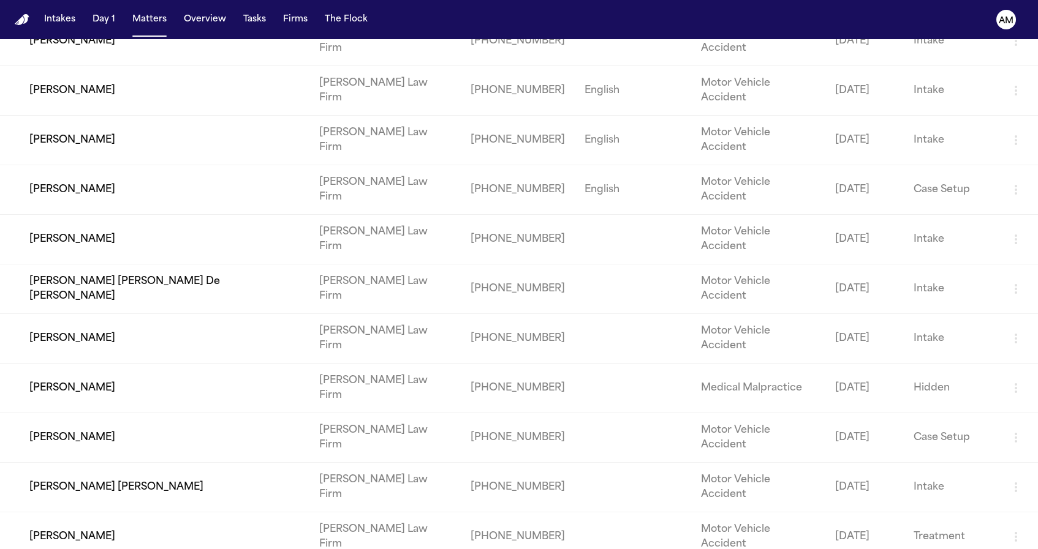
scroll to position [115, 0]
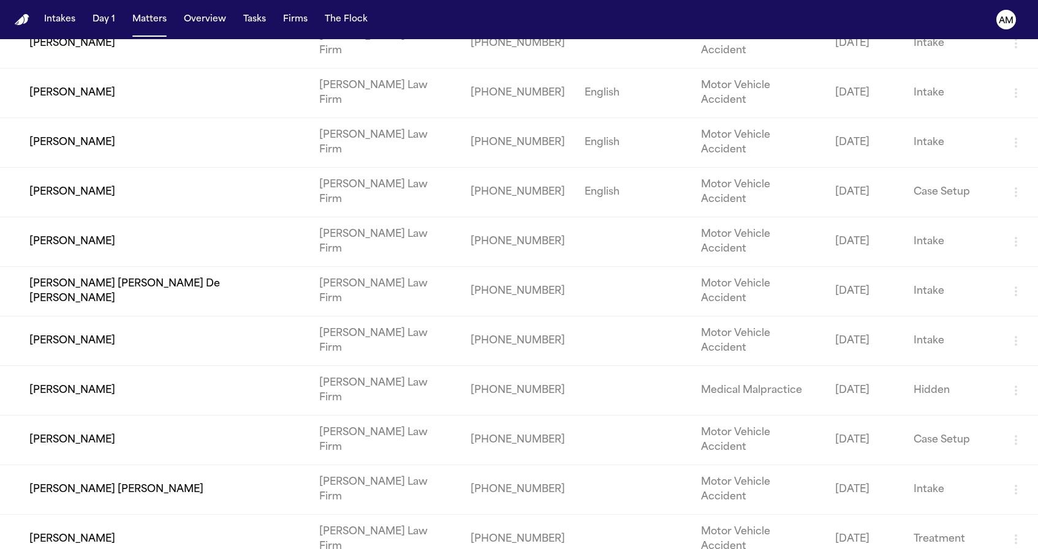
click at [99, 366] on td "[PERSON_NAME]" at bounding box center [154, 391] width 309 height 50
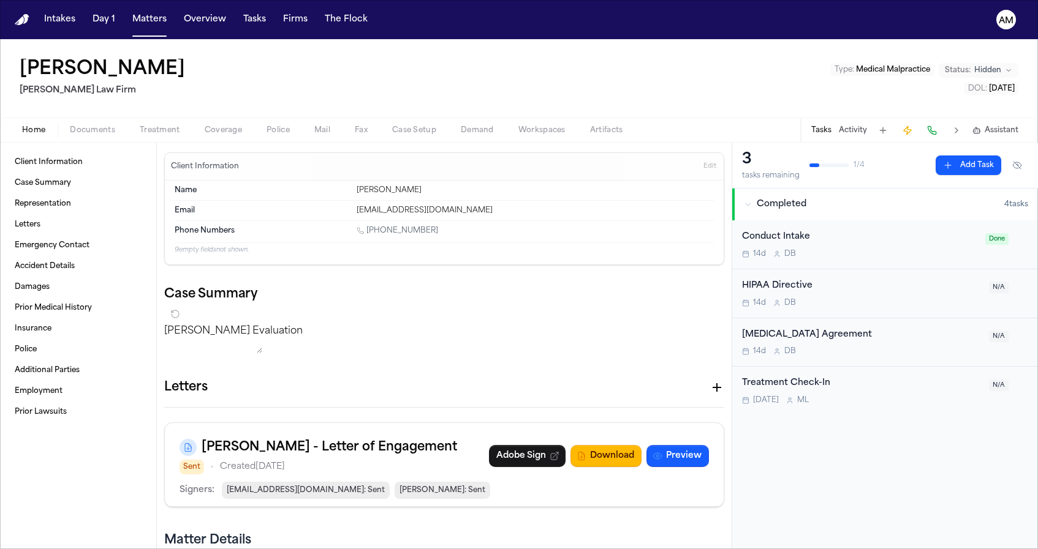
click at [211, 135] on span "Coverage" at bounding box center [223, 131] width 37 height 10
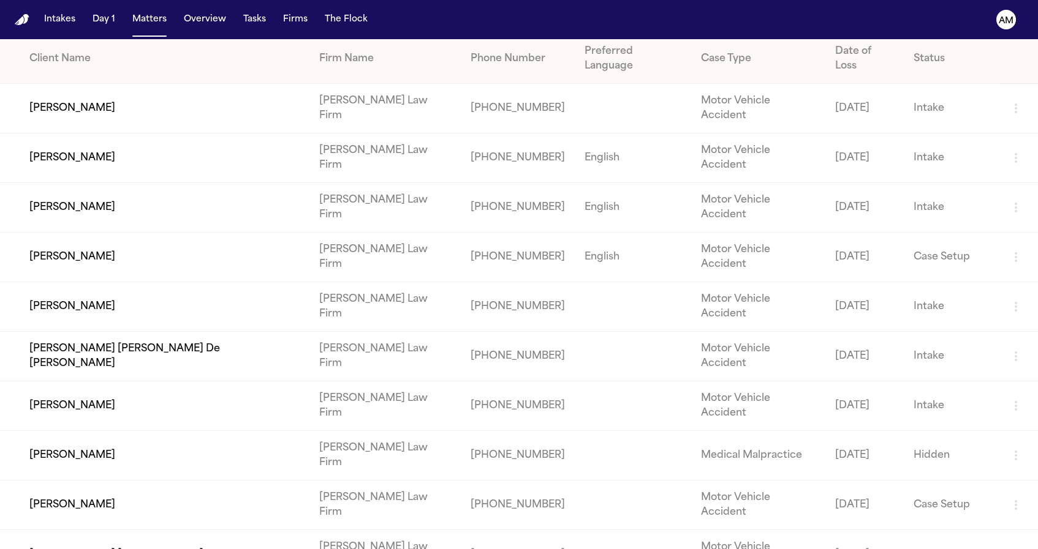
scroll to position [51, 0]
click at [77, 530] on td "[PERSON_NAME] [PERSON_NAME]" at bounding box center [154, 555] width 309 height 50
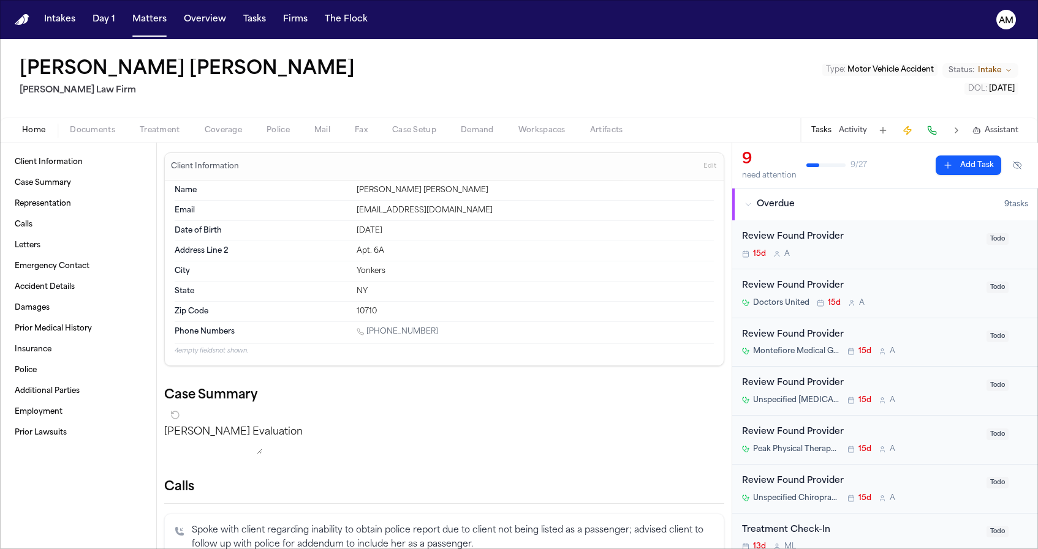
click at [209, 130] on span "Coverage" at bounding box center [223, 131] width 37 height 10
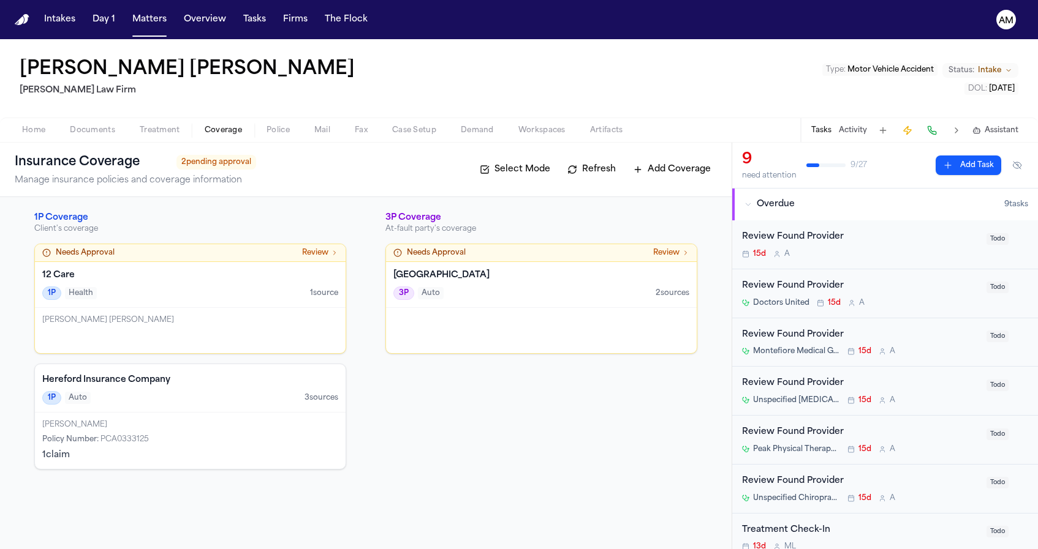
click at [207, 439] on div "Policy Number : PCA0333125" at bounding box center [190, 440] width 296 height 10
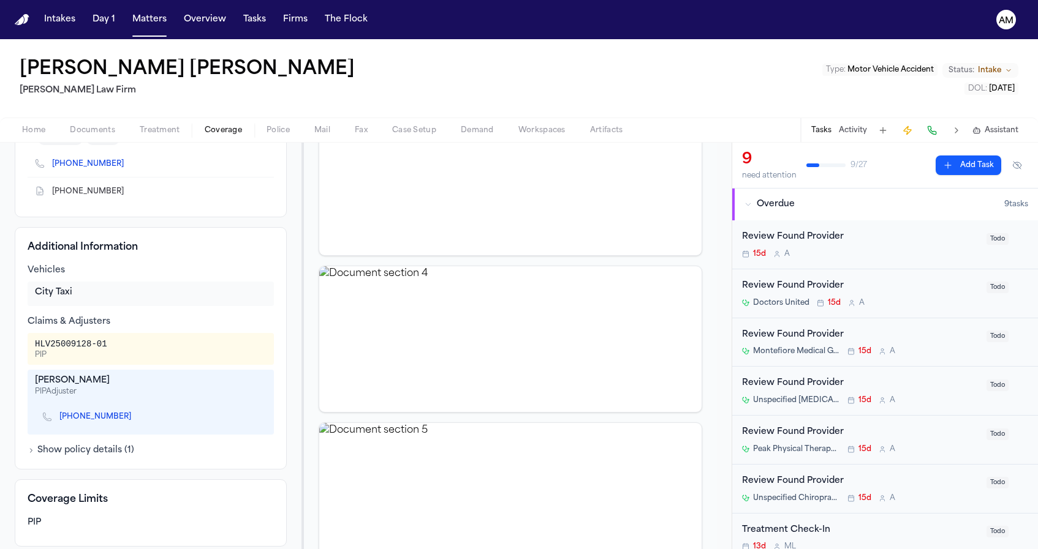
scroll to position [230, 0]
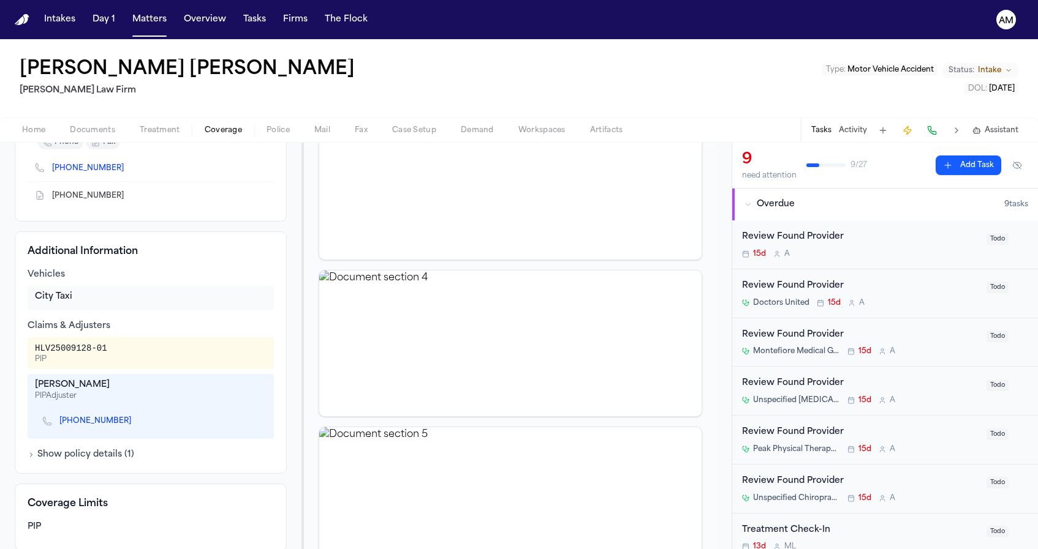
drag, startPoint x: 36, startPoint y: 387, endPoint x: 122, endPoint y: 388, distance: 85.8
click at [122, 388] on div "Sharanza Pruitt" at bounding box center [151, 385] width 232 height 12
copy div "Sharanza Pruitt"
drag, startPoint x: 31, startPoint y: 351, endPoint x: 121, endPoint y: 355, distance: 90.1
click at [121, 355] on div "HLV25009128-01 PIP" at bounding box center [151, 354] width 246 height 32
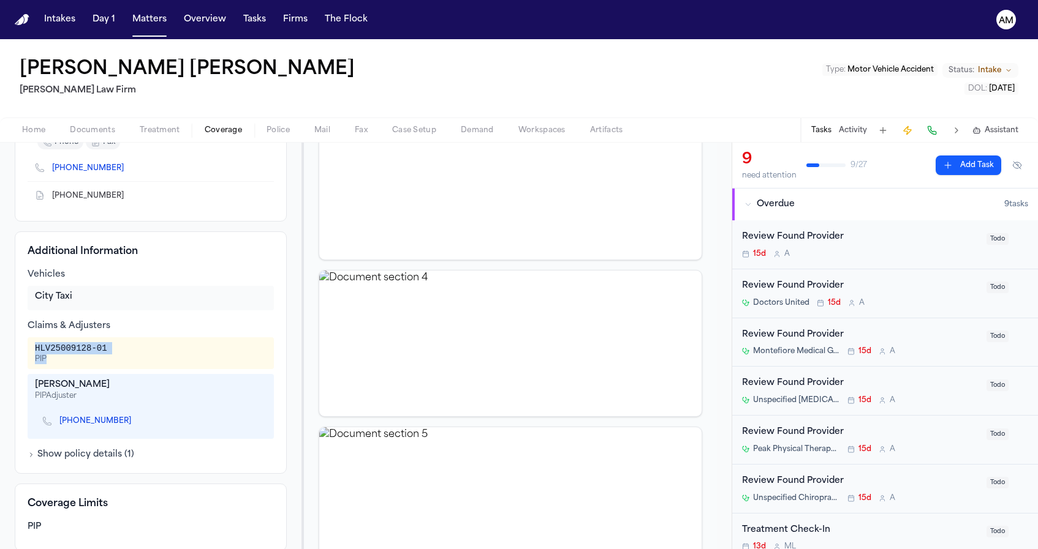
click at [121, 355] on div "HLV25009128-01 PIP" at bounding box center [151, 353] width 232 height 22
click at [138, 421] on icon "Copy to clipboard" at bounding box center [137, 423] width 4 height 4
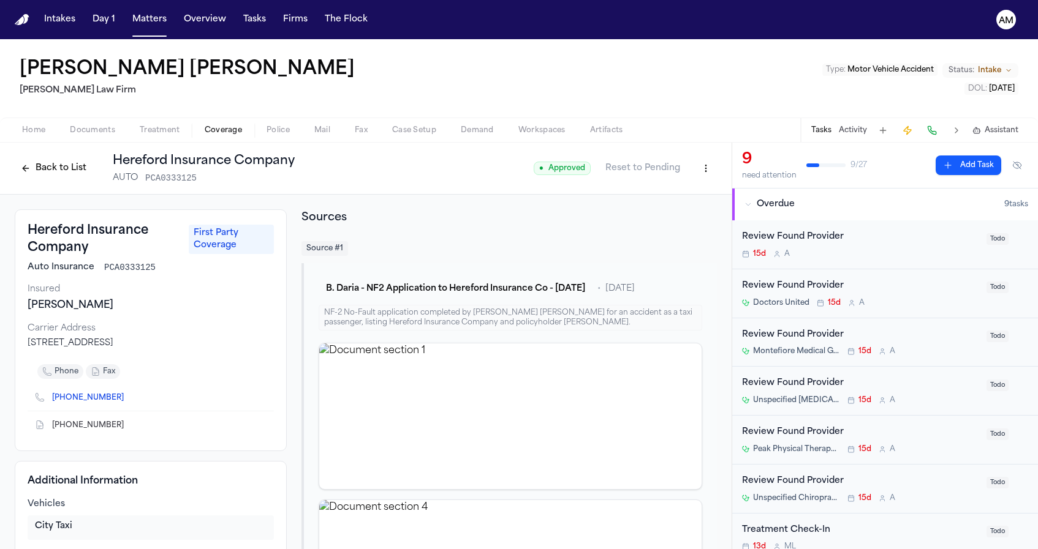
scroll to position [0, 0]
click at [126, 425] on icon "Copy to clipboard" at bounding box center [129, 425] width 7 height 7
drag, startPoint x: 29, startPoint y: 344, endPoint x: 208, endPoint y: 338, distance: 179.6
click at [208, 338] on div "36-01 43rd Ave, Long Island City, NY 11101" at bounding box center [151, 344] width 246 height 12
copy div "36-01 43rd Ave, Long Island City, NY 11101"
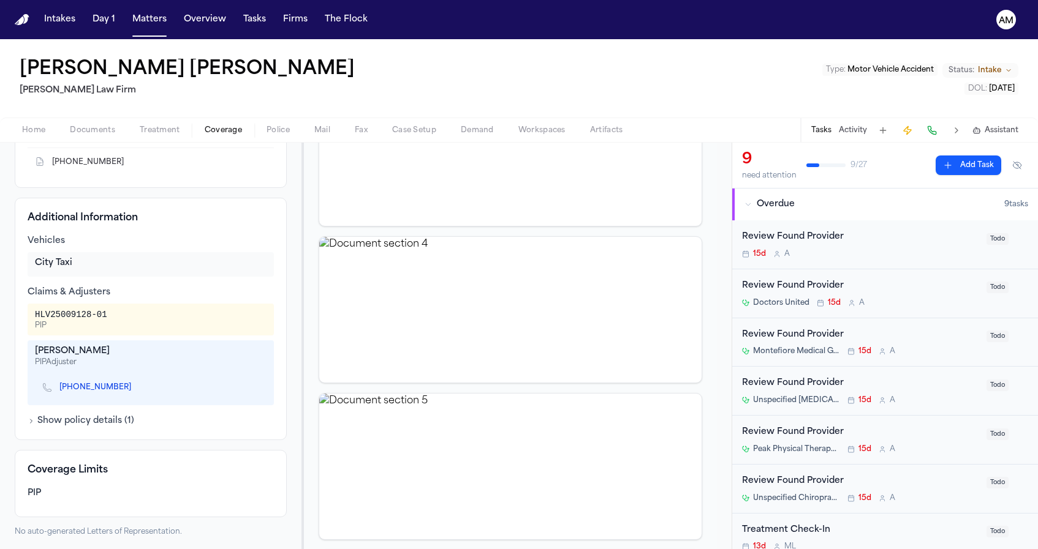
scroll to position [270, 0]
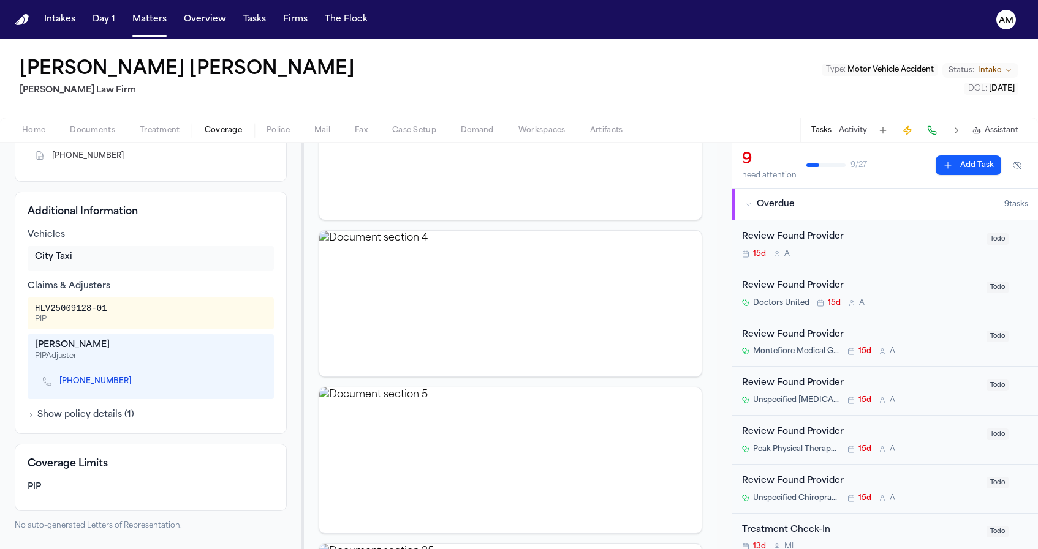
click at [129, 315] on div "HLV25009128-01 PIP" at bounding box center [151, 314] width 232 height 22
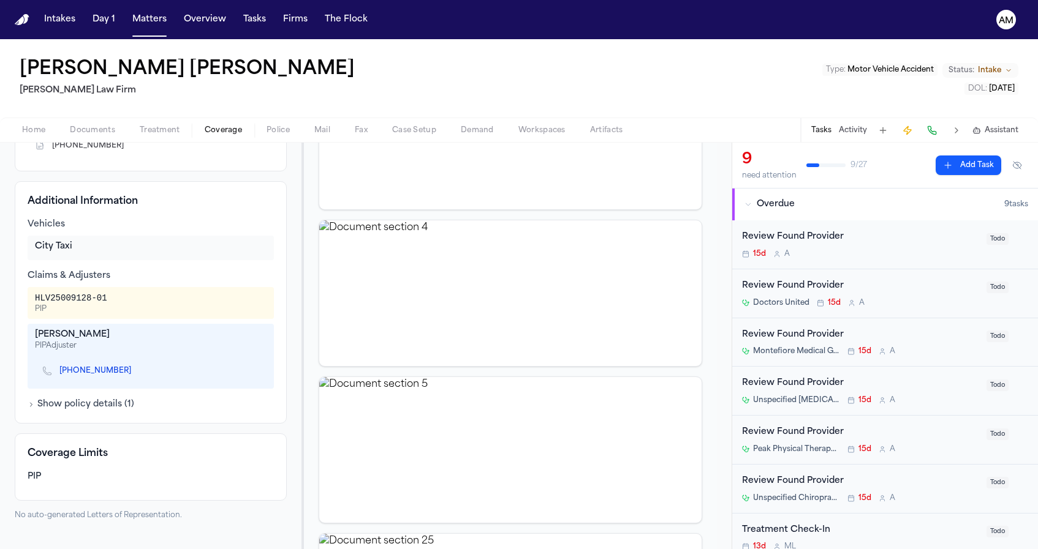
scroll to position [279, 0]
drag, startPoint x: 32, startPoint y: 336, endPoint x: 115, endPoint y: 336, distance: 82.7
click at [115, 336] on div "Sharanza Pruitt PIP Adjuster 718-361-9191 X 7669" at bounding box center [151, 357] width 246 height 65
copy div "Sharanza Pruitt"
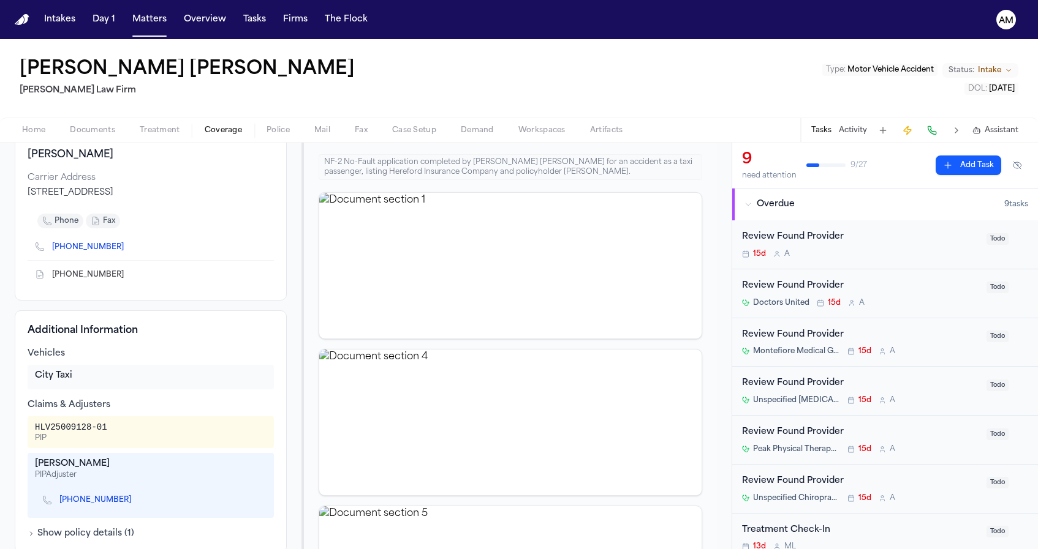
scroll to position [173, 0]
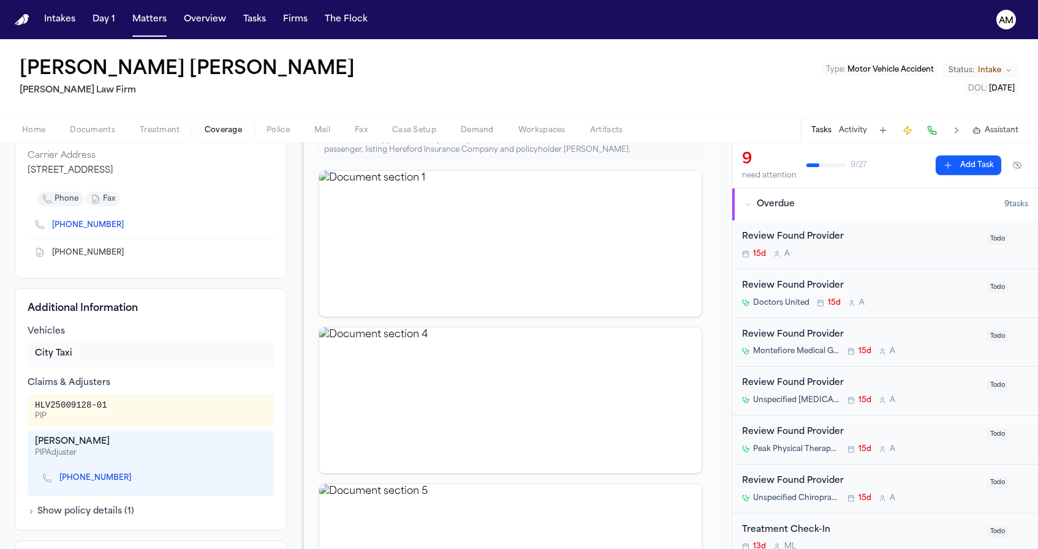
click at [127, 229] on icon "Copy to clipboard" at bounding box center [129, 227] width 4 height 4
click at [509, 1] on nav "Intakes Day 1 Matters Overview Tasks Firms The Flock AM" at bounding box center [519, 19] width 1038 height 39
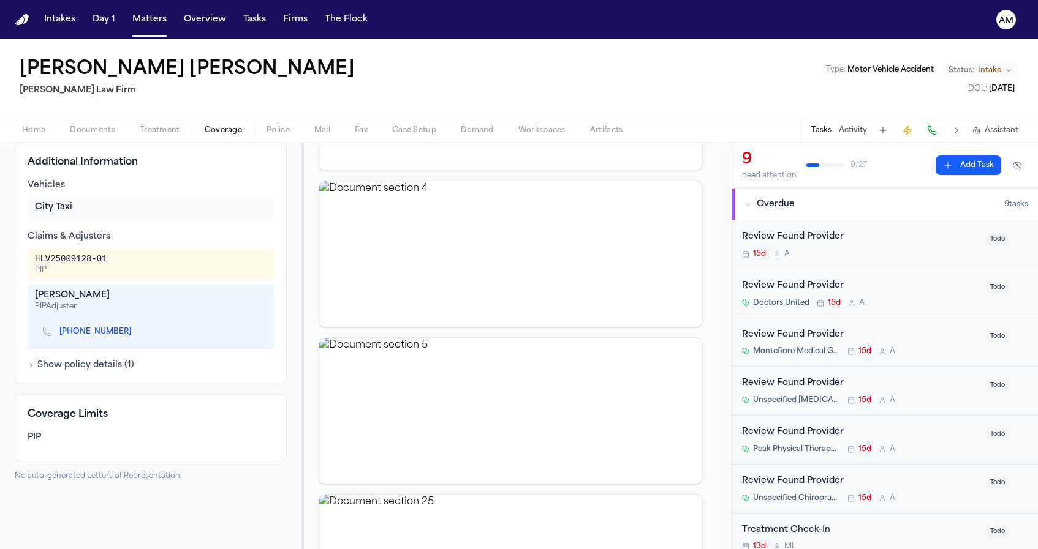
scroll to position [342, 0]
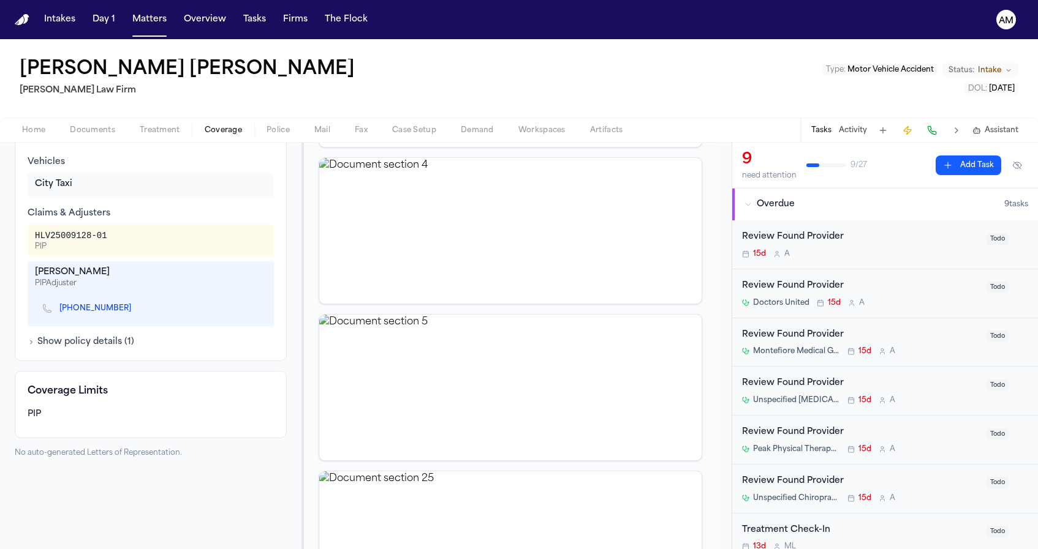
click at [140, 306] on icon "Copy to clipboard" at bounding box center [137, 309] width 4 height 6
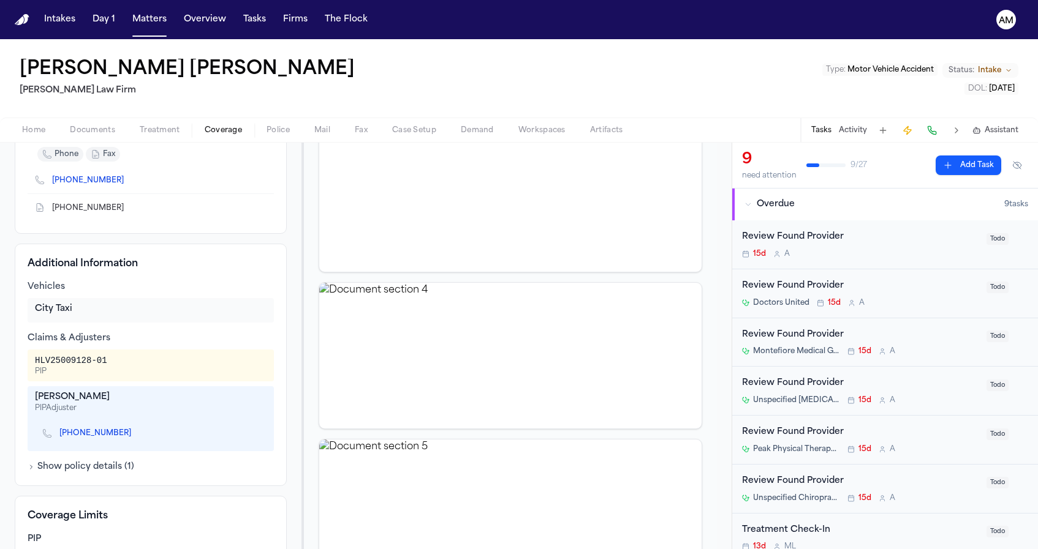
scroll to position [104, 0]
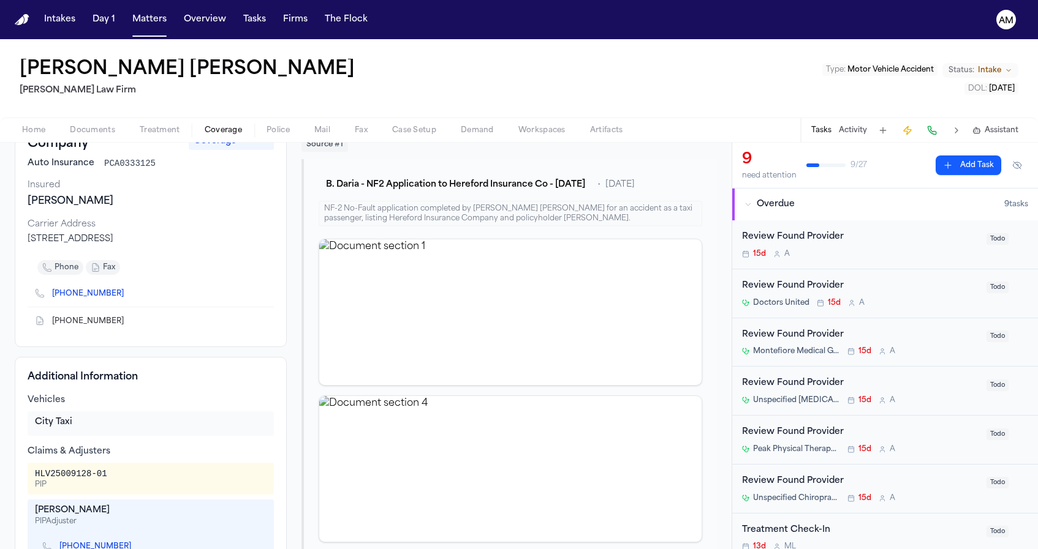
click at [127, 323] on icon "Copy to clipboard" at bounding box center [129, 323] width 4 height 4
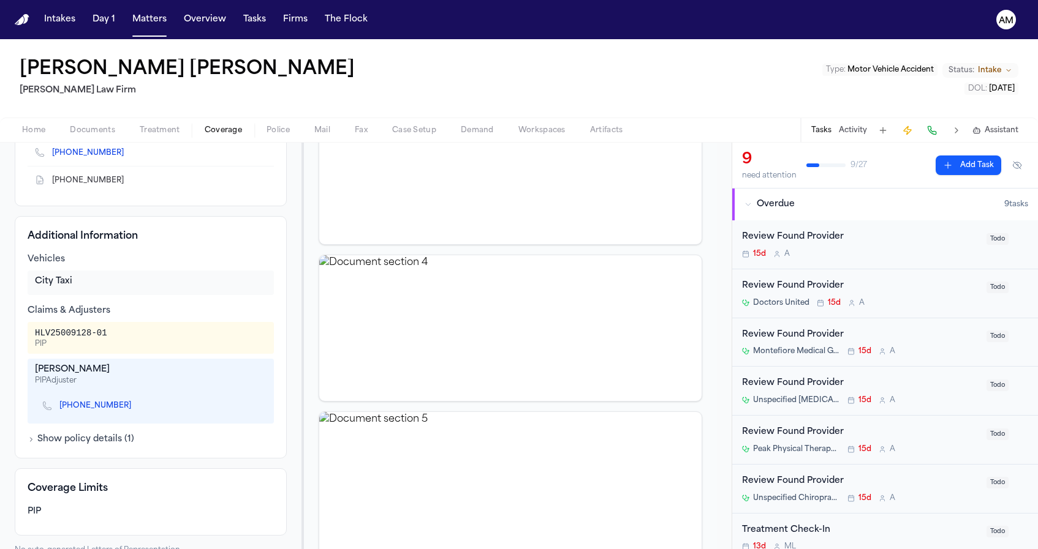
scroll to position [287, 0]
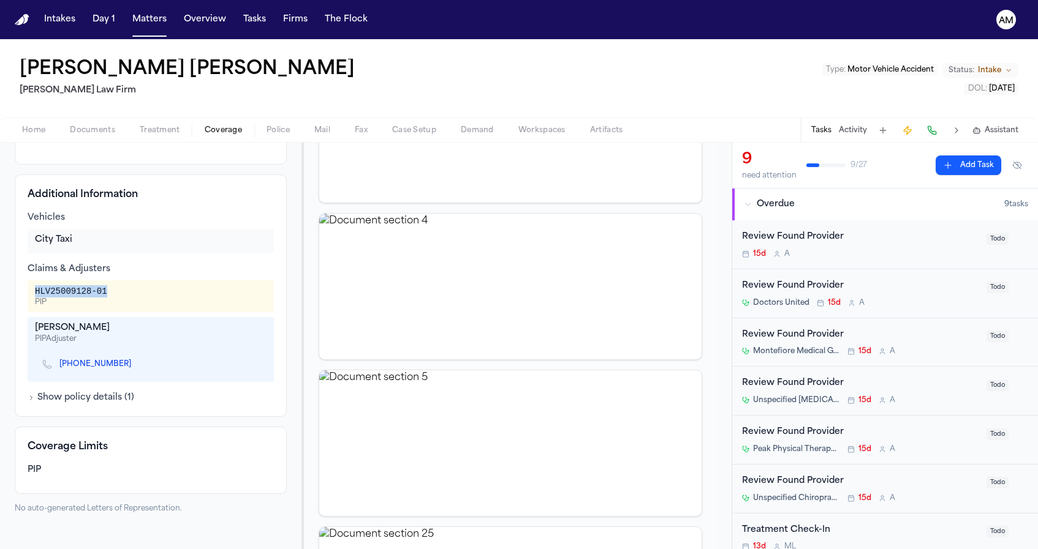
drag, startPoint x: 109, startPoint y: 290, endPoint x: 11, endPoint y: 292, distance: 98.0
click at [10, 292] on div "Hereford Insurance Company First Party Coverage Auto Insurance PCA0333125 Insur…" at bounding box center [365, 424] width 731 height 1033
copy div "HLV25009128-01"
click at [153, 25] on button "Matters" at bounding box center [149, 20] width 44 height 22
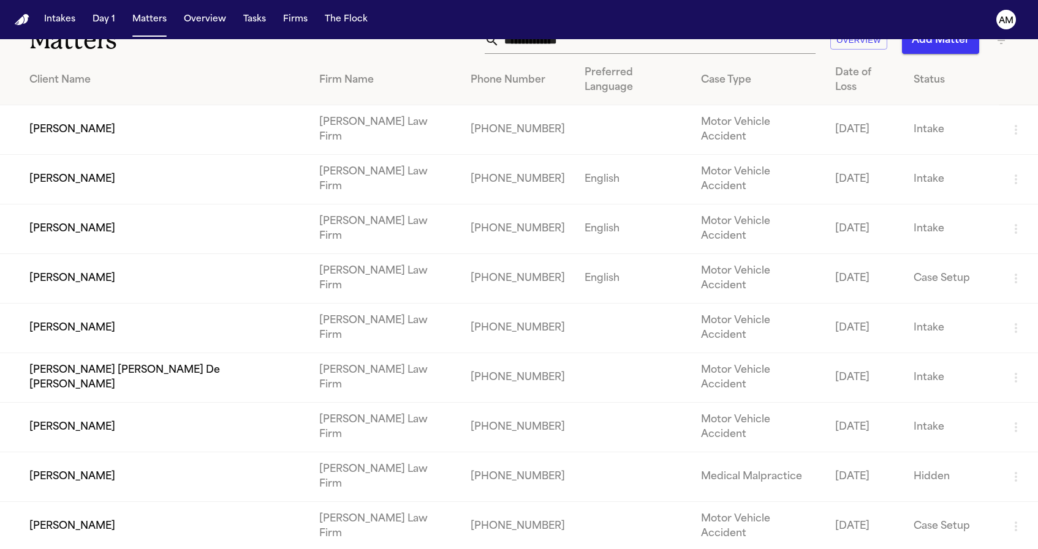
scroll to position [32, 0]
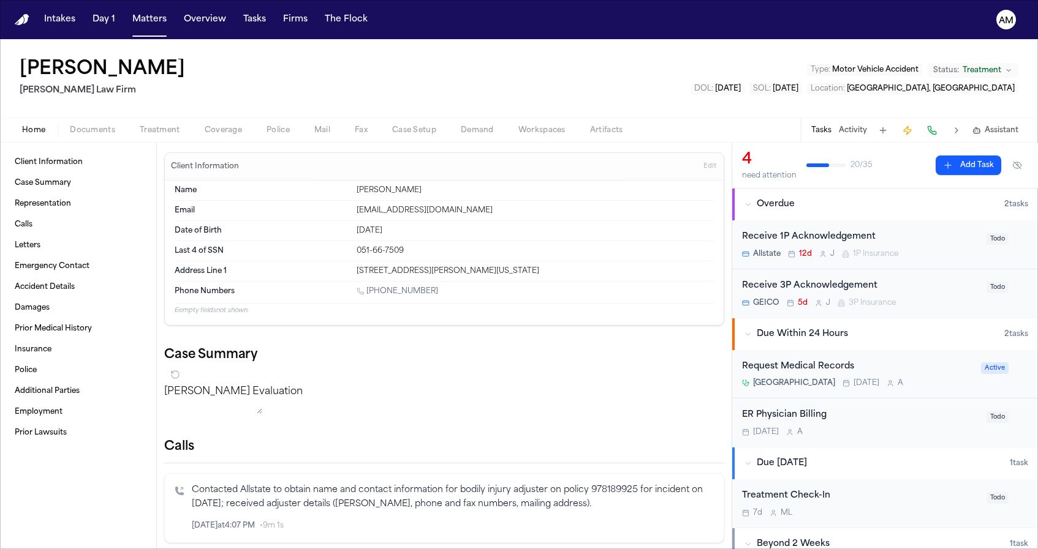
click at [164, 118] on div "Home Documents Treatment Coverage Police Mail Fax Case Setup Demand Workspaces …" at bounding box center [519, 130] width 1038 height 25
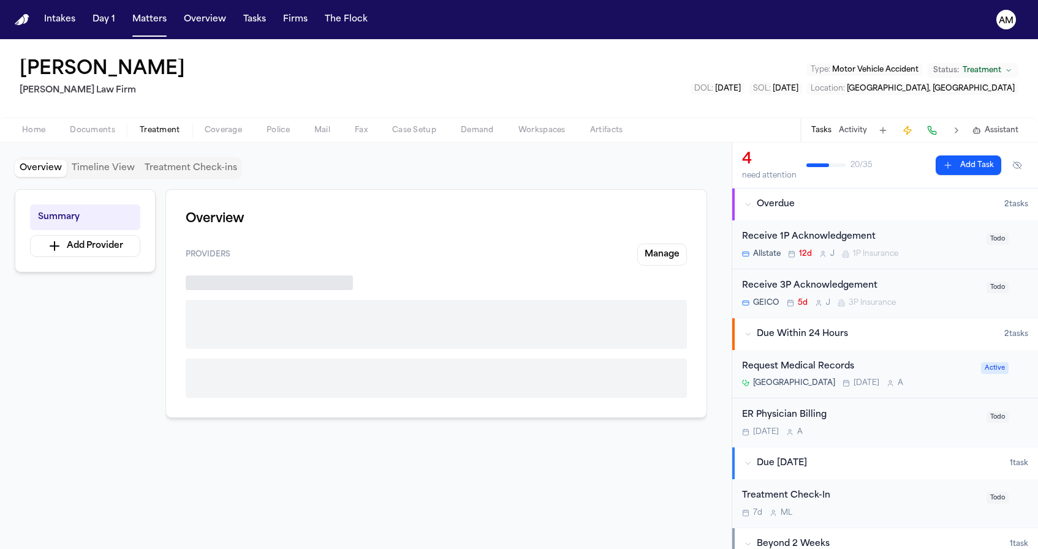
click at [164, 132] on span "Treatment" at bounding box center [160, 131] width 40 height 10
click at [219, 132] on span "Coverage" at bounding box center [223, 131] width 37 height 10
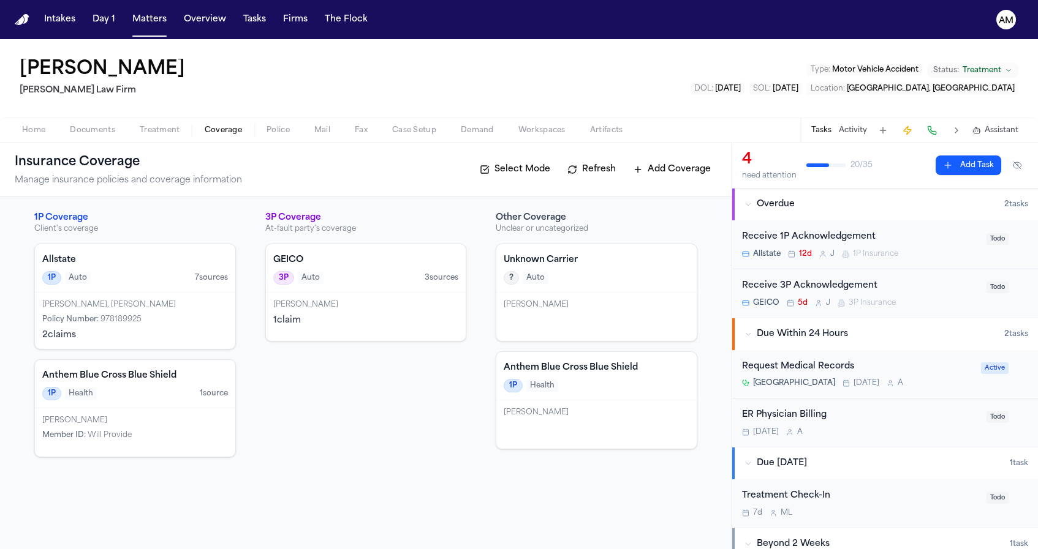
click at [166, 317] on div "Policy Number : 978189925" at bounding box center [135, 320] width 186 height 10
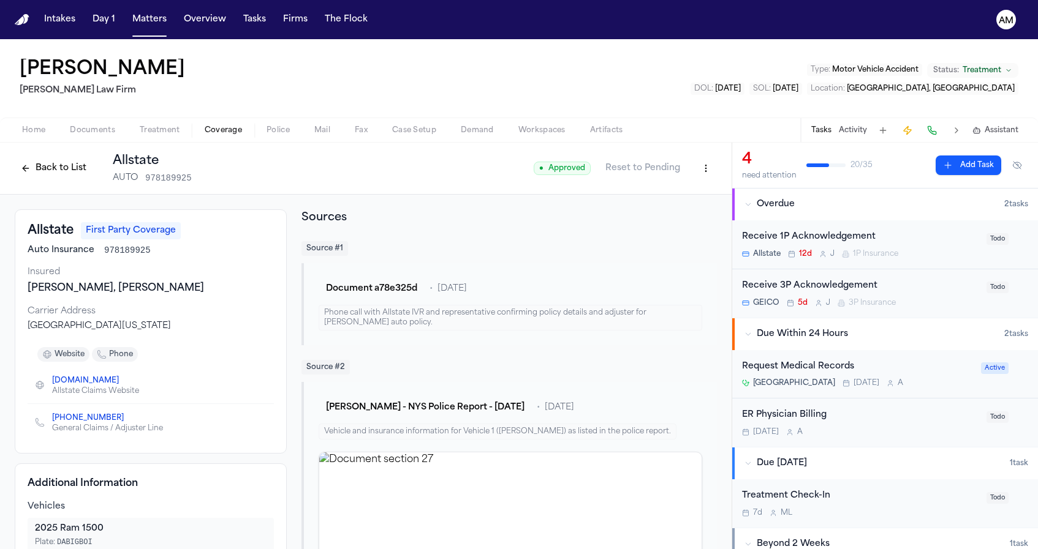
click at [51, 158] on div "Back to List Allstate AUTO 978189925" at bounding box center [103, 169] width 177 height 32
click at [50, 163] on button "Back to List" at bounding box center [54, 169] width 78 height 20
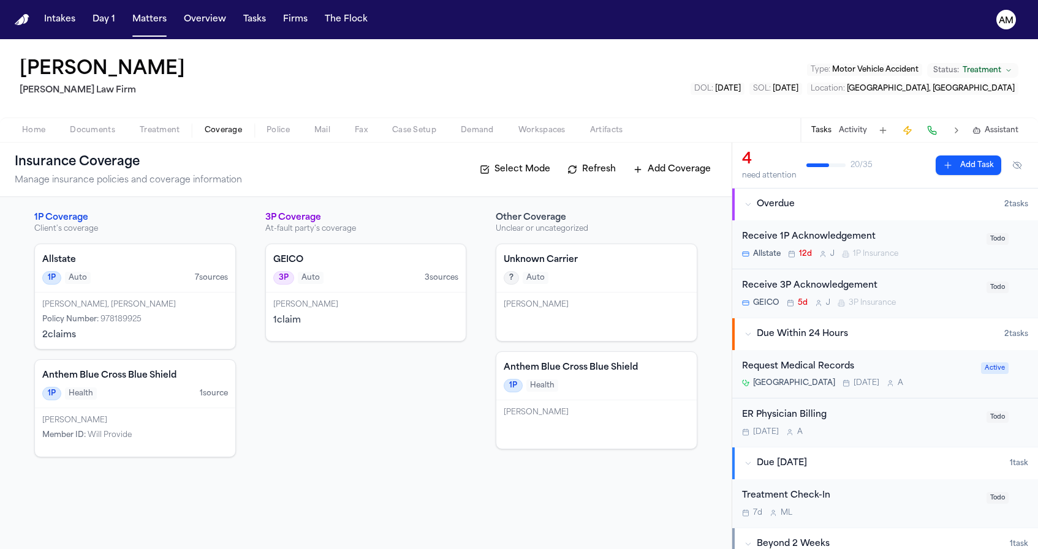
click at [330, 252] on div "GEICO 3P Auto 3 source s" at bounding box center [366, 268] width 200 height 48
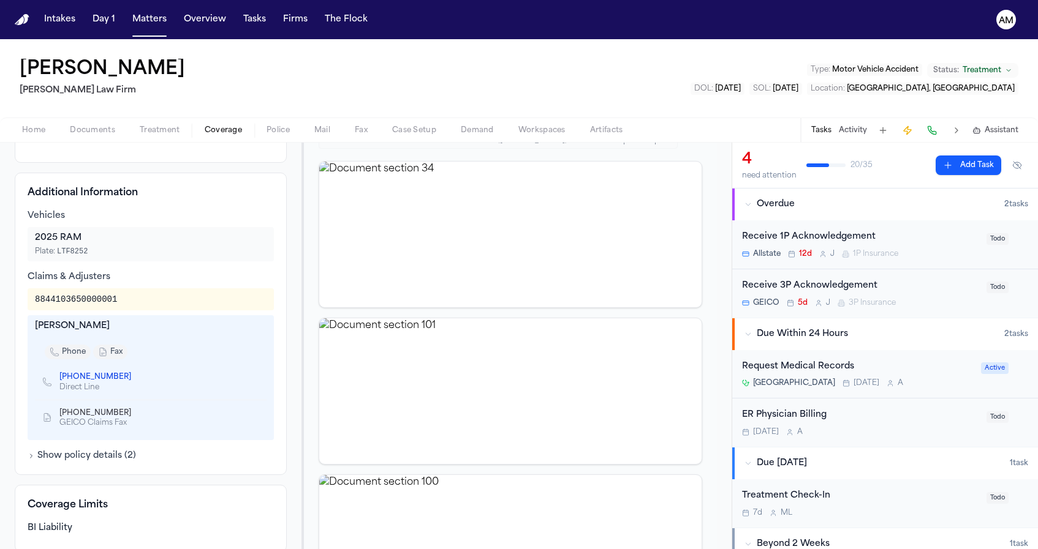
scroll to position [297, 0]
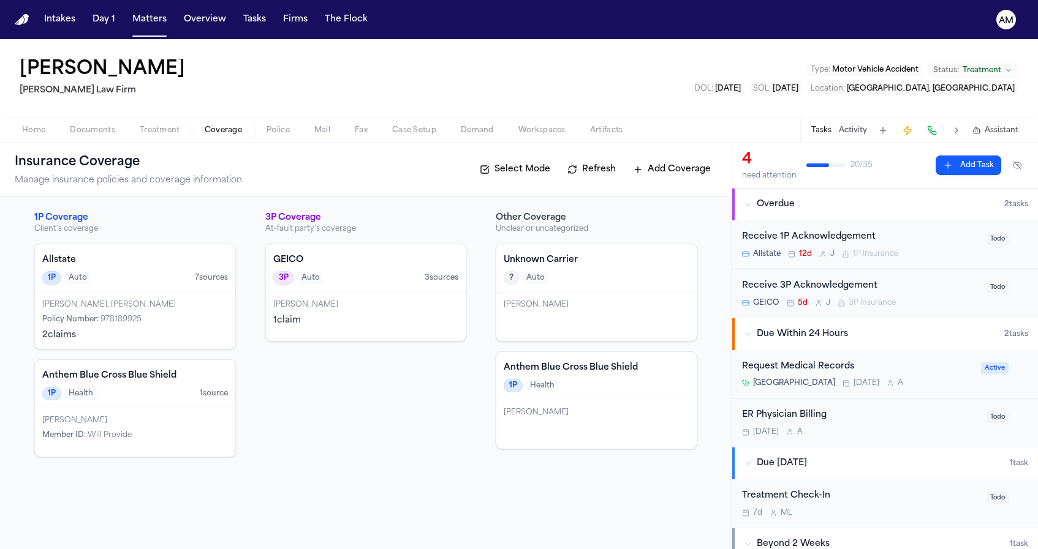
click at [314, 269] on div "GEICO 3P Auto 3 source s" at bounding box center [366, 268] width 200 height 48
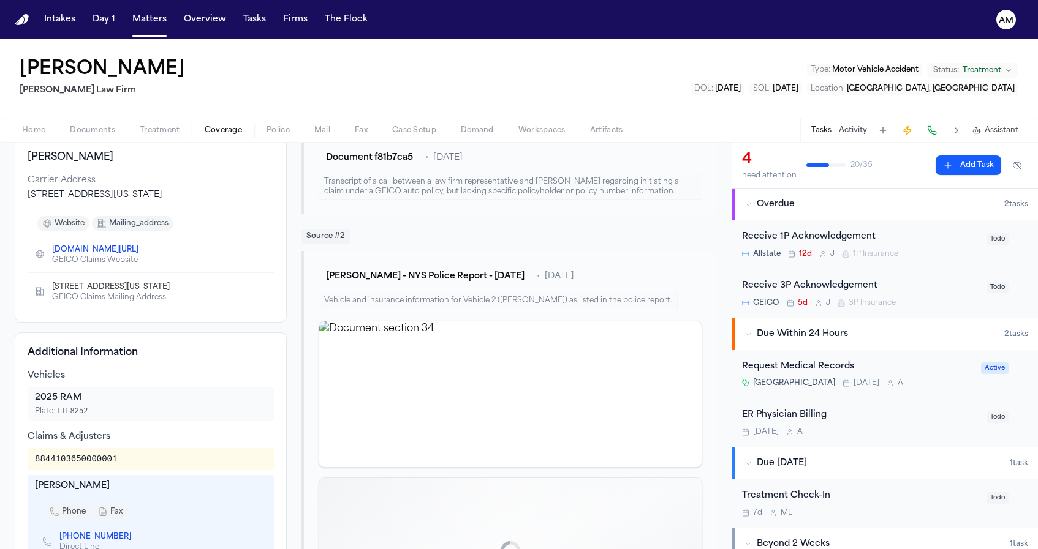
scroll to position [203, 0]
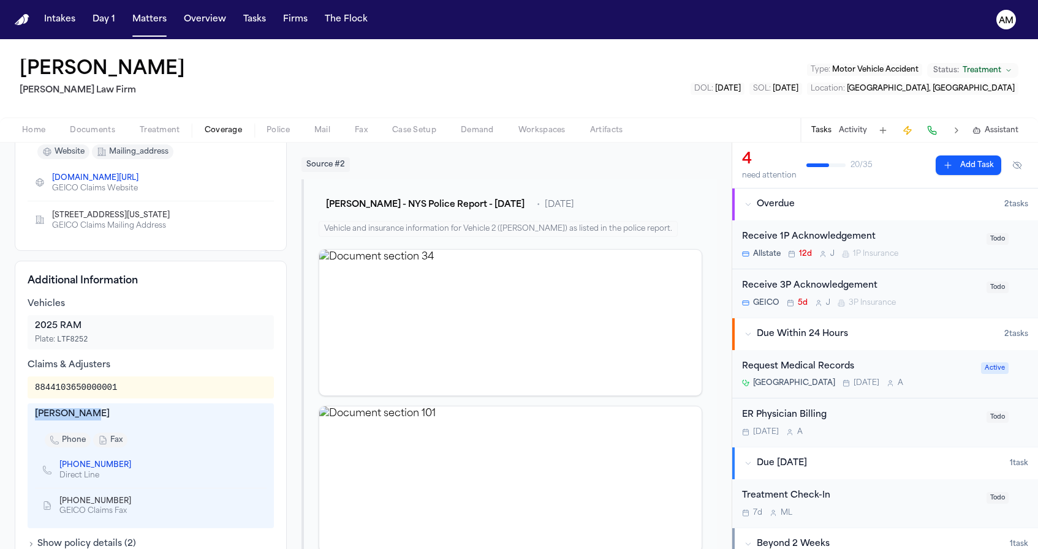
drag, startPoint x: 37, startPoint y: 417, endPoint x: 113, endPoint y: 417, distance: 76.6
click at [114, 418] on div "James Buell" at bounding box center [151, 415] width 232 height 12
copy div "James Buell"
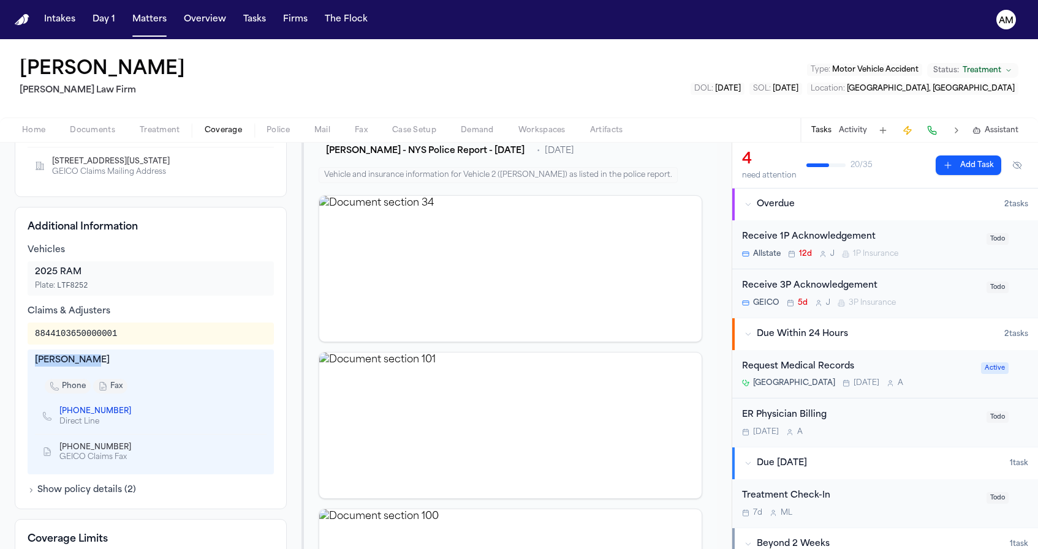
scroll to position [319, 0]
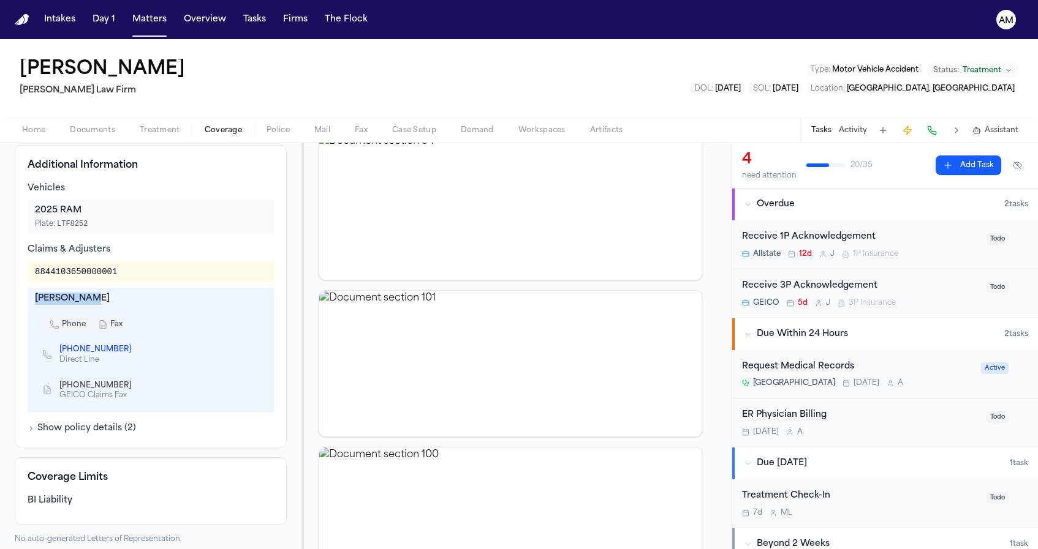
click at [75, 294] on div "James Buell" at bounding box center [151, 299] width 232 height 12
click at [134, 349] on icon "Copy to clipboard" at bounding box center [137, 349] width 7 height 7
click at [135, 350] on icon "Copy to clipboard" at bounding box center [137, 351] width 4 height 4
click at [135, 385] on icon "Copy to clipboard" at bounding box center [137, 385] width 4 height 6
click at [605, 0] on nav "Intakes Day 1 Matters Overview Tasks Firms The Flock AM" at bounding box center [519, 19] width 1038 height 39
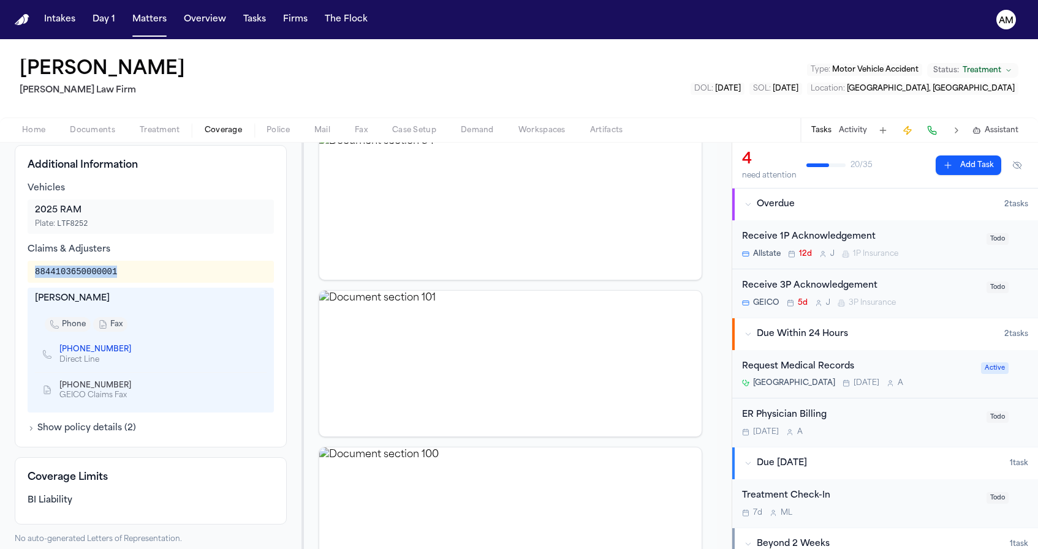
drag, startPoint x: 34, startPoint y: 276, endPoint x: 130, endPoint y: 276, distance: 96.2
click at [130, 276] on div "8844103650000001" at bounding box center [151, 272] width 246 height 22
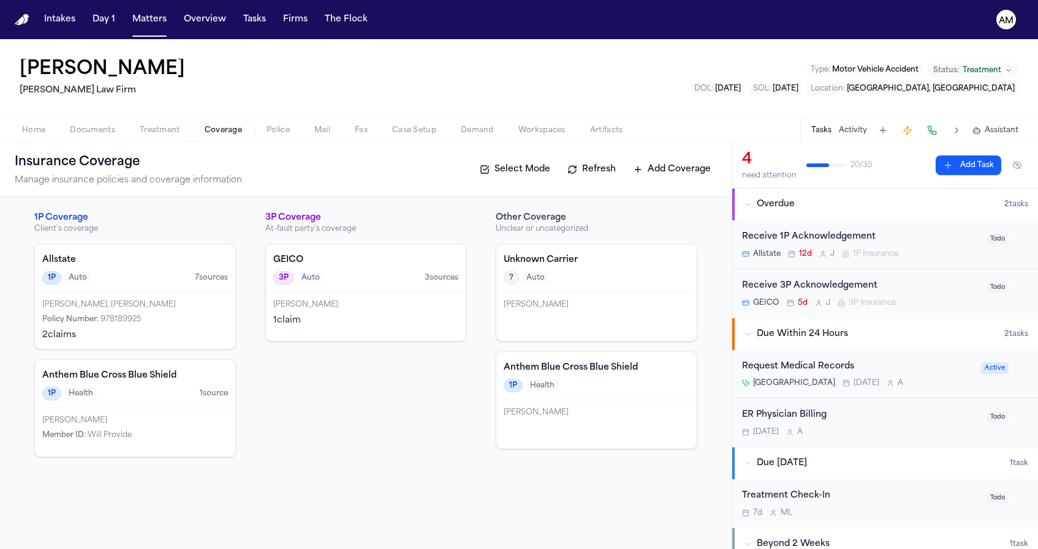
click at [159, 309] on div "Kristin Ortiz, Roberto Ortiz" at bounding box center [135, 305] width 186 height 10
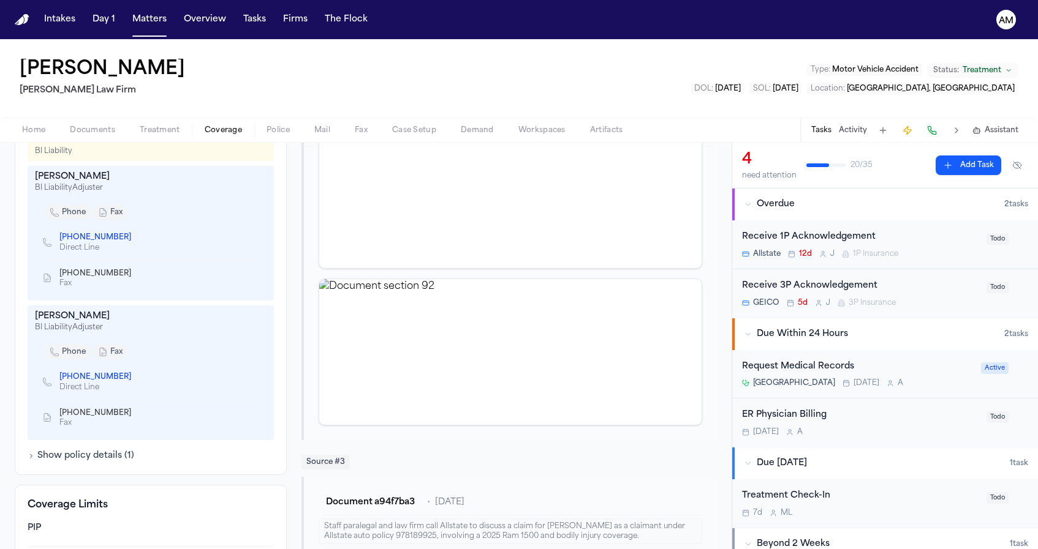
scroll to position [491, 0]
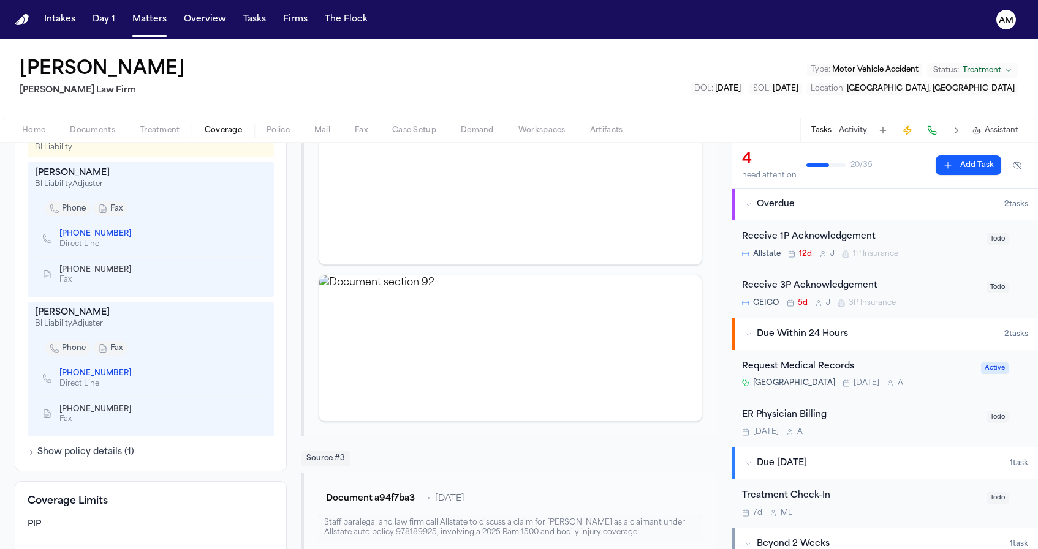
click at [135, 375] on icon "Copy to clipboard" at bounding box center [137, 375] width 4 height 4
click at [135, 372] on icon "Copy to clipboard" at bounding box center [137, 374] width 4 height 6
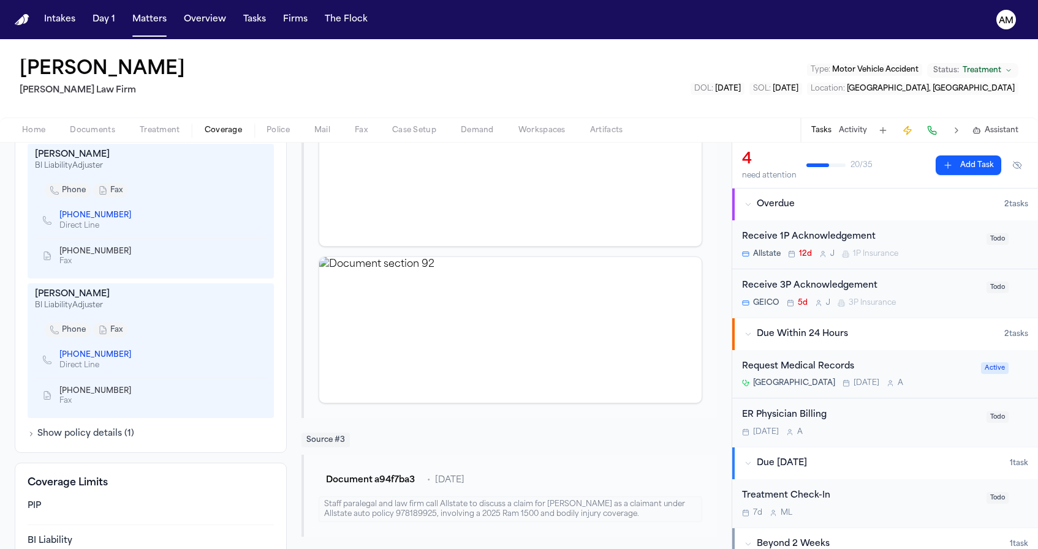
scroll to position [472, 0]
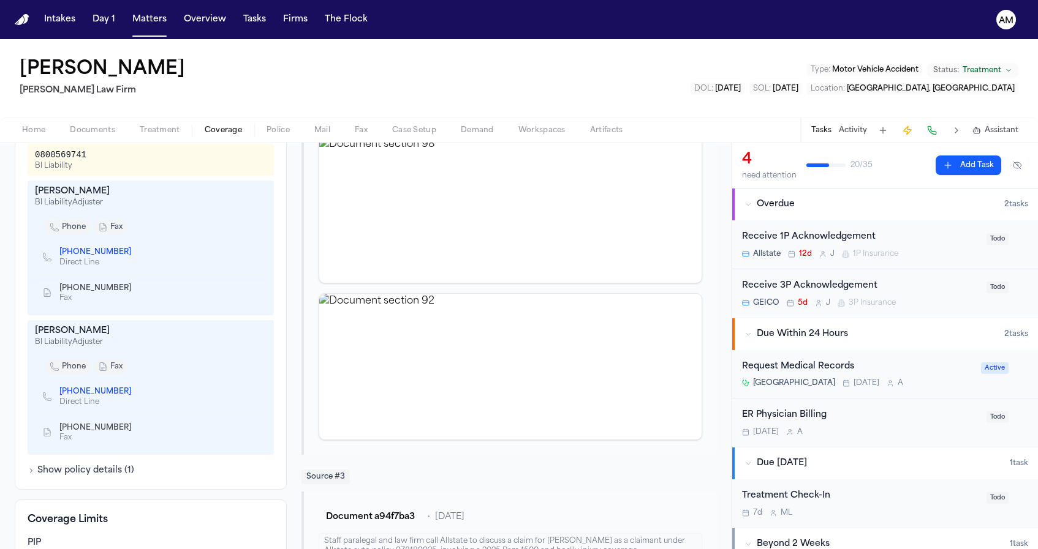
click at [135, 431] on icon "Copy to clipboard" at bounding box center [137, 429] width 4 height 4
click at [623, 2] on nav "Intakes Day 1 Matters Overview Tasks Firms The Flock AM" at bounding box center [519, 19] width 1038 height 39
click at [134, 390] on icon "Copy to clipboard" at bounding box center [137, 391] width 7 height 7
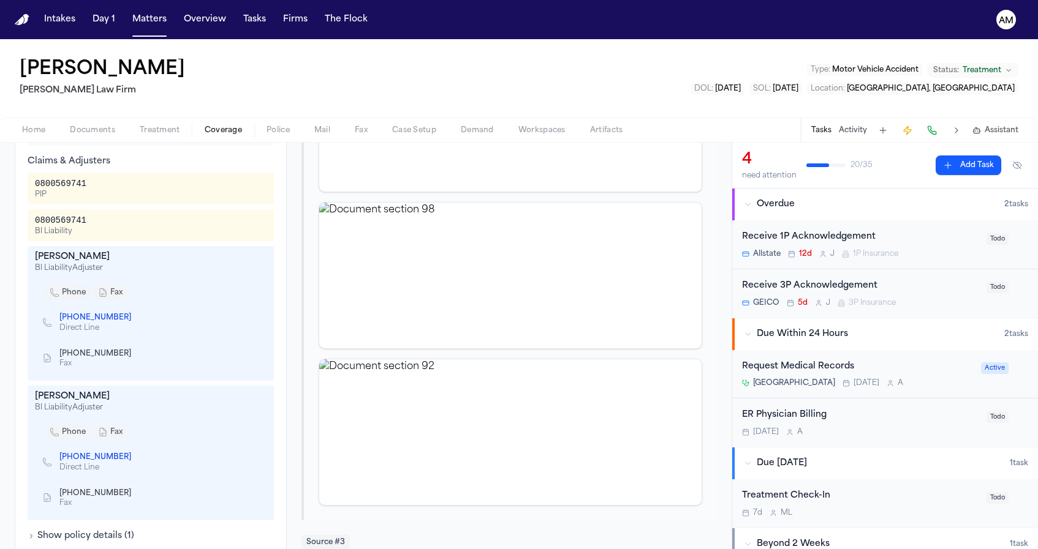
scroll to position [399, 0]
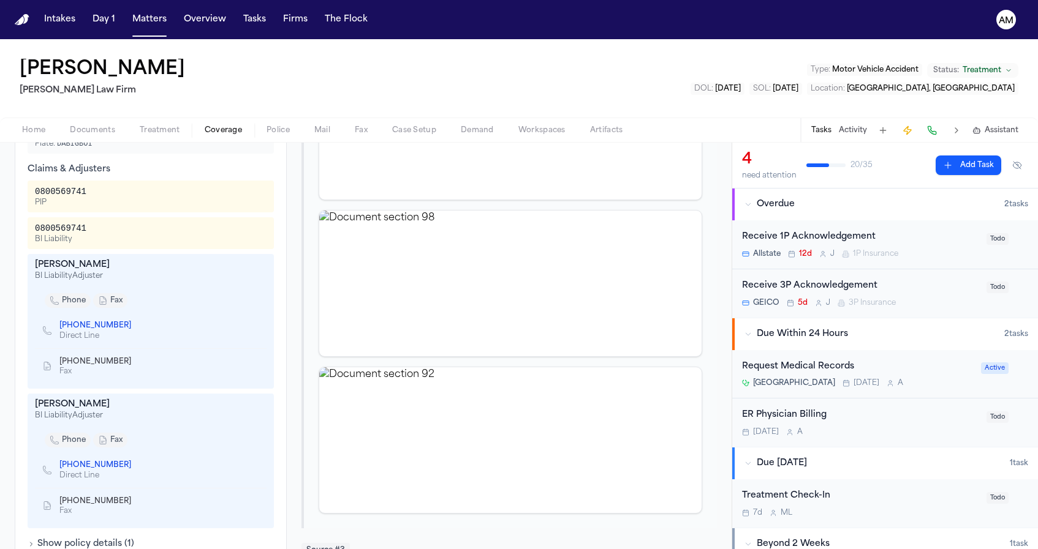
click at [35, 230] on div "0800569741" at bounding box center [60, 228] width 51 height 12
drag, startPoint x: 36, startPoint y: 194, endPoint x: 110, endPoint y: 194, distance: 74.1
click at [110, 195] on div "0800569741 PIP" at bounding box center [151, 197] width 232 height 22
click at [152, 30] on button "Matters" at bounding box center [149, 20] width 44 height 22
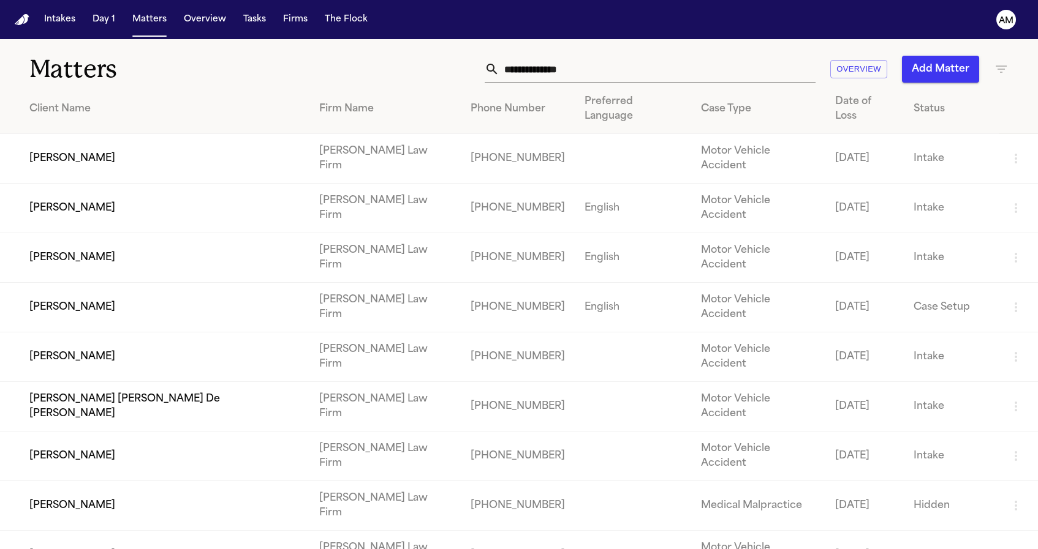
click at [88, 531] on td "[PERSON_NAME]" at bounding box center [154, 556] width 309 height 50
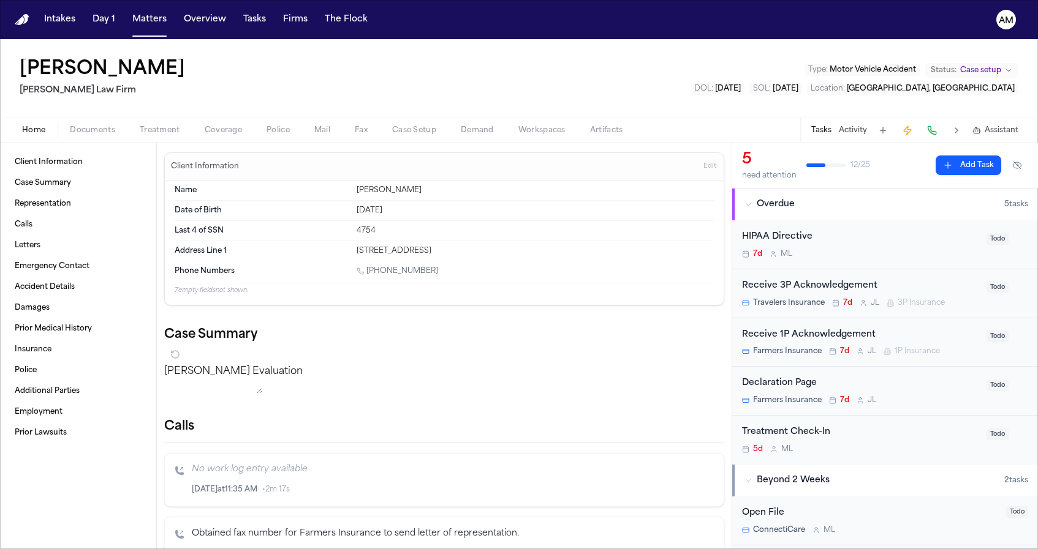
click at [244, 125] on button "Coverage" at bounding box center [223, 130] width 62 height 15
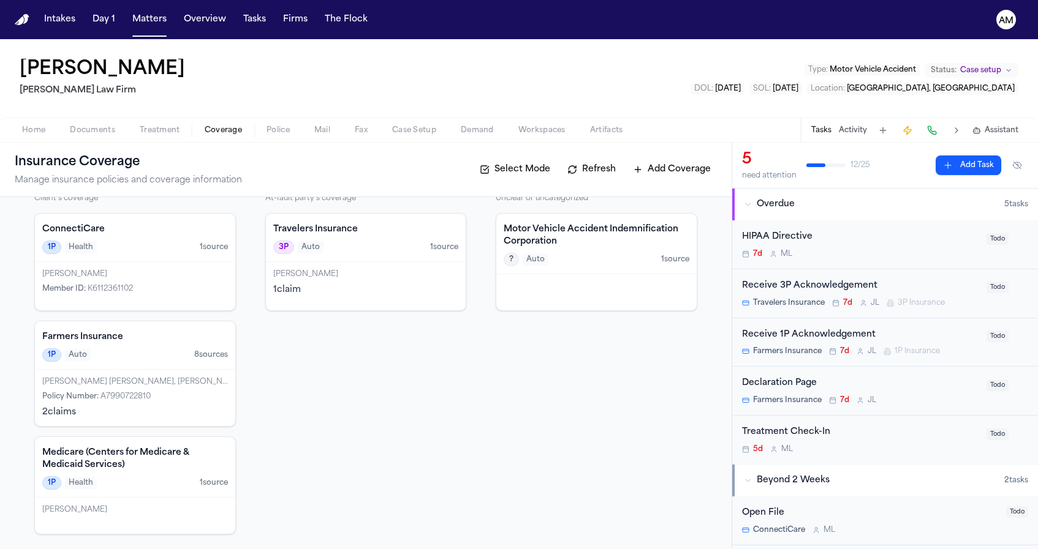
scroll to position [31, 0]
click at [200, 398] on div "Policy Number : A7990722810" at bounding box center [135, 397] width 186 height 10
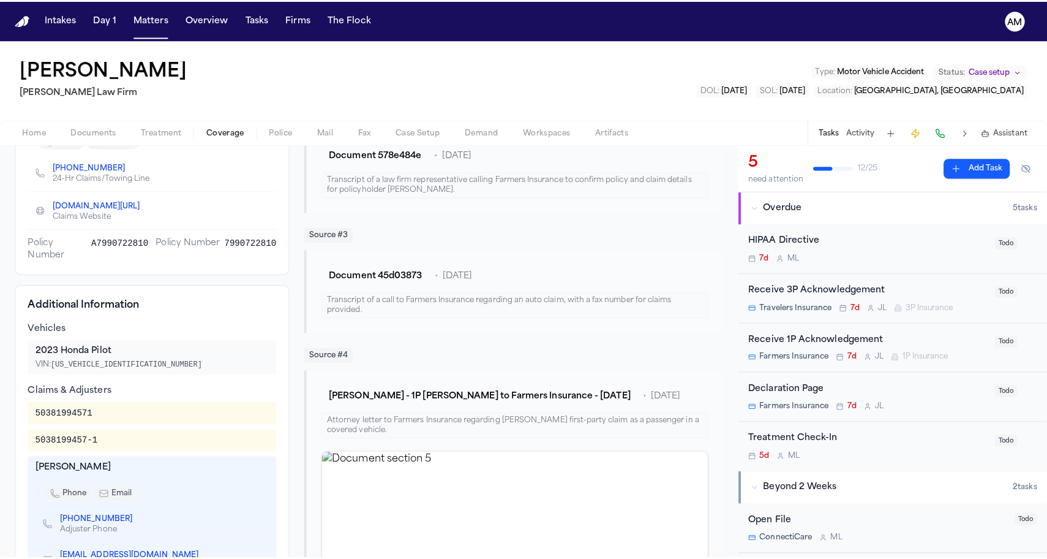
scroll to position [290, 0]
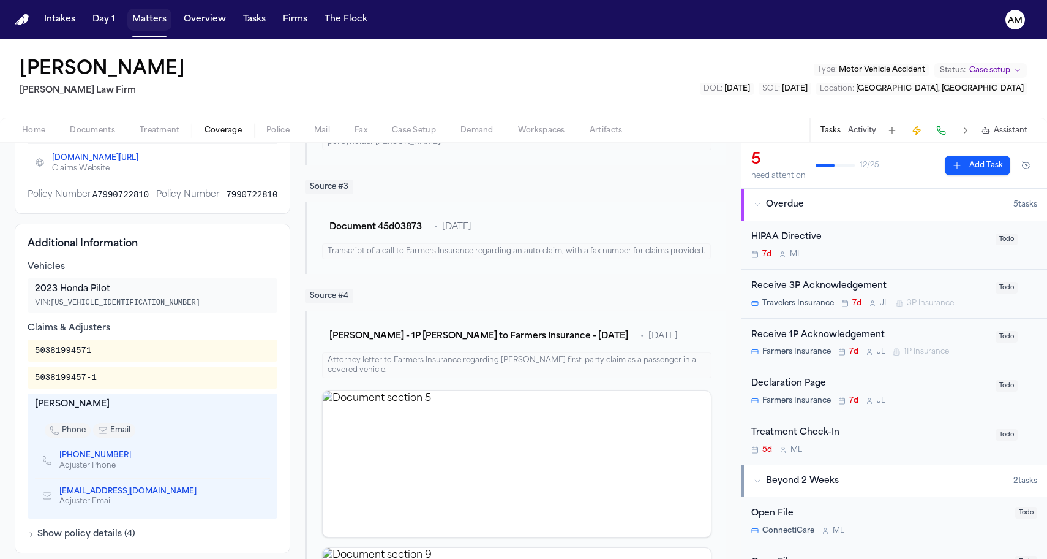
click at [138, 23] on button "Matters" at bounding box center [149, 20] width 44 height 22
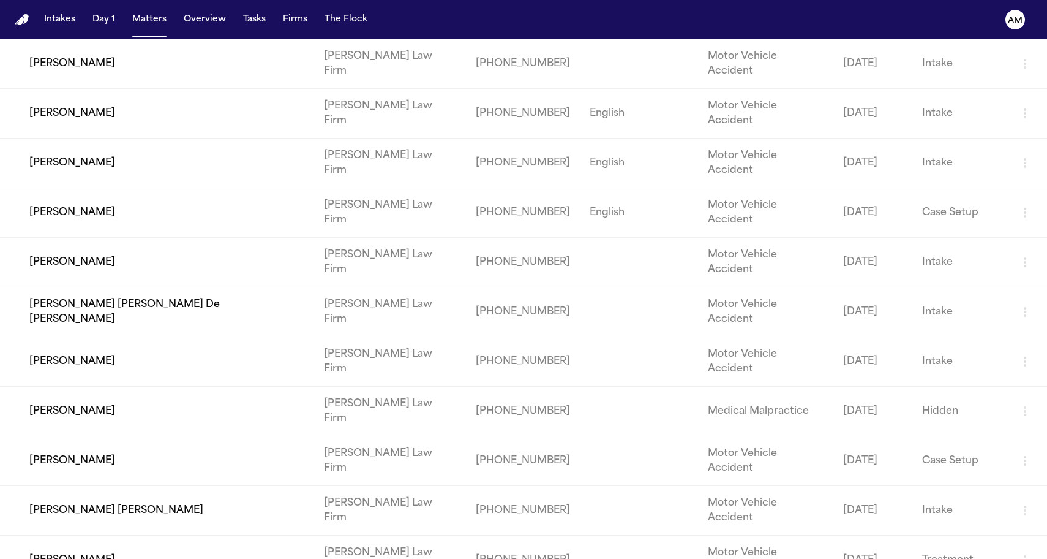
scroll to position [176, 0]
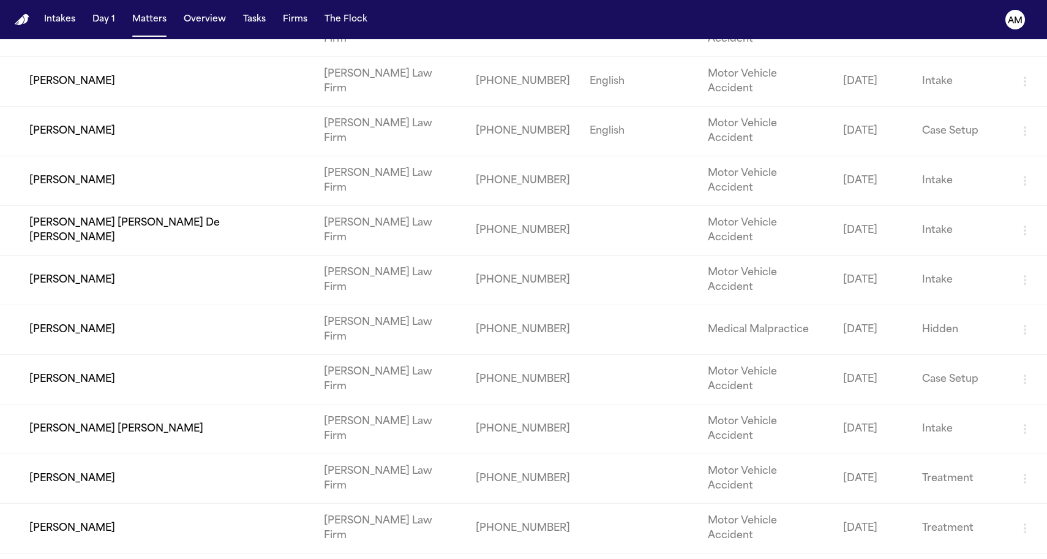
click at [101, 503] on td "[PERSON_NAME]" at bounding box center [157, 528] width 314 height 50
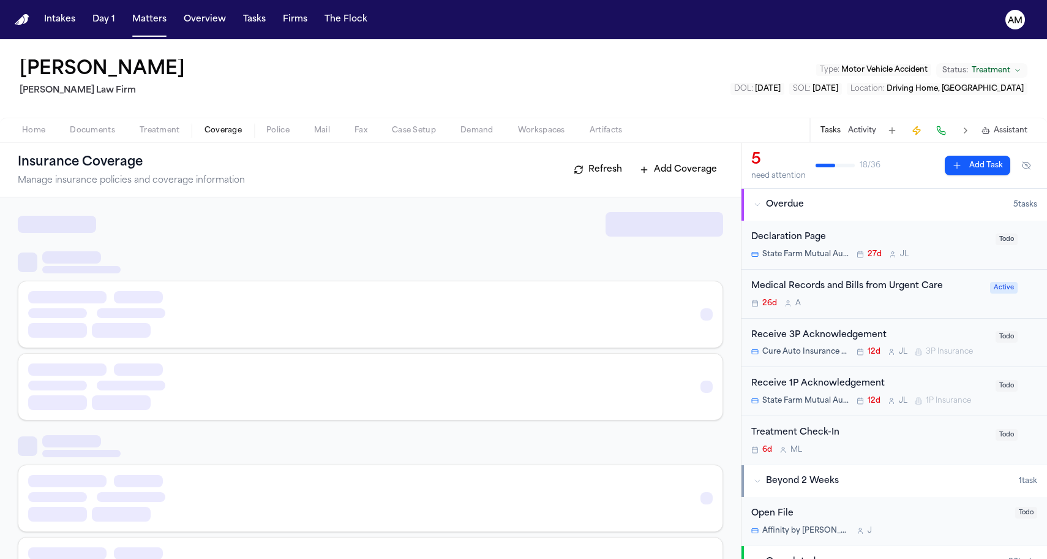
click at [221, 132] on span "Coverage" at bounding box center [223, 131] width 37 height 10
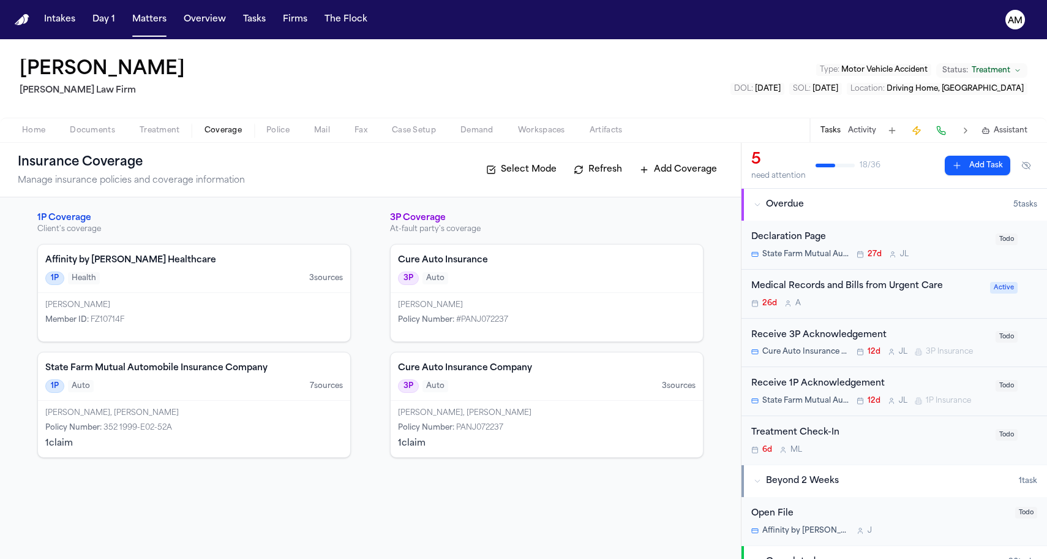
click at [205, 379] on div "State Farm Mutual Automobile Insurance Company 1P Auto 7 source s" at bounding box center [194, 376] width 312 height 48
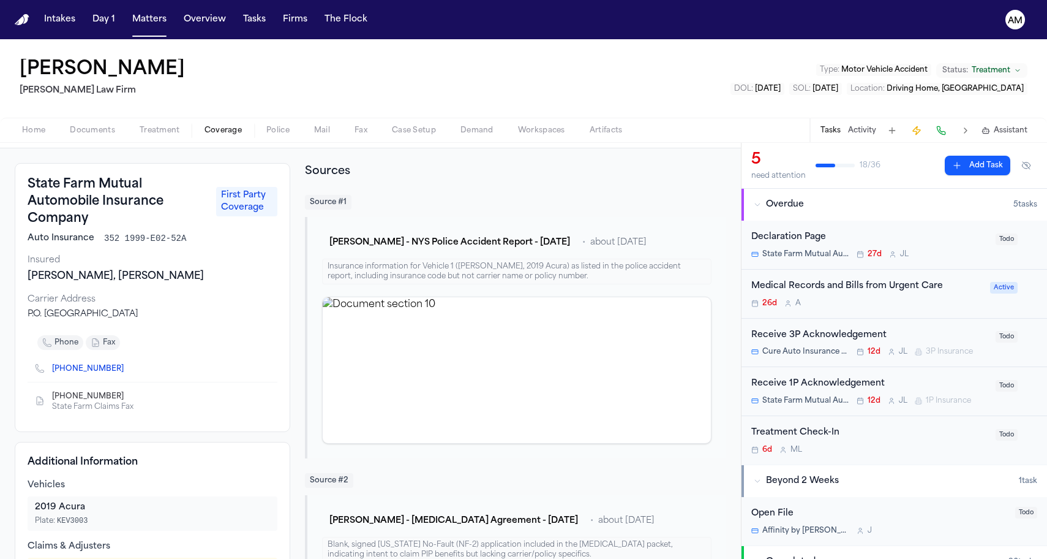
scroll to position [58, 0]
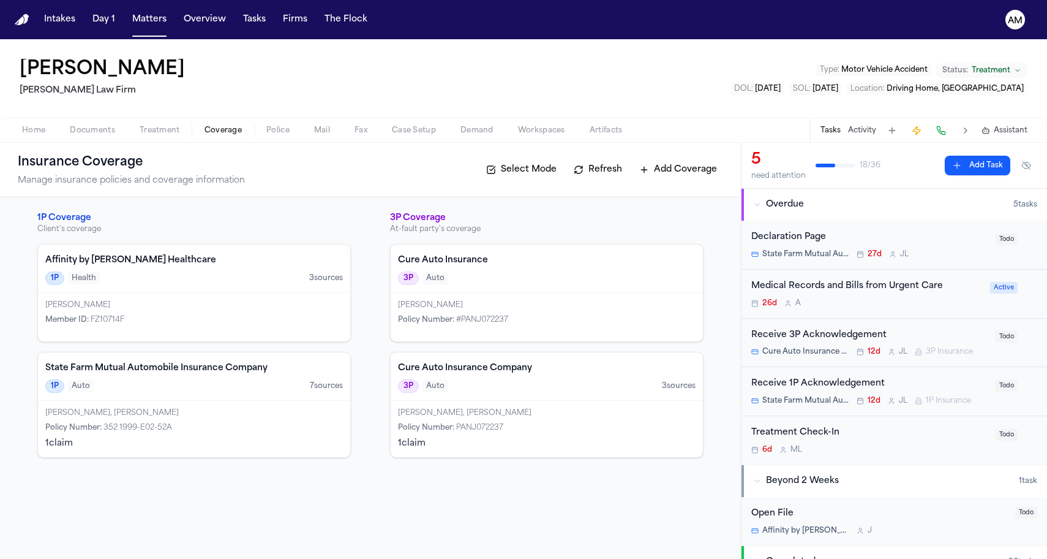
click at [472, 386] on div "3P Auto 3 source s" at bounding box center [547, 385] width 298 height 13
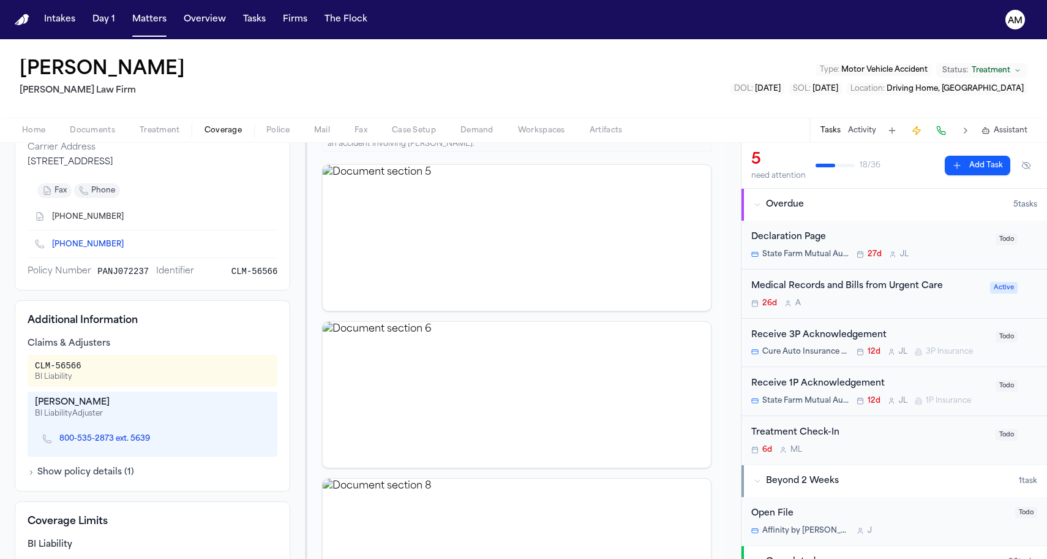
scroll to position [263, 0]
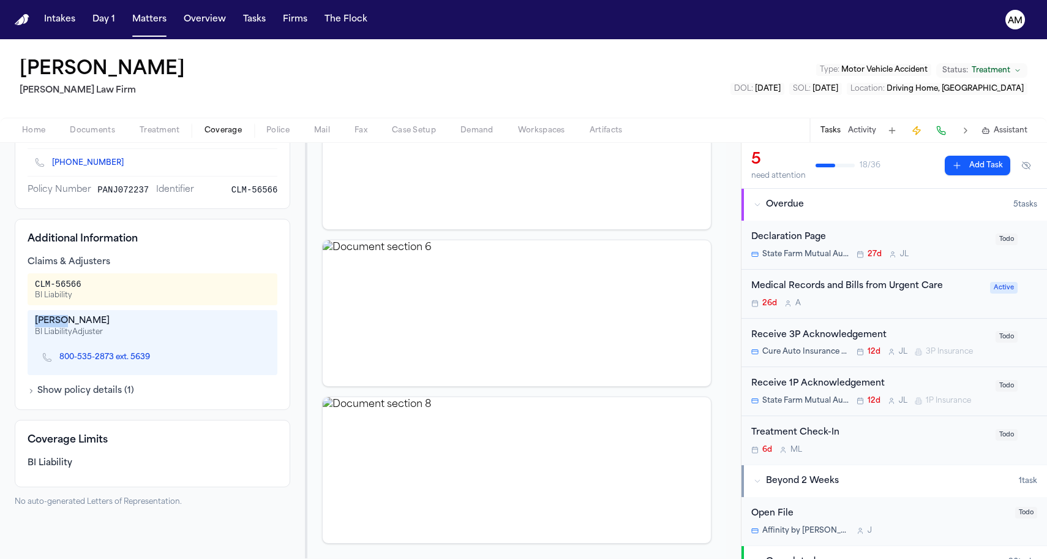
drag, startPoint x: 36, startPoint y: 322, endPoint x: 66, endPoint y: 325, distance: 29.6
click at [66, 325] on div "Ashton Williams" at bounding box center [152, 321] width 235 height 12
drag, startPoint x: 32, startPoint y: 282, endPoint x: 88, endPoint y: 284, distance: 55.8
click at [88, 284] on div "CLM-56566 BI Liability" at bounding box center [153, 289] width 250 height 32
click at [157, 357] on icon "Copy to clipboard" at bounding box center [156, 356] width 7 height 7
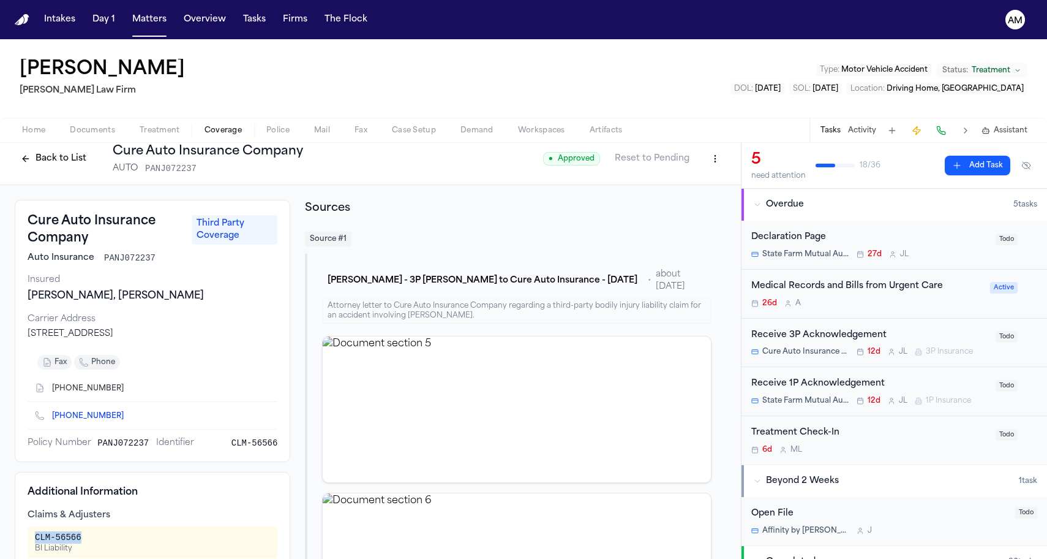
scroll to position [6, 0]
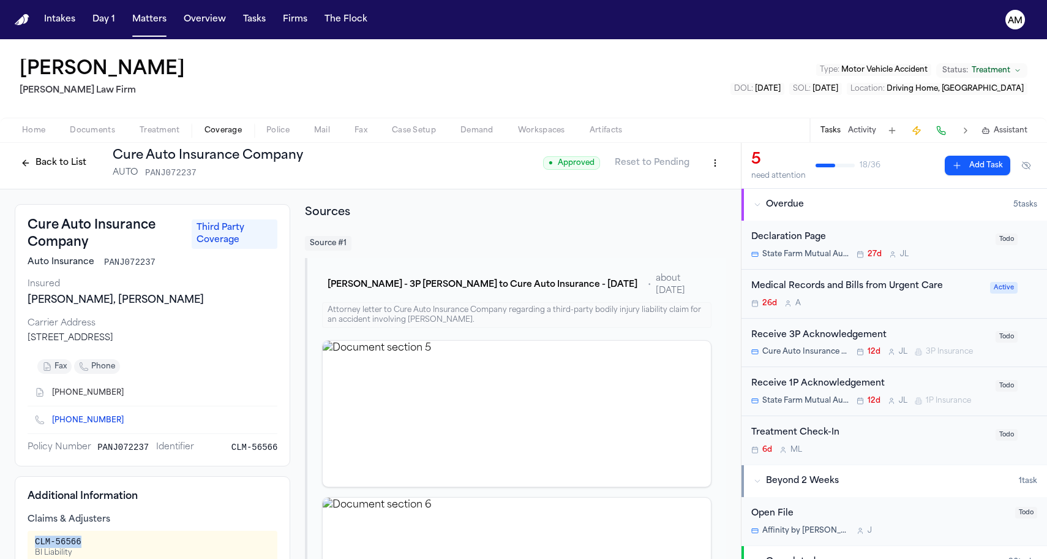
click at [128, 393] on icon "Copy to clipboard" at bounding box center [130, 393] width 4 height 6
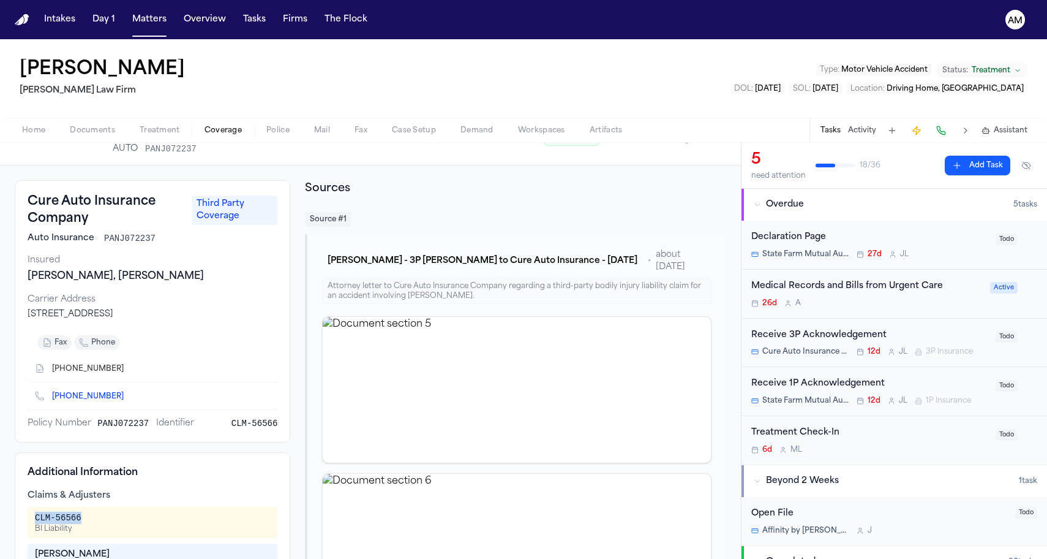
scroll to position [68, 0]
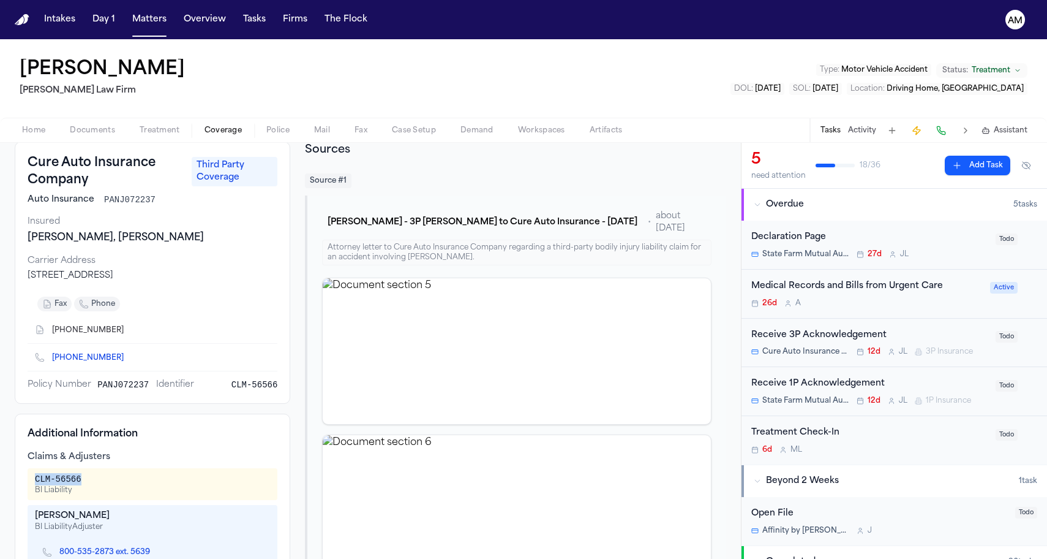
drag, startPoint x: 30, startPoint y: 277, endPoint x: 262, endPoint y: 280, distance: 231.5
click at [262, 281] on div "214 Carnegie Center Dr Suite 301 Princeton, NJ 08540" at bounding box center [153, 276] width 250 height 12
click at [223, 267] on div "Carrier Address 214 Carnegie Center Dr Suite 301 Princeton, NJ 08540" at bounding box center [153, 268] width 250 height 27
click at [213, 126] on span "Coverage" at bounding box center [223, 131] width 37 height 10
click at [164, 128] on span "Treatment" at bounding box center [160, 131] width 40 height 10
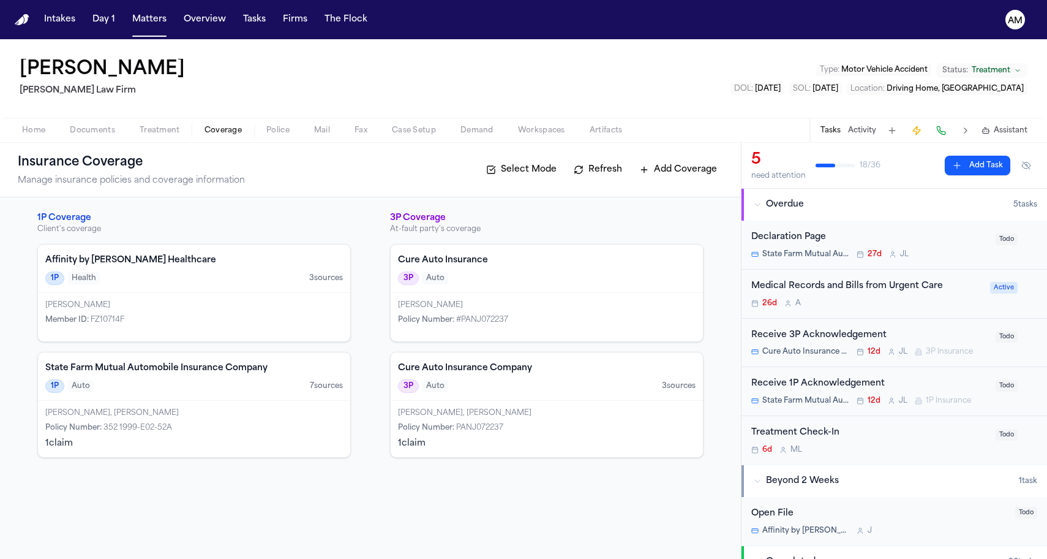
click at [213, 128] on span "Coverage" at bounding box center [223, 131] width 37 height 10
click at [107, 412] on div "Jessica Costello, William Costello" at bounding box center [194, 413] width 298 height 10
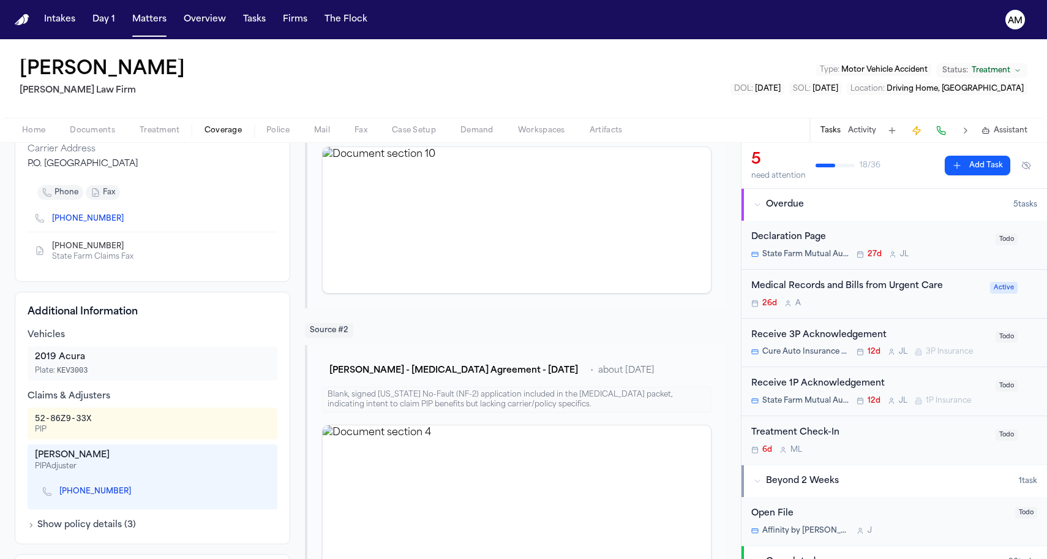
scroll to position [223, 0]
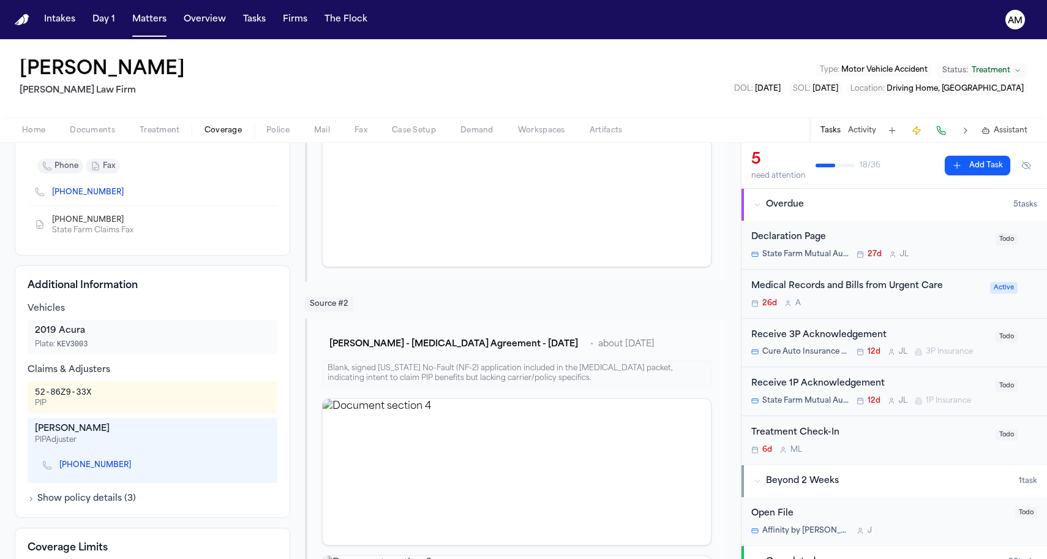
drag, startPoint x: 33, startPoint y: 428, endPoint x: 115, endPoint y: 428, distance: 81.5
click at [115, 428] on div "Rachael Benton PIP Adjuster (903) 534-7289" at bounding box center [153, 450] width 250 height 65
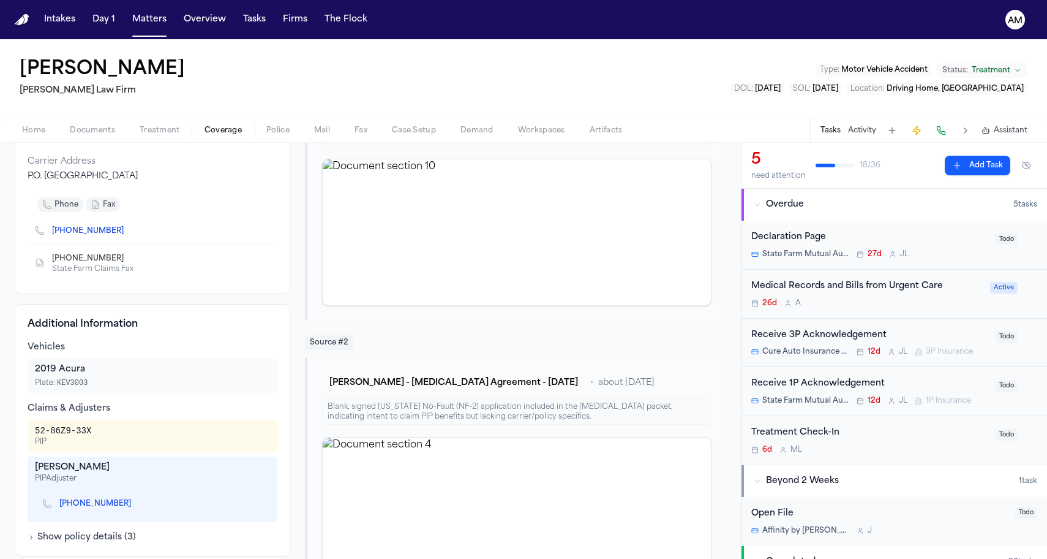
scroll to position [242, 0]
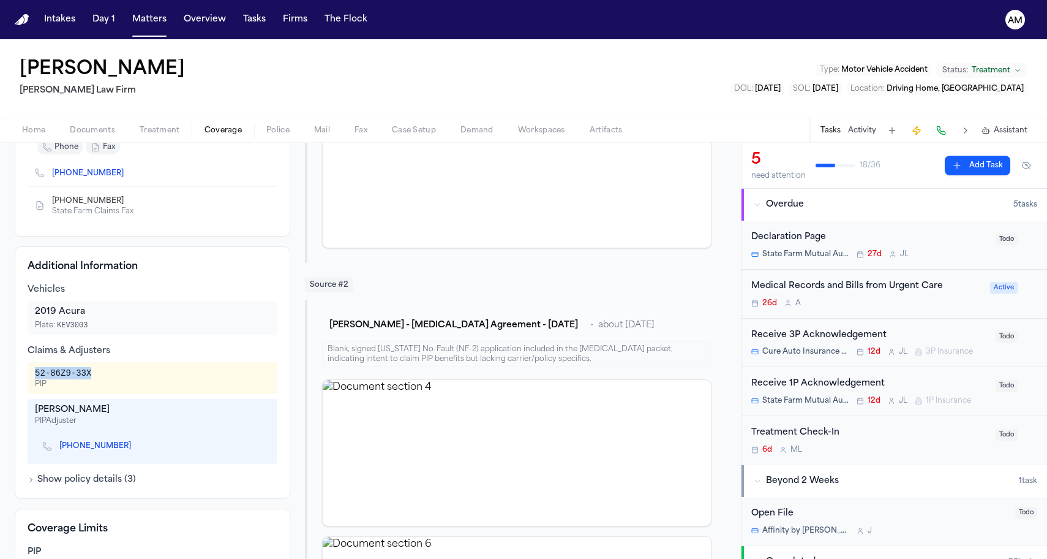
drag, startPoint x: 101, startPoint y: 372, endPoint x: 35, endPoint y: 371, distance: 66.2
click at [35, 371] on div "52-86Z9-33X PIP" at bounding box center [152, 378] width 235 height 22
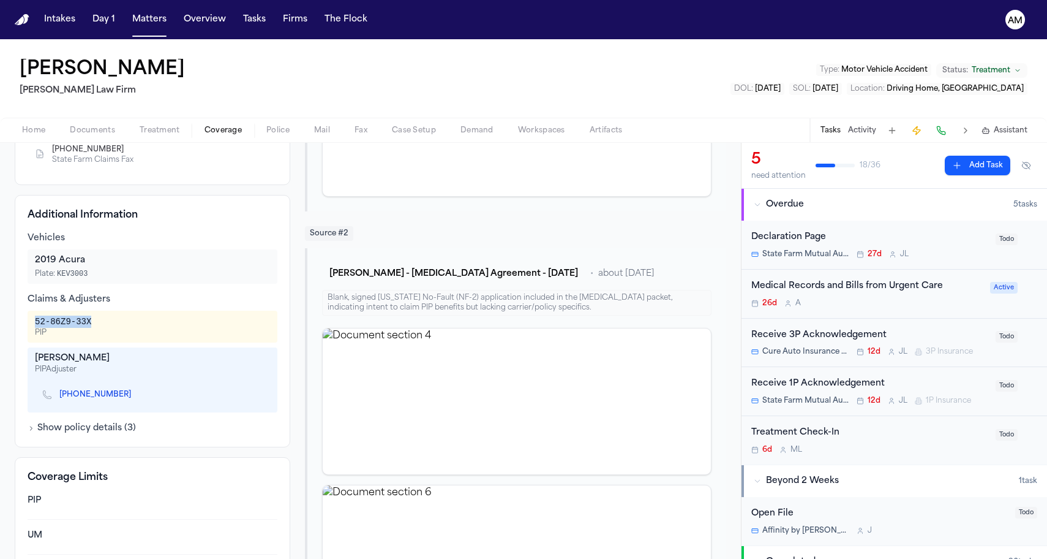
scroll to position [300, 0]
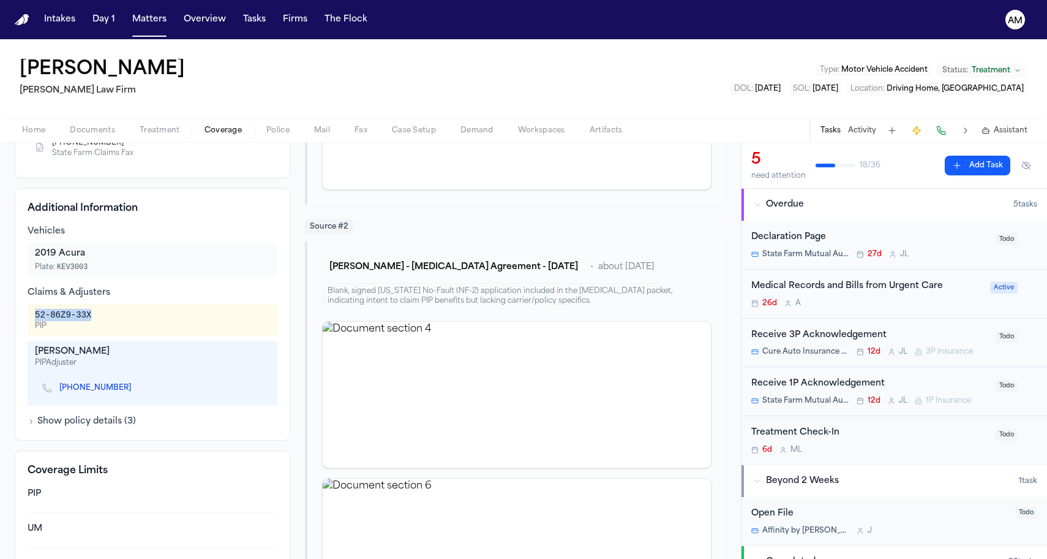
click at [135, 390] on icon "Copy to clipboard" at bounding box center [137, 389] width 4 height 4
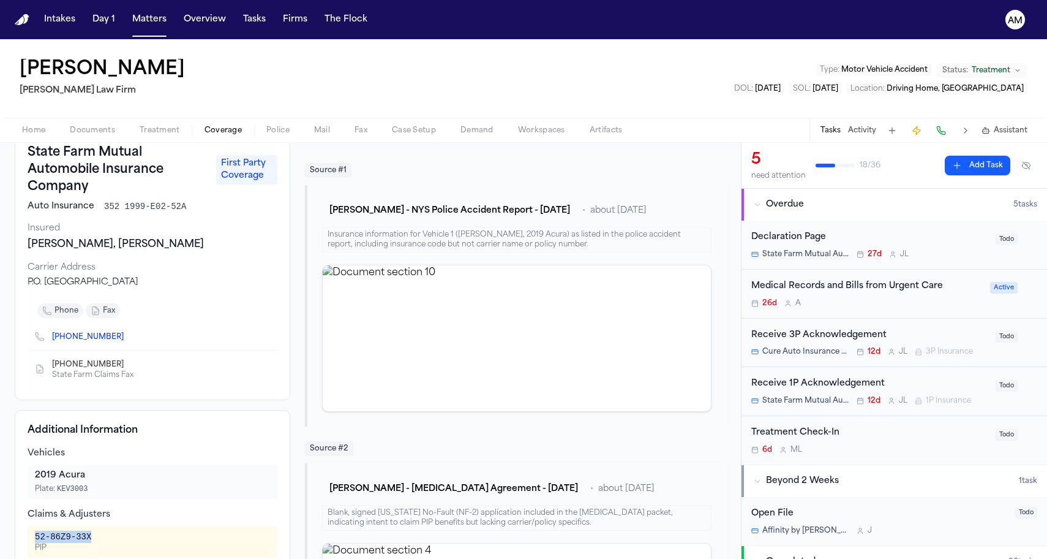
scroll to position [74, 0]
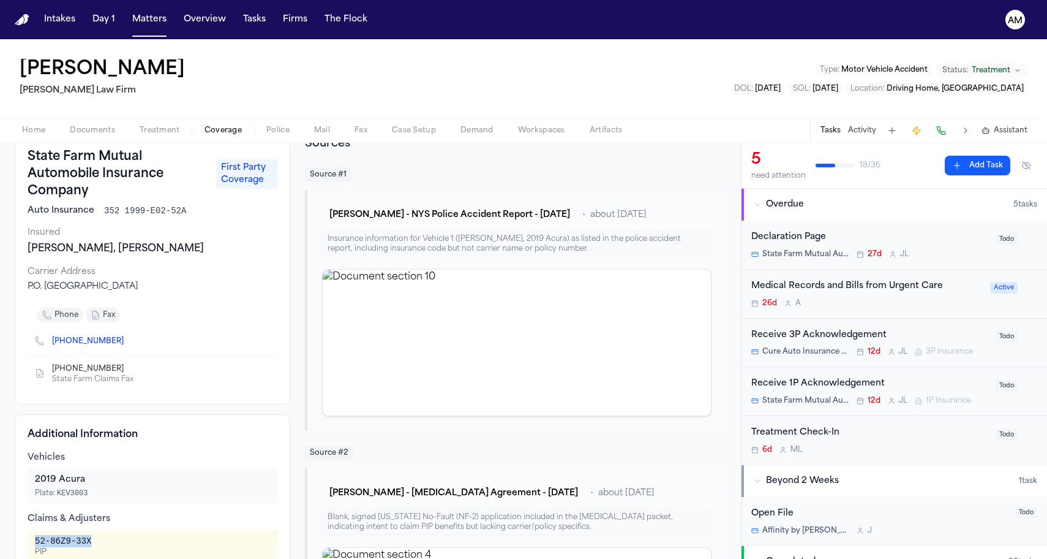
click at [126, 372] on icon "Copy to clipboard" at bounding box center [129, 368] width 7 height 7
click at [601, 1] on nav "Intakes Day 1 Matters Overview Tasks Firms The Flock AM" at bounding box center [523, 19] width 1047 height 39
click at [230, 127] on span "Coverage" at bounding box center [223, 131] width 37 height 10
click at [160, 137] on span "button" at bounding box center [159, 137] width 55 height 1
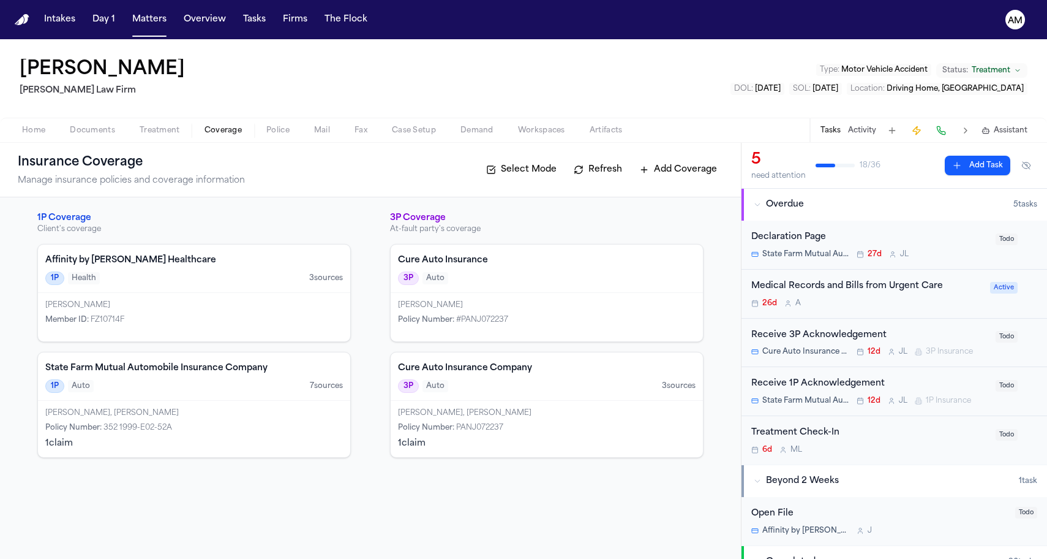
click at [200, 135] on button "Coverage" at bounding box center [223, 130] width 62 height 15
click at [529, 377] on div "Cure Auto Insurance Company 3P Auto 3 source s" at bounding box center [547, 376] width 312 height 48
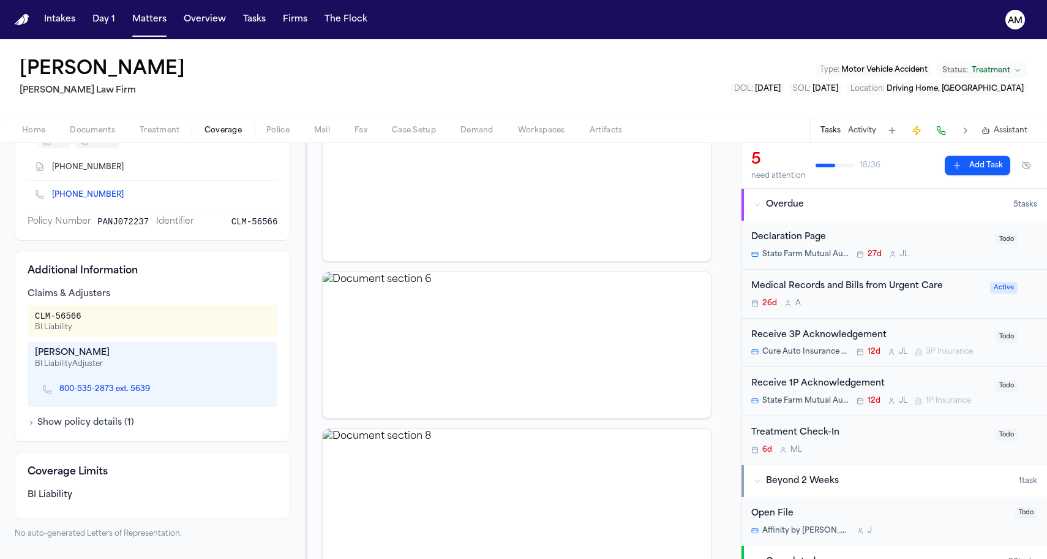
scroll to position [285, 0]
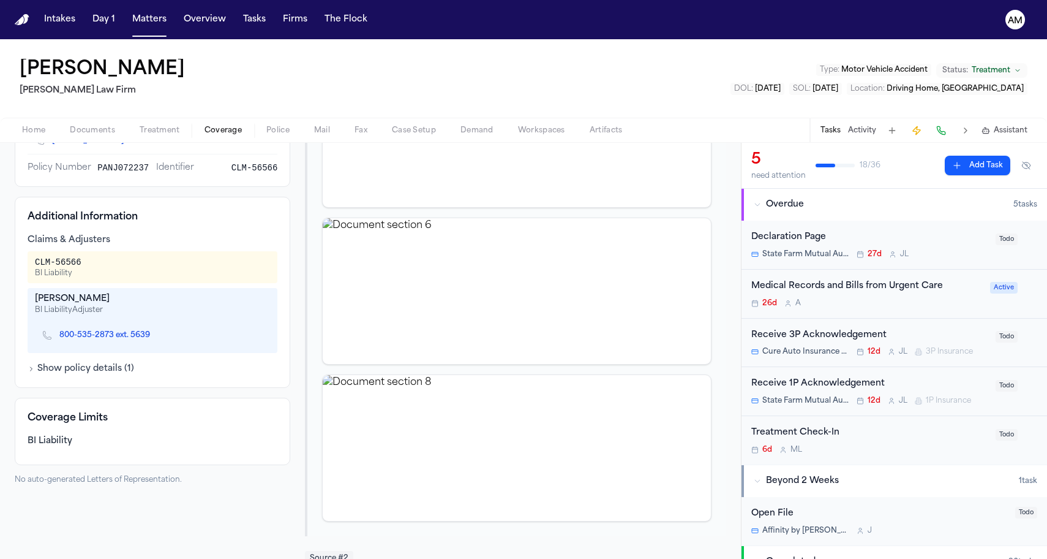
drag, startPoint x: 36, startPoint y: 300, endPoint x: 149, endPoint y: 302, distance: 113.3
click at [149, 302] on div "Ashton Williams" at bounding box center [152, 299] width 235 height 12
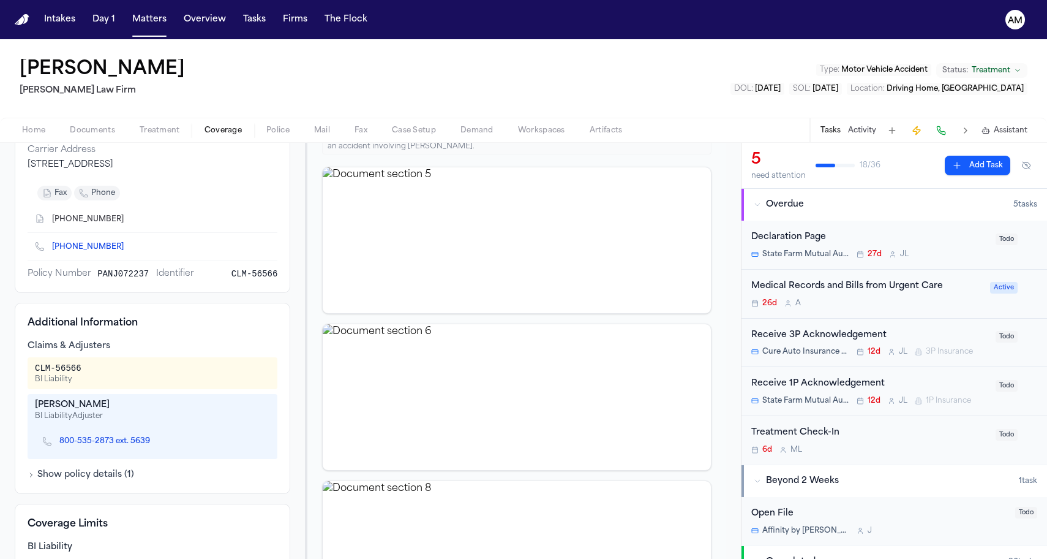
scroll to position [307, 0]
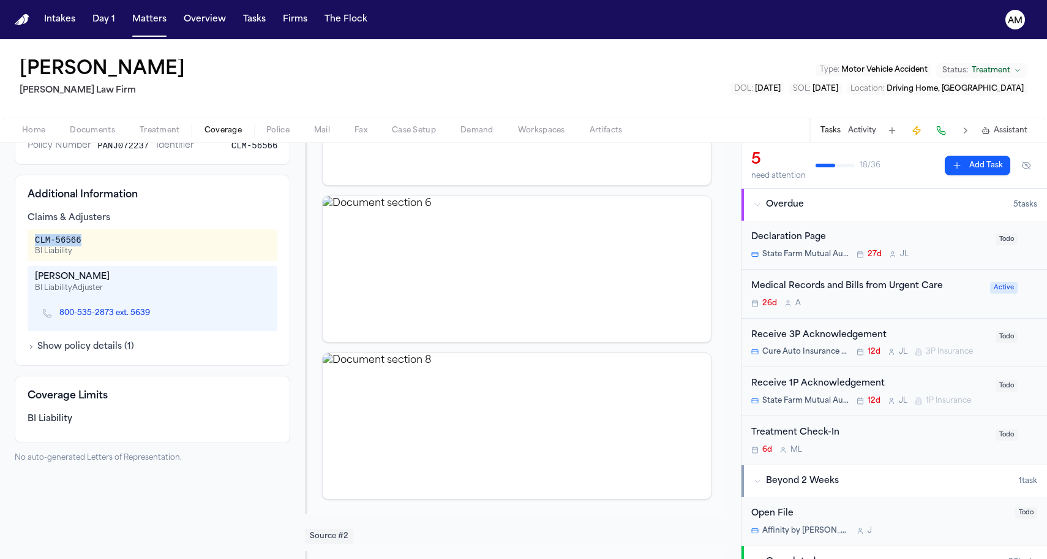
drag, startPoint x: 81, startPoint y: 243, endPoint x: 21, endPoint y: 244, distance: 59.4
click at [21, 244] on div "Additional Information Claims & Adjusters CLM-56566 BI Liability Ashton William…" at bounding box center [153, 270] width 276 height 191
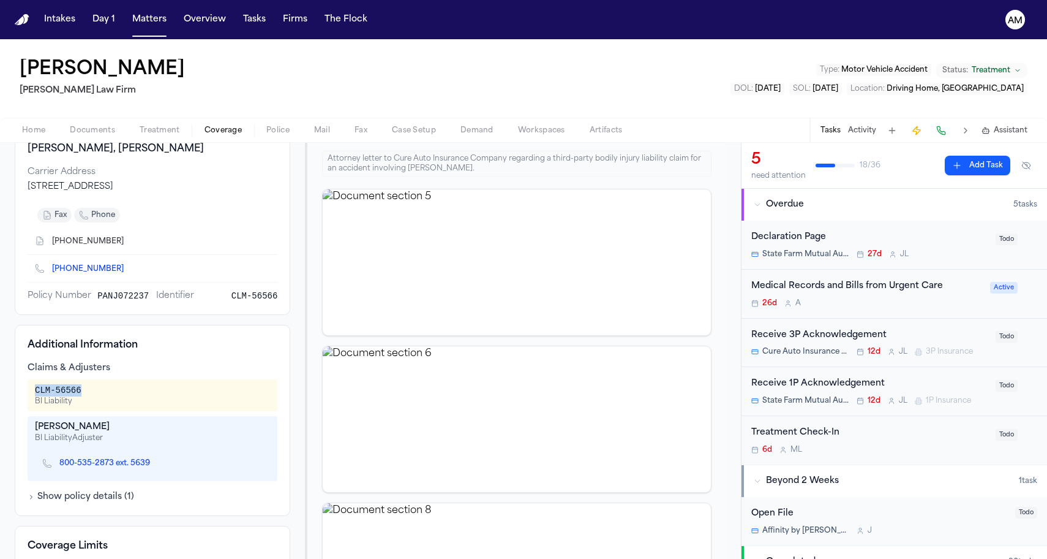
scroll to position [184, 0]
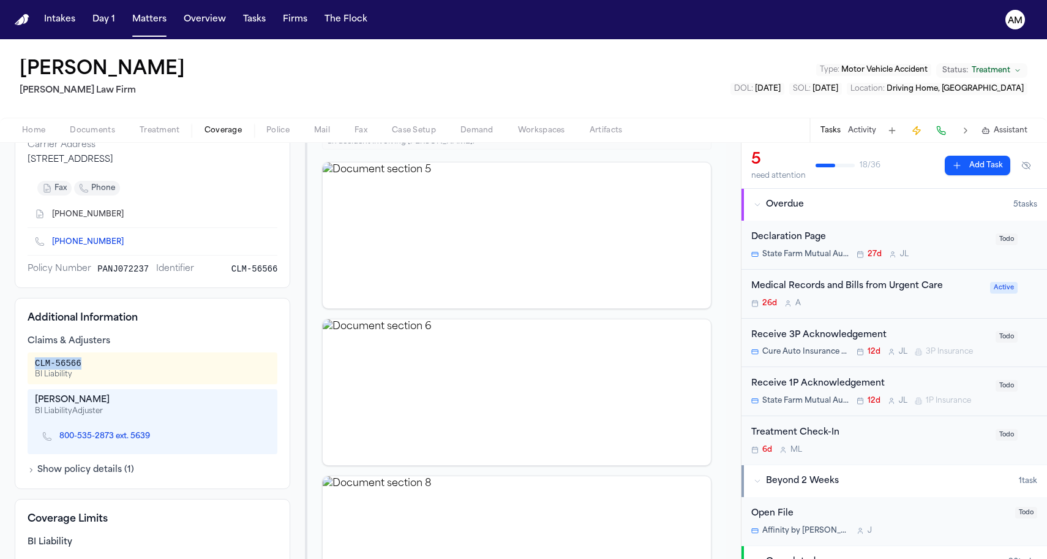
click at [153, 435] on icon "Copy to clipboard" at bounding box center [156, 435] width 7 height 7
click at [126, 214] on icon "Copy to clipboard" at bounding box center [129, 214] width 7 height 7
click at [192, 206] on div "(609) 297-5725" at bounding box center [153, 213] width 250 height 27
click at [126, 216] on icon "Copy to clipboard" at bounding box center [129, 214] width 7 height 7
click at [151, 18] on button "Matters" at bounding box center [149, 20] width 44 height 22
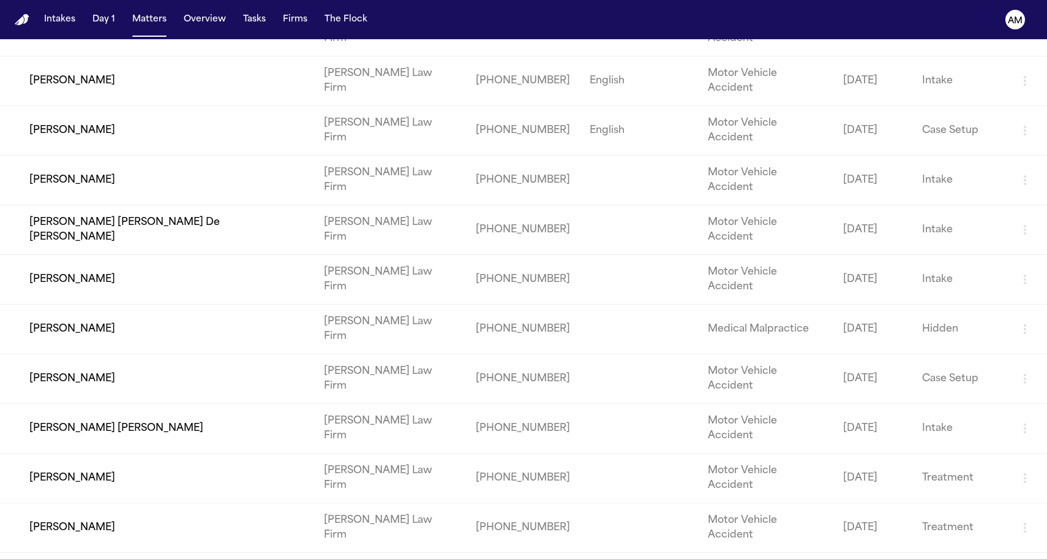
scroll to position [184, 0]
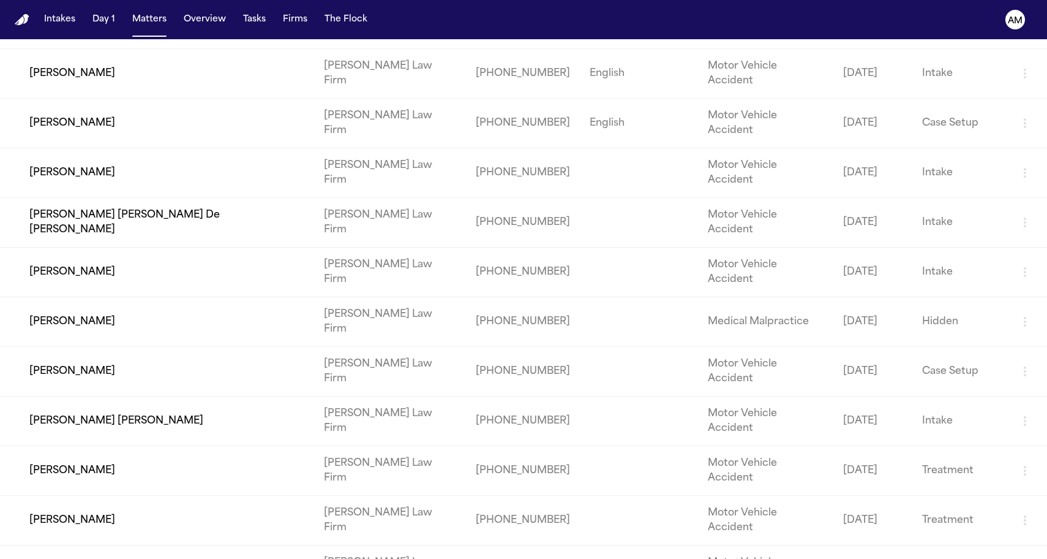
click at [88, 545] on td "[PERSON_NAME]" at bounding box center [157, 570] width 314 height 50
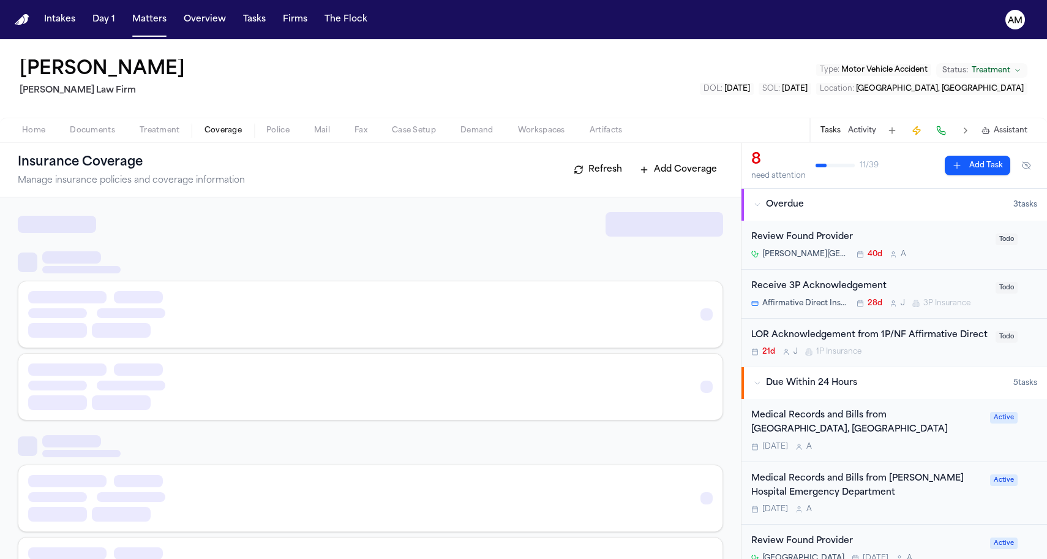
click at [214, 126] on span "Coverage" at bounding box center [223, 131] width 37 height 10
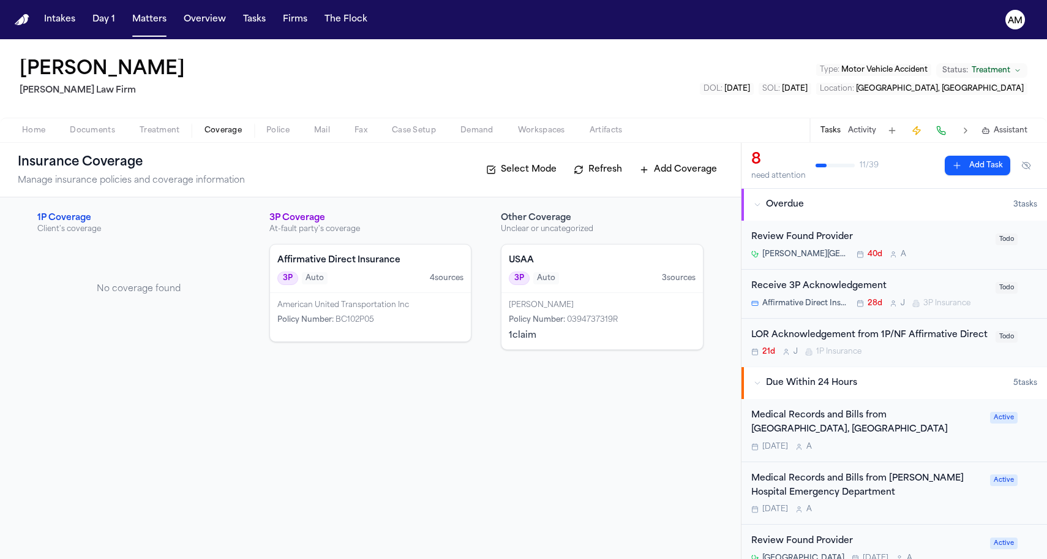
click at [547, 336] on div "1 claim" at bounding box center [602, 336] width 187 height 12
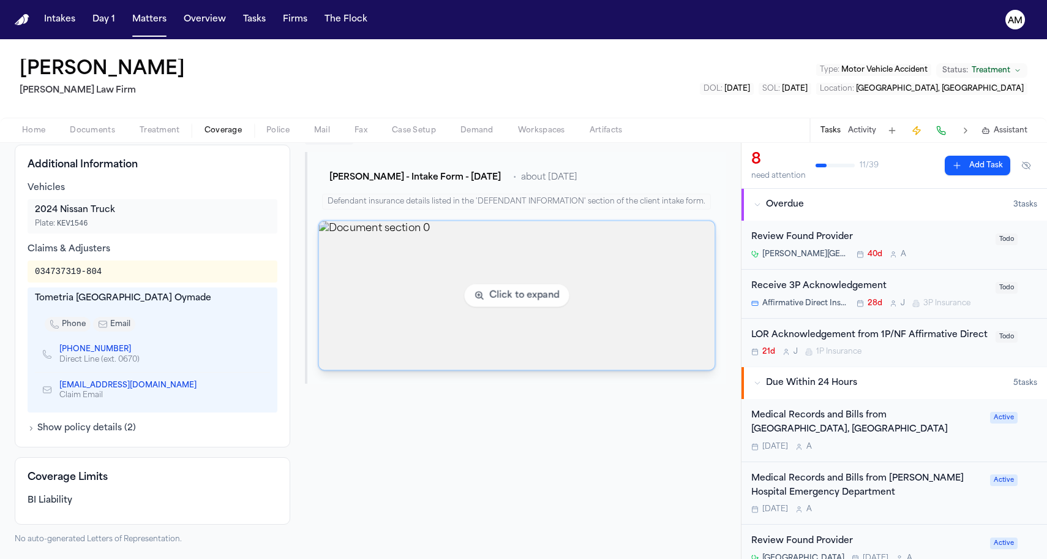
scroll to position [340, 0]
click at [451, 295] on img "View document section 0" at bounding box center [517, 295] width 396 height 149
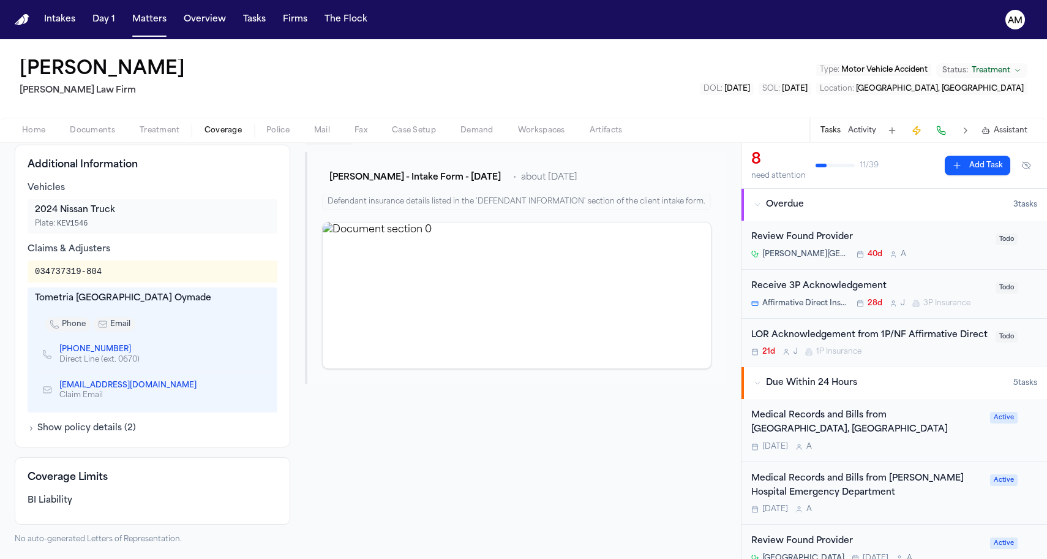
click at [149, 141] on div "Home Documents Treatment Coverage Police Mail Fax Case Setup Demand Workspaces …" at bounding box center [523, 130] width 1047 height 25
click at [106, 135] on span "Documents" at bounding box center [92, 131] width 45 height 10
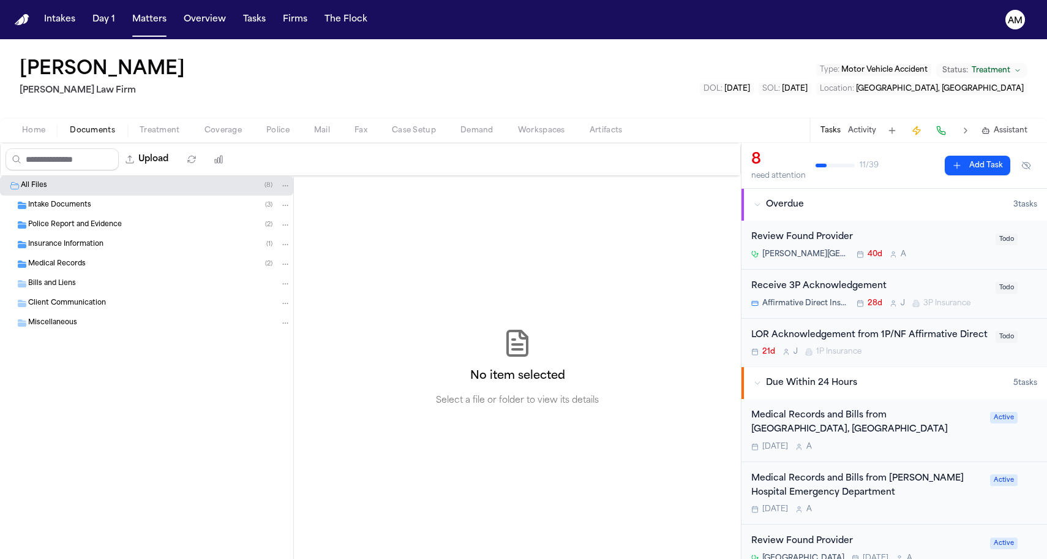
click at [118, 263] on div "Medical Records ( 2 )" at bounding box center [159, 263] width 263 height 11
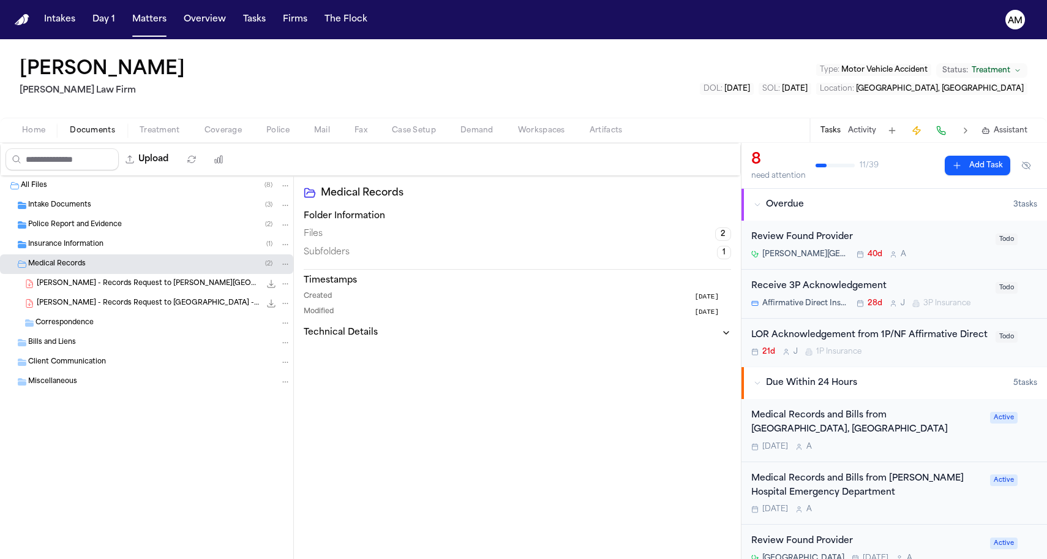
click at [110, 251] on div "Insurance Information ( 1 )" at bounding box center [146, 245] width 293 height 20
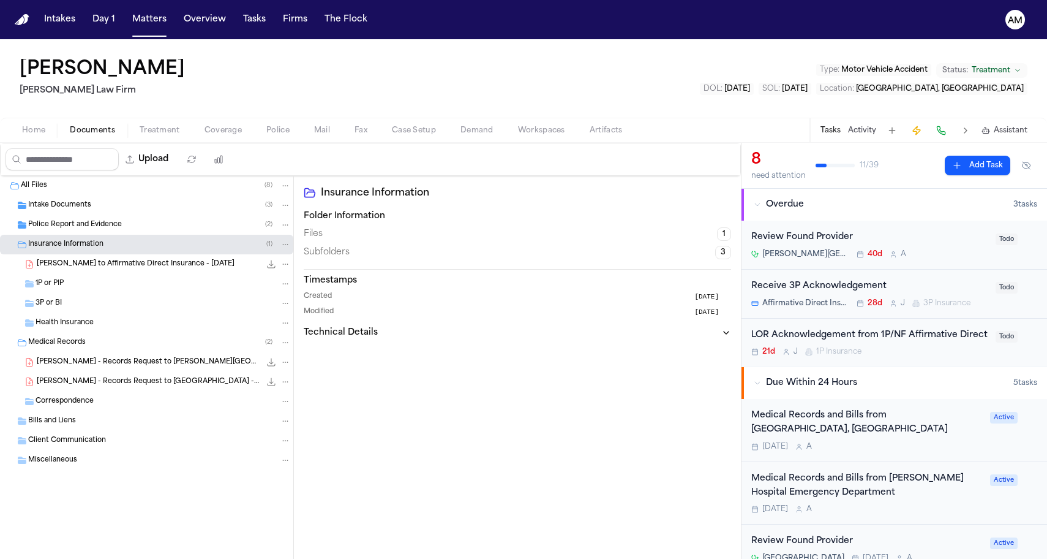
click at [126, 264] on span "M. Arnold - LOR to Affirmative Direct Insurance - 7.21.25" at bounding box center [136, 264] width 198 height 10
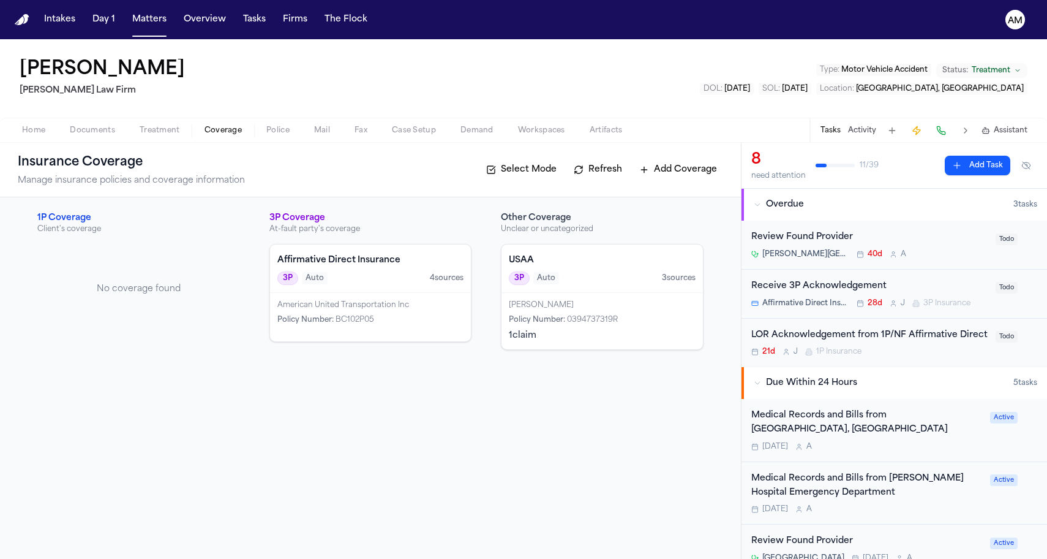
click at [231, 132] on span "Coverage" at bounding box center [223, 131] width 37 height 10
click at [541, 321] on span "Policy Number :" at bounding box center [537, 319] width 56 height 7
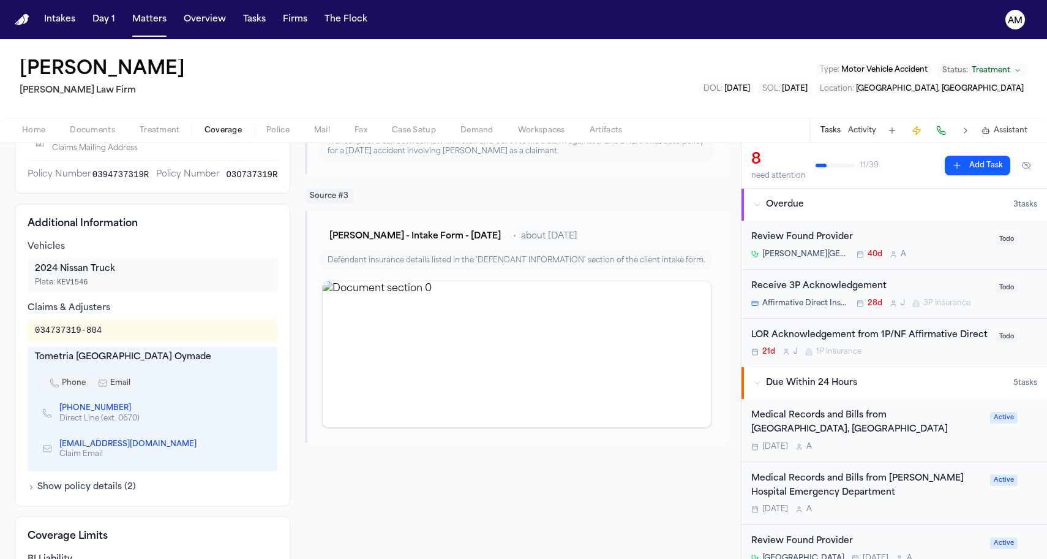
scroll to position [282, 0]
drag, startPoint x: 32, startPoint y: 358, endPoint x: 159, endPoint y: 360, distance: 126.2
click at [159, 360] on div "Tometria Canada Oymade phone email (210) 531-8722 Direct Line (ext. 0670) 3J5MH…" at bounding box center [153, 406] width 250 height 125
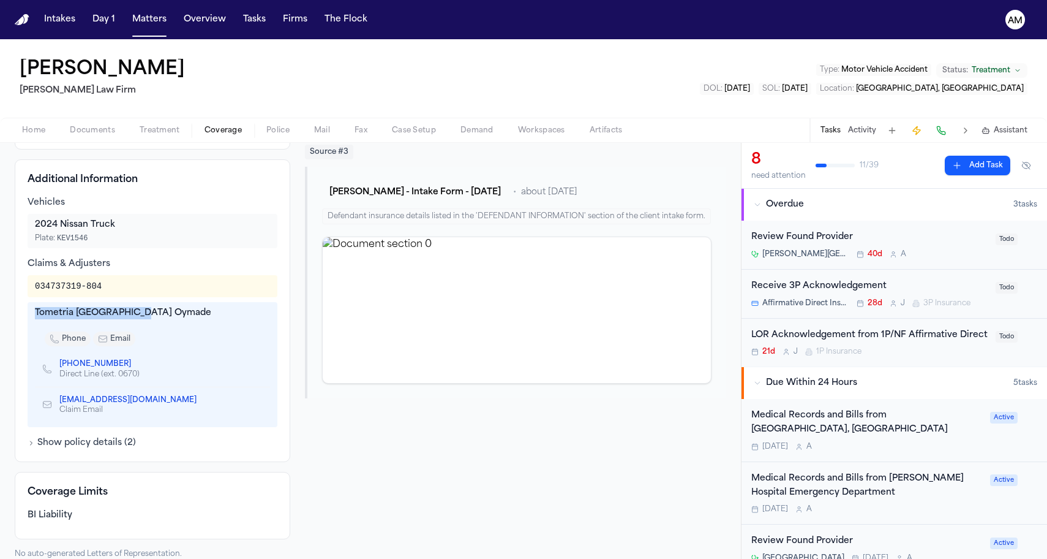
scroll to position [331, 0]
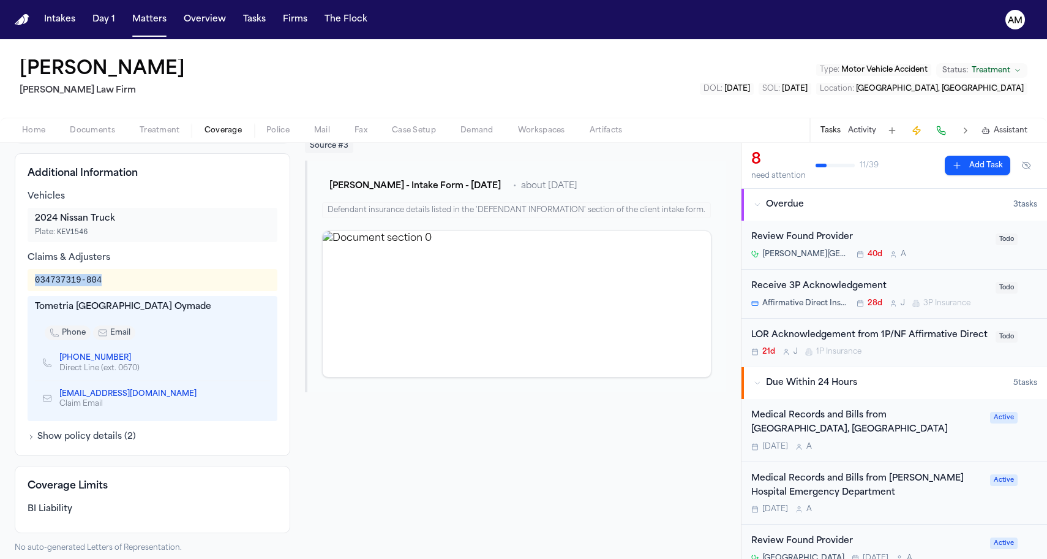
drag, startPoint x: 36, startPoint y: 277, endPoint x: 118, endPoint y: 277, distance: 82.1
click at [119, 277] on div "034737319-804" at bounding box center [152, 280] width 235 height 12
click at [614, 1] on nav "Intakes Day 1 Matters Overview Tasks Firms The Flock AM" at bounding box center [523, 19] width 1047 height 39
click at [134, 359] on icon "Copy to clipboard" at bounding box center [137, 357] width 7 height 7
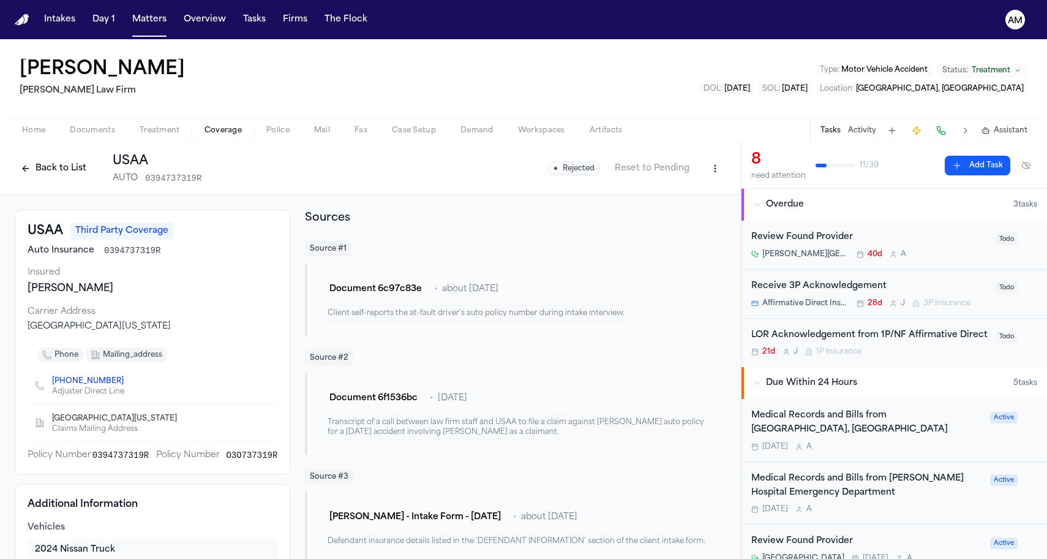
scroll to position [0, 0]
click at [151, 275] on div "Insured" at bounding box center [153, 272] width 250 height 12
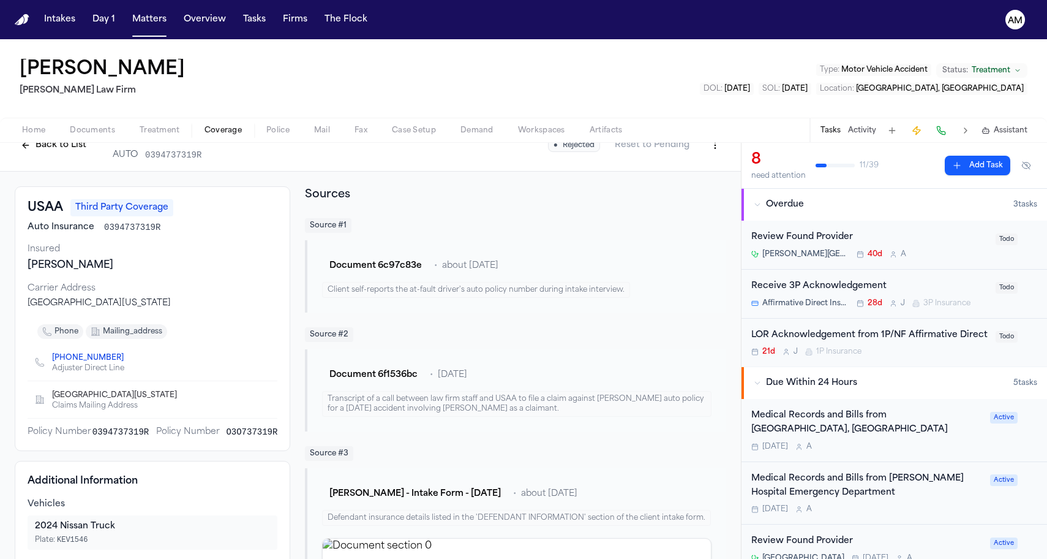
click at [170, 9] on div "Intakes Day 1 Matters Overview Tasks Firms The Flock" at bounding box center [205, 20] width 333 height 22
click at [151, 23] on button "Matters" at bounding box center [149, 20] width 44 height 22
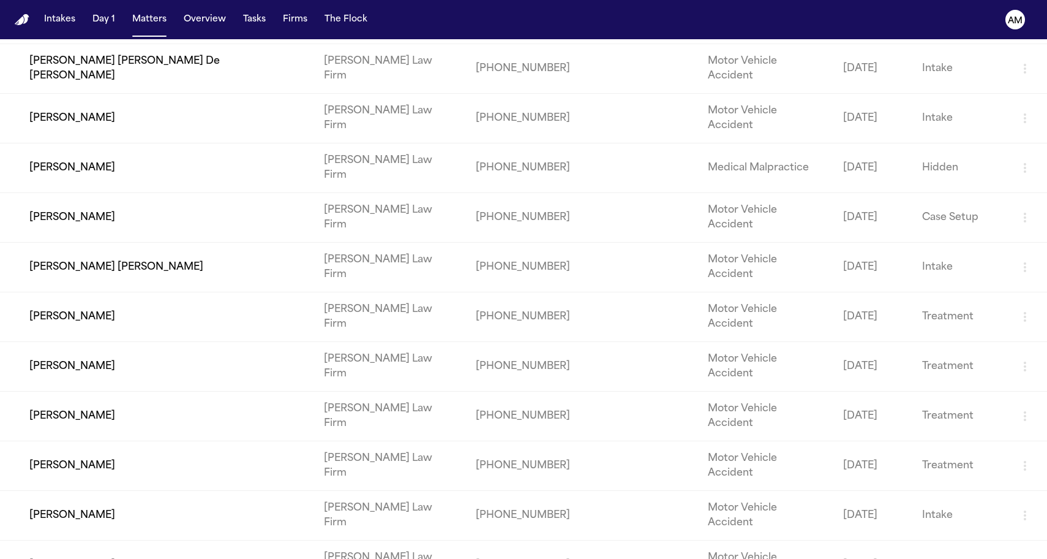
scroll to position [298, 0]
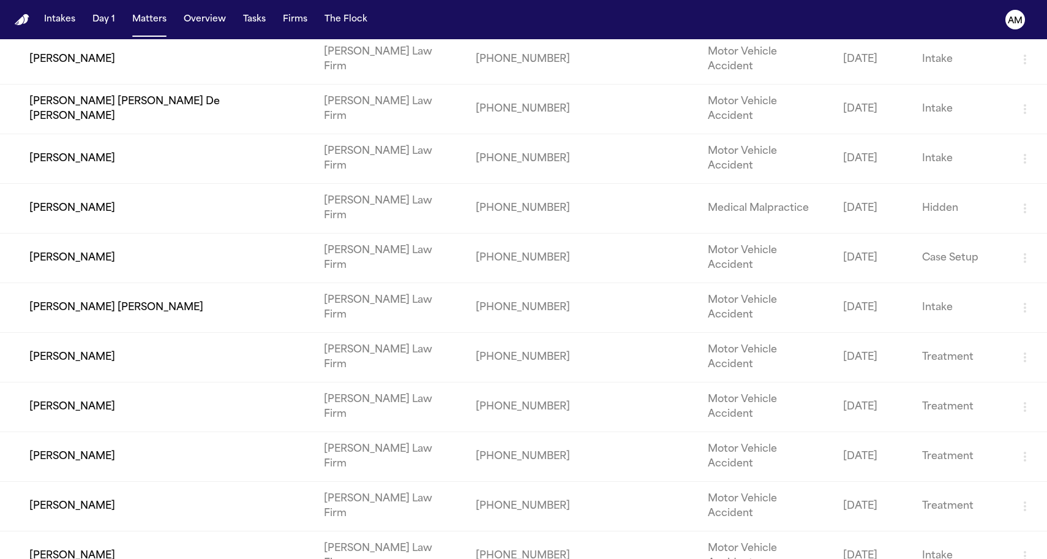
click at [127, 481] on td "[PERSON_NAME]" at bounding box center [157, 506] width 314 height 50
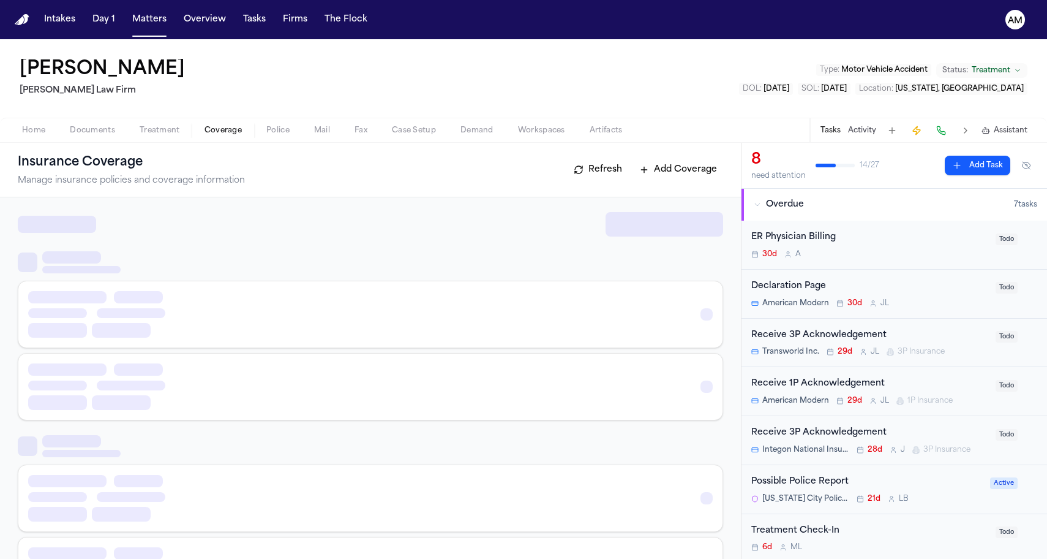
click at [206, 126] on span "Coverage" at bounding box center [223, 131] width 37 height 10
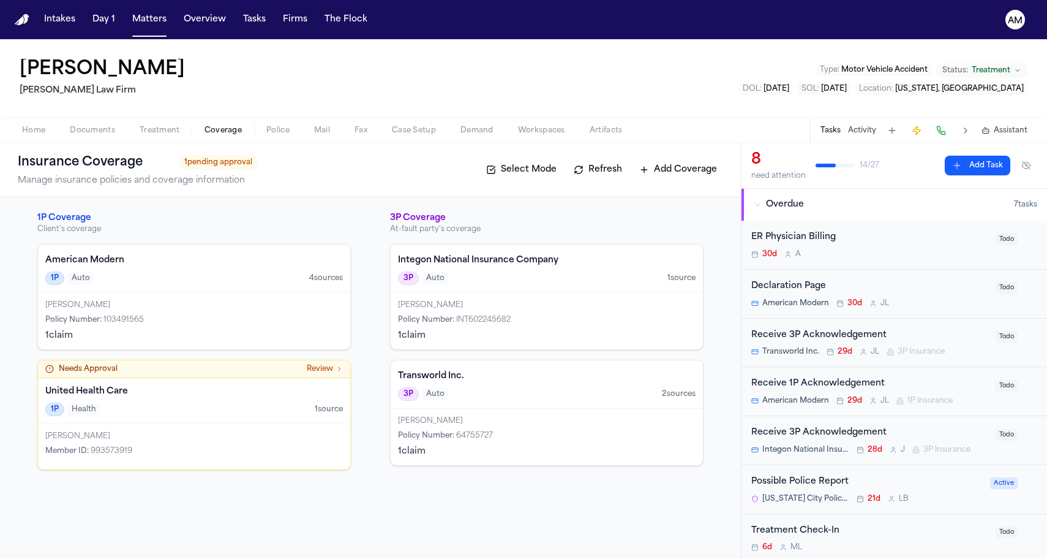
click at [245, 307] on div "[PERSON_NAME]" at bounding box center [194, 305] width 298 height 10
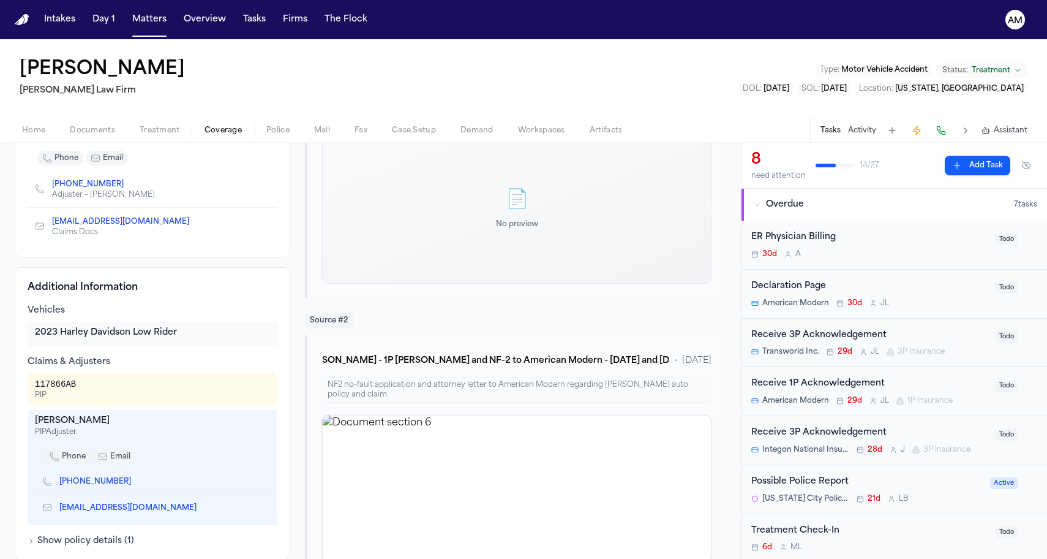
scroll to position [240, 0]
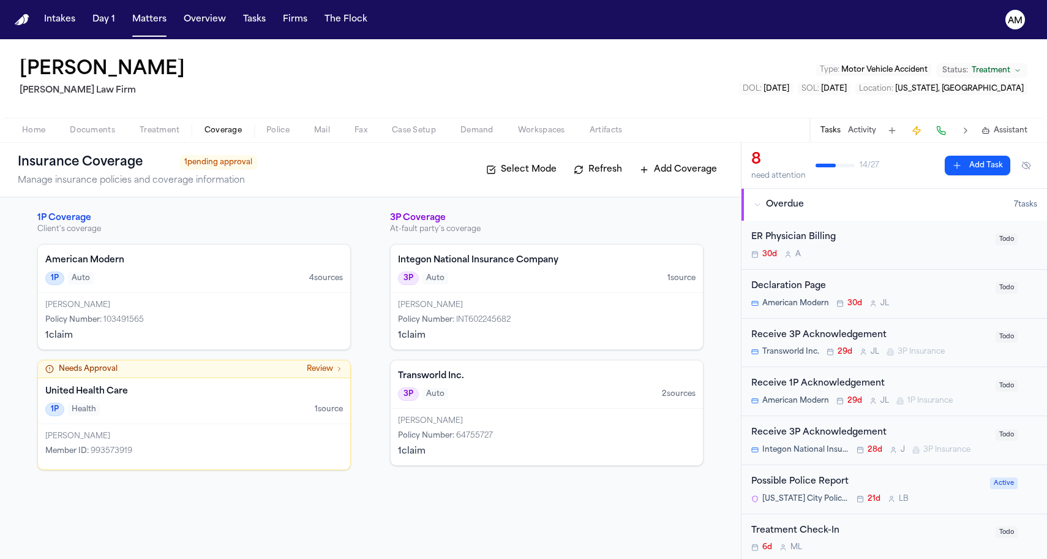
click at [520, 378] on h4 "Transworld Inc." at bounding box center [547, 376] width 298 height 12
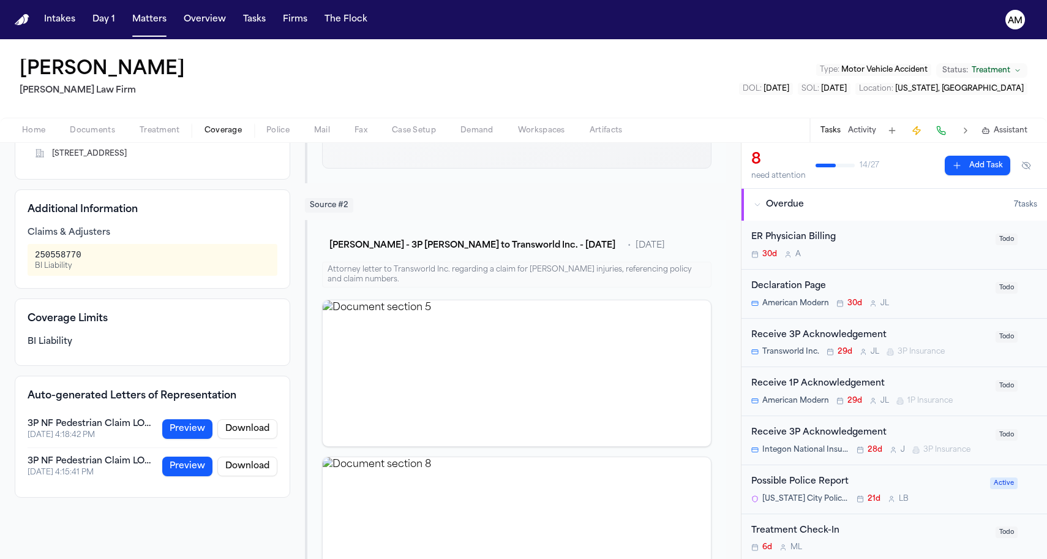
scroll to position [313, 0]
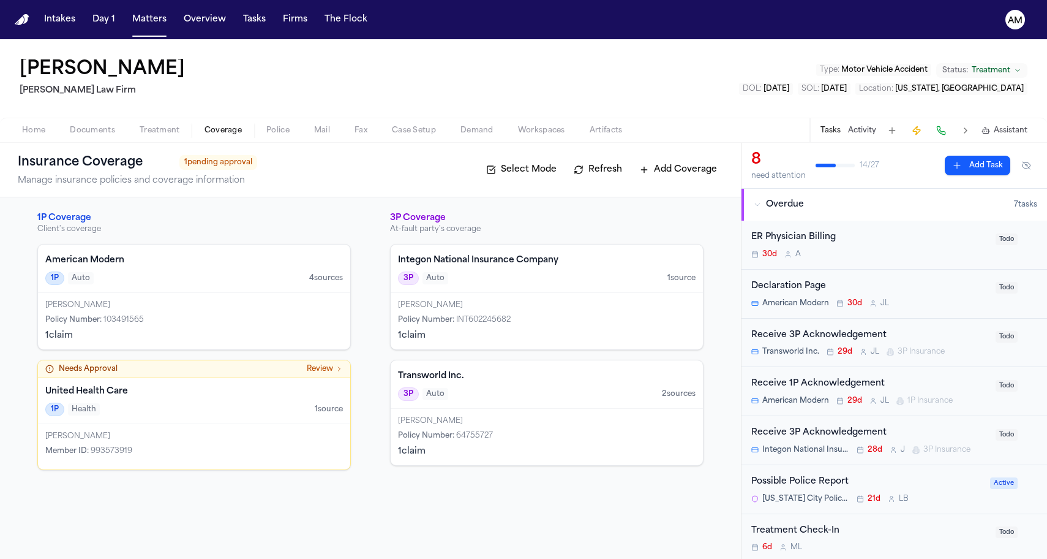
click at [527, 292] on div "Integon National Insurance Company 3P Auto 1 source" at bounding box center [547, 268] width 312 height 48
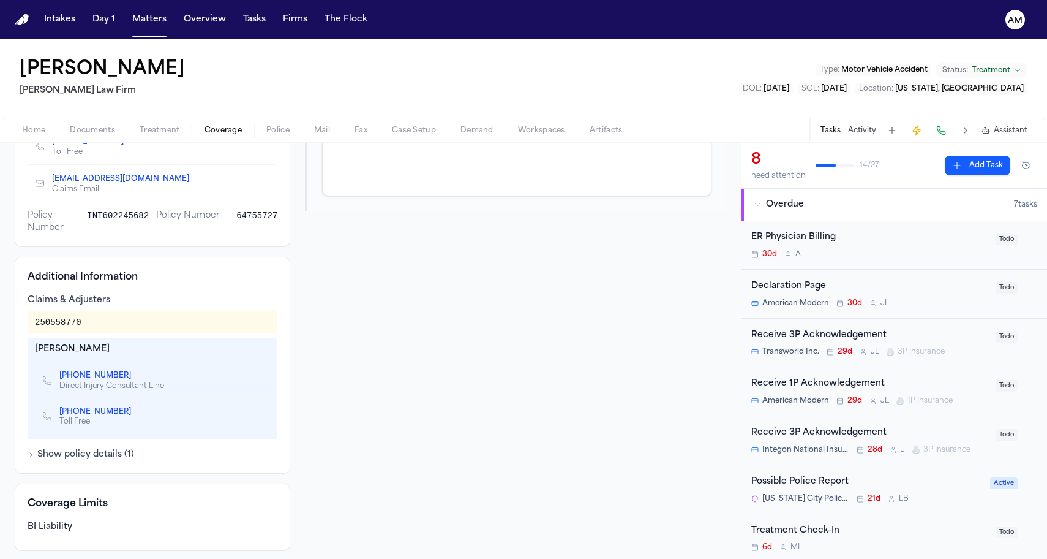
scroll to position [295, 0]
drag, startPoint x: 34, startPoint y: 350, endPoint x: 110, endPoint y: 350, distance: 75.3
click at [110, 350] on div "Lindsay Napier +1 (743) 999-7307 Direct Injury Consultant Line +1 (800) 468-346…" at bounding box center [153, 387] width 250 height 100
click at [641, 0] on nav "Intakes Day 1 Matters Overview Tasks Firms The Flock AM" at bounding box center [523, 19] width 1047 height 39
click at [135, 373] on icon "Copy to clipboard" at bounding box center [137, 374] width 4 height 6
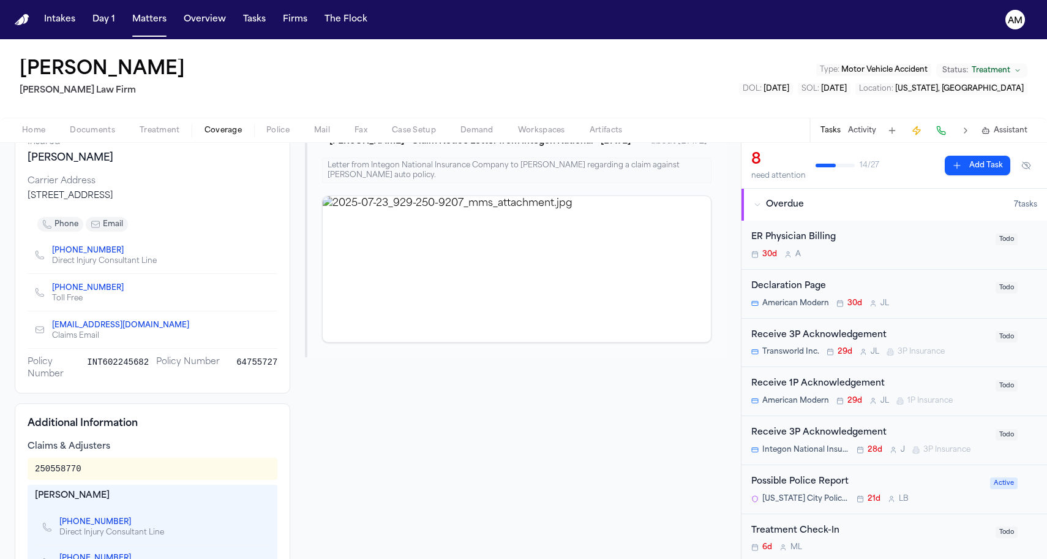
scroll to position [148, 0]
drag, startPoint x: 29, startPoint y: 199, endPoint x: 256, endPoint y: 200, distance: 226.6
click at [257, 200] on div "PO BOX 1623 Winston Salem, NC 27102-1623" at bounding box center [153, 195] width 250 height 12
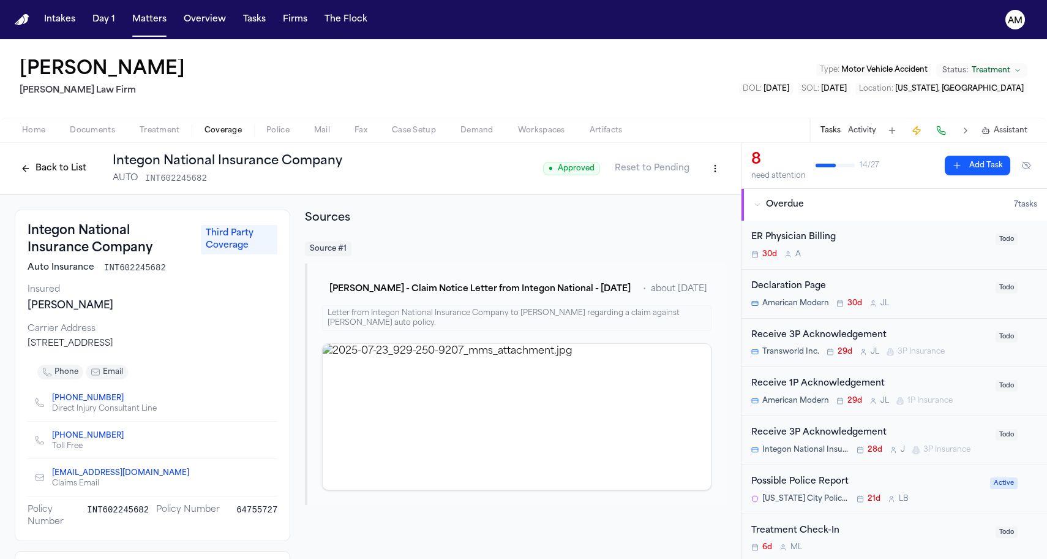
scroll to position [0, 0]
click at [144, 299] on div "Gladstone Lindsay" at bounding box center [153, 305] width 250 height 15
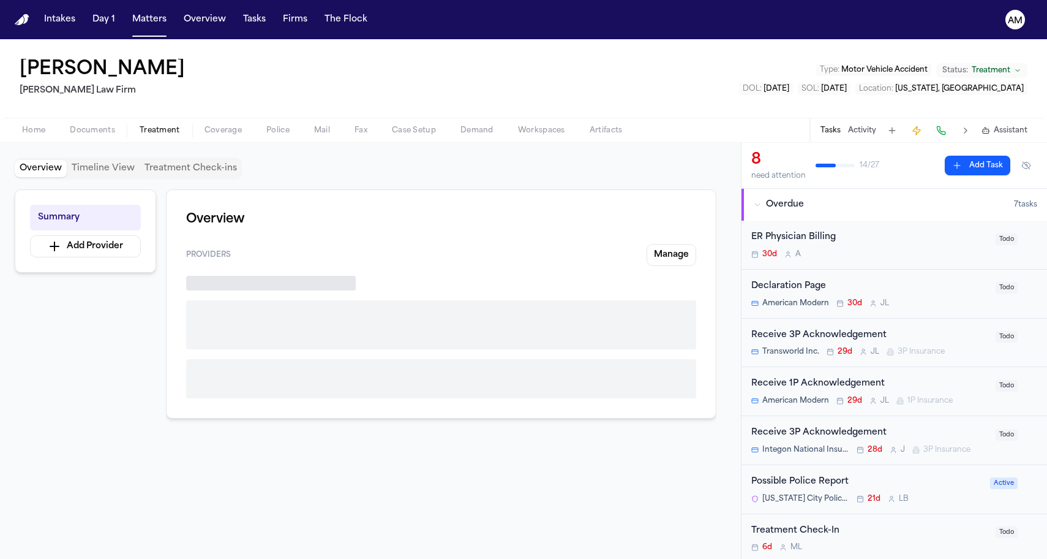
click at [154, 131] on span "Treatment" at bounding box center [160, 131] width 40 height 10
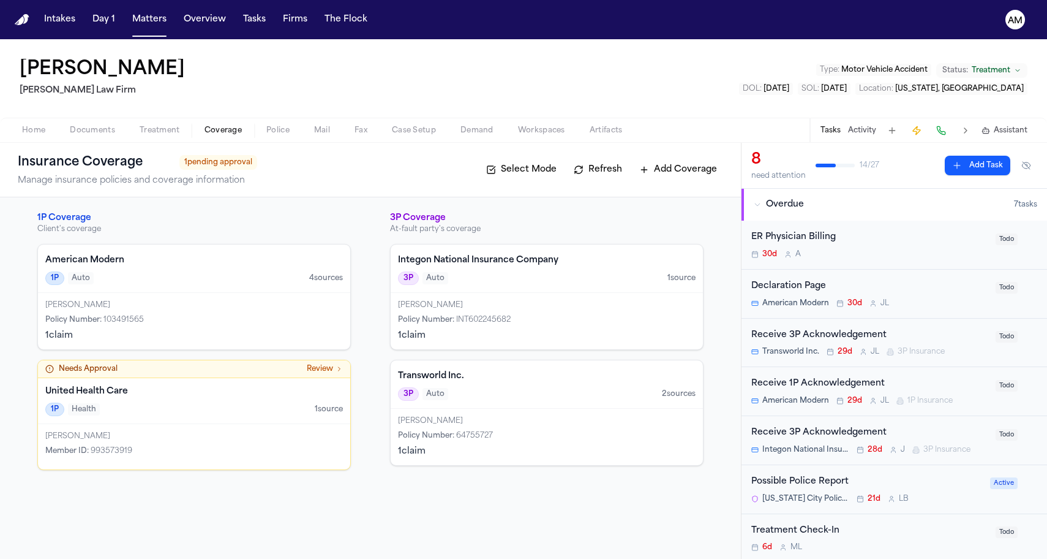
click at [205, 132] on span "Coverage" at bounding box center [223, 131] width 37 height 10
click at [510, 296] on div "Gladstone Lindsay Policy Number : INT602245682 1 claim" at bounding box center [547, 321] width 312 height 56
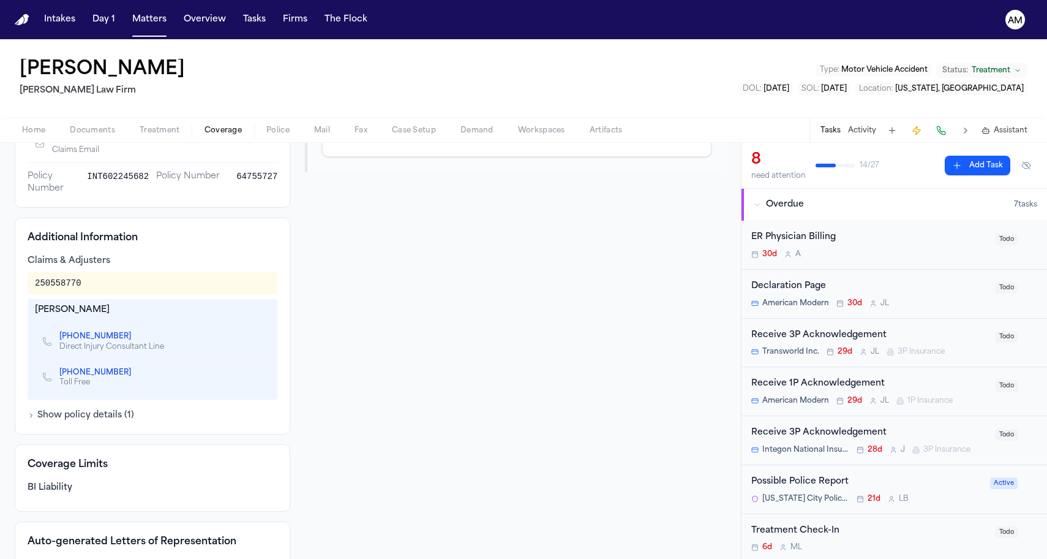
scroll to position [330, 0]
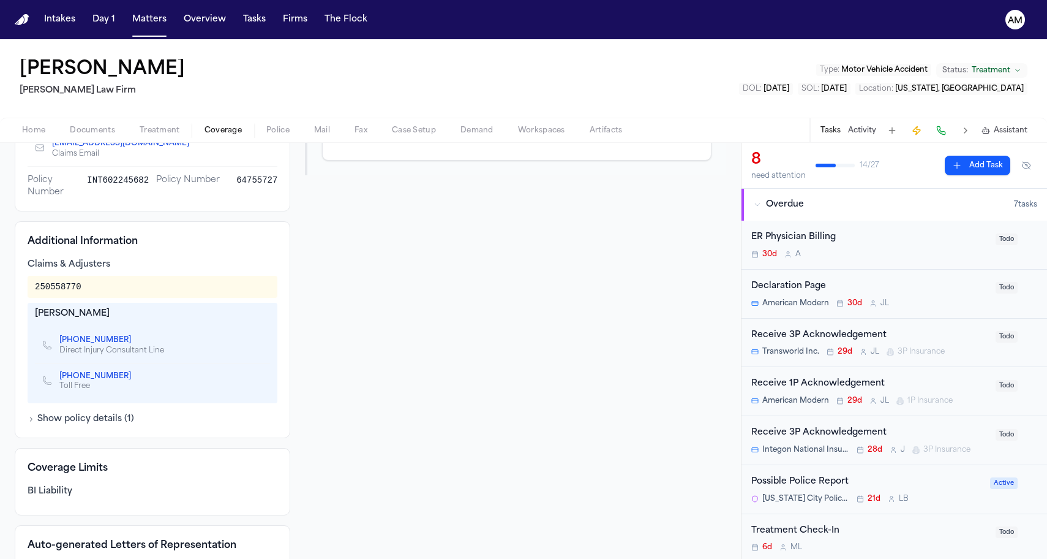
click at [641, 0] on nav "Intakes Day 1 Matters Overview Tasks Firms The Flock AM" at bounding box center [523, 19] width 1047 height 39
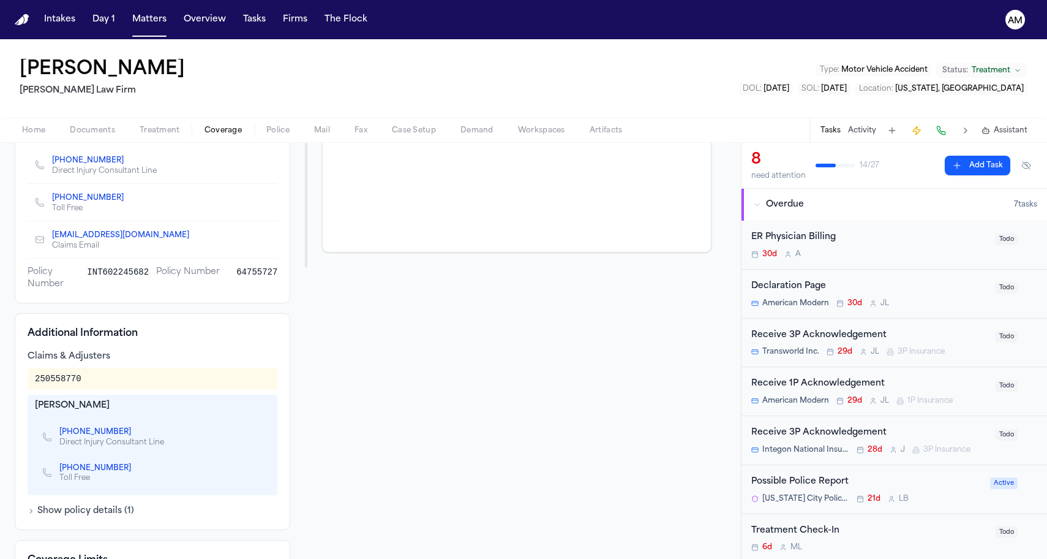
scroll to position [278, 0]
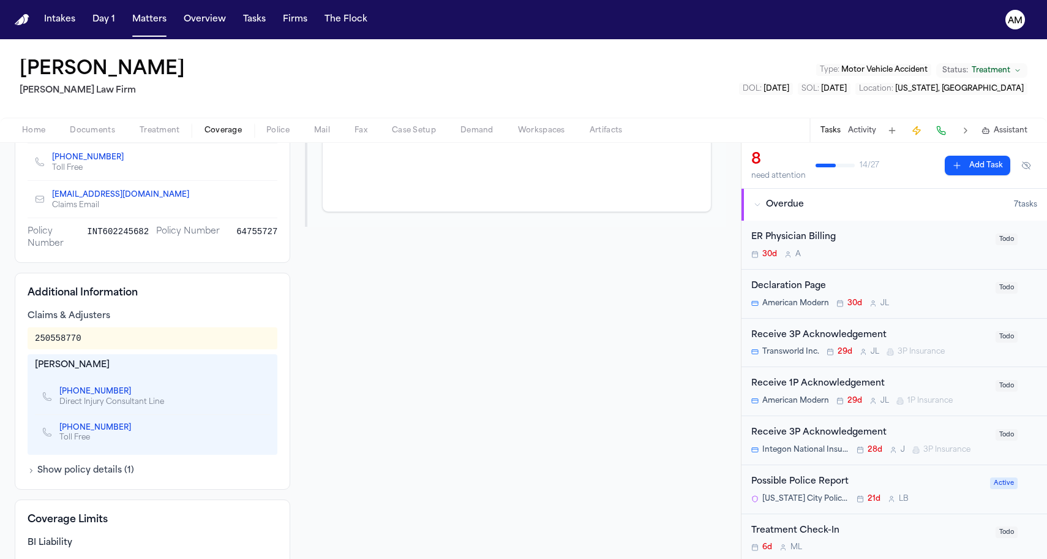
drag, startPoint x: 34, startPoint y: 365, endPoint x: 116, endPoint y: 368, distance: 82.1
click at [116, 368] on div "Lindsay Napier +1 (743) 999-7307 Direct Injury Consultant Line +1 (800) 468-346…" at bounding box center [153, 404] width 250 height 100
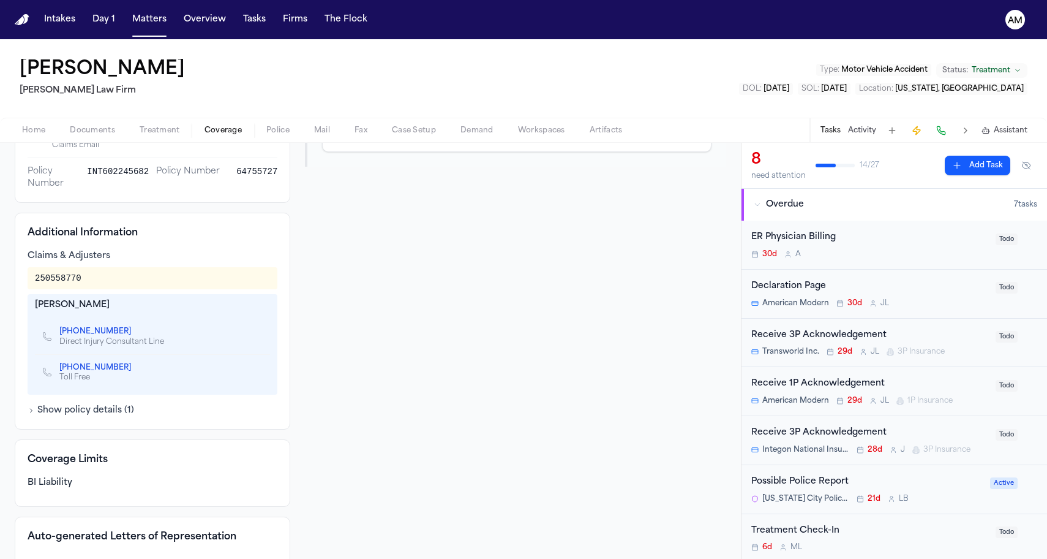
scroll to position [339, 0]
click at [417, 285] on div "Sources Source # 1 Chris Berry - Claim Notice Letter from Integon National - 7.…" at bounding box center [515, 253] width 421 height 767
click at [134, 330] on icon "Copy to clipboard" at bounding box center [137, 329] width 7 height 7
drag, startPoint x: 35, startPoint y: 277, endPoint x: 109, endPoint y: 279, distance: 74.1
click at [109, 279] on div "250558770" at bounding box center [152, 277] width 235 height 12
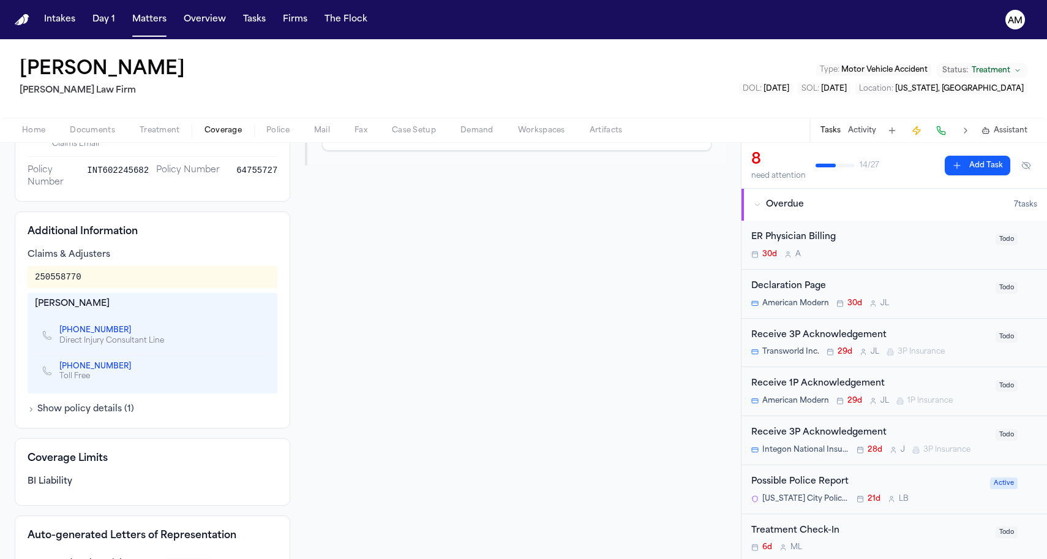
click at [592, 1] on nav "Intakes Day 1 Matters Overview Tasks Firms The Flock AM" at bounding box center [523, 19] width 1047 height 39
click at [156, 128] on span "Treatment" at bounding box center [160, 131] width 40 height 10
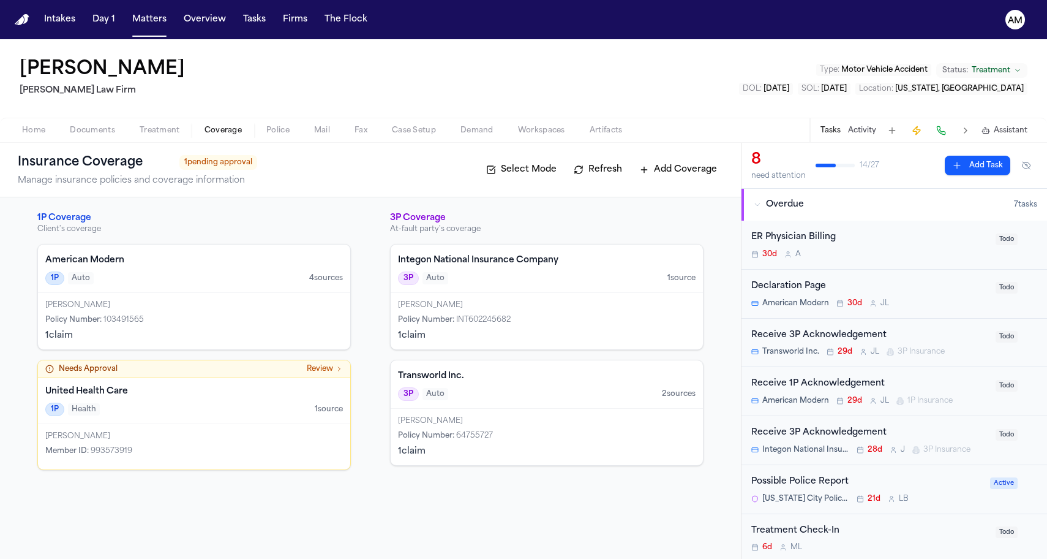
click at [195, 129] on button "Coverage" at bounding box center [223, 130] width 62 height 15
click at [186, 312] on div "Chris Berry Policy Number : 103491565 1 claim" at bounding box center [194, 321] width 312 height 56
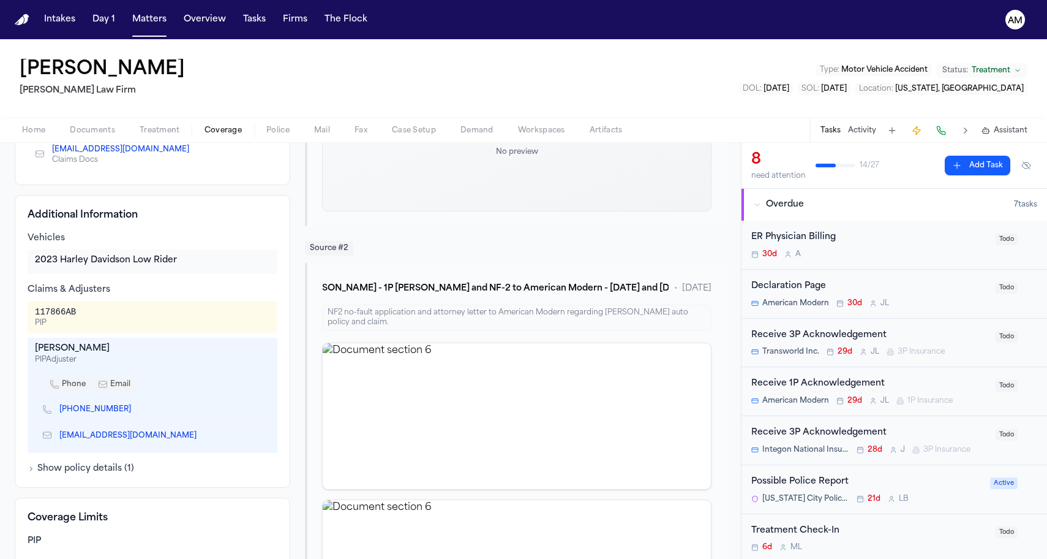
scroll to position [270, 0]
click at [32, 309] on div "117866AB PIP" at bounding box center [153, 316] width 250 height 32
drag, startPoint x: 36, startPoint y: 349, endPoint x: 121, endPoint y: 350, distance: 85.2
click at [121, 350] on div "Morgan Galster" at bounding box center [152, 347] width 235 height 12
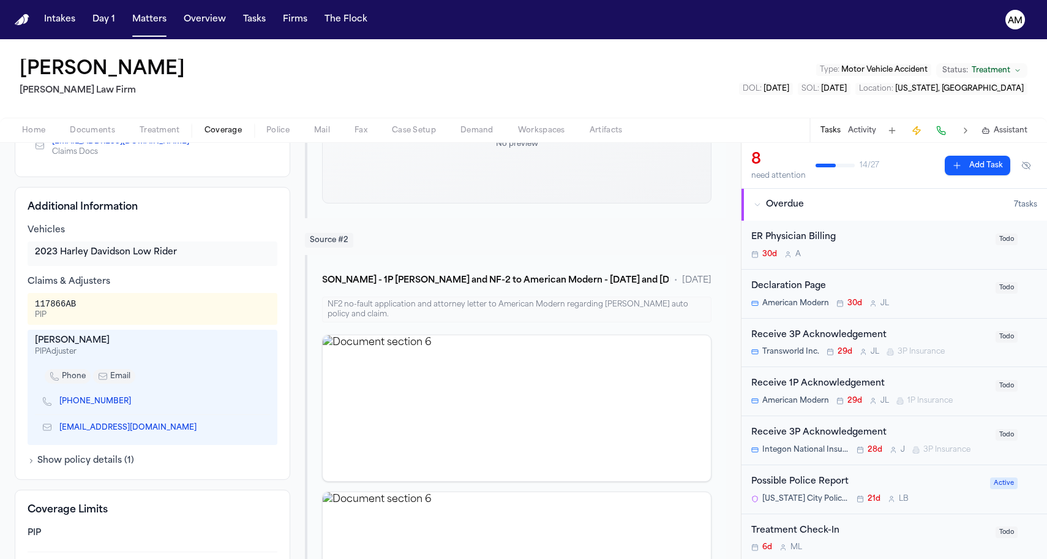
scroll to position [325, 0]
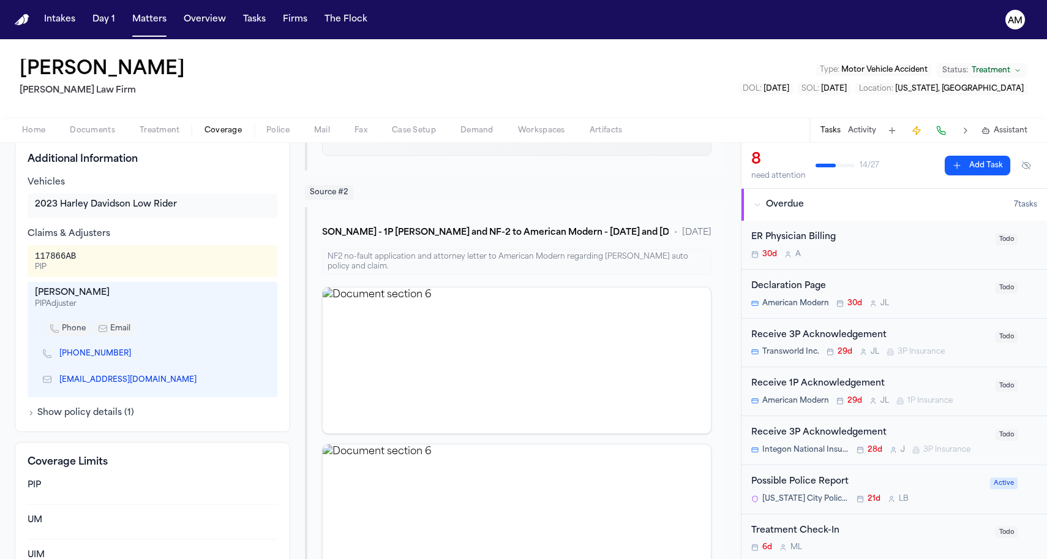
click at [134, 351] on icon "Copy to clipboard" at bounding box center [137, 353] width 7 height 7
click at [135, 354] on icon "Copy to clipboard" at bounding box center [137, 355] width 4 height 4
drag, startPoint x: 35, startPoint y: 258, endPoint x: 90, endPoint y: 258, distance: 55.1
click at [90, 258] on div "117866AB PIP" at bounding box center [152, 261] width 235 height 22
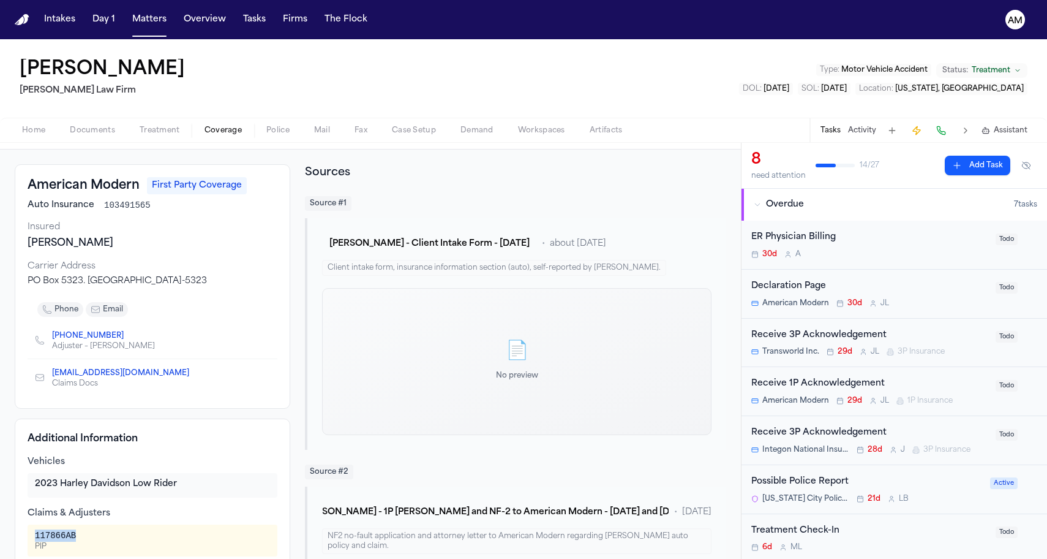
scroll to position [13, 0]
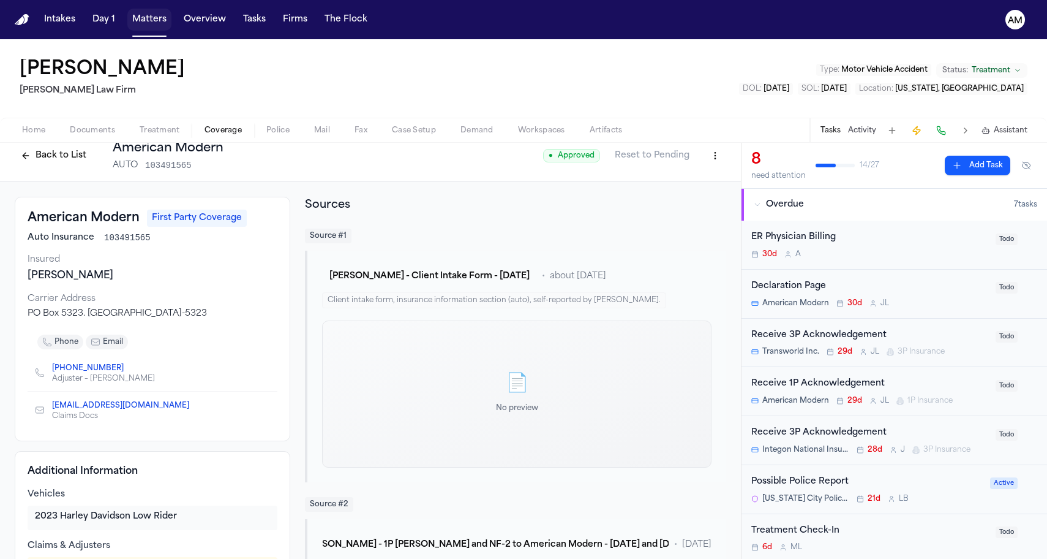
click at [135, 22] on button "Matters" at bounding box center [149, 20] width 44 height 22
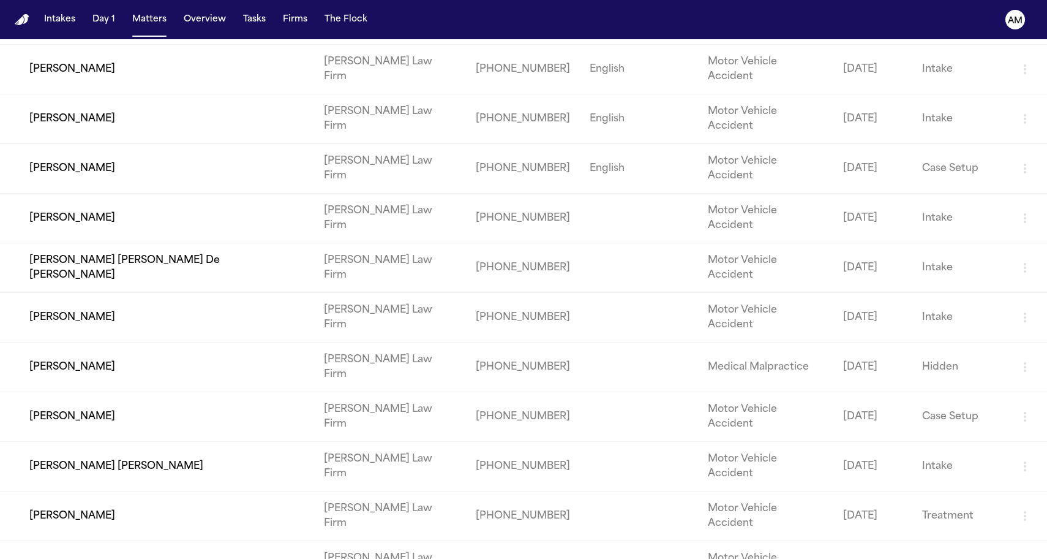
scroll to position [161, 0]
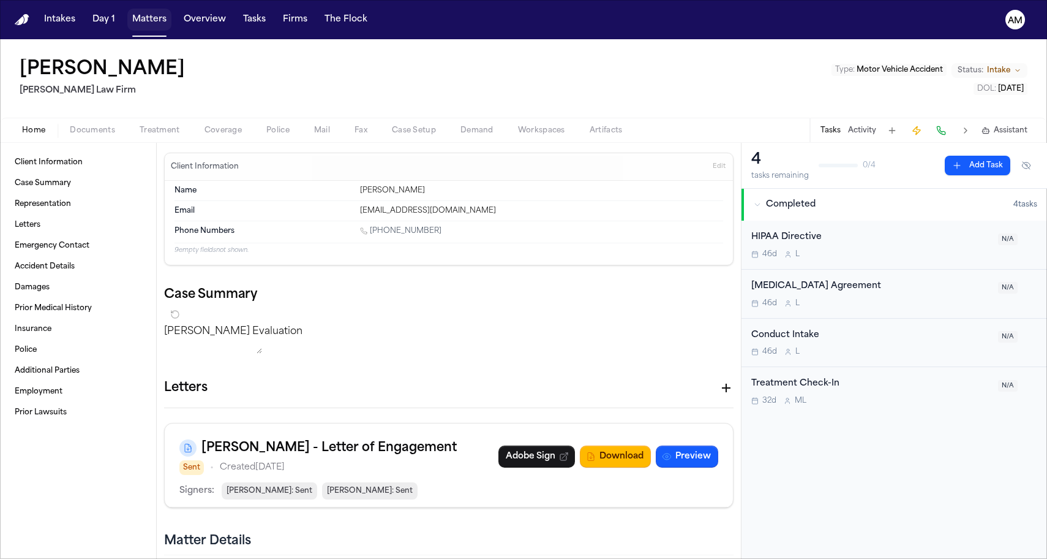
click at [162, 23] on button "Matters" at bounding box center [149, 20] width 44 height 22
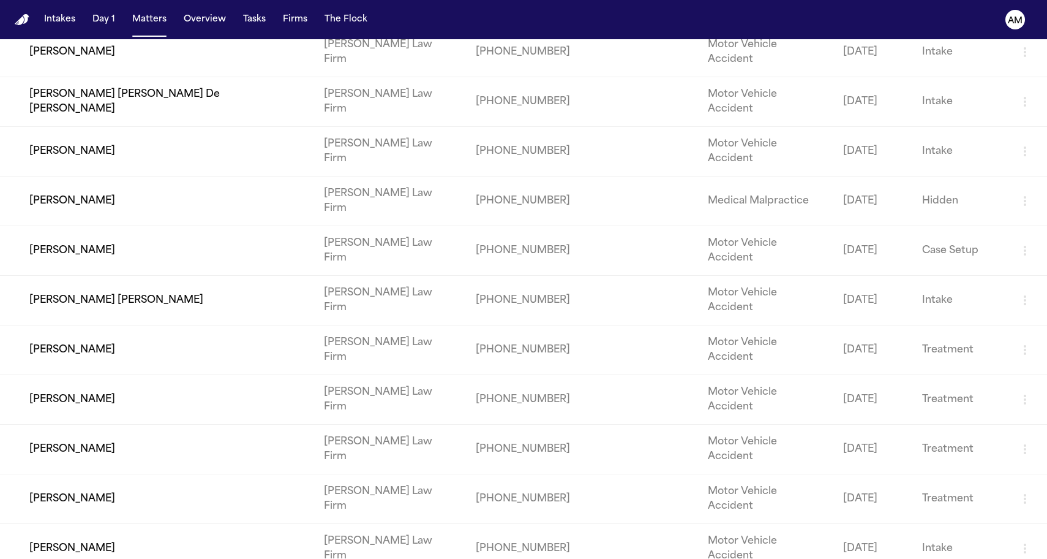
scroll to position [366, 0]
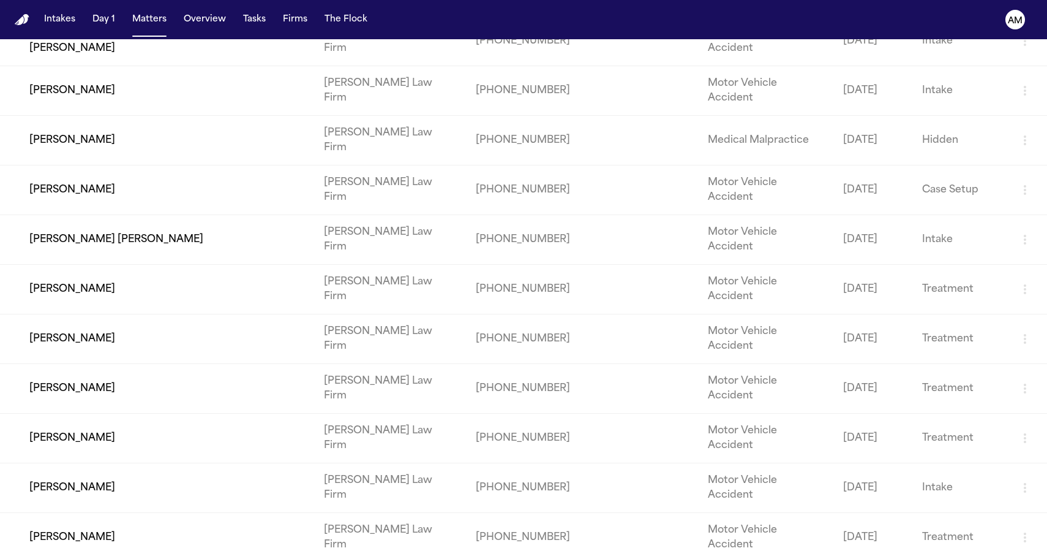
click at [89, 513] on td "[PERSON_NAME]" at bounding box center [157, 538] width 314 height 50
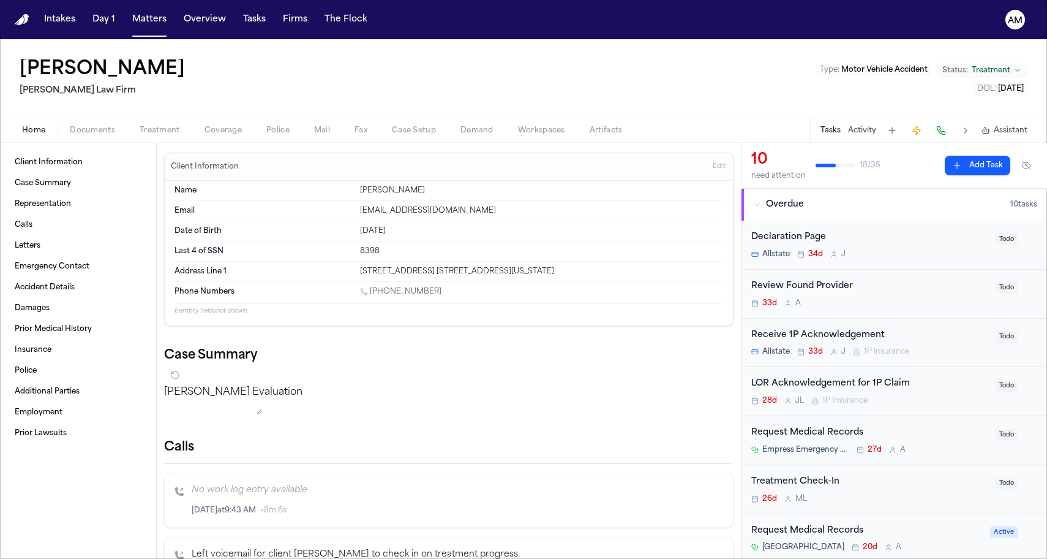
click at [206, 133] on span "Coverage" at bounding box center [223, 131] width 37 height 10
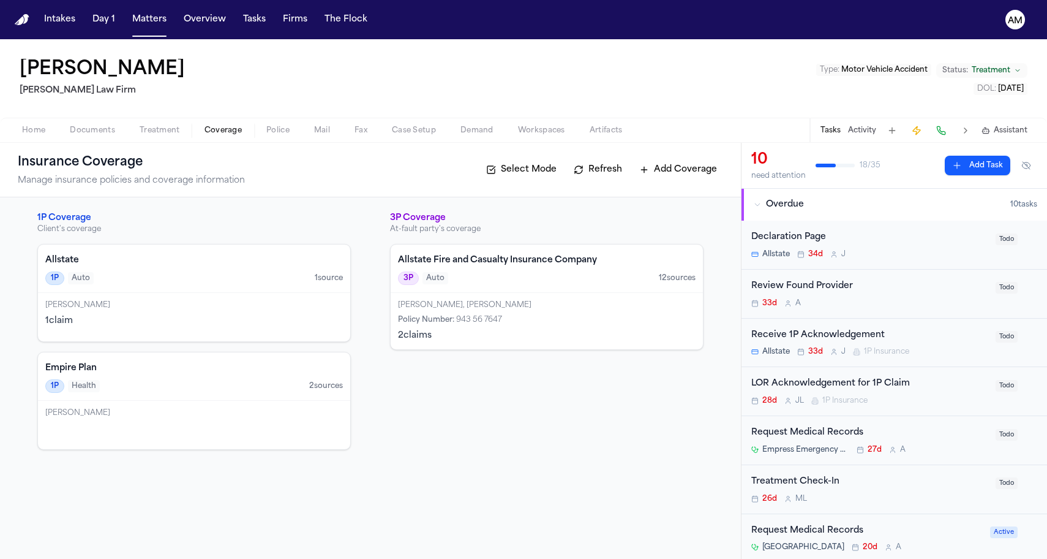
click at [181, 287] on div "Allstate 1P Auto 1 source" at bounding box center [194, 268] width 312 height 48
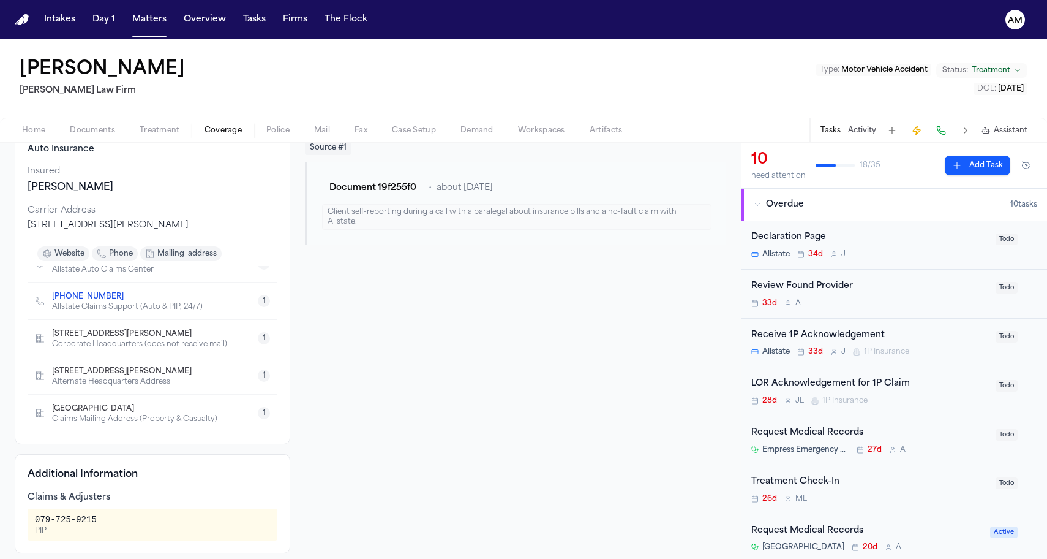
scroll to position [86, 0]
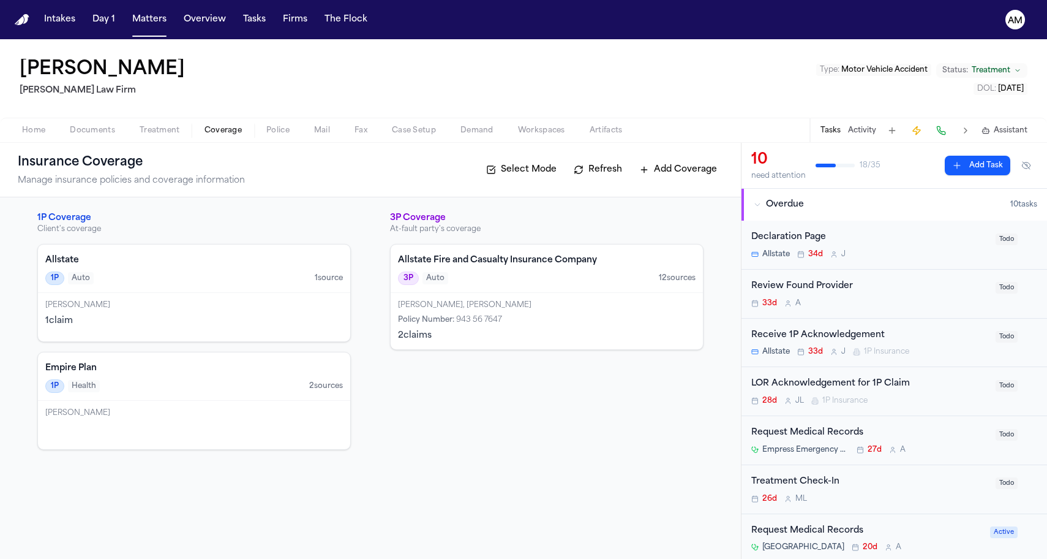
click at [209, 307] on div "[PERSON_NAME]" at bounding box center [194, 305] width 298 height 10
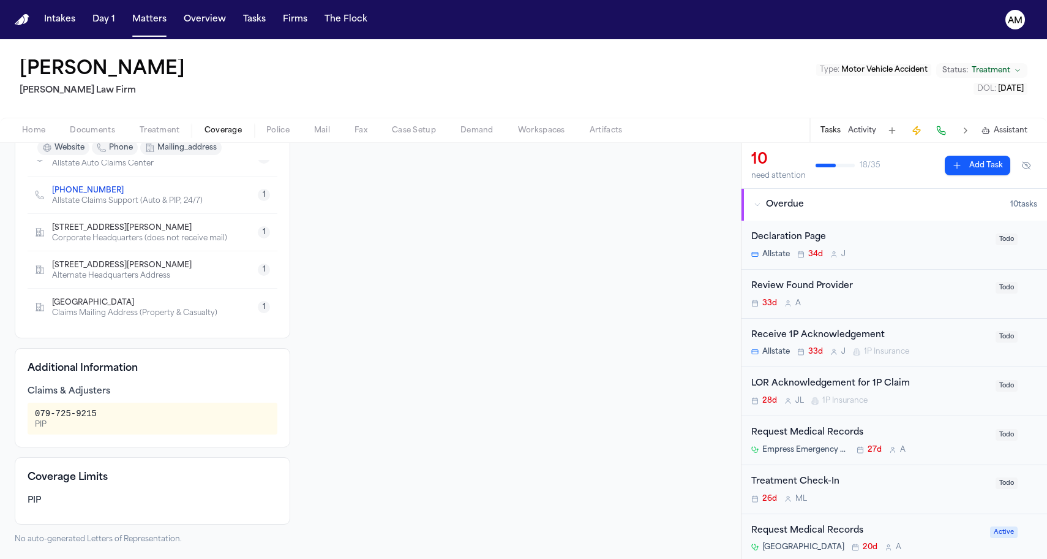
scroll to position [21, 0]
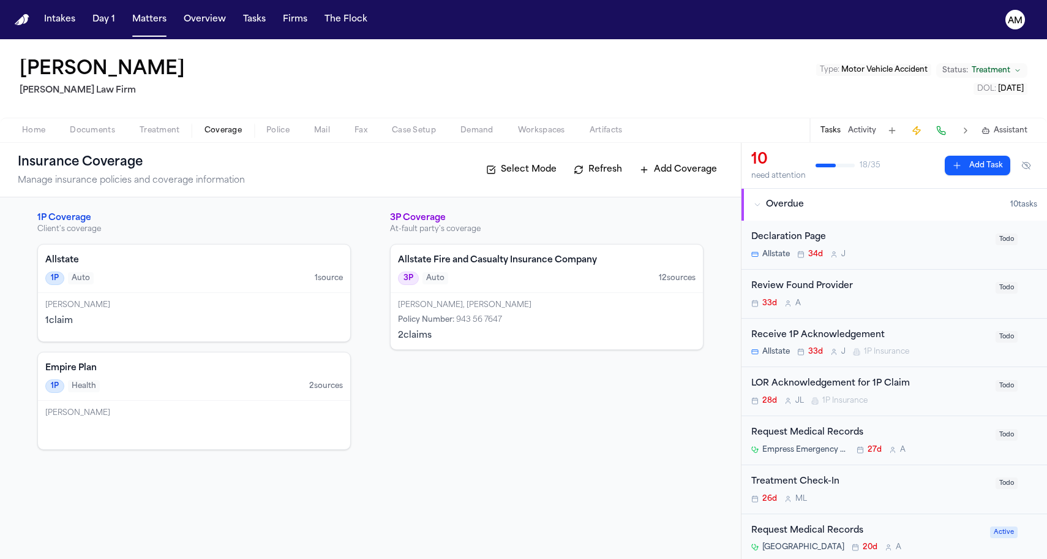
click at [475, 282] on div "3P Auto 12 source s" at bounding box center [547, 277] width 298 height 13
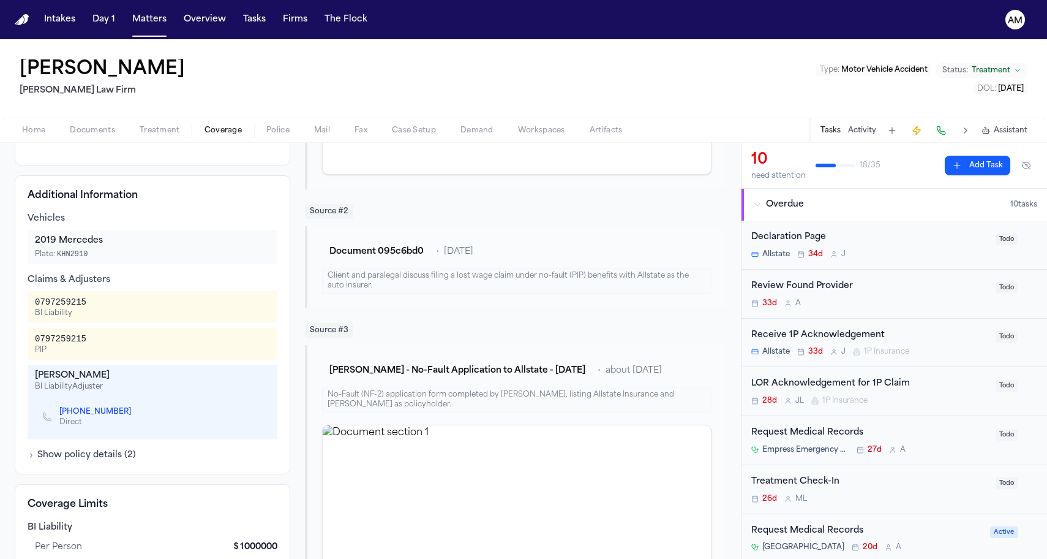
scroll to position [306, 0]
click at [159, 134] on span "Treatment" at bounding box center [160, 131] width 40 height 10
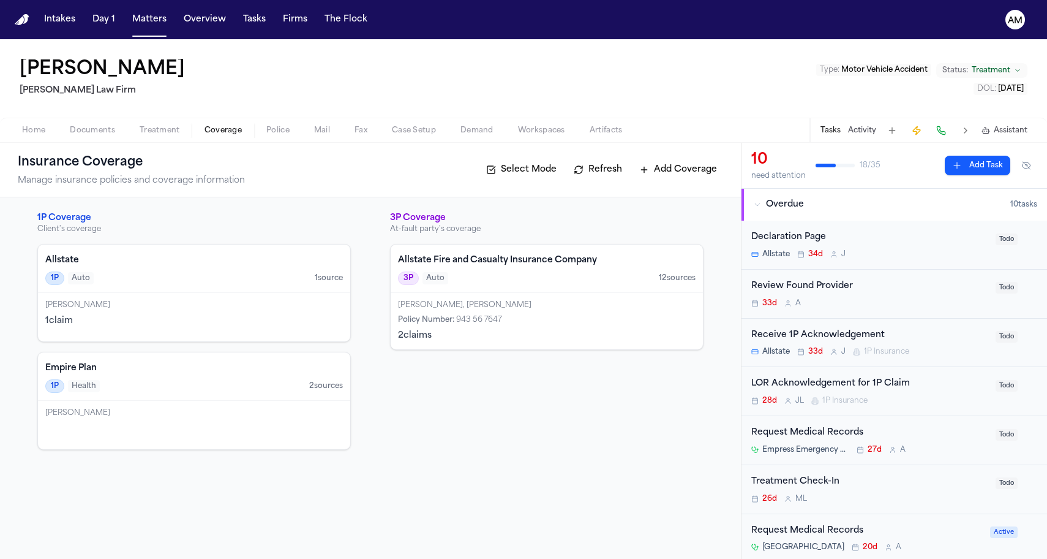
click at [214, 134] on span "Coverage" at bounding box center [223, 131] width 37 height 10
click at [451, 307] on div "Francine B. Cieri, Frank Cieri" at bounding box center [547, 305] width 298 height 10
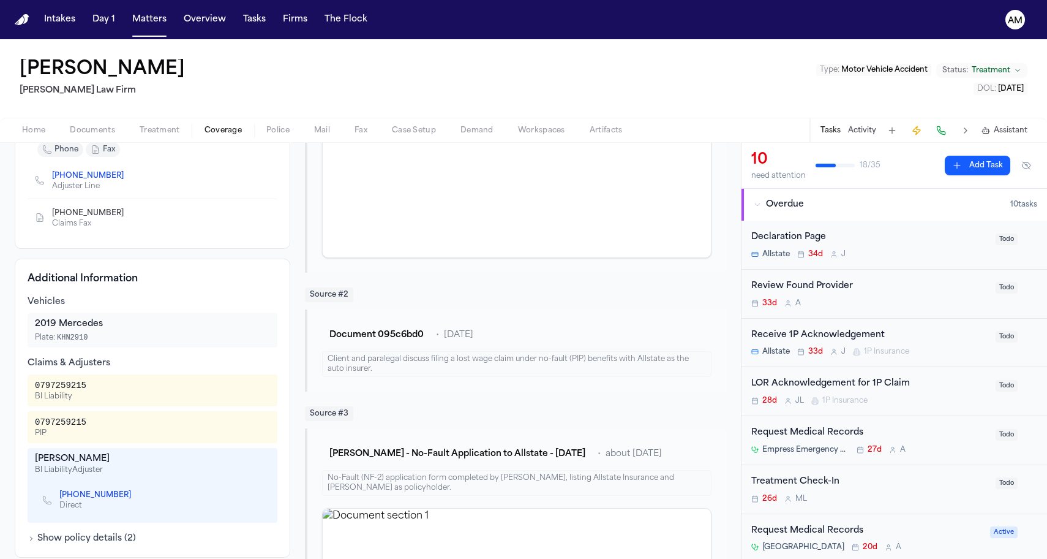
scroll to position [180, 0]
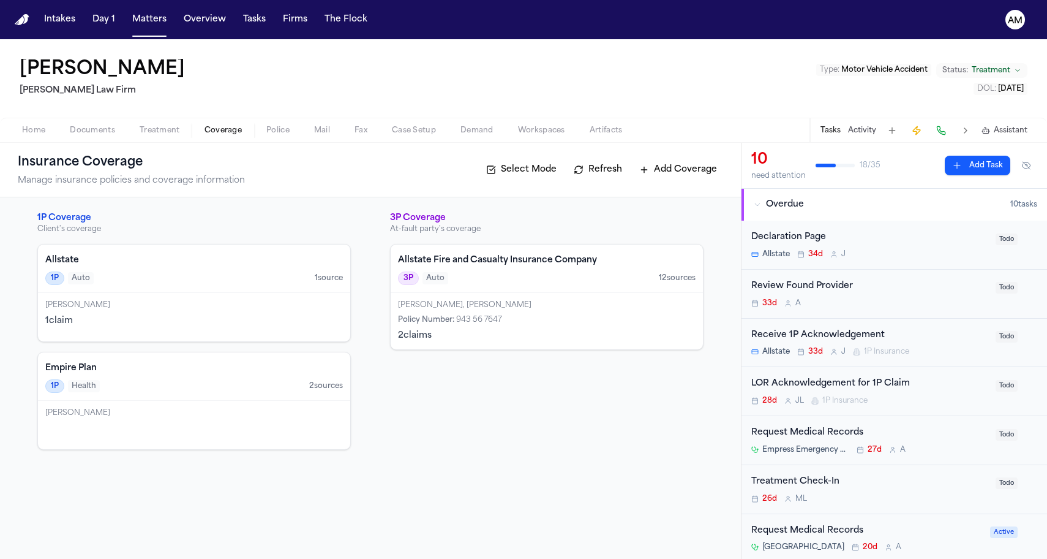
click at [469, 318] on span "943 56 7647" at bounding box center [479, 319] width 46 height 7
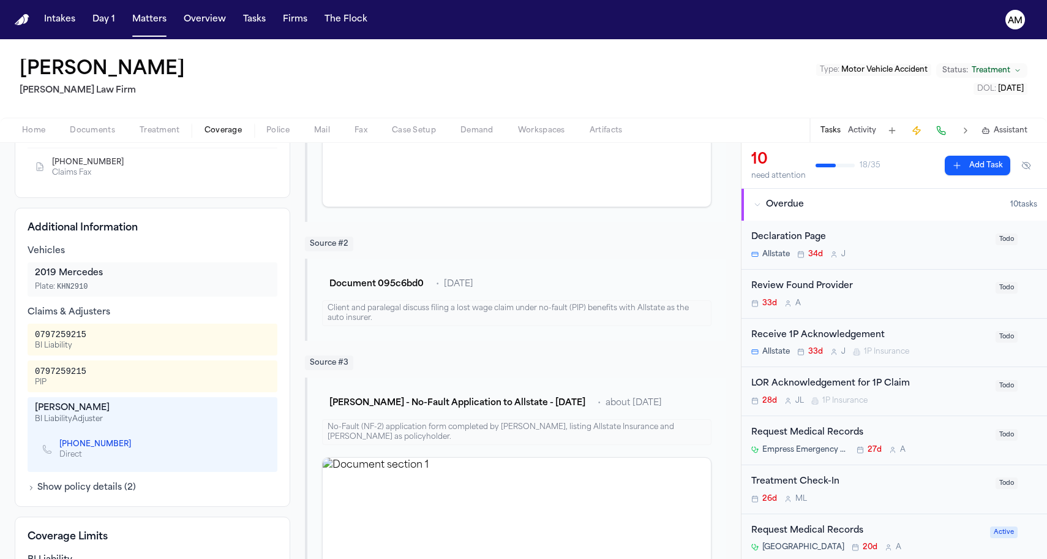
scroll to position [278, 0]
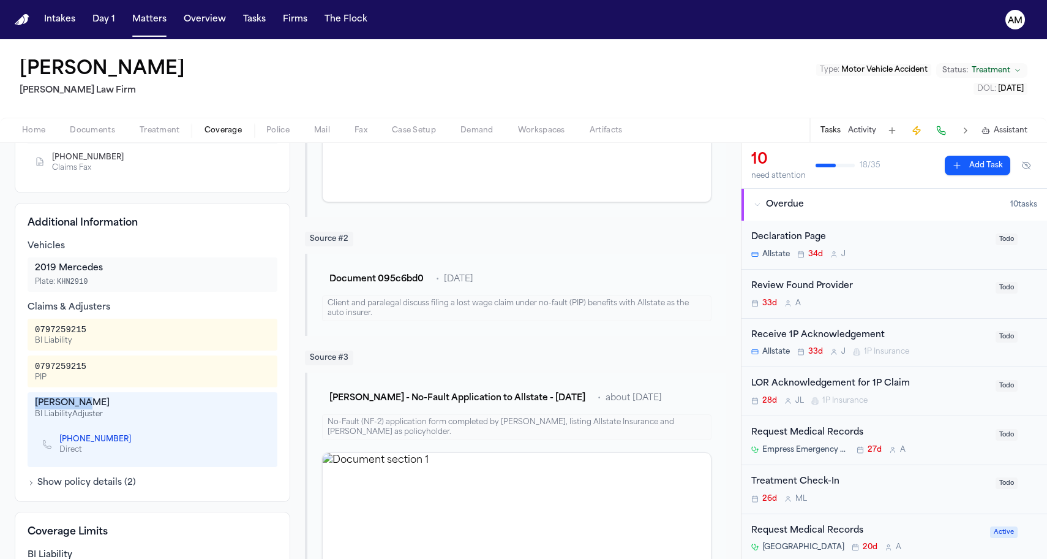
drag, startPoint x: 37, startPoint y: 405, endPoint x: 103, endPoint y: 405, distance: 66.2
click at [103, 405] on div "Jon Gugino" at bounding box center [152, 403] width 235 height 12
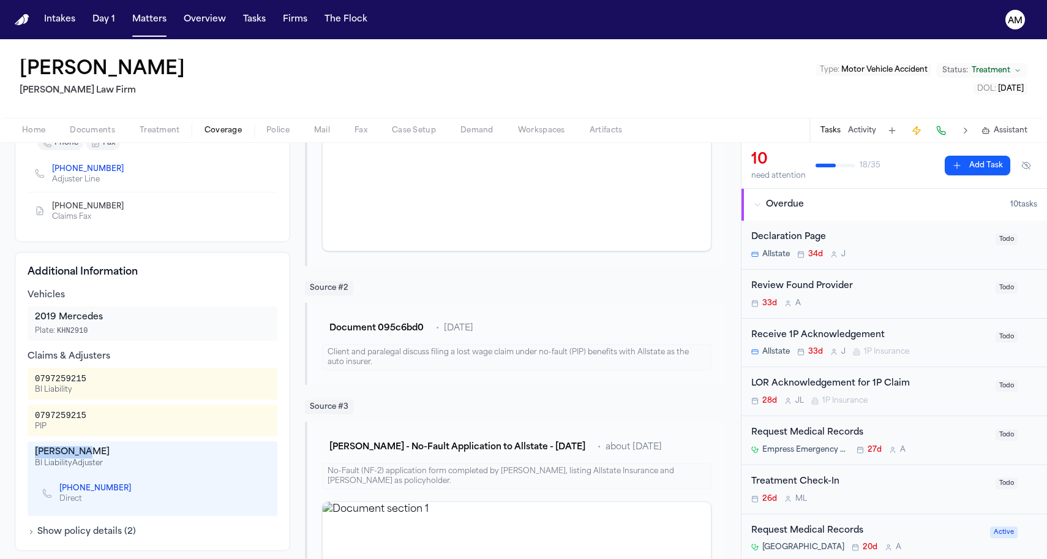
scroll to position [303, 0]
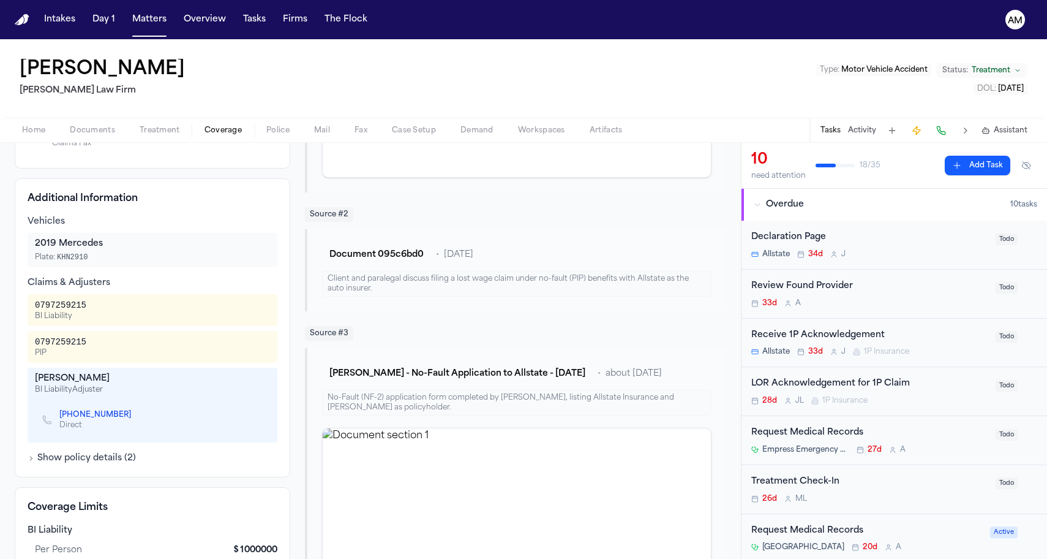
click at [167, 320] on div "0797259215 BI Liability" at bounding box center [152, 310] width 235 height 22
click at [135, 418] on icon "Copy to clipboard" at bounding box center [137, 416] width 4 height 4
drag, startPoint x: 35, startPoint y: 342, endPoint x: 126, endPoint y: 340, distance: 91.3
click at [126, 341] on div "0797259215 PIP" at bounding box center [152, 347] width 235 height 22
click at [119, 325] on div "0797259215 BI Liability" at bounding box center [153, 310] width 250 height 32
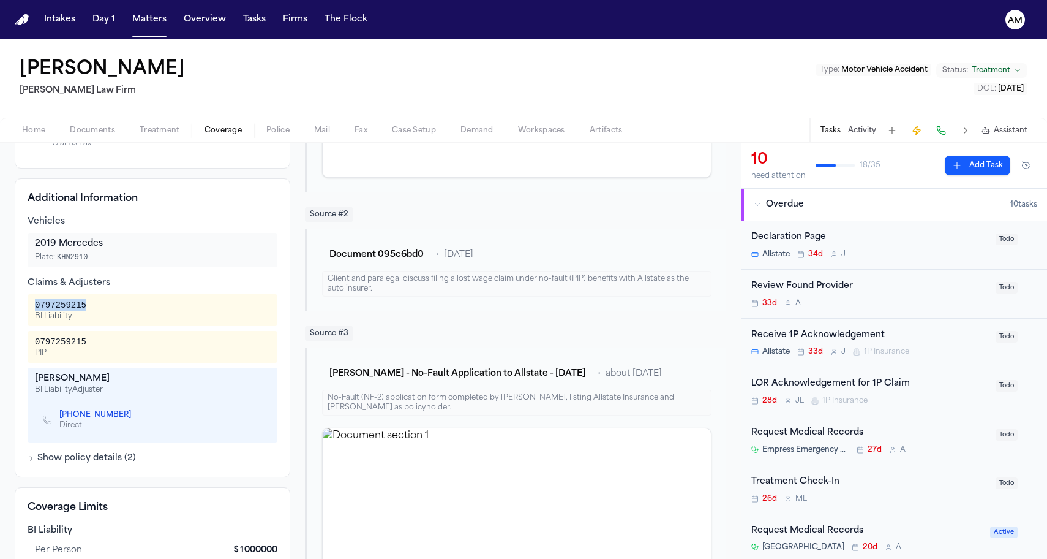
drag, startPoint x: 34, startPoint y: 306, endPoint x: 105, endPoint y: 306, distance: 71.1
click at [105, 306] on div "0797259215 BI Liability" at bounding box center [153, 310] width 250 height 32
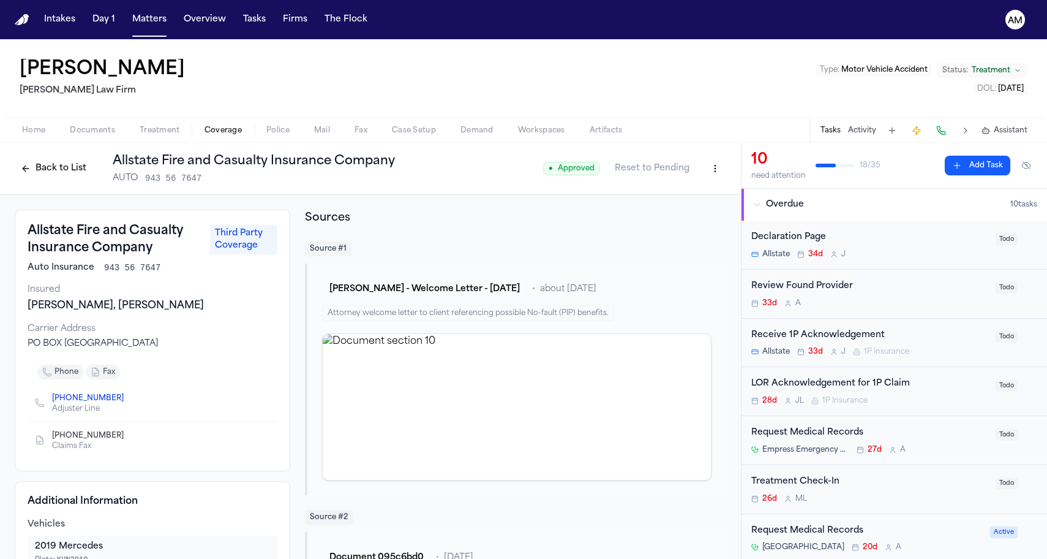
scroll to position [0, 0]
click at [127, 436] on icon "Copy to clipboard" at bounding box center [129, 437] width 4 height 4
click at [147, 25] on button "Matters" at bounding box center [149, 20] width 44 height 22
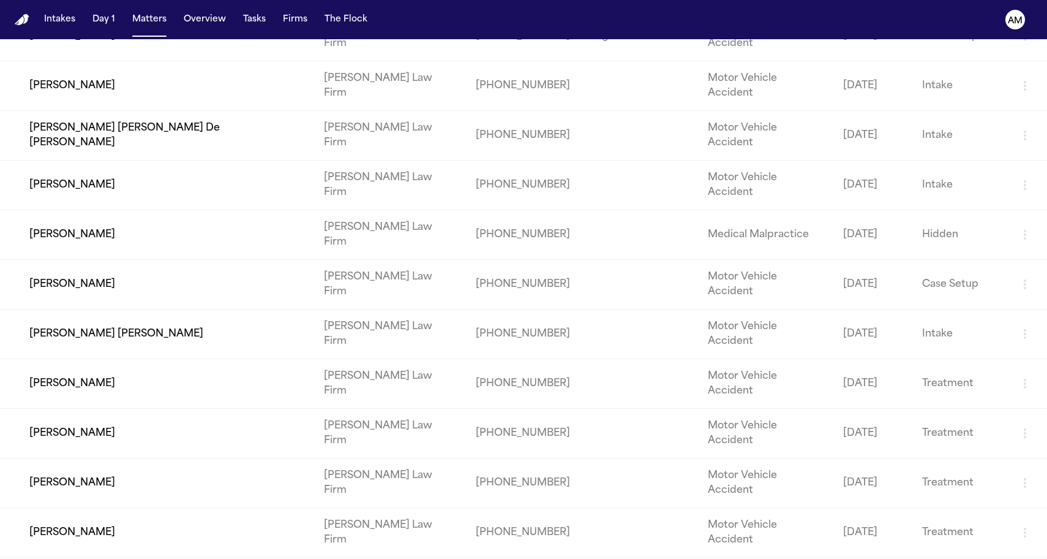
scroll to position [273, 0]
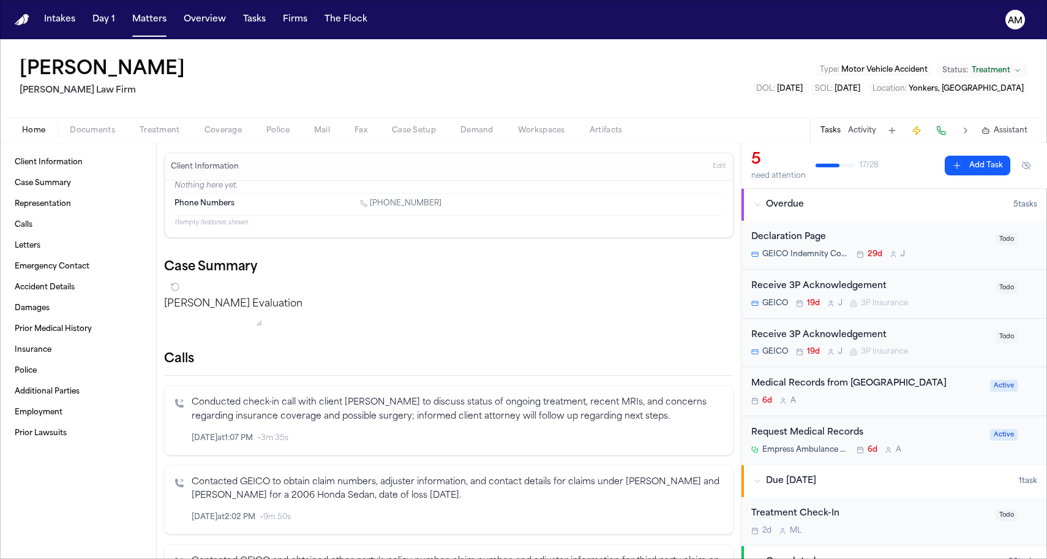
click at [154, 31] on nav "Intakes Day 1 Matters Overview Tasks Firms The Flock AM" at bounding box center [523, 19] width 1047 height 39
click at [151, 21] on button "Matters" at bounding box center [149, 20] width 44 height 22
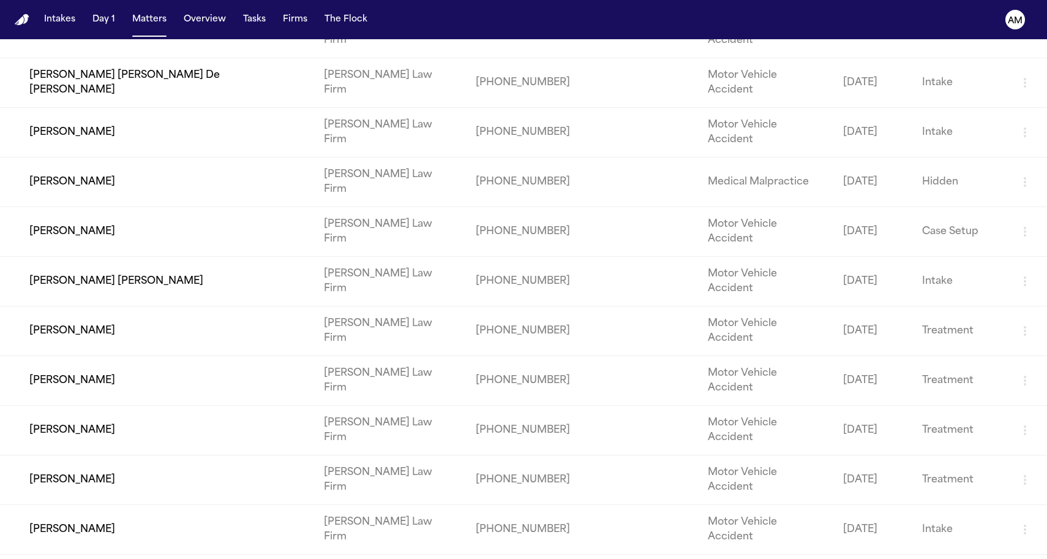
scroll to position [325, 0]
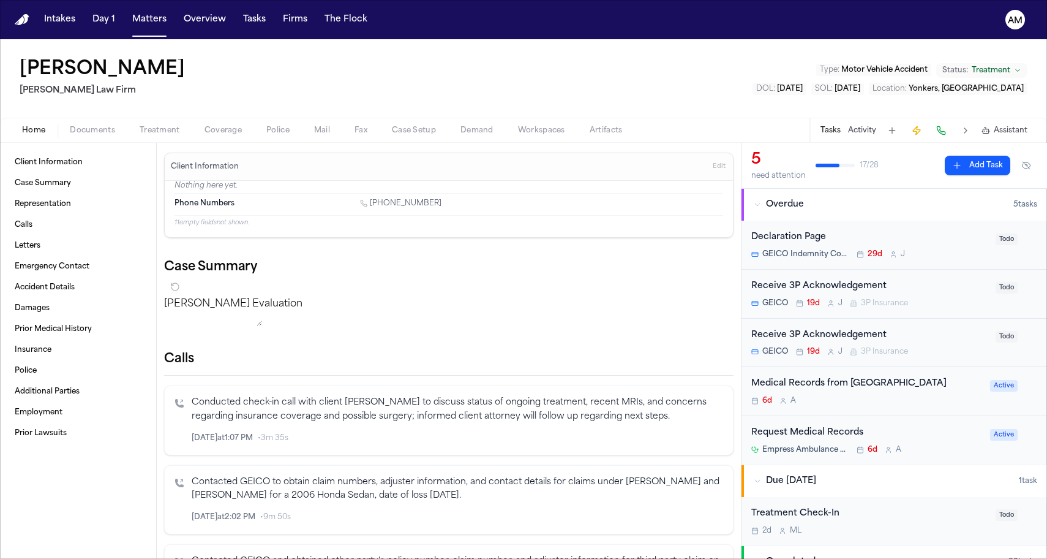
click at [224, 129] on span "Coverage" at bounding box center [223, 131] width 37 height 10
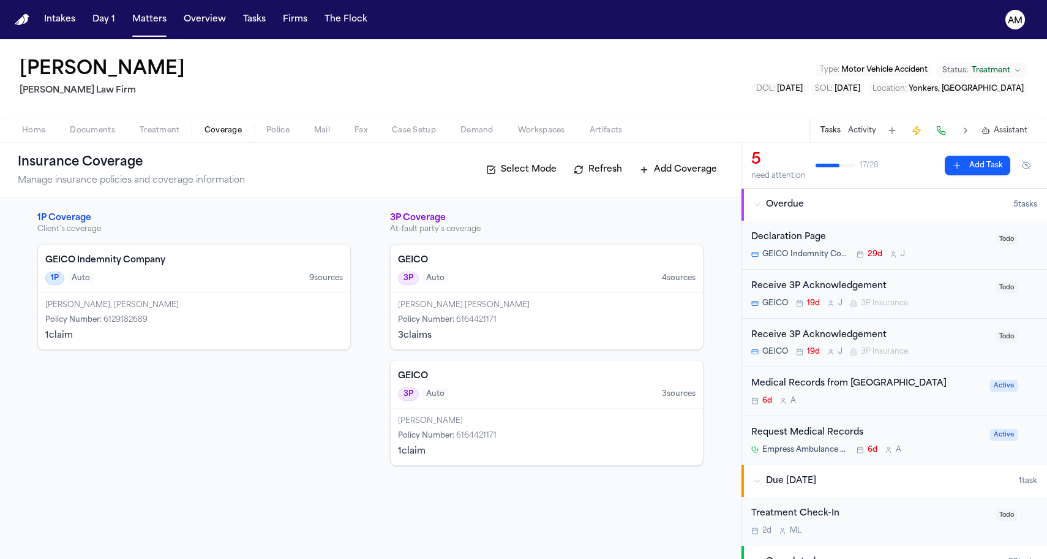
click at [197, 257] on h4 "GEICO Indemnity Company" at bounding box center [194, 260] width 298 height 12
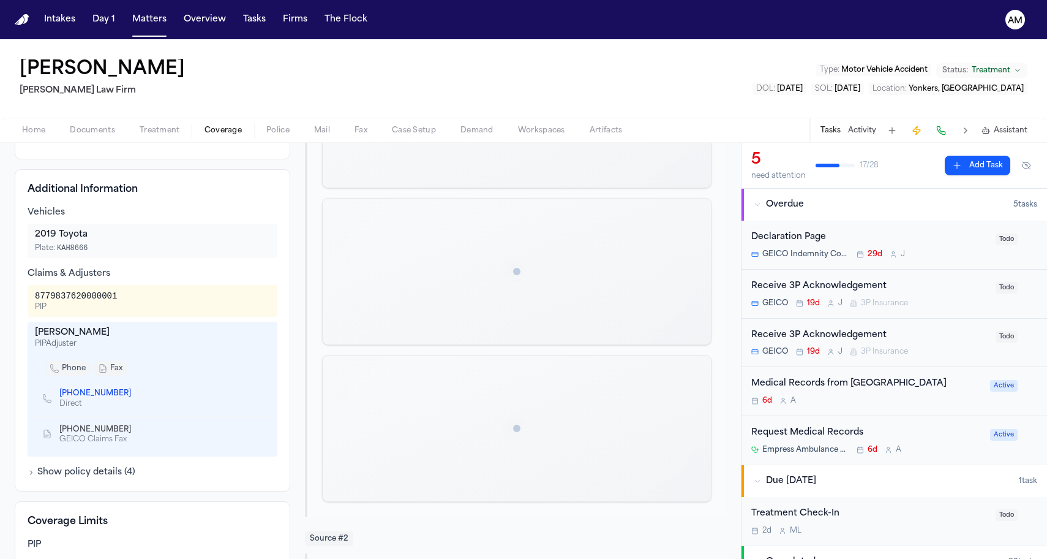
scroll to position [416, 0]
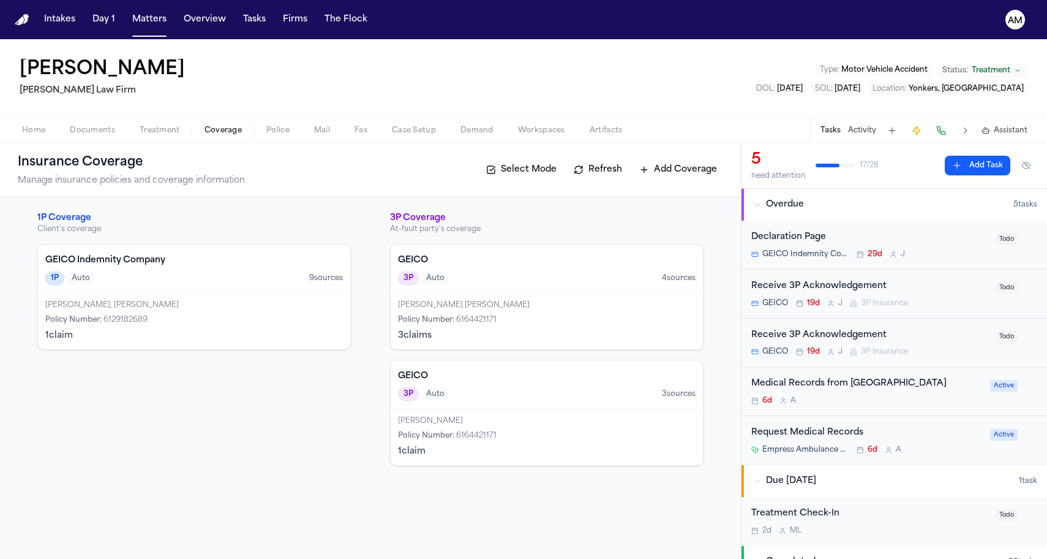
click at [484, 381] on h4 "GEICO" at bounding box center [547, 376] width 298 height 12
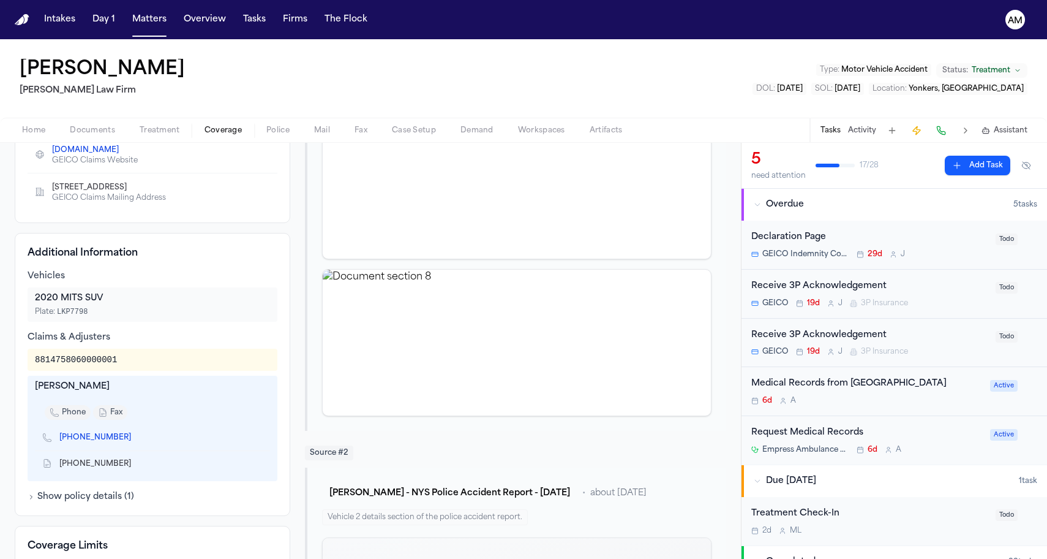
scroll to position [230, 0]
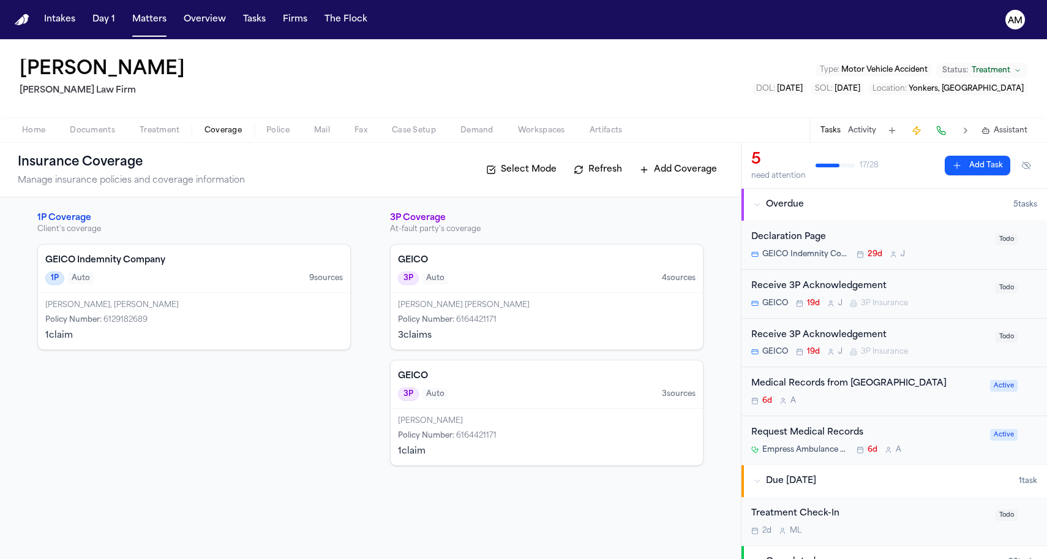
click at [497, 291] on div "GEICO 3P Auto 4 source s" at bounding box center [547, 268] width 312 height 48
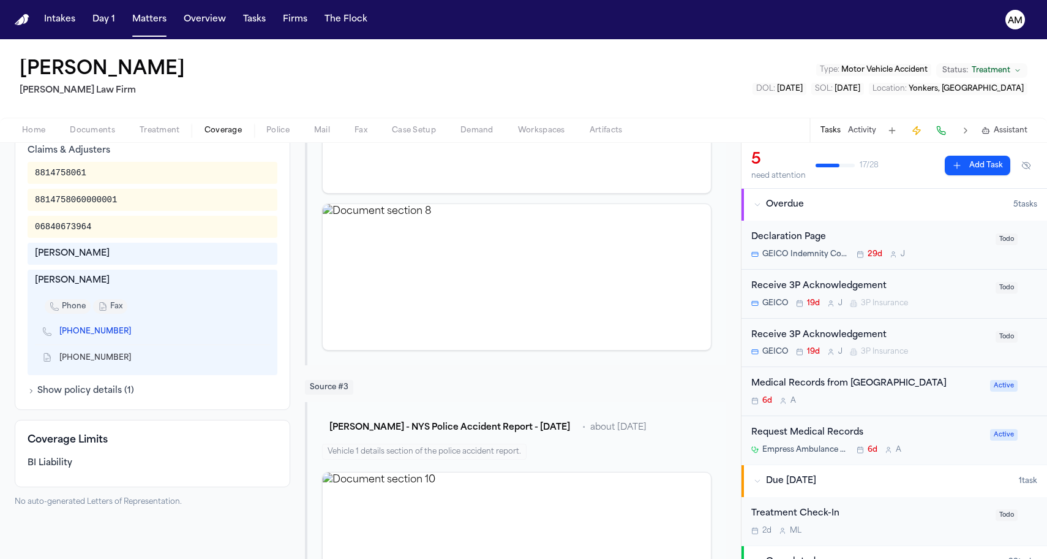
scroll to position [424, 0]
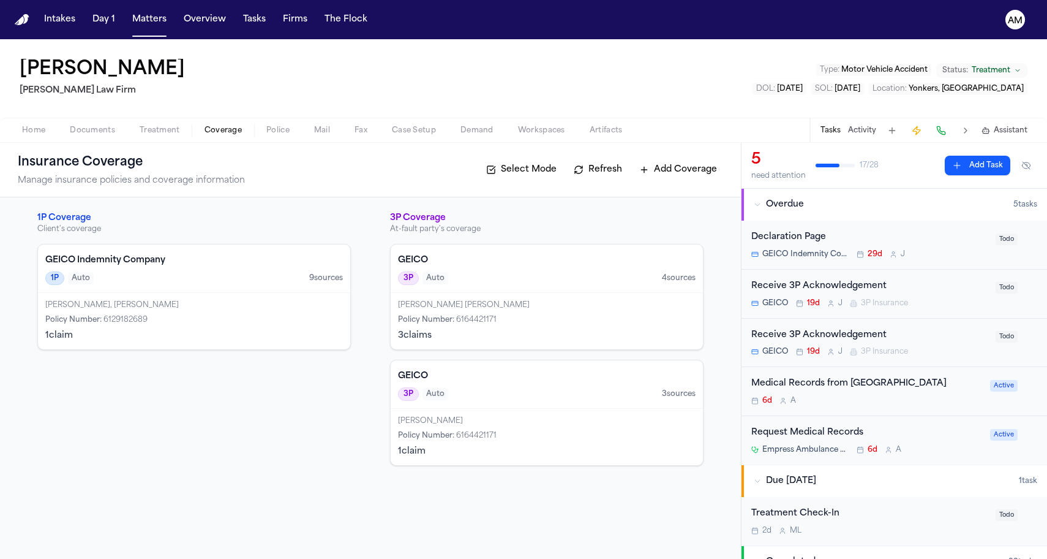
click at [508, 282] on div "3P Auto 4 source s" at bounding box center [547, 277] width 298 height 13
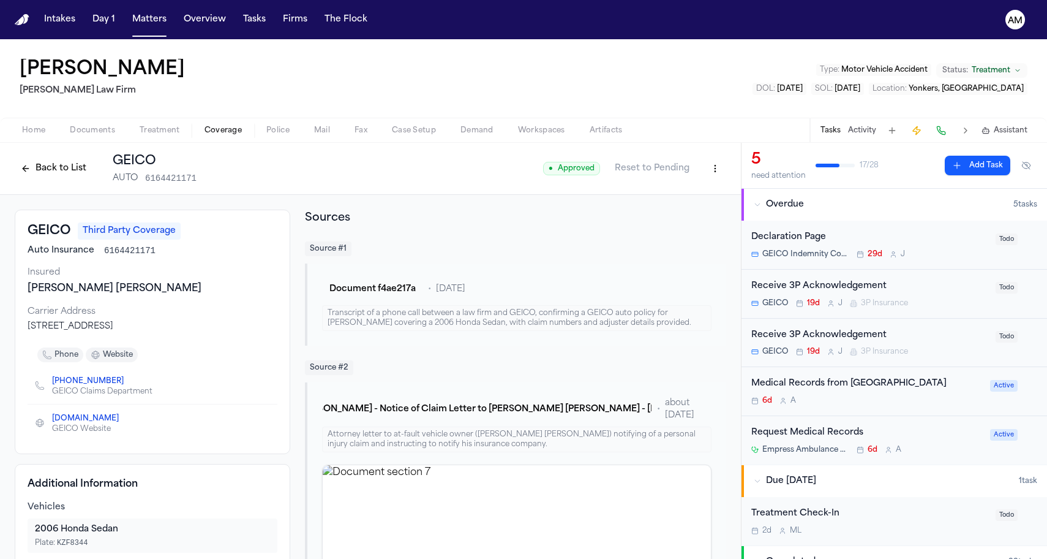
click at [626, 0] on nav "Intakes Day 1 Matters Overview Tasks Firms The Flock AM" at bounding box center [523, 19] width 1047 height 39
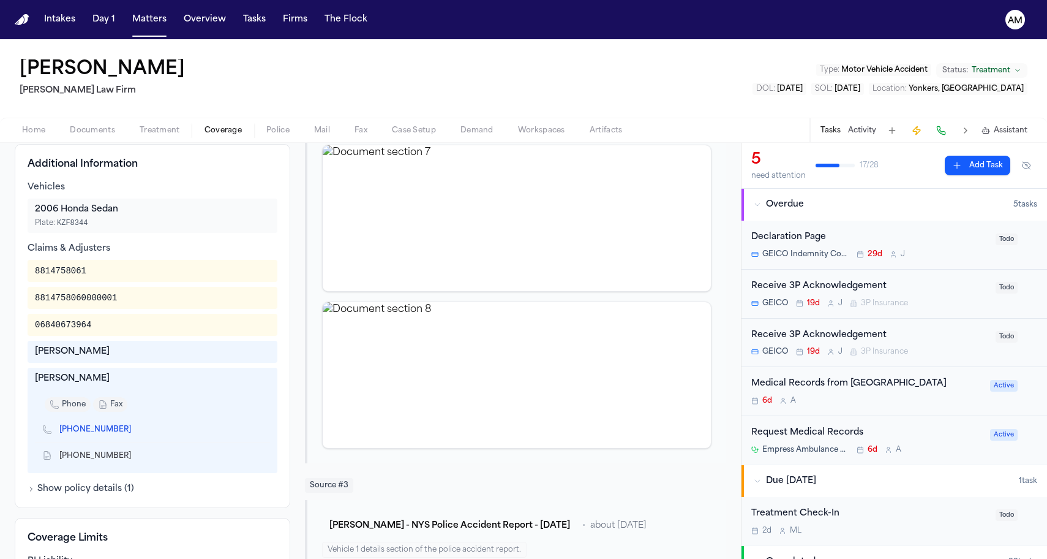
scroll to position [343, 0]
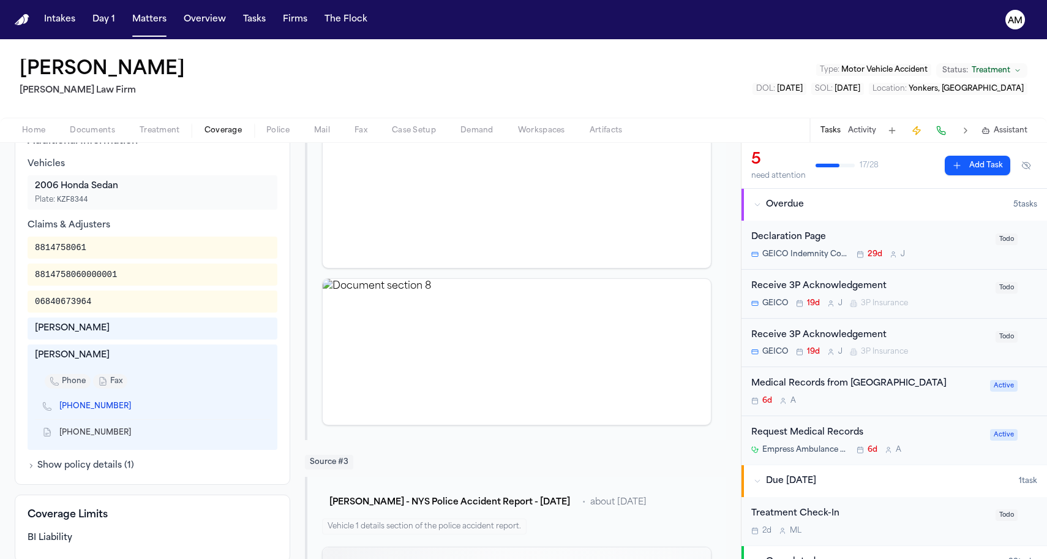
drag, startPoint x: 34, startPoint y: 357, endPoint x: 117, endPoint y: 359, distance: 83.3
click at [117, 359] on div "Steven Puiiisic phone fax +1 (516) 496-5174 +1 (516) 213-8463" at bounding box center [153, 396] width 250 height 105
click at [135, 407] on icon "Copy to clipboard" at bounding box center [137, 407] width 4 height 4
click at [135, 433] on icon "Copy to clipboard" at bounding box center [137, 433] width 4 height 4
click at [179, 270] on div "8814758060000001" at bounding box center [152, 274] width 235 height 12
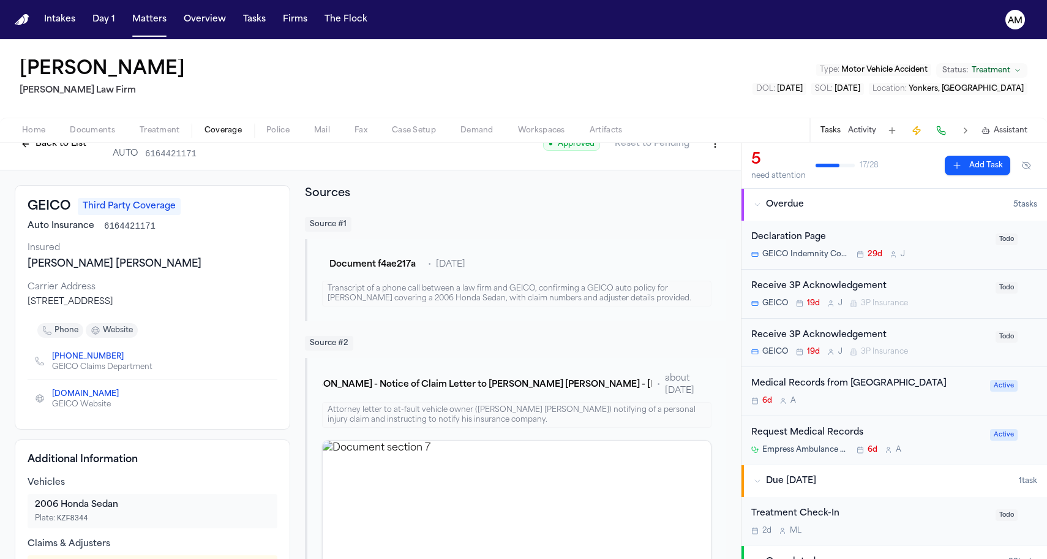
scroll to position [15, 0]
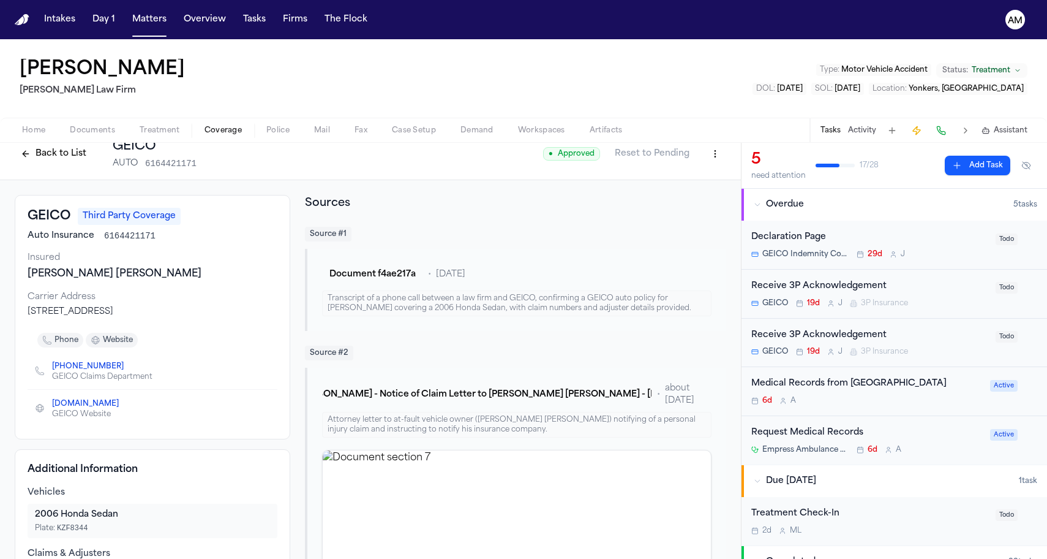
click at [126, 313] on div "PO Box 35, Macon, GA 31294" at bounding box center [153, 312] width 250 height 12
drag, startPoint x: 26, startPoint y: 310, endPoint x: 213, endPoint y: 314, distance: 186.2
click at [213, 314] on div "GEICO Third Party Coverage Auto Insurance 6164421171 Insured Ruben Arenas Cahua…" at bounding box center [153, 317] width 276 height 244
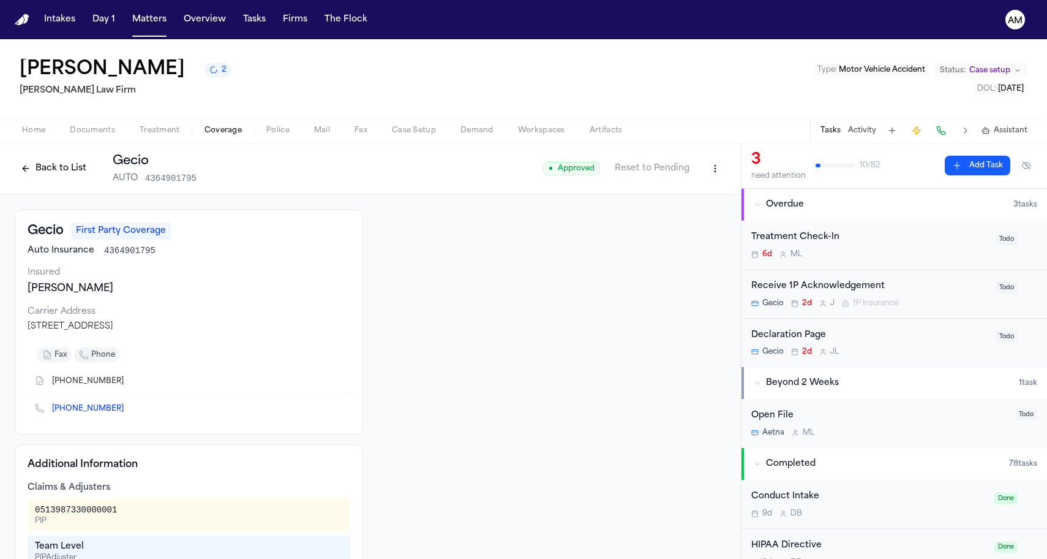
scroll to position [56, 0]
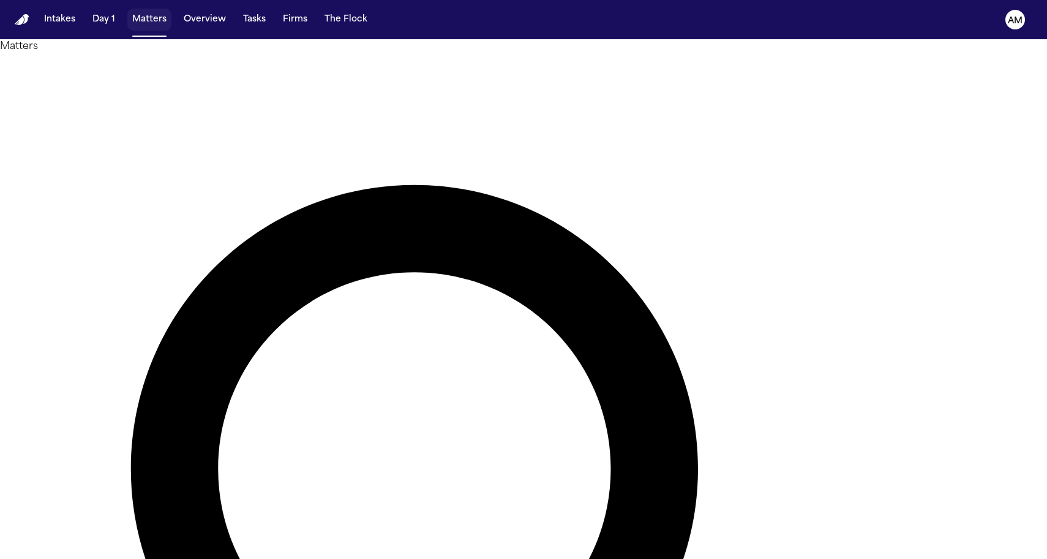
click at [145, 11] on button "Matters" at bounding box center [149, 20] width 44 height 22
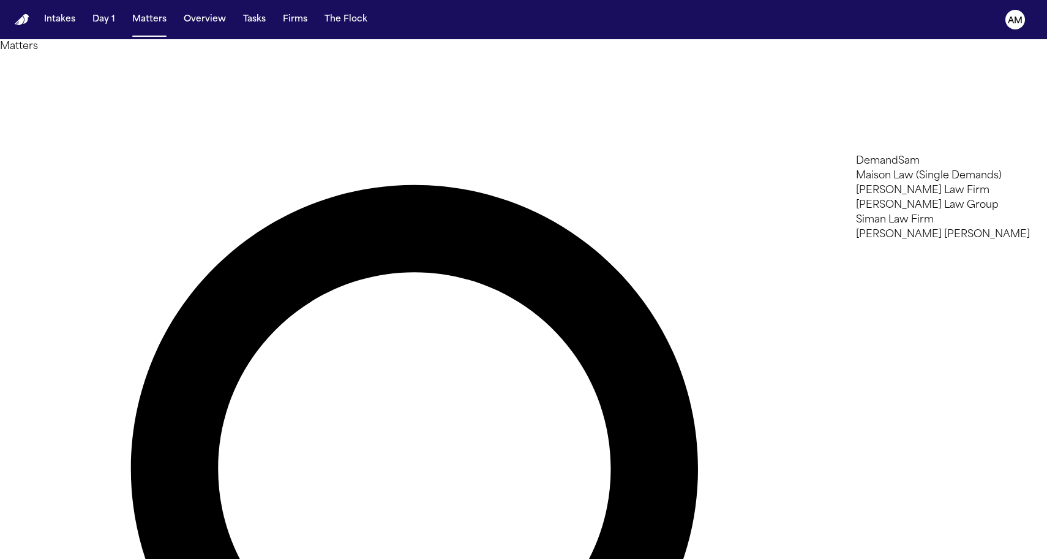
type input "***"
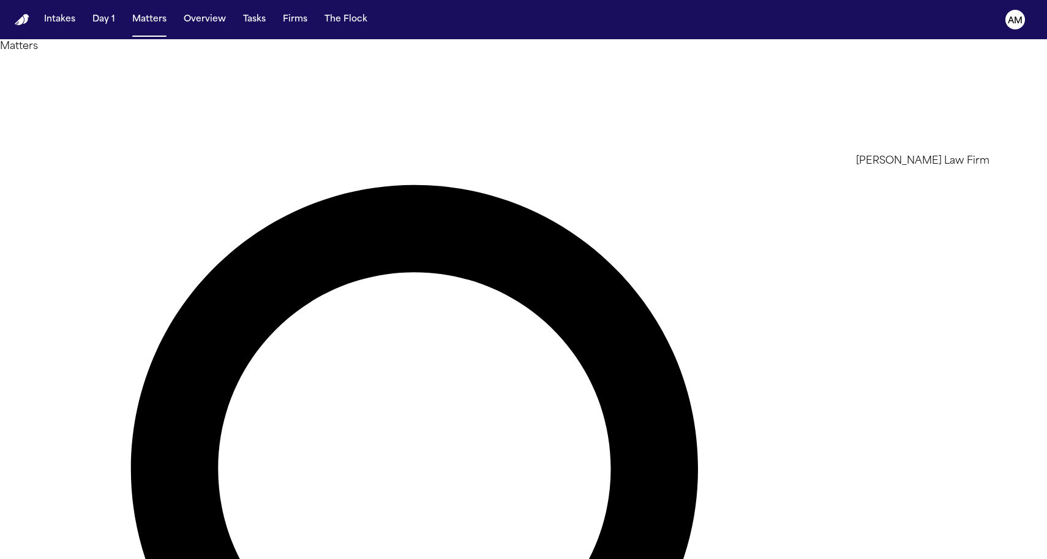
click at [884, 165] on li "[PERSON_NAME] Law Firm" at bounding box center [943, 161] width 174 height 15
click at [365, 558] on div at bounding box center [523, 559] width 1047 height 0
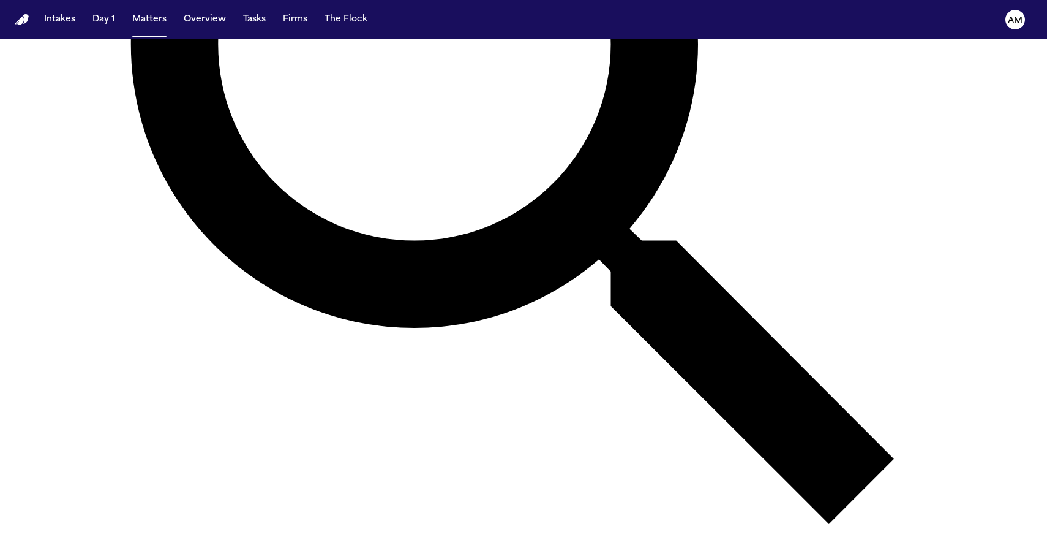
scroll to position [432, 0]
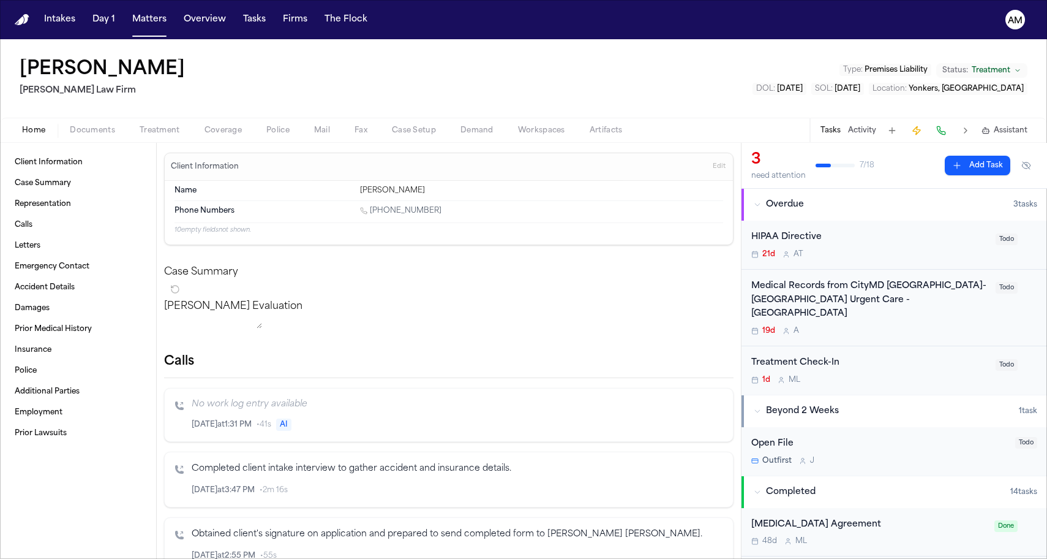
click at [172, 132] on span "Treatment" at bounding box center [160, 131] width 40 height 10
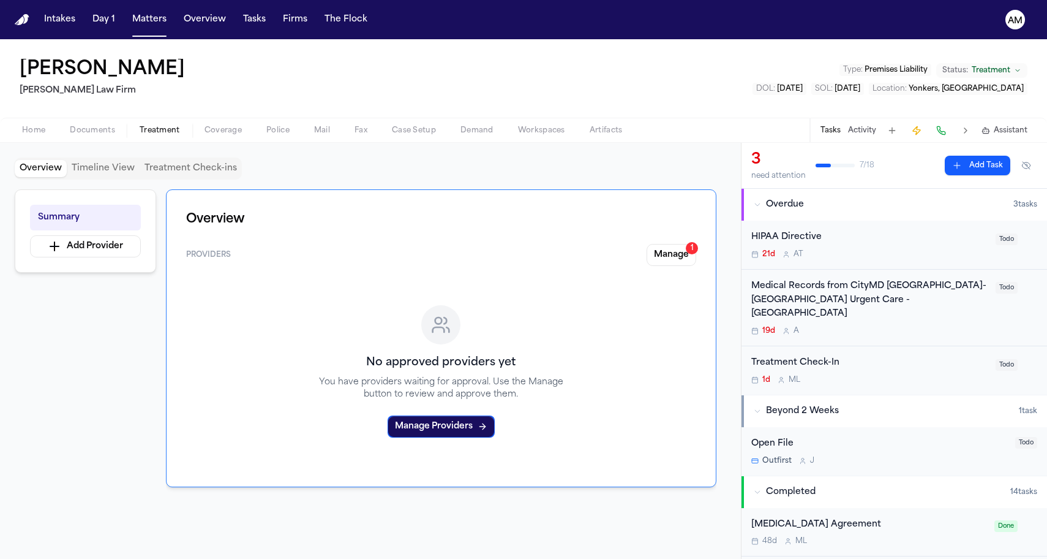
click at [216, 130] on span "Coverage" at bounding box center [223, 131] width 37 height 10
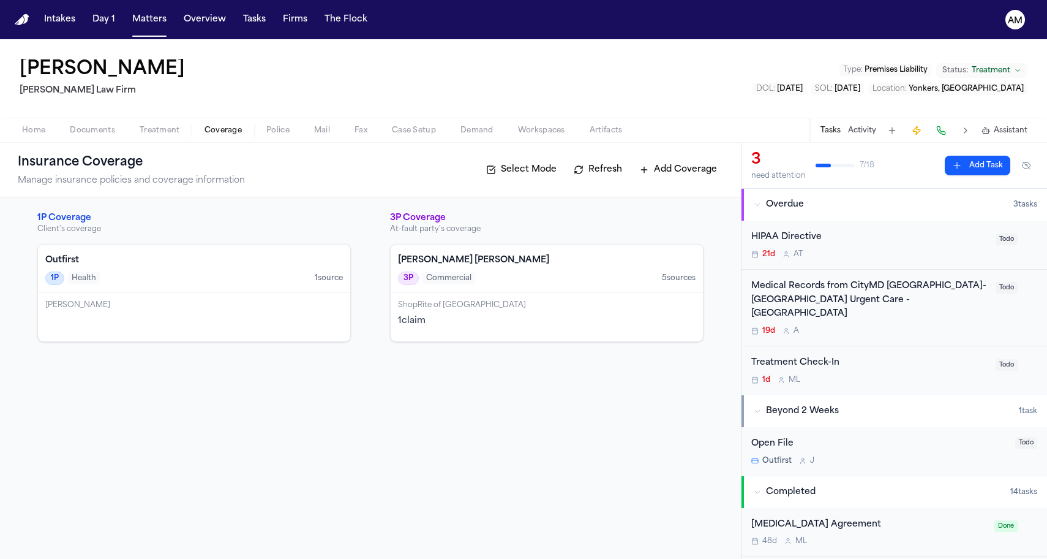
click at [550, 332] on div "ShopRite of [GEOGRAPHIC_DATA] 1 claim" at bounding box center [547, 317] width 312 height 48
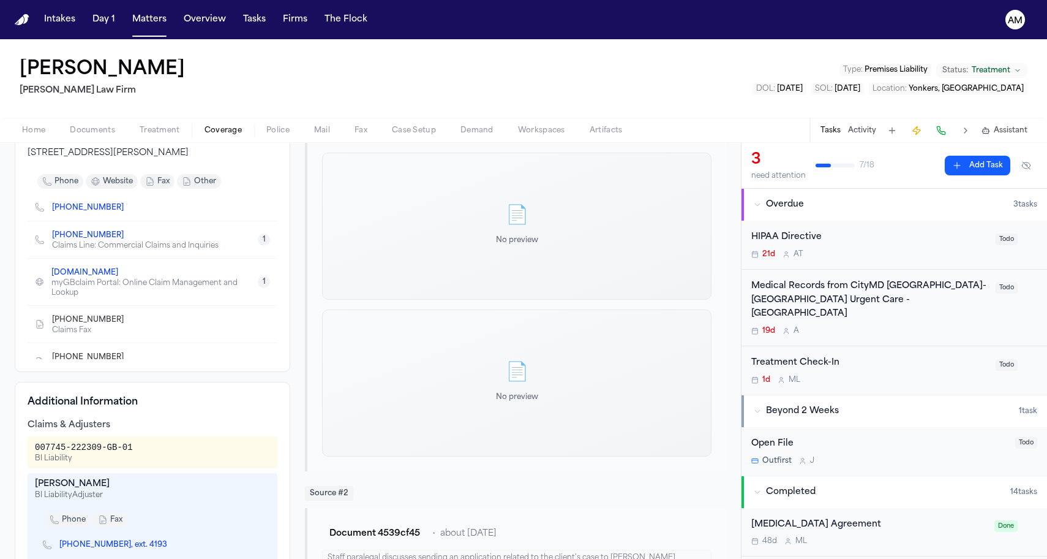
scroll to position [361, 0]
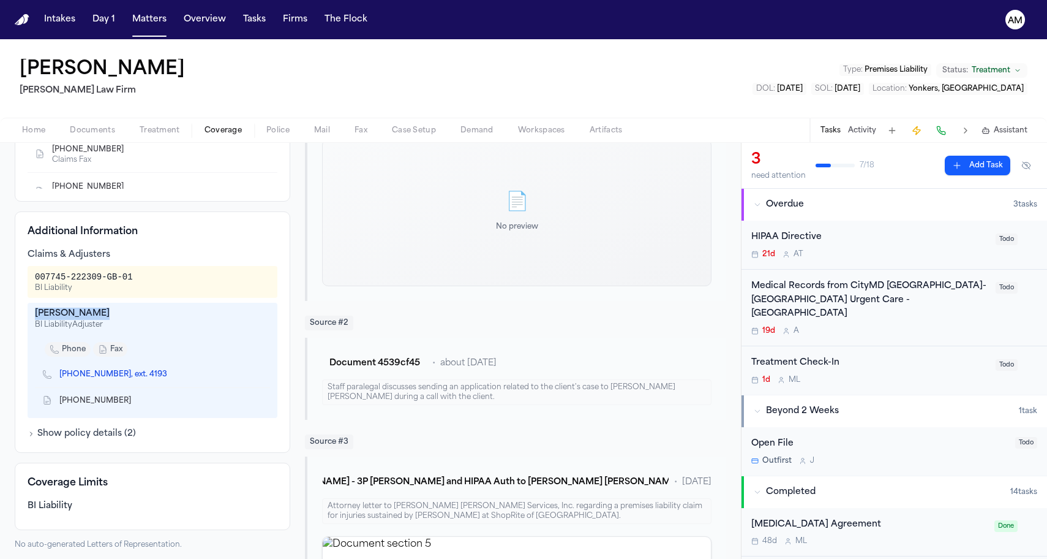
drag, startPoint x: 32, startPoint y: 300, endPoint x: 99, endPoint y: 296, distance: 66.9
click at [99, 303] on div "[PERSON_NAME] BI Liability Adjuster phone fax [PHONE_NUMBER], ext. 4193 [PHONE_…" at bounding box center [153, 360] width 250 height 115
copy div "[PERSON_NAME]"
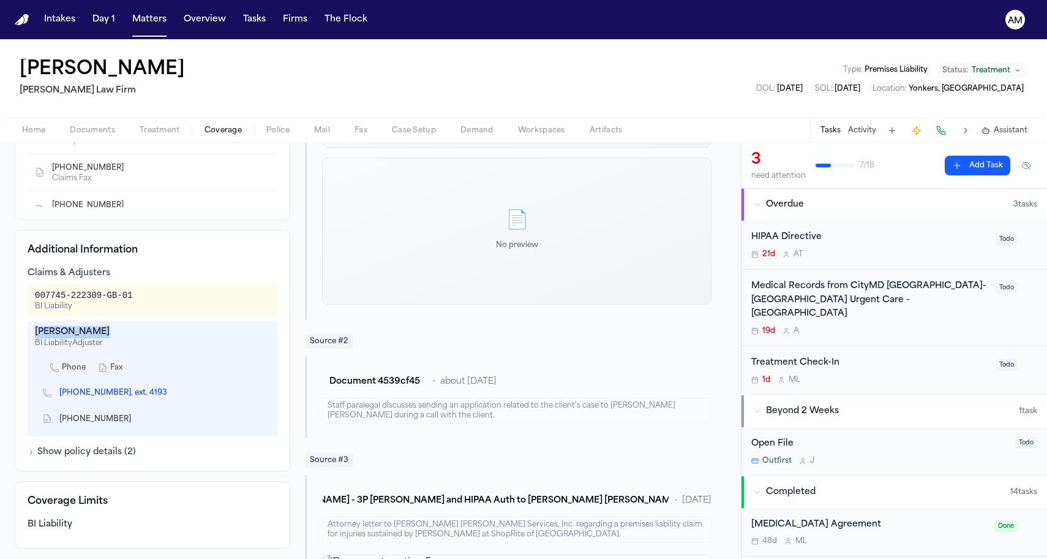
scroll to position [338, 0]
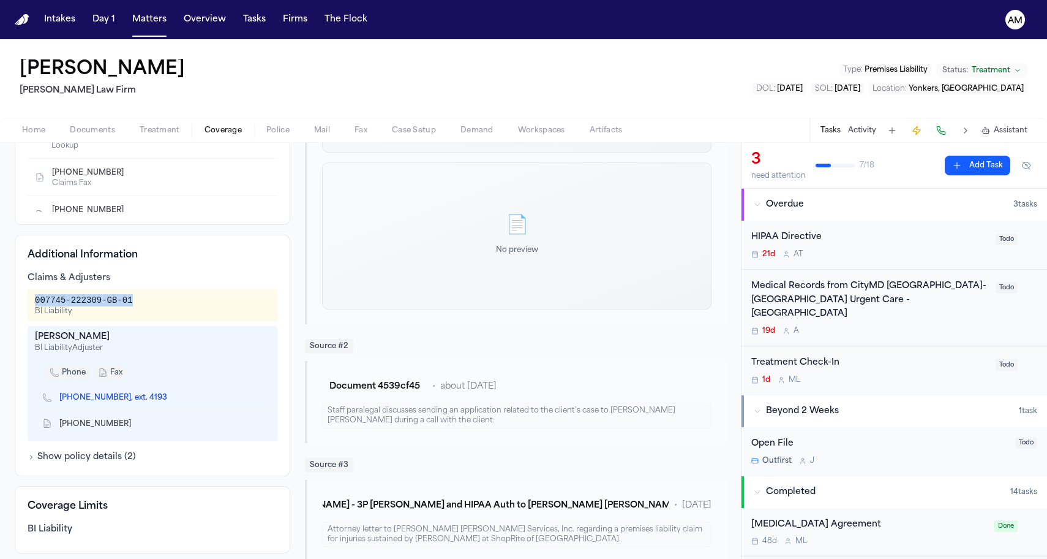
drag, startPoint x: 36, startPoint y: 285, endPoint x: 138, endPoint y: 285, distance: 102.3
click at [138, 294] on div "007745-222309-GB-01 BI Liability" at bounding box center [152, 305] width 235 height 22
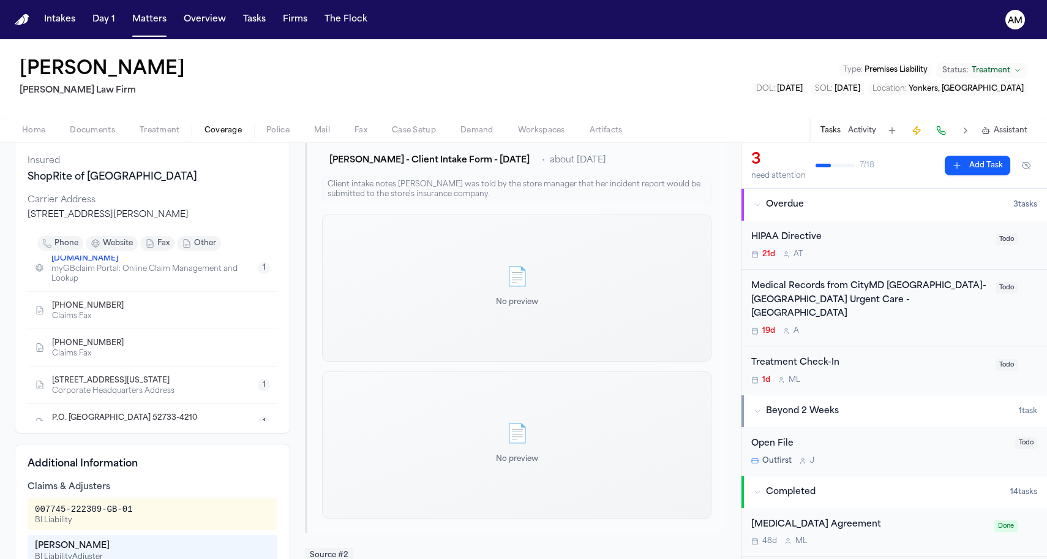
scroll to position [72, 0]
click at [127, 346] on icon "Copy to clipboard" at bounding box center [129, 348] width 4 height 4
click at [127, 309] on icon "Copy to clipboard" at bounding box center [129, 311] width 4 height 4
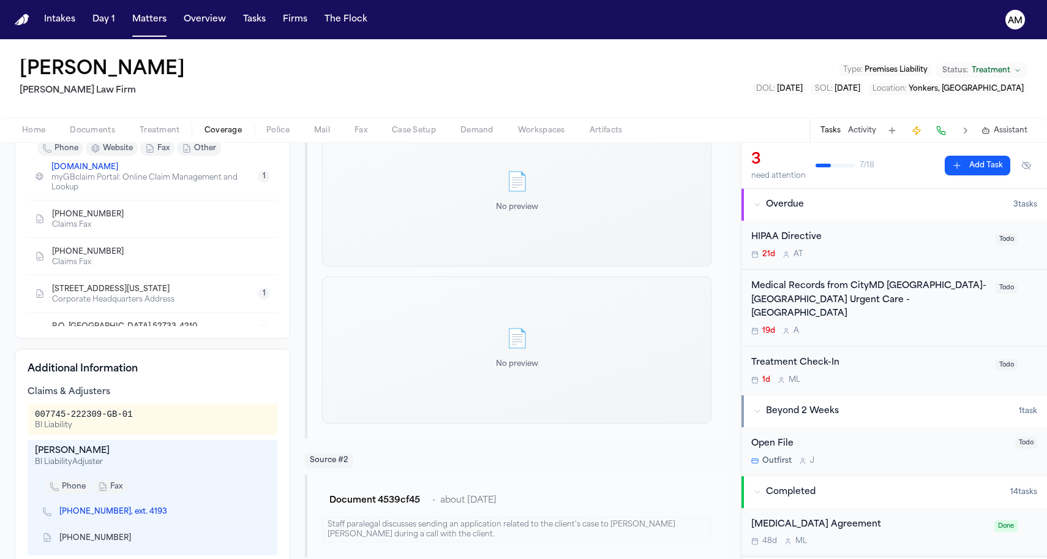
scroll to position [278, 0]
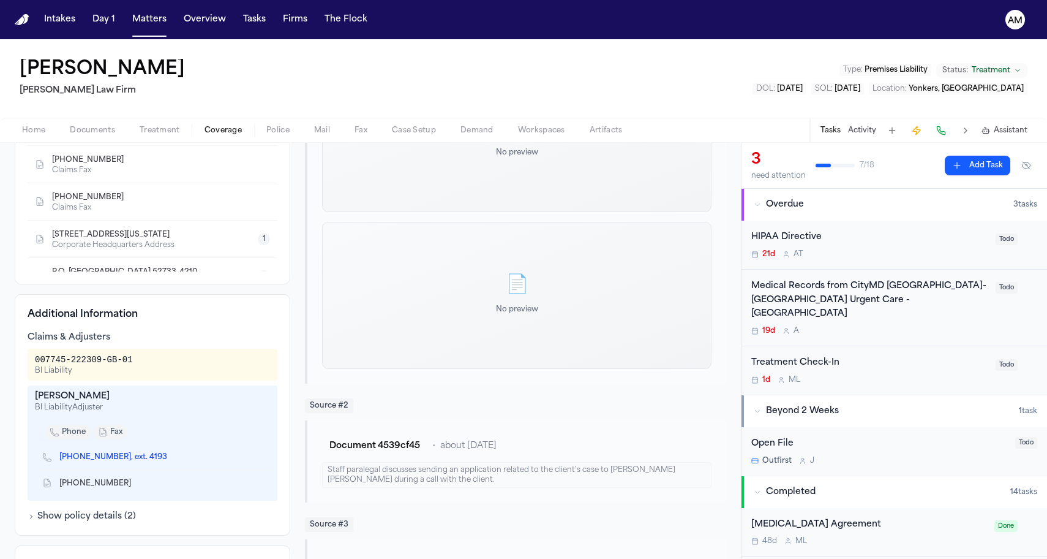
click at [172, 454] on icon "Copy to clipboard" at bounding box center [174, 457] width 4 height 6
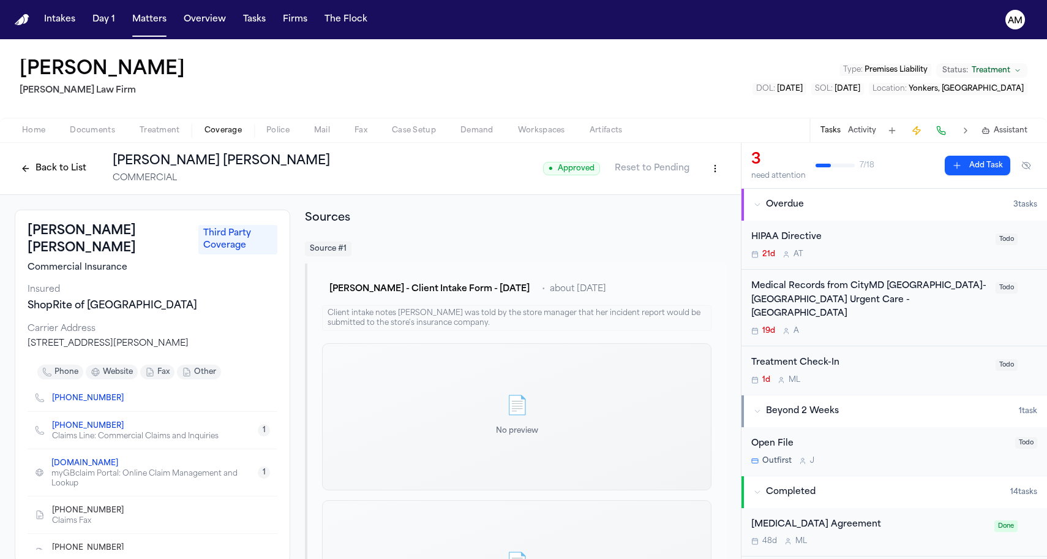
scroll to position [0, 0]
drag, startPoint x: 27, startPoint y: 327, endPoint x: 221, endPoint y: 326, distance: 193.6
click at [221, 326] on div "[PERSON_NAME] [PERSON_NAME] Third Party Coverage Commercial Insurance Insured S…" at bounding box center [153, 385] width 276 height 353
copy div "[STREET_ADDRESS][PERSON_NAME]"
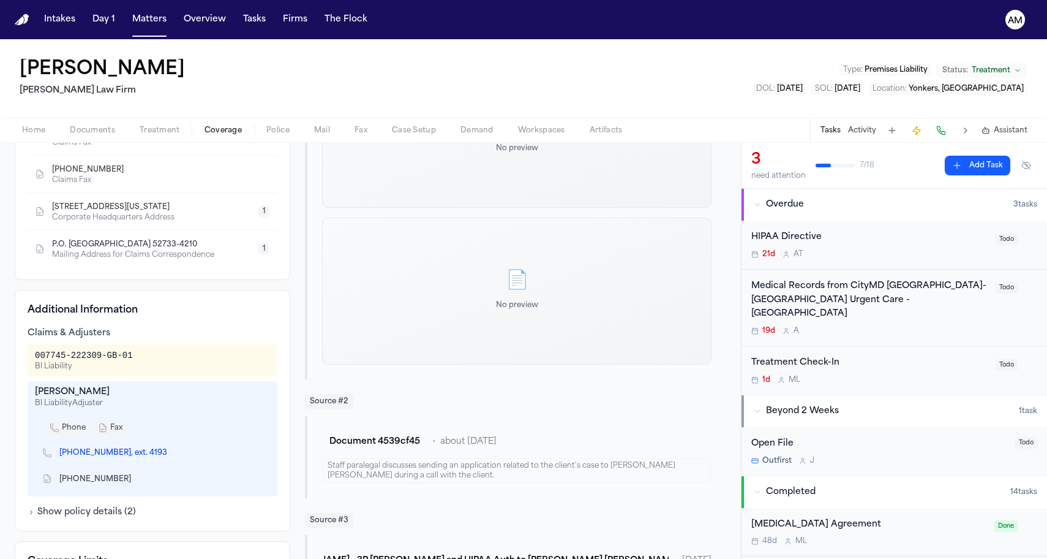
scroll to position [284, 0]
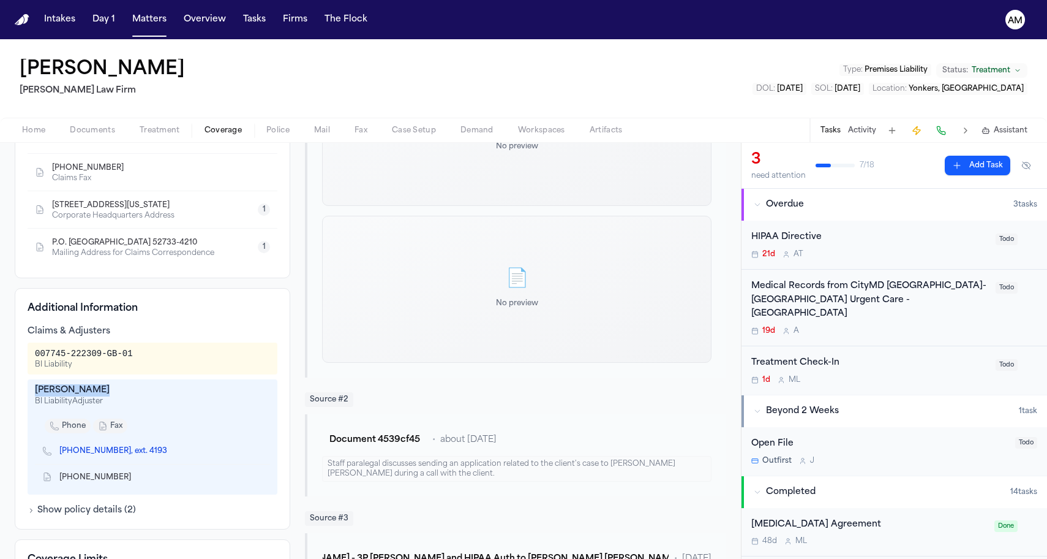
drag, startPoint x: 34, startPoint y: 374, endPoint x: 112, endPoint y: 374, distance: 77.8
click at [112, 379] on div "[PERSON_NAME] BI Liability Adjuster phone fax [PHONE_NUMBER], ext. 4193 [PHONE_…" at bounding box center [153, 436] width 250 height 115
copy div "[PERSON_NAME]"
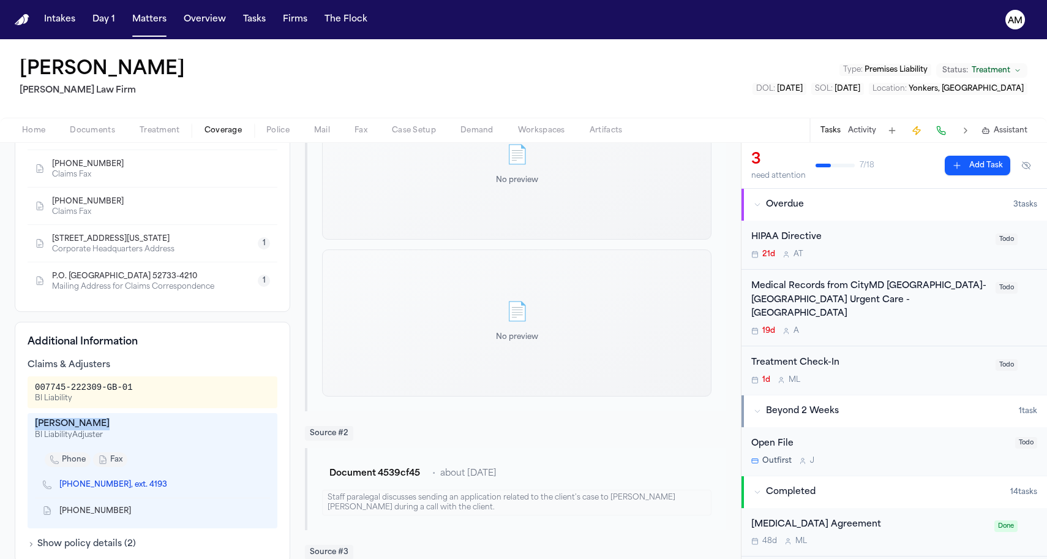
scroll to position [260, 0]
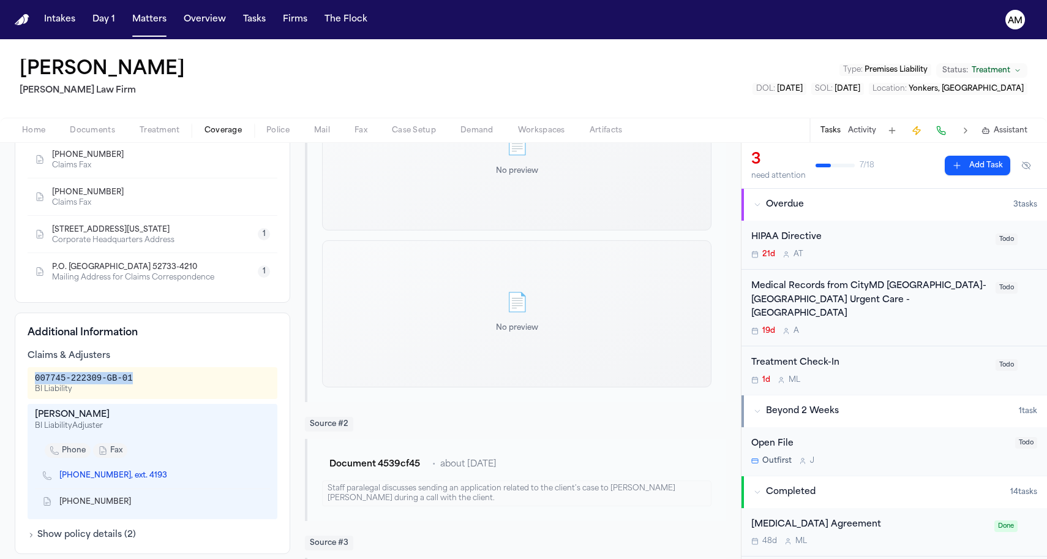
drag, startPoint x: 36, startPoint y: 364, endPoint x: 146, endPoint y: 361, distance: 110.3
click at [146, 372] on div "007745-222309-GB-01 BI Liability" at bounding box center [152, 383] width 235 height 22
copy div "007745-222309-GB-01"
click at [246, 379] on div "007745-222309-GB-01 BI Liability" at bounding box center [153, 383] width 250 height 32
click at [171, 475] on icon "Copy to clipboard" at bounding box center [173, 477] width 4 height 4
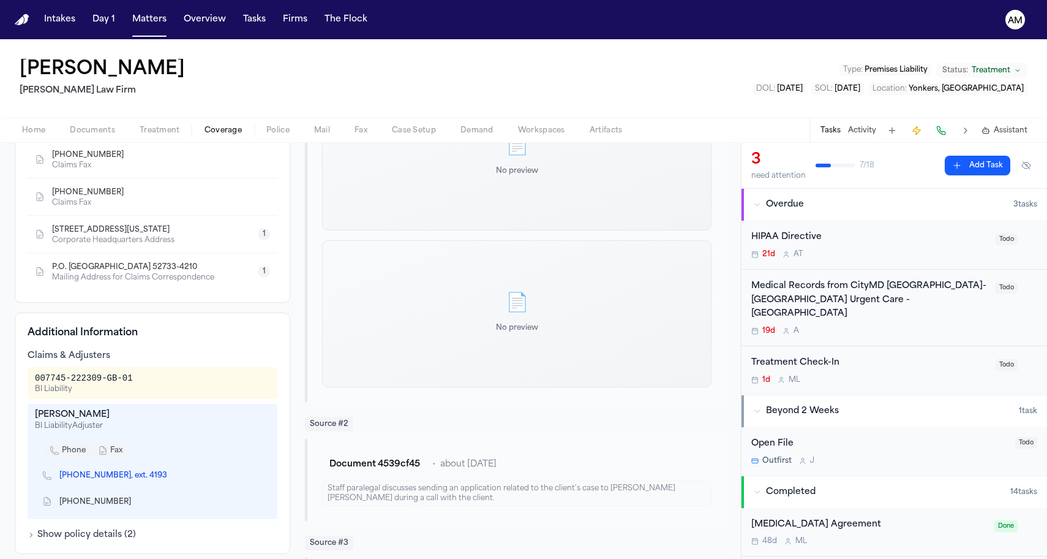
click at [135, 500] on icon "Copy to clipboard" at bounding box center [137, 502] width 4 height 4
click at [218, 132] on span "Coverage" at bounding box center [223, 131] width 37 height 10
click at [157, 22] on button "Matters" at bounding box center [149, 20] width 44 height 22
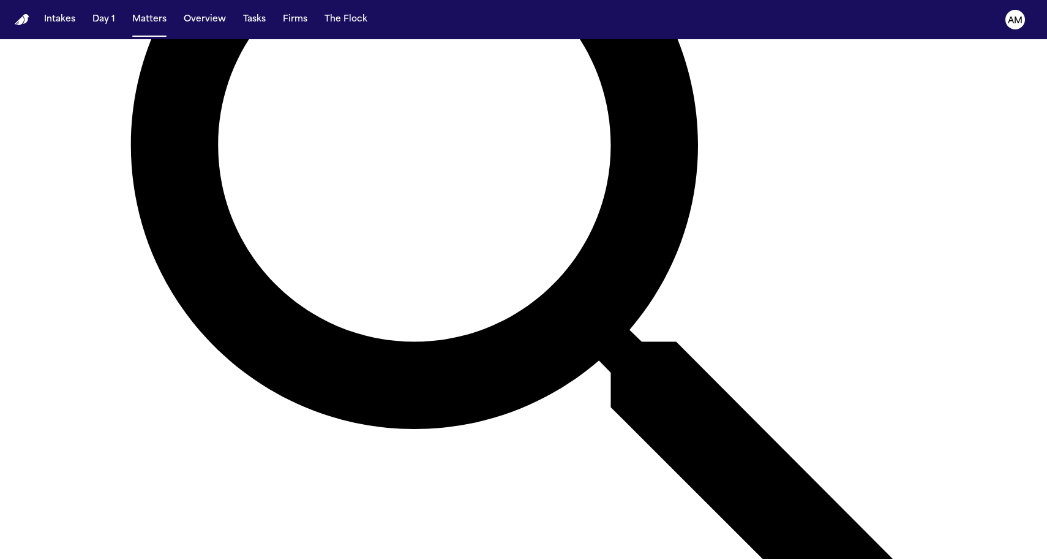
scroll to position [326, 0]
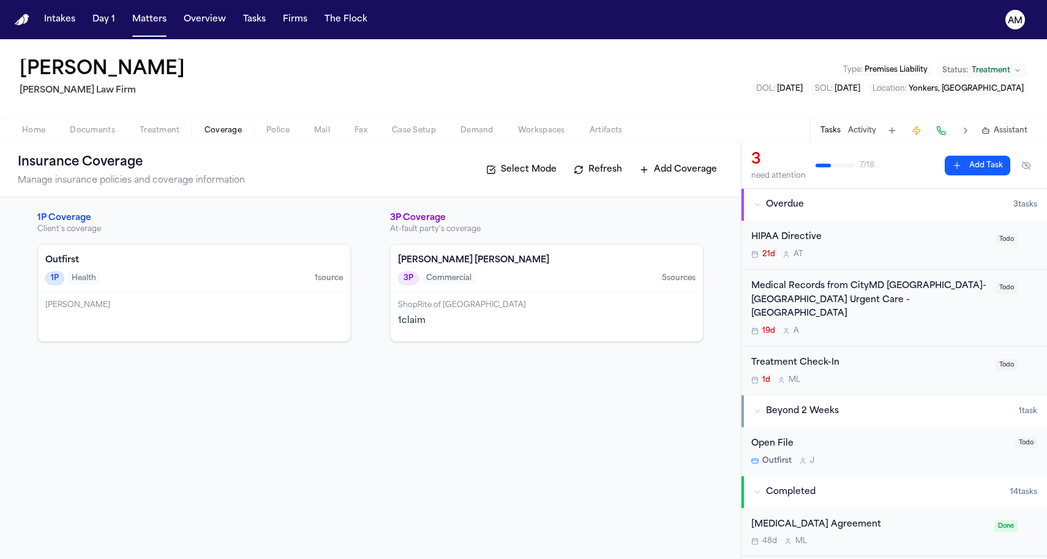
click at [226, 134] on span "Coverage" at bounding box center [223, 131] width 37 height 10
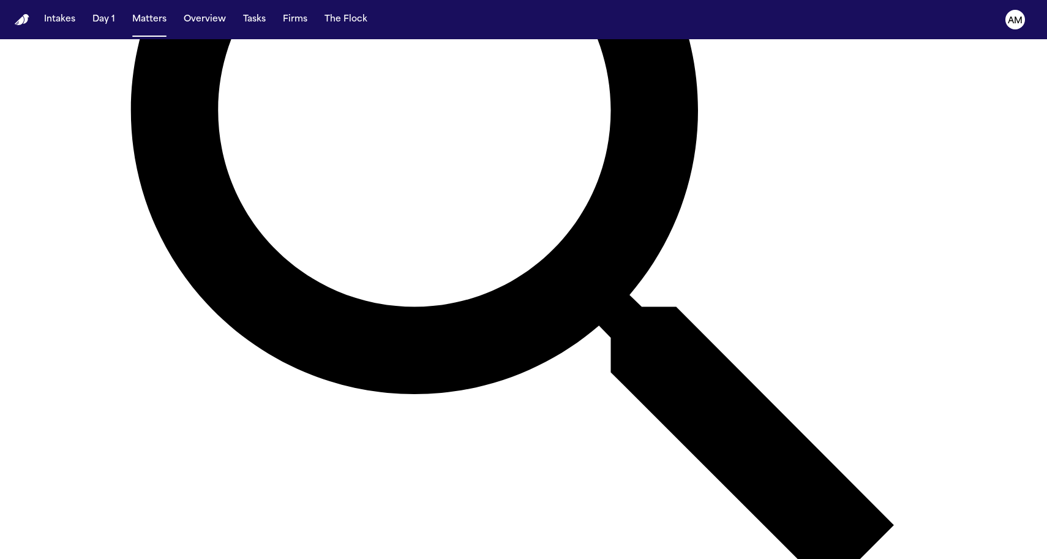
scroll to position [370, 0]
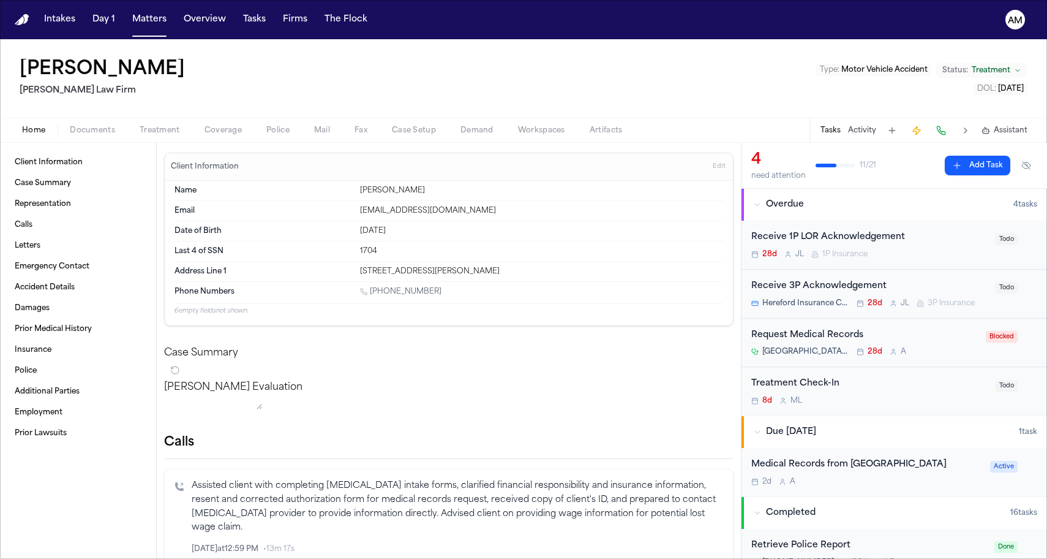
click at [215, 127] on span "Coverage" at bounding box center [223, 131] width 37 height 10
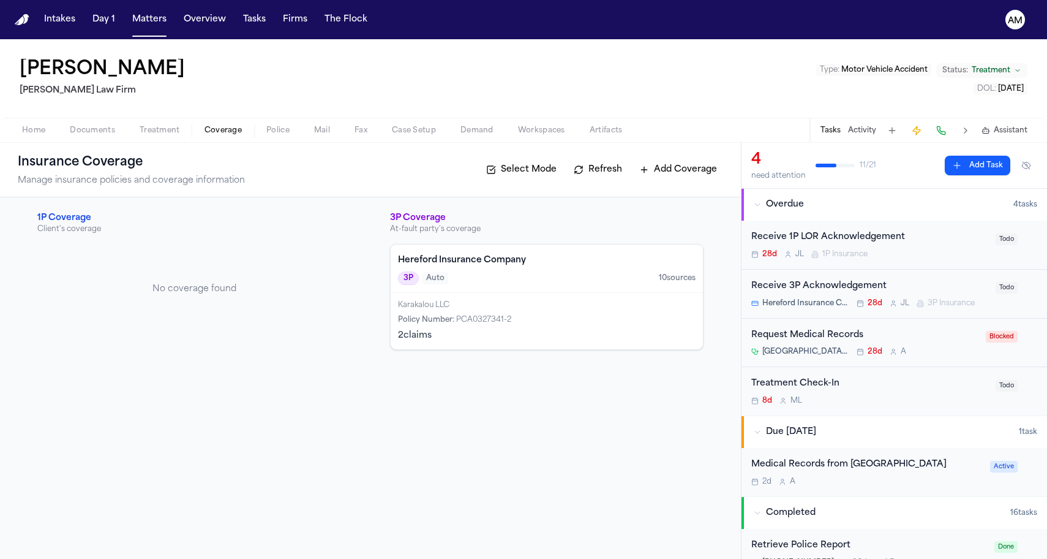
click at [445, 257] on h4 "Hereford Insurance Company" at bounding box center [547, 260] width 298 height 12
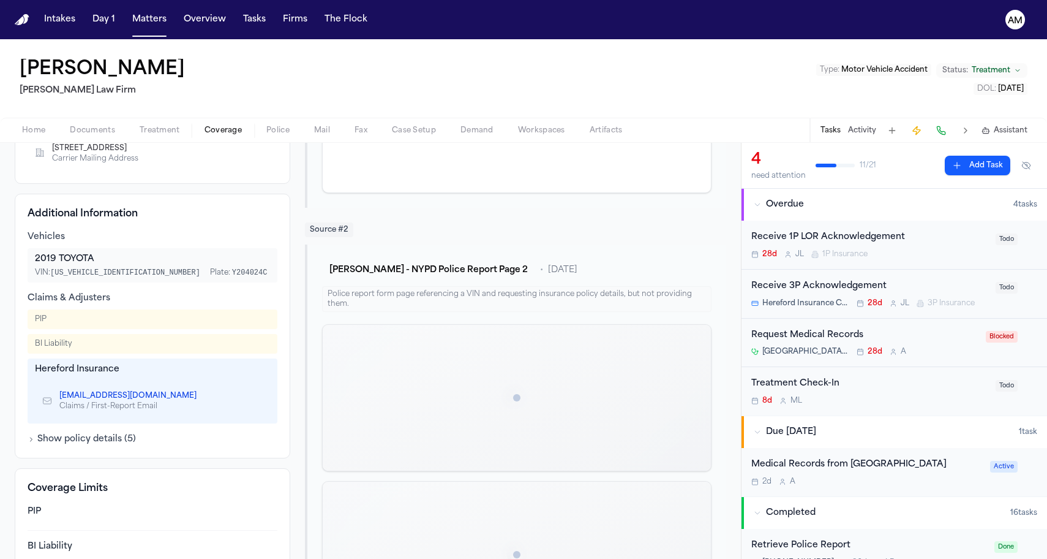
scroll to position [383, 0]
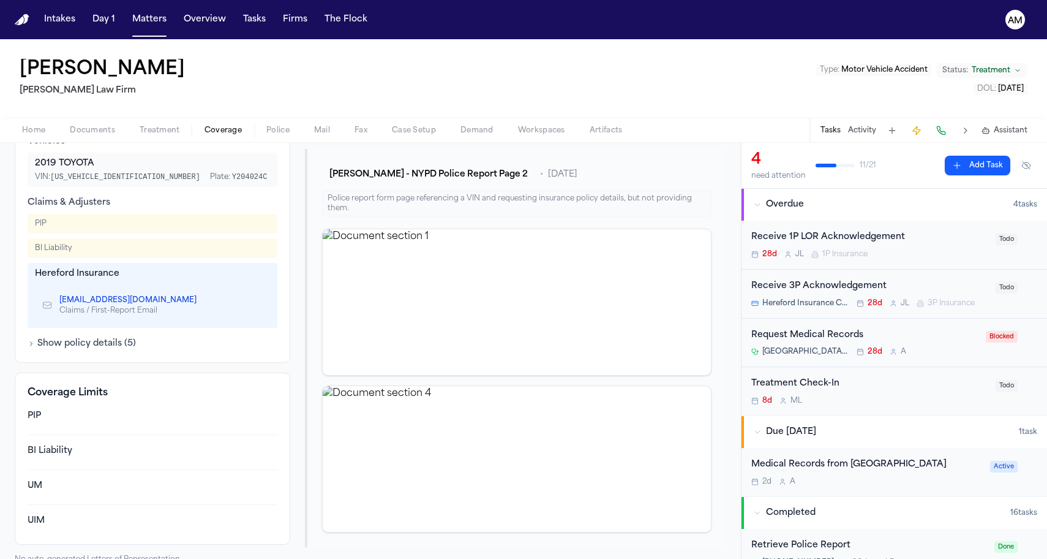
click at [92, 344] on button "Show policy details ( 5 )" at bounding box center [82, 344] width 108 height 12
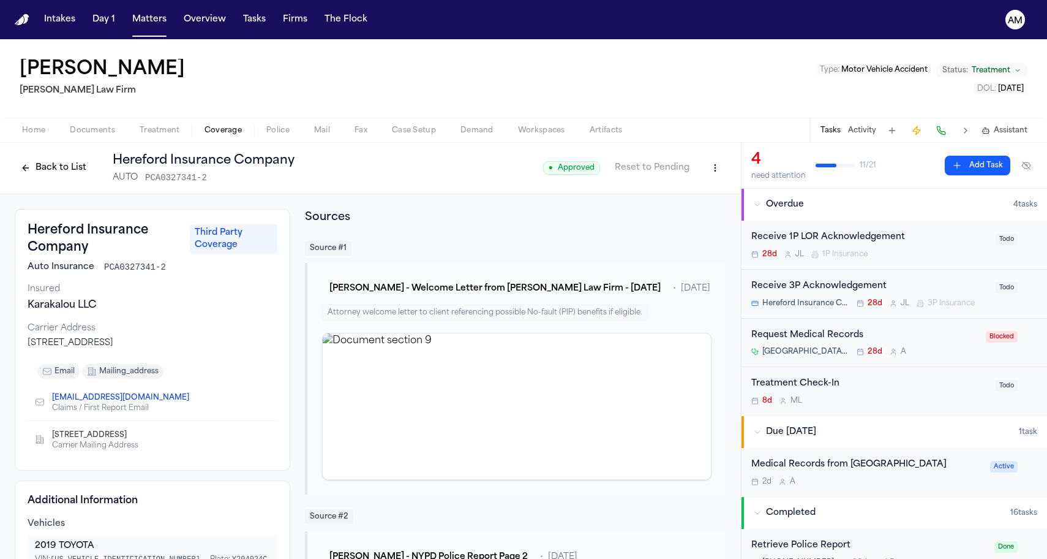
scroll to position [0, 0]
drag, startPoint x: 28, startPoint y: 341, endPoint x: 273, endPoint y: 345, distance: 244.4
click at [273, 345] on div "36-01 43rd Avenue, Long Island City, NY 11101" at bounding box center [153, 344] width 250 height 12
copy div "36-01 43rd Avenue, Long Island City, NY 11101"
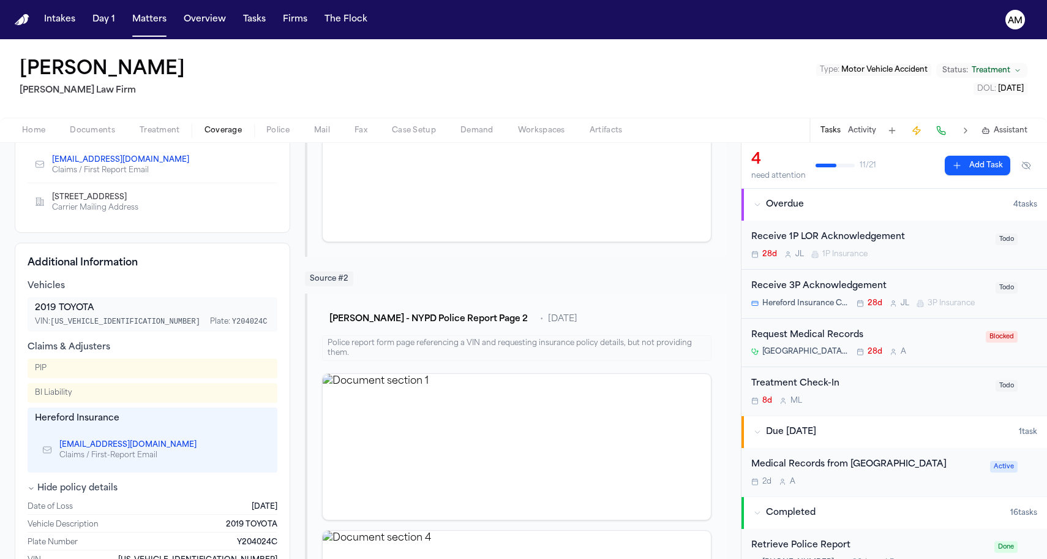
scroll to position [243, 0]
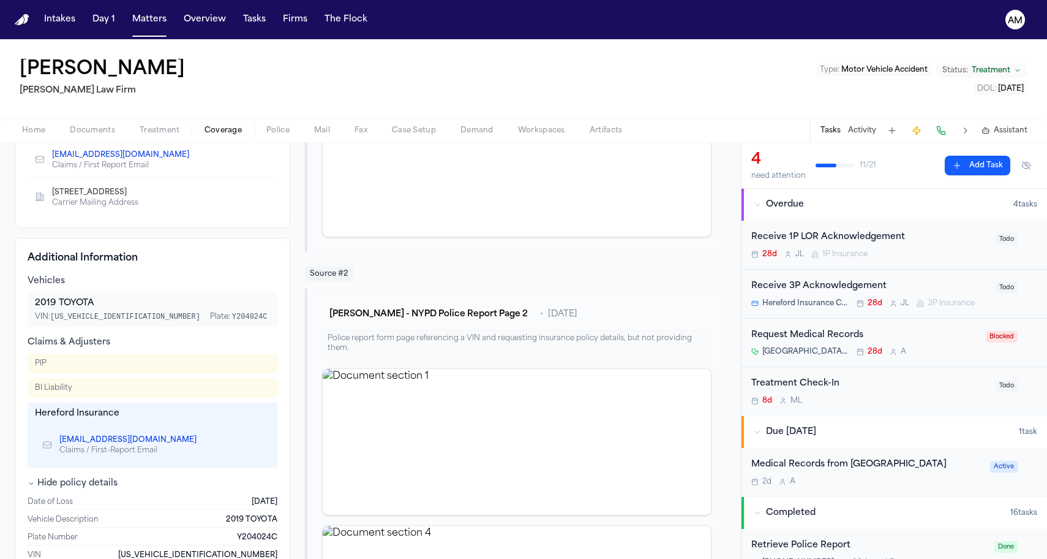
click at [215, 373] on div "PIP" at bounding box center [153, 363] width 250 height 20
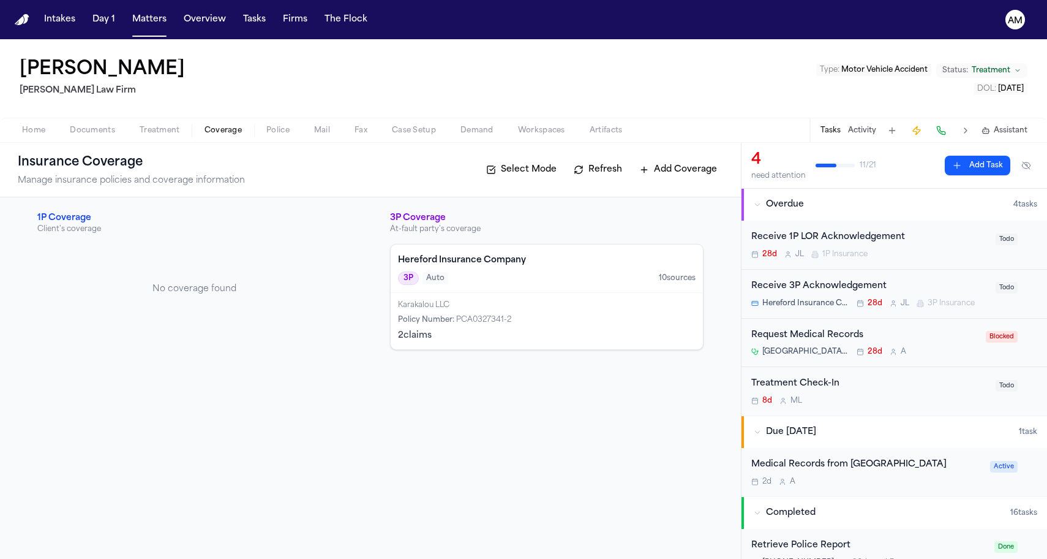
click at [492, 252] on div "Hereford Insurance Company 3P Auto 10 source s" at bounding box center [547, 268] width 312 height 48
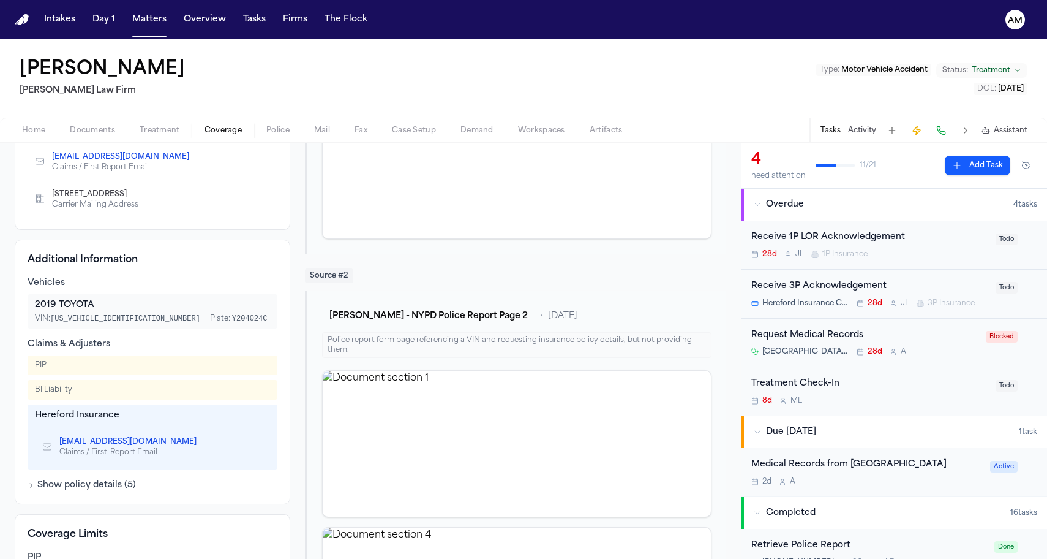
scroll to position [305, 0]
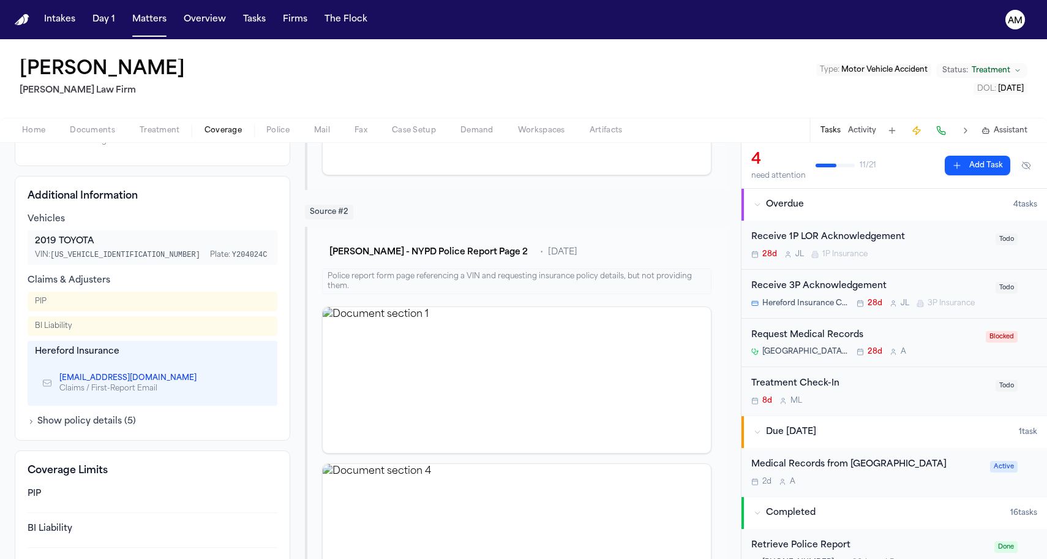
click at [52, 323] on div "BI Liability" at bounding box center [53, 326] width 37 height 10
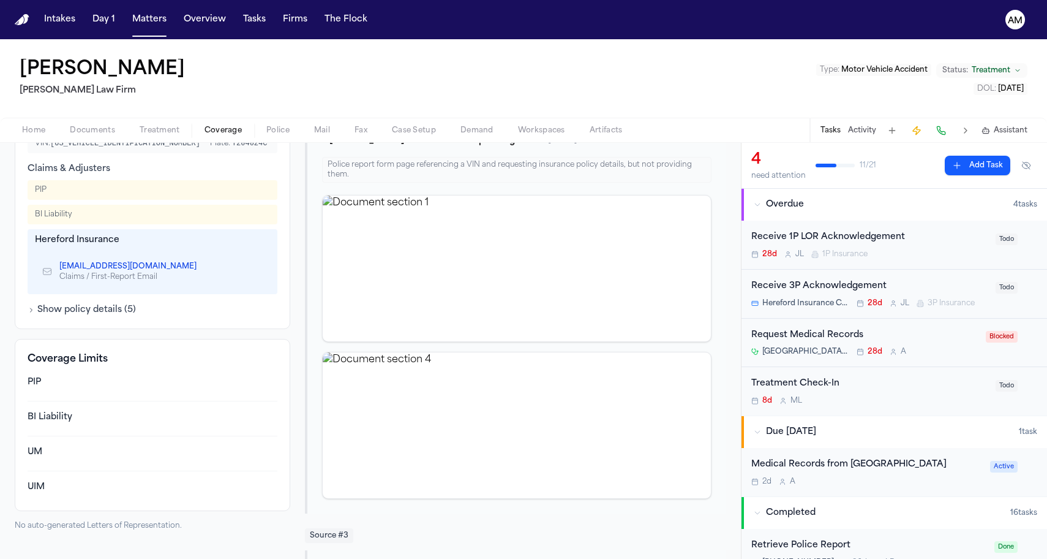
scroll to position [430, 0]
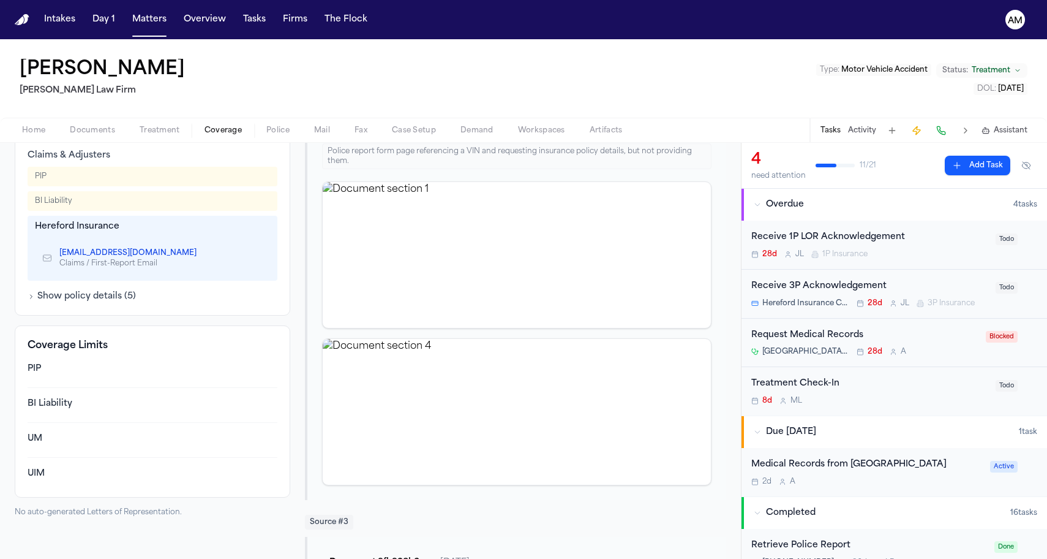
click at [160, 35] on nav "Intakes Day 1 Matters Overview Tasks Firms The Flock AM" at bounding box center [523, 19] width 1047 height 39
click at [160, 29] on button "Matters" at bounding box center [149, 20] width 44 height 22
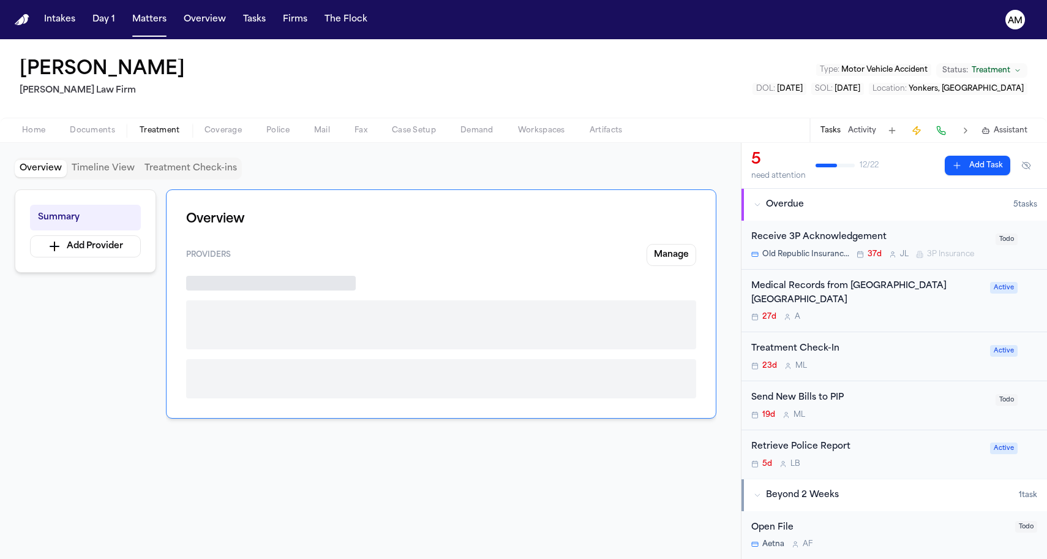
click at [177, 132] on span "Treatment" at bounding box center [160, 131] width 40 height 10
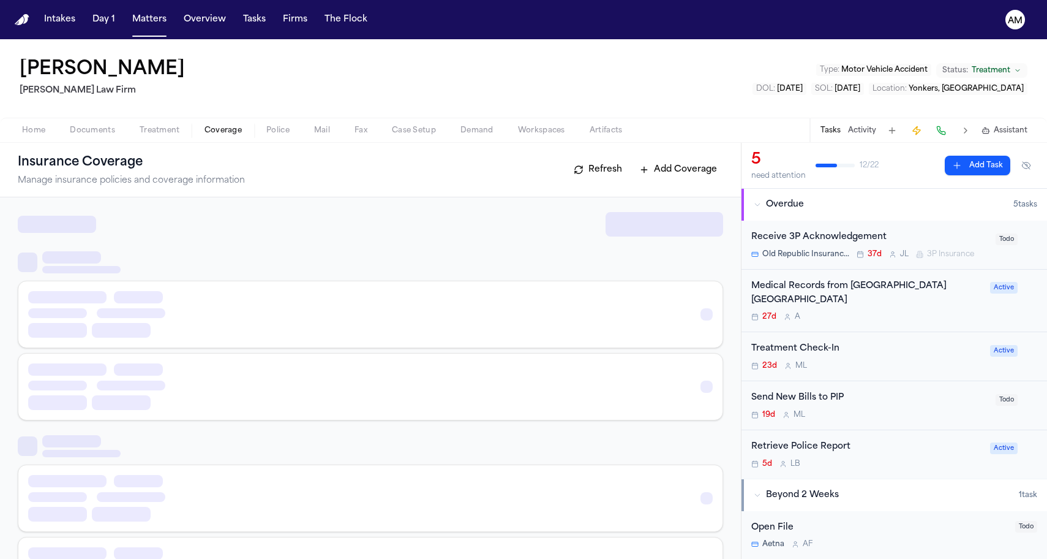
click at [212, 131] on span "Coverage" at bounding box center [223, 131] width 37 height 10
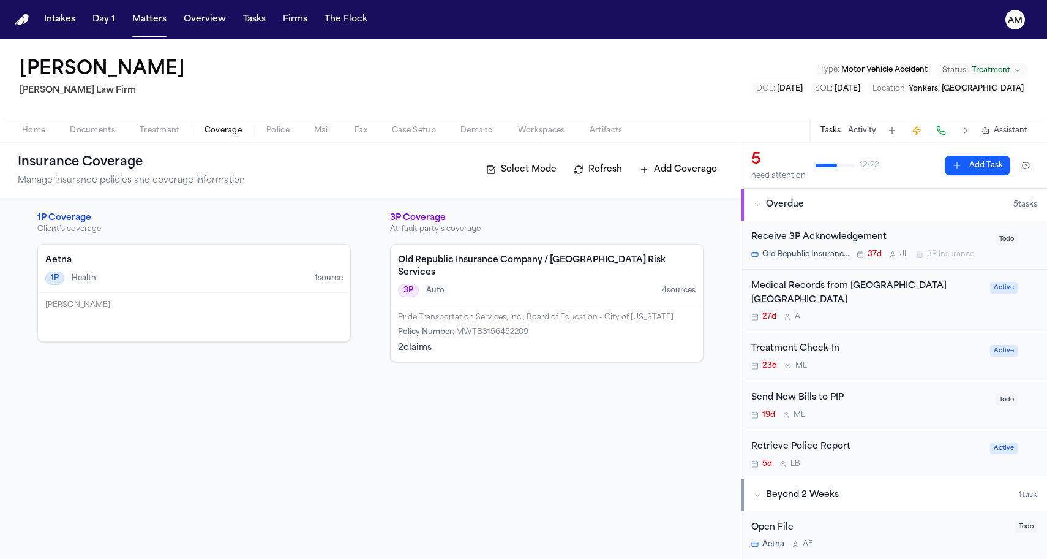
click at [560, 285] on div "Old Republic Insurance Company / North America Risk Services 3P Auto 4 source s" at bounding box center [547, 274] width 312 height 61
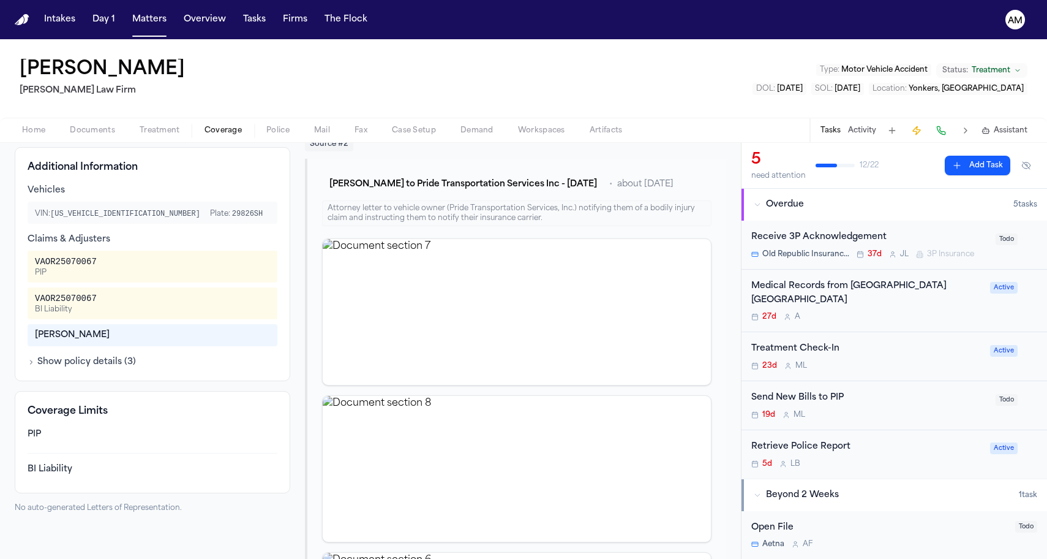
scroll to position [367, 0]
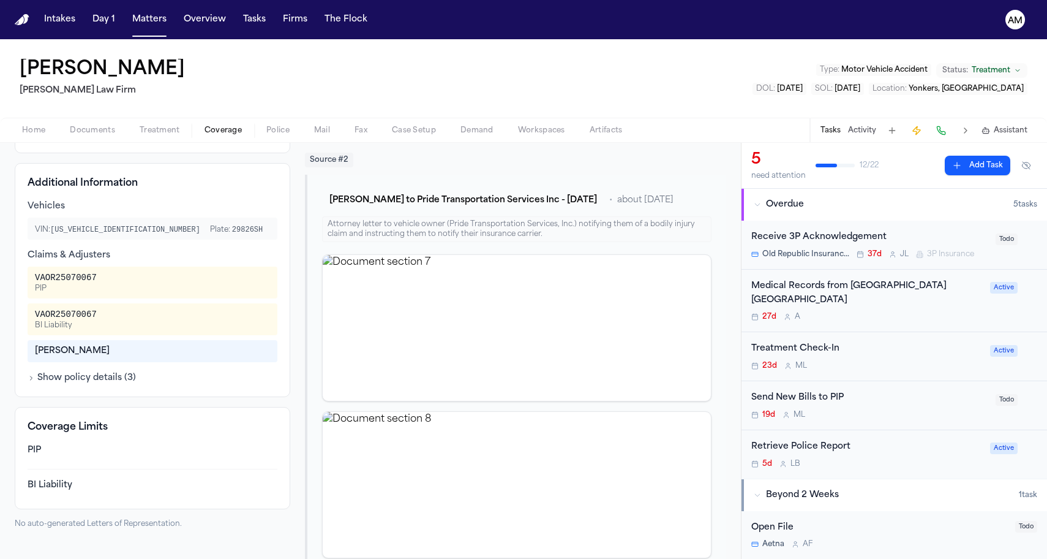
click at [94, 372] on button "Show policy details ( 3 )" at bounding box center [82, 378] width 108 height 12
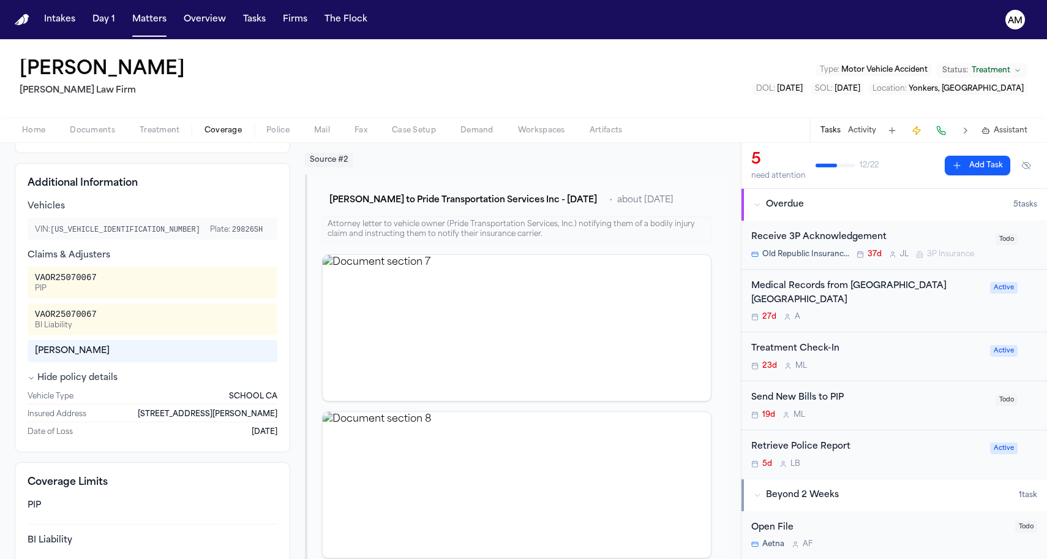
click at [90, 345] on div "Kourtney Carr" at bounding box center [152, 351] width 235 height 12
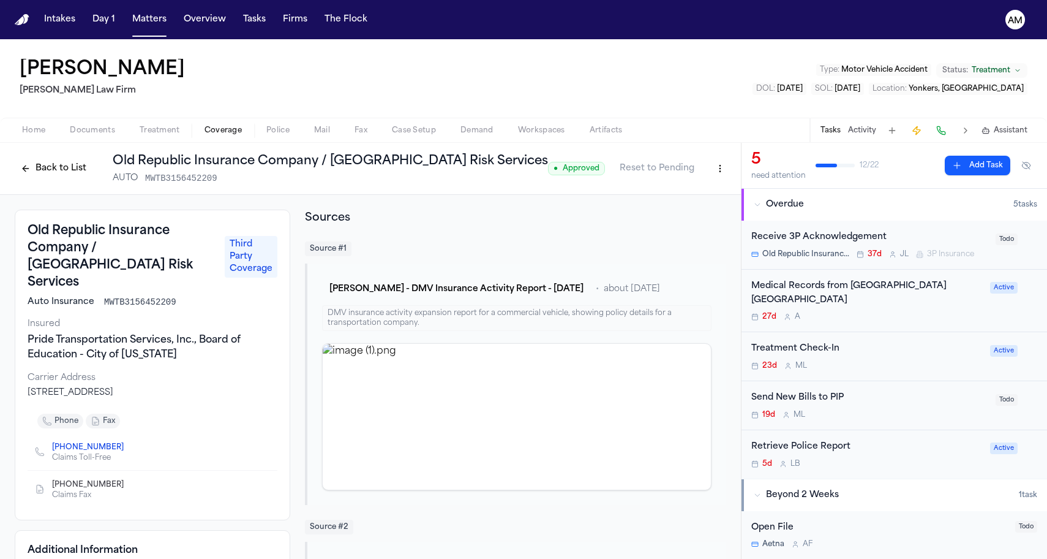
scroll to position [0, 0]
click at [60, 184] on div "Back to List Old Republic Insurance Company / North America Risk Services AUTO …" at bounding box center [282, 169] width 534 height 32
click at [61, 170] on button "Back to List" at bounding box center [54, 169] width 78 height 20
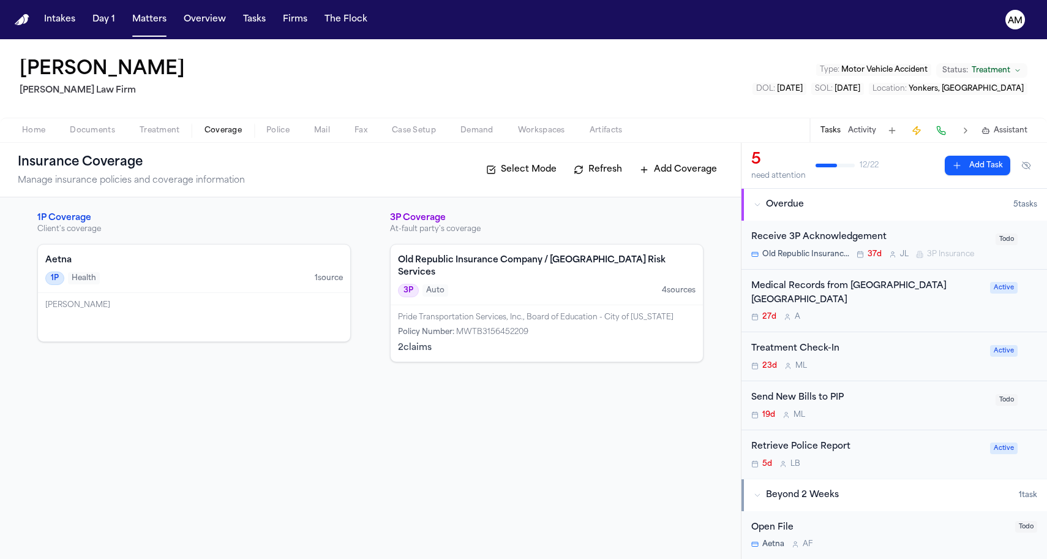
click at [545, 284] on div "3P Auto 4 source s" at bounding box center [547, 290] width 298 height 13
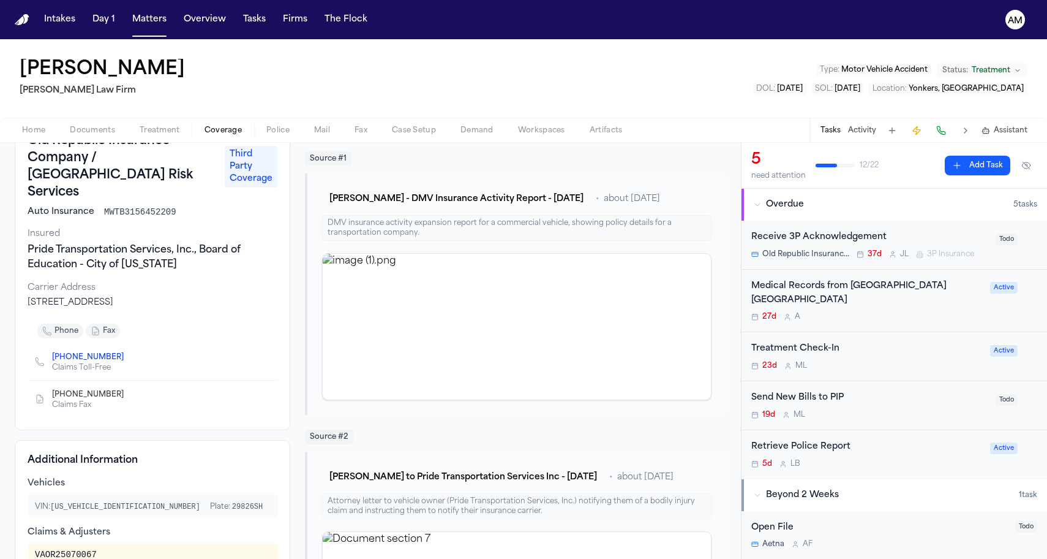
scroll to position [110, 0]
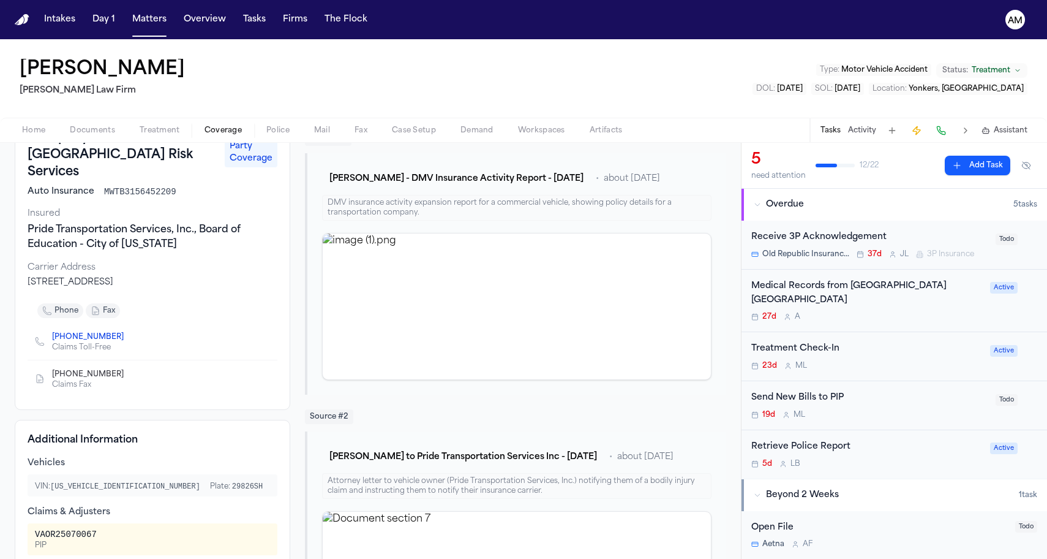
click at [128, 334] on icon "Copy to clipboard" at bounding box center [130, 337] width 4 height 6
click at [126, 371] on icon "Copy to clipboard" at bounding box center [129, 374] width 7 height 7
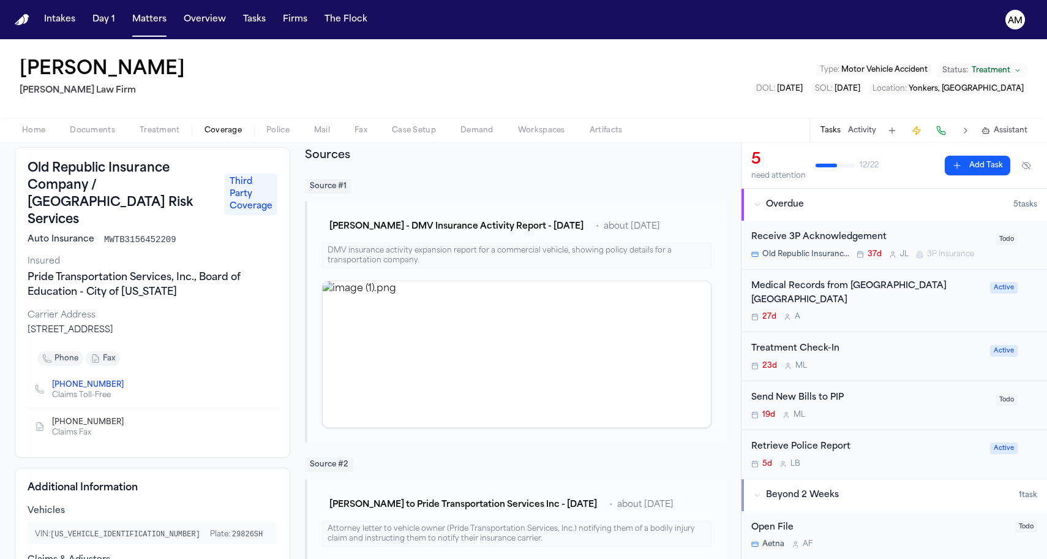
scroll to position [69, 0]
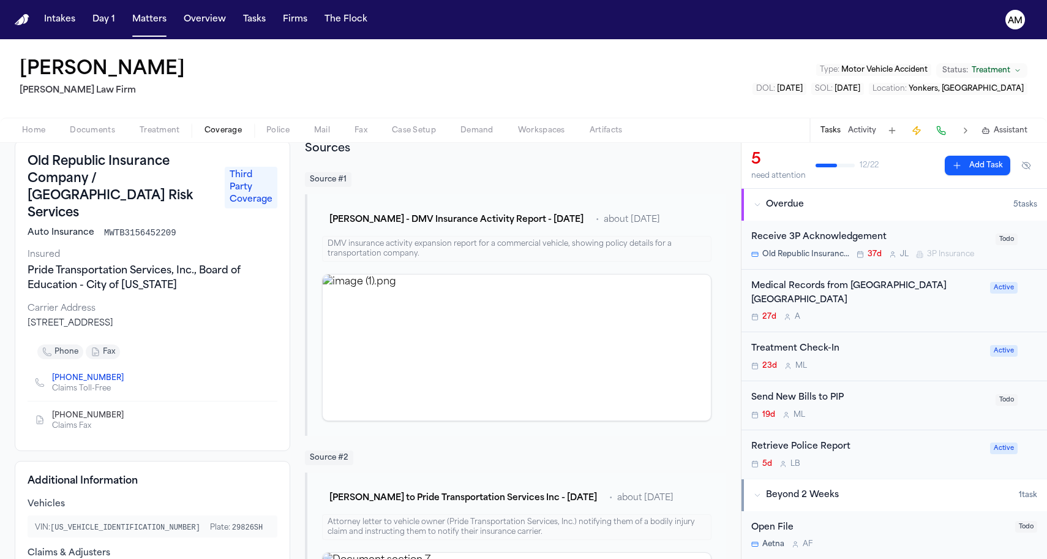
drag, startPoint x: 29, startPoint y: 309, endPoint x: 228, endPoint y: 309, distance: 199.1
click at [229, 317] on div "PO Box 166002, Altamonte Springs, FL 32716" at bounding box center [153, 323] width 250 height 12
copy div "PO Box 166002, Altamonte Springs, FL 32716"
click at [158, 30] on button "Matters" at bounding box center [149, 20] width 44 height 22
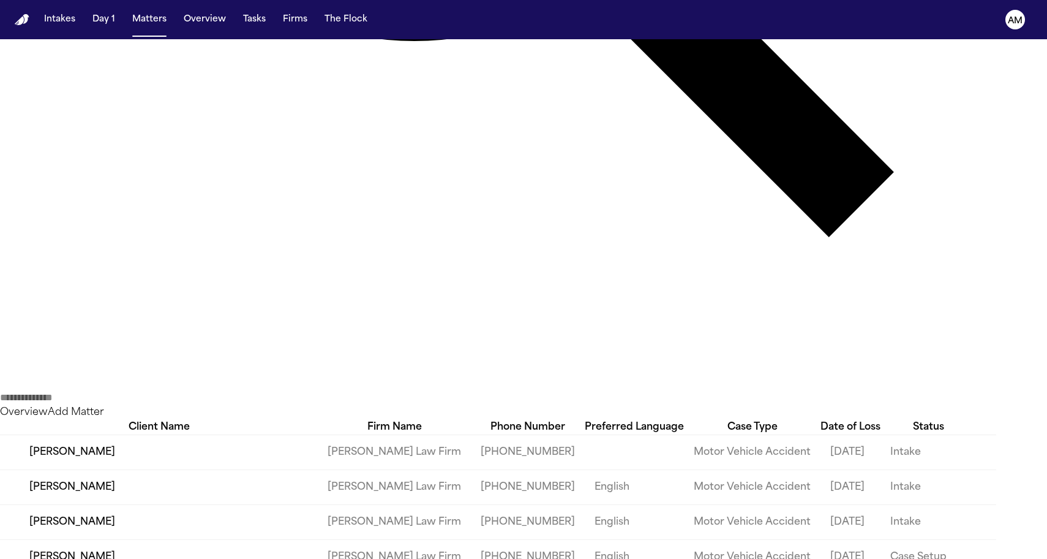
scroll to position [711, 0]
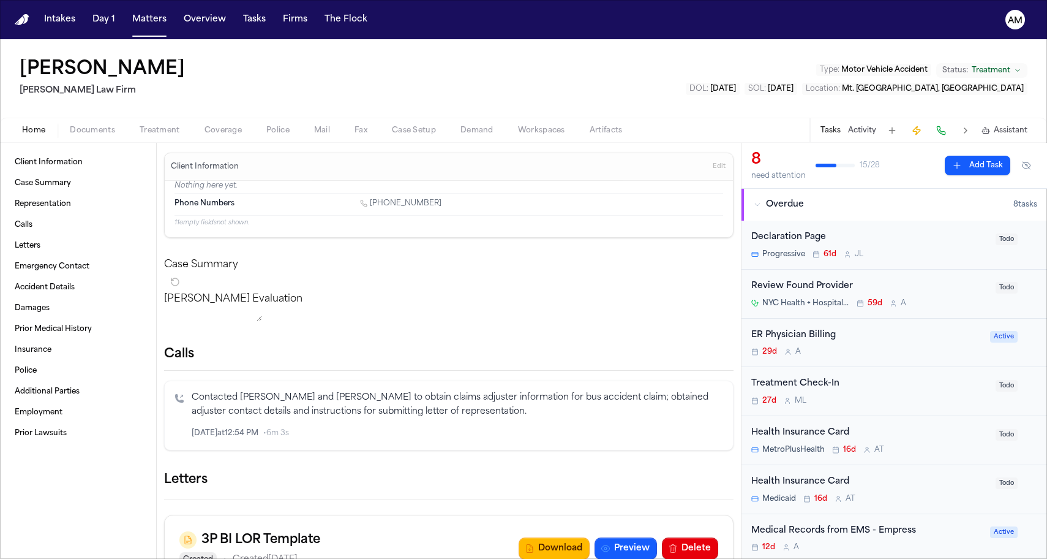
click at [149, 127] on span "Treatment" at bounding box center [160, 131] width 40 height 10
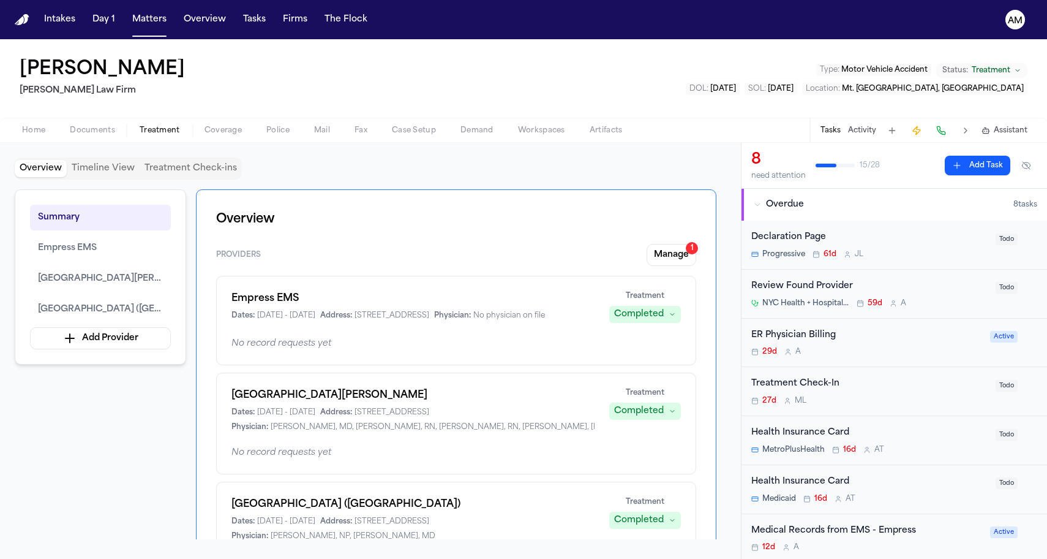
click at [222, 132] on span "Coverage" at bounding box center [223, 131] width 37 height 10
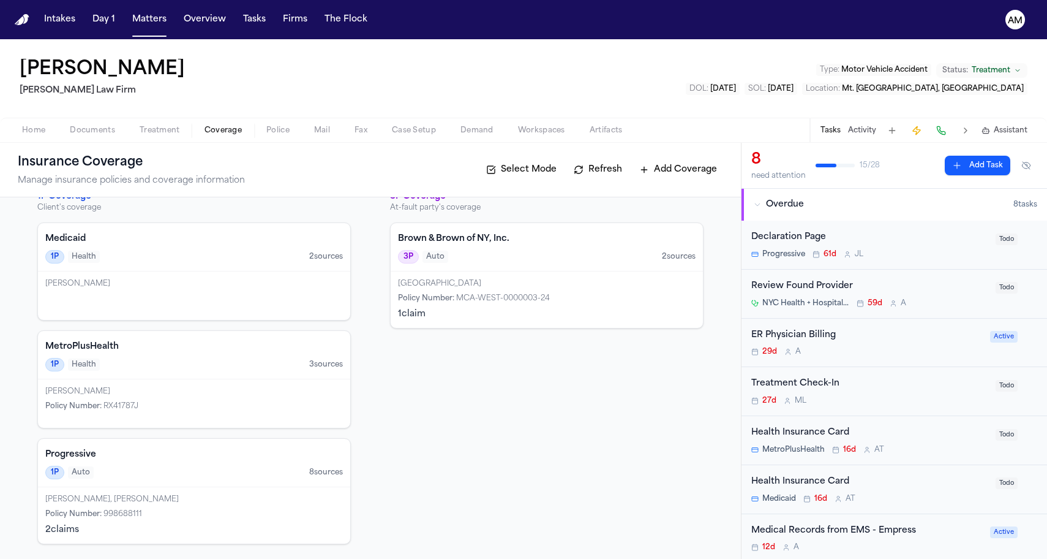
scroll to position [21, 0]
click at [458, 300] on span "MCA-WEST-0000003-24" at bounding box center [503, 298] width 94 height 7
click at [198, 463] on div "Progressive 1P Auto 8 source s" at bounding box center [194, 463] width 312 height 48
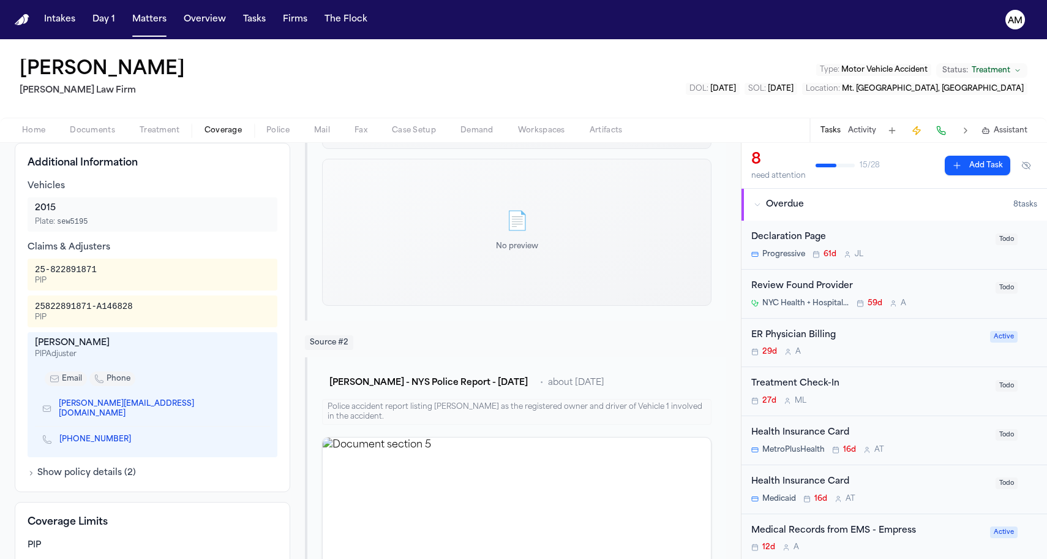
scroll to position [330, 0]
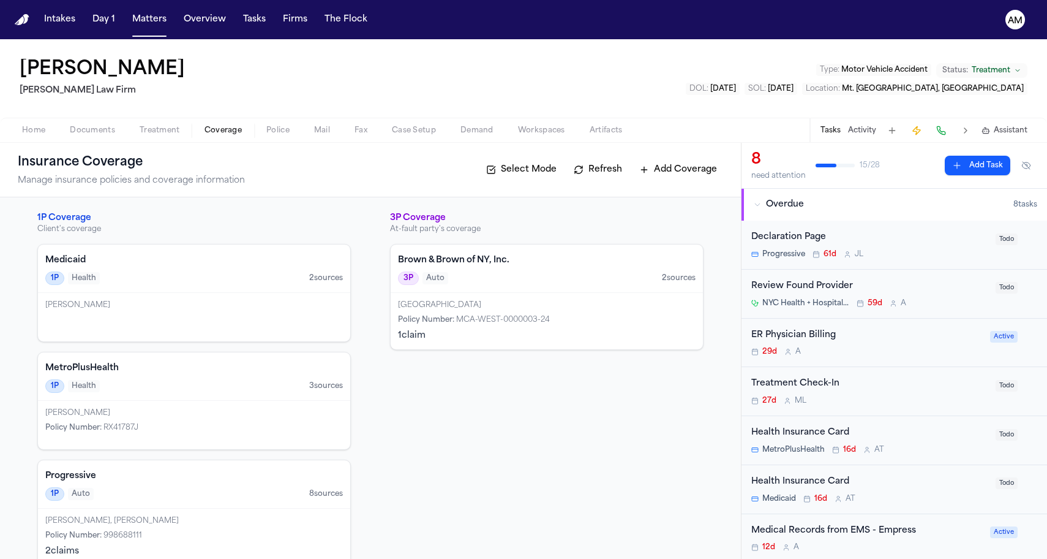
click at [491, 257] on h4 "Brown & Brown of NY, Inc." at bounding box center [547, 260] width 298 height 12
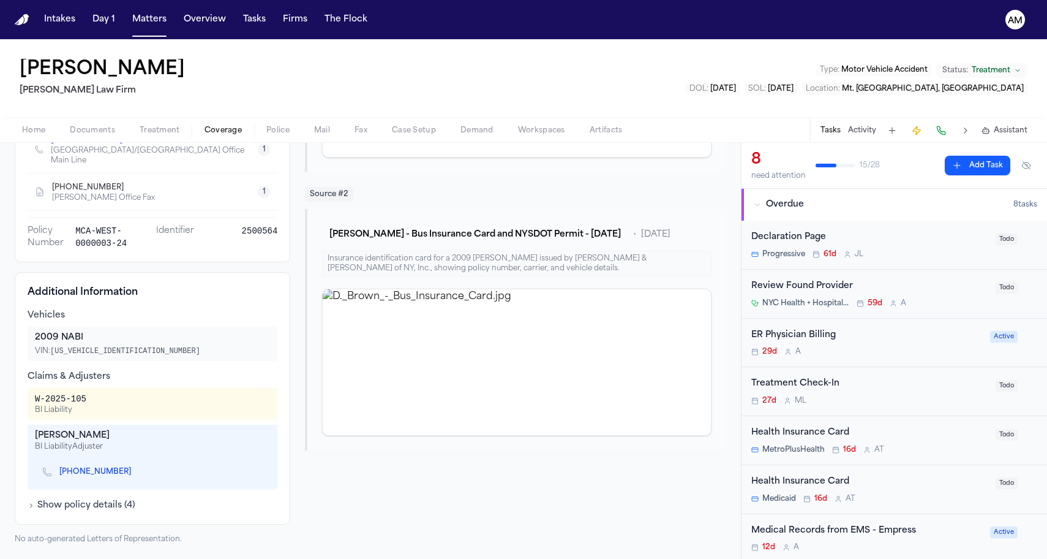
scroll to position [333, 0]
click at [32, 436] on div "James Teta BI Liability Adjuster (516) 750-3977" at bounding box center [153, 456] width 250 height 65
click at [135, 470] on icon "Copy to clipboard" at bounding box center [137, 472] width 4 height 6
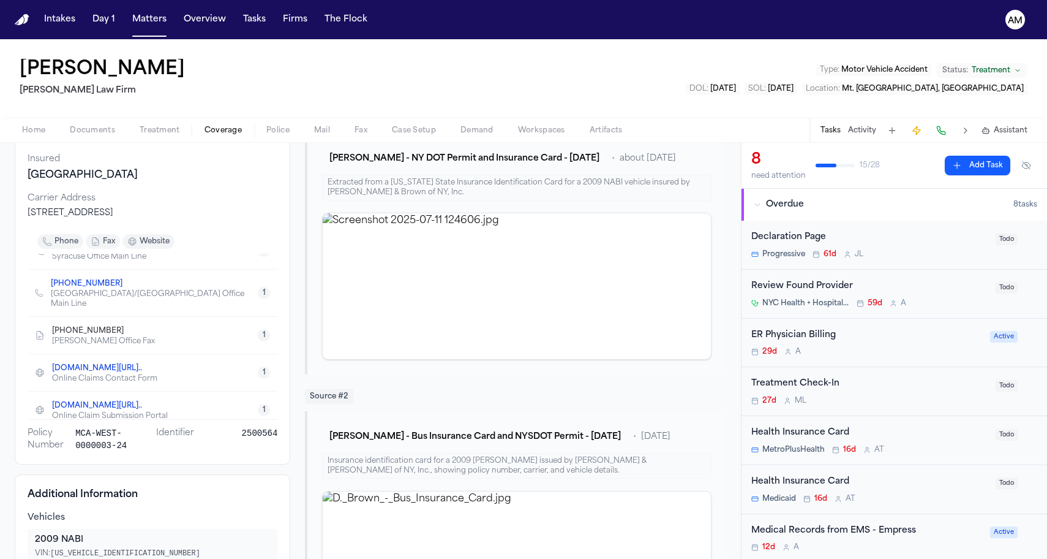
scroll to position [58, 0]
click at [127, 331] on icon "Copy to clipboard" at bounding box center [129, 333] width 4 height 4
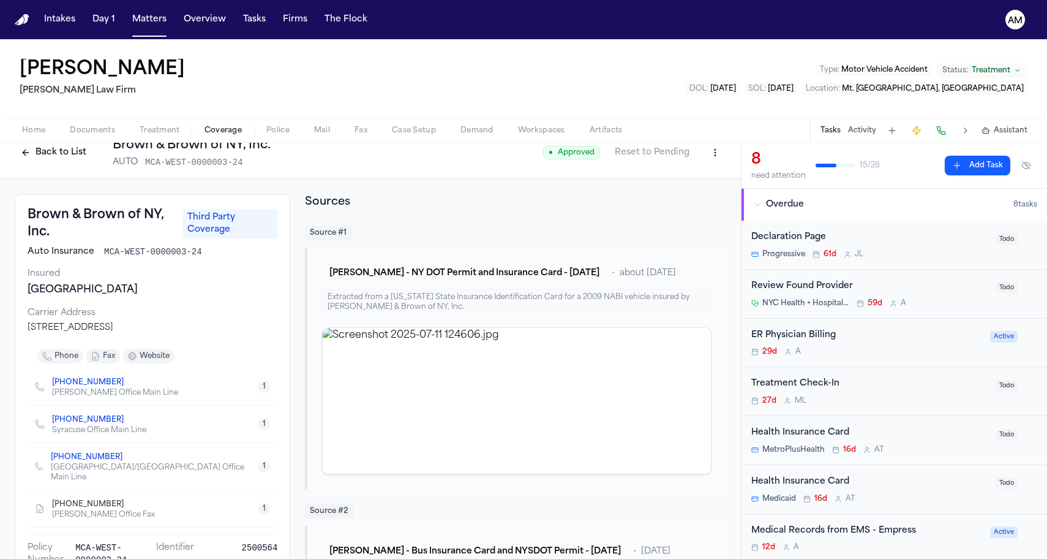
scroll to position [13, 0]
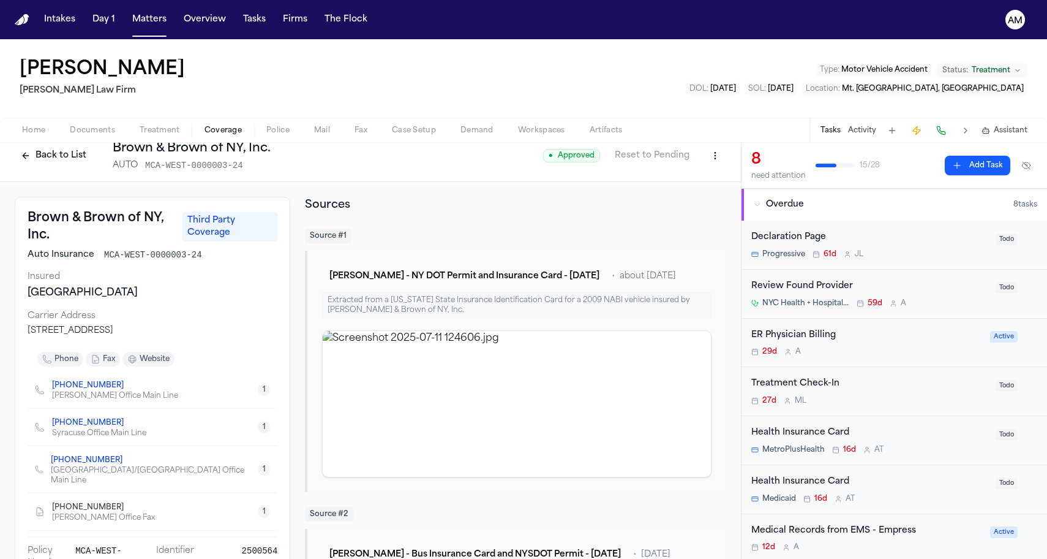
drag, startPoint x: 165, startPoint y: 328, endPoint x: 12, endPoint y: 334, distance: 153.3
click at [12, 334] on div "Brown & Brown of NY, Inc. Third Party Coverage Auto Insurance MCA-WEST-0000003-…" at bounding box center [370, 530] width 741 height 696
copy div "625 Route 6, Mahopac, NY 10541"
click at [69, 268] on div "Brown & Brown of NY, Inc. Third Party Coverage Auto Insurance MCA-WEST-0000003-…" at bounding box center [153, 389] width 276 height 385
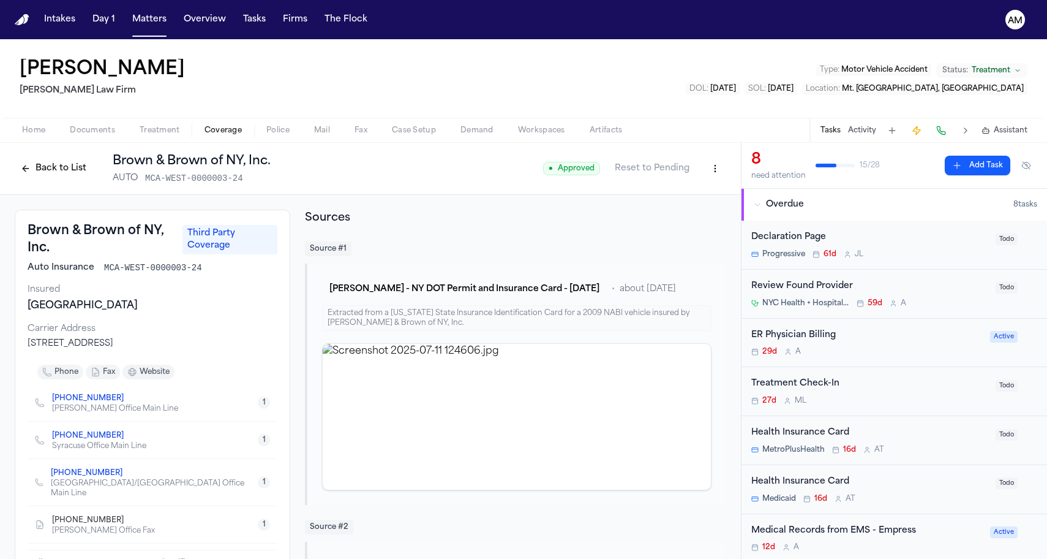
scroll to position [0, 0]
click at [175, 133] on span "Treatment" at bounding box center [160, 131] width 40 height 10
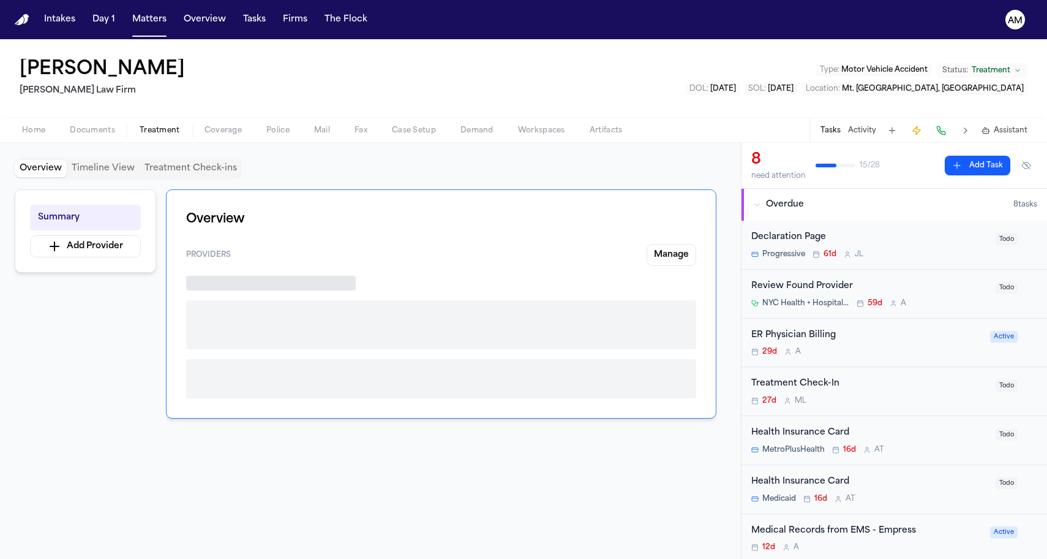
click at [219, 133] on span "Coverage" at bounding box center [223, 131] width 37 height 10
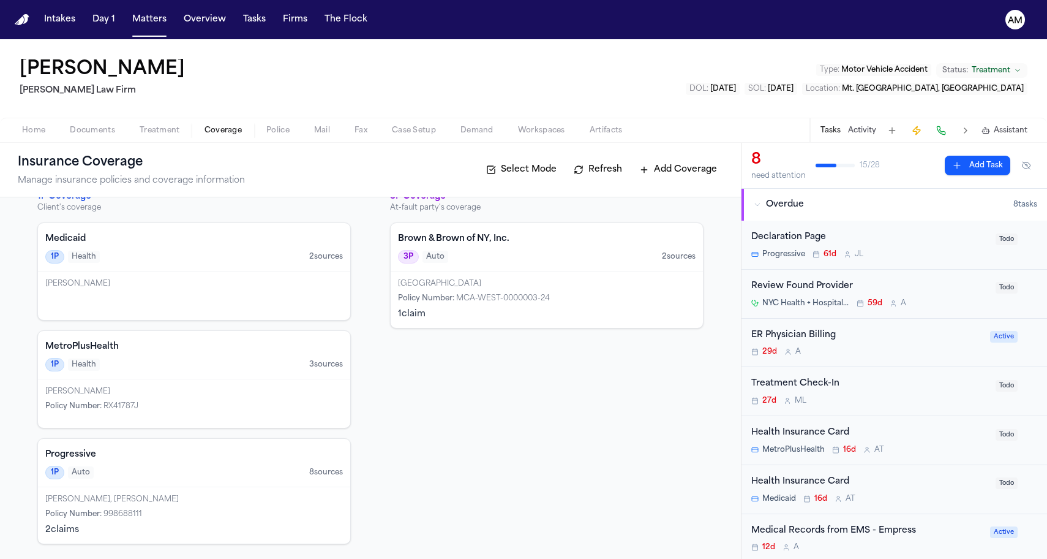
scroll to position [21, 0]
click at [533, 299] on span "MCA-WEST-0000003-24" at bounding box center [503, 298] width 94 height 7
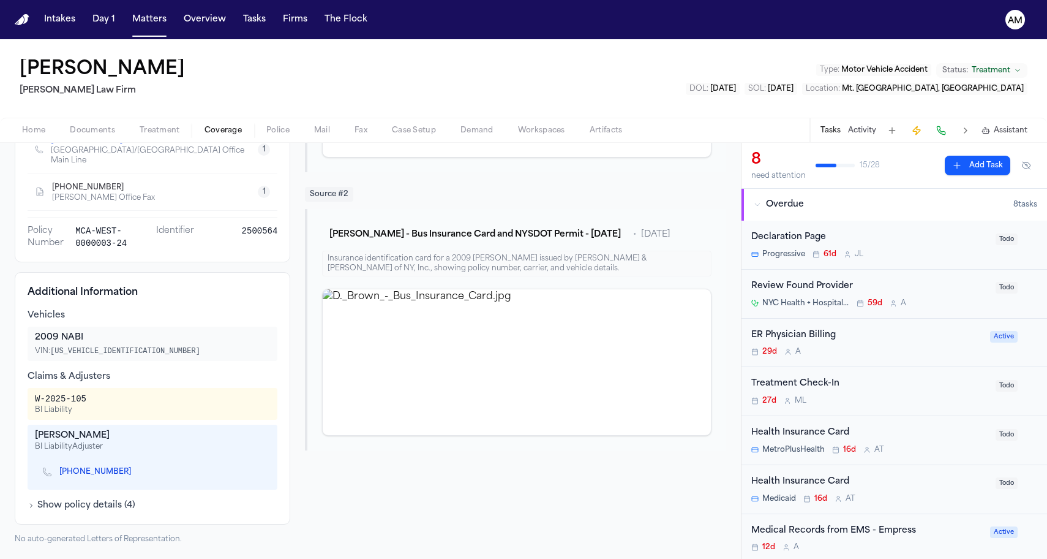
click at [135, 473] on icon "Copy to clipboard" at bounding box center [137, 472] width 4 height 6
drag, startPoint x: 35, startPoint y: 399, endPoint x: 116, endPoint y: 399, distance: 80.9
click at [116, 399] on div "W-2025-105 BI Liability" at bounding box center [152, 404] width 235 height 22
copy div "W-2025-105"
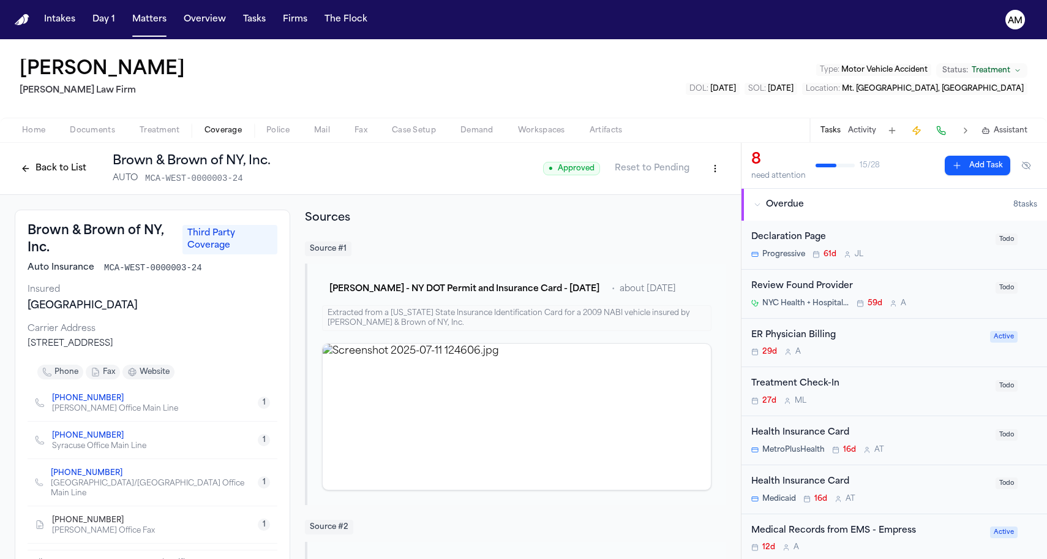
click at [127, 519] on icon "Copy to clipboard" at bounding box center [129, 521] width 4 height 4
click at [156, 138] on div "Home Documents Treatment Coverage Police Mail Fax Case Setup Demand Workspaces …" at bounding box center [523, 130] width 1047 height 25
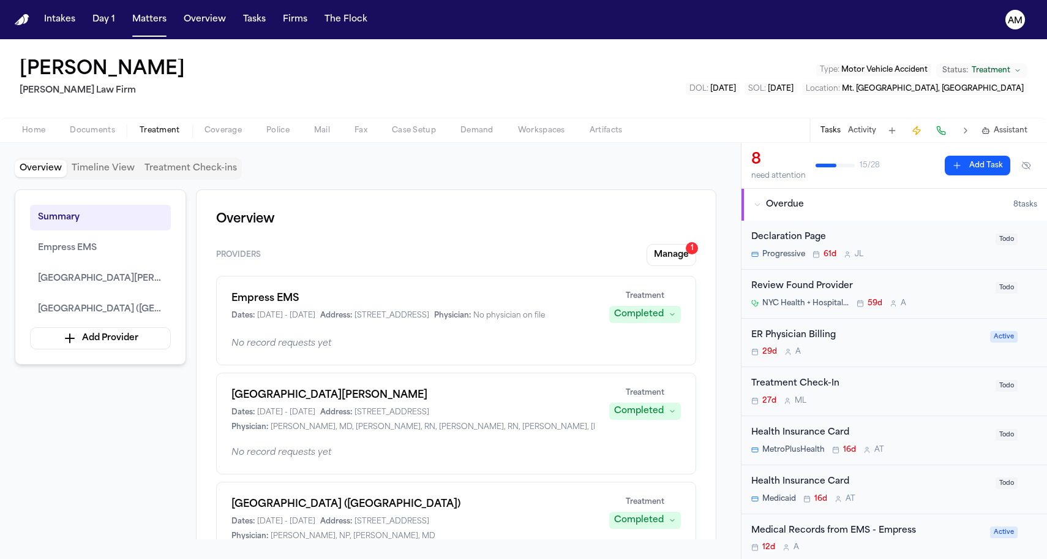
click at [158, 135] on span "Treatment" at bounding box center [160, 131] width 40 height 10
click at [205, 135] on span "Coverage" at bounding box center [223, 131] width 37 height 10
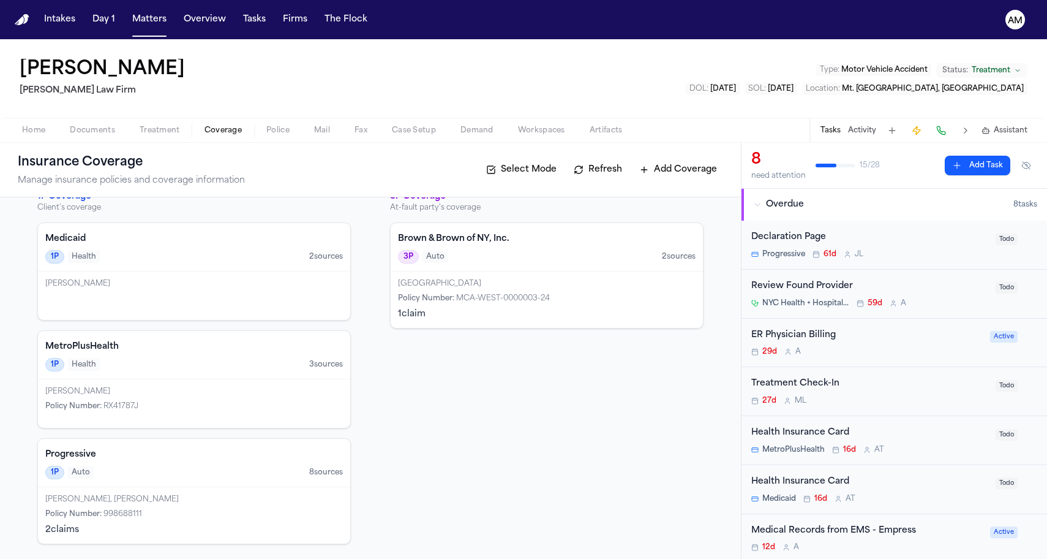
scroll to position [21, 0]
click at [141, 475] on div "1P Auto 8 source s" at bounding box center [194, 472] width 298 height 13
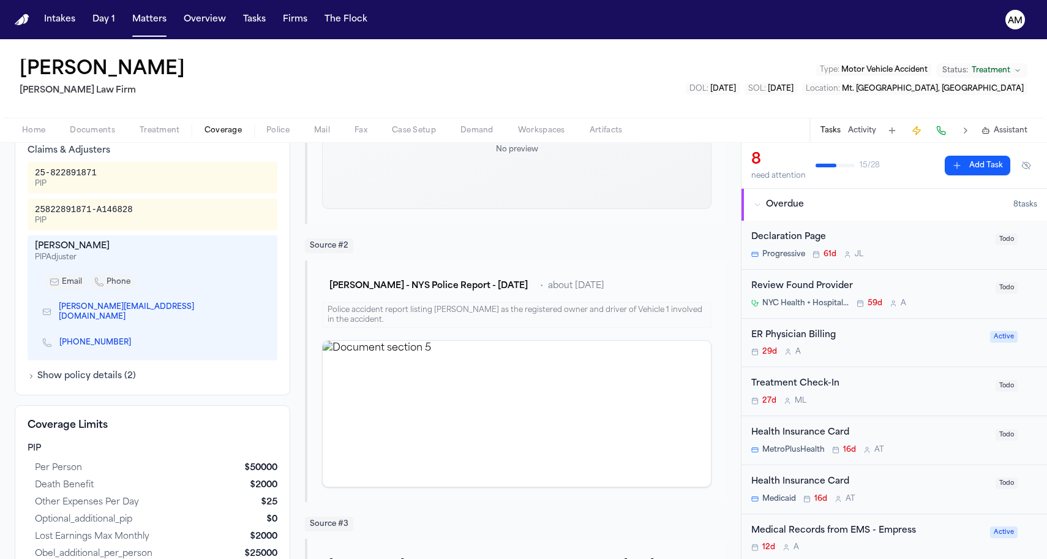
scroll to position [429, 0]
click at [134, 338] on icon "Copy to clipboard" at bounding box center [137, 341] width 7 height 7
click at [257, 311] on icon "Copy to clipboard" at bounding box center [259, 313] width 4 height 4
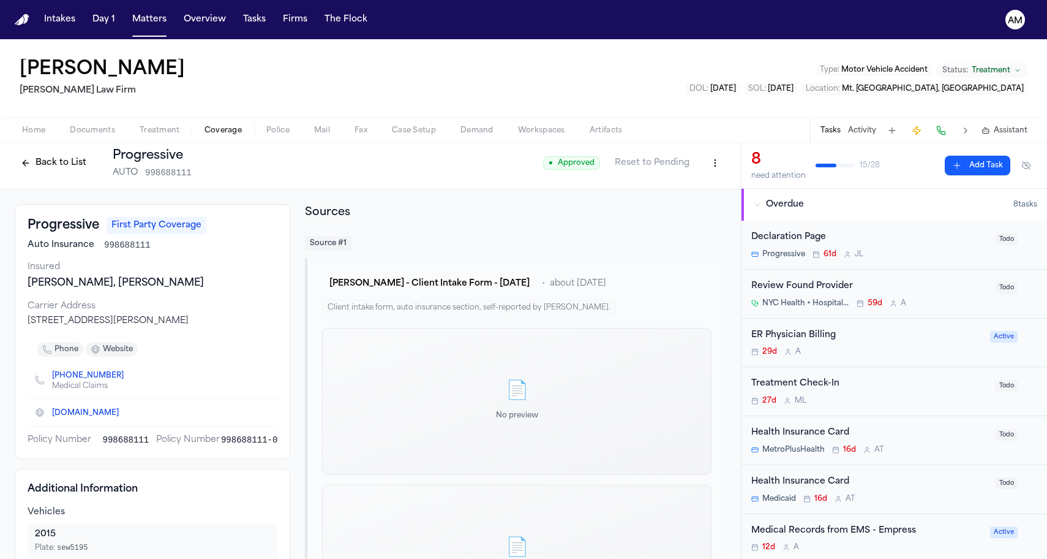
scroll to position [4, 0]
drag, startPoint x: 28, startPoint y: 323, endPoint x: 281, endPoint y: 325, distance: 253.6
click at [281, 325] on div "Progressive First Party Coverage Auto Insurance 998688111 Insured Diana Brown, …" at bounding box center [153, 332] width 276 height 255
copy div "300 North Commons Blvd., Mayfield Village, OH 44143"
click at [191, 279] on div "Diana Brown, DIANA C BROWN" at bounding box center [153, 284] width 250 height 15
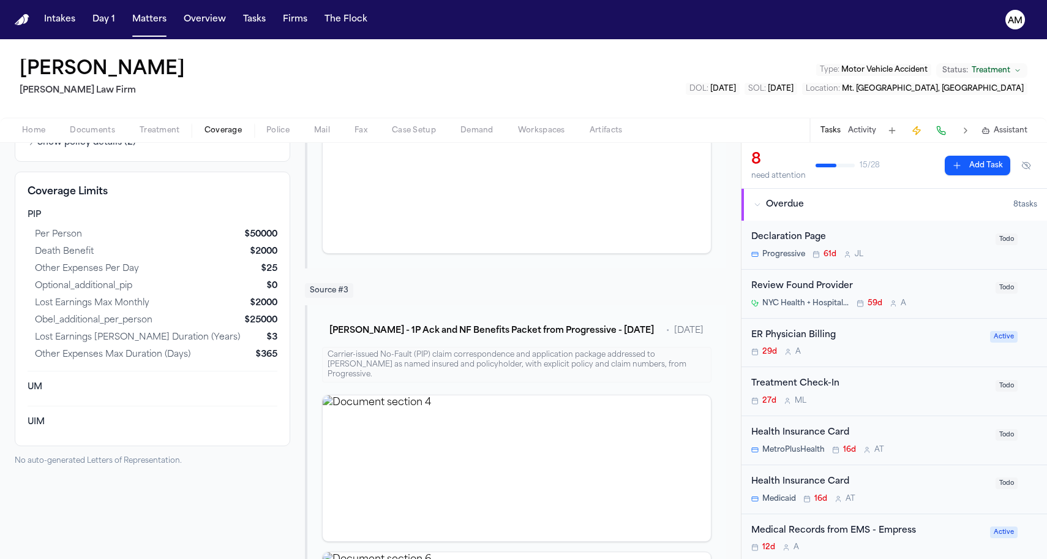
scroll to position [658, 0]
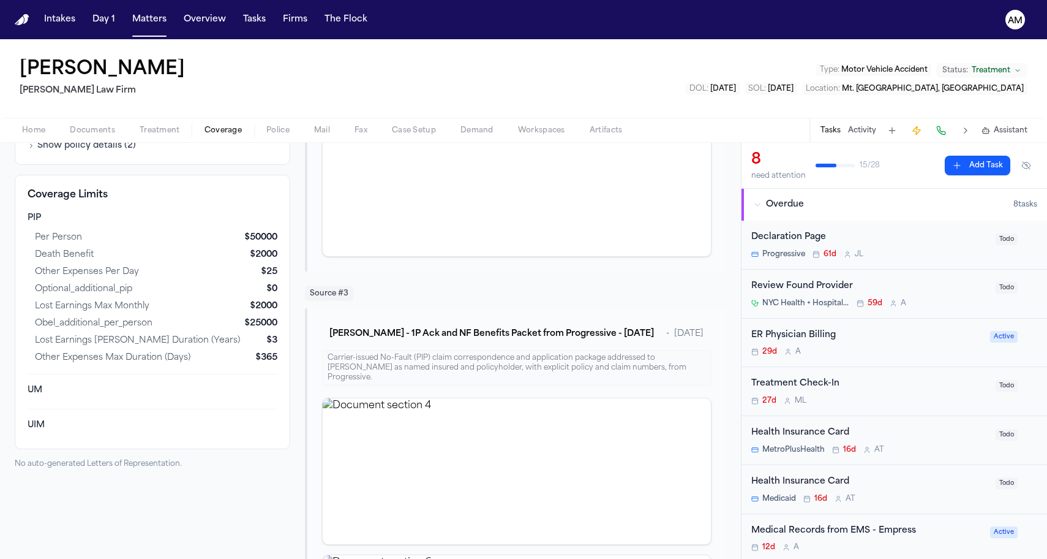
click at [263, 233] on span "$ 50000" at bounding box center [260, 238] width 33 height 12
click at [262, 233] on span "$ 50000" at bounding box center [260, 238] width 33 height 12
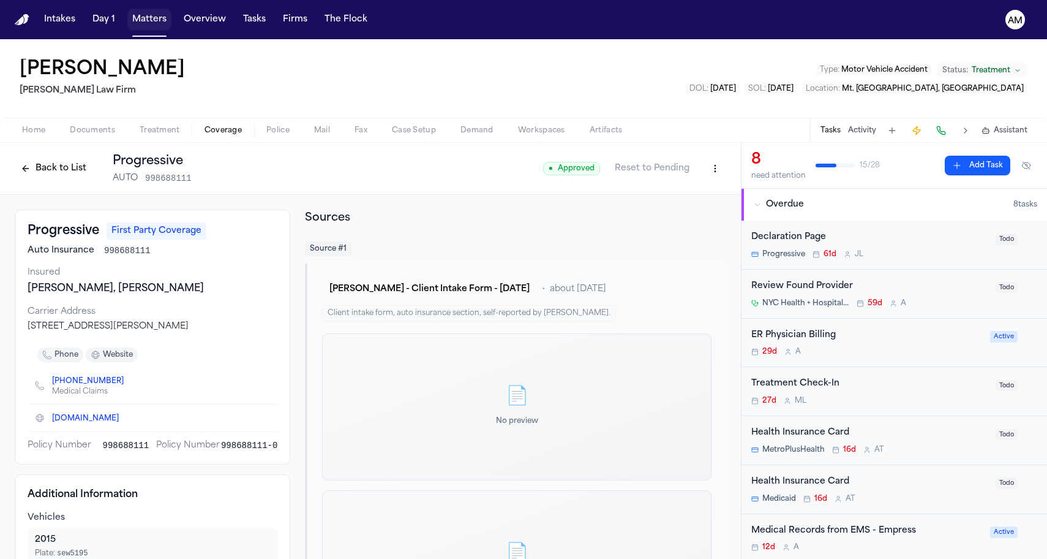
click at [142, 29] on button "Matters" at bounding box center [149, 20] width 44 height 22
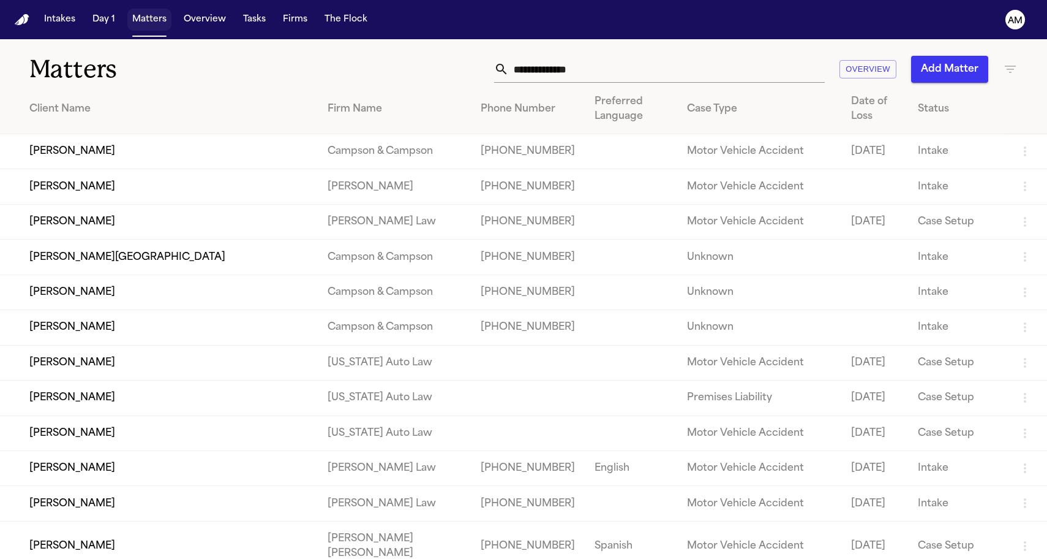
click at [146, 25] on button "Matters" at bounding box center [149, 20] width 44 height 22
click at [1006, 67] on icon "button" at bounding box center [1010, 69] width 11 height 7
click at [1007, 558] on div at bounding box center [523, 559] width 1047 height 0
click at [1007, 67] on icon "button" at bounding box center [1010, 69] width 11 height 7
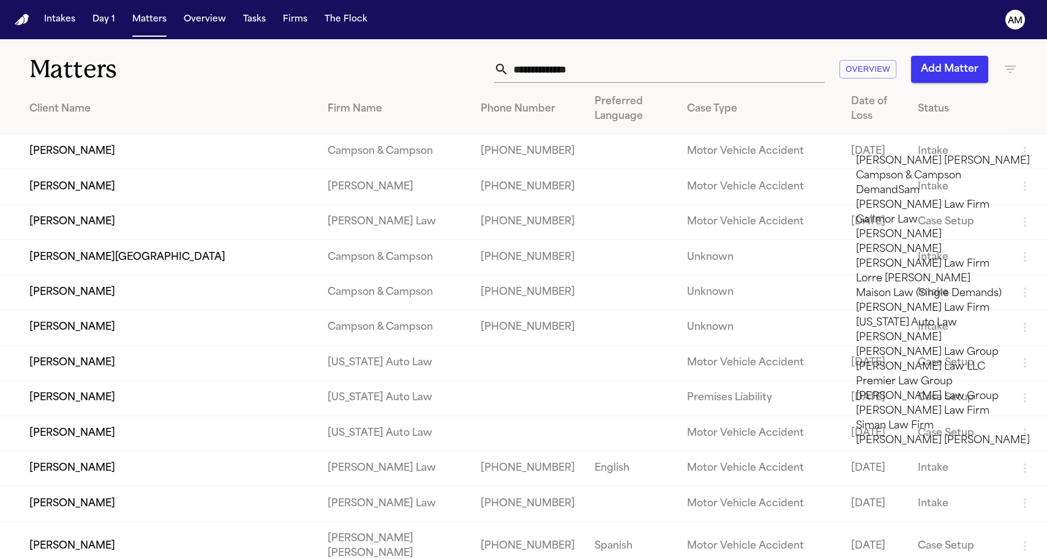
type input "***"
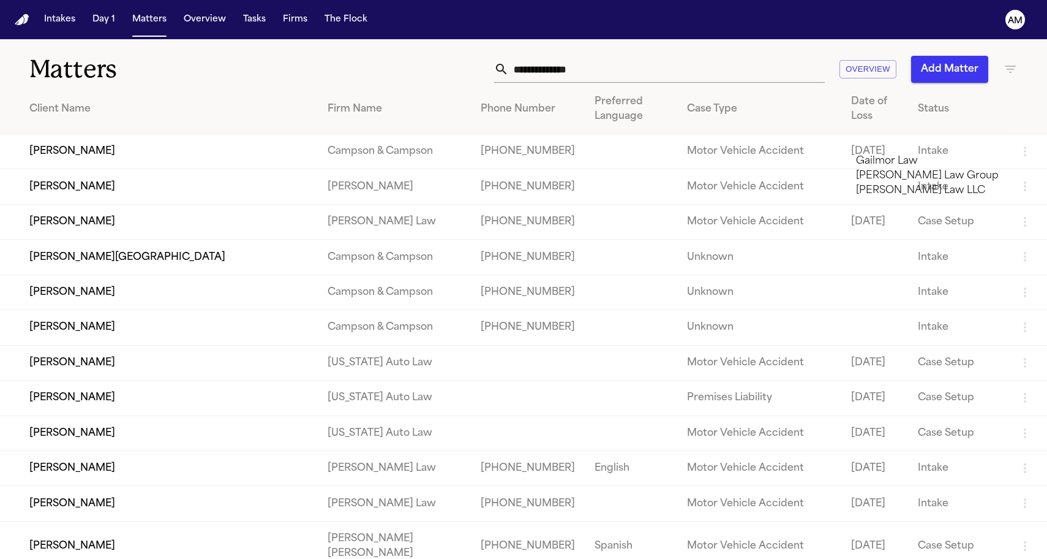
type input "*"
type input "***"
click at [905, 168] on li "[PERSON_NAME] Law Firm" at bounding box center [943, 161] width 174 height 15
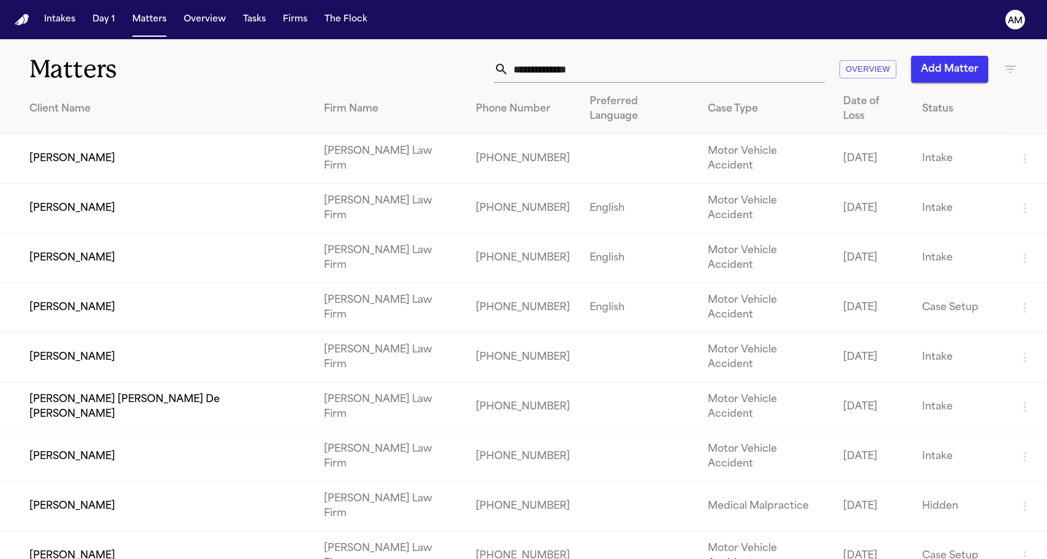
click at [421, 558] on div at bounding box center [523, 559] width 1047 height 0
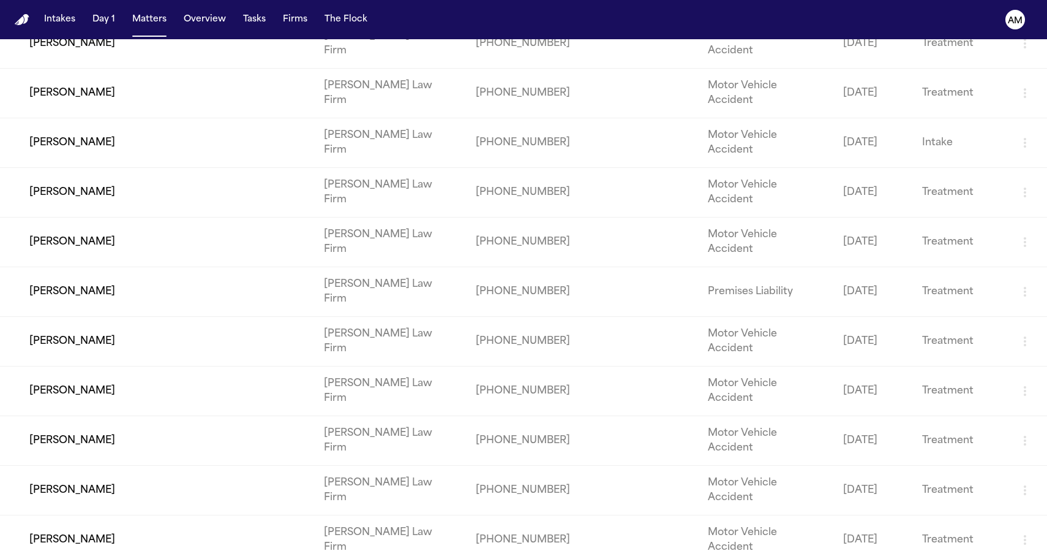
scroll to position [0, 0]
click at [134, 466] on td "[PERSON_NAME]" at bounding box center [157, 491] width 314 height 50
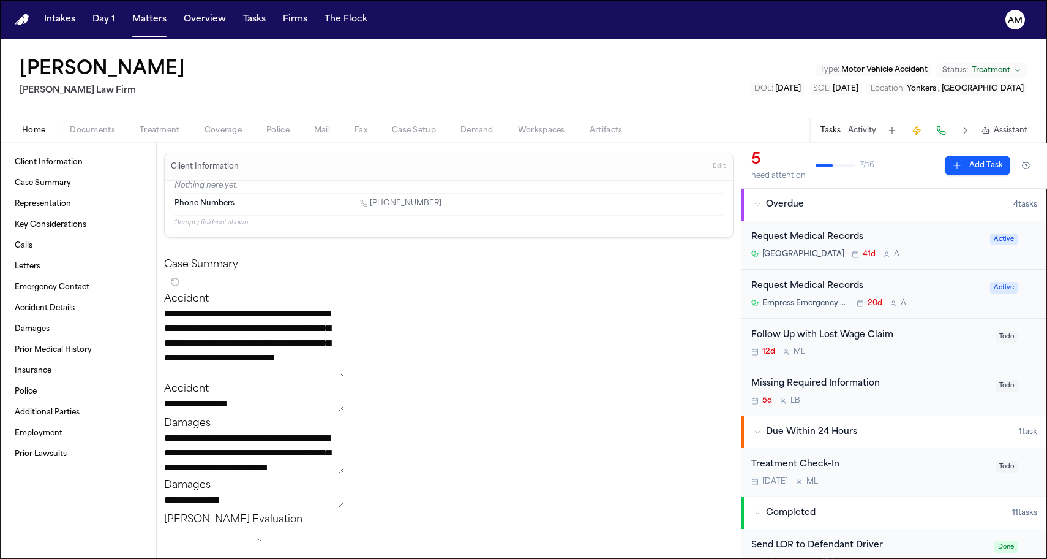
click at [221, 140] on div "Home Documents Treatment Coverage Police Mail Fax Case Setup Demand Workspaces …" at bounding box center [523, 130] width 1047 height 25
click at [221, 134] on span "Coverage" at bounding box center [223, 131] width 37 height 10
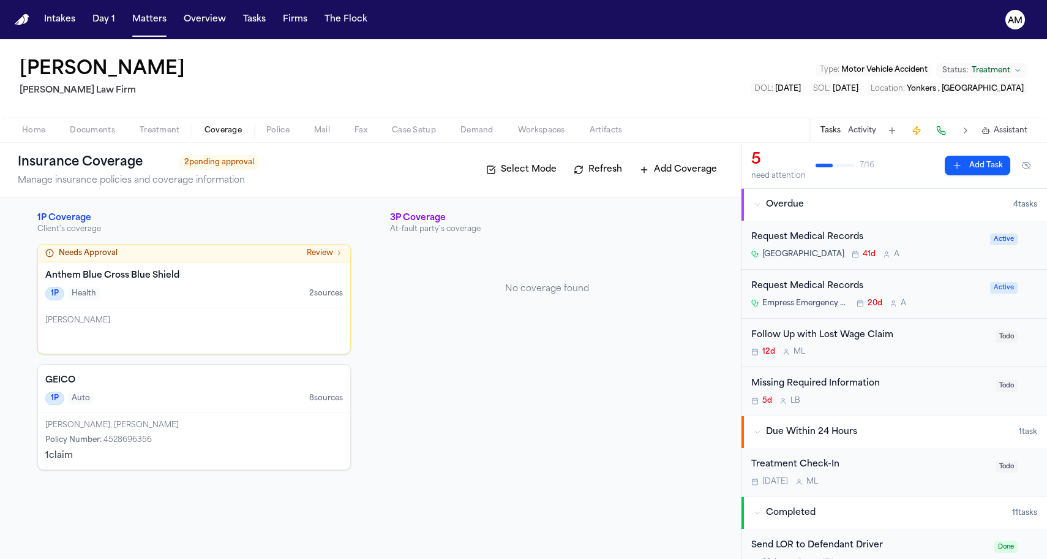
click at [176, 405] on div "GEICO 1P Auto 8 source s" at bounding box center [194, 388] width 312 height 48
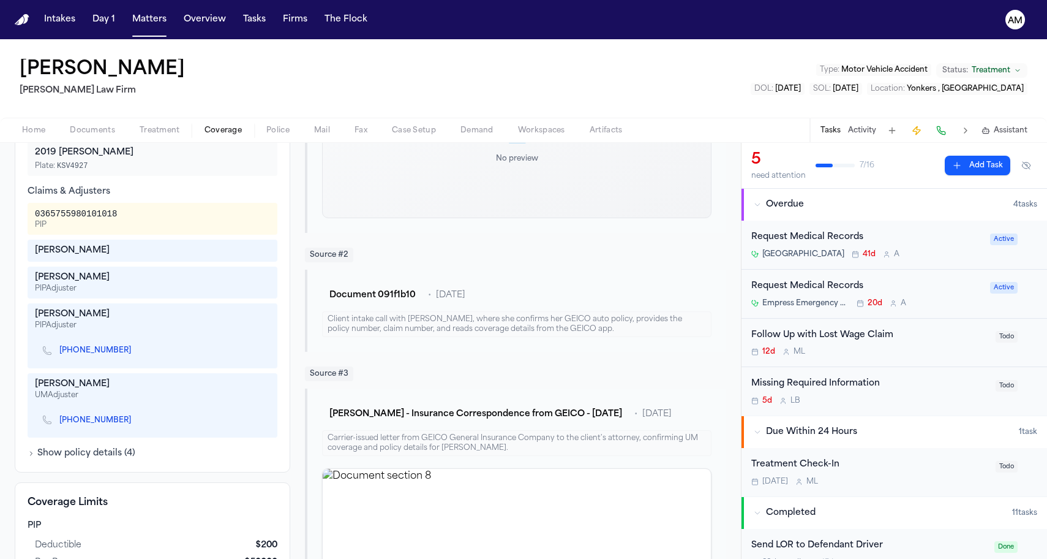
scroll to position [398, 0]
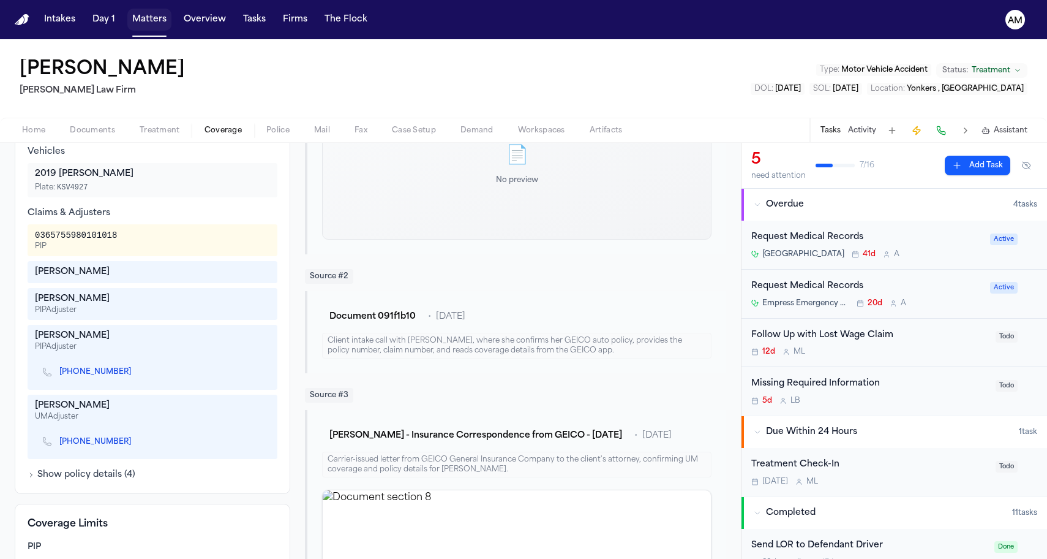
click at [154, 17] on button "Matters" at bounding box center [149, 20] width 44 height 22
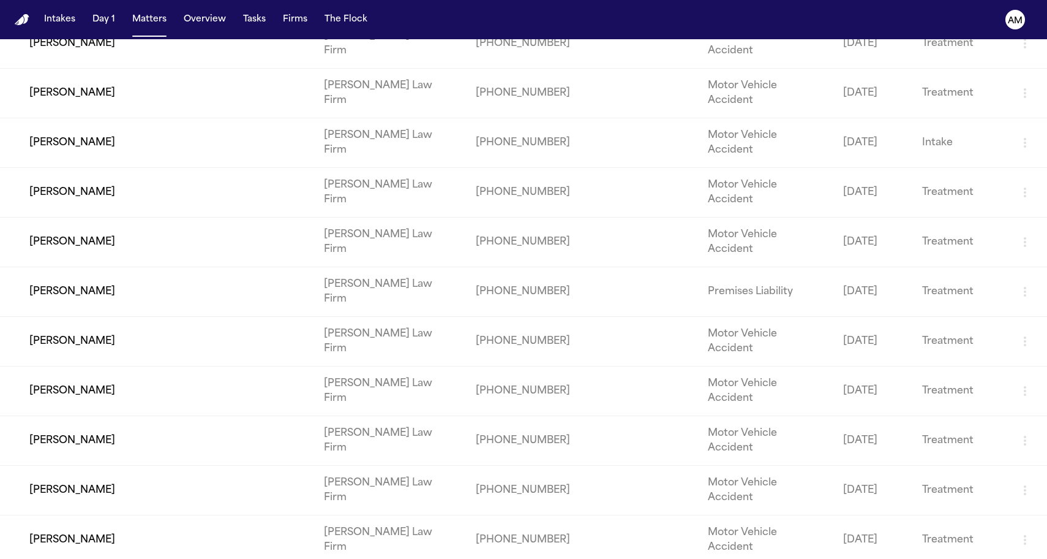
click at [88, 515] on td "[PERSON_NAME]" at bounding box center [157, 540] width 314 height 50
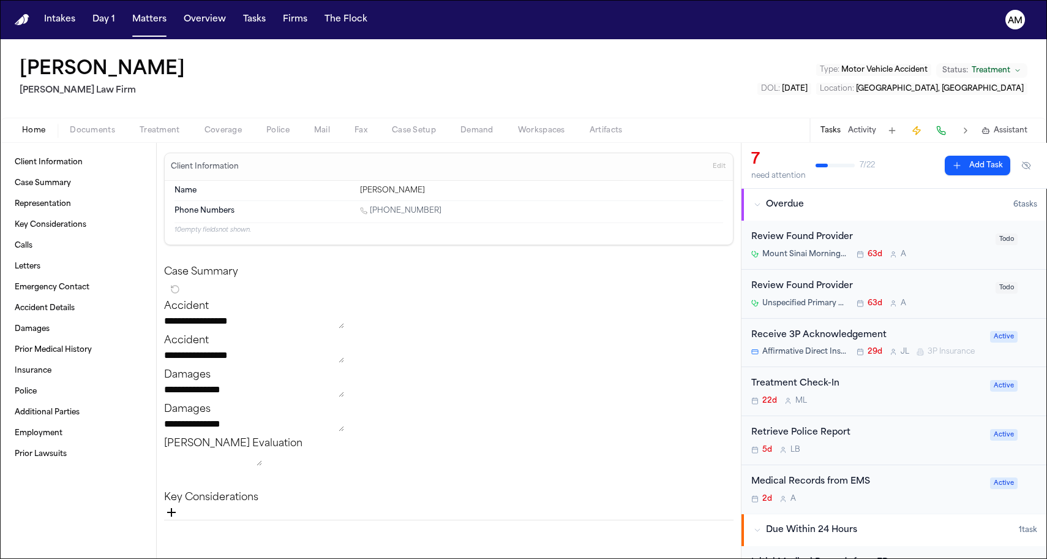
click at [212, 130] on span "Coverage" at bounding box center [223, 131] width 37 height 10
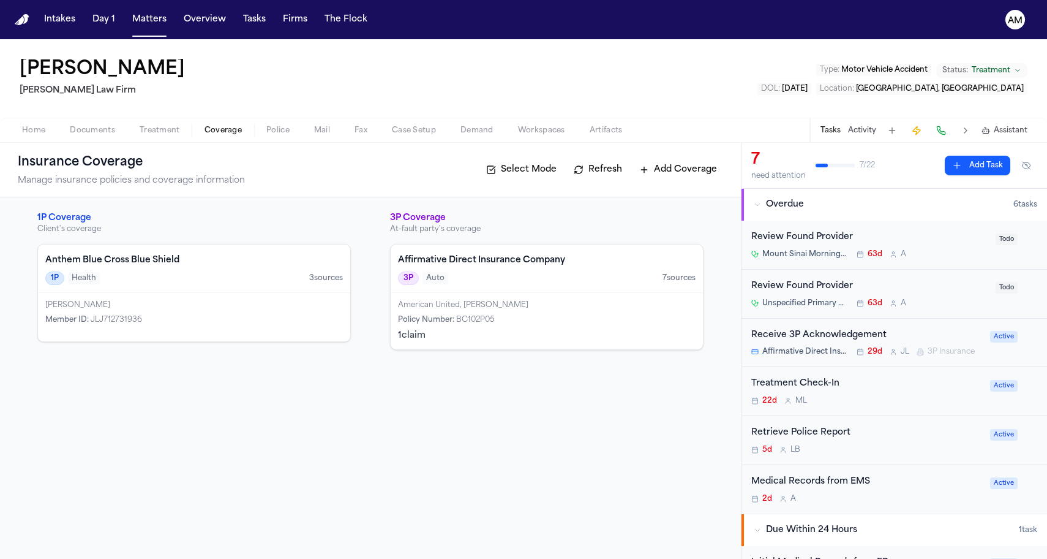
click at [460, 299] on div "American United, [PERSON_NAME] Policy Number : BC102P05 1 claim" at bounding box center [547, 321] width 312 height 56
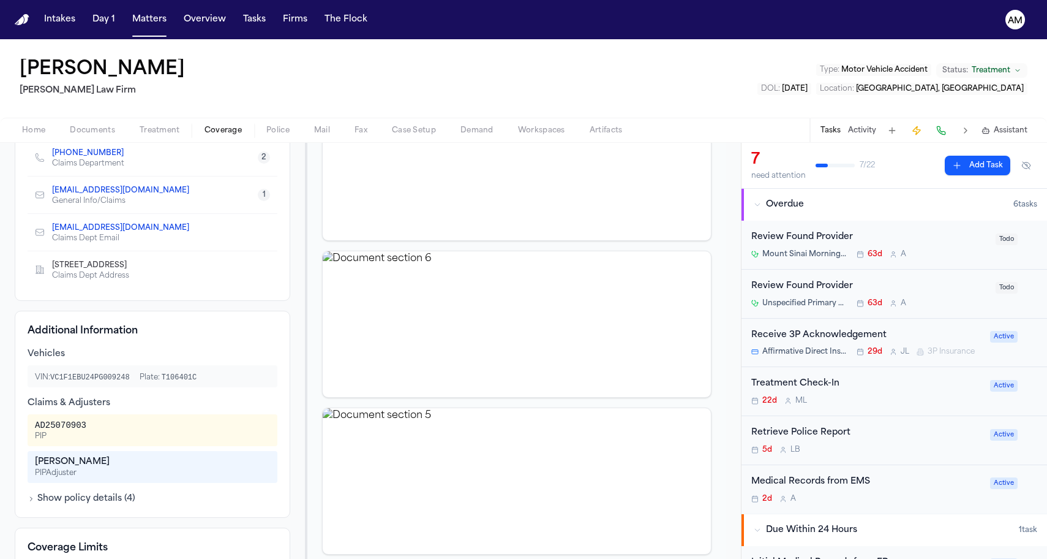
scroll to position [287, 0]
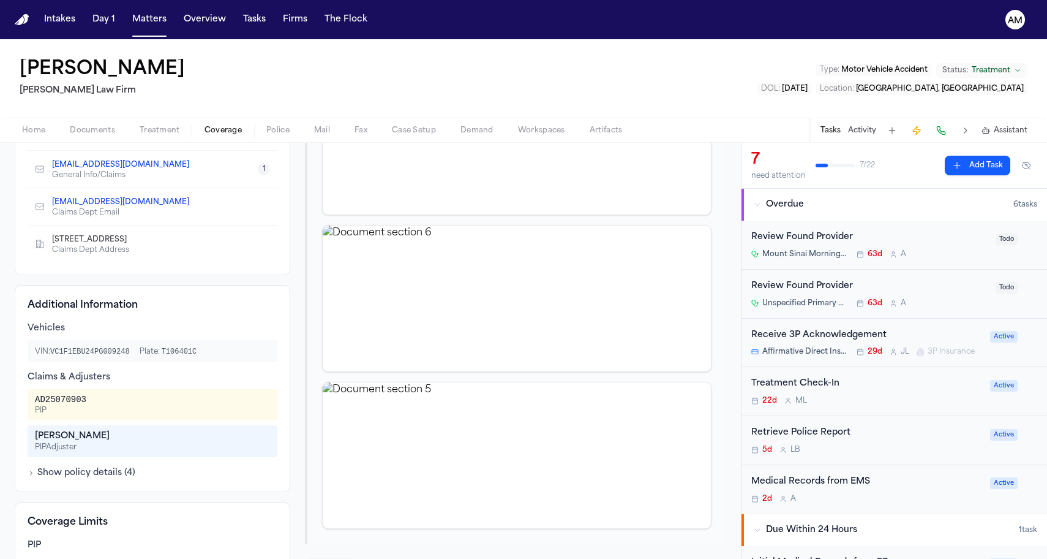
click at [119, 474] on button "Show policy details ( 4 )" at bounding box center [82, 473] width 108 height 12
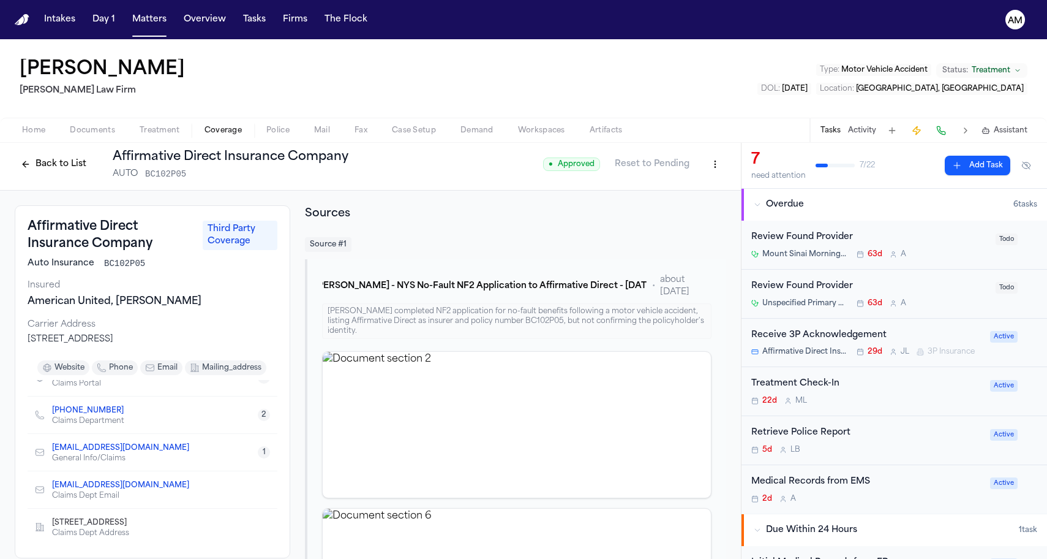
scroll to position [20, 0]
click at [146, 18] on button "Matters" at bounding box center [149, 20] width 44 height 22
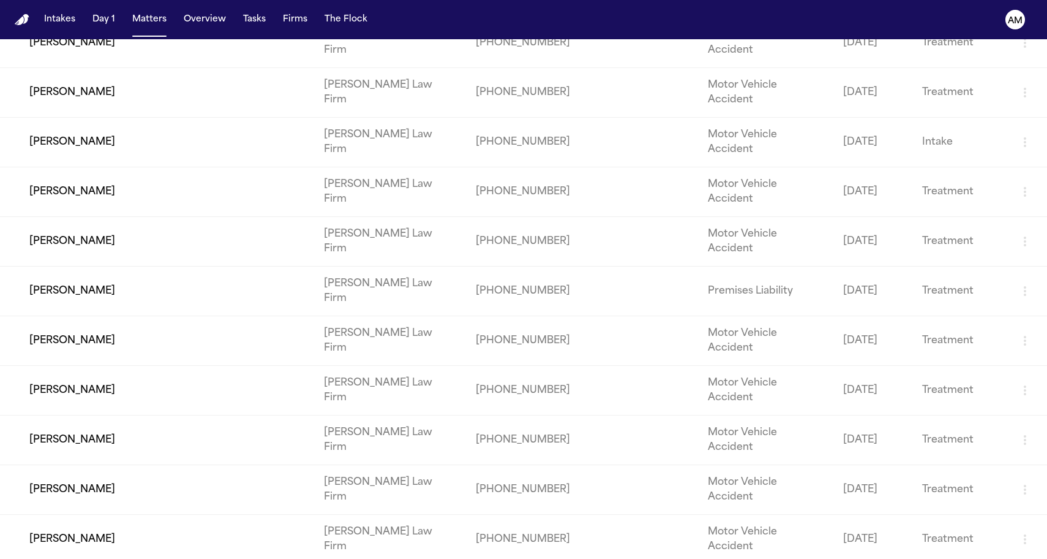
scroll to position [711, 0]
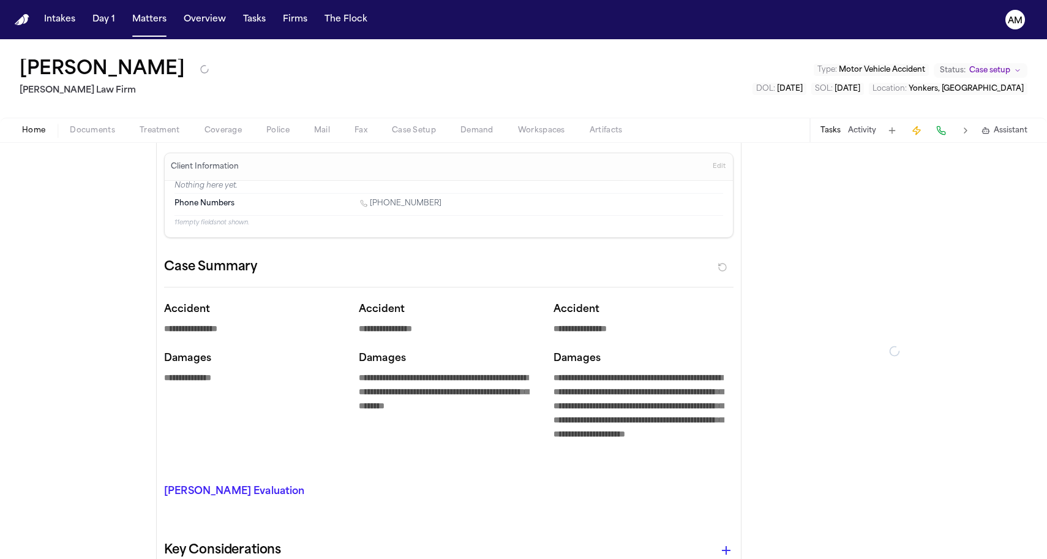
type textarea "*"
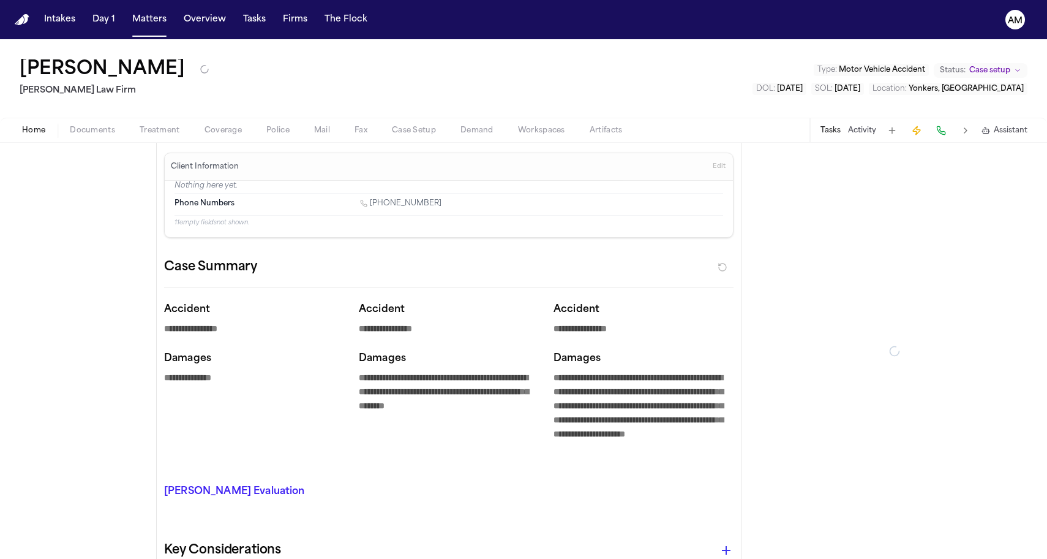
type textarea "*"
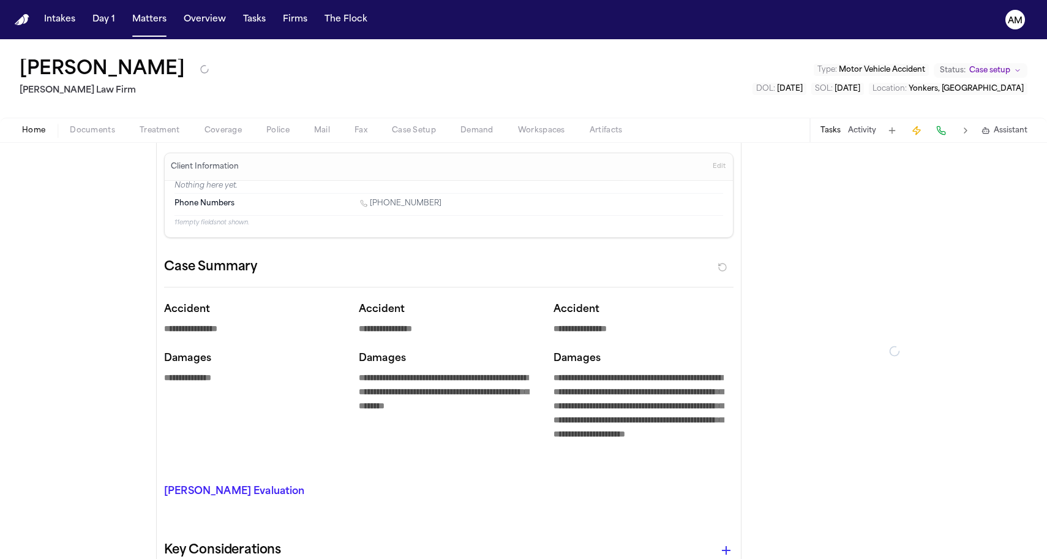
type textarea "*"
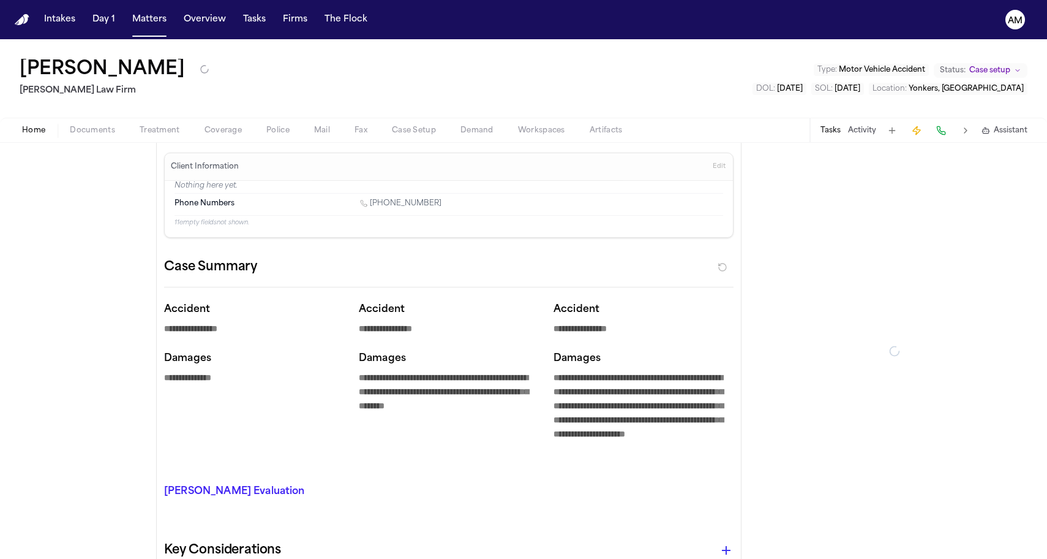
type textarea "*"
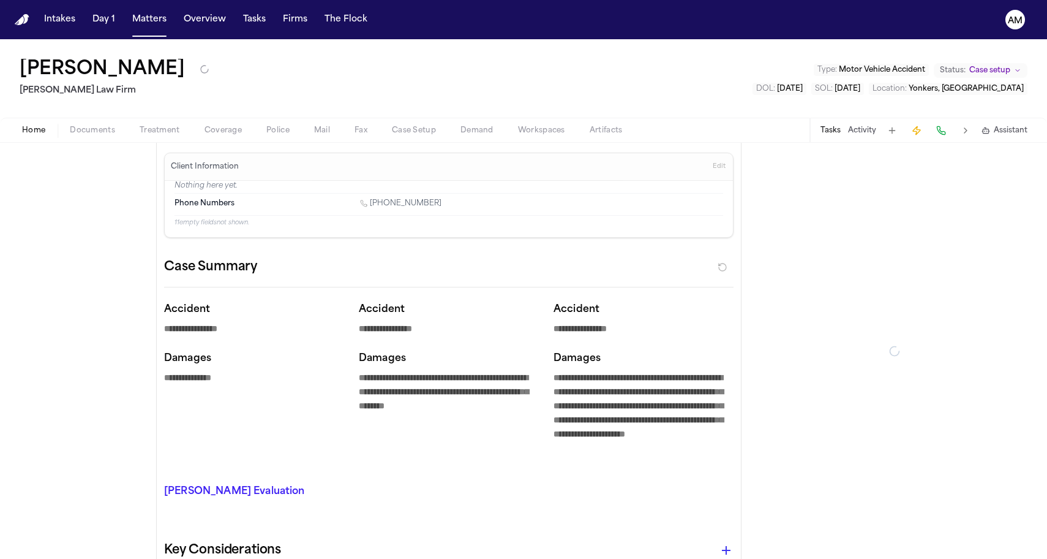
type textarea "*"
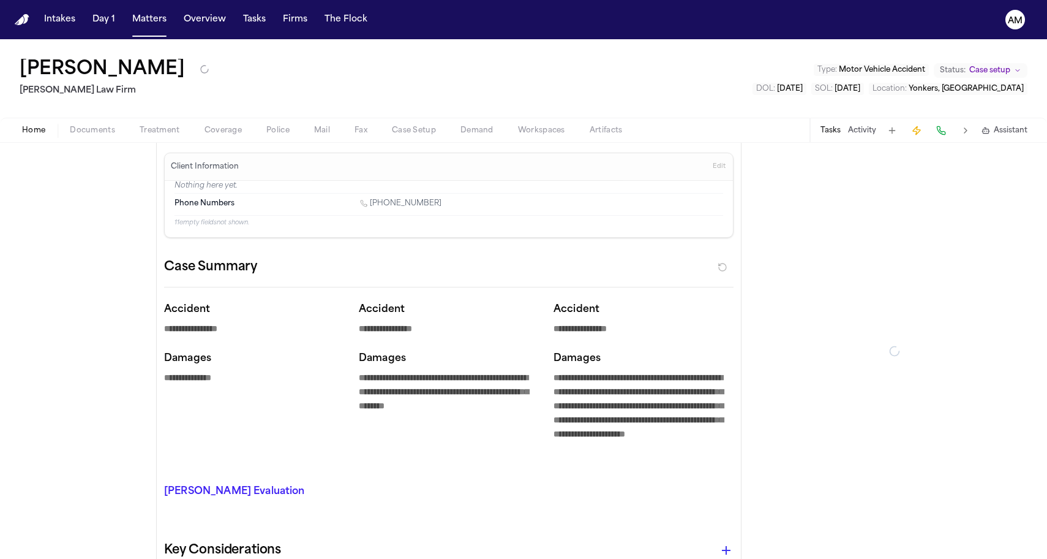
type textarea "*"
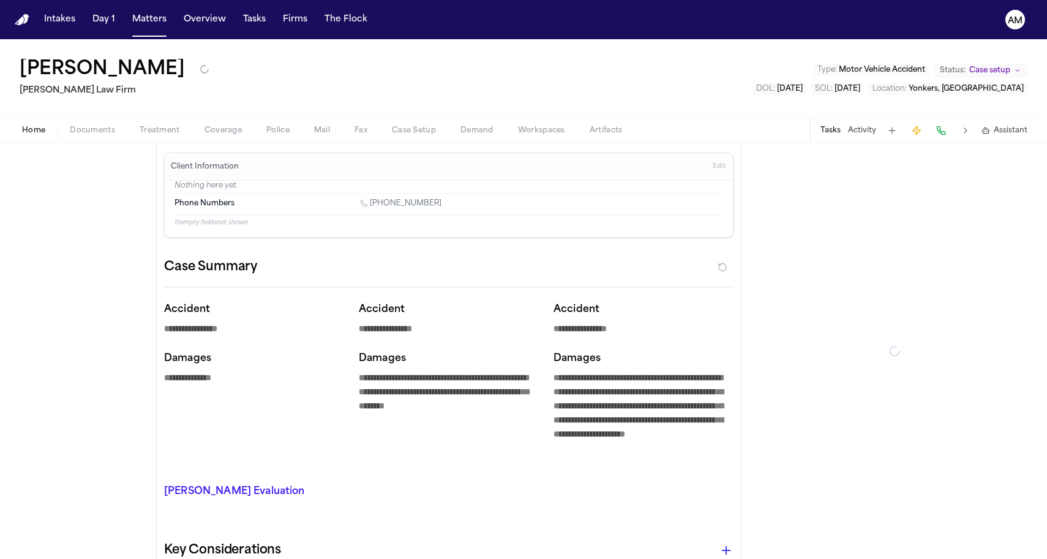
type textarea "*"
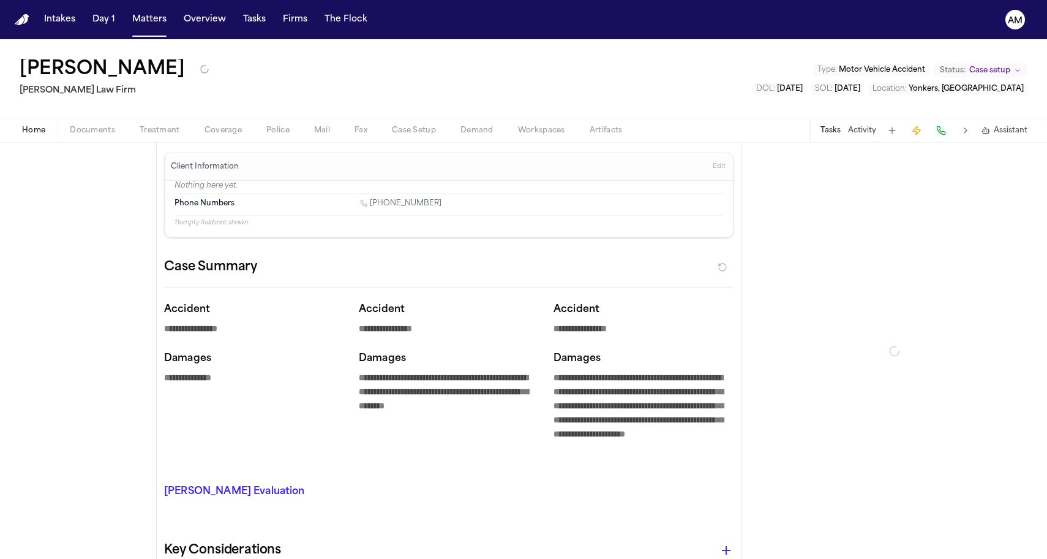
type textarea "*"
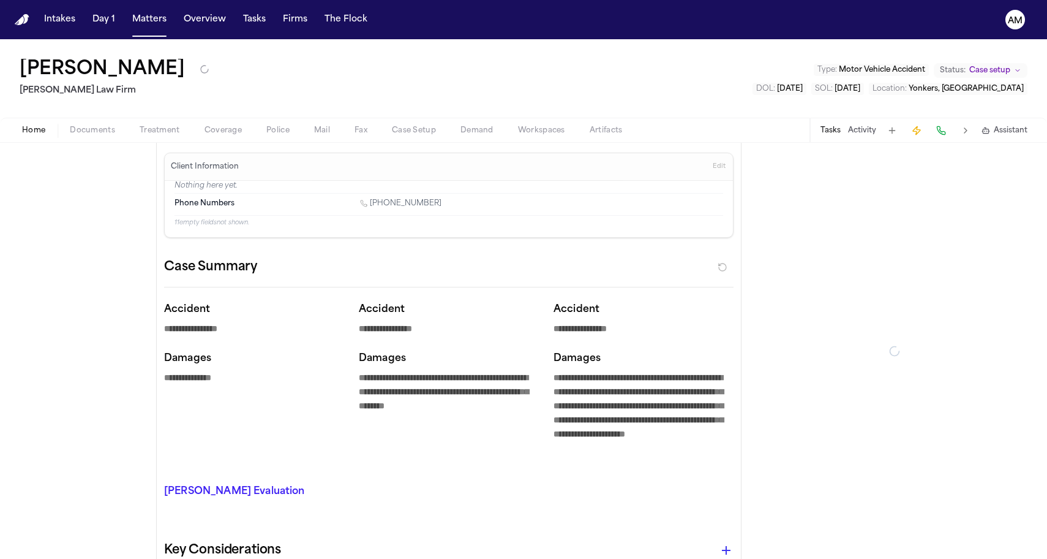
type textarea "*"
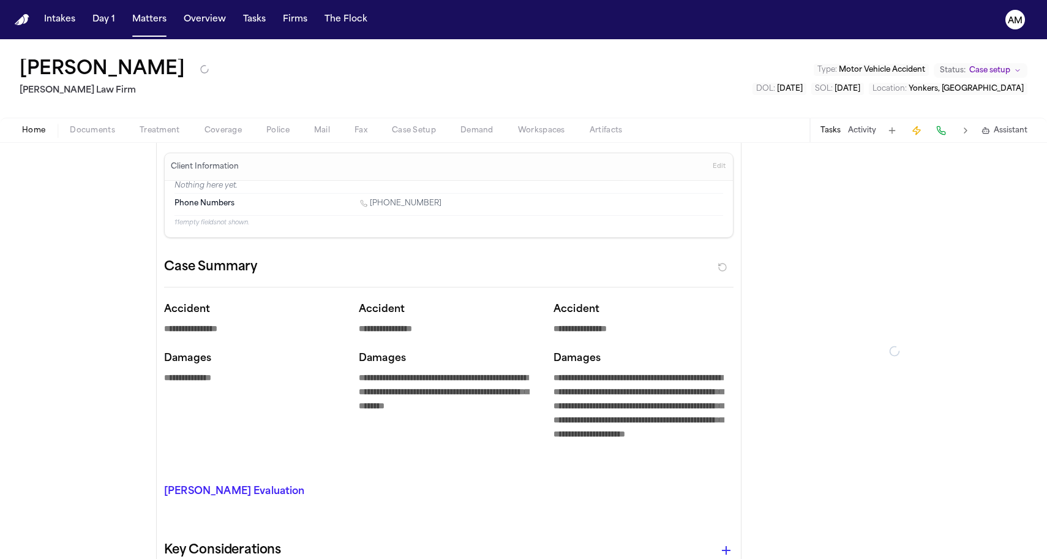
type textarea "*"
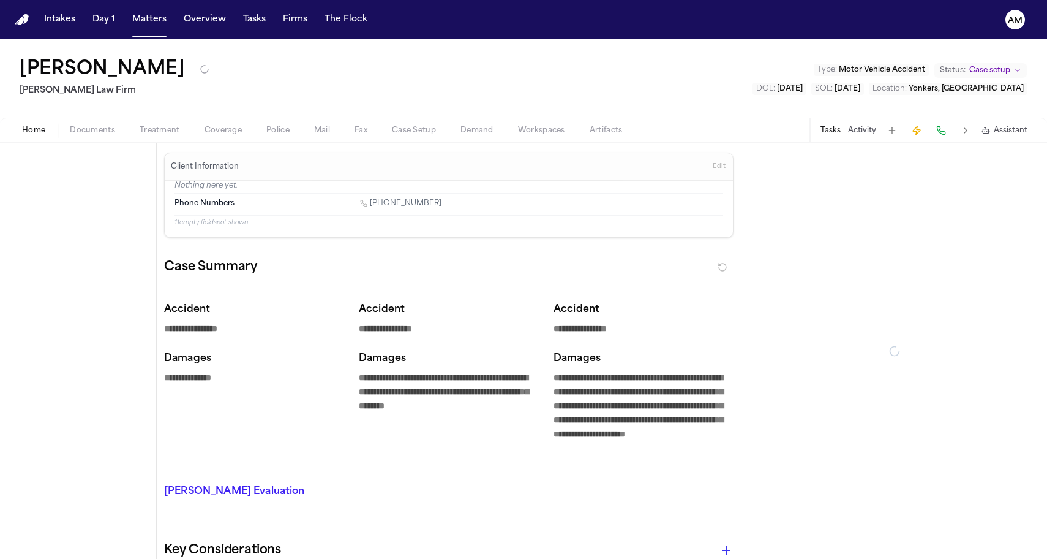
type textarea "*"
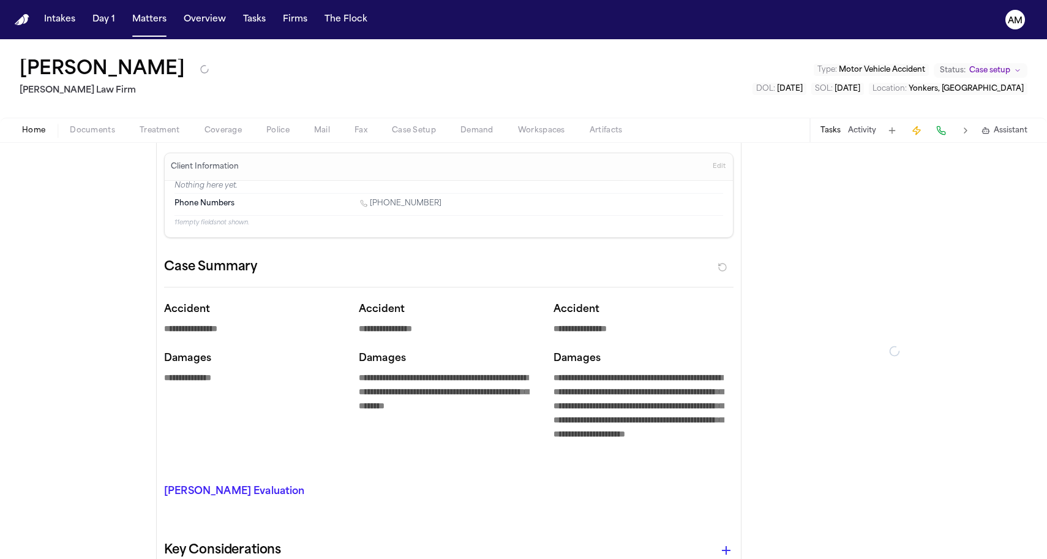
type textarea "*"
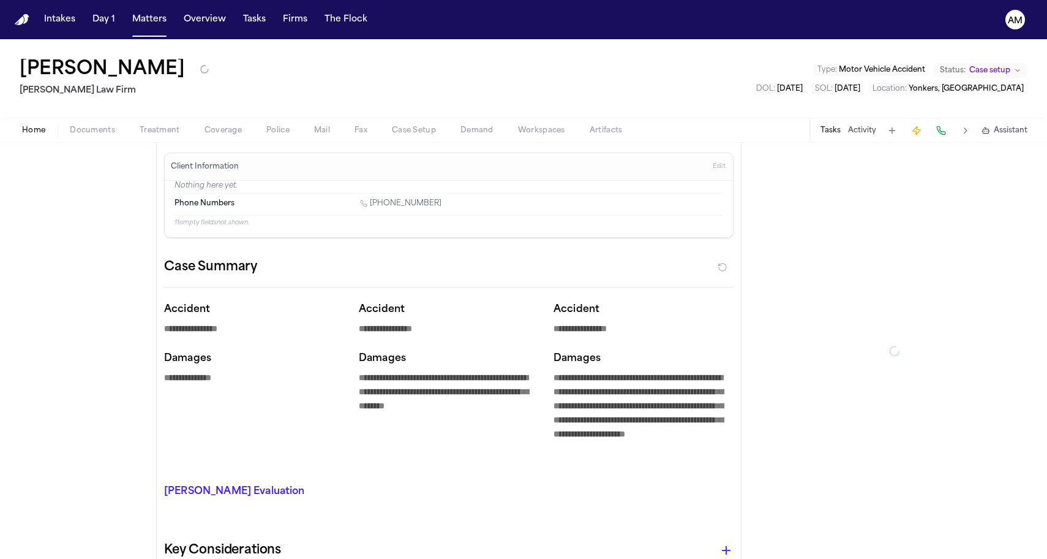
type textarea "*"
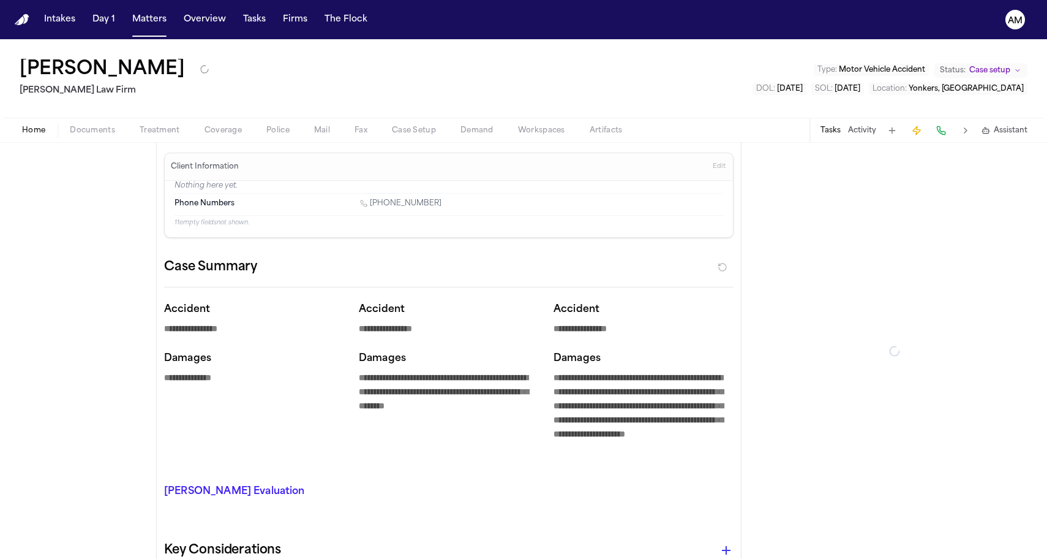
type textarea "*"
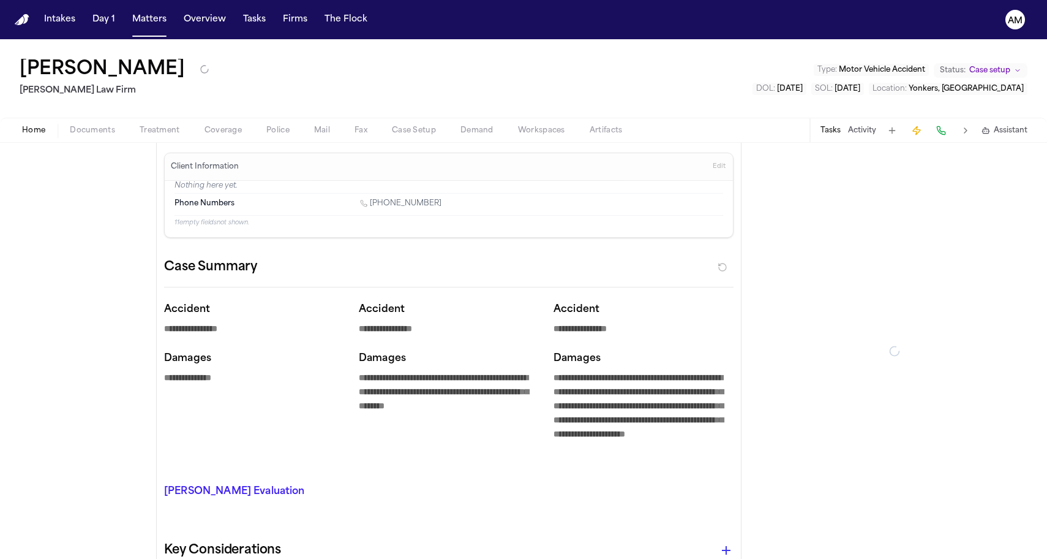
type textarea "*"
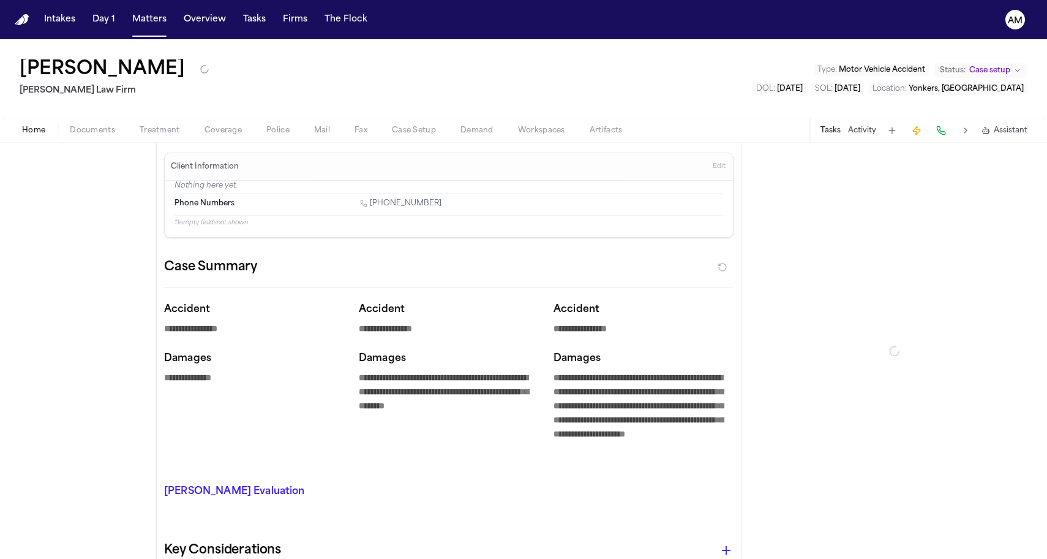
type textarea "*"
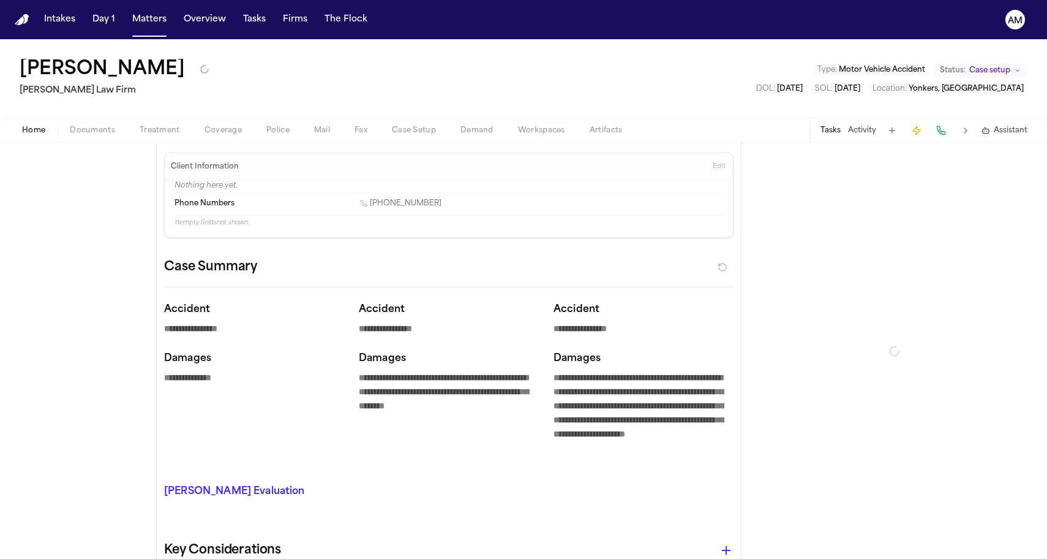
type textarea "*"
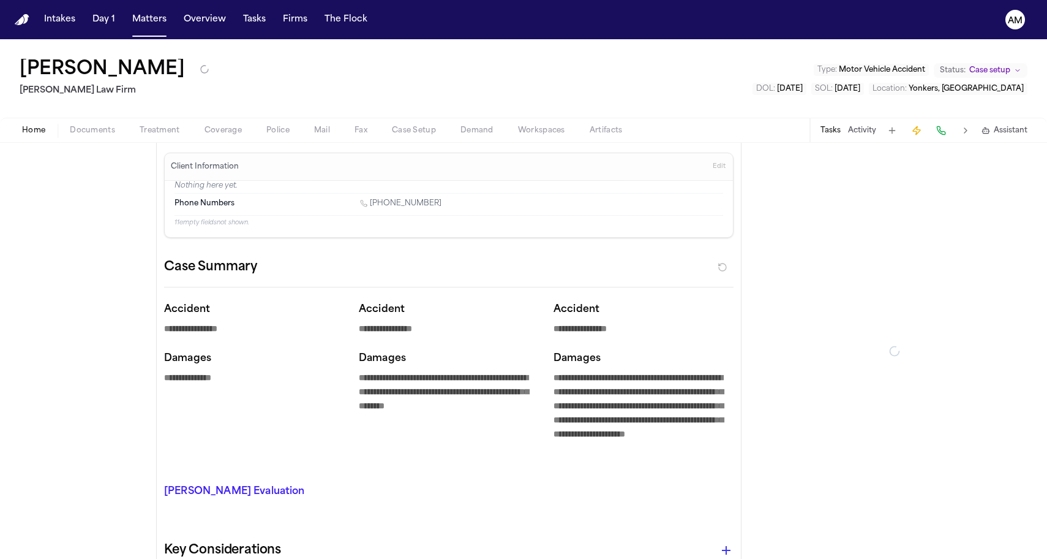
type textarea "*"
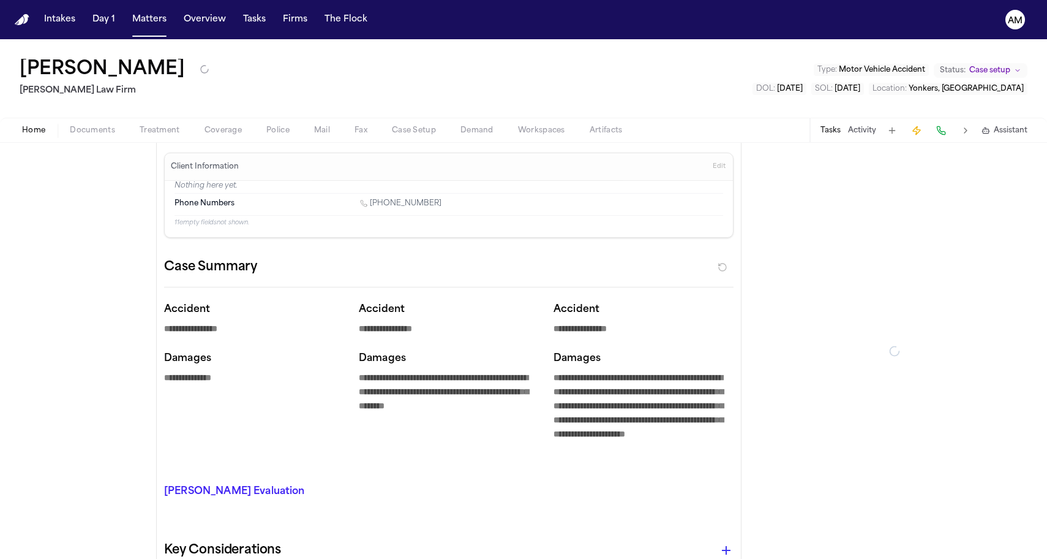
type textarea "*"
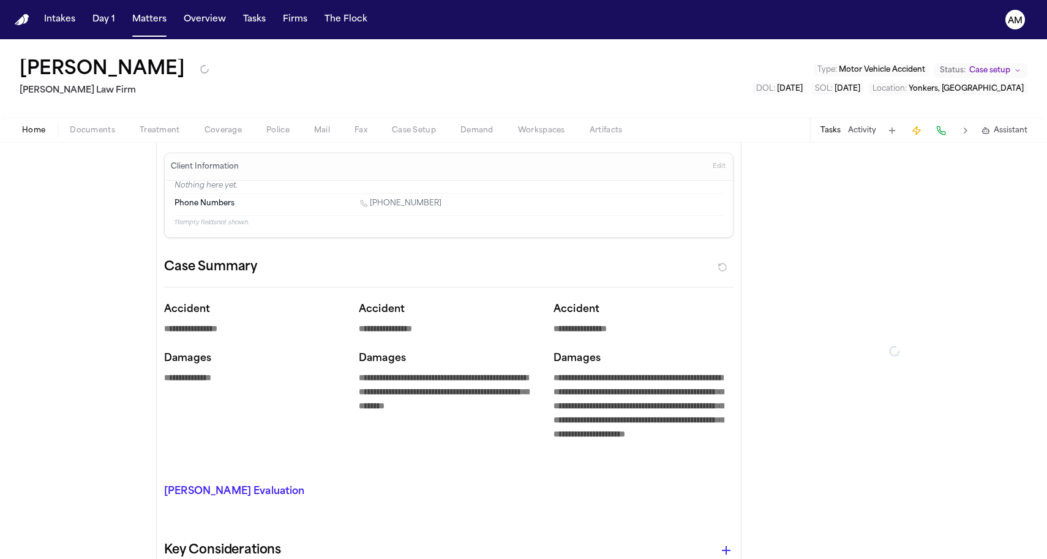
type textarea "*"
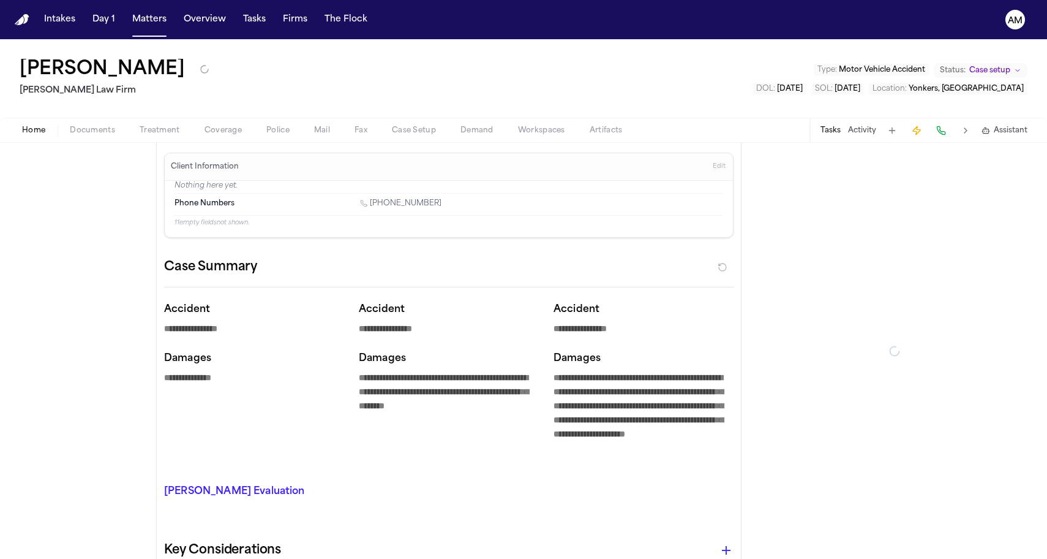
type textarea "*"
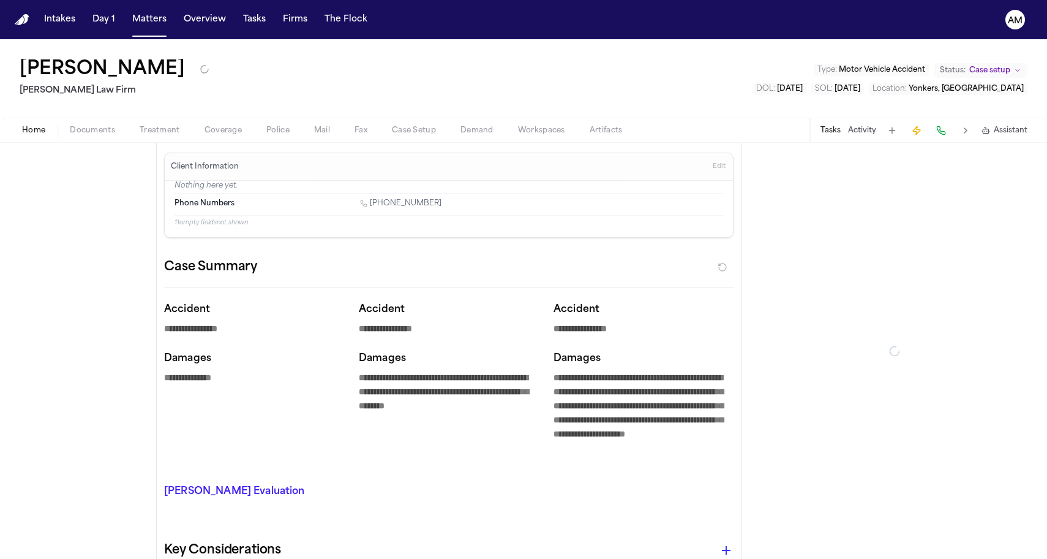
type textarea "*"
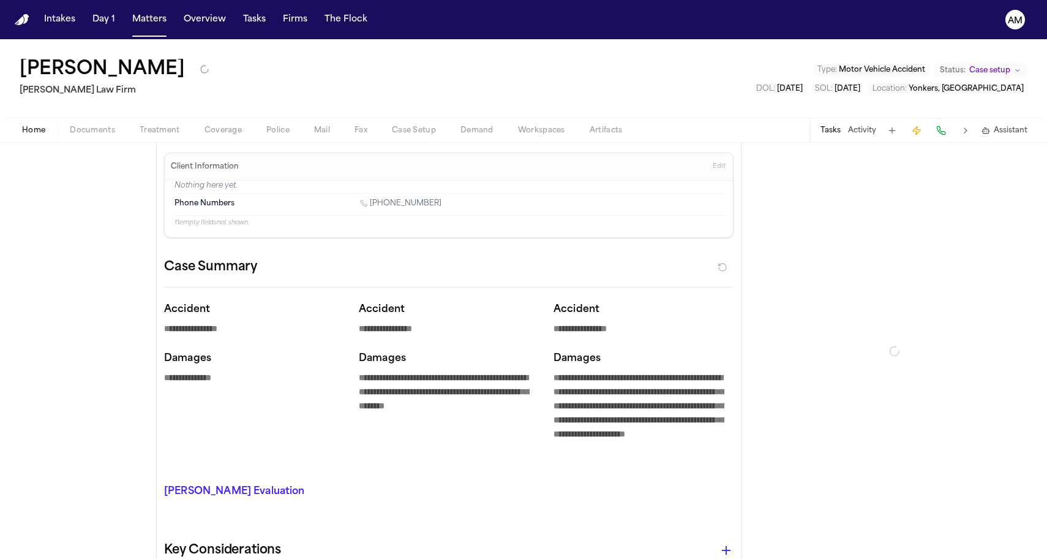
type textarea "*"
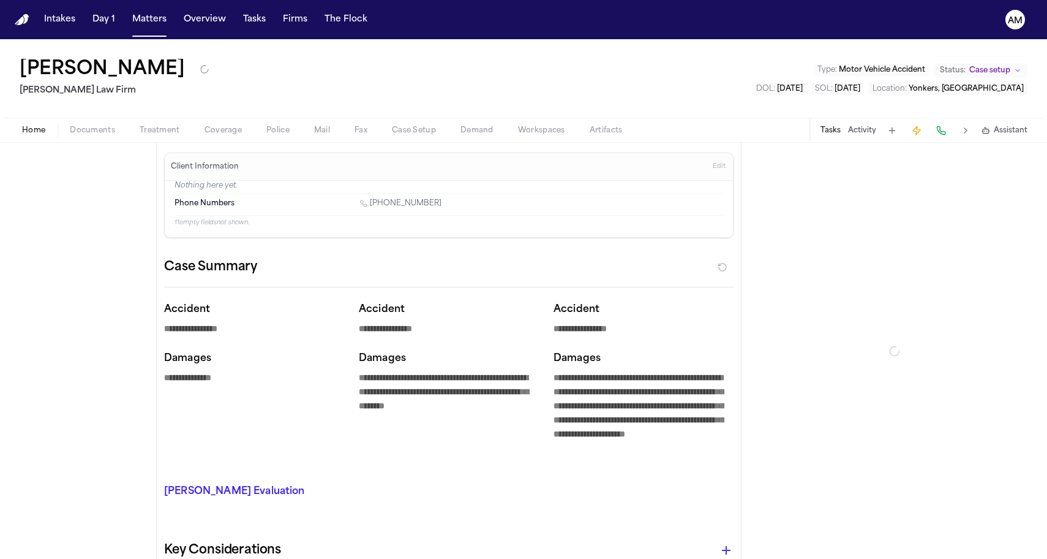
type textarea "*"
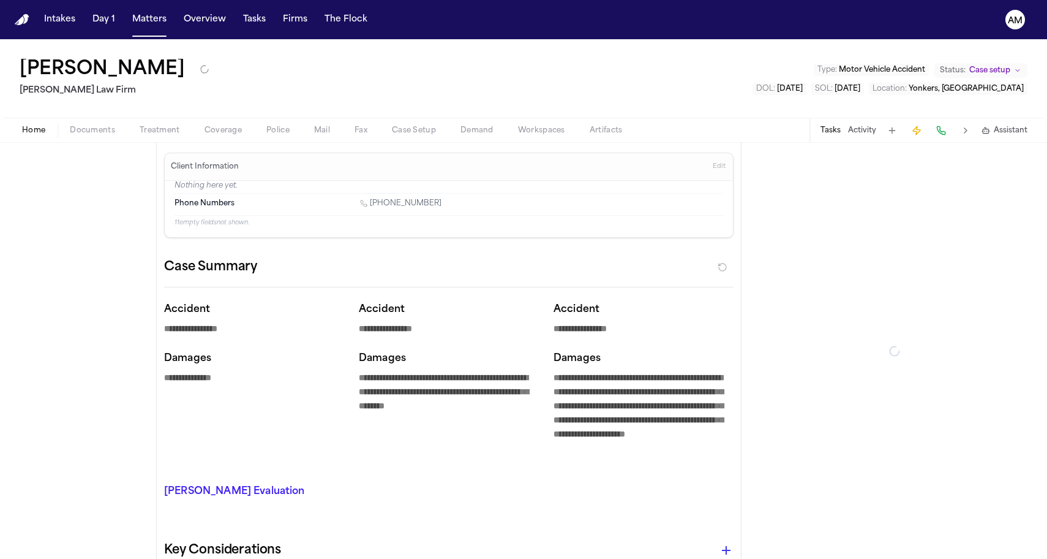
type textarea "*"
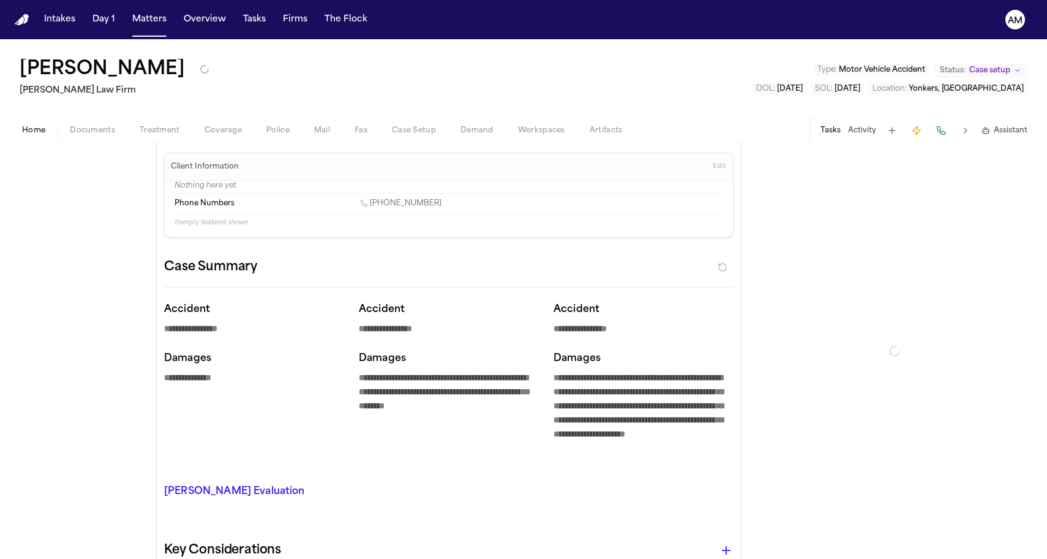
type textarea "*"
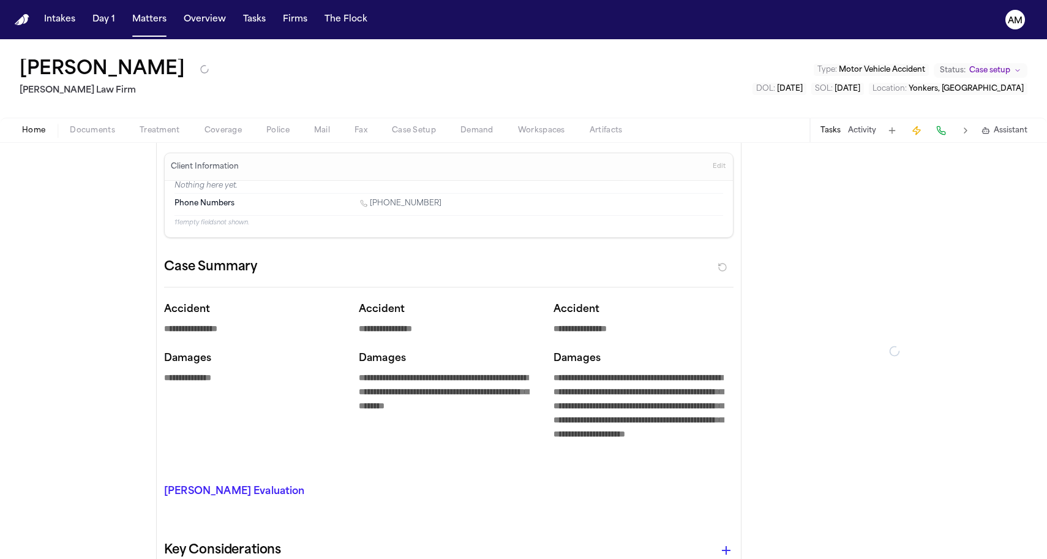
type textarea "*"
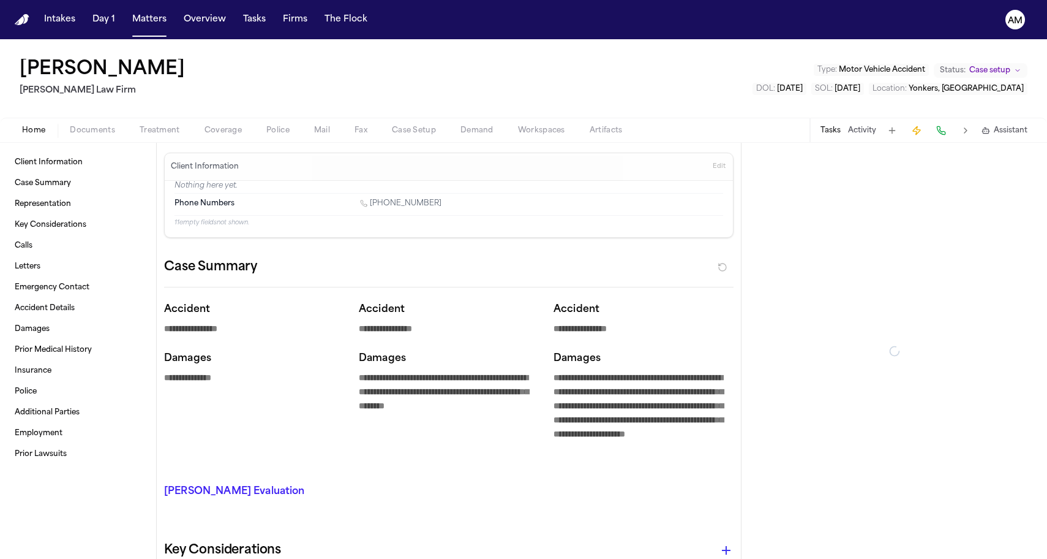
type textarea "*"
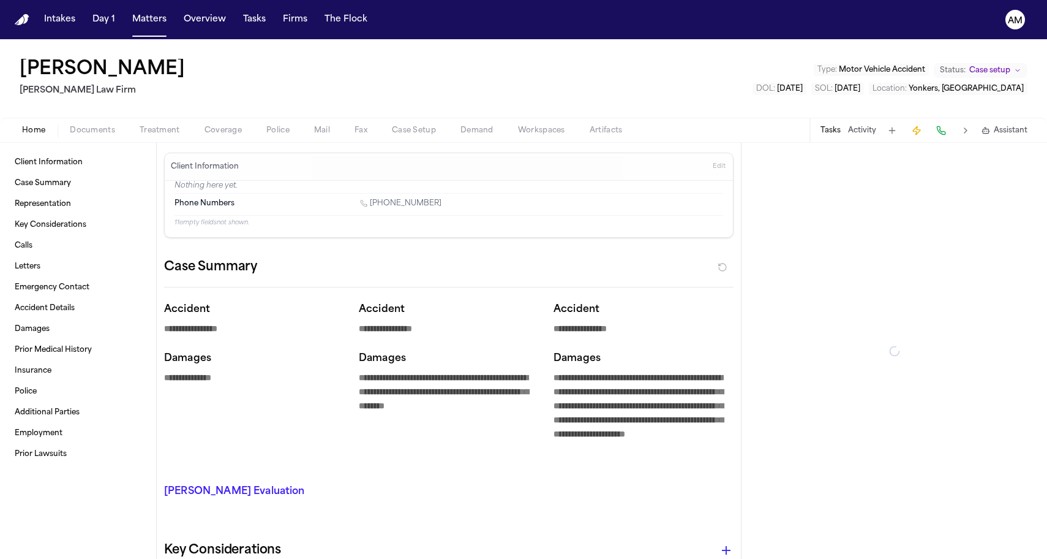
type textarea "*"
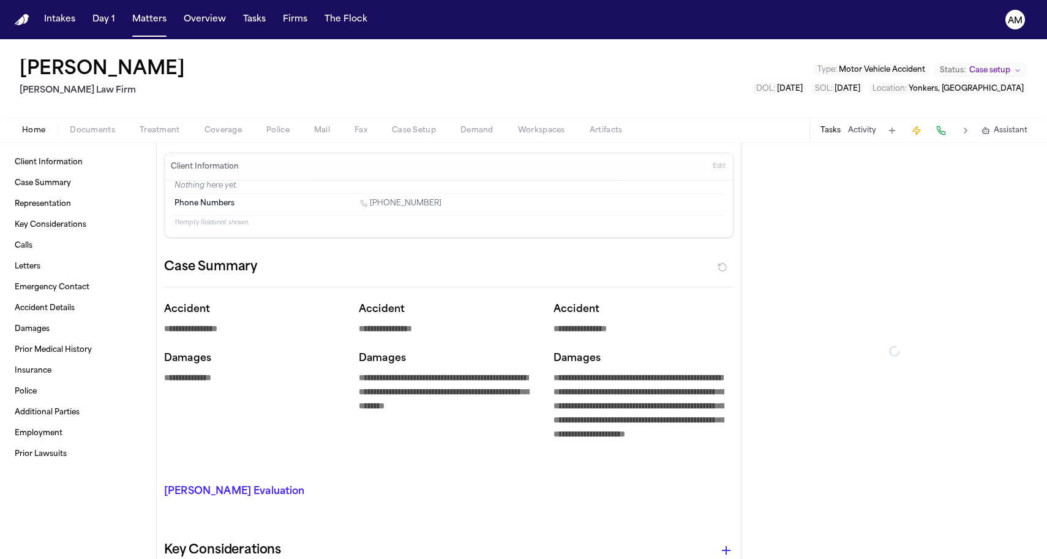
type textarea "*"
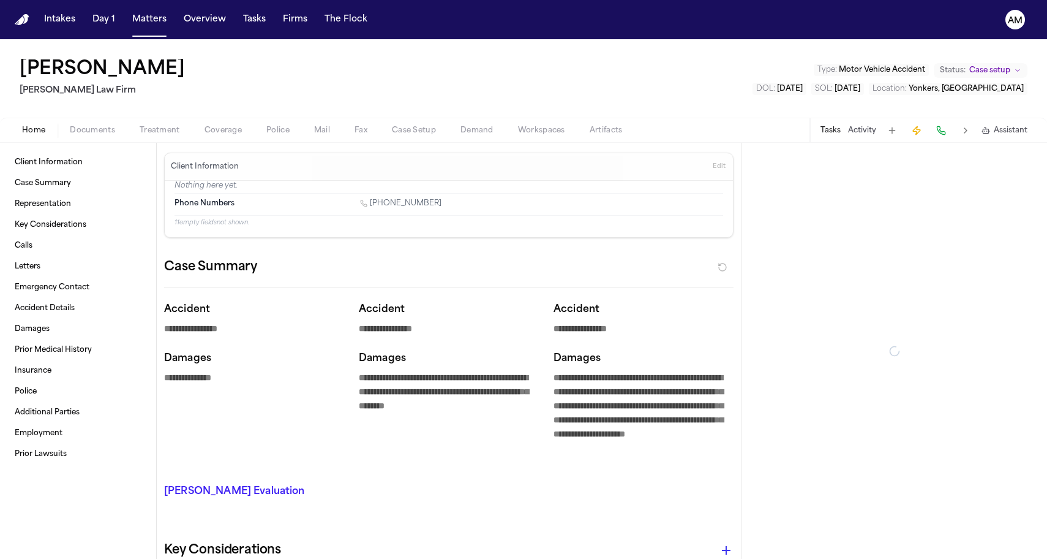
type textarea "*"
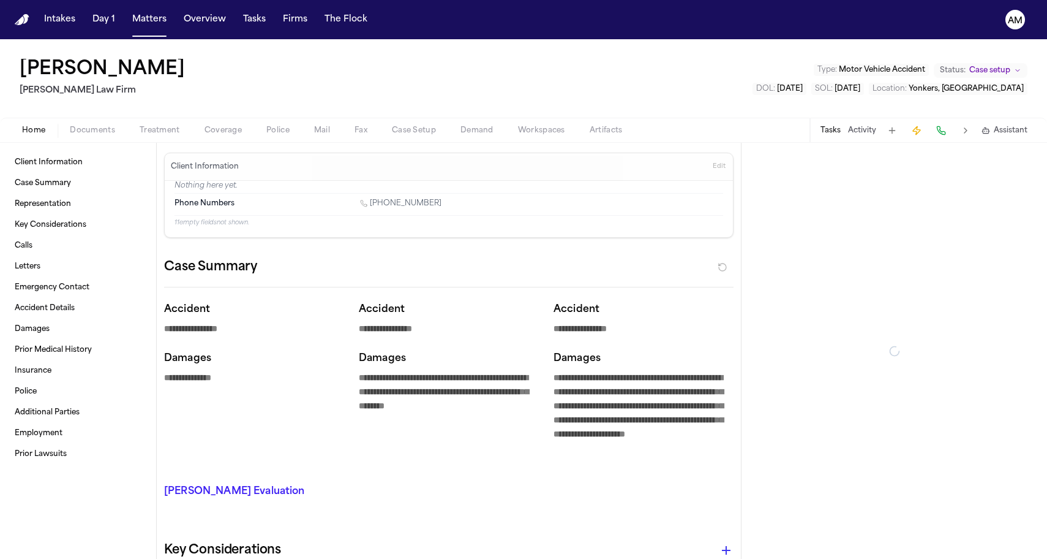
type textarea "*"
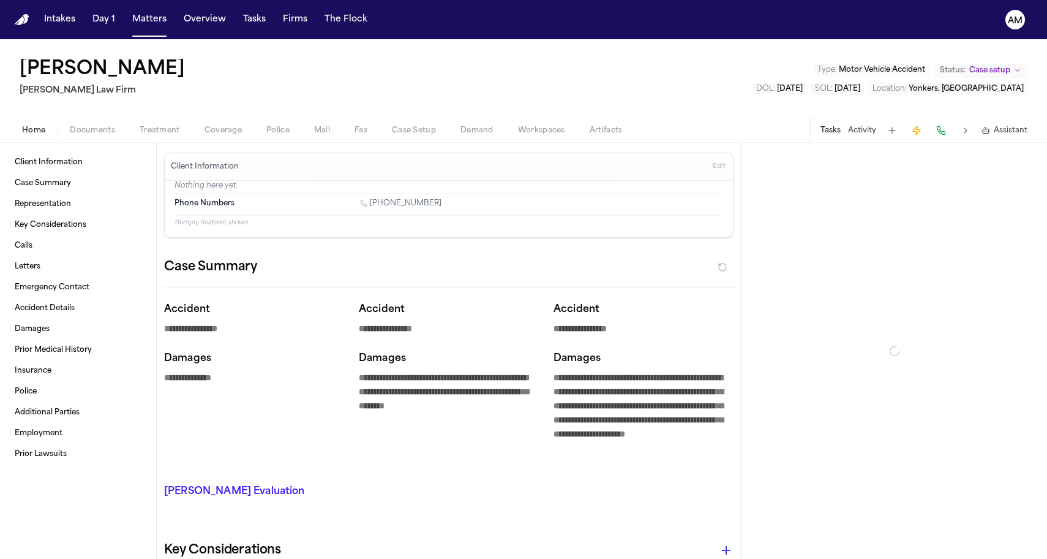
type textarea "*"
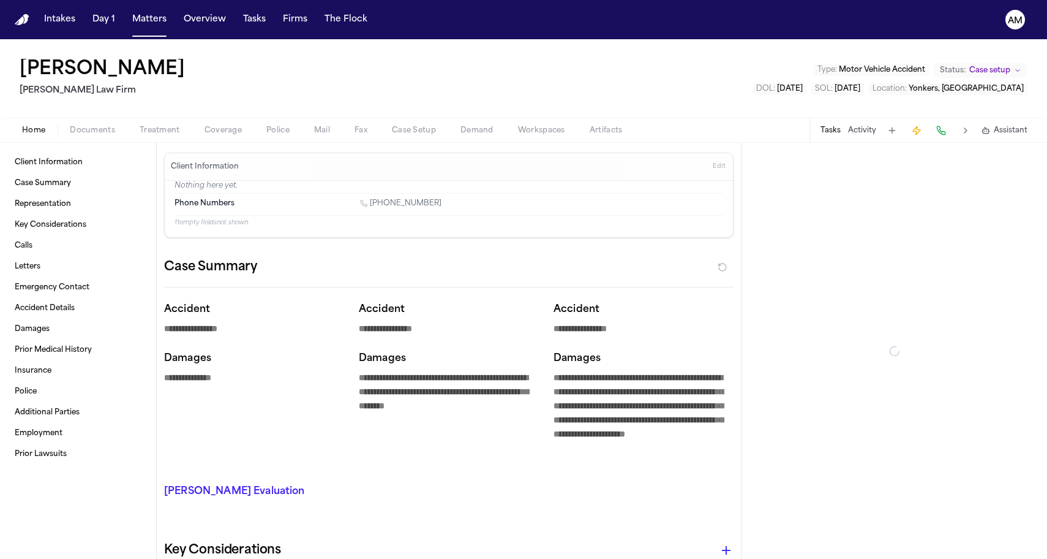
type textarea "*"
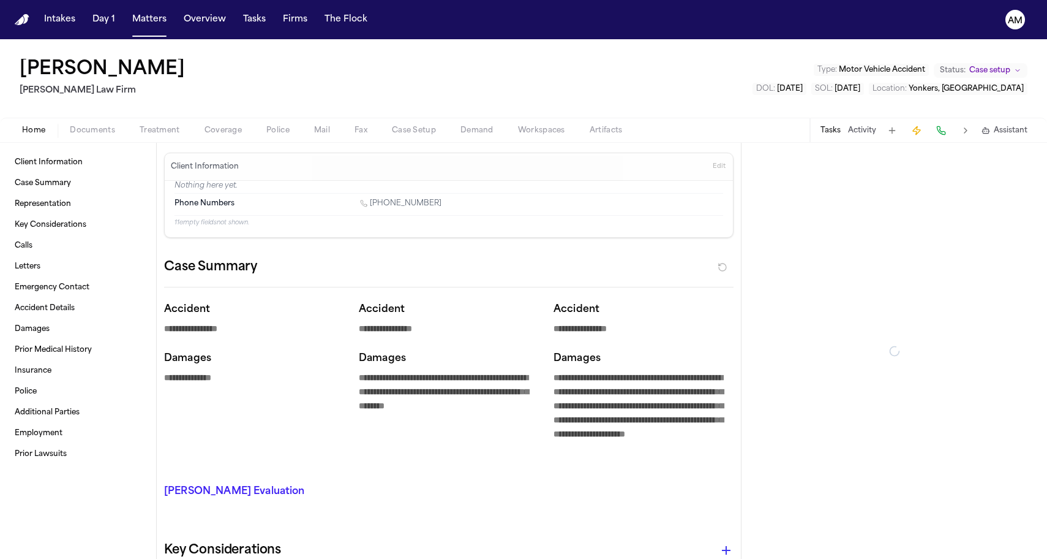
type textarea "*"
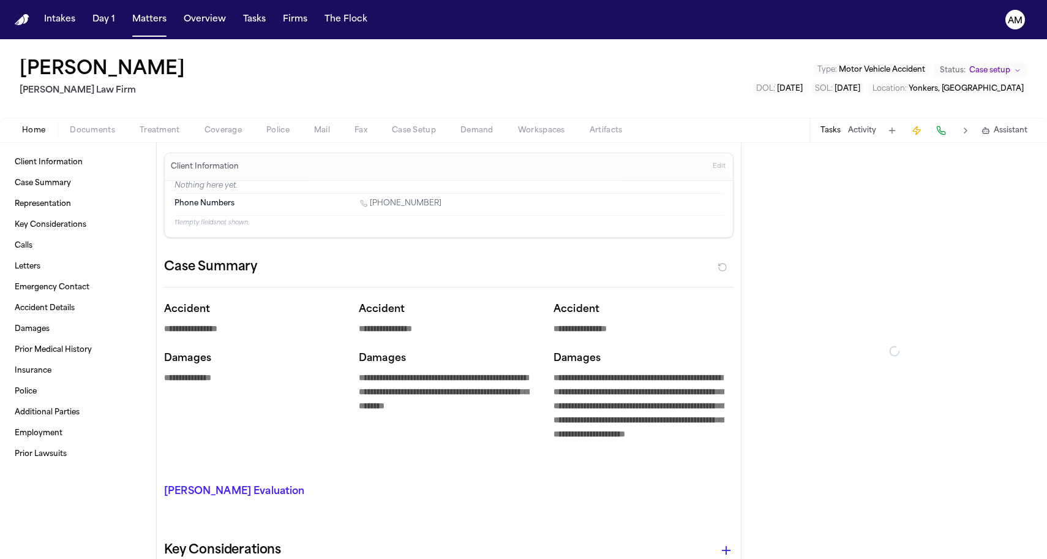
type textarea "*"
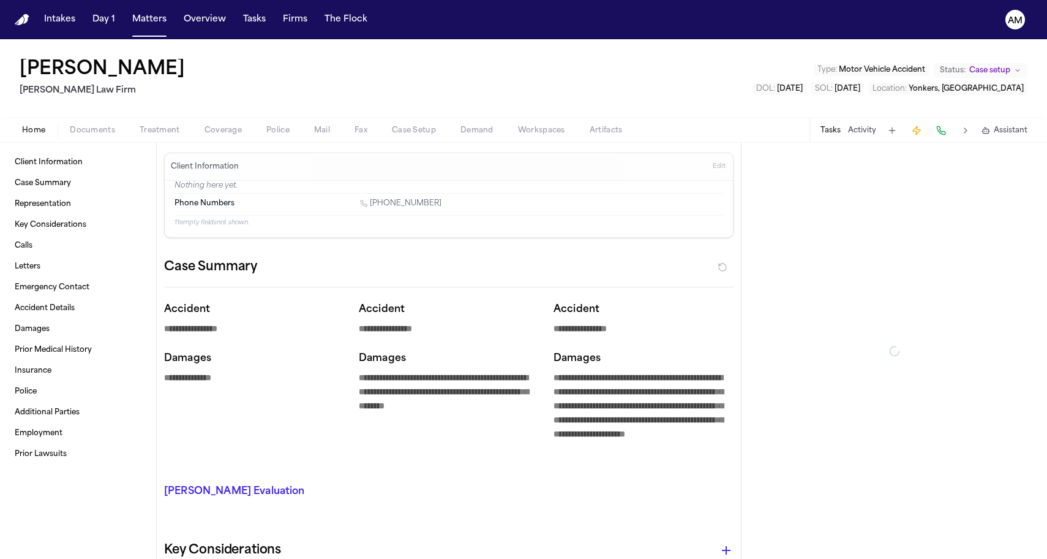
type textarea "*"
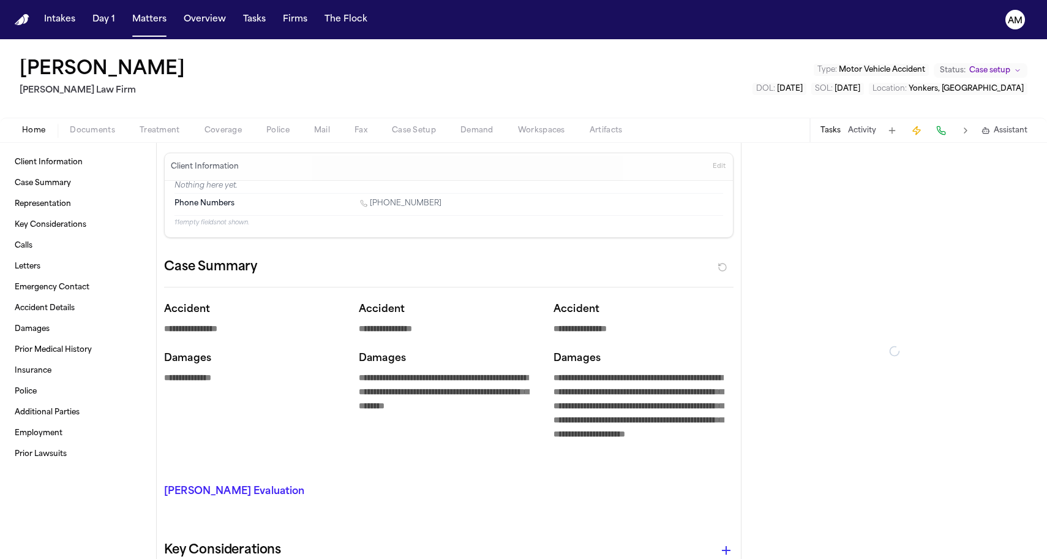
type textarea "*"
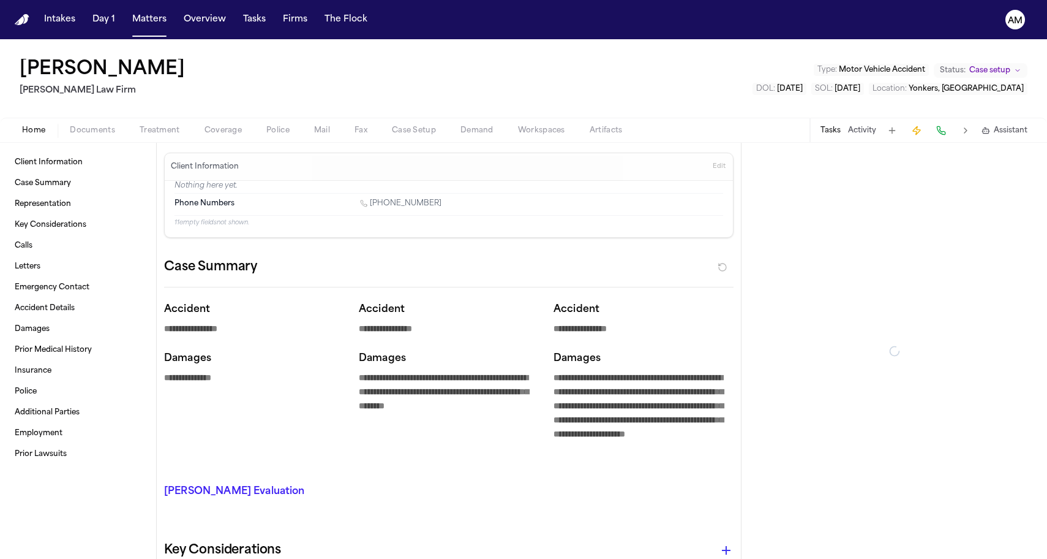
type textarea "*"
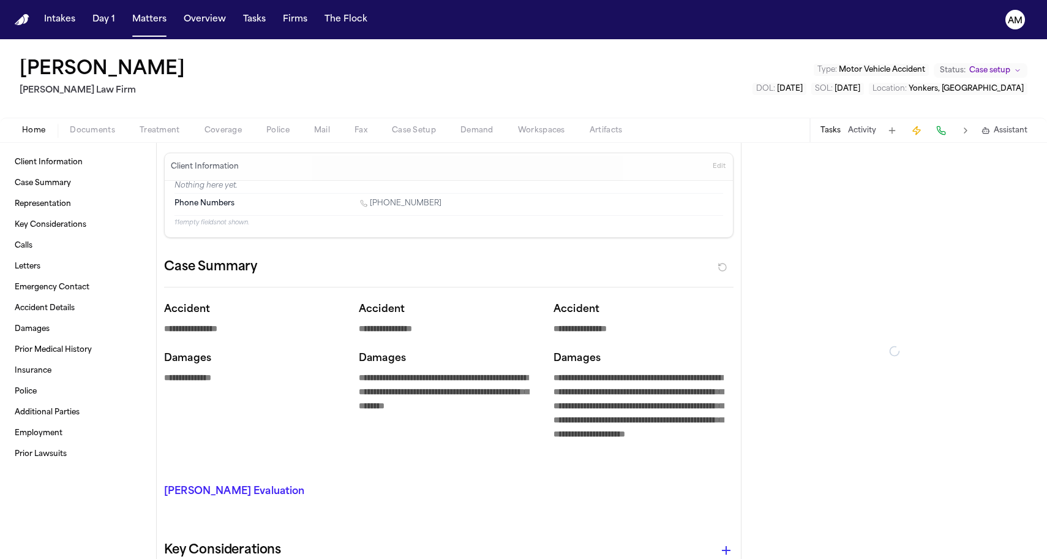
type textarea "*"
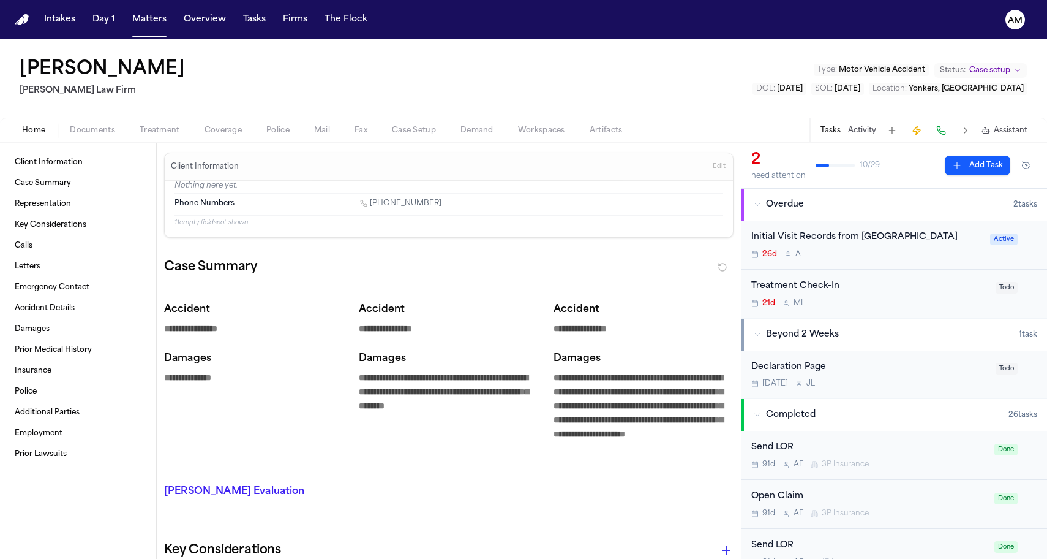
click at [219, 126] on span "Coverage" at bounding box center [223, 131] width 37 height 10
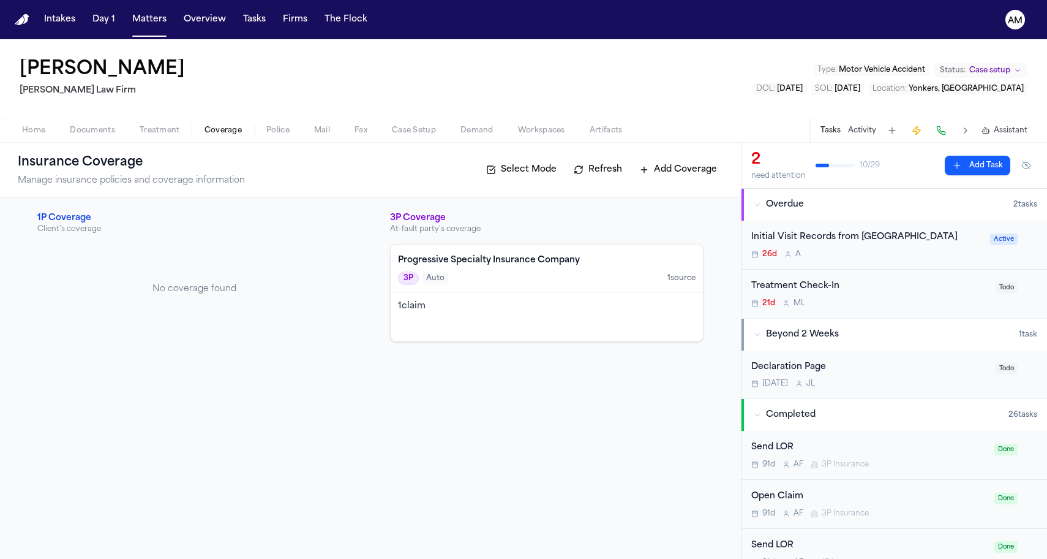
click at [481, 289] on div "Progressive Specialty Insurance Company 3P Auto 1 source" at bounding box center [547, 268] width 312 height 48
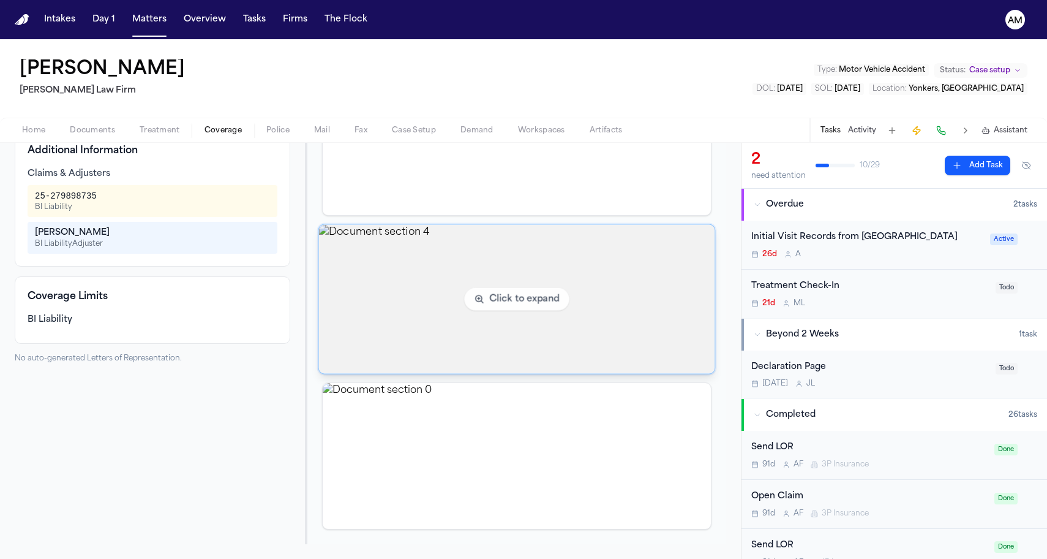
scroll to position [274, 0]
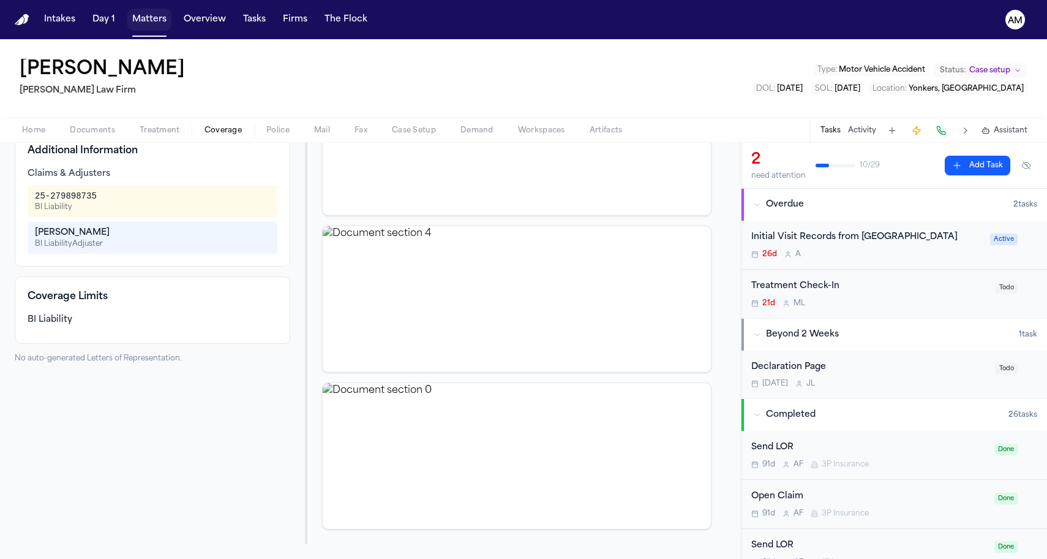
click at [164, 20] on button "Matters" at bounding box center [149, 20] width 44 height 22
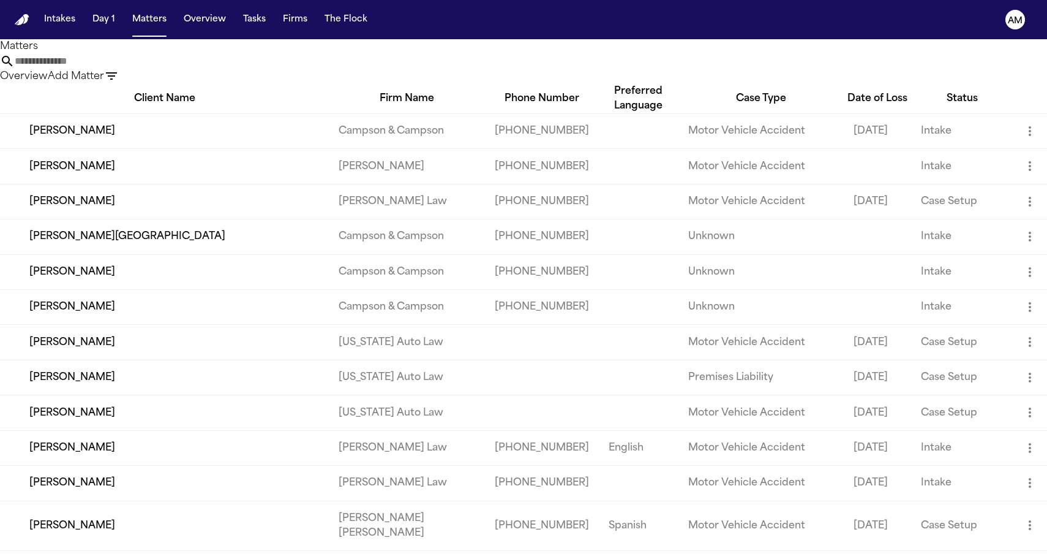
click at [117, 72] on icon "button" at bounding box center [111, 75] width 11 height 7
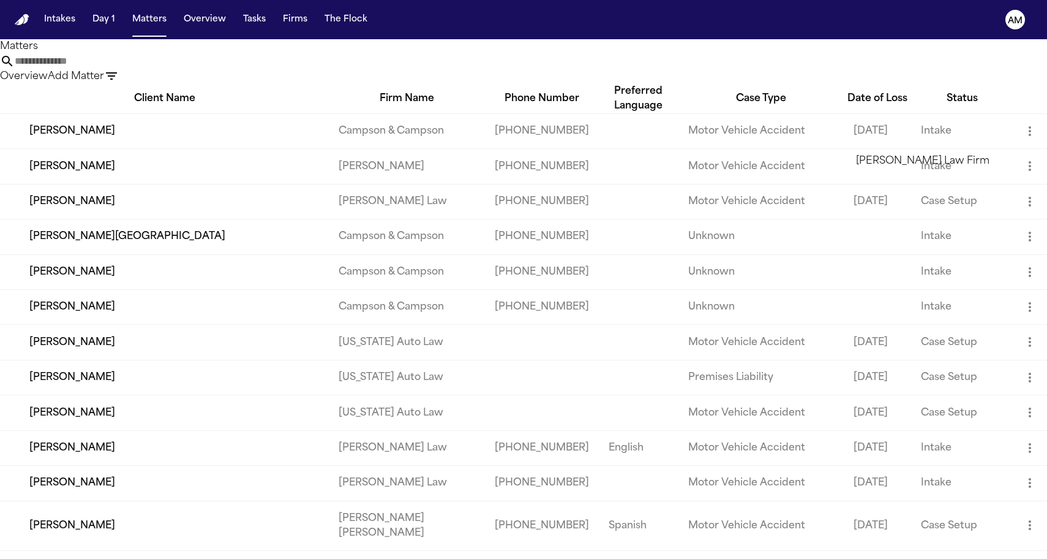
click at [883, 168] on li "[PERSON_NAME] Law Firm" at bounding box center [943, 161] width 174 height 15
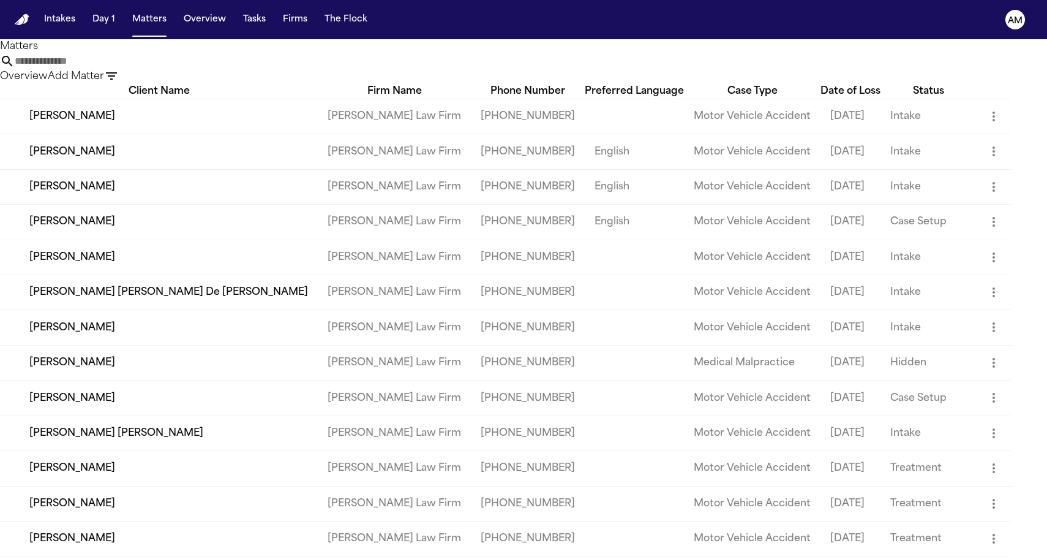
click at [366, 558] on div at bounding box center [523, 559] width 1047 height 0
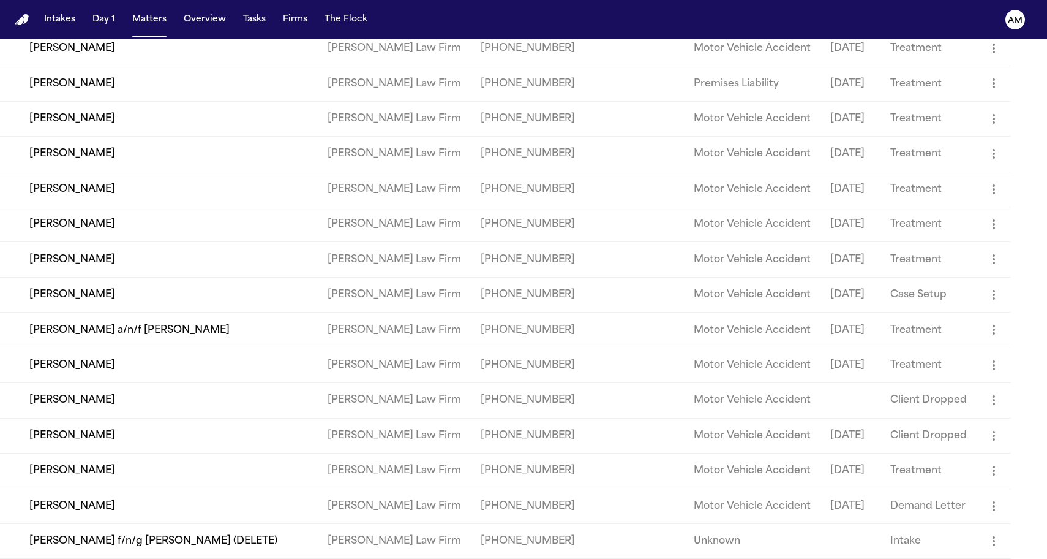
scroll to position [711, 0]
click at [97, 312] on td "[PERSON_NAME] a/n/f [PERSON_NAME]" at bounding box center [159, 329] width 318 height 35
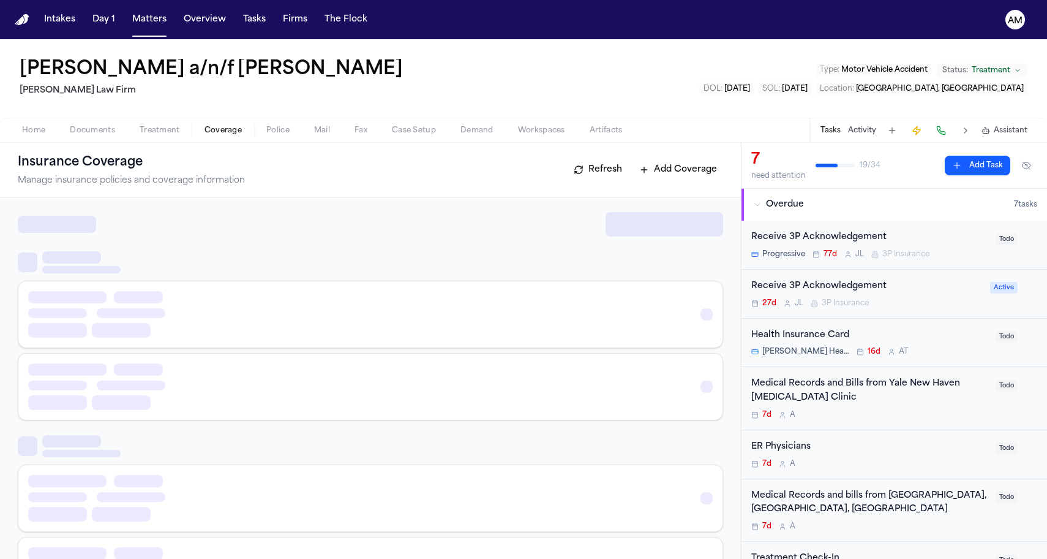
click at [235, 126] on span "Coverage" at bounding box center [223, 131] width 37 height 10
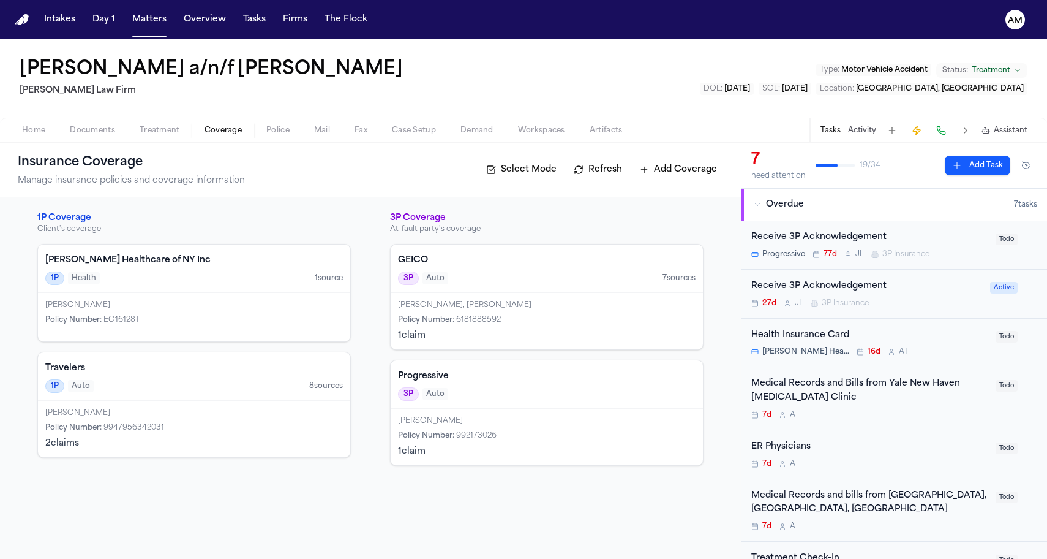
click at [777, 1] on nav "Intakes Day 1 Matters Overview Tasks Firms The Flock AM" at bounding box center [523, 19] width 1047 height 39
click at [254, 377] on div "Travelers 1P Auto 8 source s" at bounding box center [194, 376] width 312 height 48
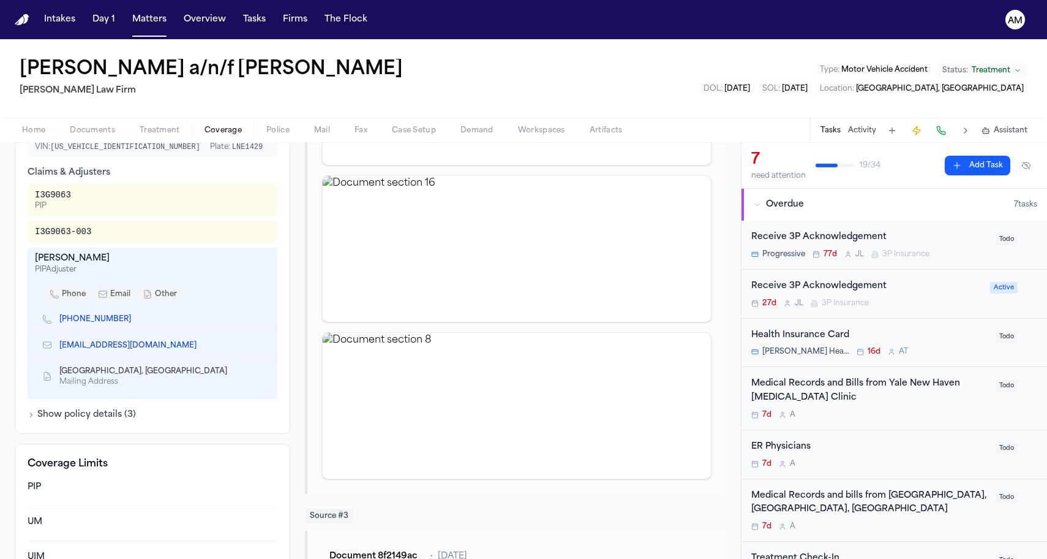
scroll to position [430, 0]
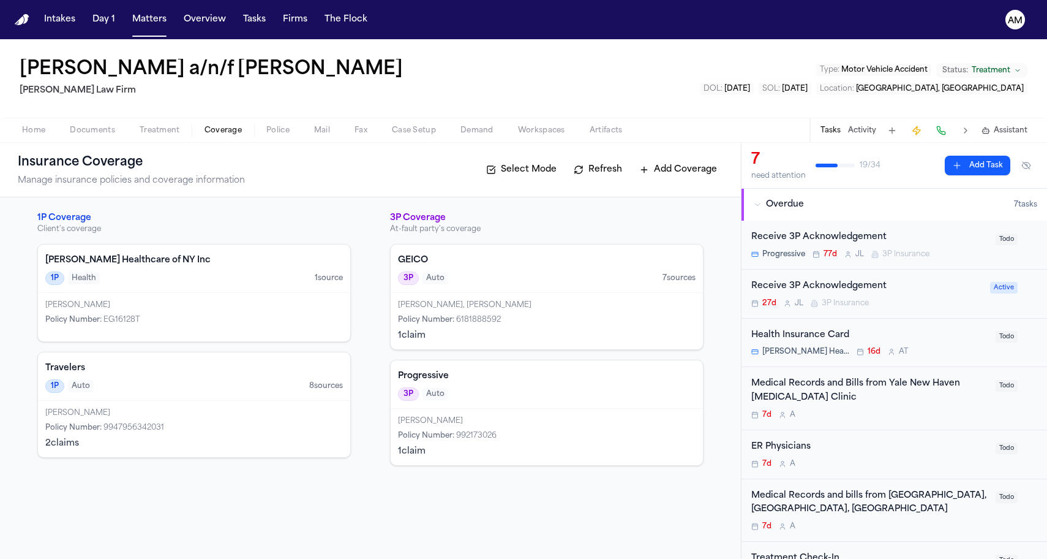
click at [529, 319] on div "Policy Number : 6181888592" at bounding box center [547, 320] width 298 height 10
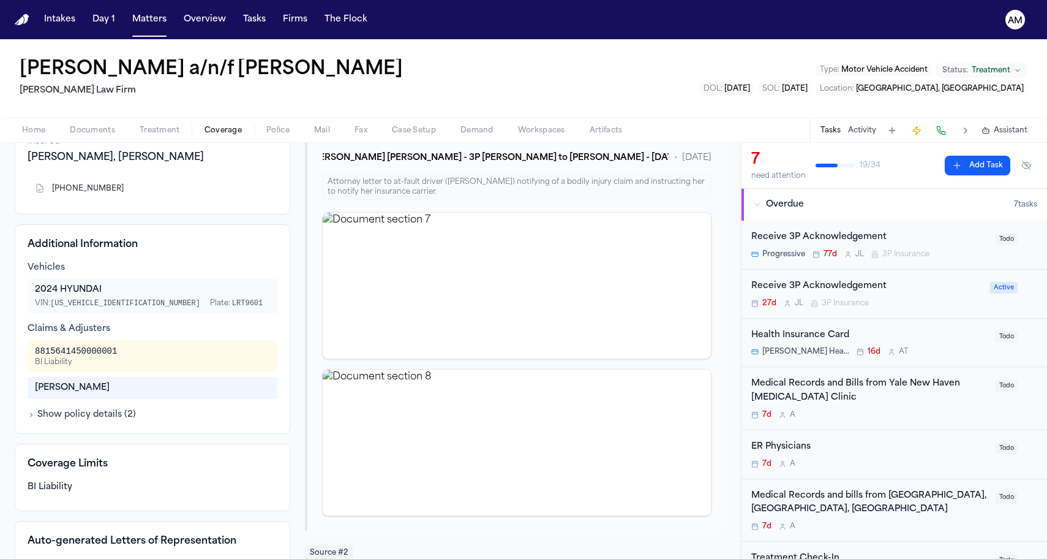
scroll to position [132, 0]
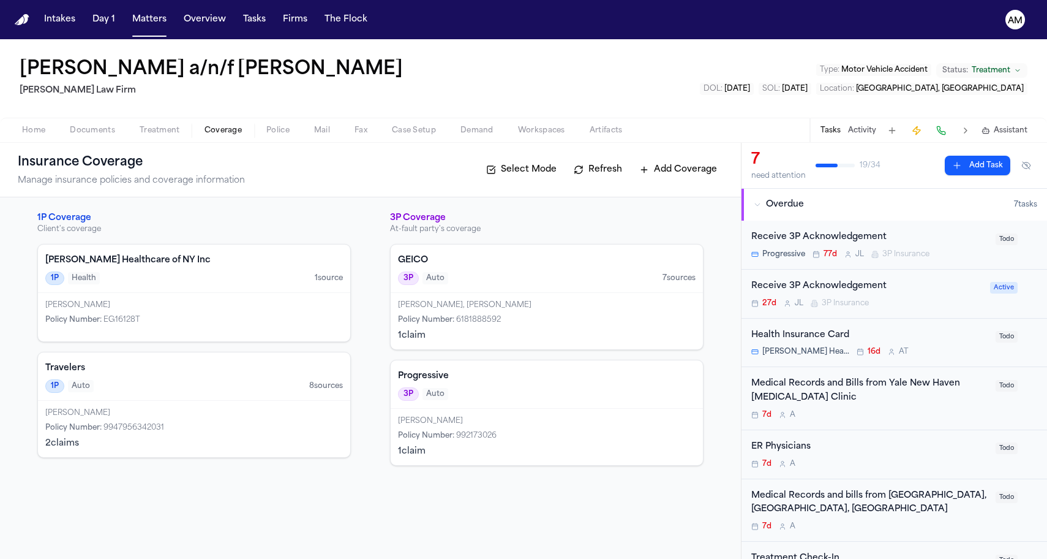
click at [491, 401] on div "Progressive 3P Auto" at bounding box center [547, 384] width 312 height 48
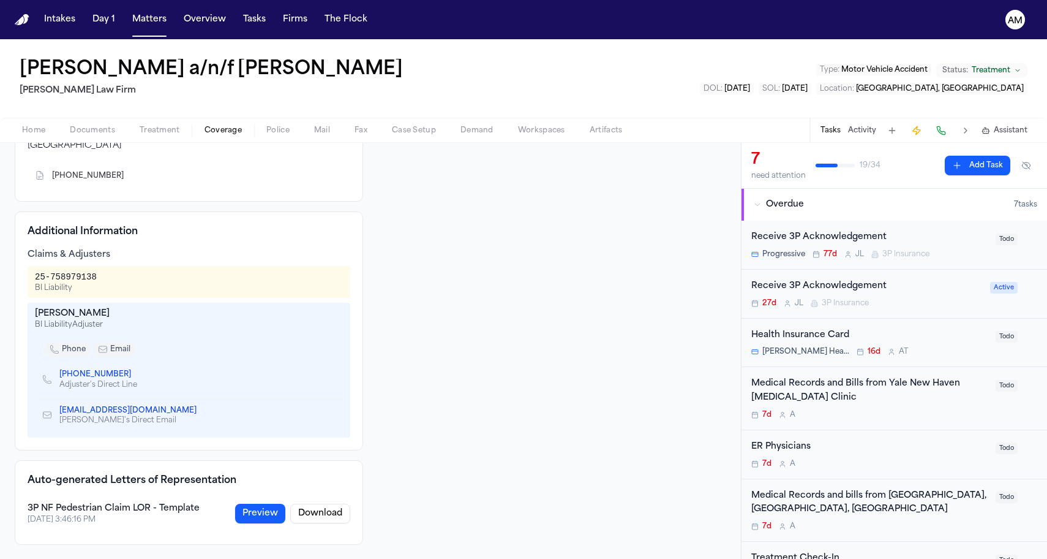
click at [423, 334] on div at bounding box center [552, 287] width 349 height 516
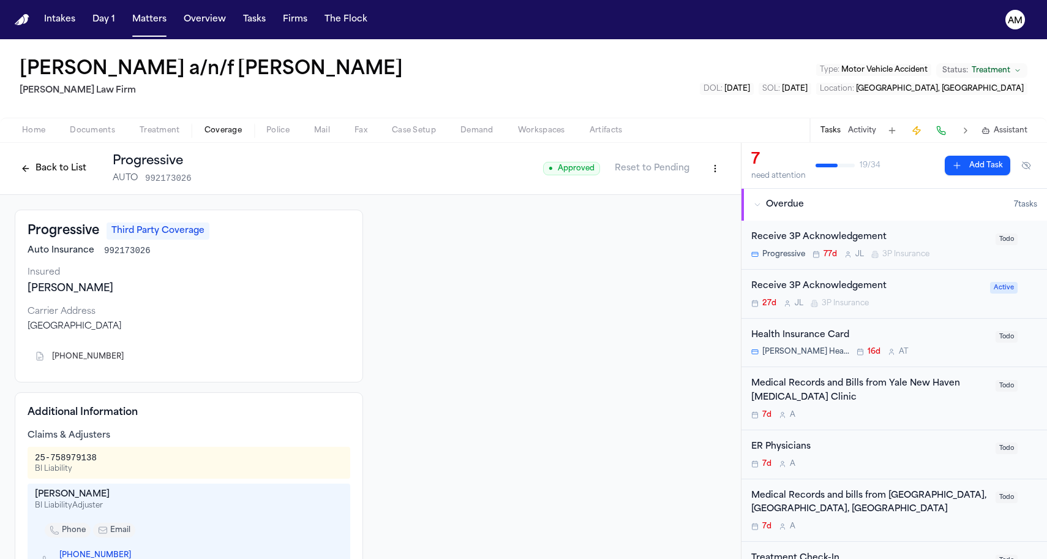
click at [66, 167] on button "Back to List" at bounding box center [54, 169] width 78 height 20
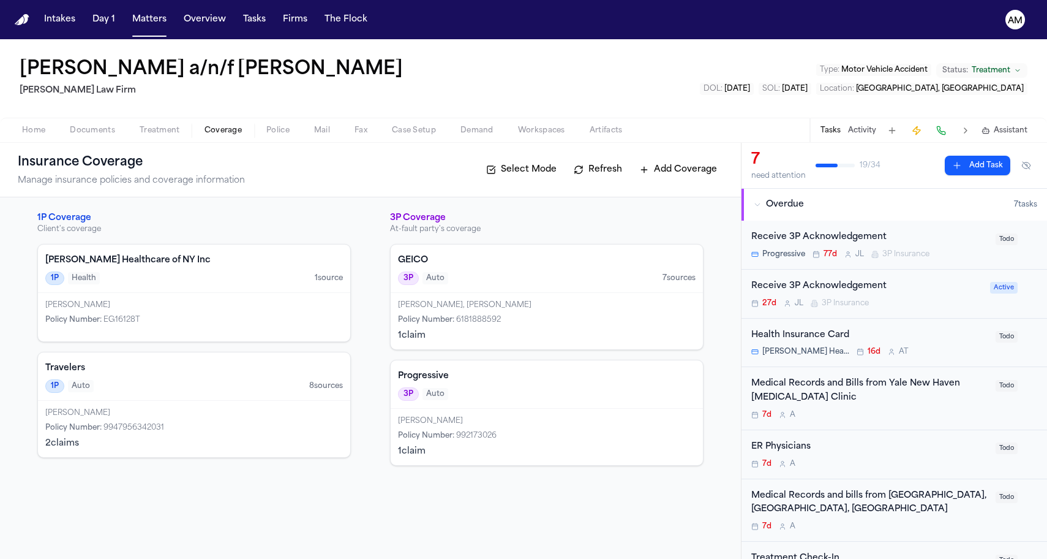
click at [186, 389] on div "1P Auto 8 source s" at bounding box center [194, 385] width 298 height 13
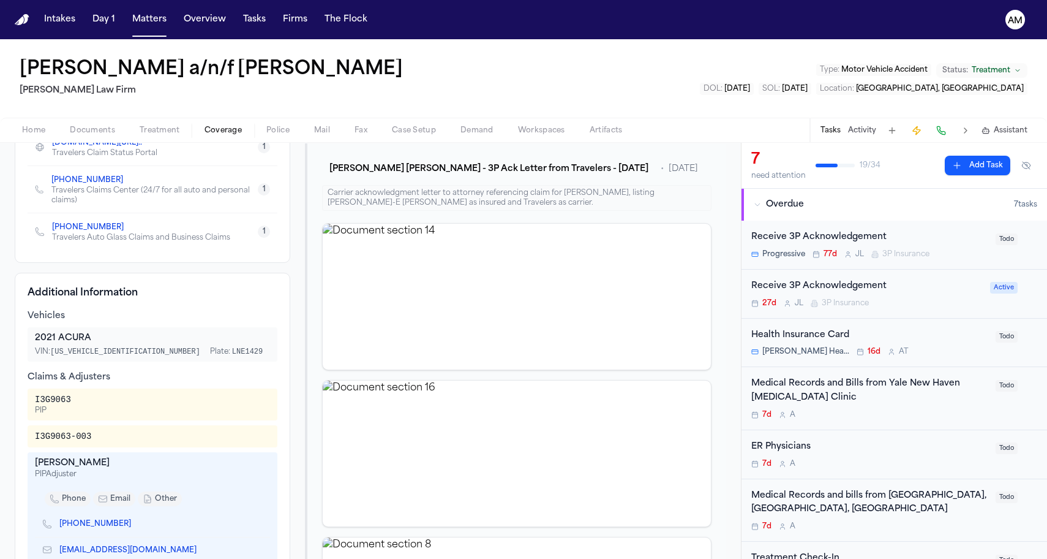
scroll to position [254, 0]
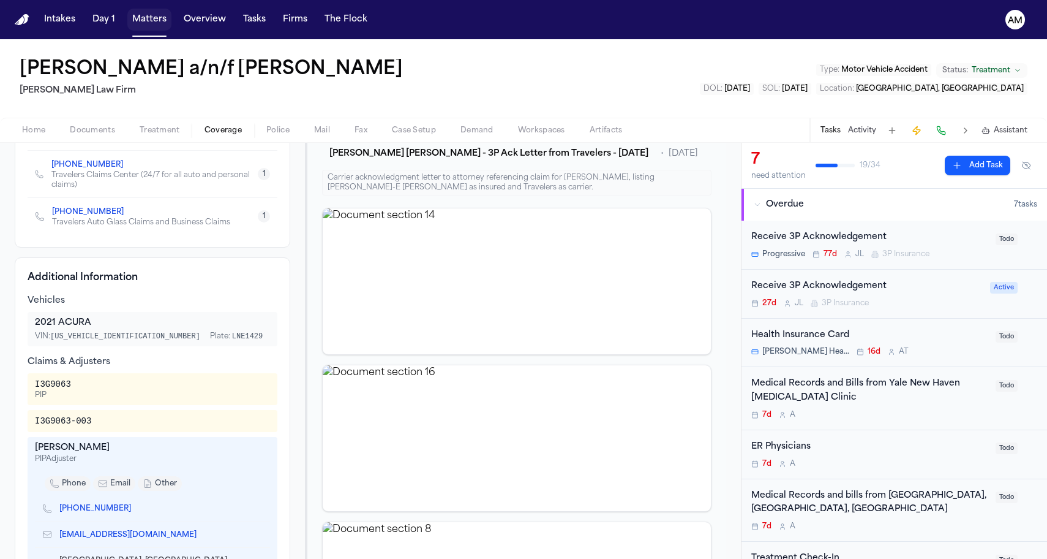
click at [153, 27] on button "Matters" at bounding box center [149, 20] width 44 height 22
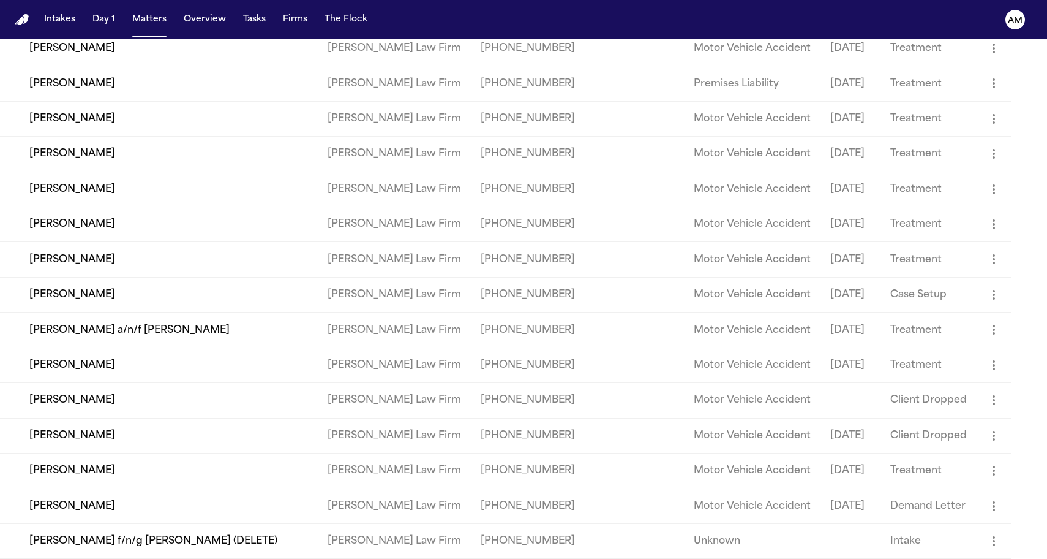
click at [53, 350] on td "[PERSON_NAME]" at bounding box center [159, 364] width 318 height 35
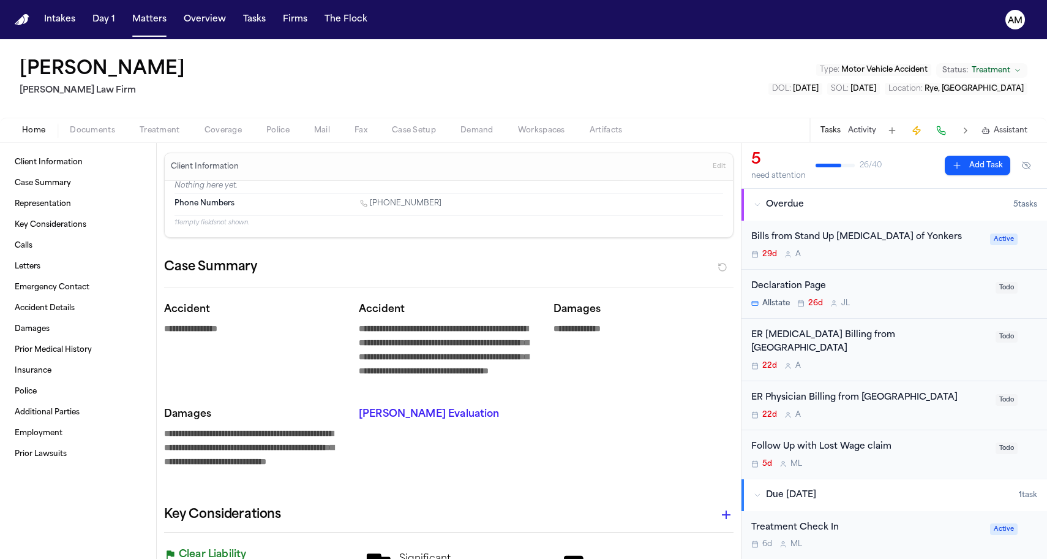
click at [220, 140] on div "Home Documents Treatment Coverage Police Mail Fax Case Setup Demand Workspaces …" at bounding box center [523, 130] width 1047 height 25
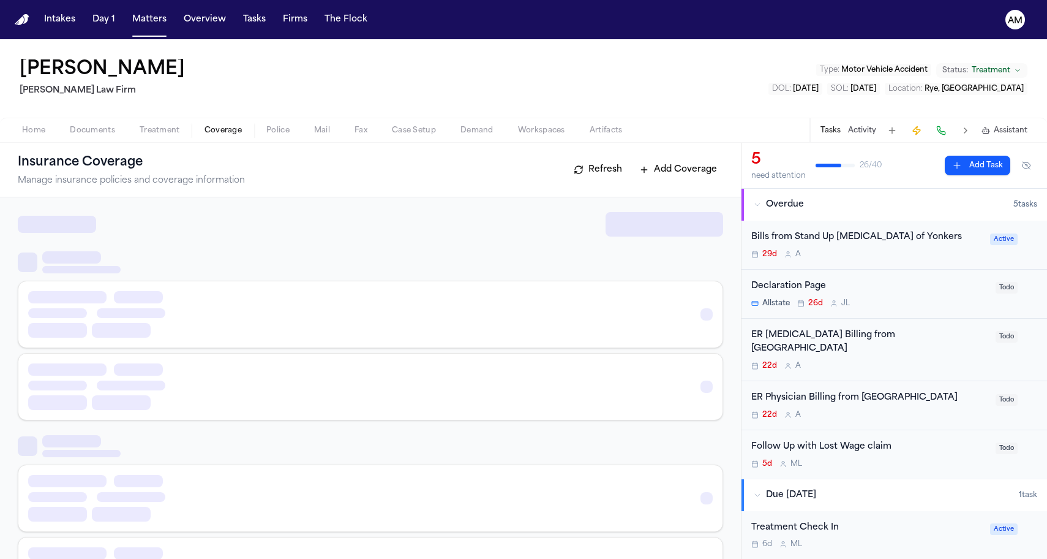
click at [220, 129] on span "Coverage" at bounding box center [223, 131] width 37 height 10
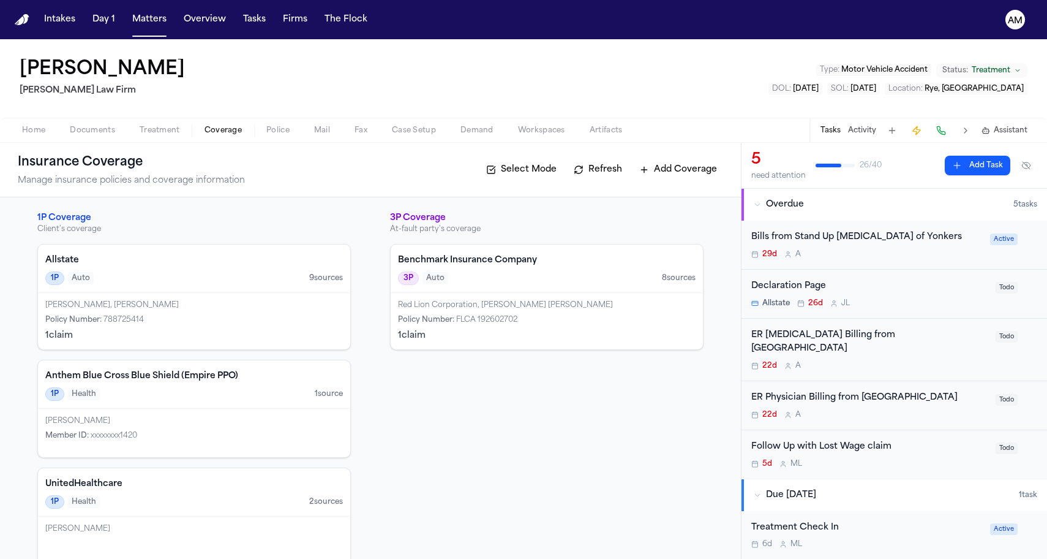
scroll to position [21, 0]
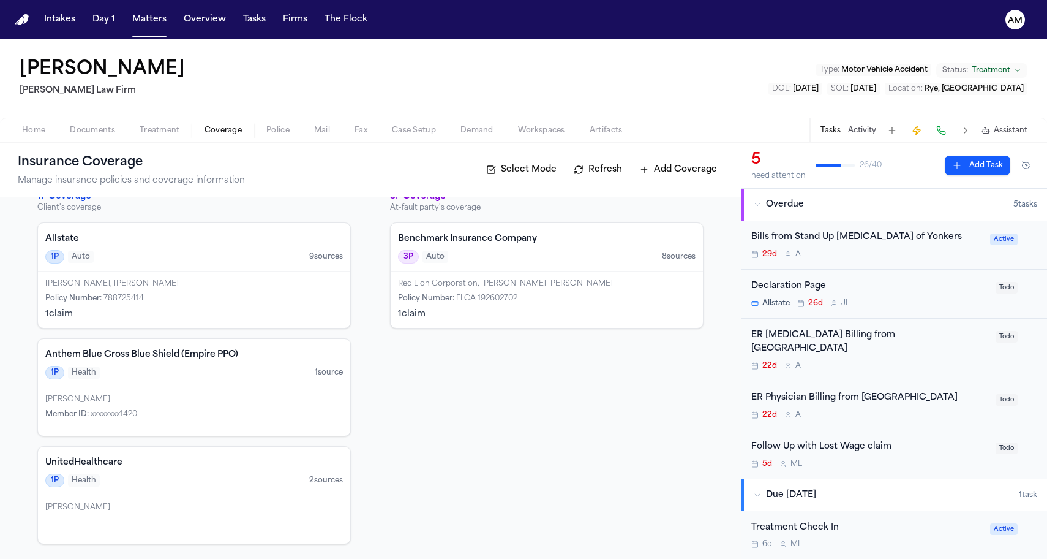
click at [564, 287] on div "Red Lion Corporation, Phillip Anthony Clark" at bounding box center [547, 284] width 298 height 10
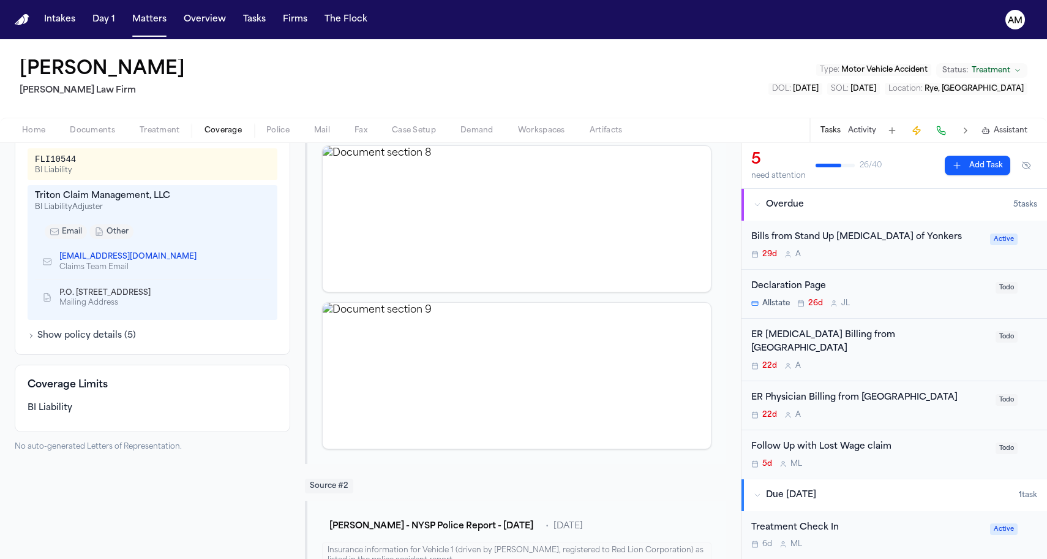
scroll to position [360, 0]
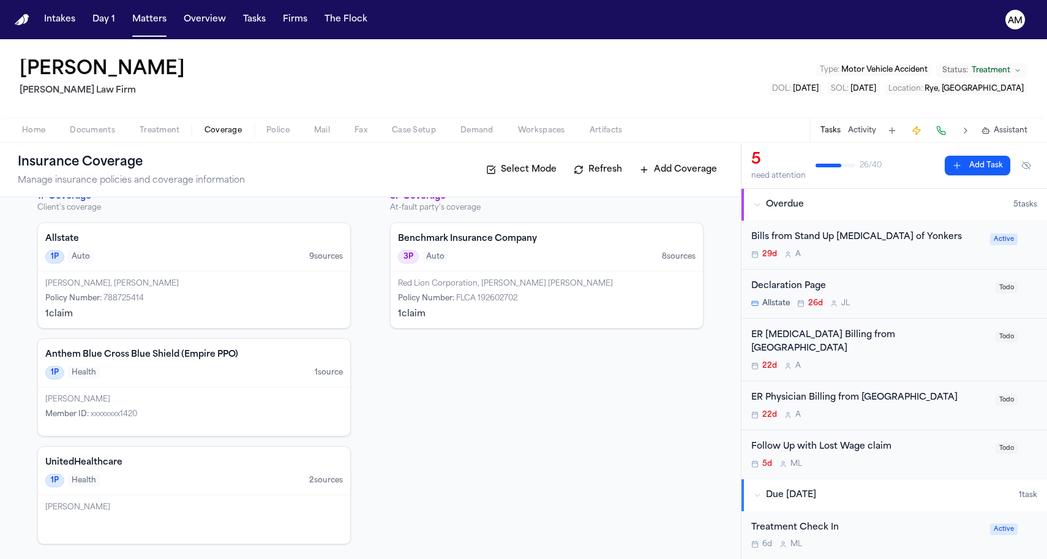
scroll to position [21, 0]
click at [162, 302] on div "Policy Number : 788725414" at bounding box center [194, 298] width 298 height 10
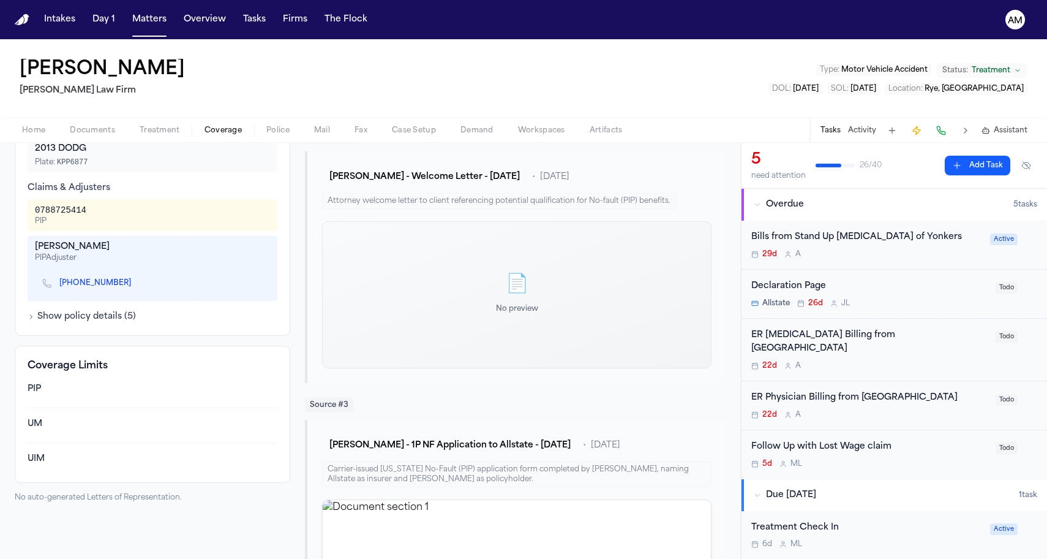
scroll to position [377, 0]
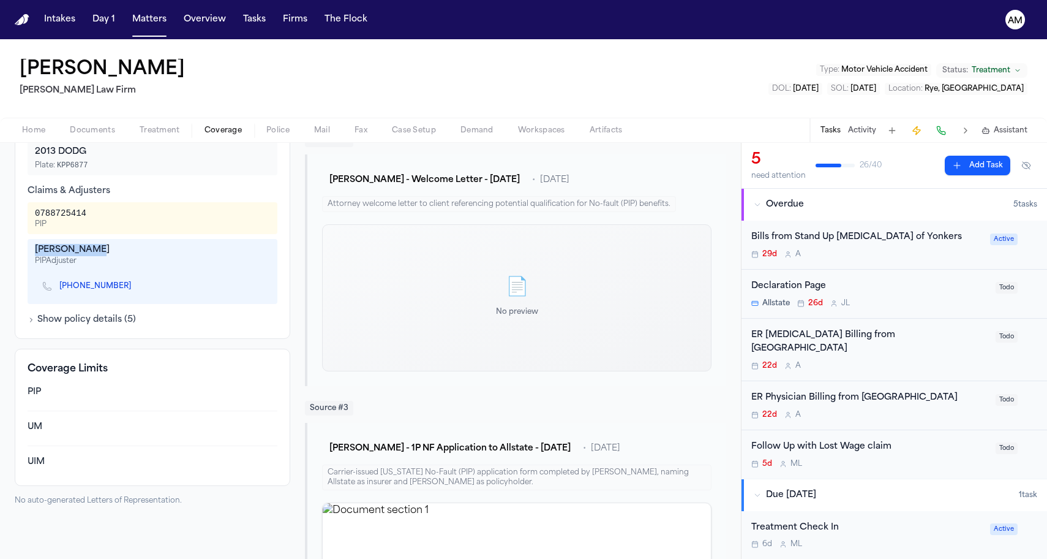
drag, startPoint x: 37, startPoint y: 248, endPoint x: 105, endPoint y: 254, distance: 68.2
click at [105, 254] on div "Sean Jarocki" at bounding box center [152, 250] width 235 height 12
copy div "Sean Jarocki"
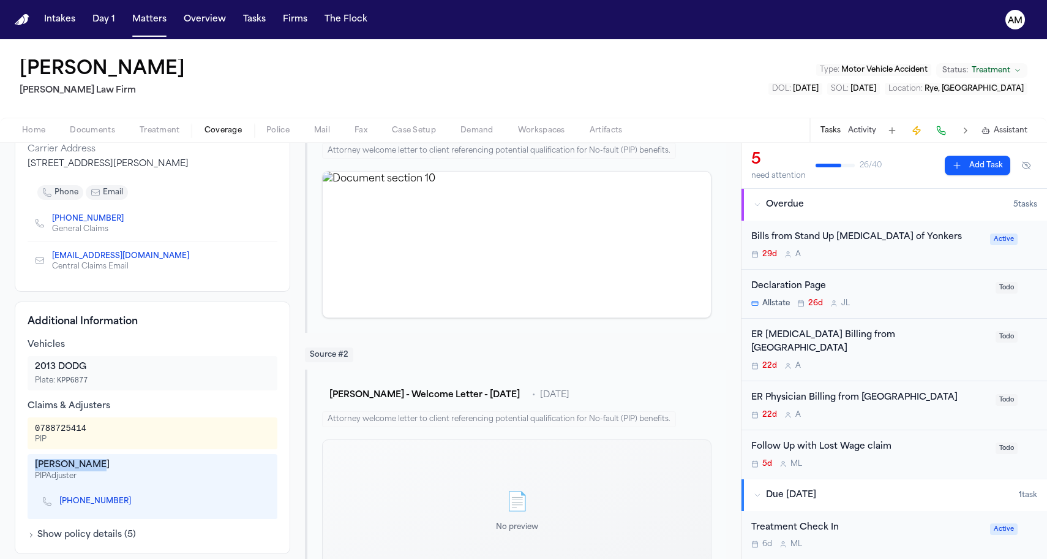
scroll to position [220, 0]
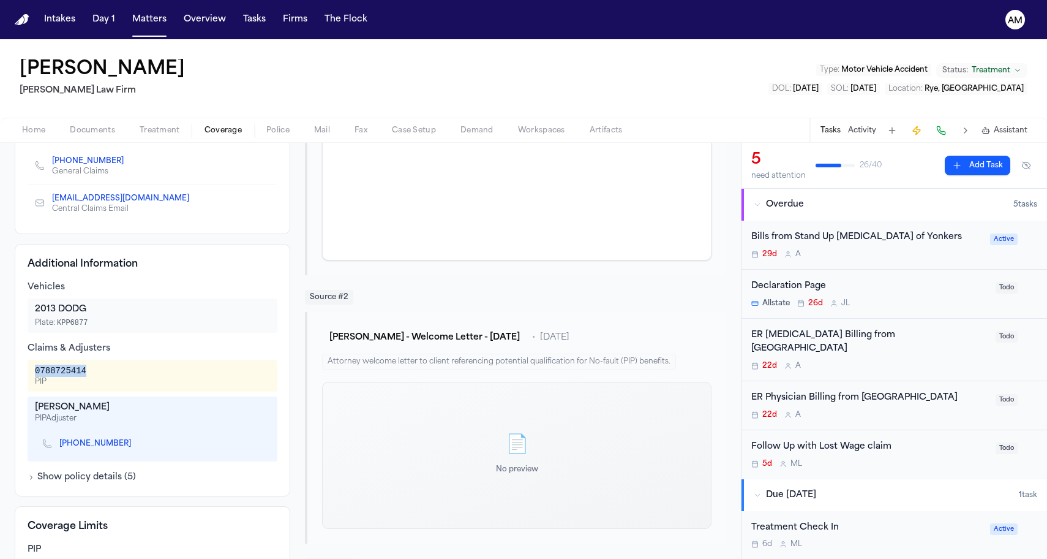
drag, startPoint x: 36, startPoint y: 373, endPoint x: 126, endPoint y: 368, distance: 90.2
click at [126, 369] on div "0788725414 PIP" at bounding box center [152, 375] width 235 height 22
copy div "0788725414"
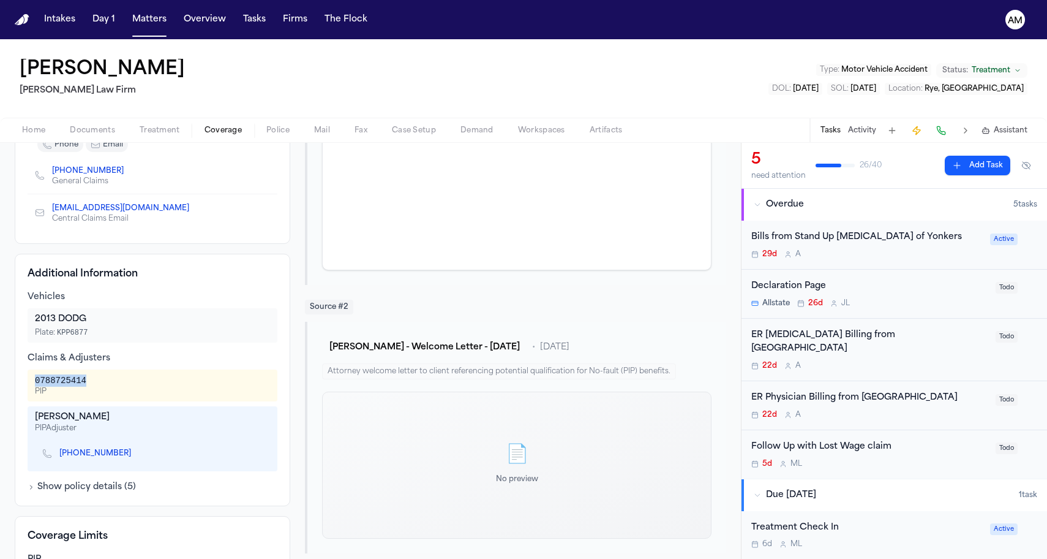
scroll to position [209, 0]
click at [135, 454] on icon "Copy to clipboard" at bounding box center [137, 454] width 4 height 6
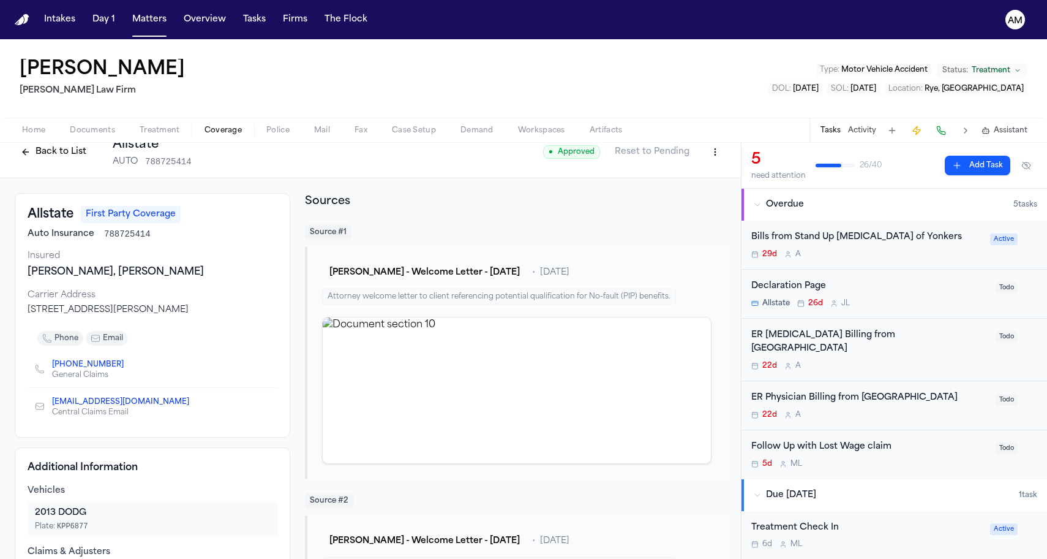
scroll to position [20, 0]
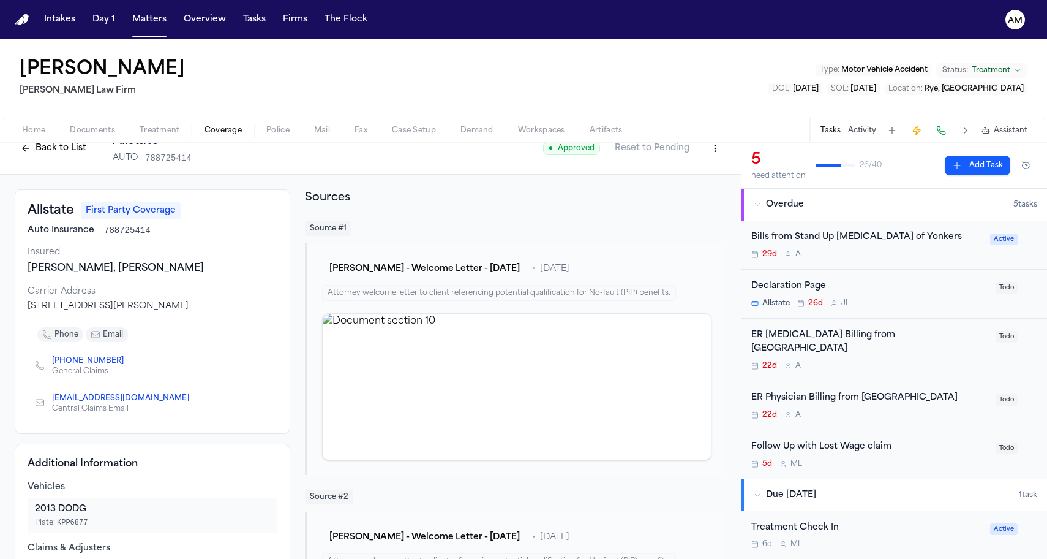
click at [140, 130] on span "Treatment" at bounding box center [160, 131] width 40 height 10
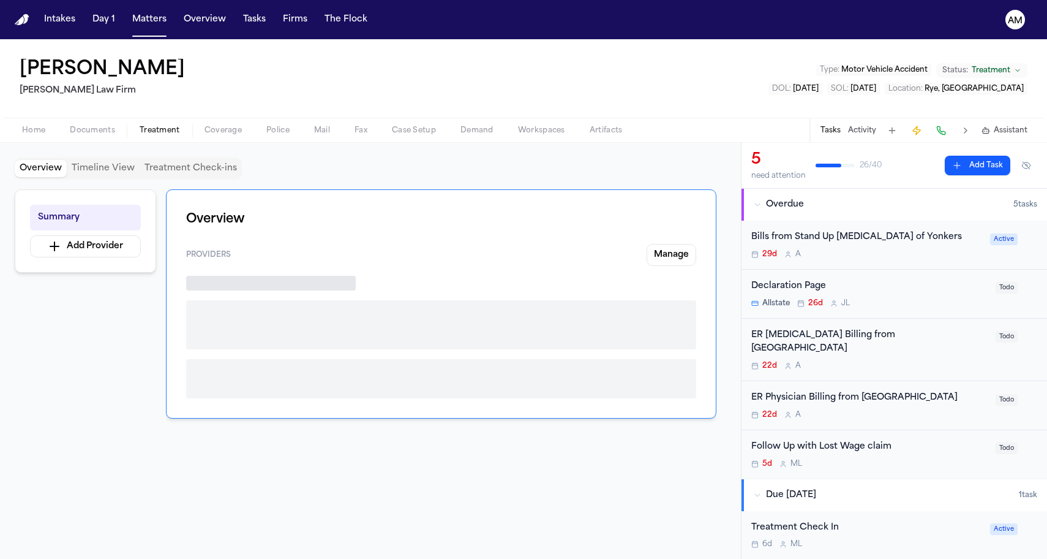
click at [219, 130] on span "Coverage" at bounding box center [223, 131] width 37 height 10
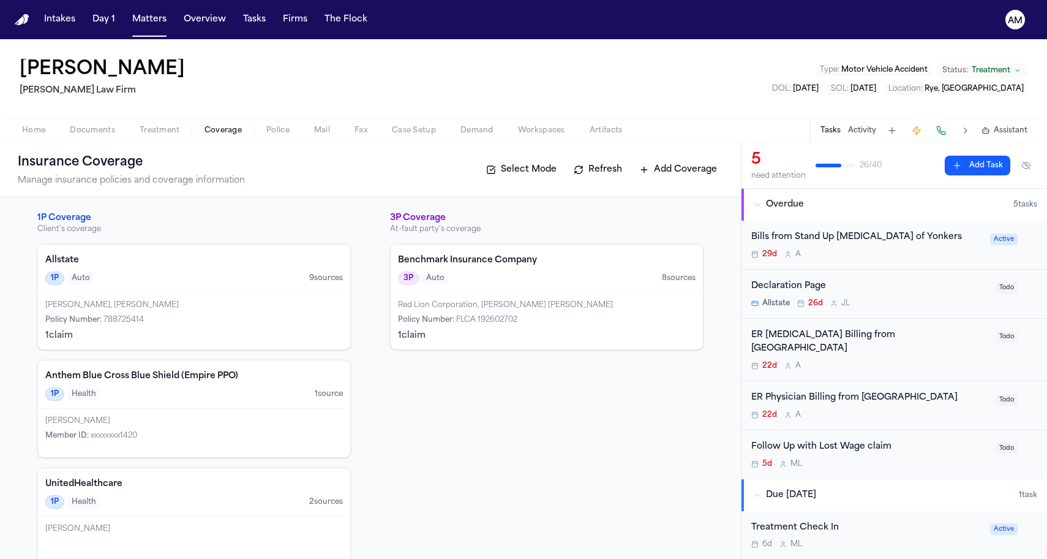
click at [486, 290] on div "Benchmark Insurance Company 3P Auto 8 source s" at bounding box center [547, 268] width 312 height 48
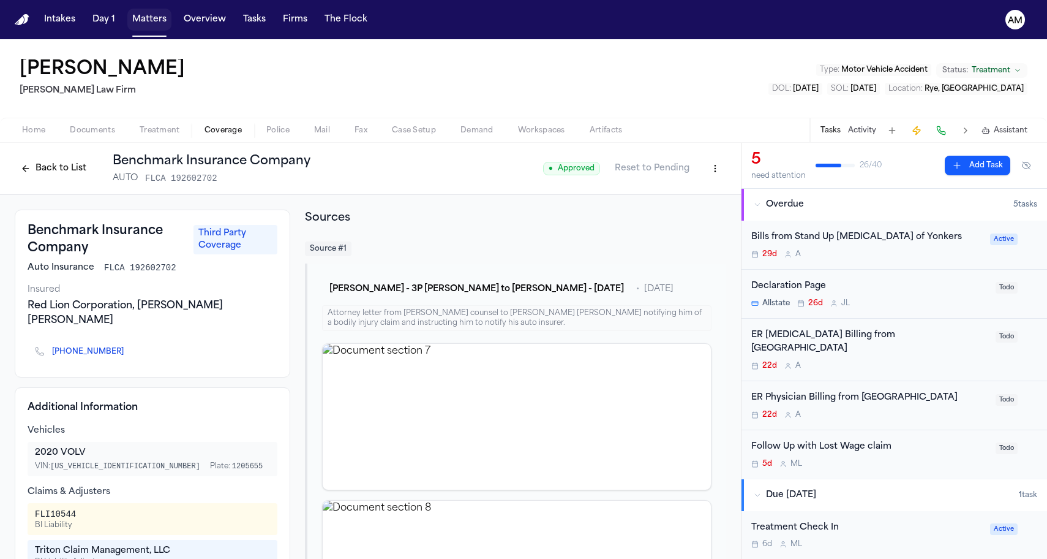
click at [161, 25] on button "Matters" at bounding box center [149, 20] width 44 height 22
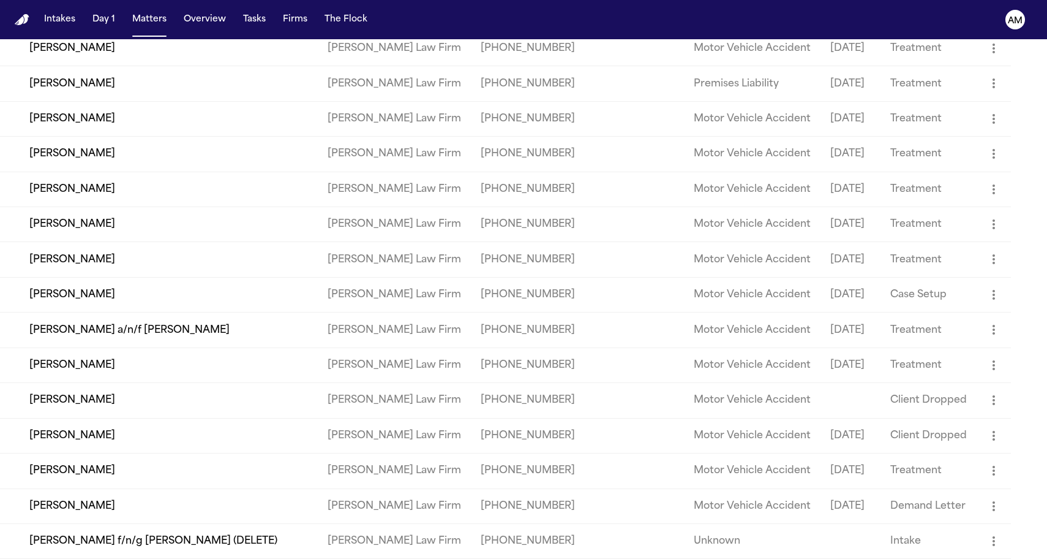
scroll to position [711, 0]
click at [118, 400] on td "[PERSON_NAME]" at bounding box center [159, 400] width 318 height 35
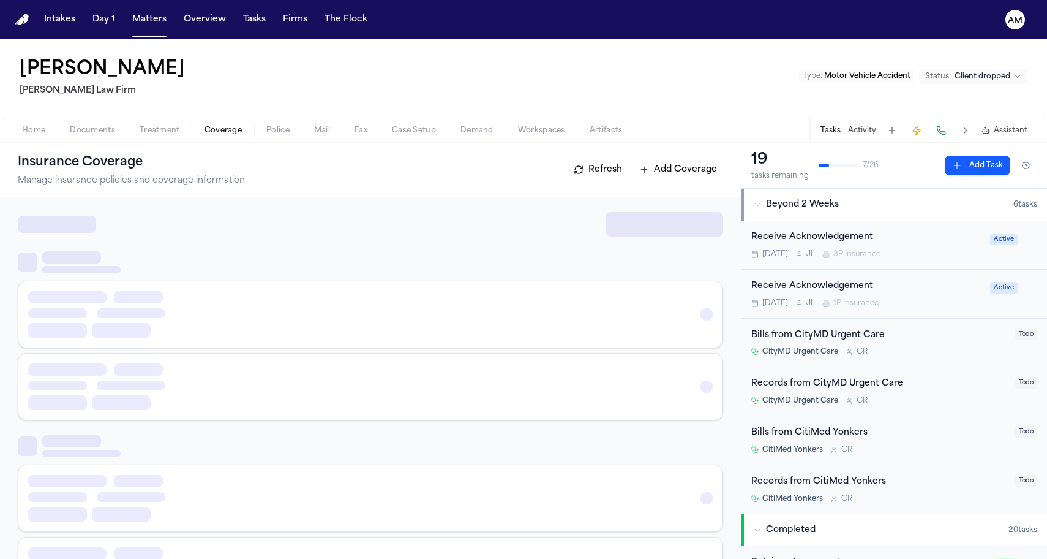
click at [216, 126] on span "Coverage" at bounding box center [223, 131] width 37 height 10
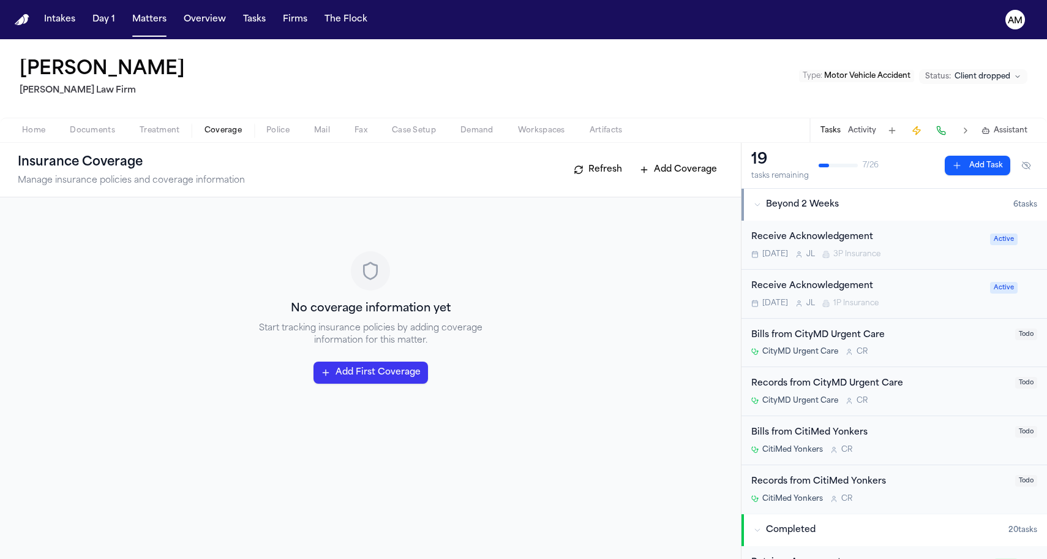
click at [177, 126] on span "Treatment" at bounding box center [160, 131] width 40 height 10
click at [211, 126] on span "Coverage" at bounding box center [223, 131] width 37 height 10
click at [146, 15] on button "Matters" at bounding box center [149, 20] width 44 height 22
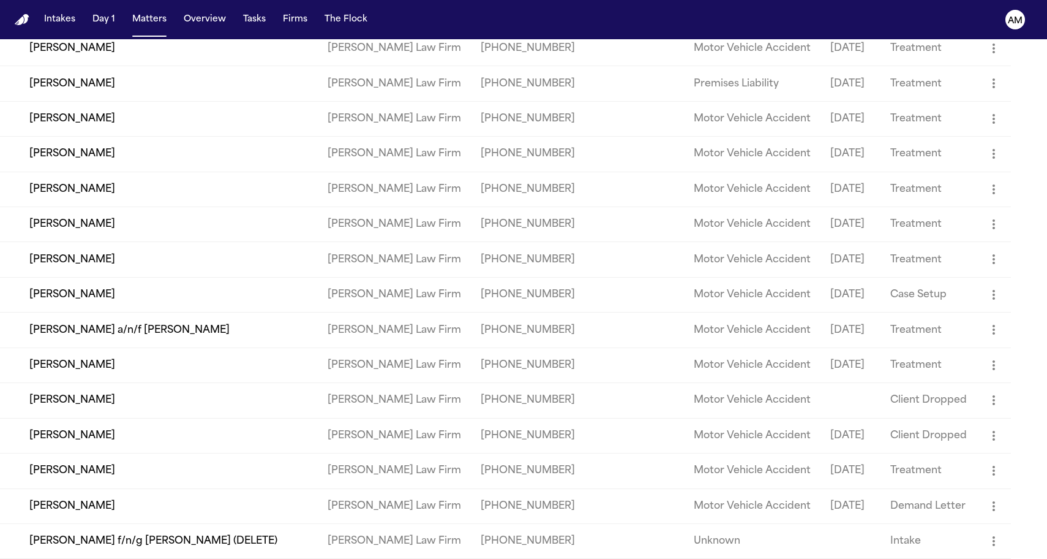
scroll to position [711, 0]
click at [94, 421] on td "[PERSON_NAME]" at bounding box center [159, 435] width 318 height 35
click at [90, 385] on td "[PERSON_NAME]" at bounding box center [159, 400] width 318 height 35
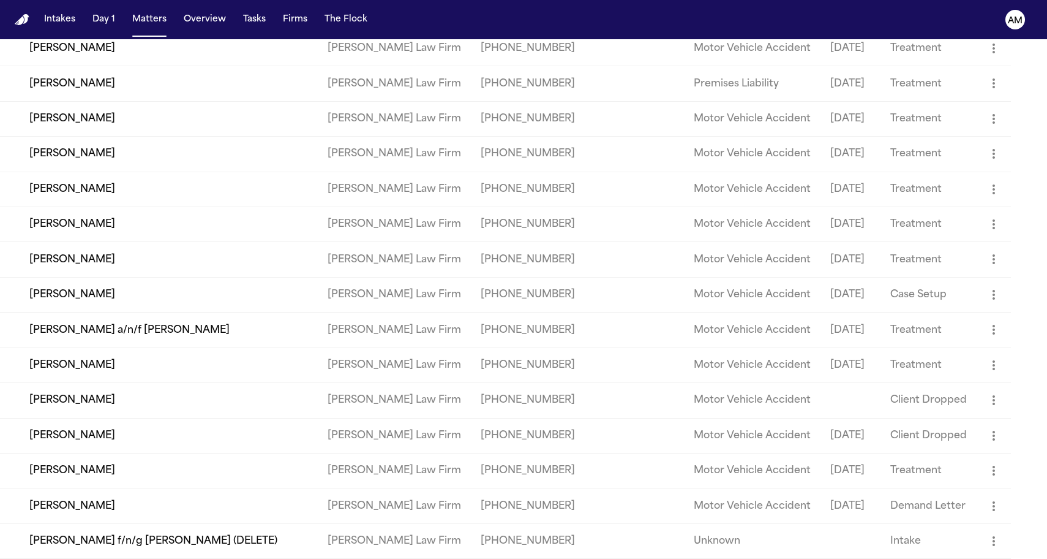
click at [86, 423] on td "[PERSON_NAME]" at bounding box center [159, 435] width 318 height 35
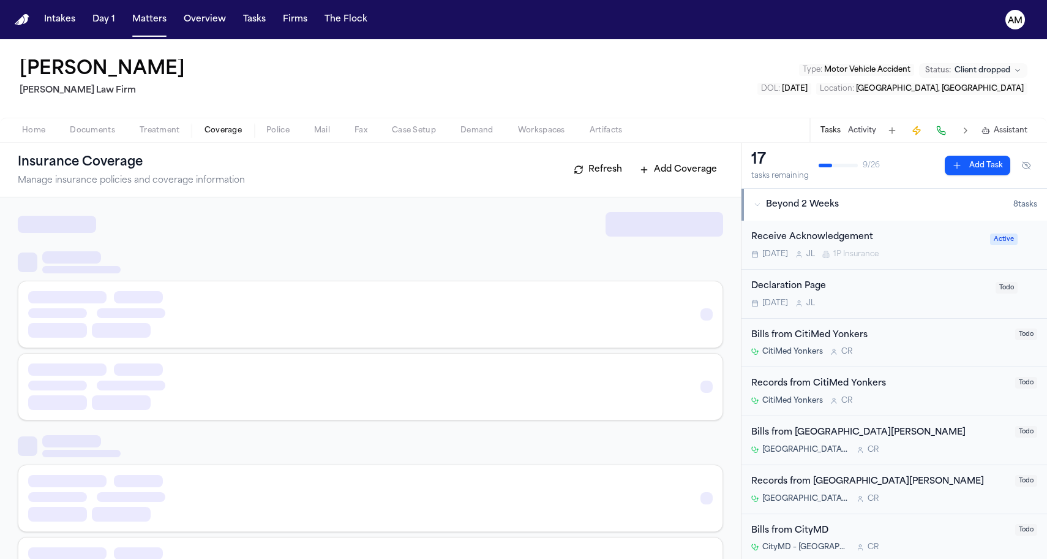
click at [224, 134] on span "Coverage" at bounding box center [223, 131] width 37 height 10
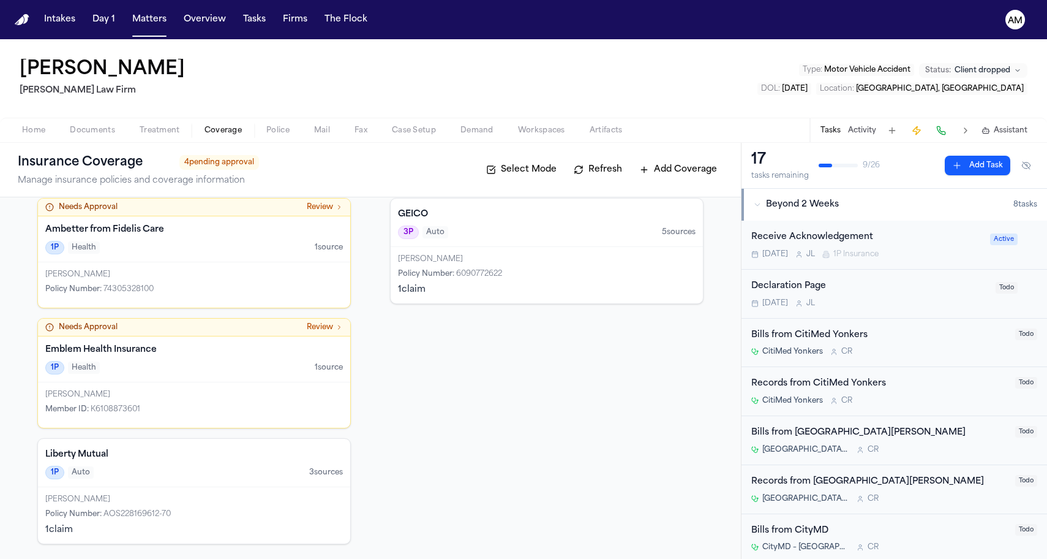
scroll to position [46, 0]
click at [470, 255] on div "Norris S. Jarrett" at bounding box center [547, 259] width 298 height 10
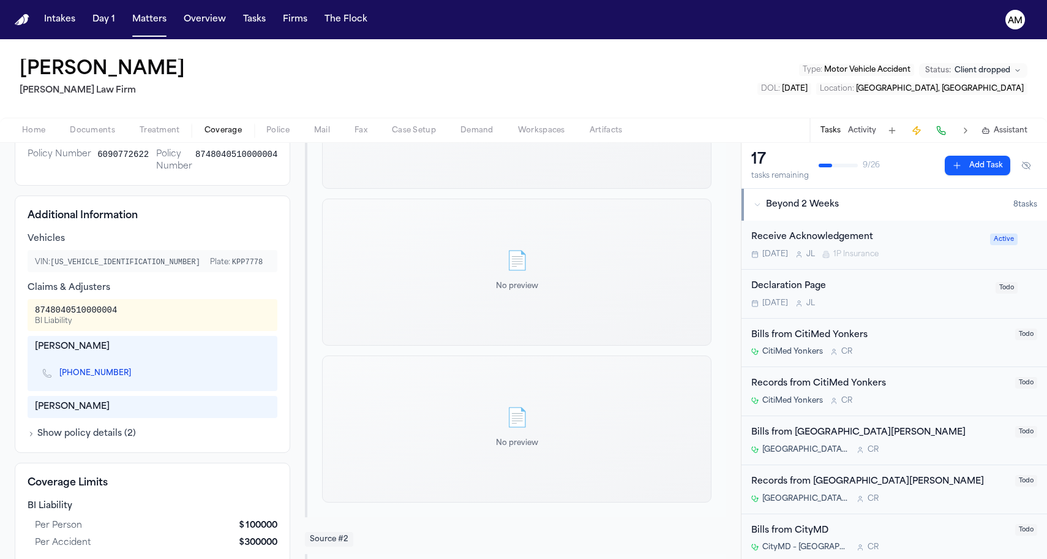
scroll to position [289, 0]
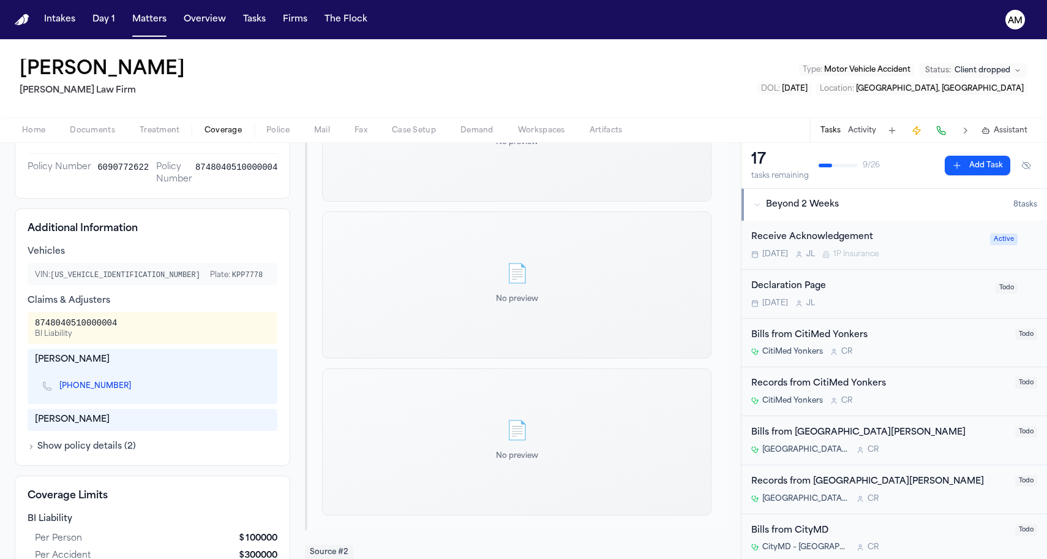
click at [135, 389] on icon "Copy to clipboard" at bounding box center [137, 387] width 4 height 4
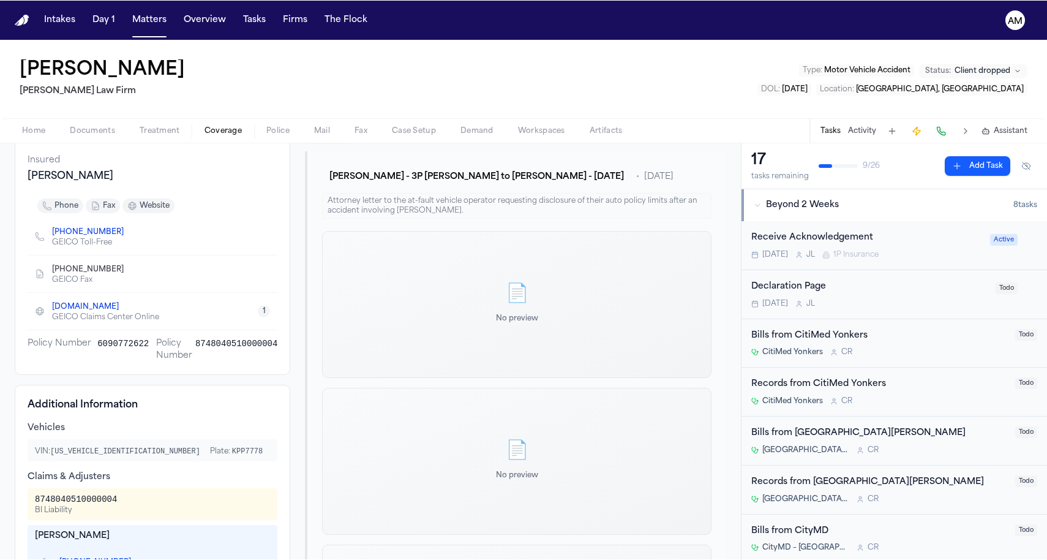
scroll to position [69, 0]
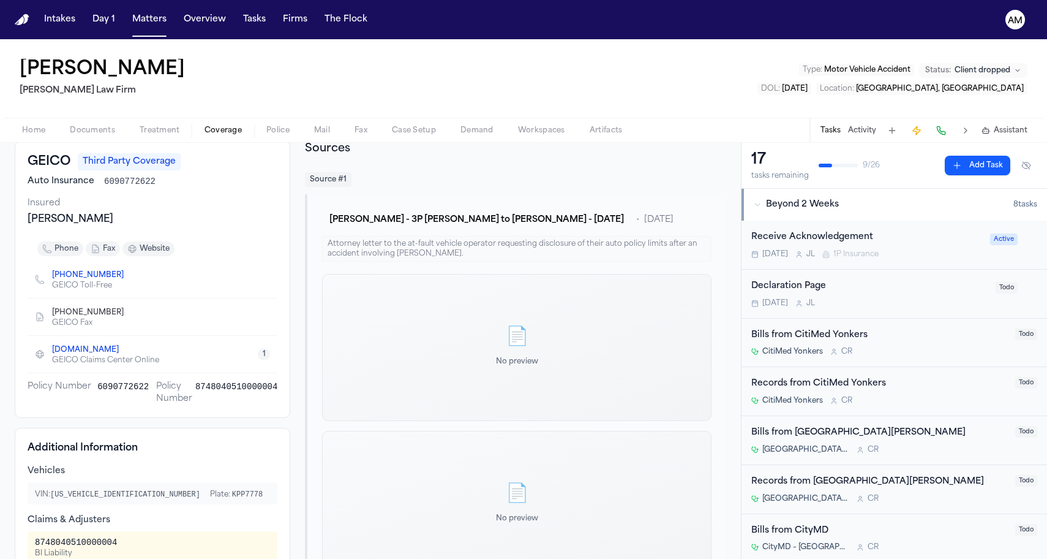
click at [128, 311] on icon "Copy to clipboard" at bounding box center [130, 312] width 4 height 6
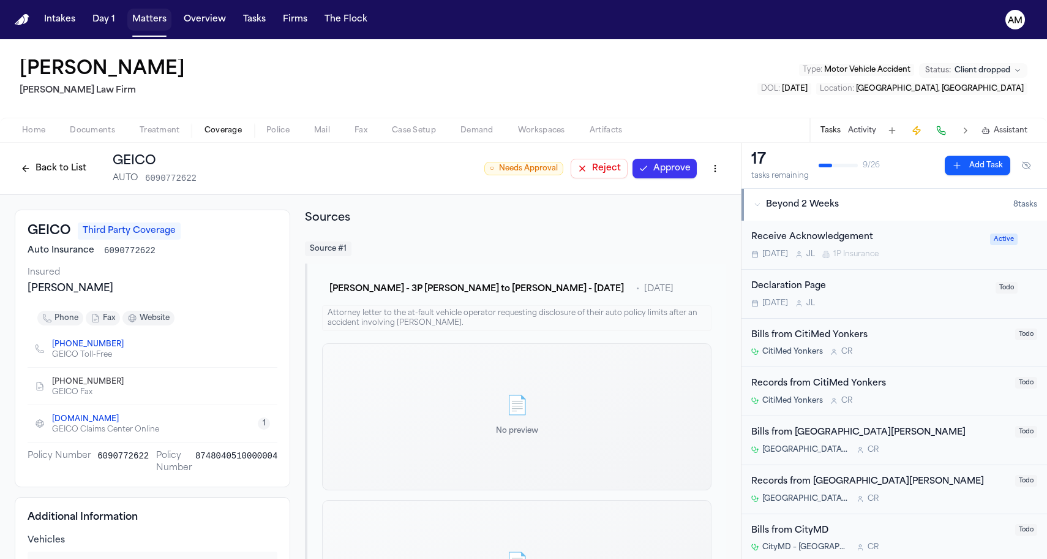
click at [141, 27] on button "Matters" at bounding box center [149, 20] width 44 height 22
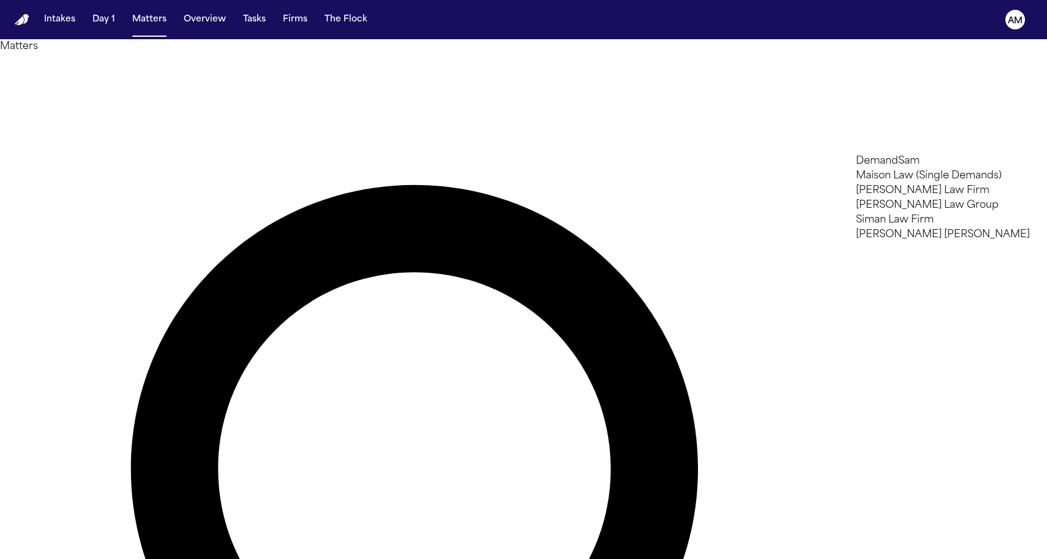
type input "***"
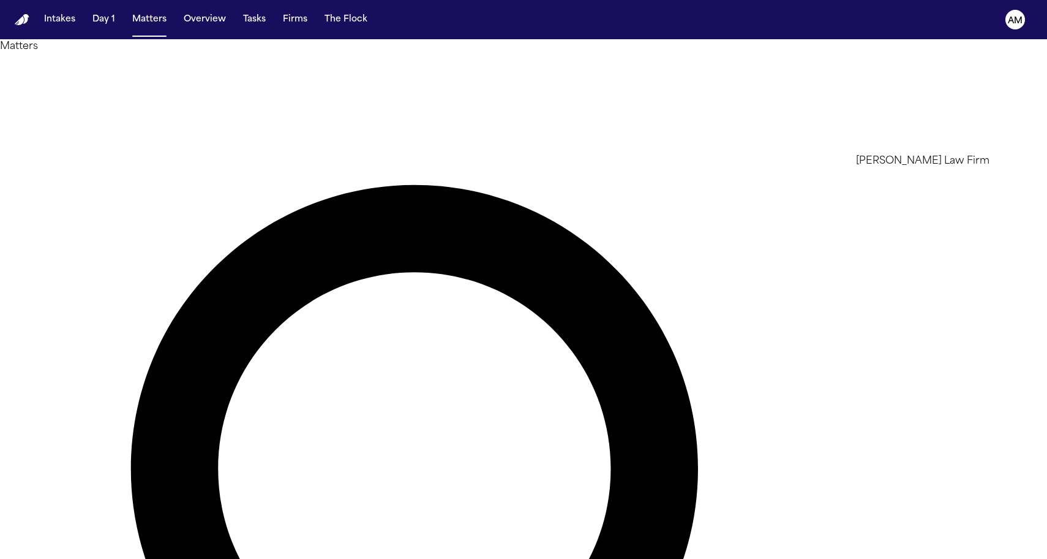
click at [903, 168] on ul "[PERSON_NAME] Law Firm" at bounding box center [943, 161] width 174 height 15
click at [900, 168] on li "[PERSON_NAME] Law Firm" at bounding box center [943, 161] width 174 height 15
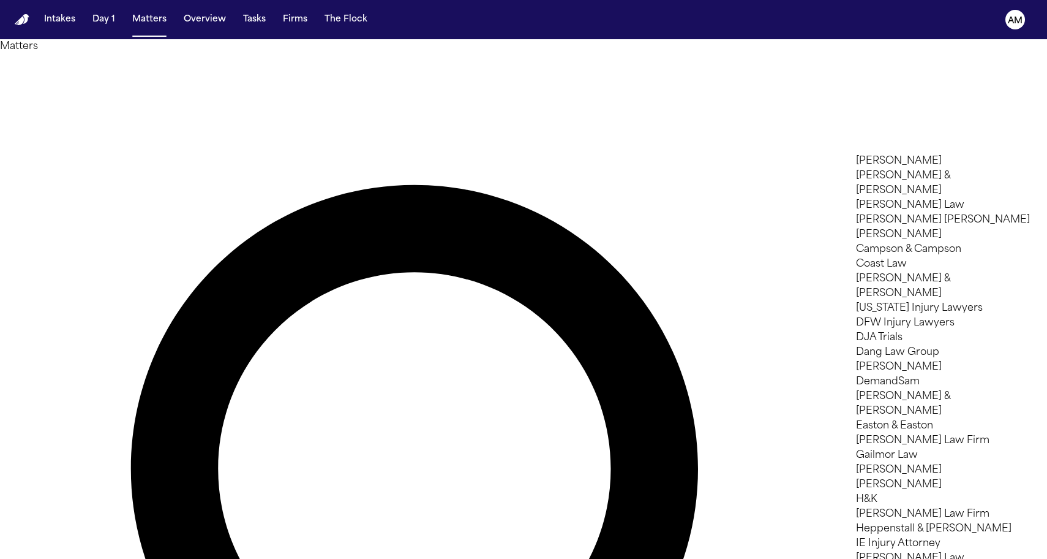
scroll to position [553, 0]
click at [415, 558] on div at bounding box center [523, 559] width 1047 height 0
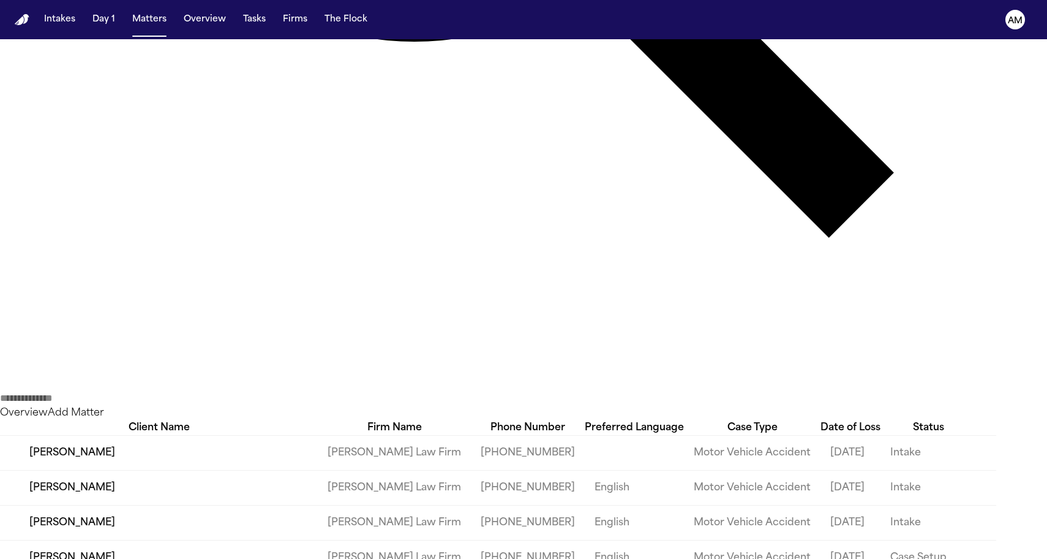
scroll to position [0, 0]
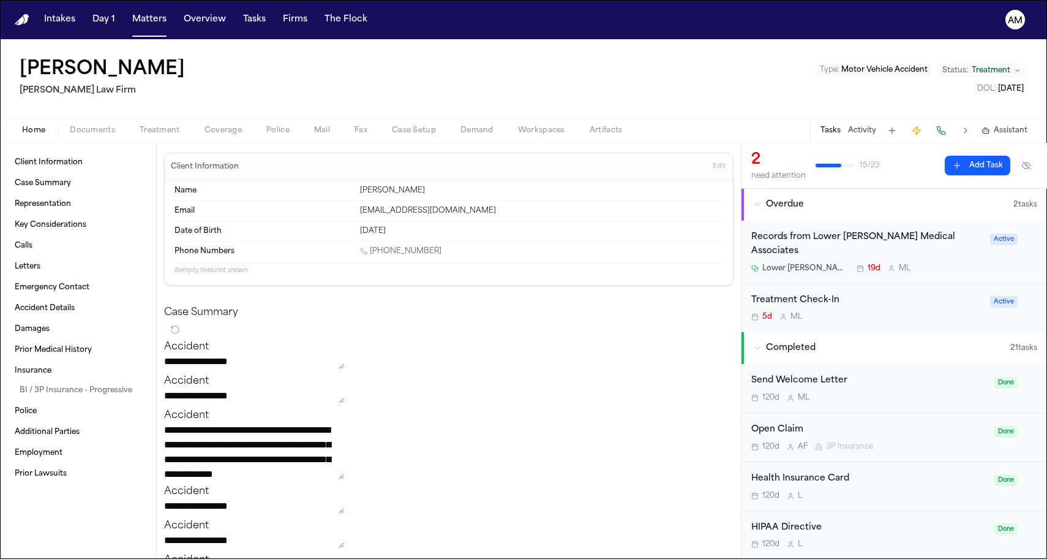
click at [206, 135] on span "Coverage" at bounding box center [223, 131] width 37 height 10
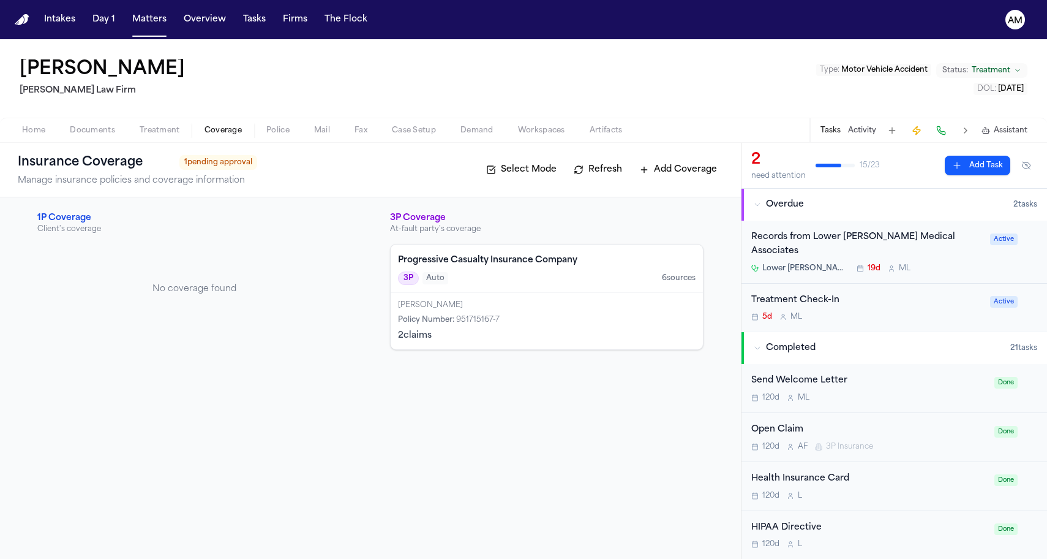
click at [513, 251] on div "Progressive Casualty Insurance Company 3P Auto 6 source s" at bounding box center [547, 268] width 312 height 48
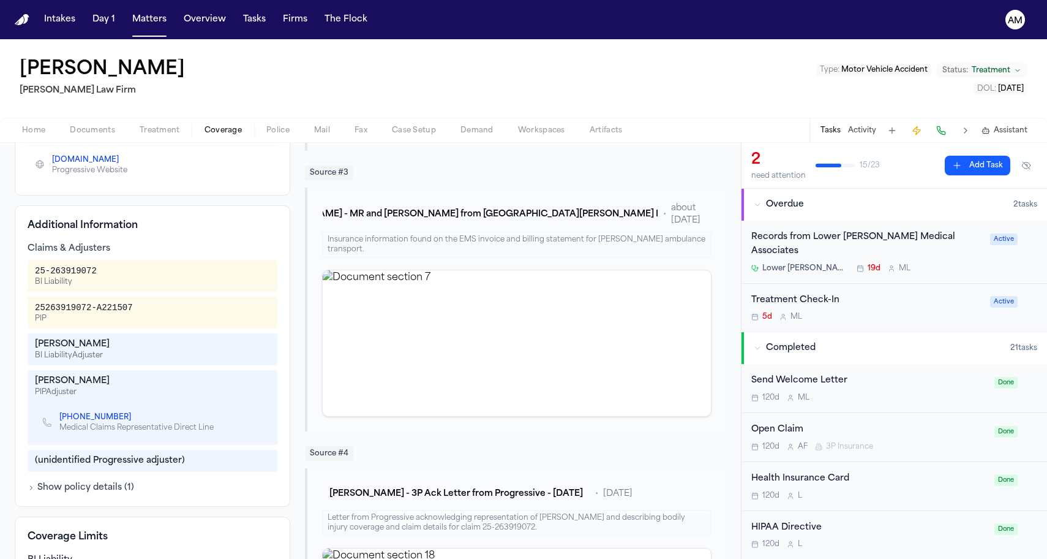
scroll to position [338, 0]
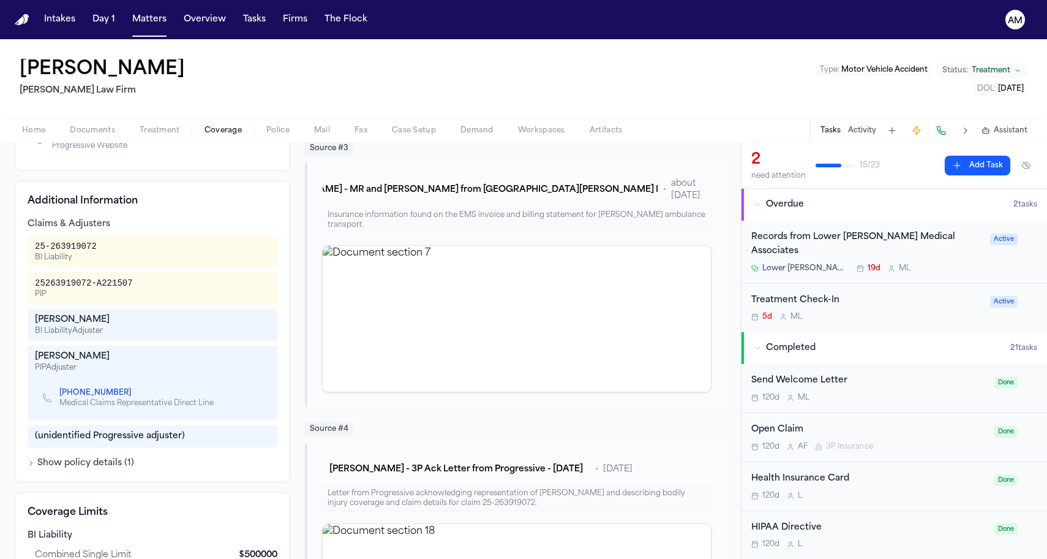
drag, startPoint x: 33, startPoint y: 350, endPoint x: 154, endPoint y: 355, distance: 120.8
click at [154, 355] on div "[PERSON_NAME] PIP Adjuster [PHONE_NUMBER] Medical Claims Representative Direct …" at bounding box center [153, 382] width 250 height 75
copy div "[PERSON_NAME]"
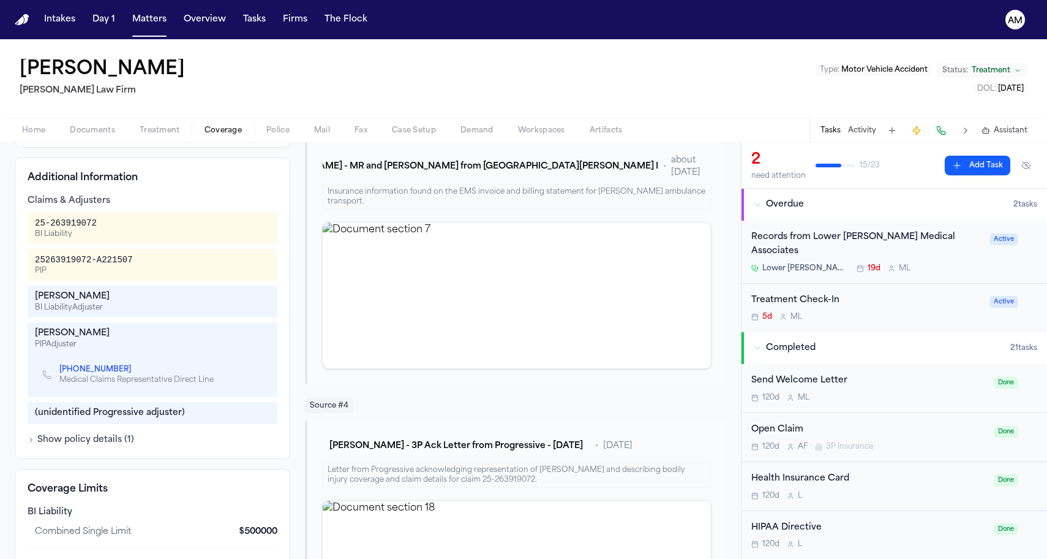
click at [135, 371] on icon "Copy to clipboard" at bounding box center [137, 371] width 4 height 4
drag, startPoint x: 35, startPoint y: 225, endPoint x: 127, endPoint y: 218, distance: 92.7
click at [127, 218] on div "25-263919072 BI Liability" at bounding box center [152, 228] width 235 height 22
copy div "25-263919072"
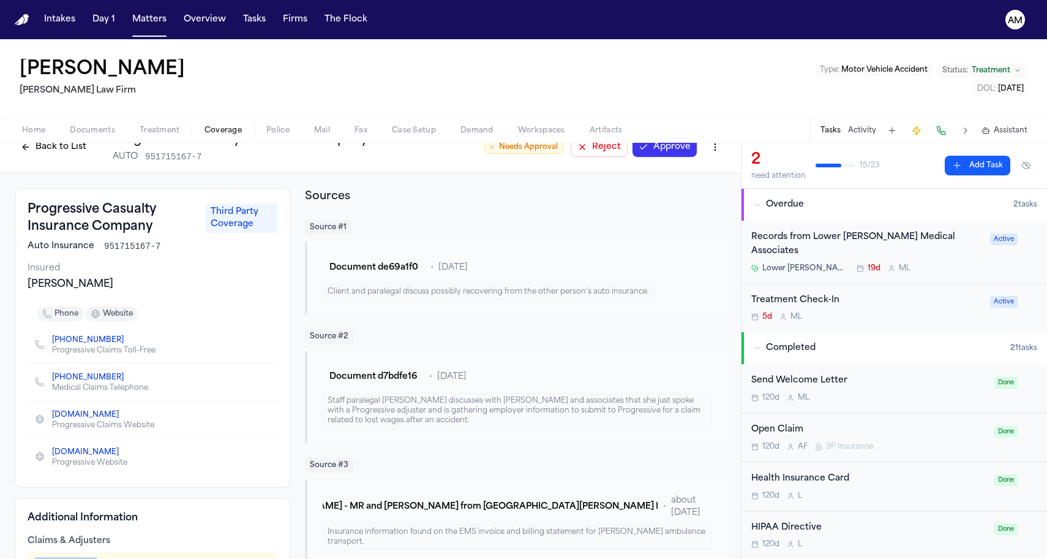
scroll to position [1, 0]
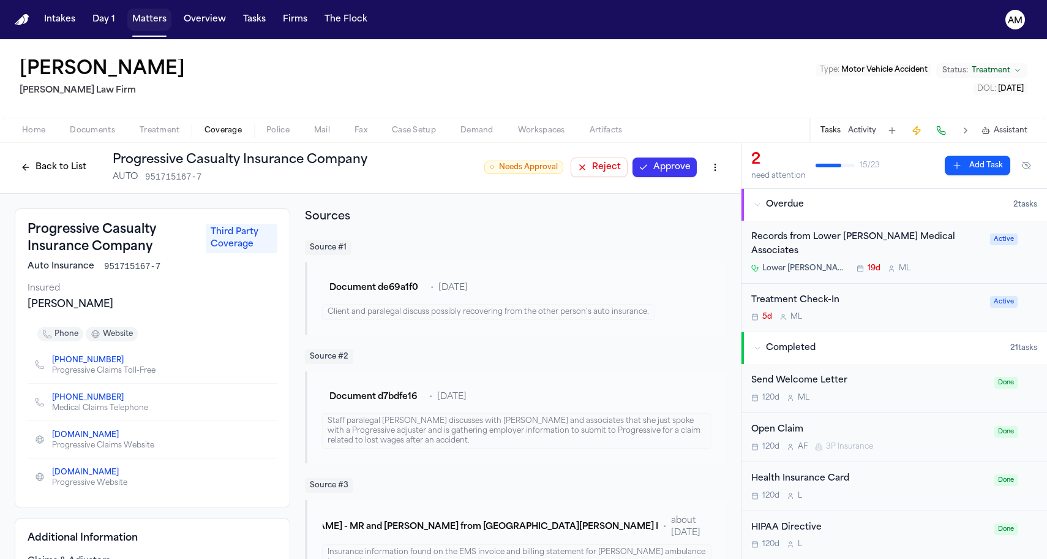
click at [149, 25] on button "Matters" at bounding box center [149, 20] width 44 height 22
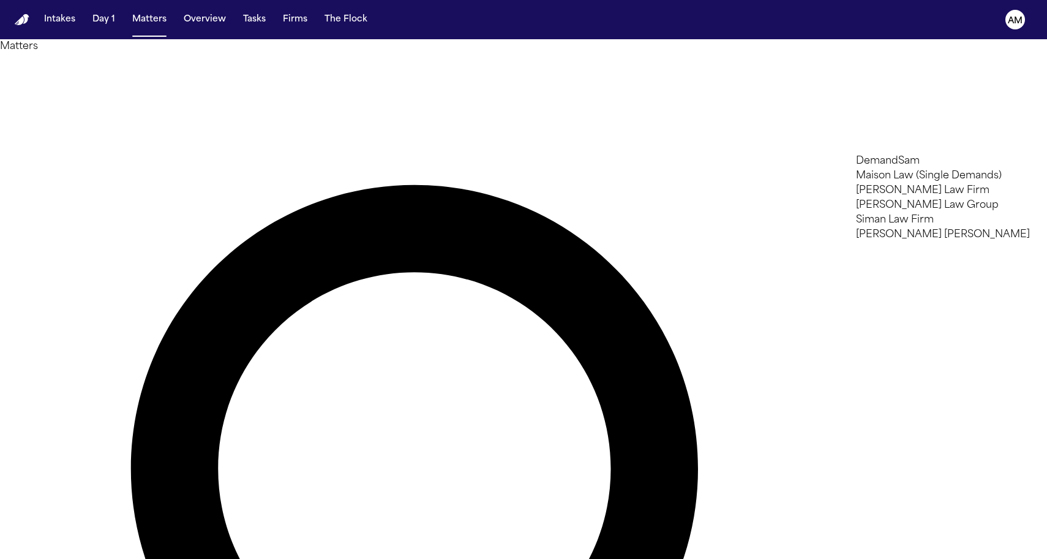
type input "***"
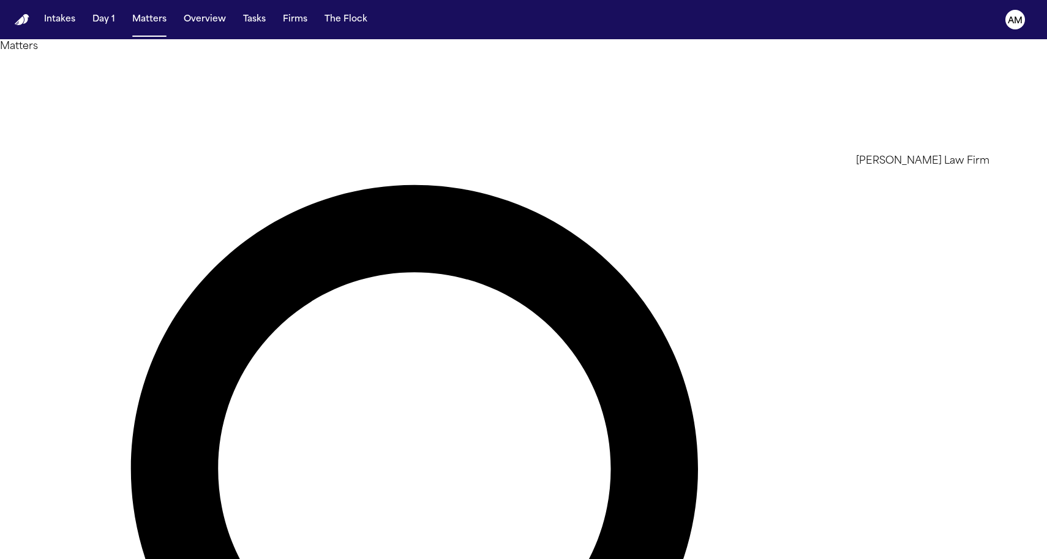
click at [899, 168] on li "[PERSON_NAME] Law Firm" at bounding box center [943, 161] width 174 height 15
click at [383, 558] on div at bounding box center [523, 559] width 1047 height 0
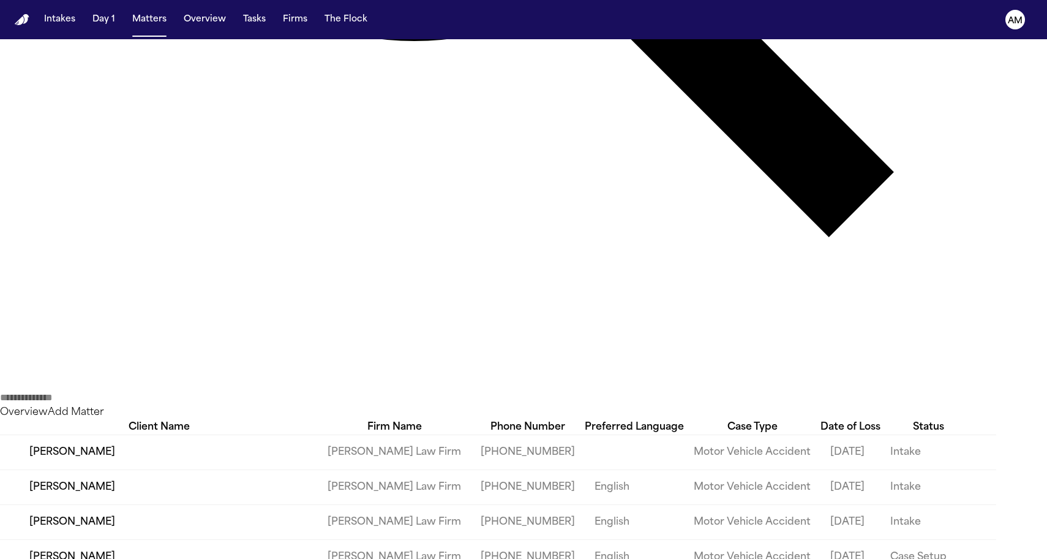
scroll to position [711, 0]
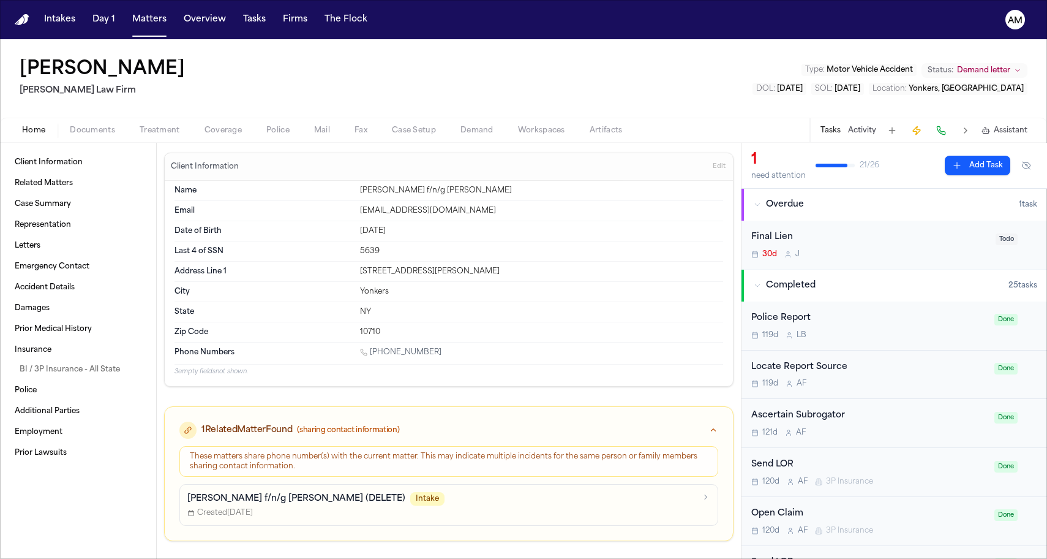
click at [236, 138] on div "Home Documents Treatment Coverage Police Mail Fax Case Setup Demand Workspaces …" at bounding box center [523, 130] width 1047 height 25
click at [187, 140] on div "Home Documents Treatment Coverage Police Mail Fax Case Setup Demand Workspaces …" at bounding box center [523, 130] width 1047 height 25
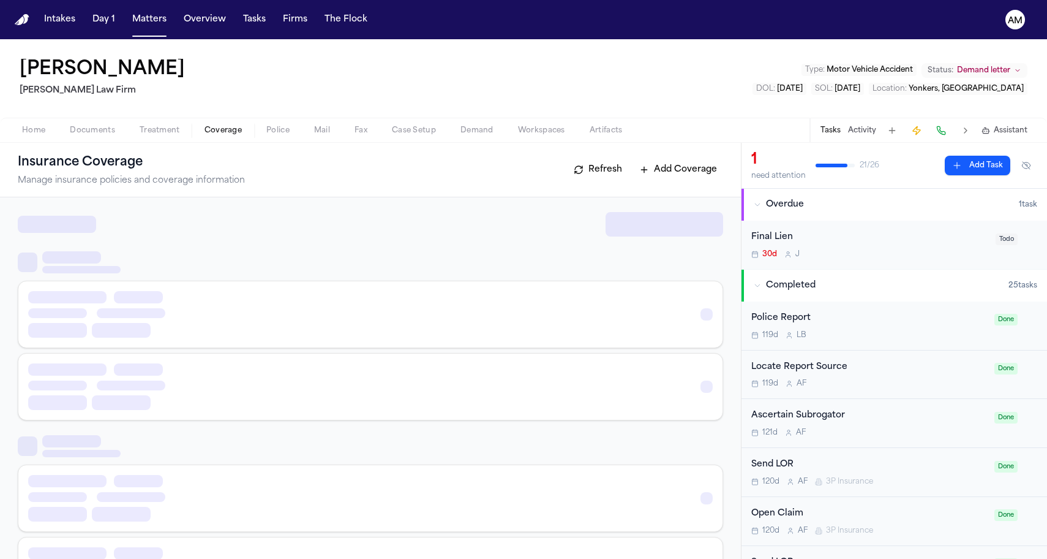
click at [226, 126] on span "Coverage" at bounding box center [223, 131] width 37 height 10
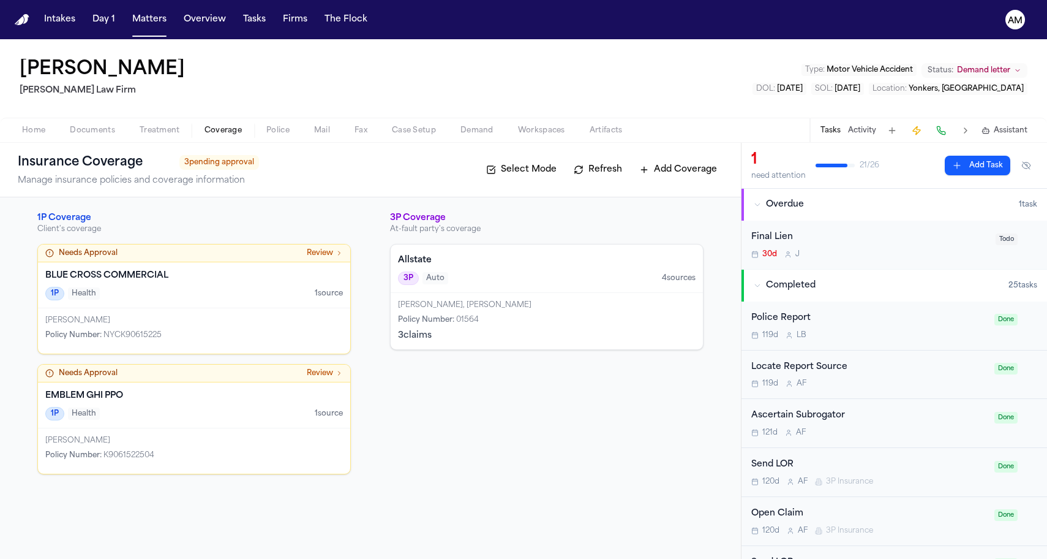
click at [188, 464] on div "[PERSON_NAME] Policy Number : K9061522504" at bounding box center [194, 450] width 312 height 45
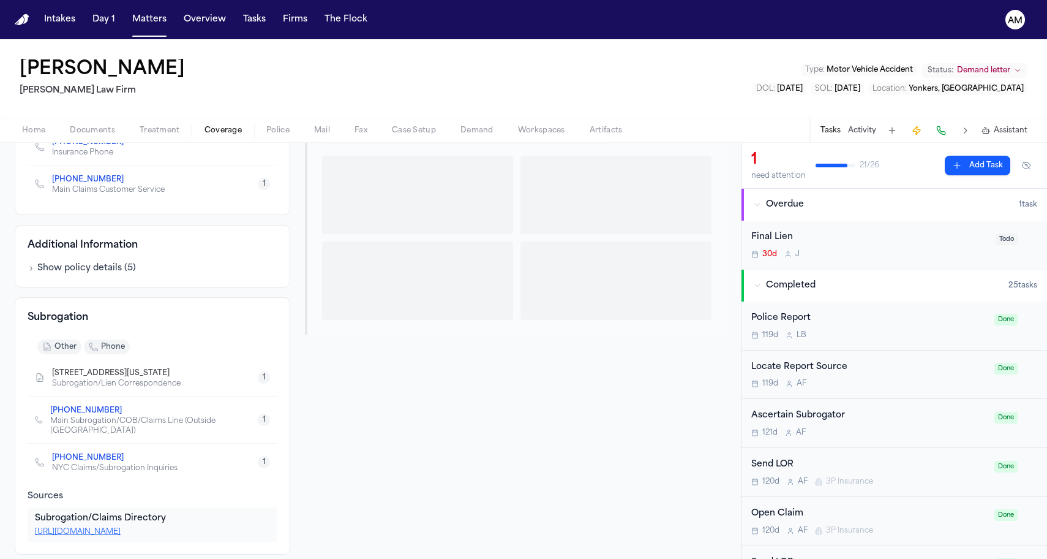
scroll to position [175, 0]
click at [64, 323] on h4 "Subrogation" at bounding box center [153, 319] width 250 height 15
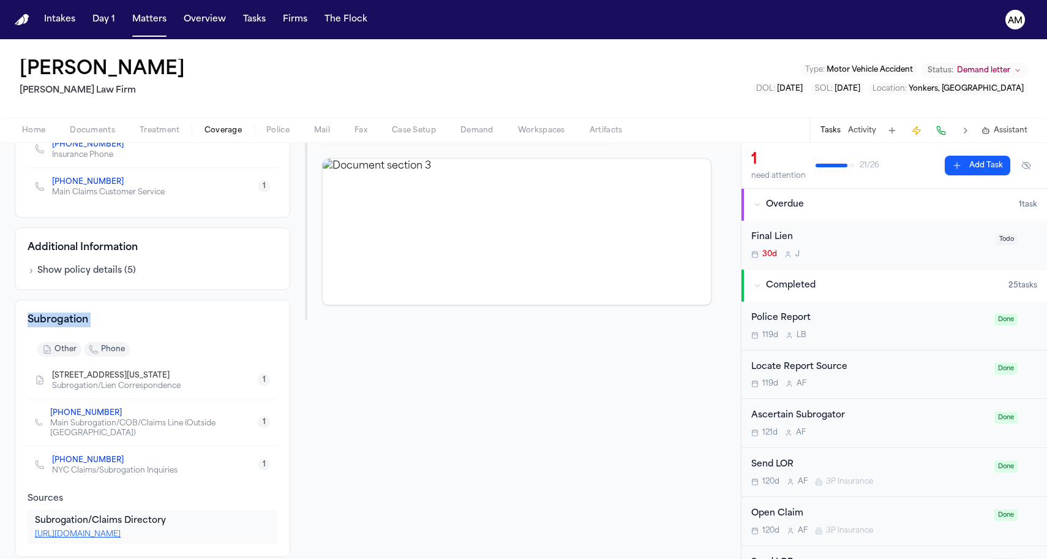
click at [64, 323] on h4 "Subrogation" at bounding box center [153, 319] width 250 height 15
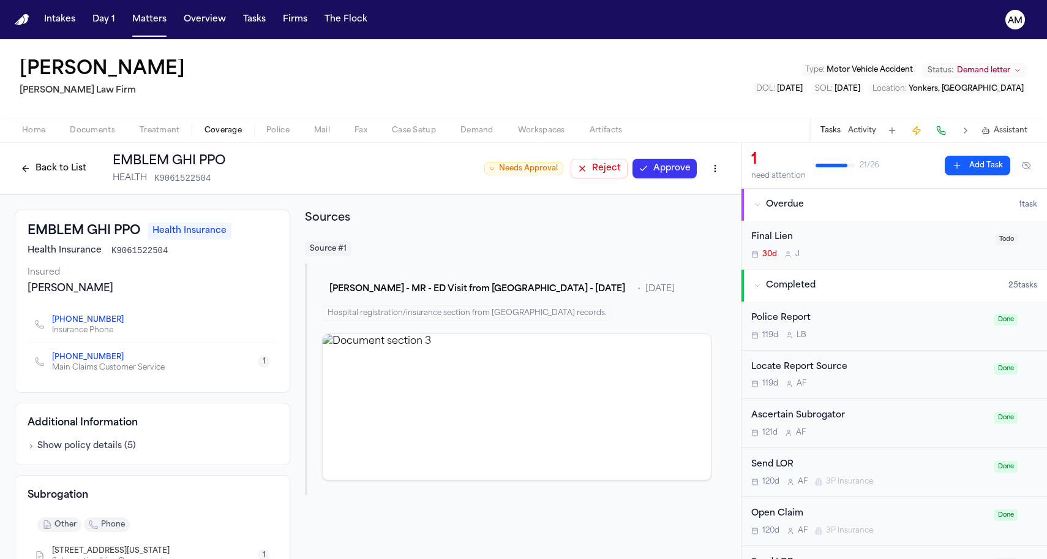
scroll to position [0, 0]
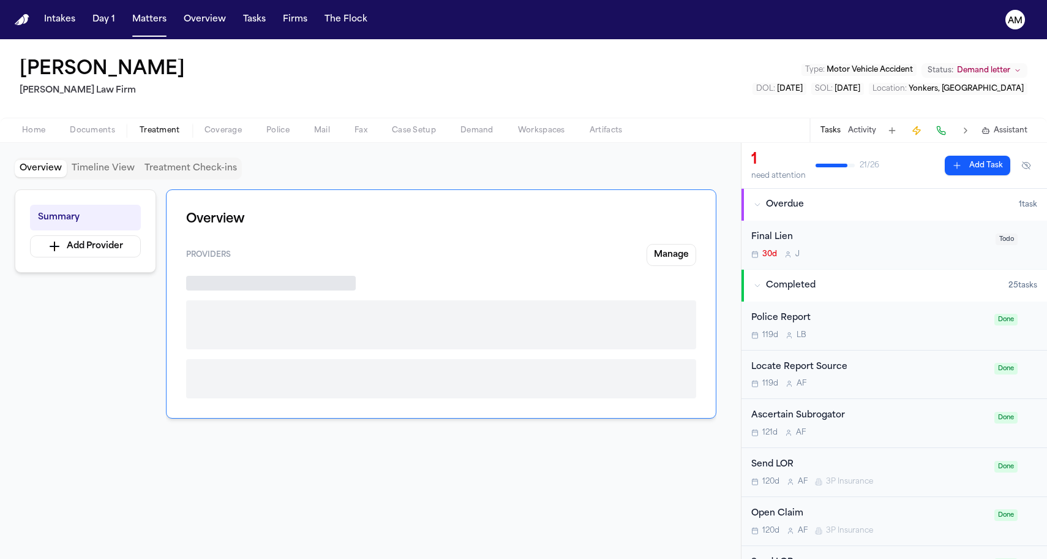
click at [149, 127] on span "Treatment" at bounding box center [160, 131] width 40 height 10
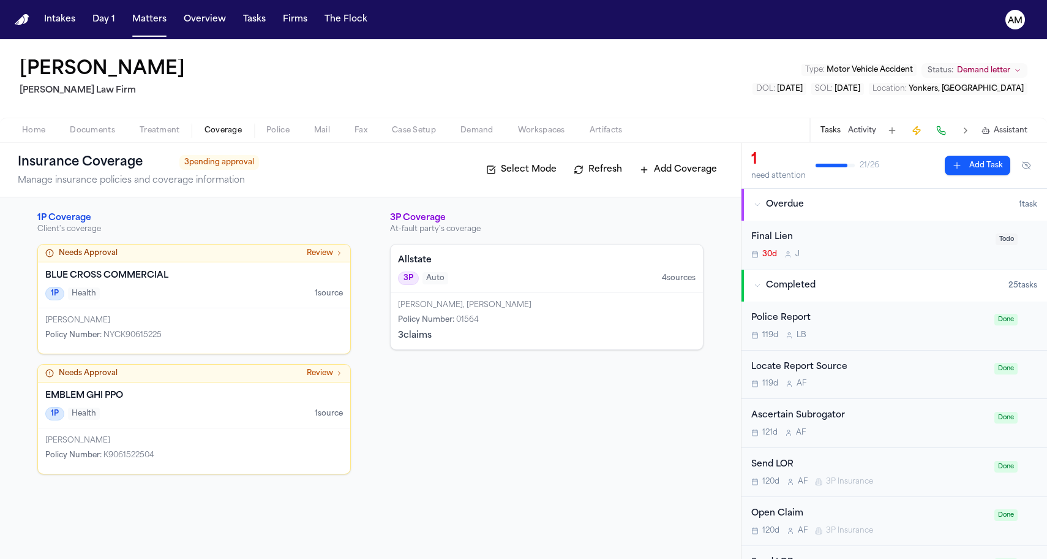
click at [220, 128] on span "Coverage" at bounding box center [223, 131] width 37 height 10
click at [508, 277] on div "3P Auto 4 source s" at bounding box center [547, 277] width 298 height 13
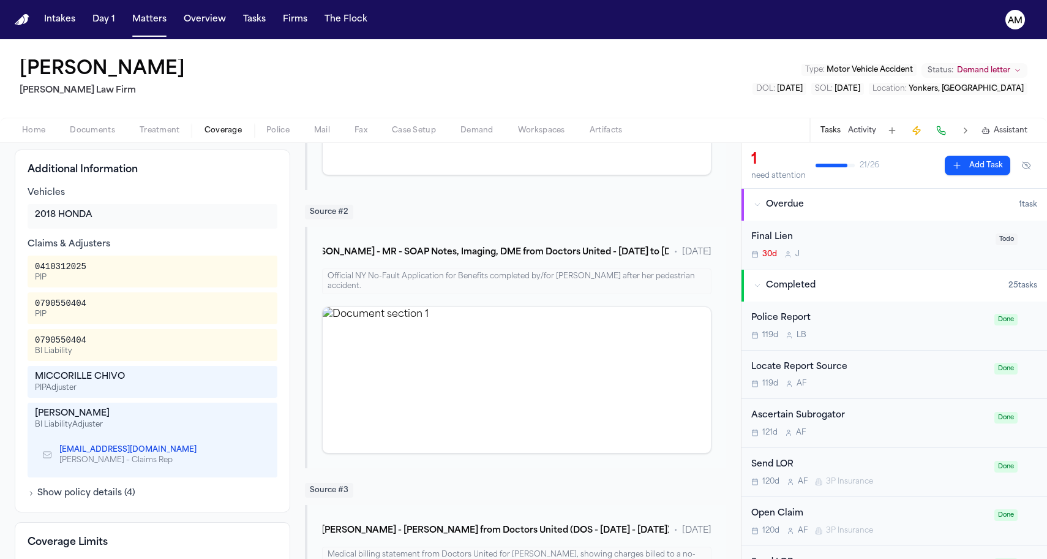
scroll to position [316, 0]
click at [165, 152] on div "Additional Information Vehicles 2018 HONDA Claims & Adjusters 0410312025 PIP 07…" at bounding box center [153, 329] width 276 height 363
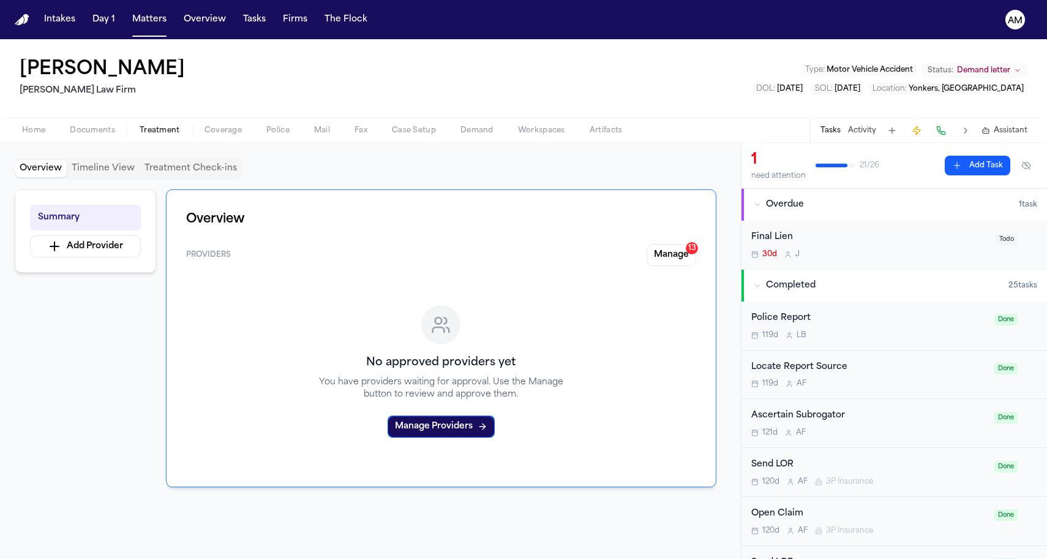
click at [167, 137] on span "button" at bounding box center [159, 137] width 55 height 1
click at [217, 137] on span "button" at bounding box center [223, 137] width 52 height 1
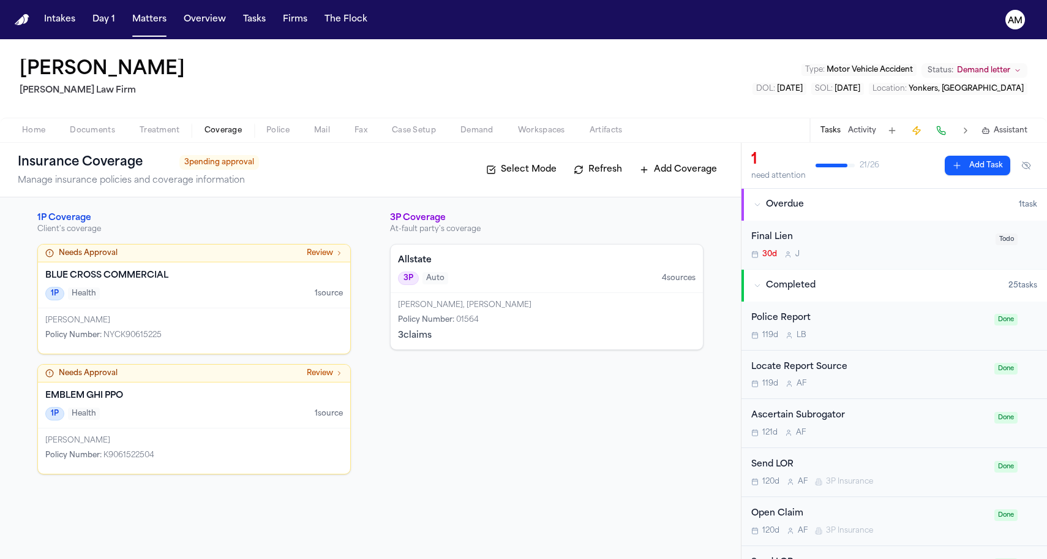
click at [543, 307] on div "[PERSON_NAME], [PERSON_NAME]" at bounding box center [547, 305] width 298 height 10
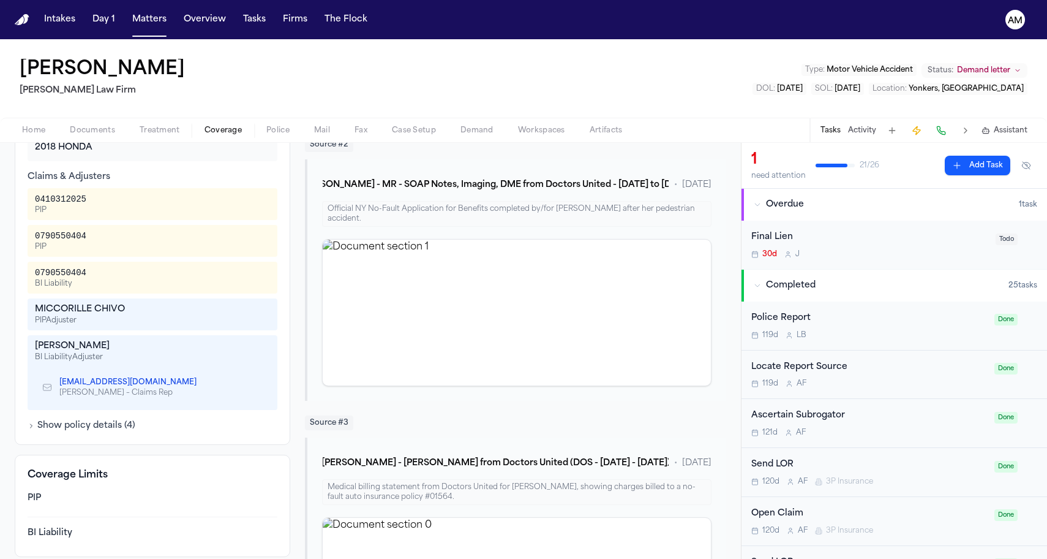
scroll to position [400, 0]
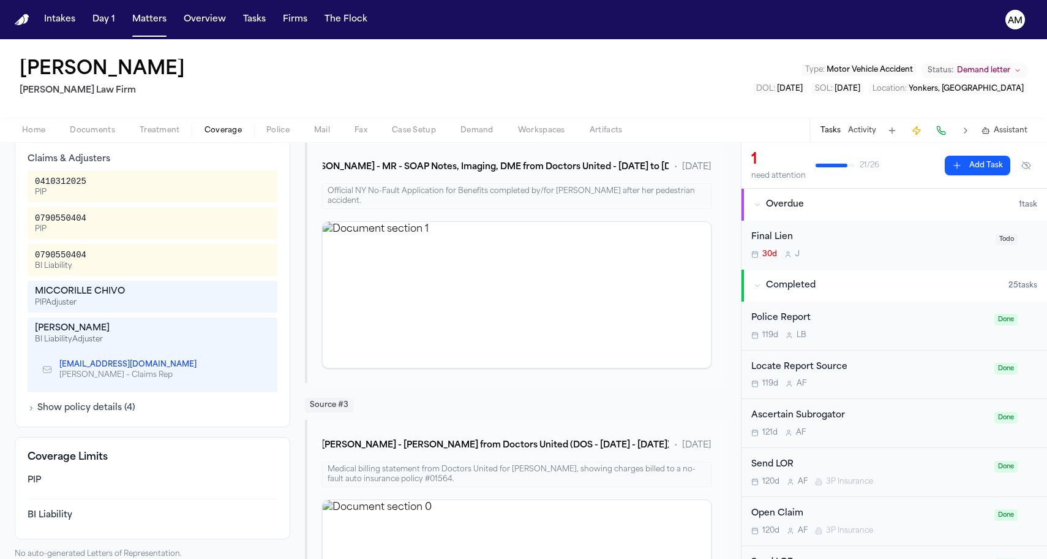
drag, startPoint x: 36, startPoint y: 332, endPoint x: 136, endPoint y: 326, distance: 100.6
click at [136, 326] on div "[PERSON_NAME]" at bounding box center [152, 328] width 235 height 12
copy div "[PERSON_NAME]"
click at [165, 328] on div "[PERSON_NAME]" at bounding box center [152, 328] width 235 height 12
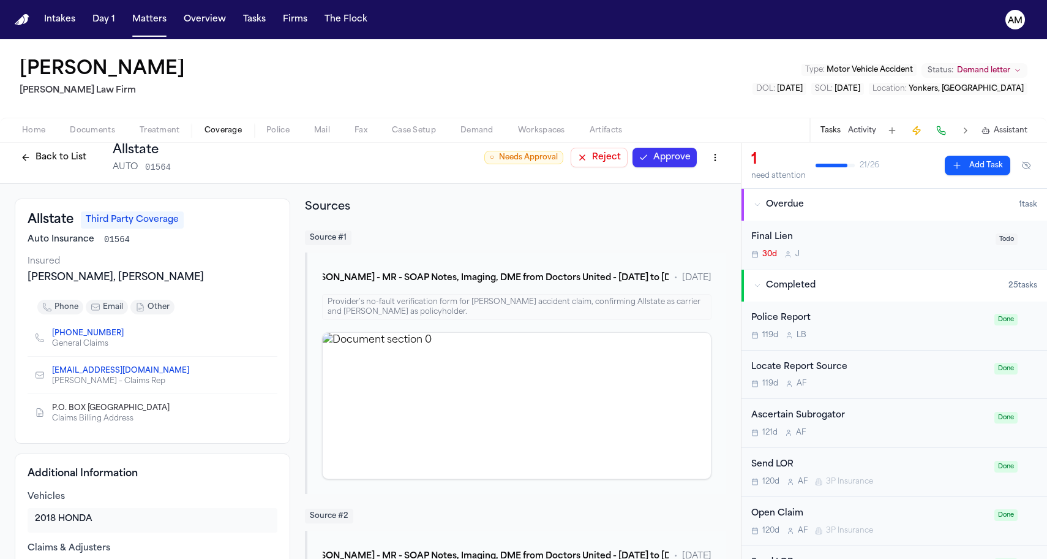
scroll to position [2, 0]
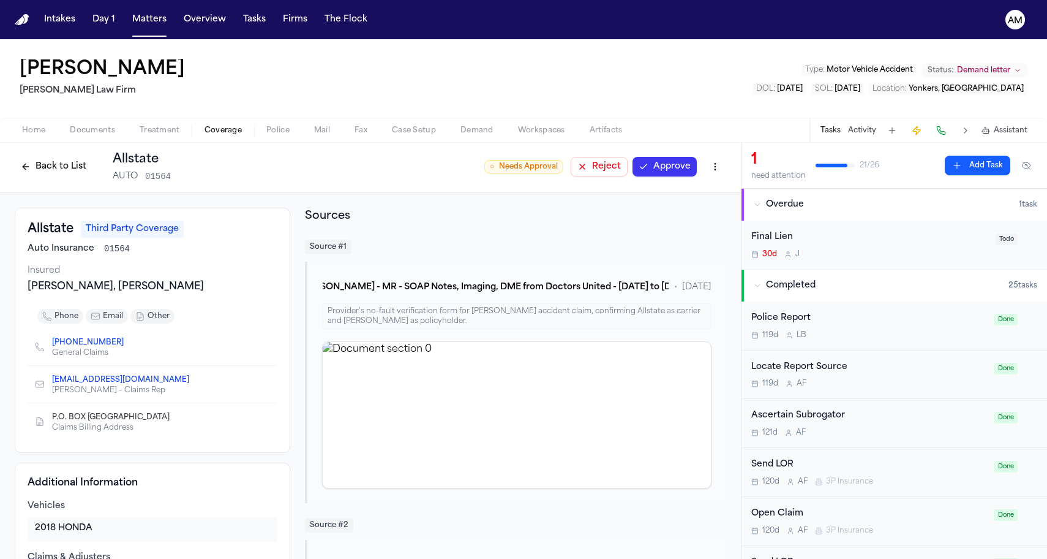
click at [126, 342] on icon "Copy to clipboard" at bounding box center [129, 342] width 7 height 7
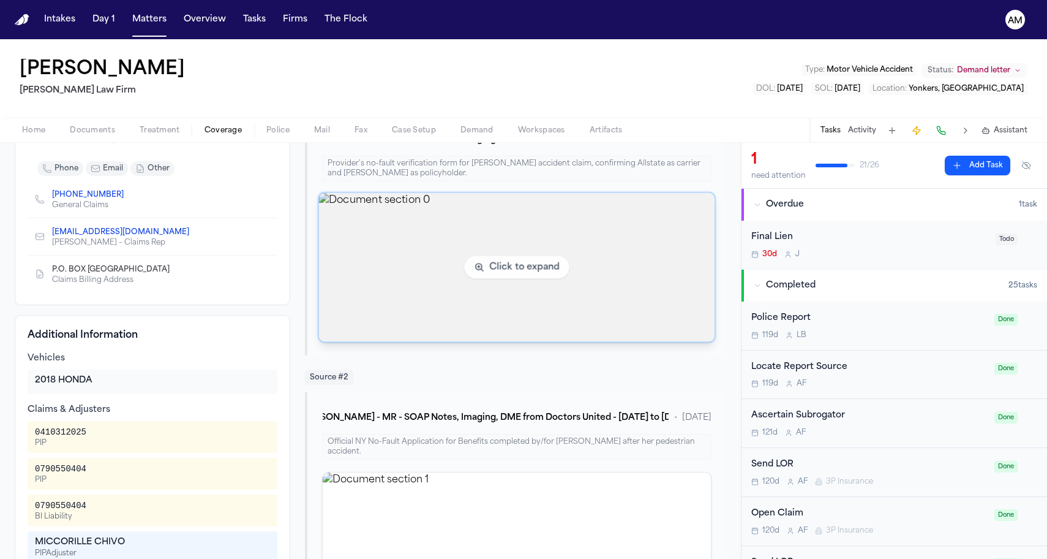
scroll to position [224, 0]
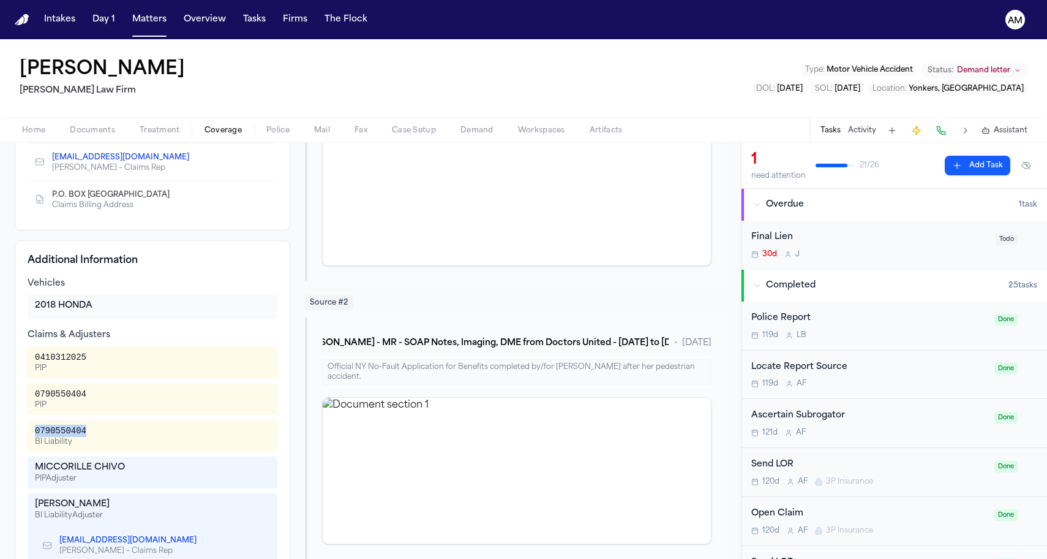
drag, startPoint x: 34, startPoint y: 429, endPoint x: 113, endPoint y: 426, distance: 78.5
click at [113, 426] on div "0790550404 BI Liability" at bounding box center [153, 436] width 250 height 32
copy div "0790550404"
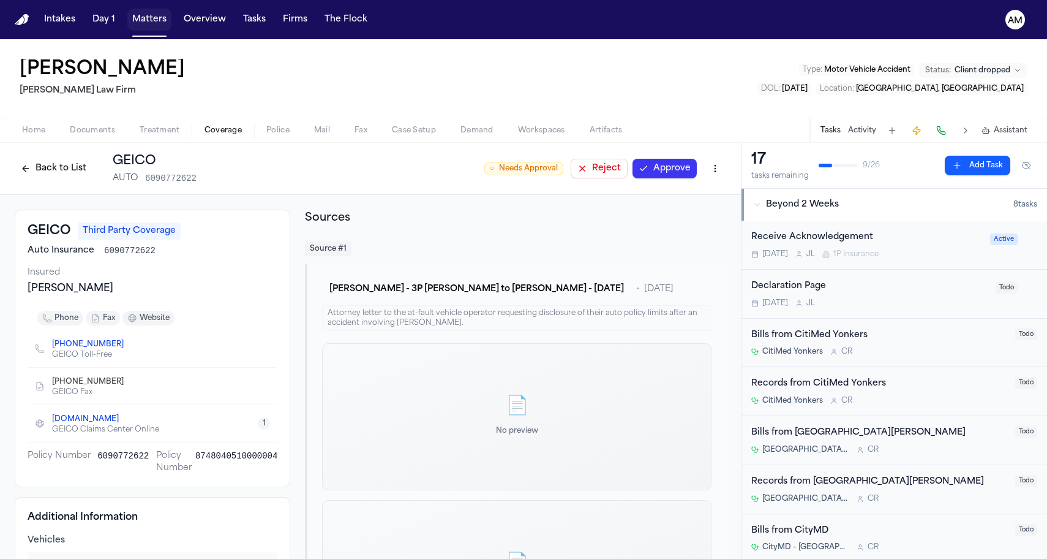
click at [158, 21] on button "Matters" at bounding box center [149, 20] width 44 height 22
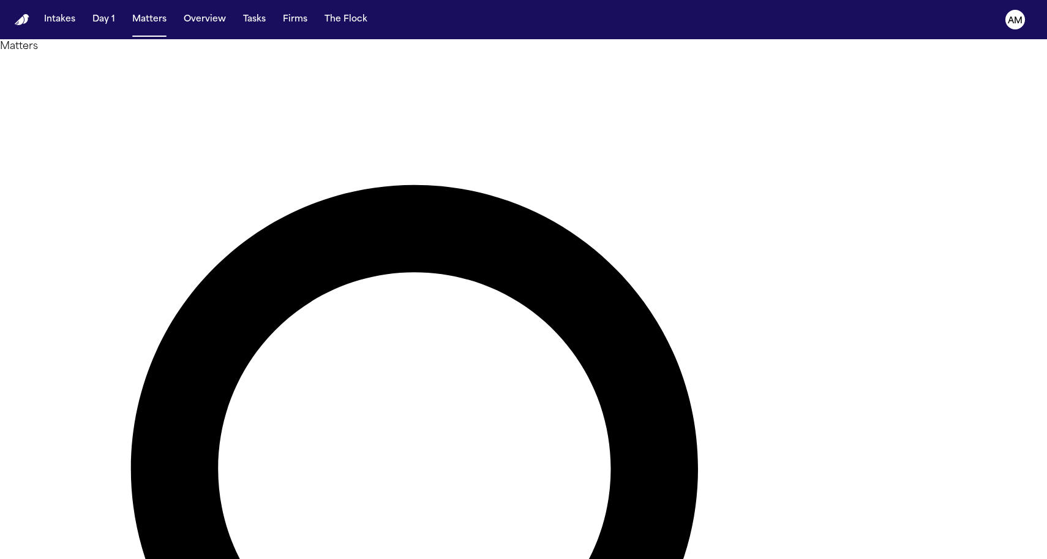
type input "******"
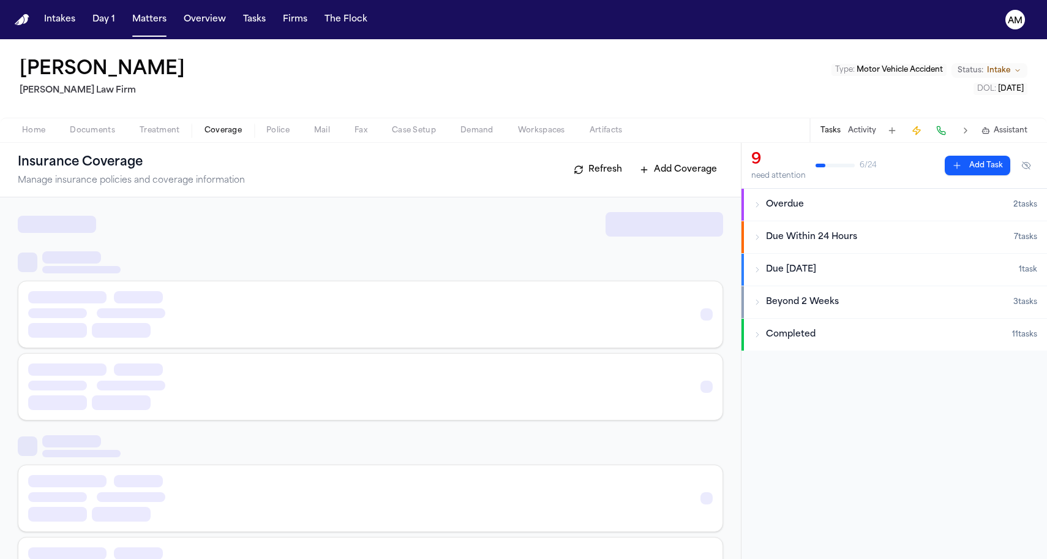
click at [198, 127] on button "Coverage" at bounding box center [223, 130] width 62 height 15
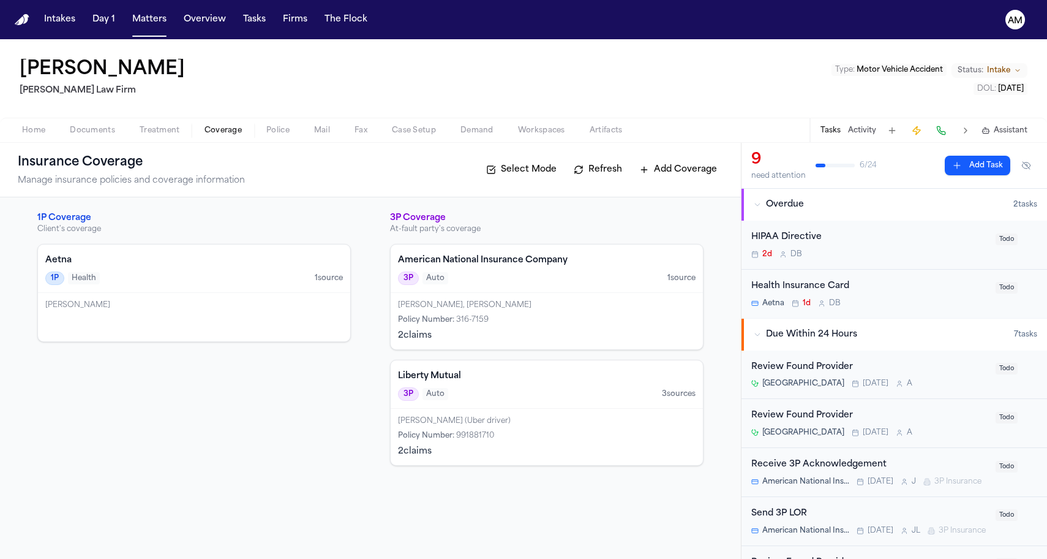
click at [505, 284] on div "3P Auto 1 source" at bounding box center [547, 277] width 298 height 13
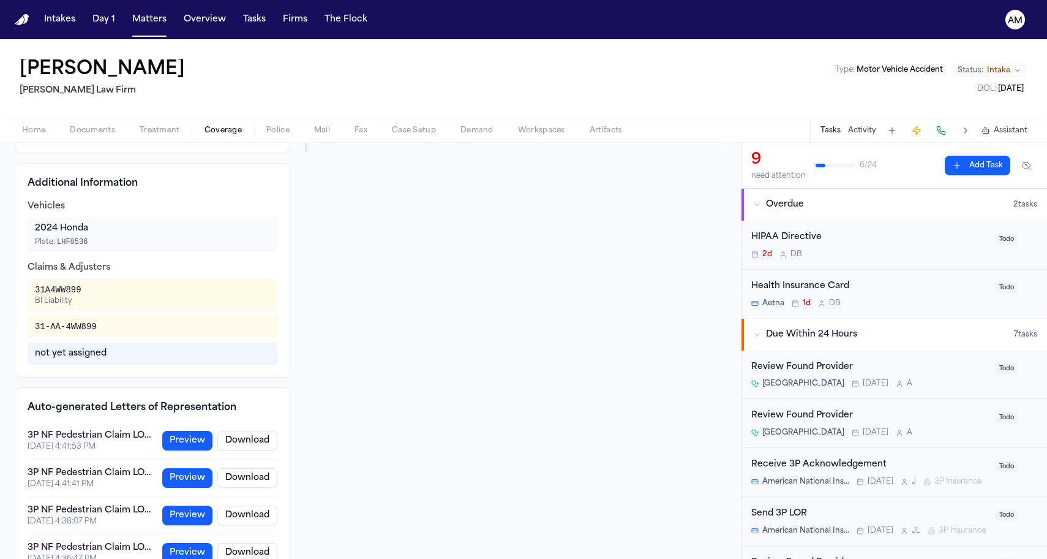
scroll to position [198, 0]
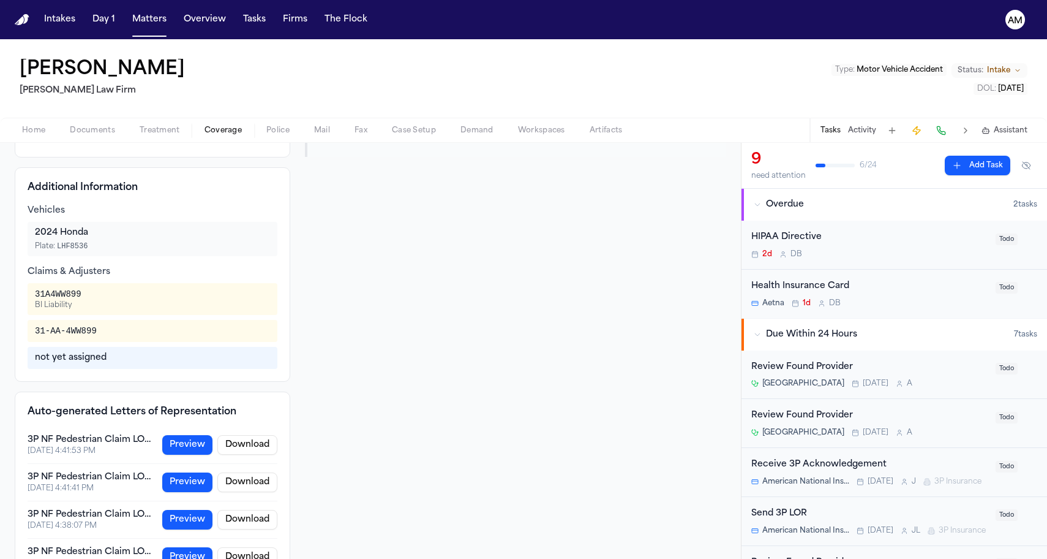
click at [213, 135] on span "Coverage" at bounding box center [223, 131] width 37 height 10
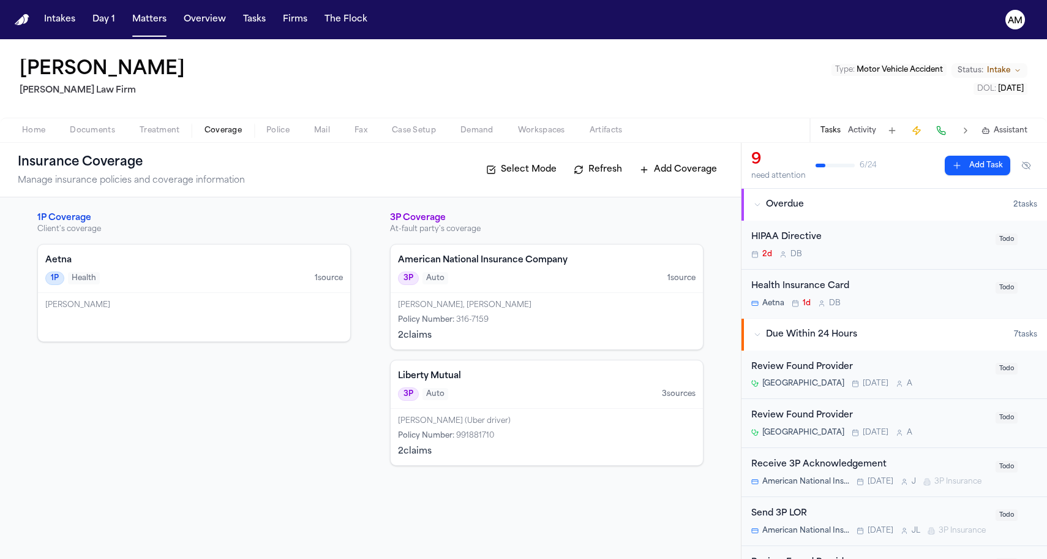
click at [517, 401] on div "Liberty Mutual 3P Auto 3 source s" at bounding box center [547, 384] width 312 height 48
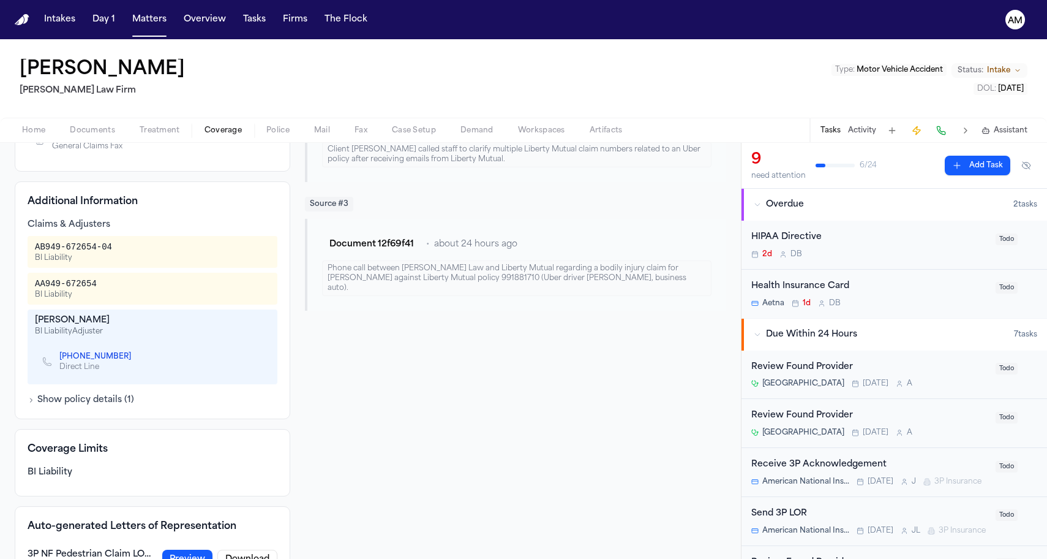
scroll to position [265, 0]
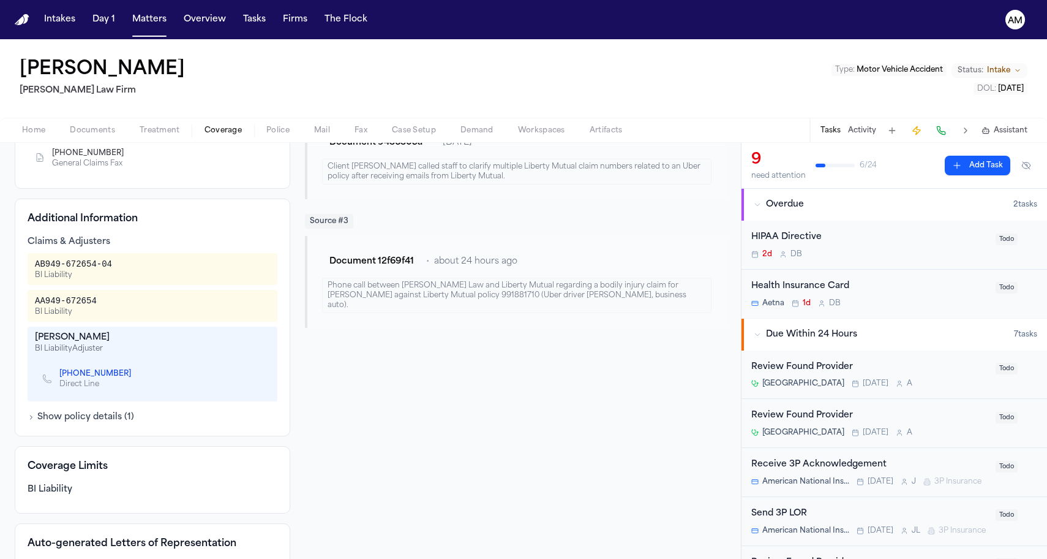
click at [34, 341] on div "Catherine Sanchez BI Liability Adjuster +1 (470) 482-2803 Direct Line" at bounding box center [153, 363] width 250 height 75
click at [134, 372] on icon "Copy to clipboard" at bounding box center [137, 373] width 7 height 7
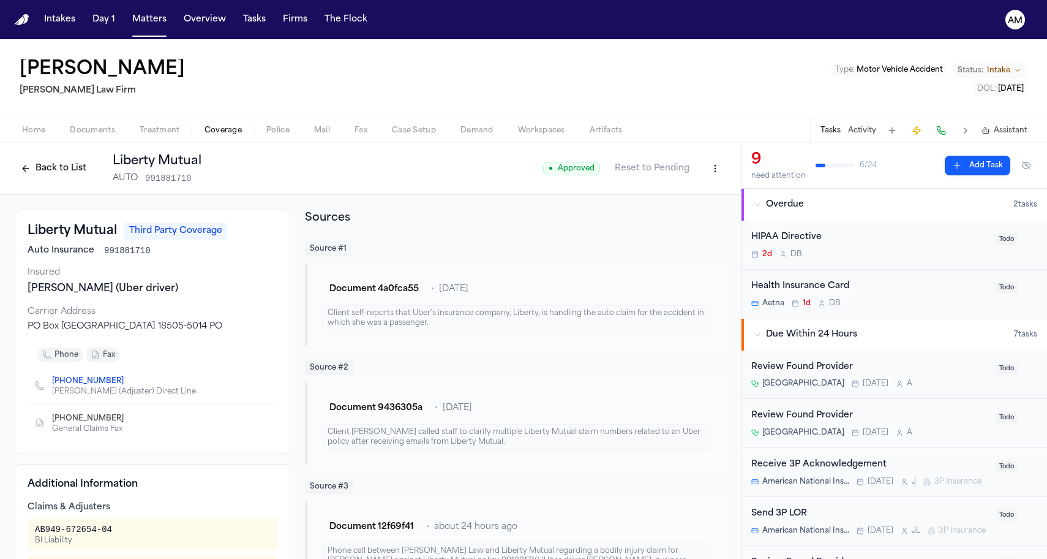
scroll to position [0, 0]
drag, startPoint x: 206, startPoint y: 323, endPoint x: 14, endPoint y: 327, distance: 191.8
copy div "PO Box 5014 Scranton, PA 18505-5014 PO"
click at [418, 260] on div "Source # 1 Document 4a0fca55 • 2 days ago Client self-reports that Uber's insur…" at bounding box center [515, 293] width 421 height 104
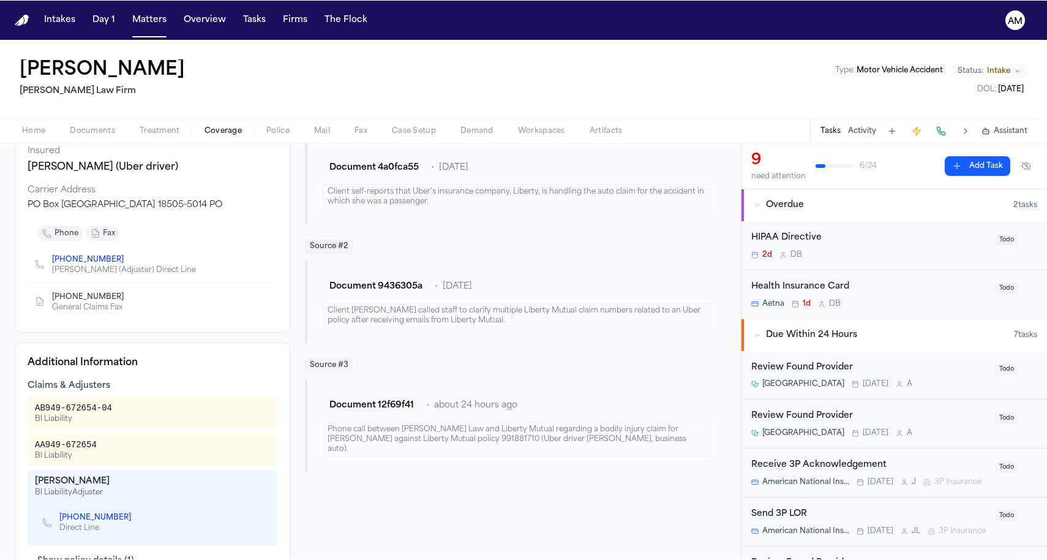
scroll to position [135, 0]
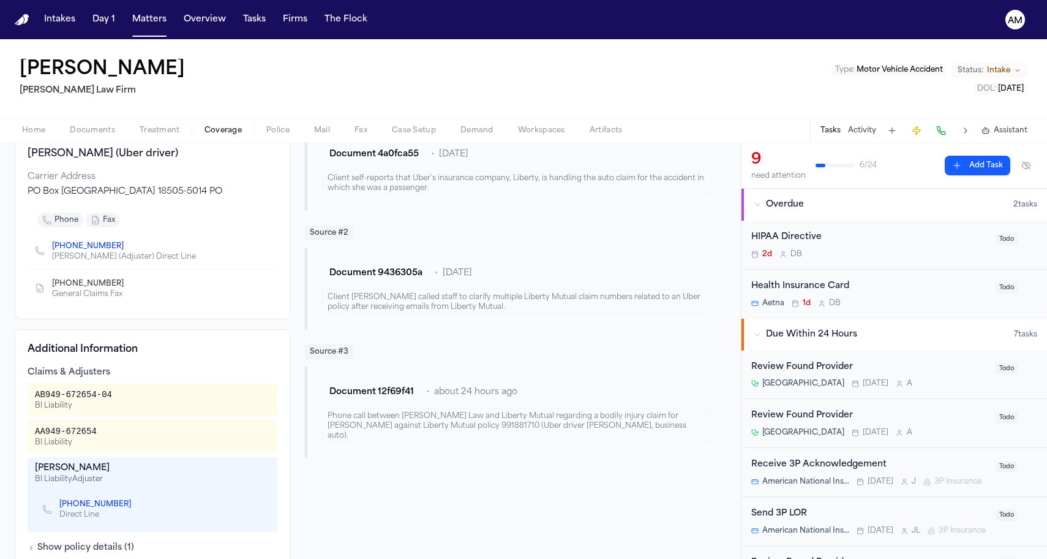
click at [127, 284] on icon "Copy to clipboard" at bounding box center [129, 285] width 4 height 4
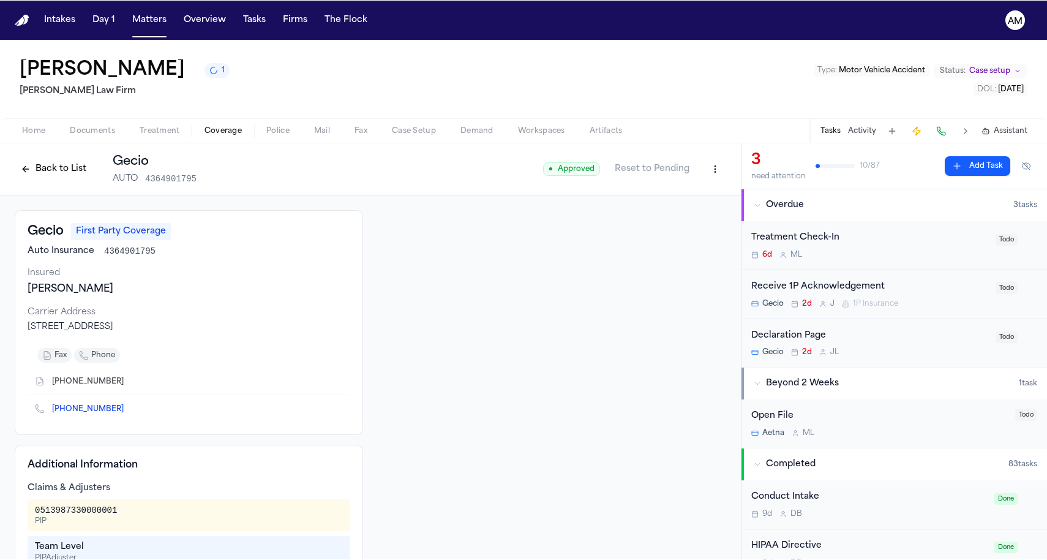
scroll to position [56, 0]
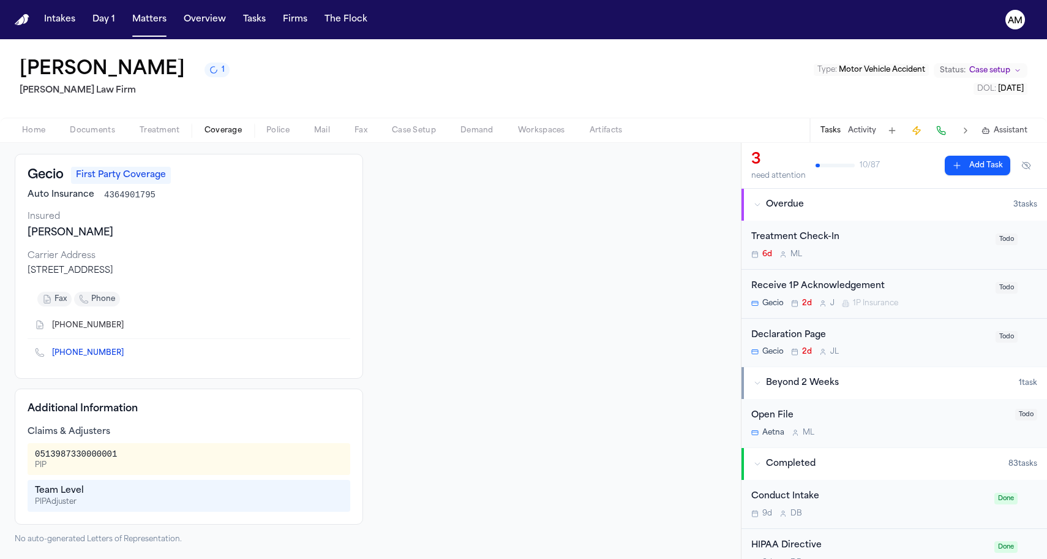
click at [65, 94] on h2 "[PERSON_NAME] Law Firm" at bounding box center [125, 90] width 210 height 15
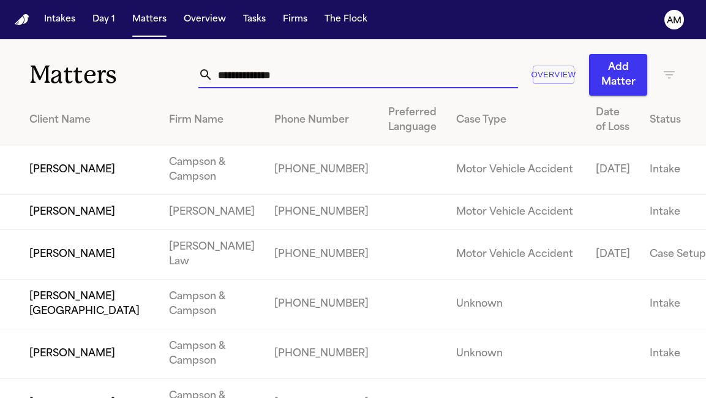
click at [236, 75] on input "text" at bounding box center [365, 74] width 305 height 27
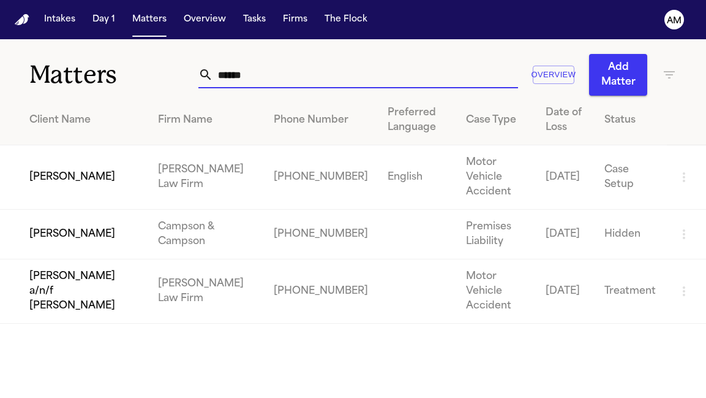
type input "******"
click at [74, 165] on td "[PERSON_NAME]" at bounding box center [74, 177] width 148 height 64
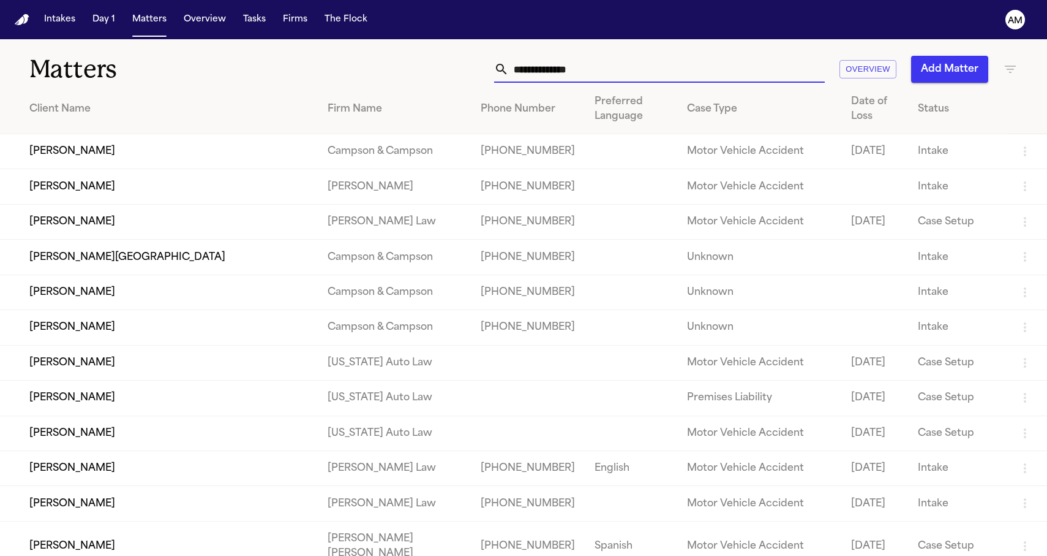
click at [554, 64] on input "text" at bounding box center [667, 69] width 316 height 27
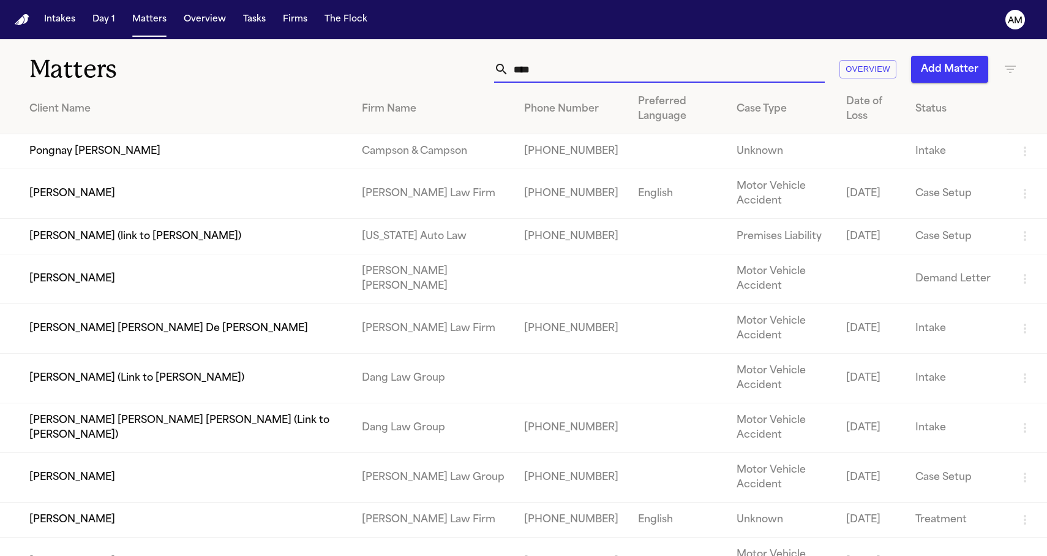
type input "*****"
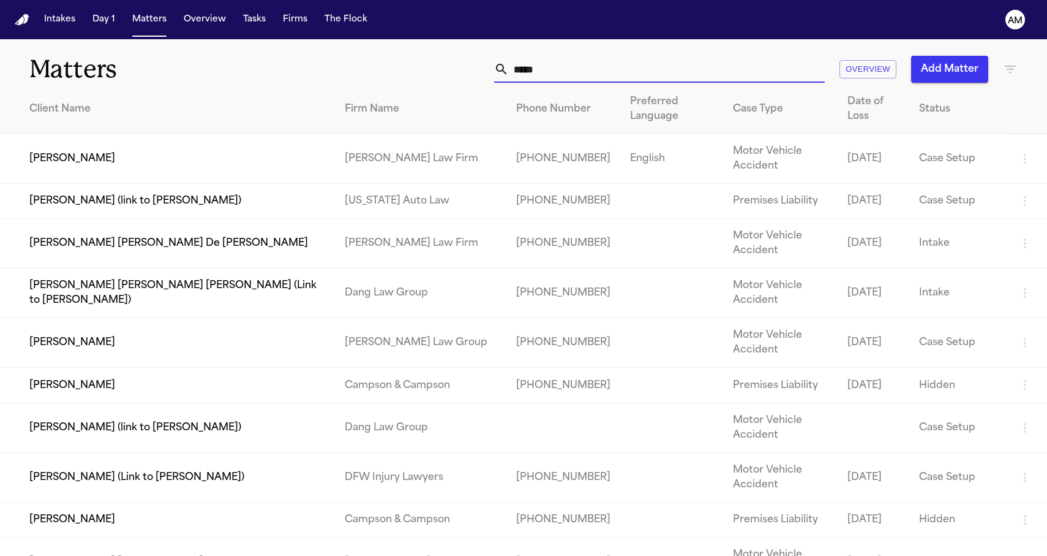
drag, startPoint x: 477, startPoint y: 97, endPoint x: 288, endPoint y: 162, distance: 200.3
click at [288, 162] on td "[PERSON_NAME]" at bounding box center [167, 159] width 335 height 50
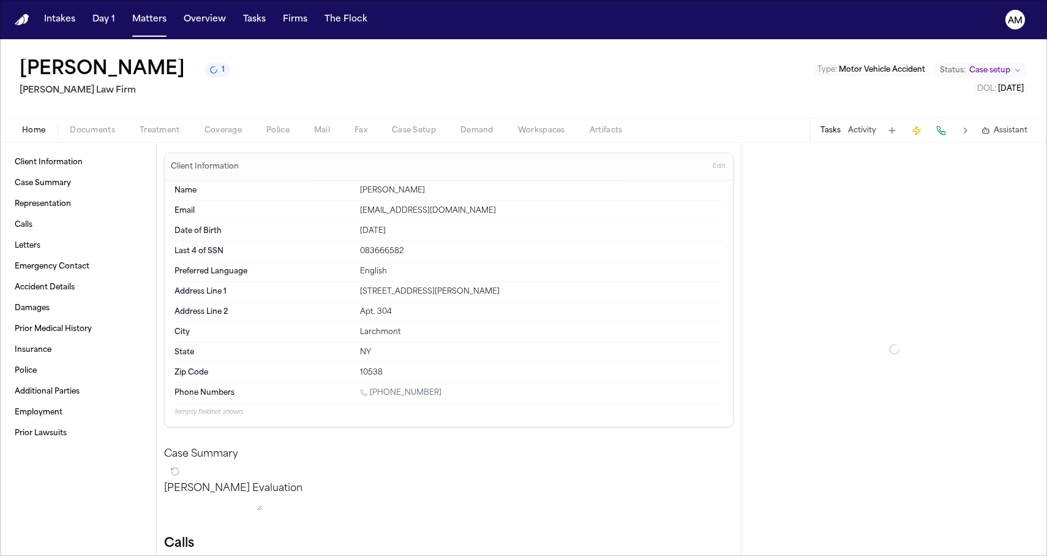
click at [202, 3] on nav "Intakes Day 1 Matters Overview Tasks Firms The Flock AM" at bounding box center [523, 19] width 1047 height 39
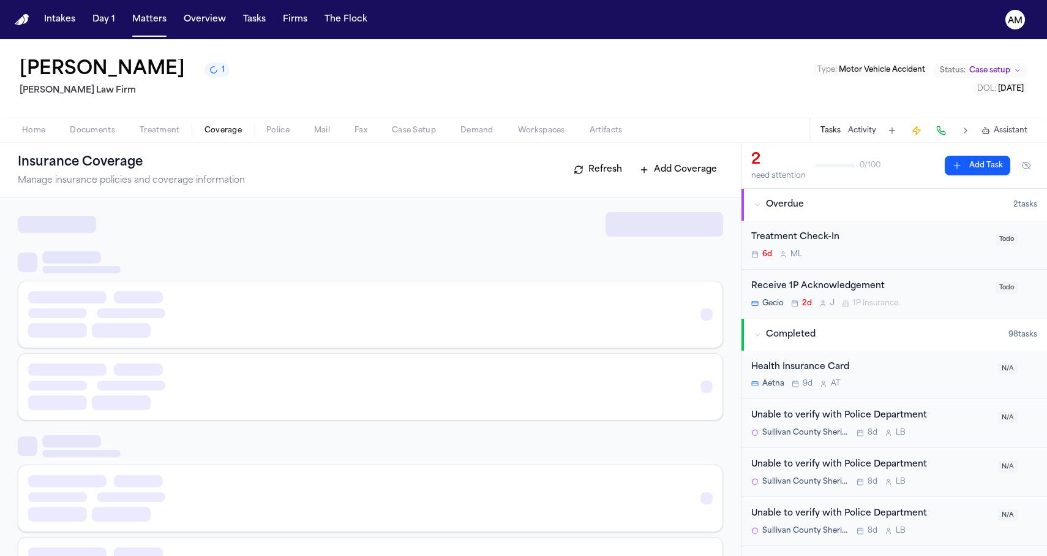
click at [214, 129] on span "Coverage" at bounding box center [223, 131] width 37 height 10
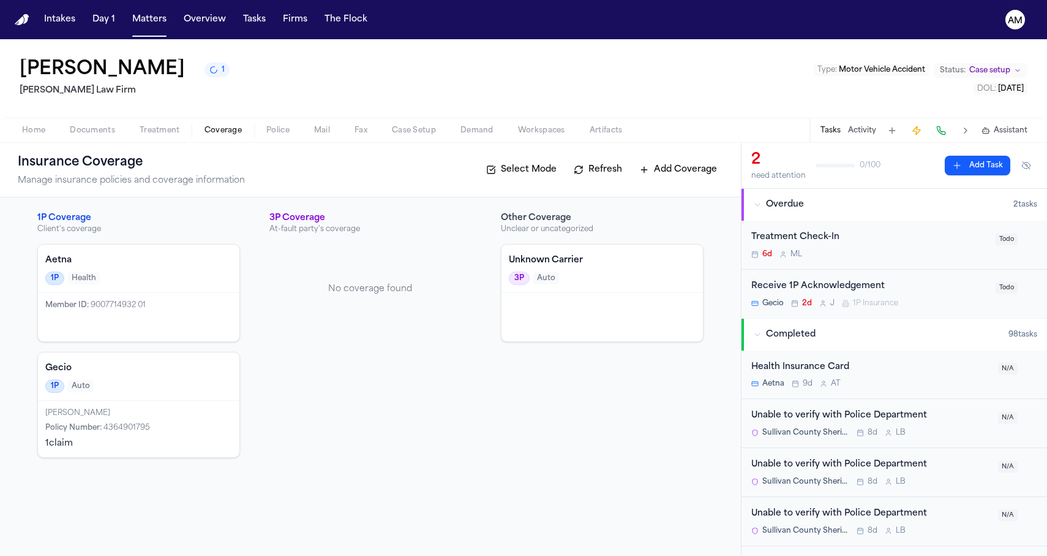
click at [190, 379] on div "Gecio 1P Auto" at bounding box center [139, 376] width 202 height 48
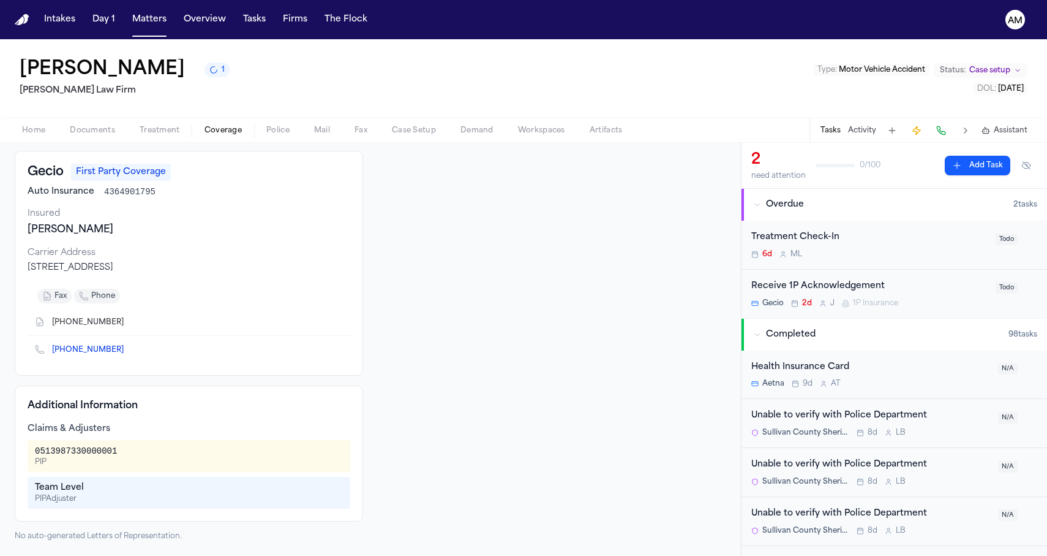
scroll to position [59, 0]
click at [127, 353] on icon "Copy to clipboard" at bounding box center [129, 351] width 4 height 4
click at [127, 350] on icon "Copy to clipboard" at bounding box center [129, 351] width 4 height 4
click at [107, 319] on span "[PHONE_NUMBER]" at bounding box center [92, 322] width 81 height 10
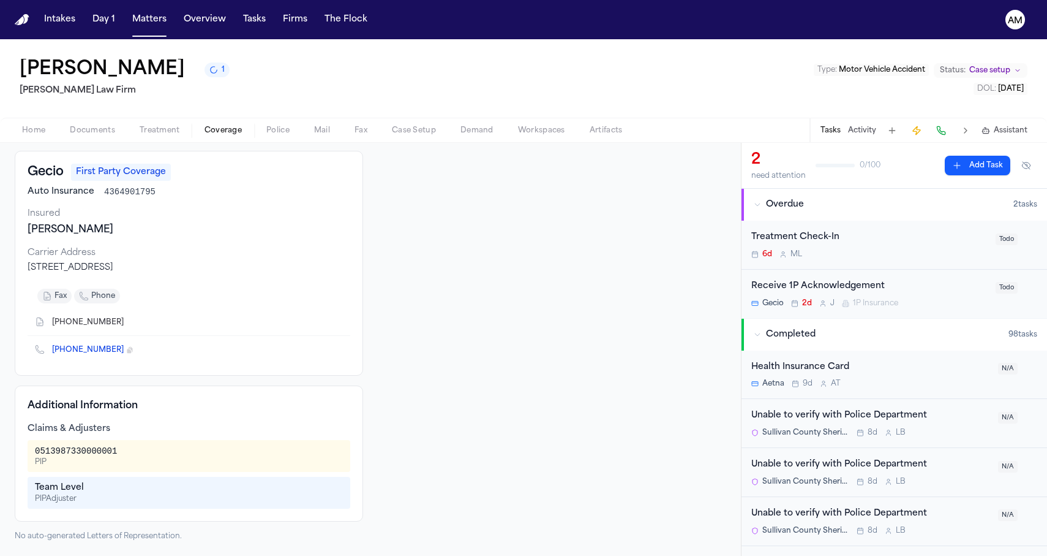
click at [126, 320] on icon "Copy to clipboard" at bounding box center [129, 322] width 7 height 7
drag, startPoint x: 27, startPoint y: 267, endPoint x: 85, endPoint y: 270, distance: 57.6
click at [85, 270] on div "Gecio First Party Coverage Auto Insurance 4364901795 Insured [PERSON_NAME] Carr…" at bounding box center [189, 263] width 349 height 225
copy div "PO Box 9506"
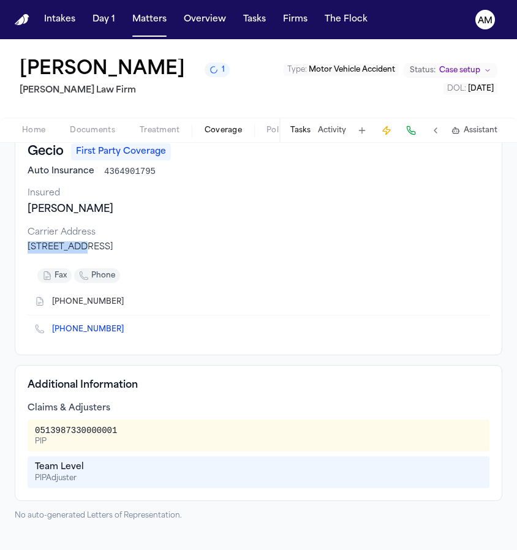
click at [127, 331] on icon "Copy to clipboard" at bounding box center [129, 331] width 4 height 4
copy div "PO Box 9506"
drag, startPoint x: 90, startPoint y: 249, endPoint x: 151, endPoint y: 249, distance: 61.3
click at [151, 249] on div "[STREET_ADDRESS]" at bounding box center [259, 247] width 462 height 12
copy div "[GEOGRAPHIC_DATA]"
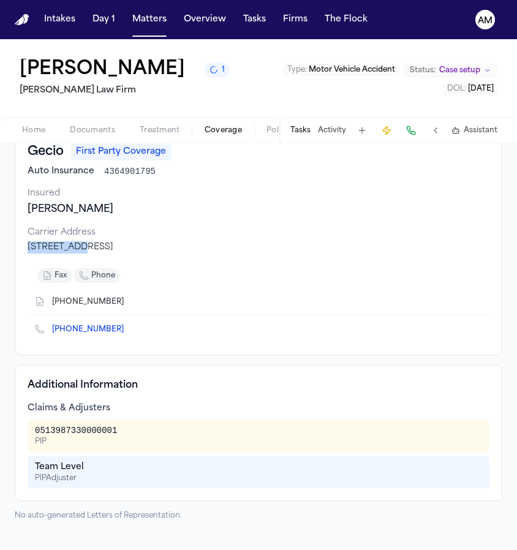
click at [127, 304] on icon "Copy to clipboard" at bounding box center [129, 303] width 4 height 4
click at [214, 45] on div "[PERSON_NAME] 1 [PERSON_NAME] Law Firm Type : Motor Vehicle Accident Status: Ca…" at bounding box center [258, 78] width 517 height 78
click at [158, 14] on button "Matters" at bounding box center [149, 20] width 44 height 22
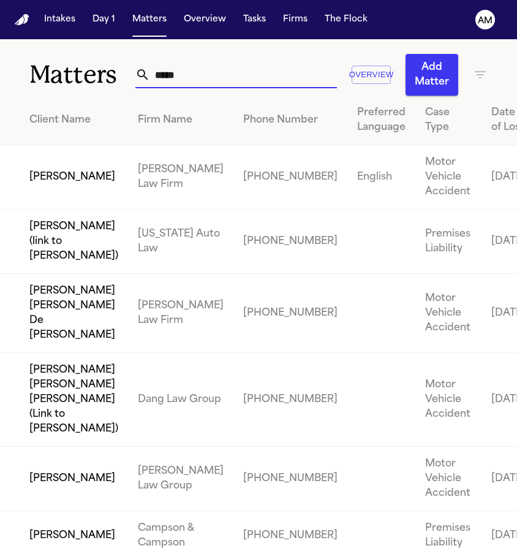
click at [224, 72] on input "*****" at bounding box center [243, 74] width 187 height 27
drag, startPoint x: 224, startPoint y: 72, endPoint x: 148, endPoint y: 72, distance: 76.0
click at [150, 72] on input "*****" at bounding box center [243, 74] width 187 height 27
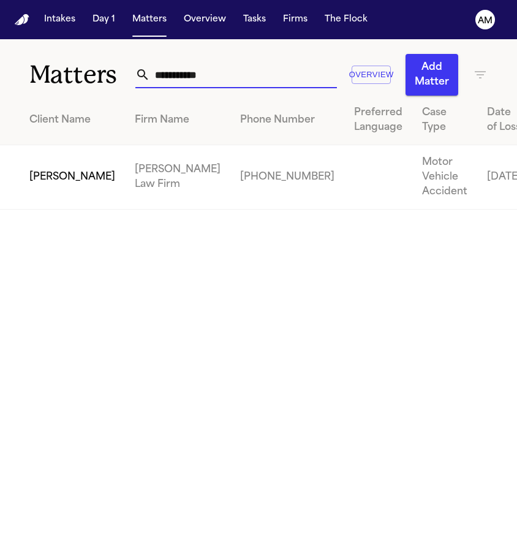
type input "**********"
click at [19, 184] on td "[PERSON_NAME]" at bounding box center [62, 177] width 125 height 64
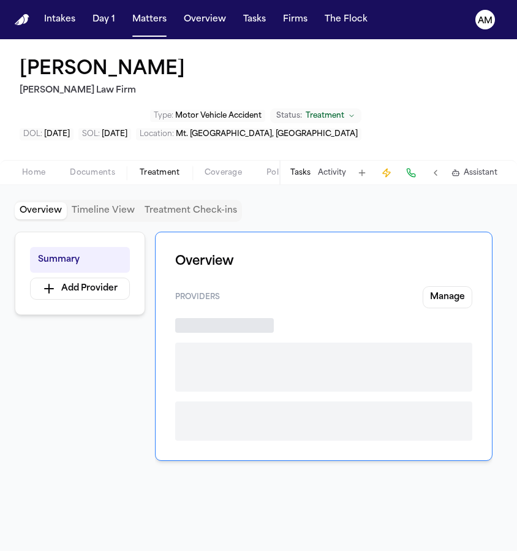
click at [161, 168] on span "Treatment" at bounding box center [160, 173] width 40 height 10
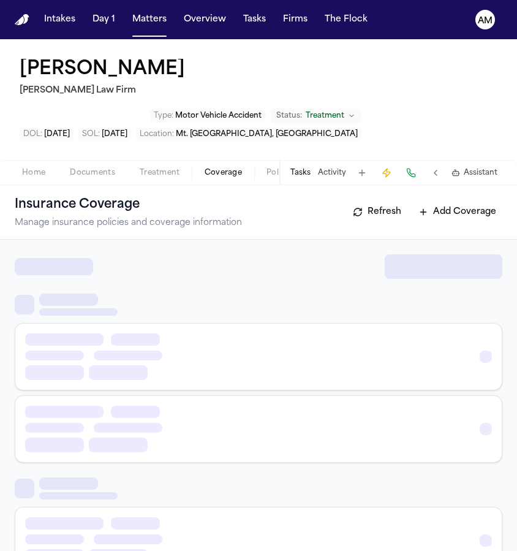
click at [211, 168] on span "Coverage" at bounding box center [223, 173] width 37 height 10
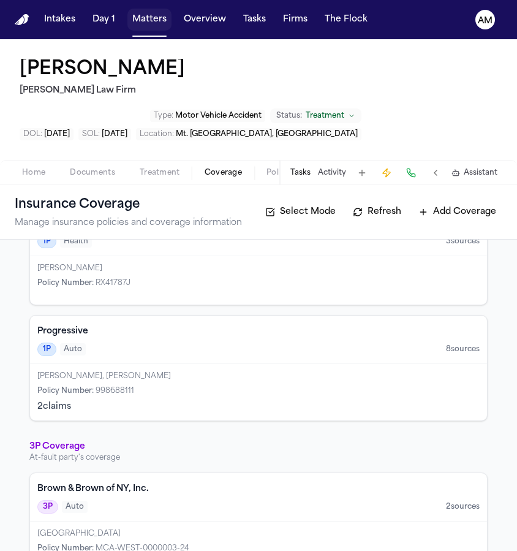
click at [147, 28] on button "Matters" at bounding box center [149, 20] width 44 height 22
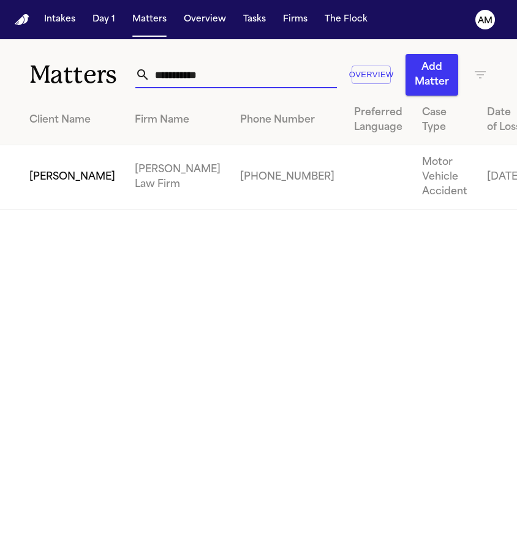
drag, startPoint x: 214, startPoint y: 77, endPoint x: 93, endPoint y: 79, distance: 120.7
click at [92, 78] on div "**********" at bounding box center [258, 67] width 517 height 56
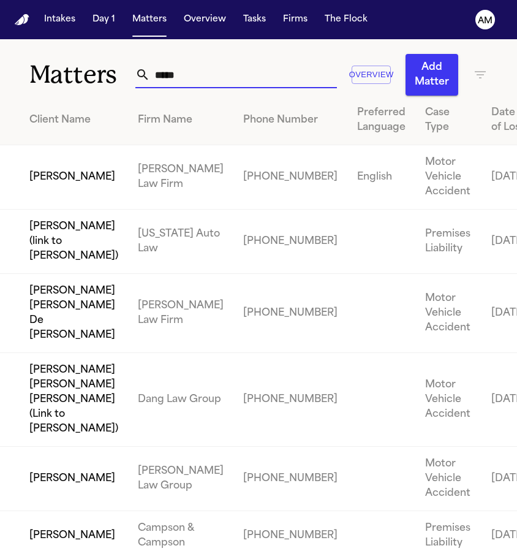
type input "*****"
drag, startPoint x: 93, startPoint y: 79, endPoint x: 89, endPoint y: 179, distance: 100.5
click at [89, 179] on td "[PERSON_NAME]" at bounding box center [64, 177] width 128 height 64
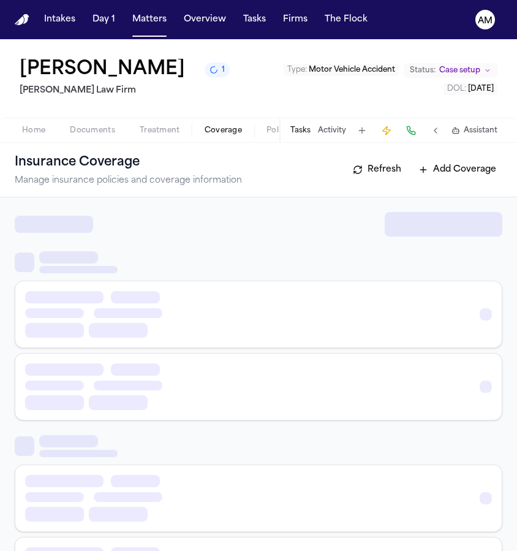
click at [219, 134] on span "Coverage" at bounding box center [223, 131] width 37 height 10
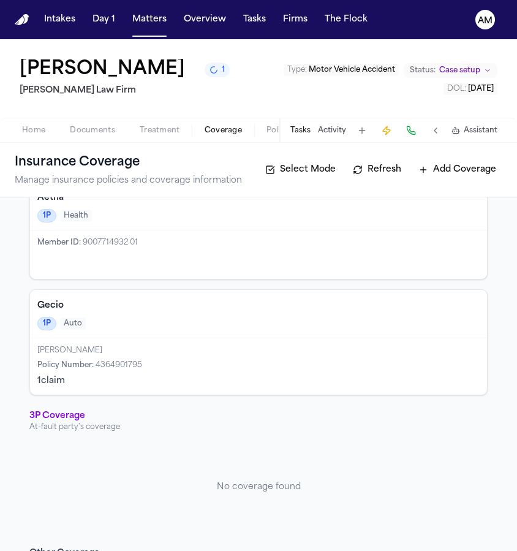
scroll to position [83, 0]
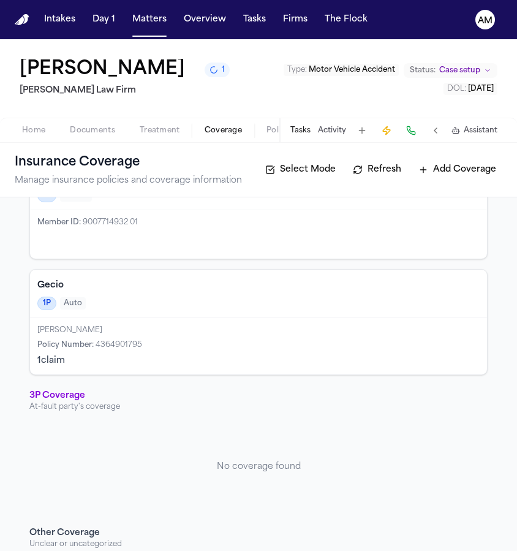
click at [122, 337] on div "[PERSON_NAME] Policy Number : 4364901795 1 claim" at bounding box center [258, 346] width 457 height 56
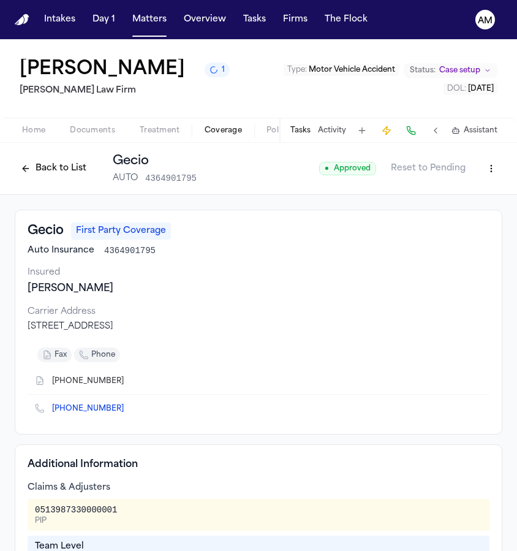
scroll to position [36, 0]
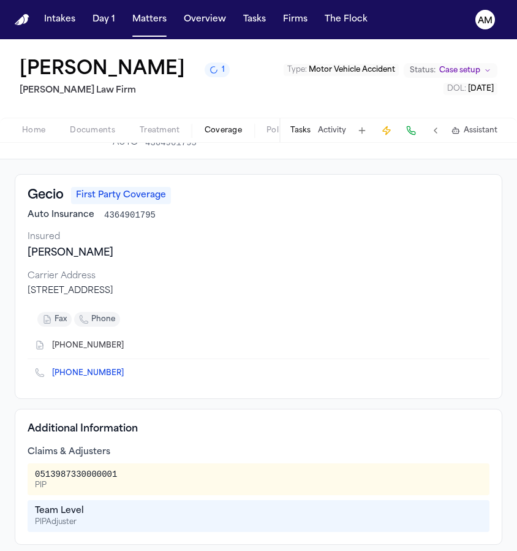
drag, startPoint x: 88, startPoint y: 292, endPoint x: 151, endPoint y: 294, distance: 63.7
click at [151, 294] on div "[STREET_ADDRESS]" at bounding box center [259, 291] width 462 height 12
copy div "[GEOGRAPHIC_DATA]"
drag, startPoint x: 83, startPoint y: 292, endPoint x: 9, endPoint y: 292, distance: 74.7
click at [9, 292] on div "Gecio First Party Coverage Auto Insurance 4364901795 Insured [PERSON_NAME] Carr…" at bounding box center [258, 376] width 517 height 434
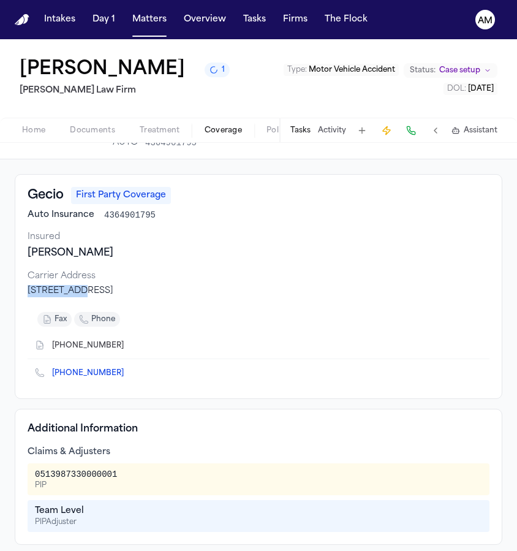
copy div "PO Box 9506"
click at [126, 375] on icon "Copy to clipboard" at bounding box center [129, 372] width 7 height 7
click at [111, 342] on span "[PHONE_NUMBER]" at bounding box center [92, 346] width 81 height 10
click at [128, 345] on icon "Copy to clipboard" at bounding box center [130, 345] width 4 height 6
click at [144, 20] on button "Matters" at bounding box center [149, 20] width 44 height 22
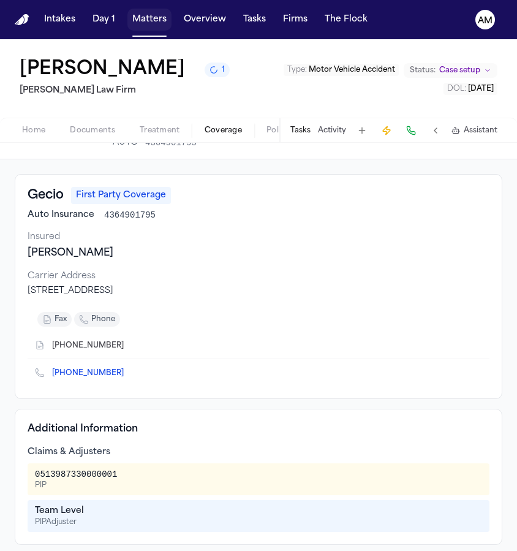
click at [144, 20] on button "Matters" at bounding box center [149, 20] width 44 height 22
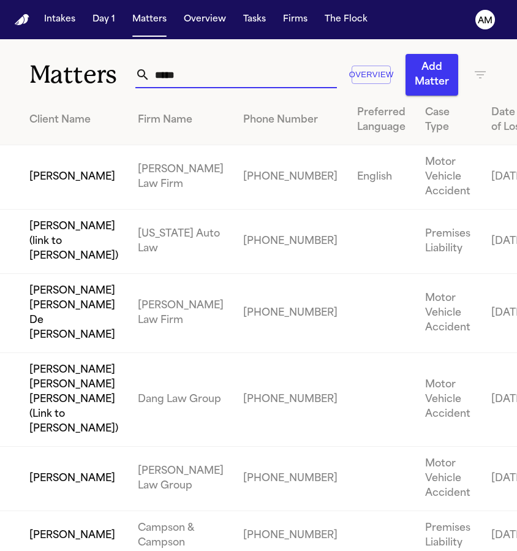
click at [198, 69] on input "*****" at bounding box center [243, 74] width 187 height 27
drag, startPoint x: 200, startPoint y: 74, endPoint x: 148, endPoint y: 75, distance: 52.1
click at [150, 75] on input "*****" at bounding box center [243, 74] width 187 height 27
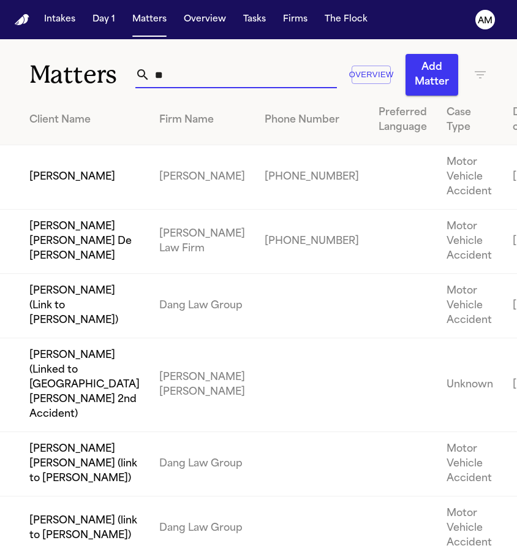
type input "*"
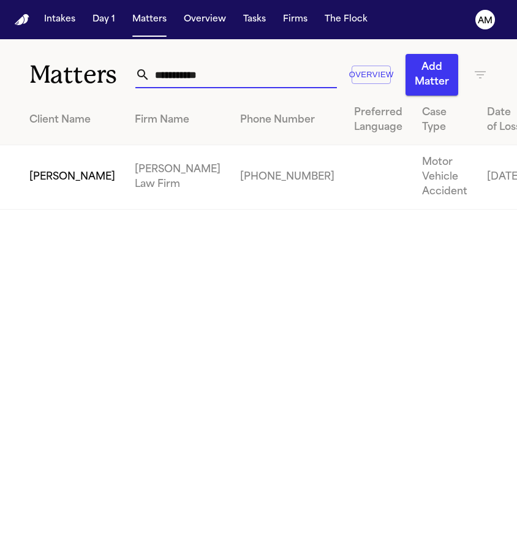
type input "**********"
click at [266, 276] on main "**********" at bounding box center [258, 294] width 517 height 511
click at [125, 195] on td "[PERSON_NAME] Law Firm" at bounding box center [177, 177] width 105 height 64
click at [50, 192] on td "[PERSON_NAME]" at bounding box center [62, 177] width 125 height 64
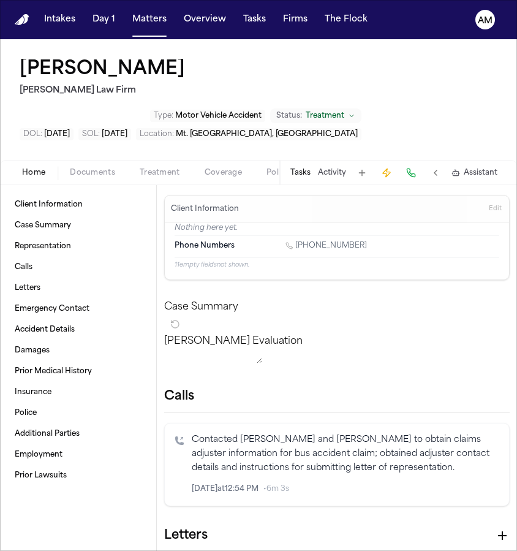
click at [219, 160] on div "Home Documents Treatment Coverage Police Mail Fax Case Setup Demand Workspaces …" at bounding box center [258, 172] width 517 height 25
click at [237, 160] on div "Home Documents Treatment Coverage Police Mail Fax Case Setup Demand Workspaces …" at bounding box center [258, 172] width 517 height 25
click at [232, 179] on span "button" at bounding box center [223, 179] width 52 height 1
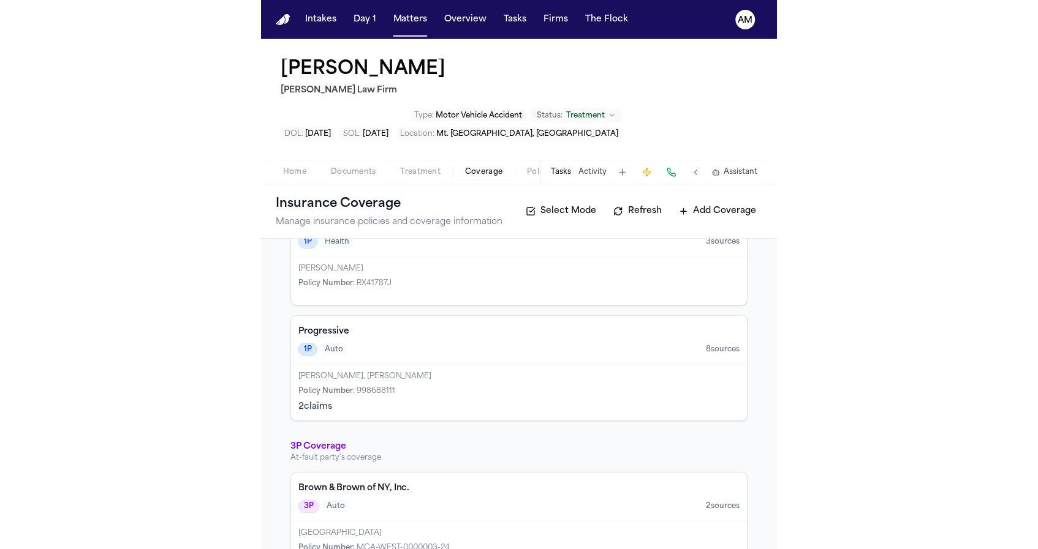
scroll to position [28, 0]
